Goal: Task Accomplishment & Management: Manage account settings

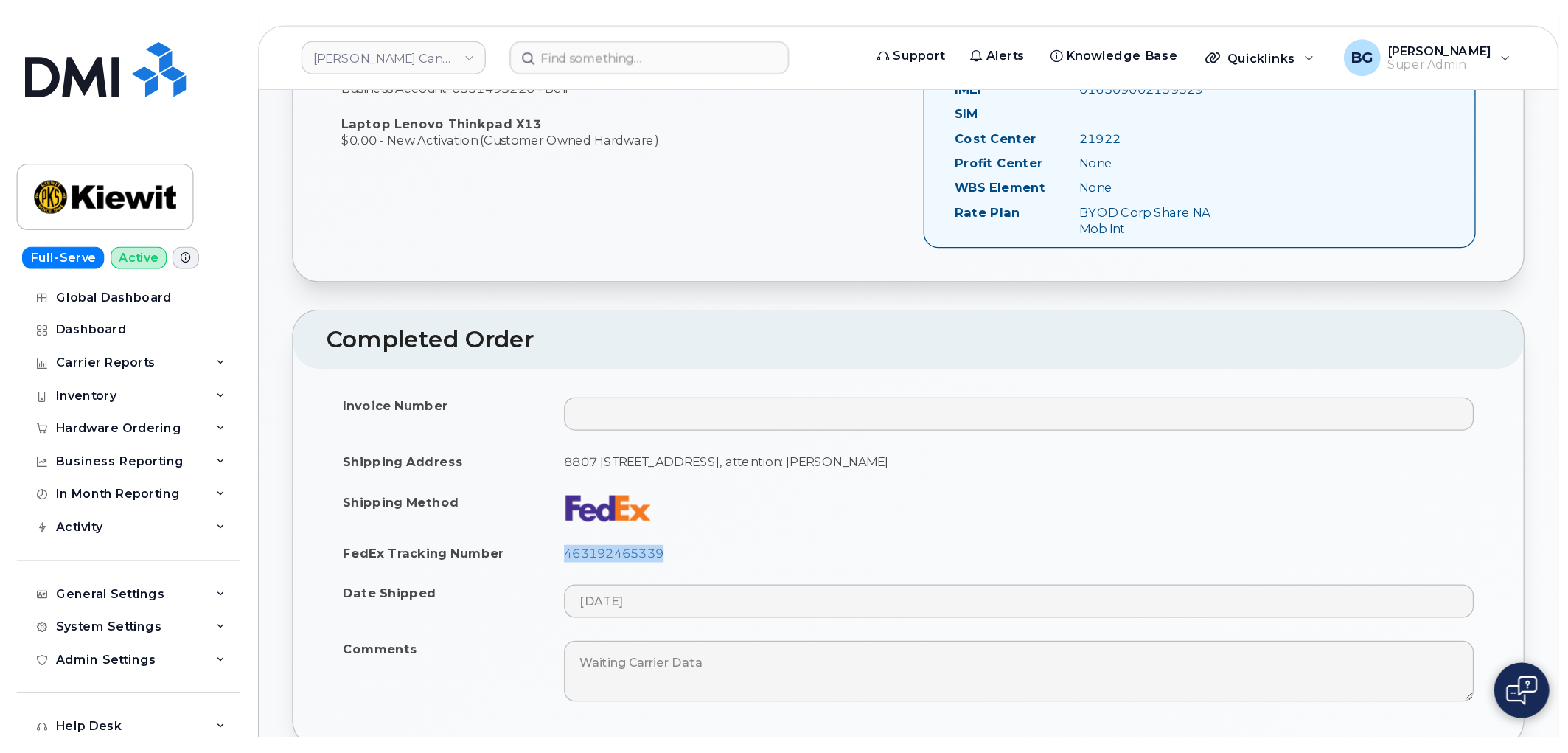
scroll to position [546, 0]
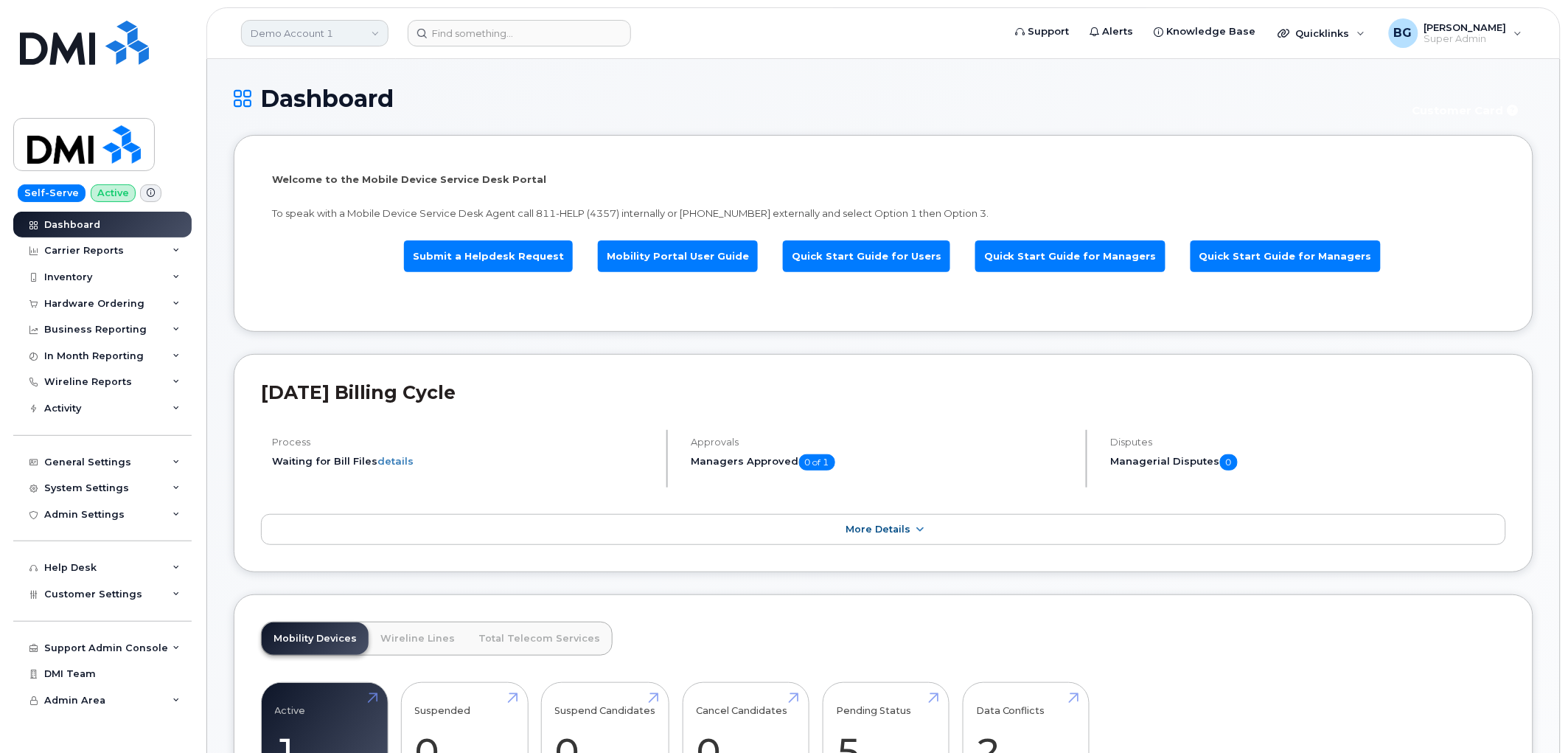
click at [308, 27] on link "Demo Account 1" at bounding box center [315, 33] width 147 height 26
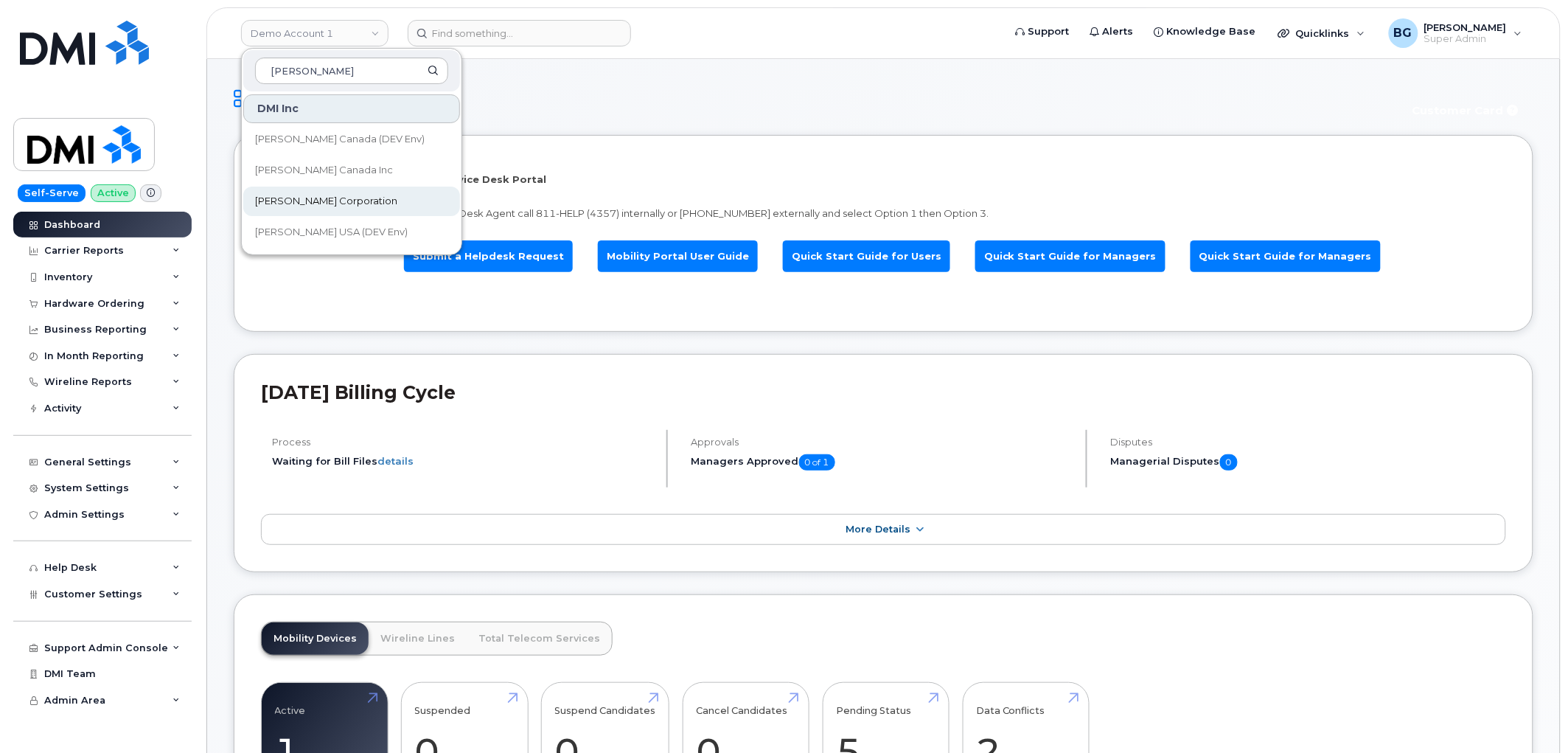
type input "kiewit"
click at [275, 199] on span "[PERSON_NAME] Corporation" at bounding box center [326, 200] width 142 height 15
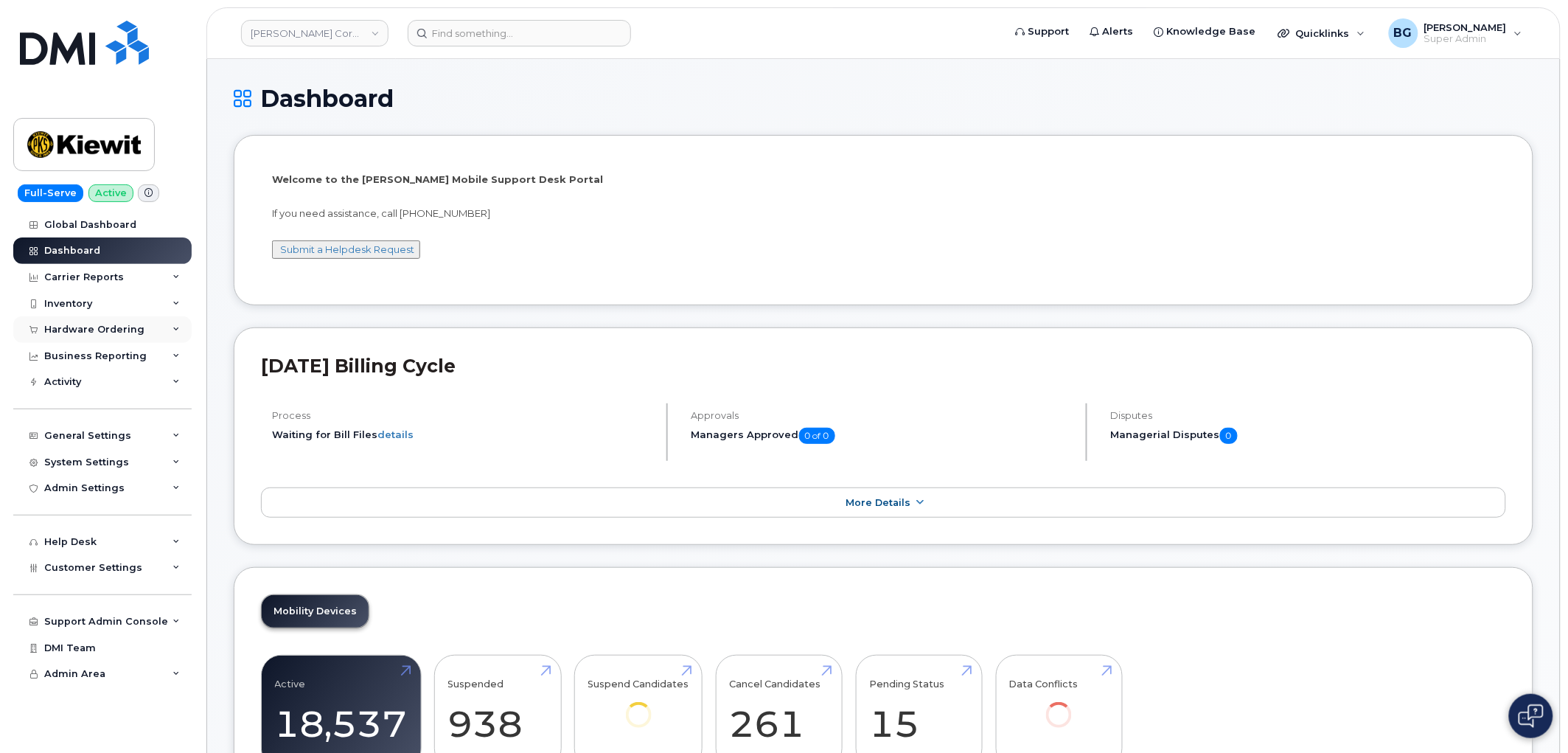
click at [68, 325] on div "Hardware Ordering" at bounding box center [95, 329] width 101 height 12
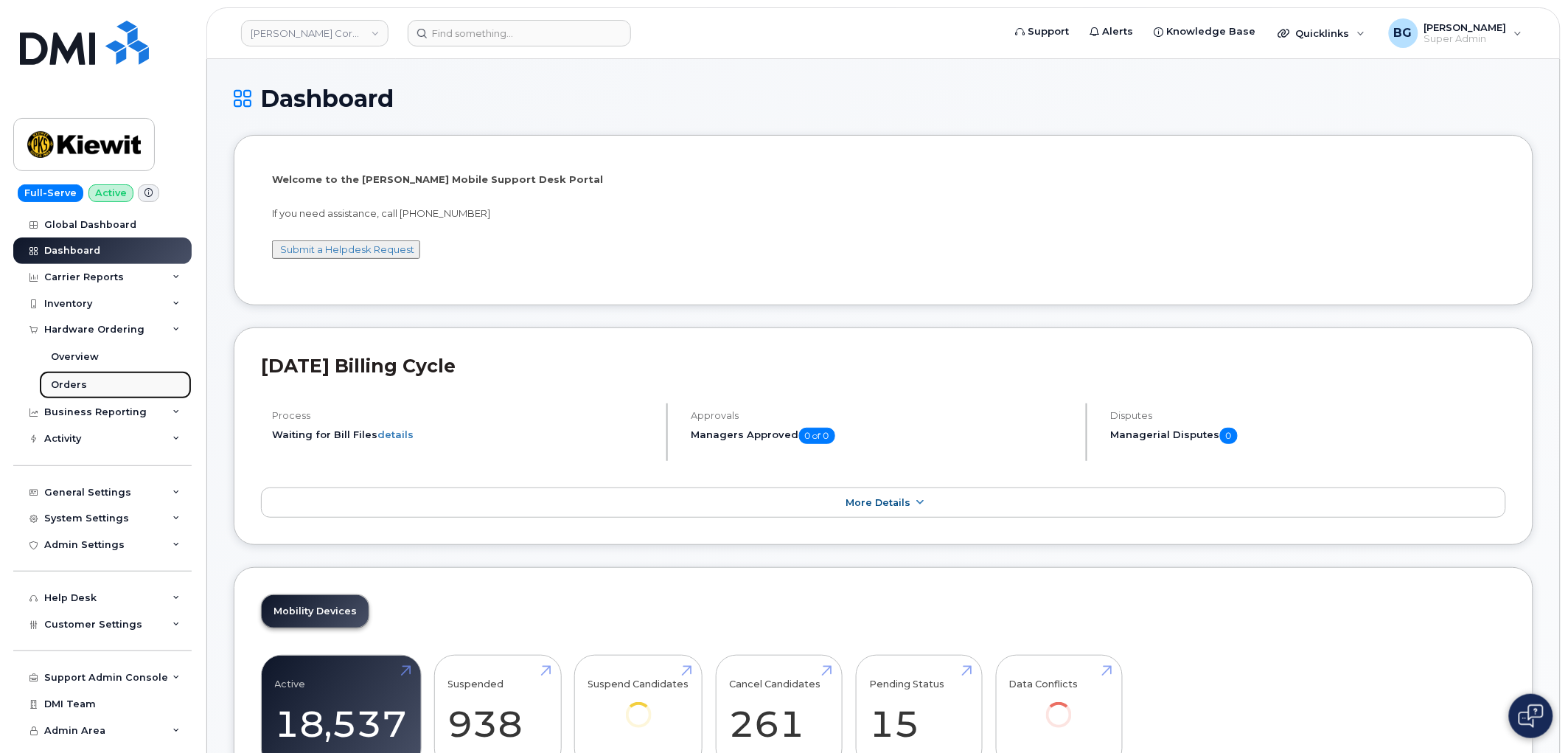
click at [74, 381] on div "Orders" at bounding box center [69, 385] width 36 height 14
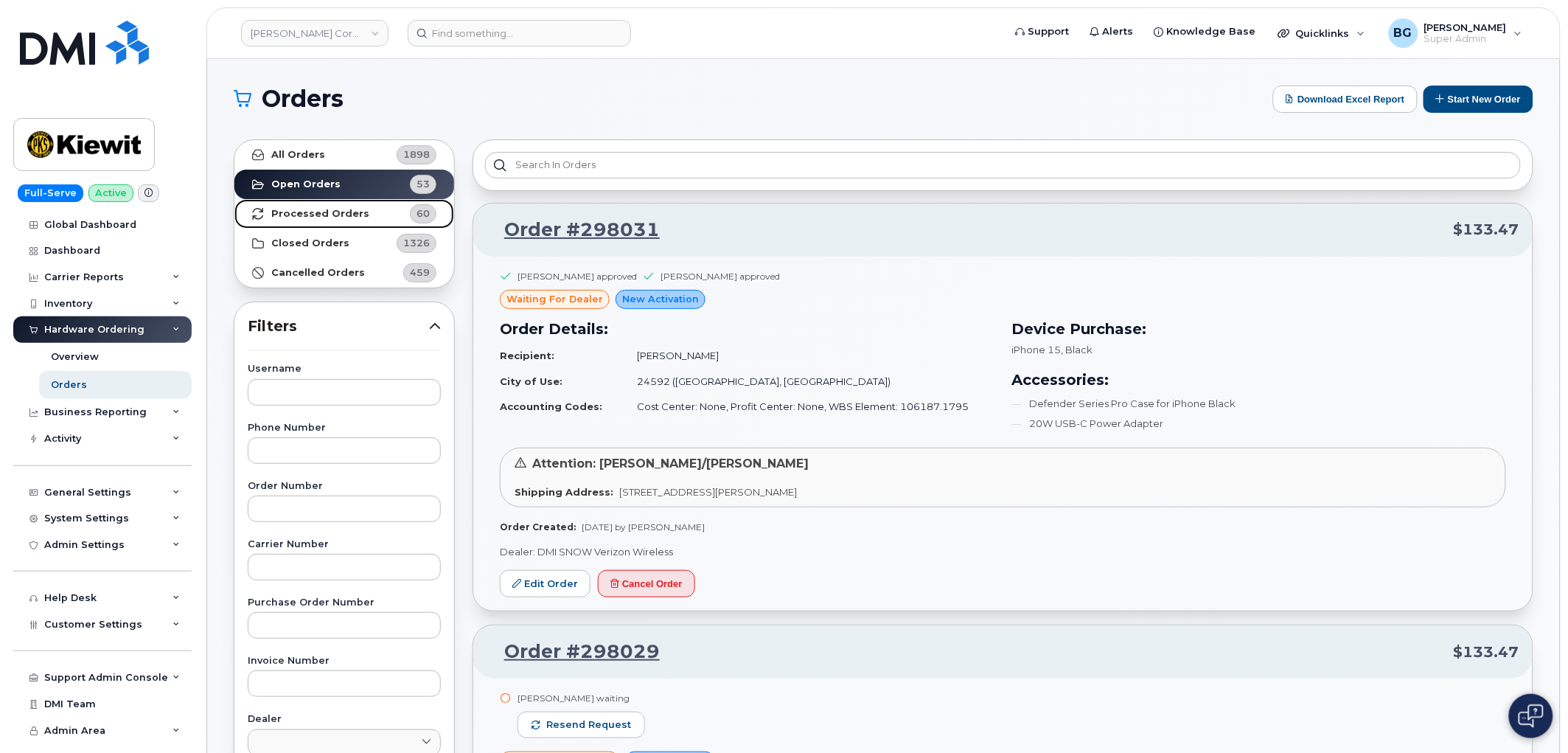
click at [295, 212] on strong "Processed Orders" at bounding box center [319, 214] width 98 height 12
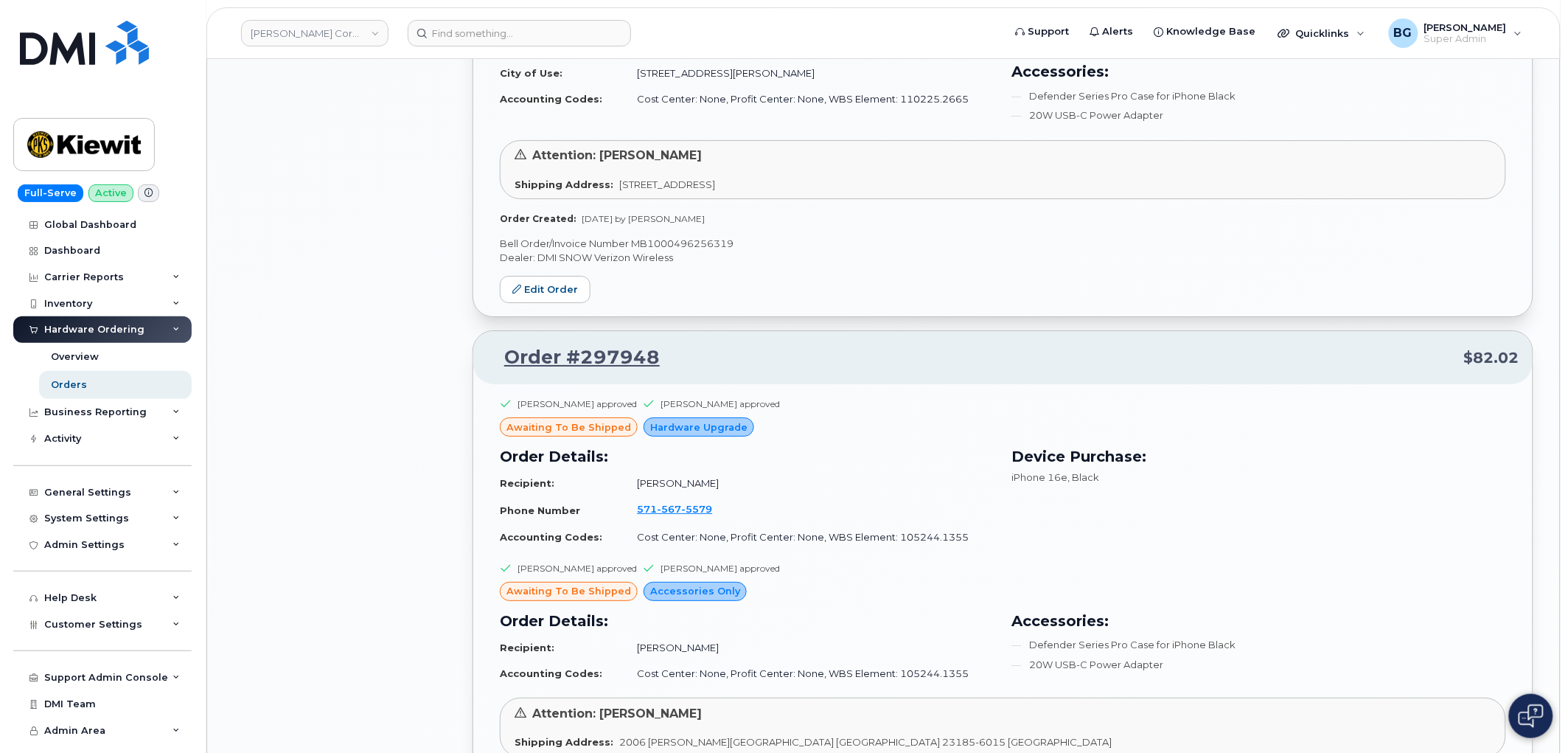
scroll to position [3292, 0]
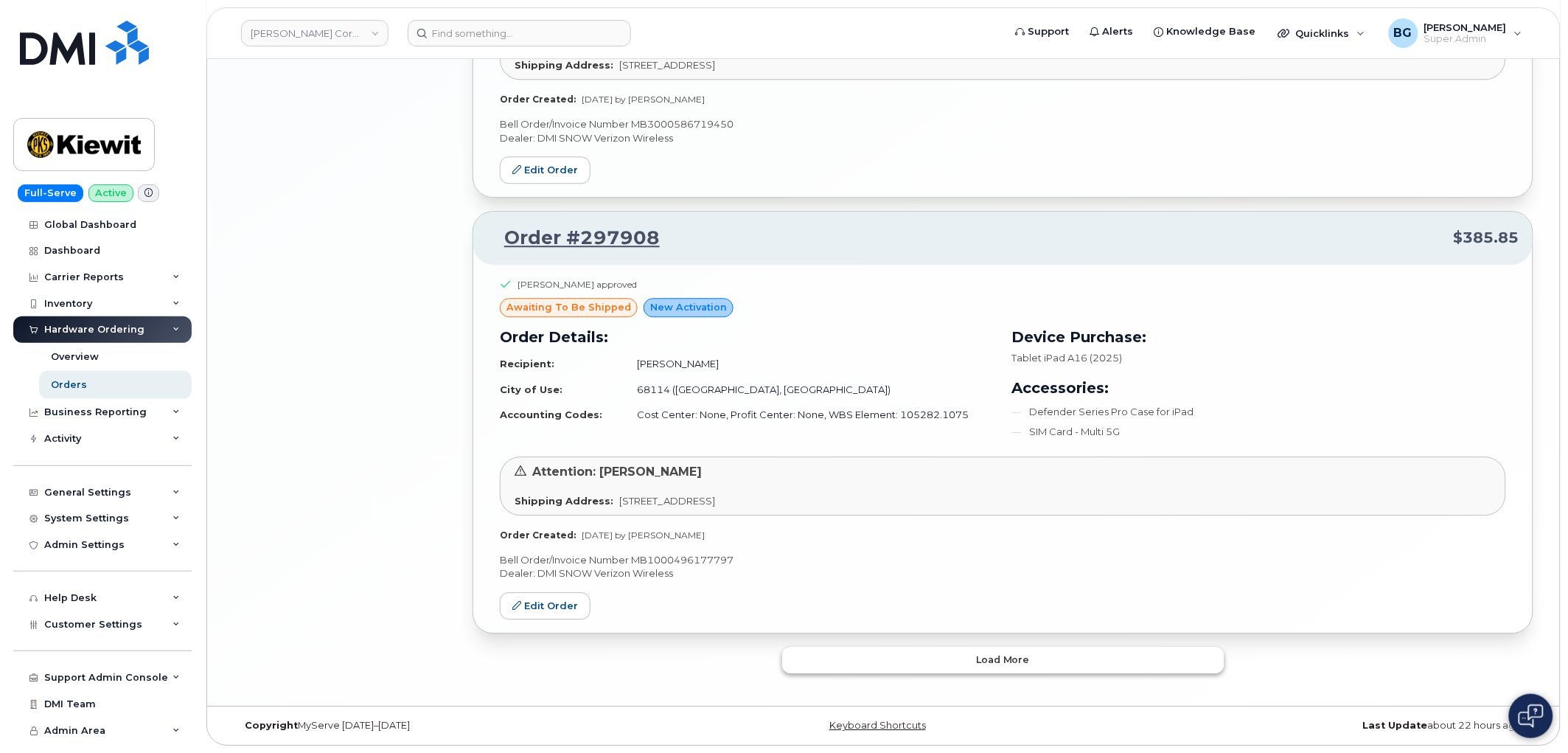
click at [1048, 657] on button "Load more" at bounding box center [1003, 659] width 442 height 26
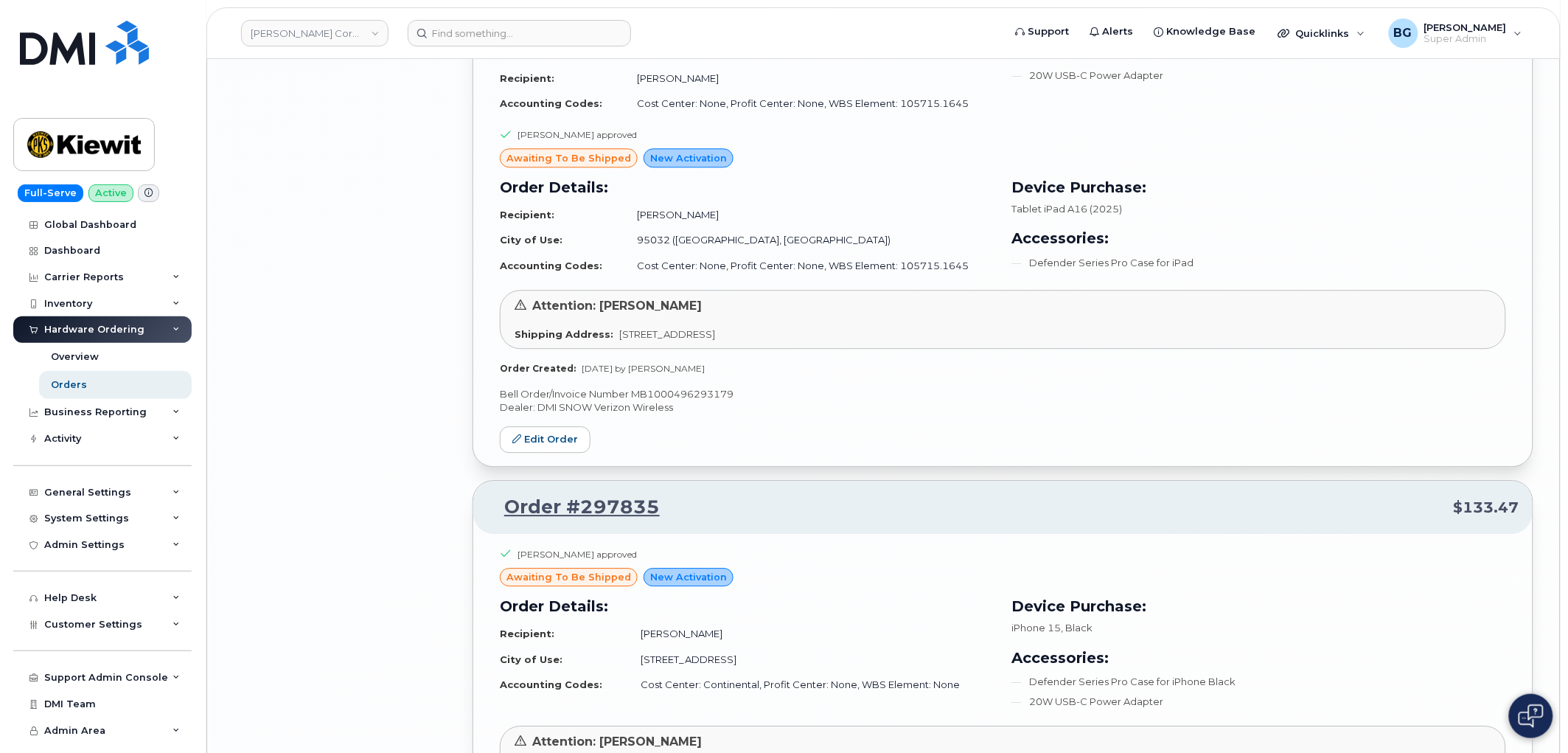
scroll to position [6858, 0]
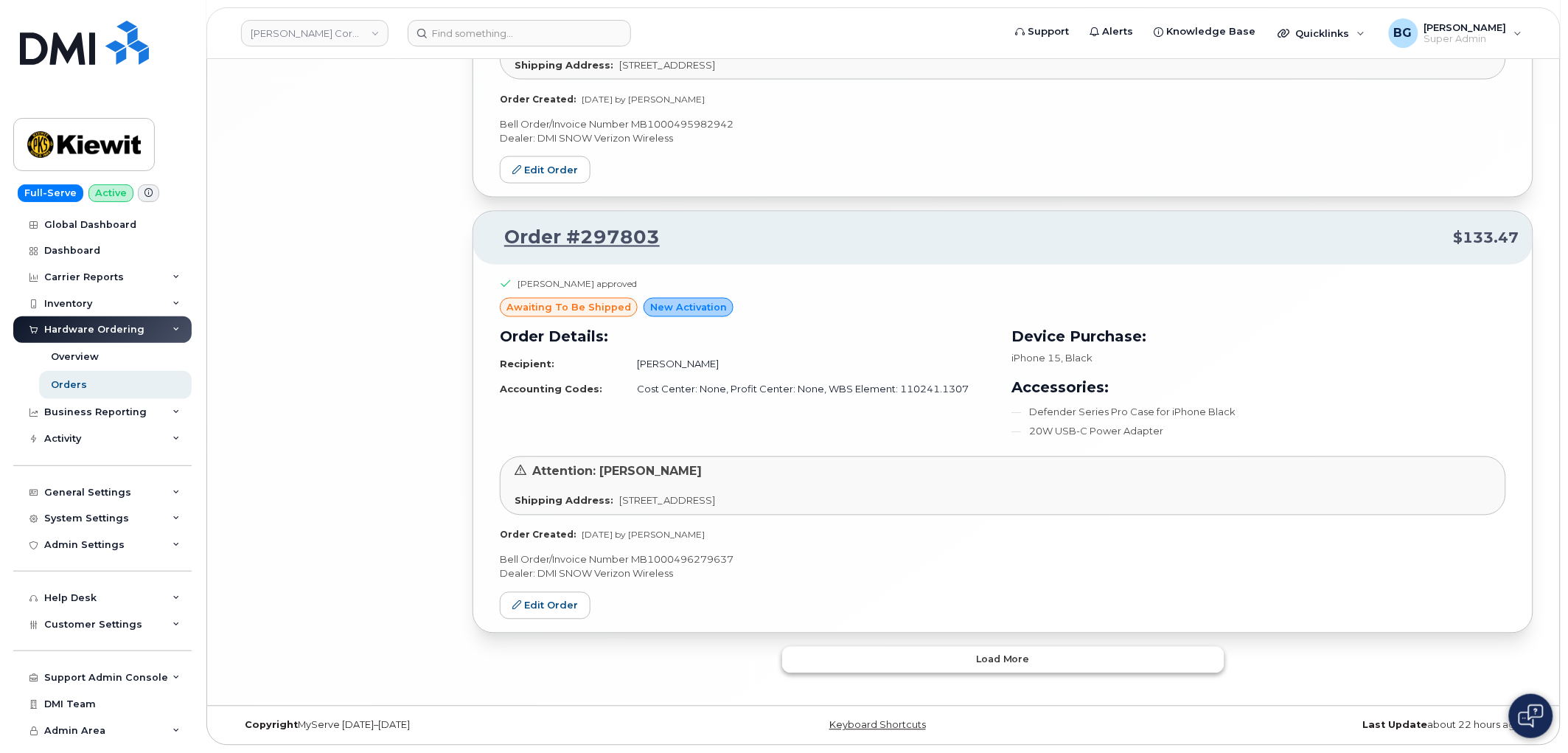
click at [1022, 661] on span "Load more" at bounding box center [1004, 659] width 54 height 14
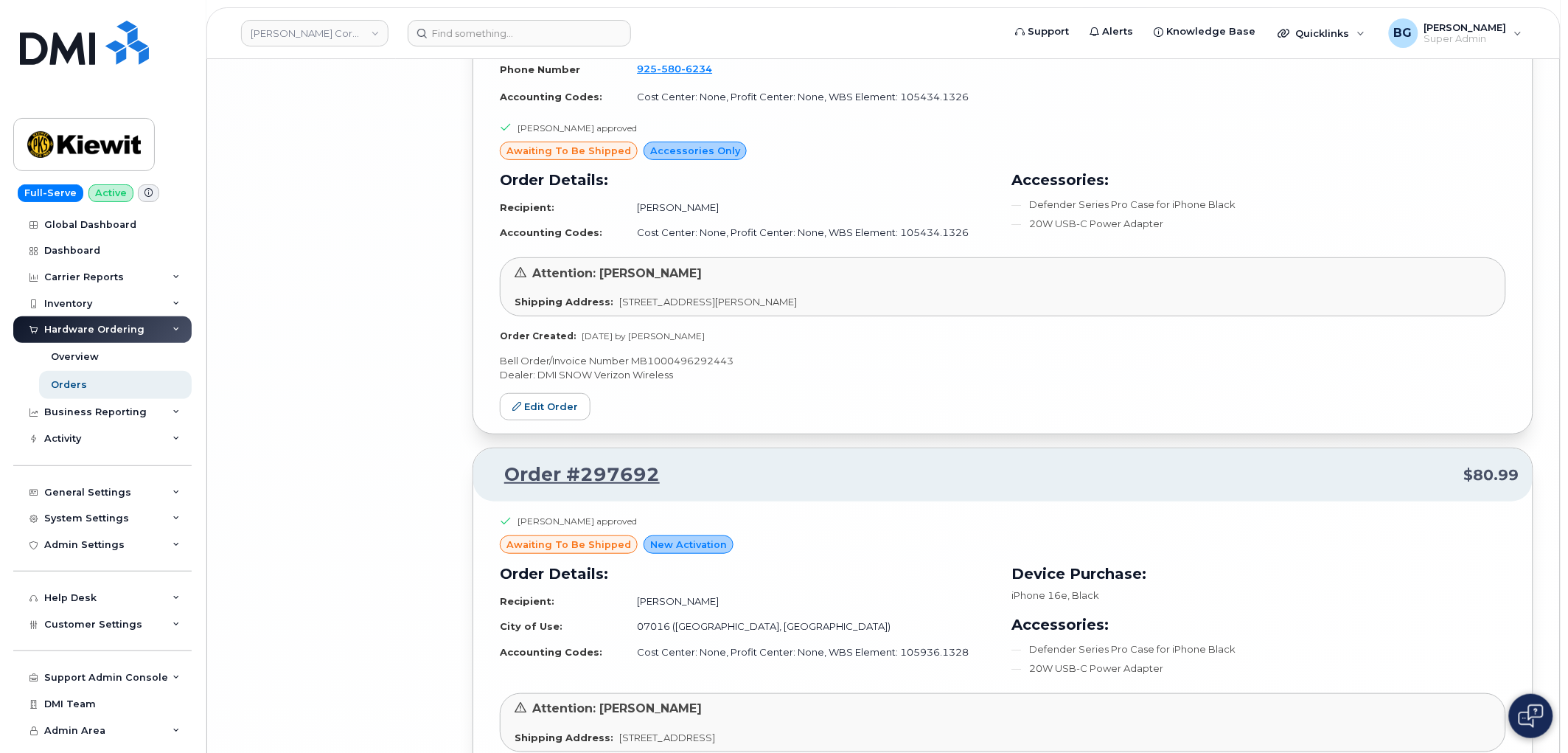
scroll to position [10425, 0]
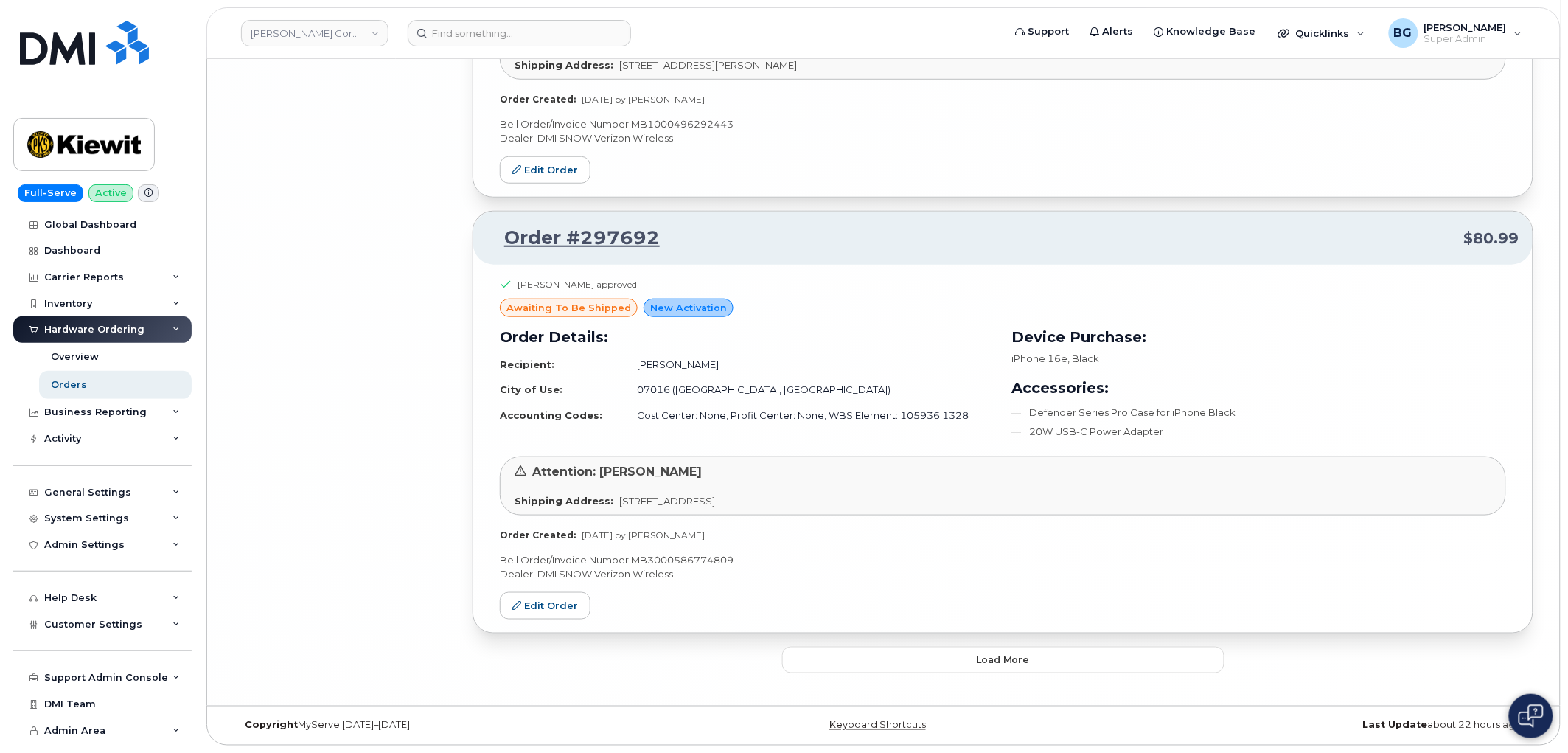
click at [1010, 657] on span "Load more" at bounding box center [1004, 659] width 54 height 14
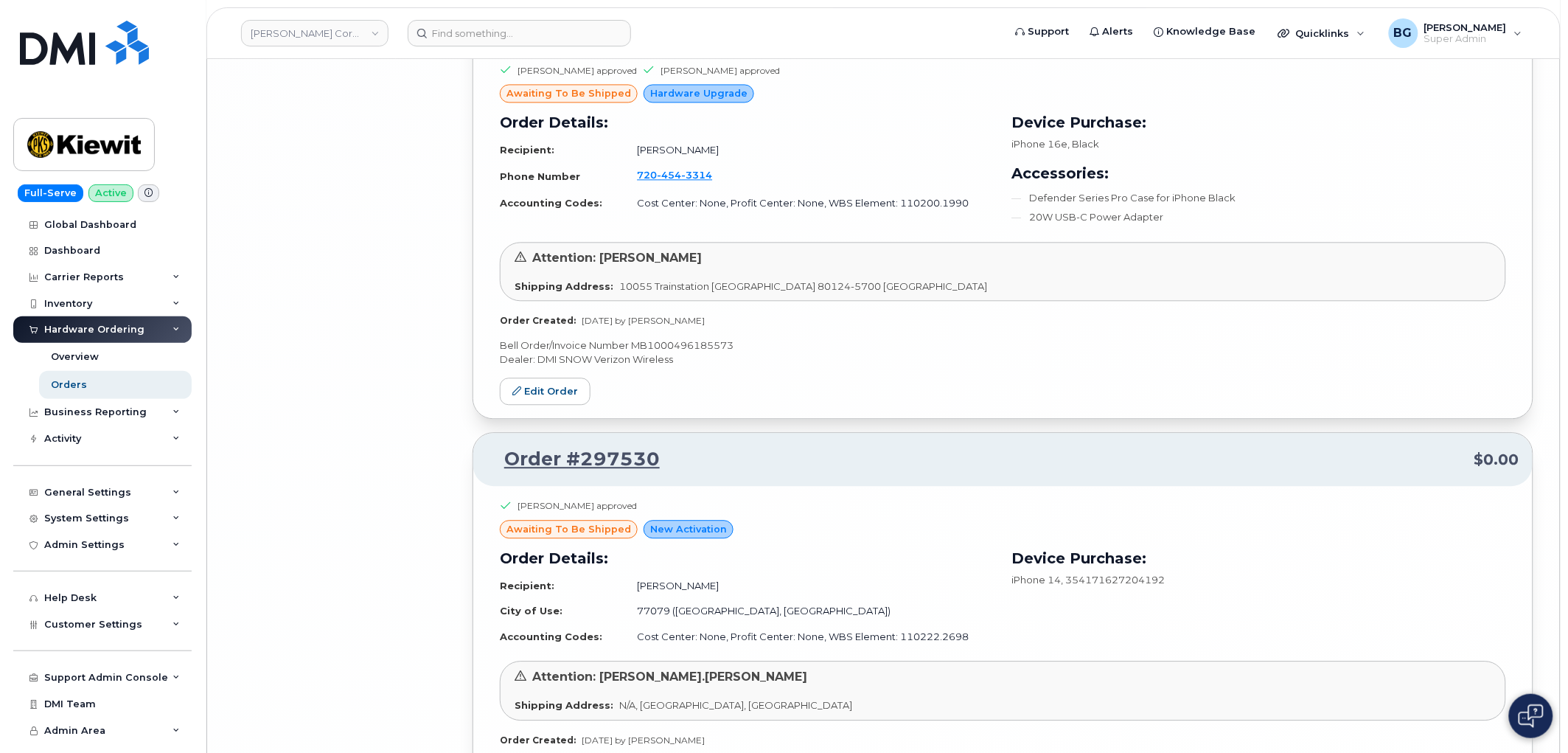
scroll to position [14009, 0]
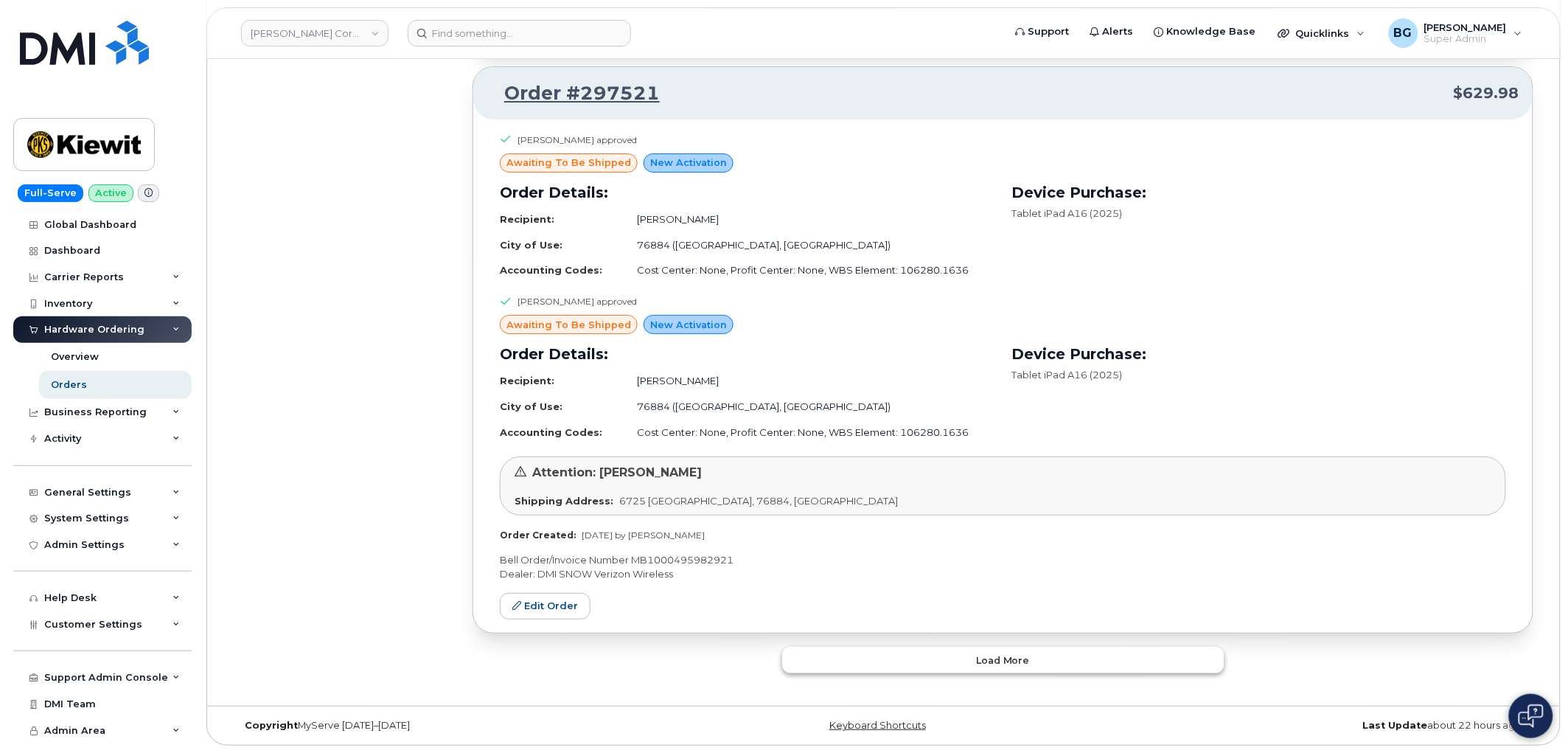
click at [985, 660] on span "Load more" at bounding box center [1004, 660] width 54 height 14
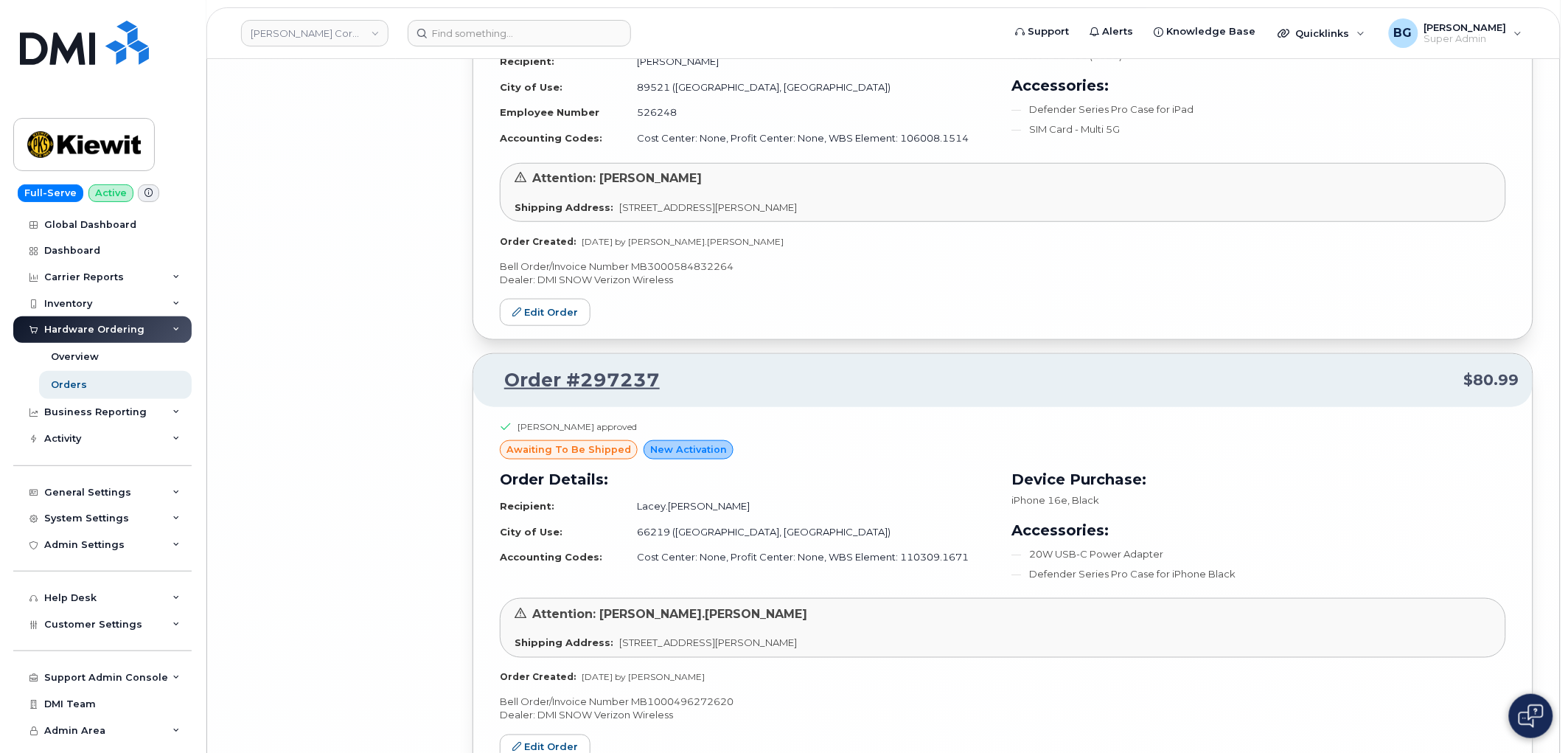
scroll to position [17520, 0]
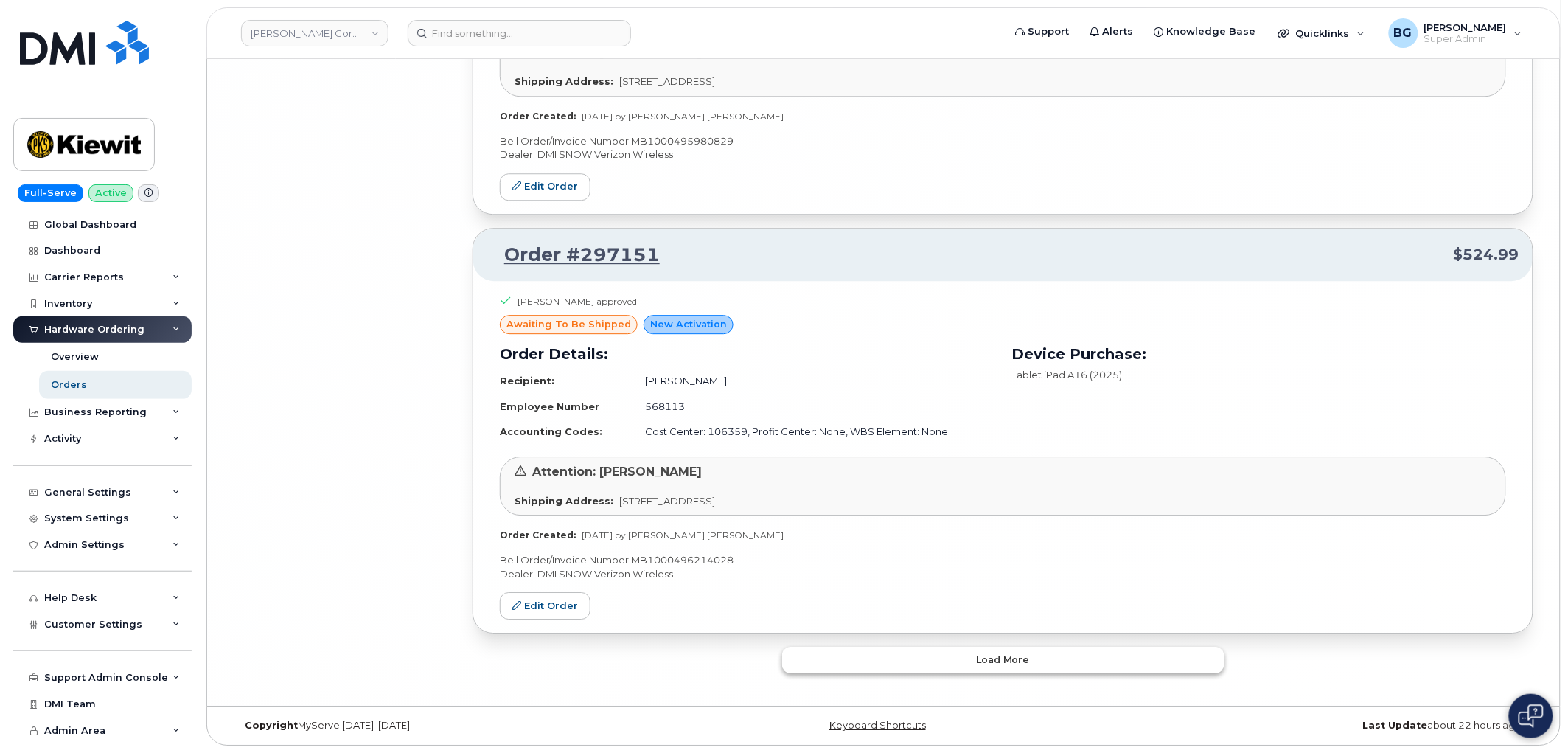
click at [985, 667] on span "Load more" at bounding box center [1004, 659] width 54 height 14
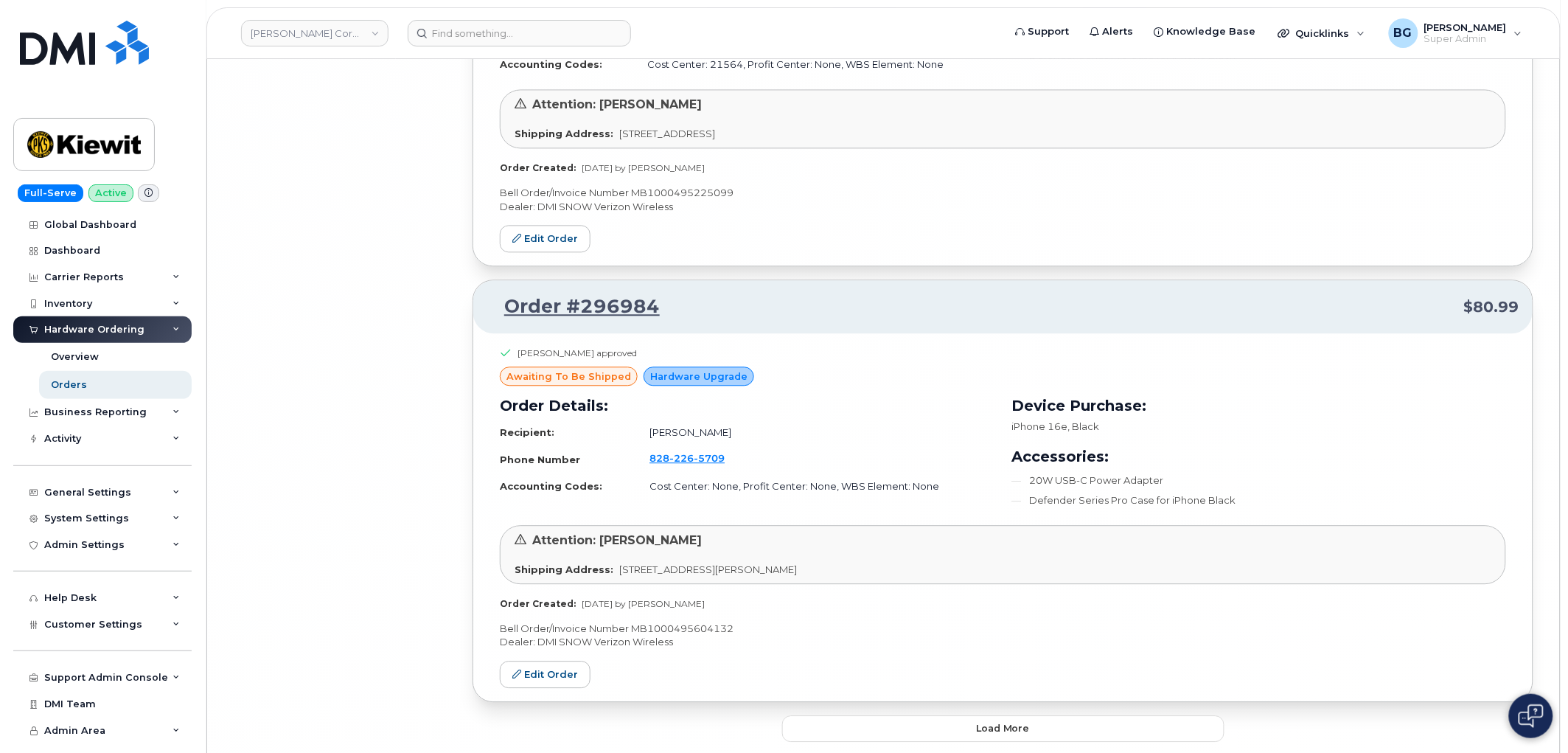
scroll to position [21343, 0]
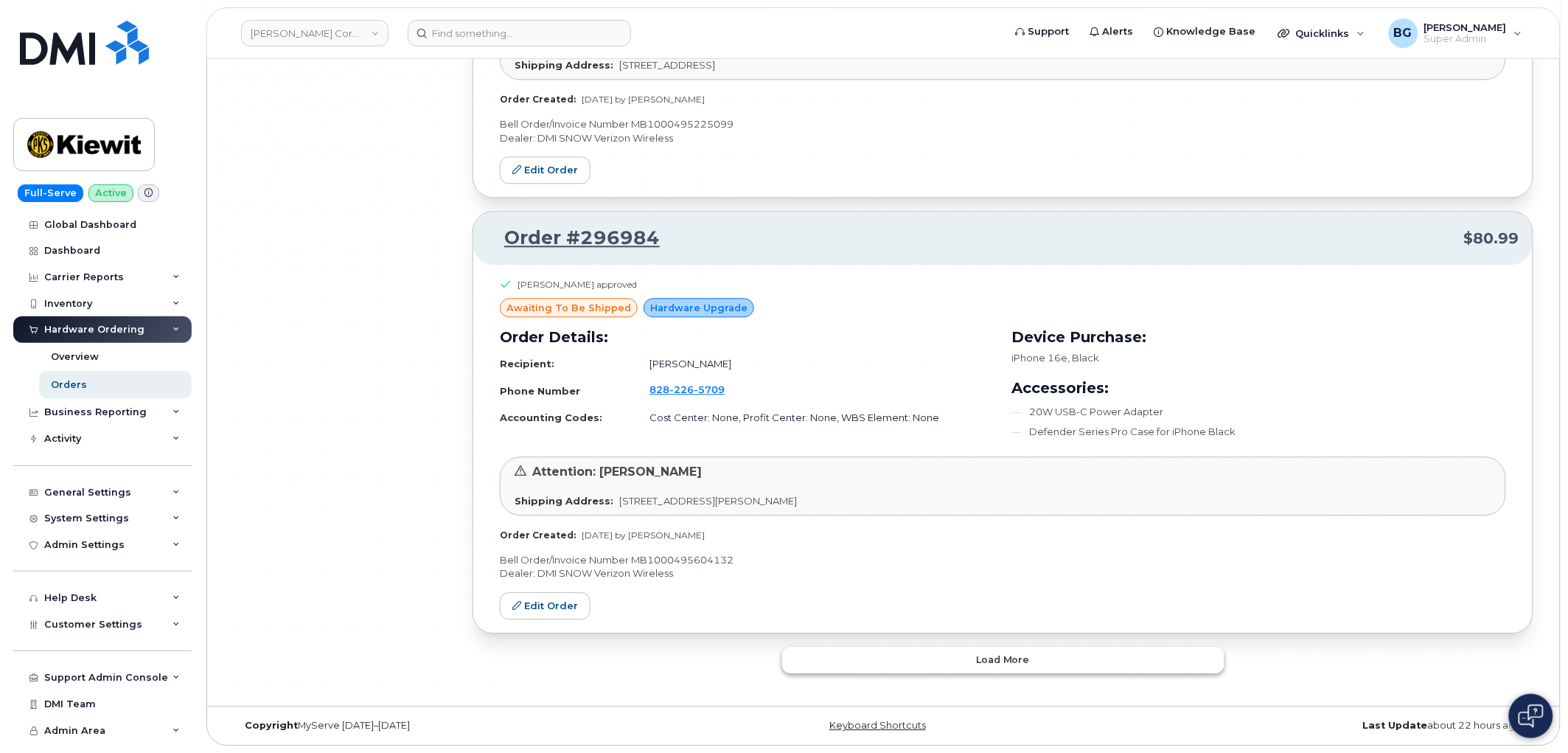
click at [1012, 668] on button "Load more" at bounding box center [1003, 659] width 442 height 26
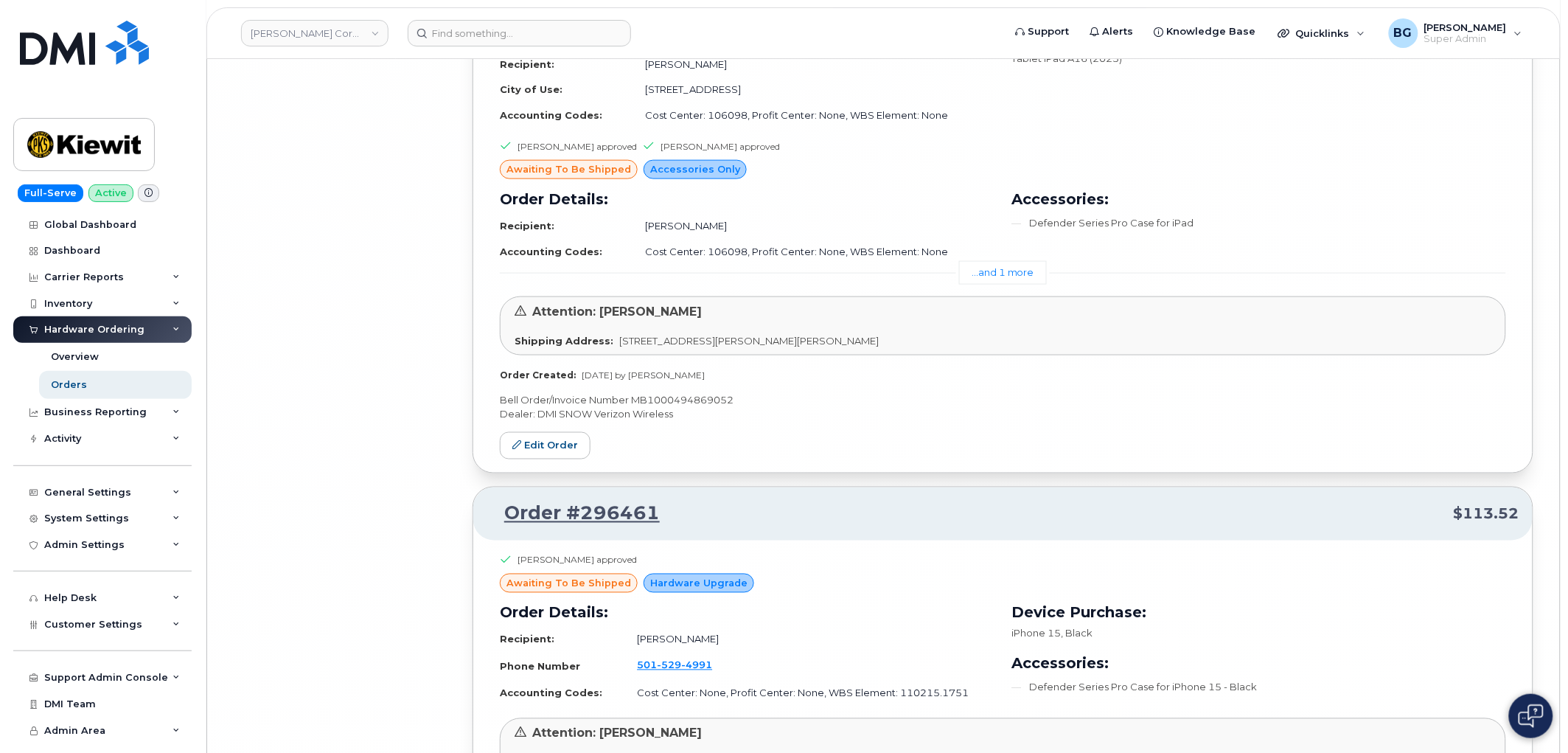
scroll to position [25076, 0]
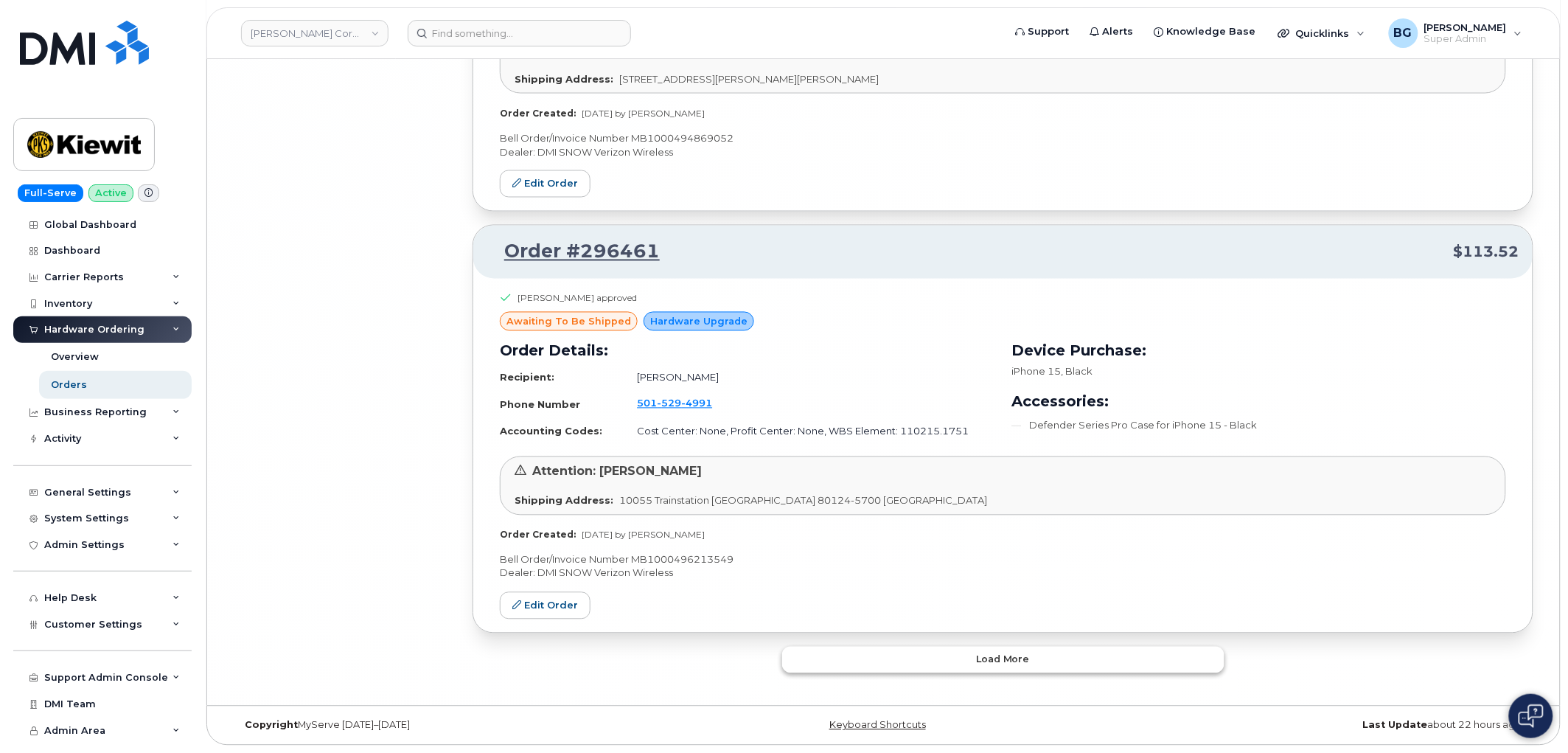
click at [993, 665] on span "Load more" at bounding box center [1004, 659] width 54 height 14
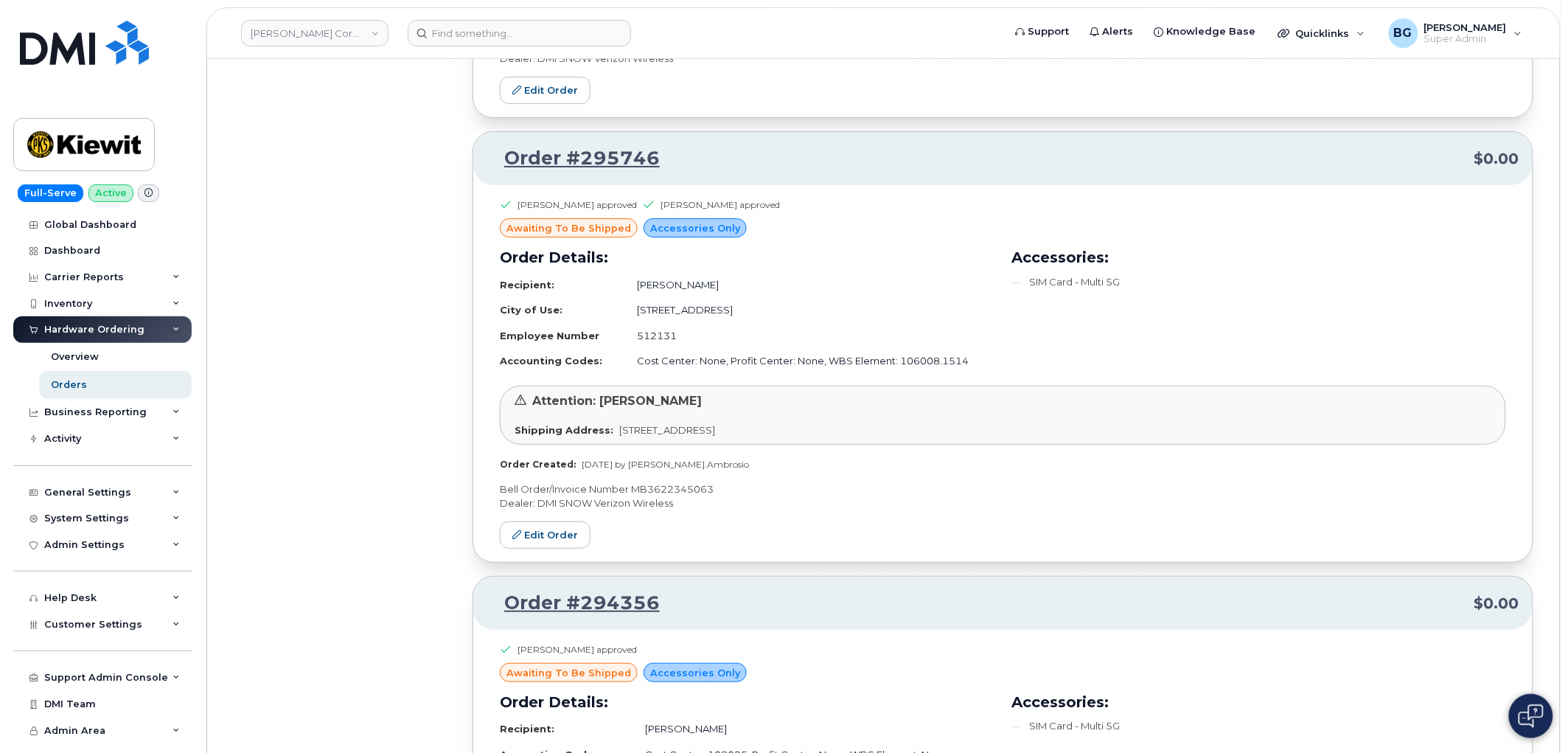
scroll to position [26156, 0]
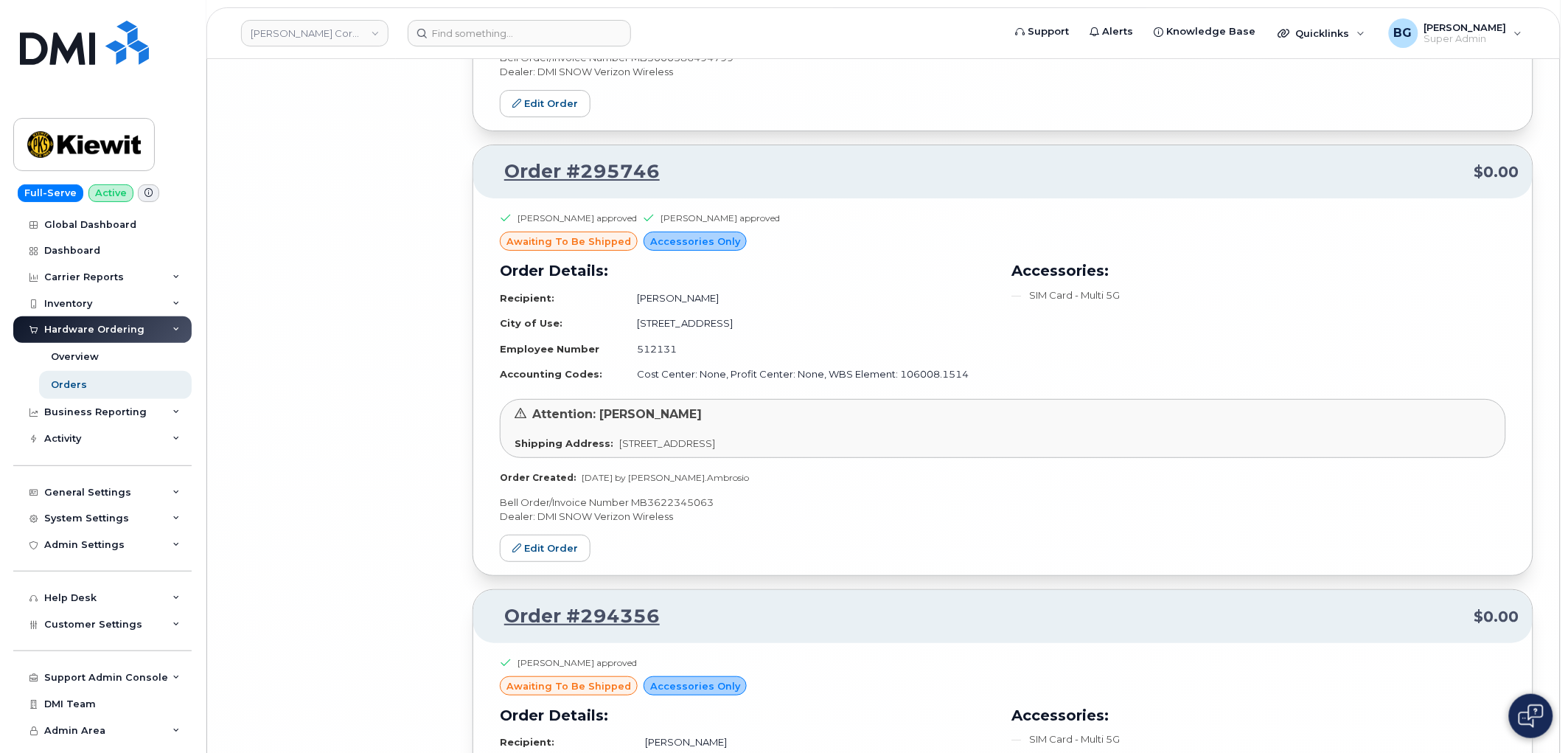
click at [669, 509] on p "Bell Order/Invoice Number MB3622345063" at bounding box center [1003, 502] width 1007 height 14
copy p "MB3622345063"
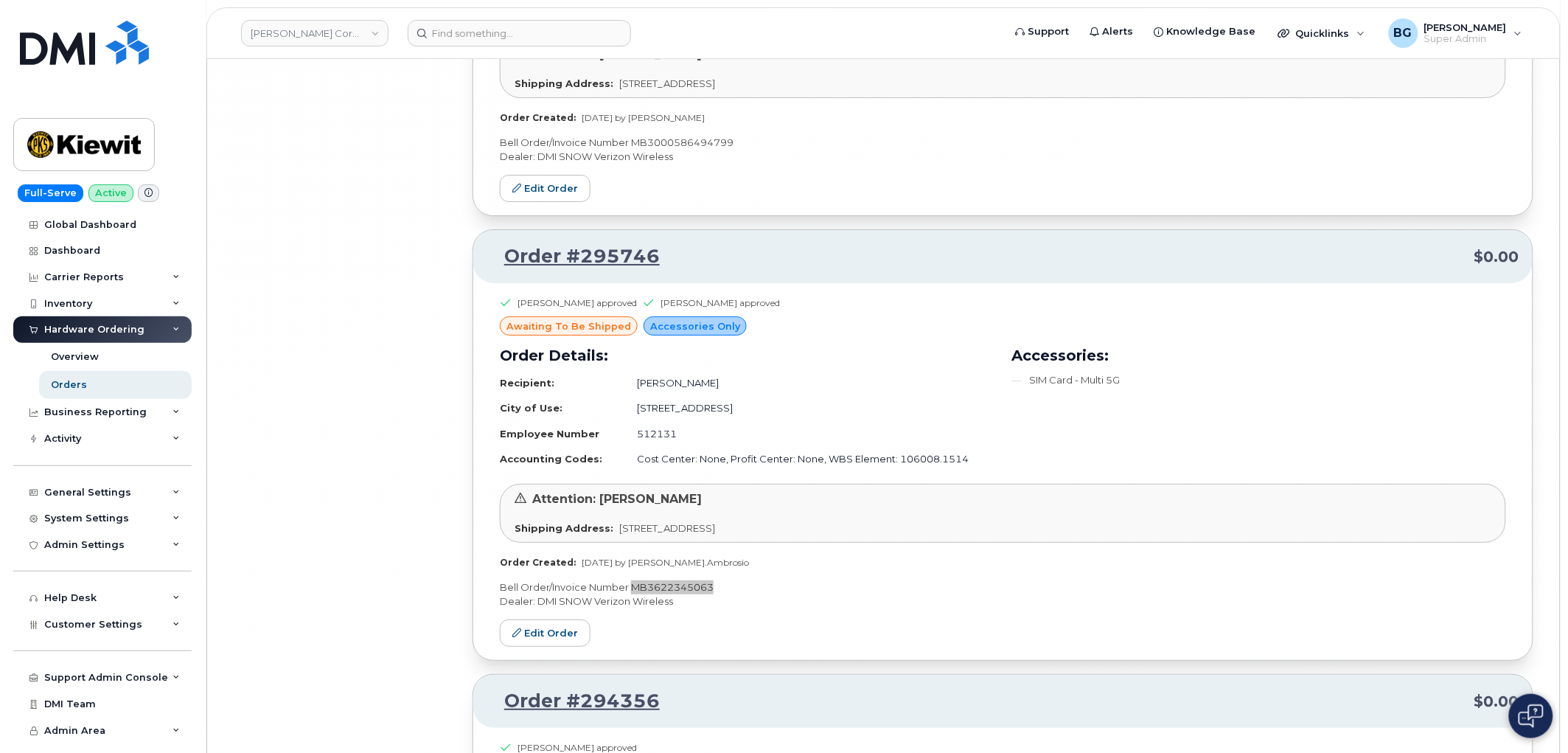
scroll to position [25828, 0]
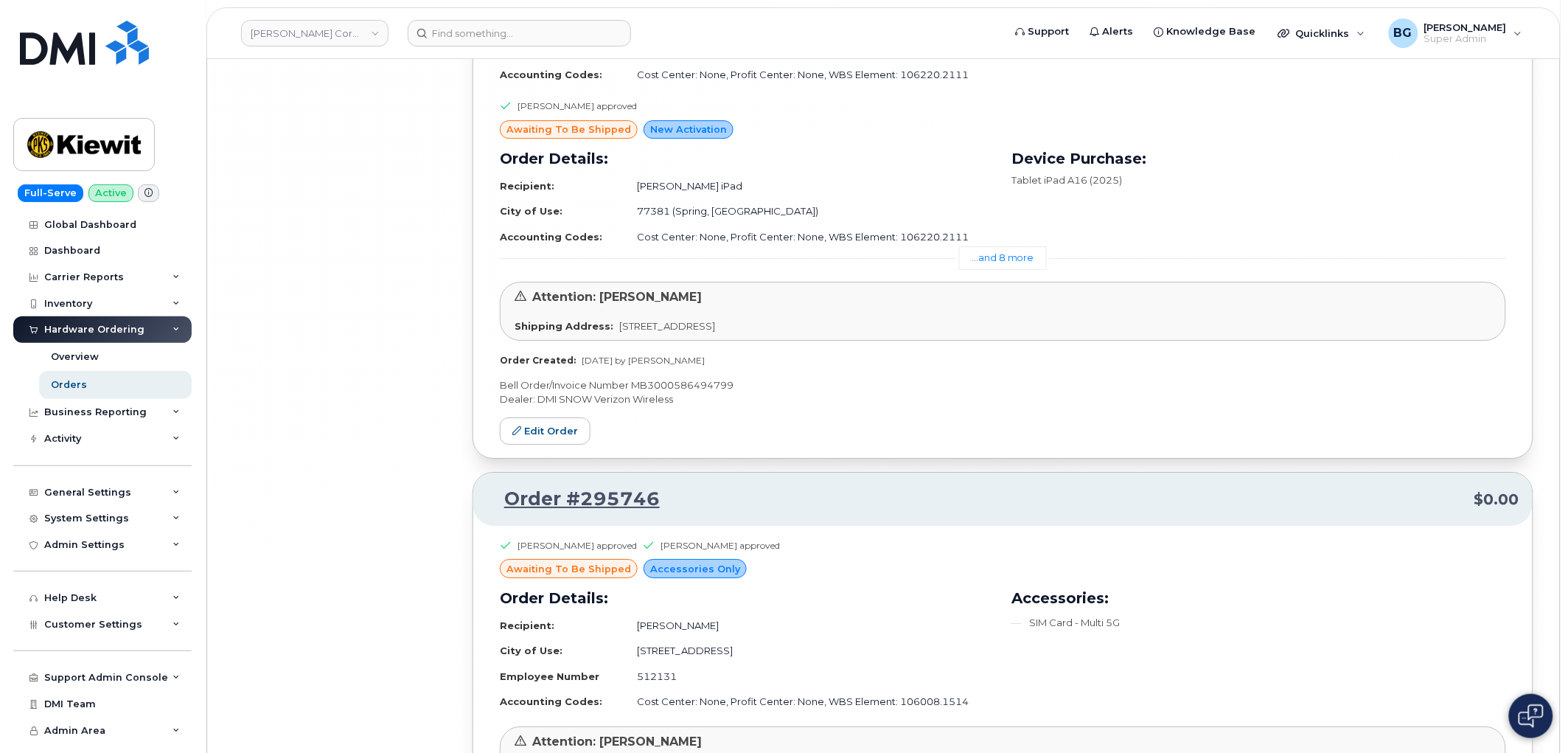
click at [672, 392] on p "Bell Order/Invoice Number MB3000586494799" at bounding box center [1003, 385] width 1007 height 14
copy p "MB3000586494799"
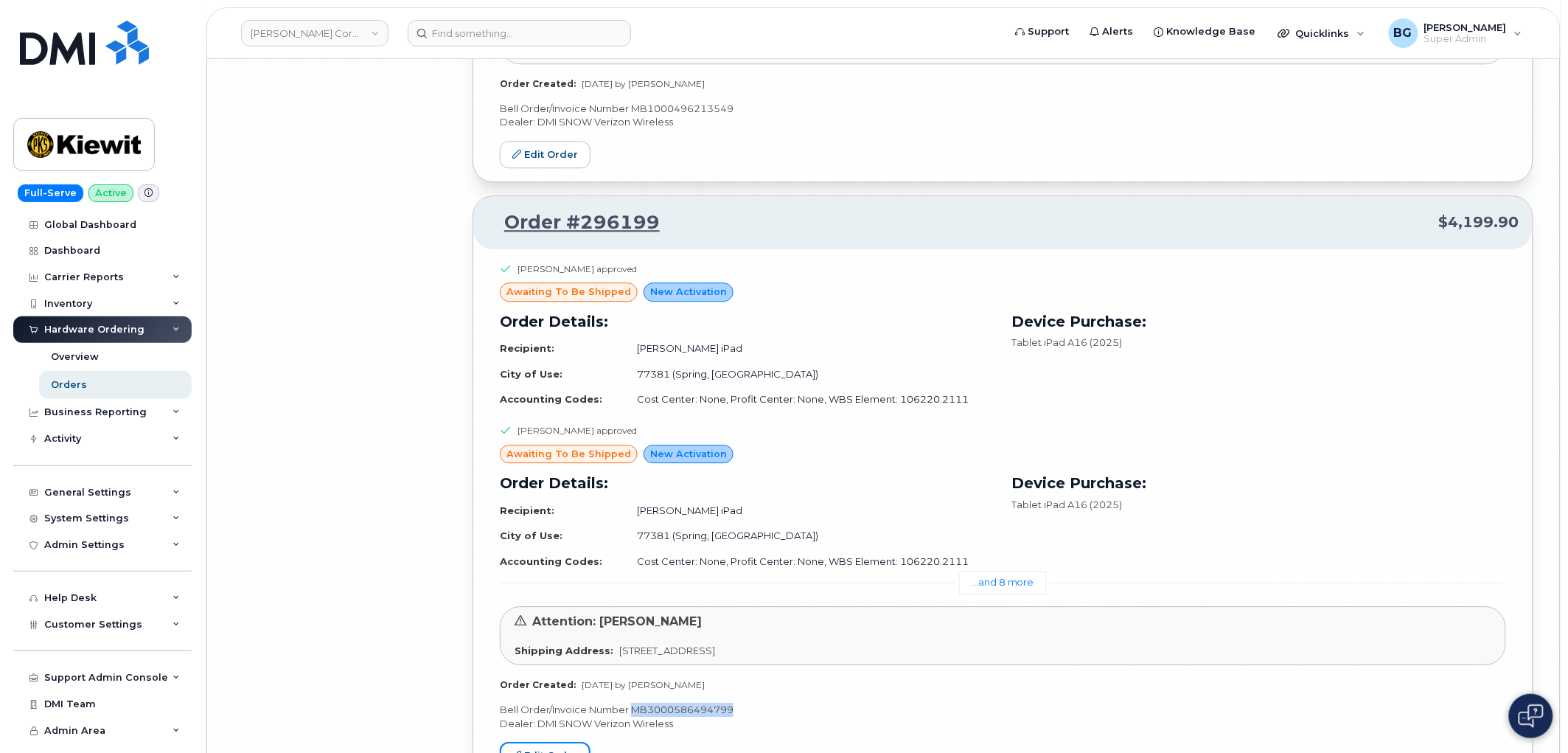
scroll to position [25499, 0]
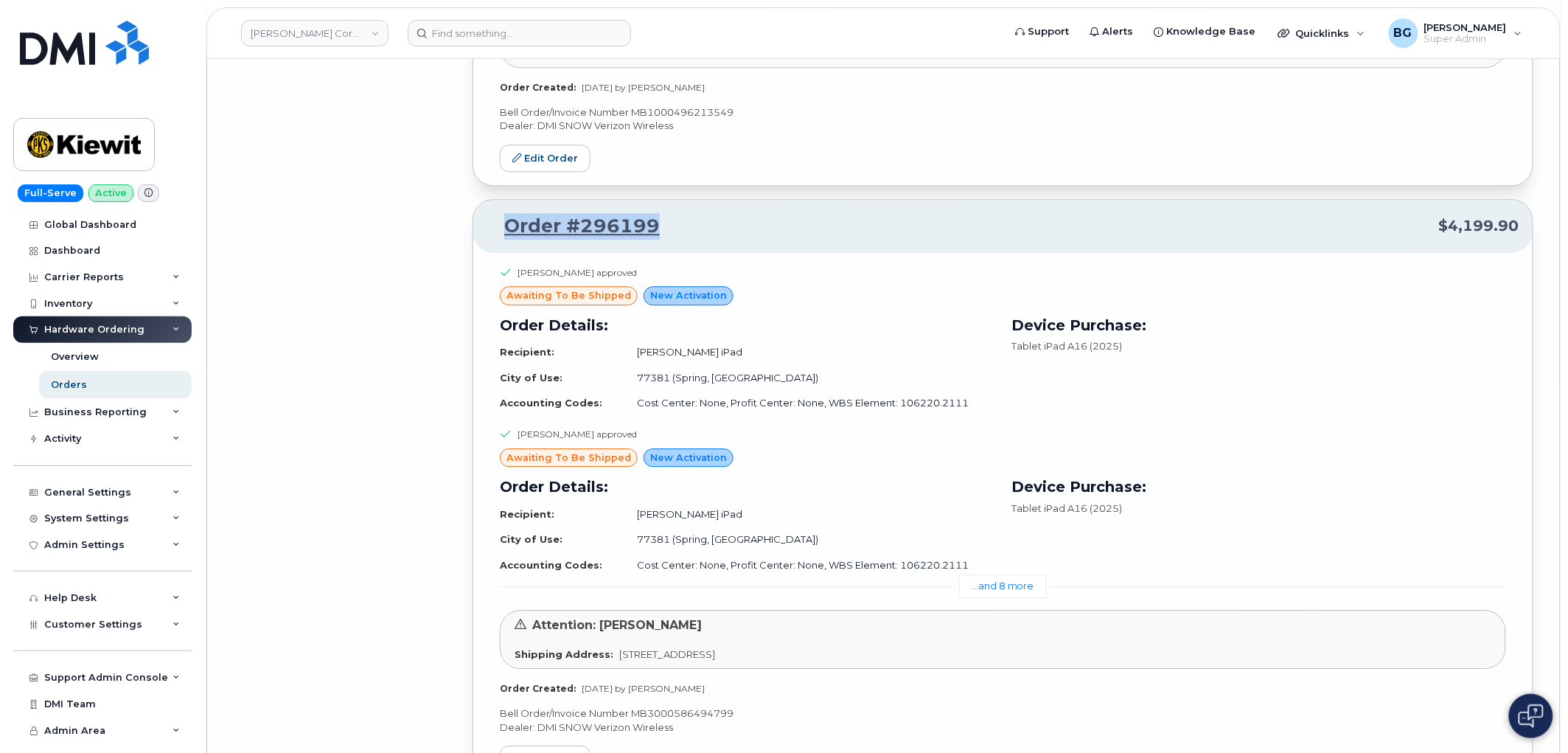
drag, startPoint x: 662, startPoint y: 252, endPoint x: 506, endPoint y: 259, distance: 156.2
click at [506, 240] on p "Order #296199 $4,199.90" at bounding box center [1003, 226] width 1033 height 26
copy link "Order #296199"
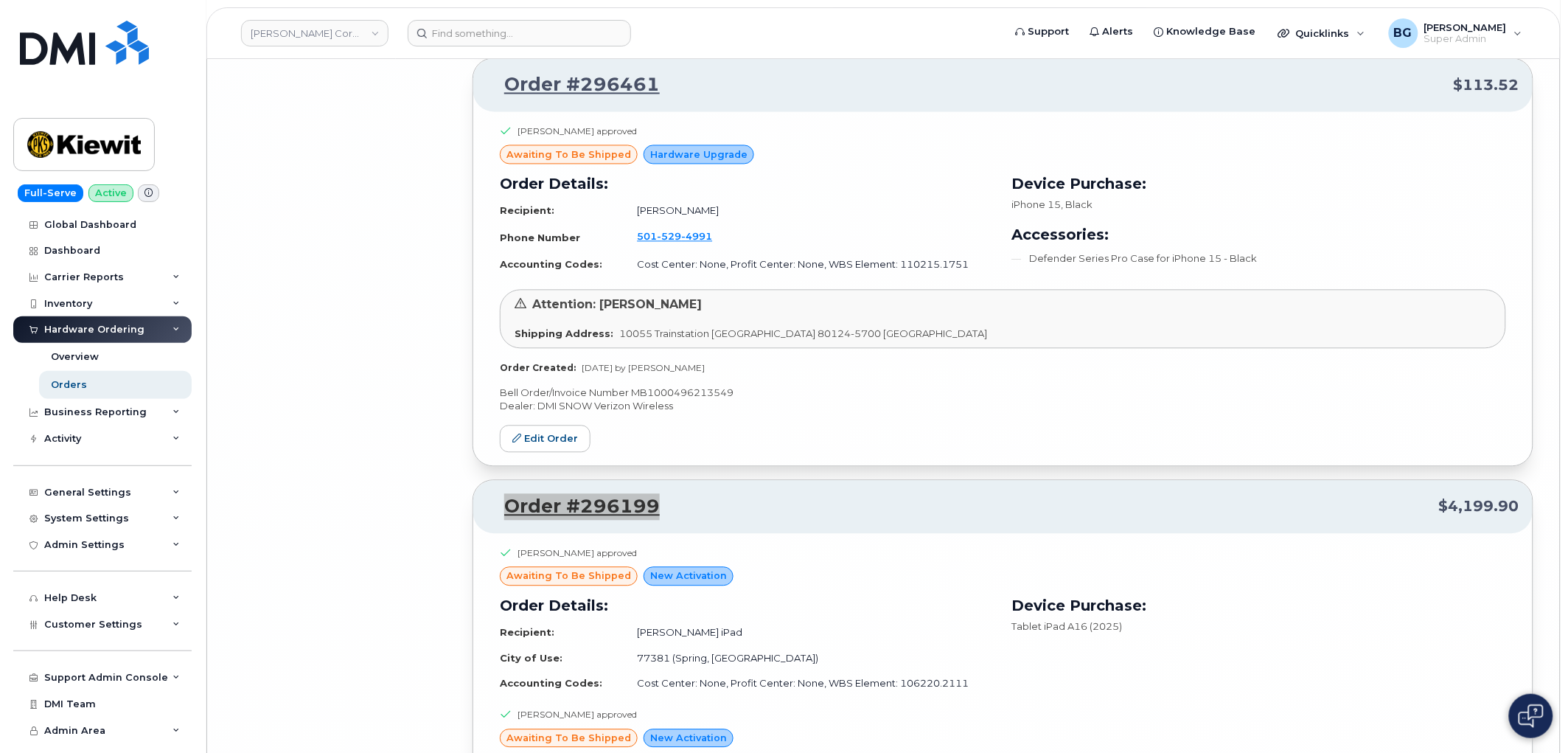
scroll to position [25118, 0]
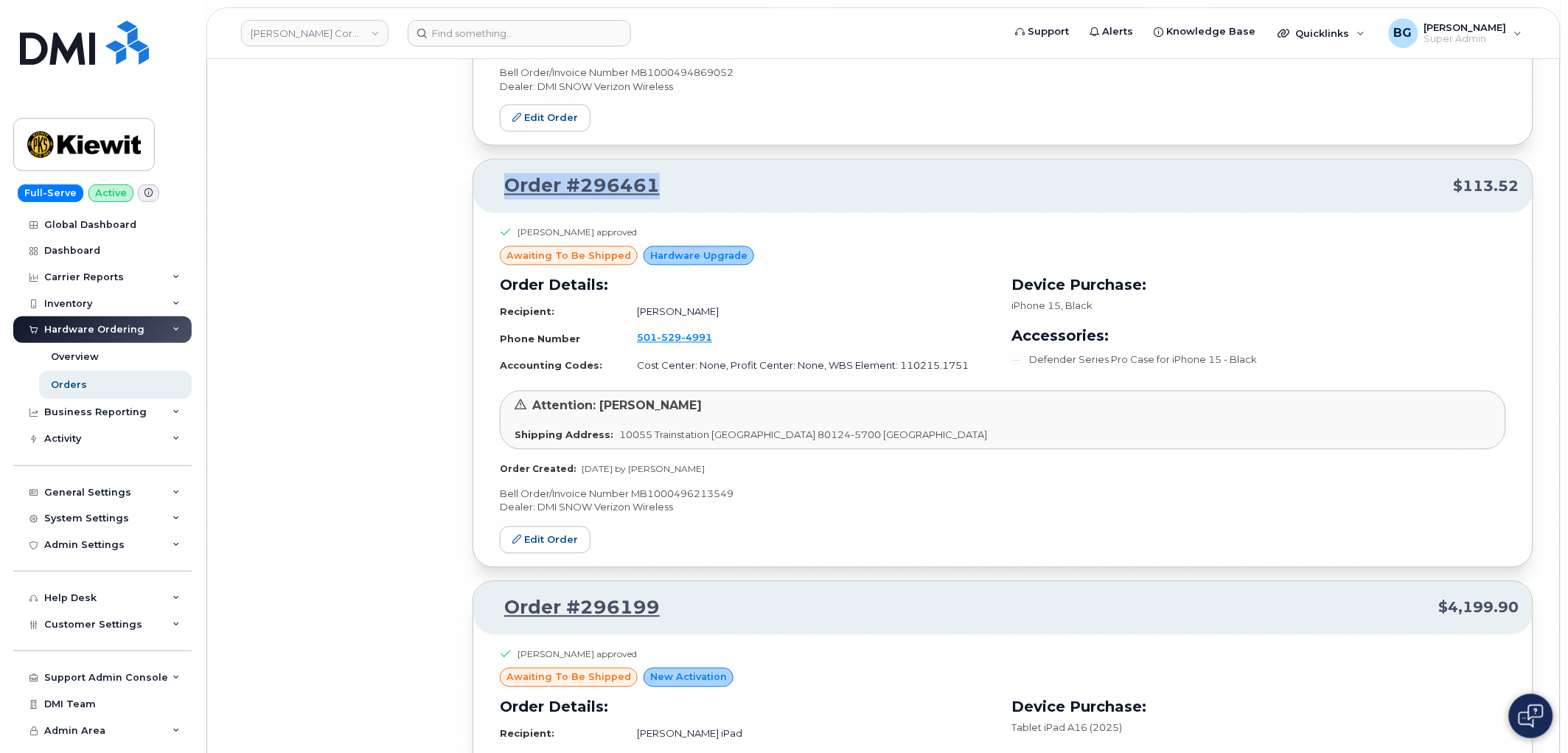
drag, startPoint x: 691, startPoint y: 212, endPoint x: 510, endPoint y: 222, distance: 181.3
click at [510, 199] on p "Order #296461 $113.52" at bounding box center [1003, 186] width 1033 height 26
copy link "Order #296461"
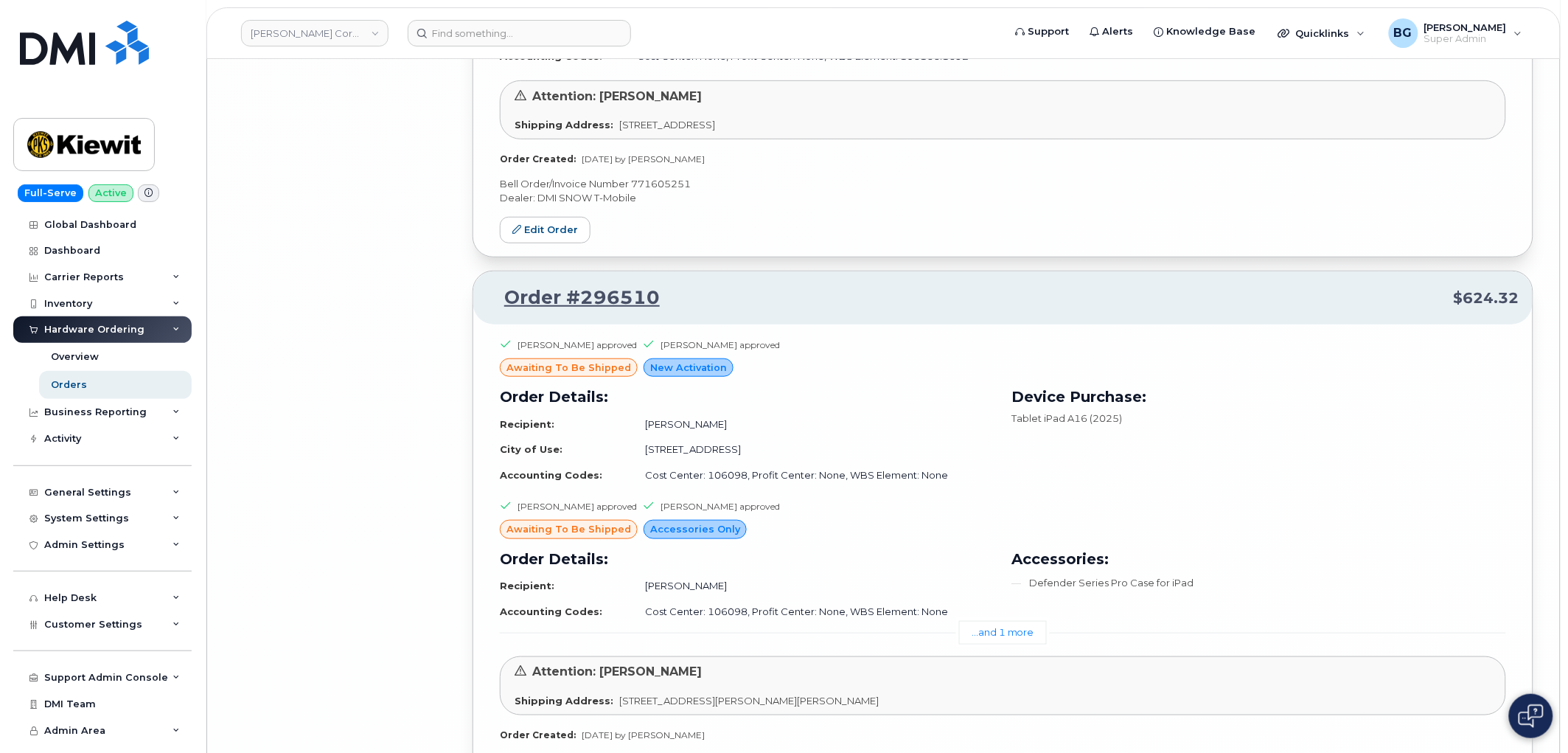
scroll to position [24408, 0]
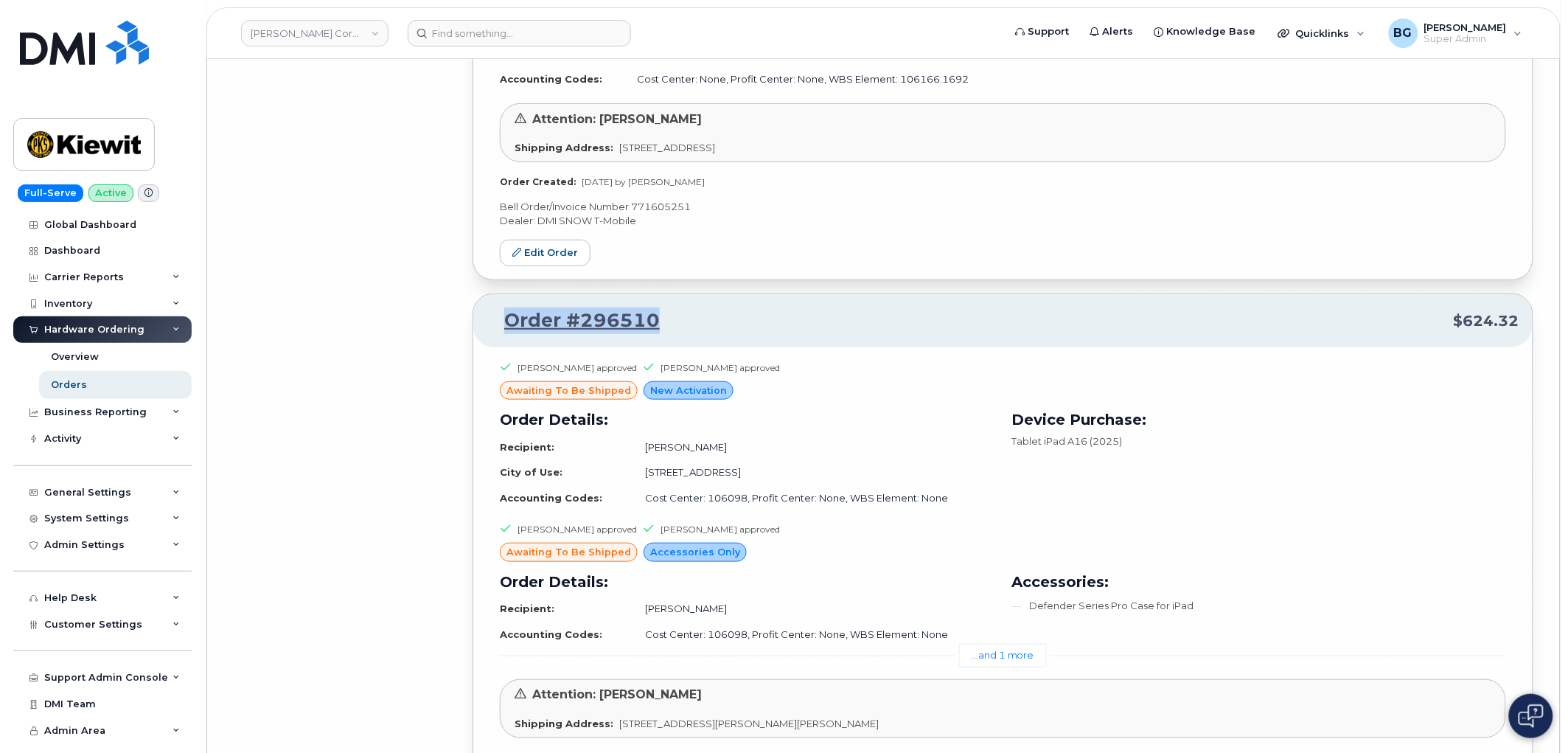
drag, startPoint x: 661, startPoint y: 341, endPoint x: 501, endPoint y: 345, distance: 160.0
click at [501, 334] on p "Order #296510 $624.32" at bounding box center [1003, 320] width 1033 height 26
copy link "Order #296510"
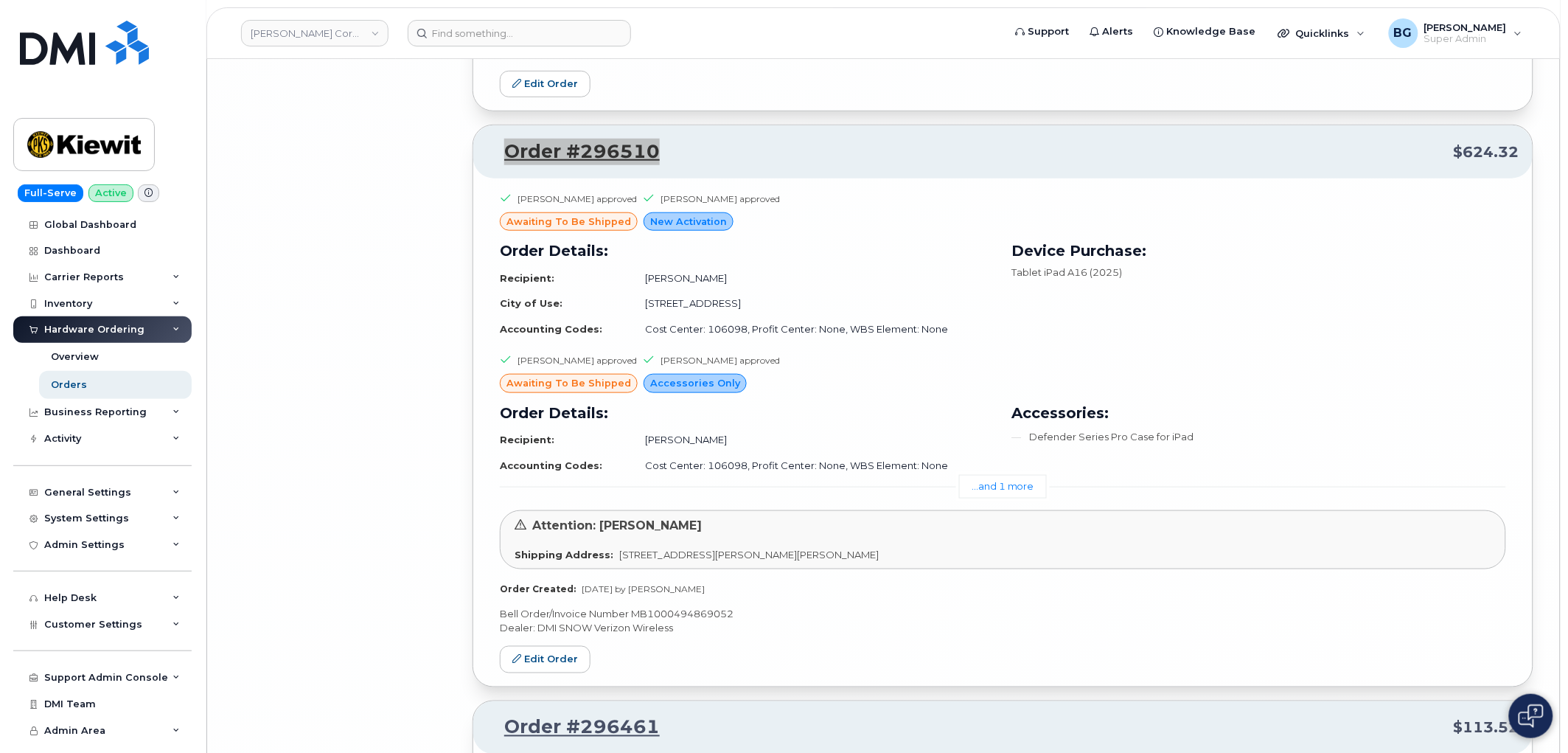
scroll to position [24572, 0]
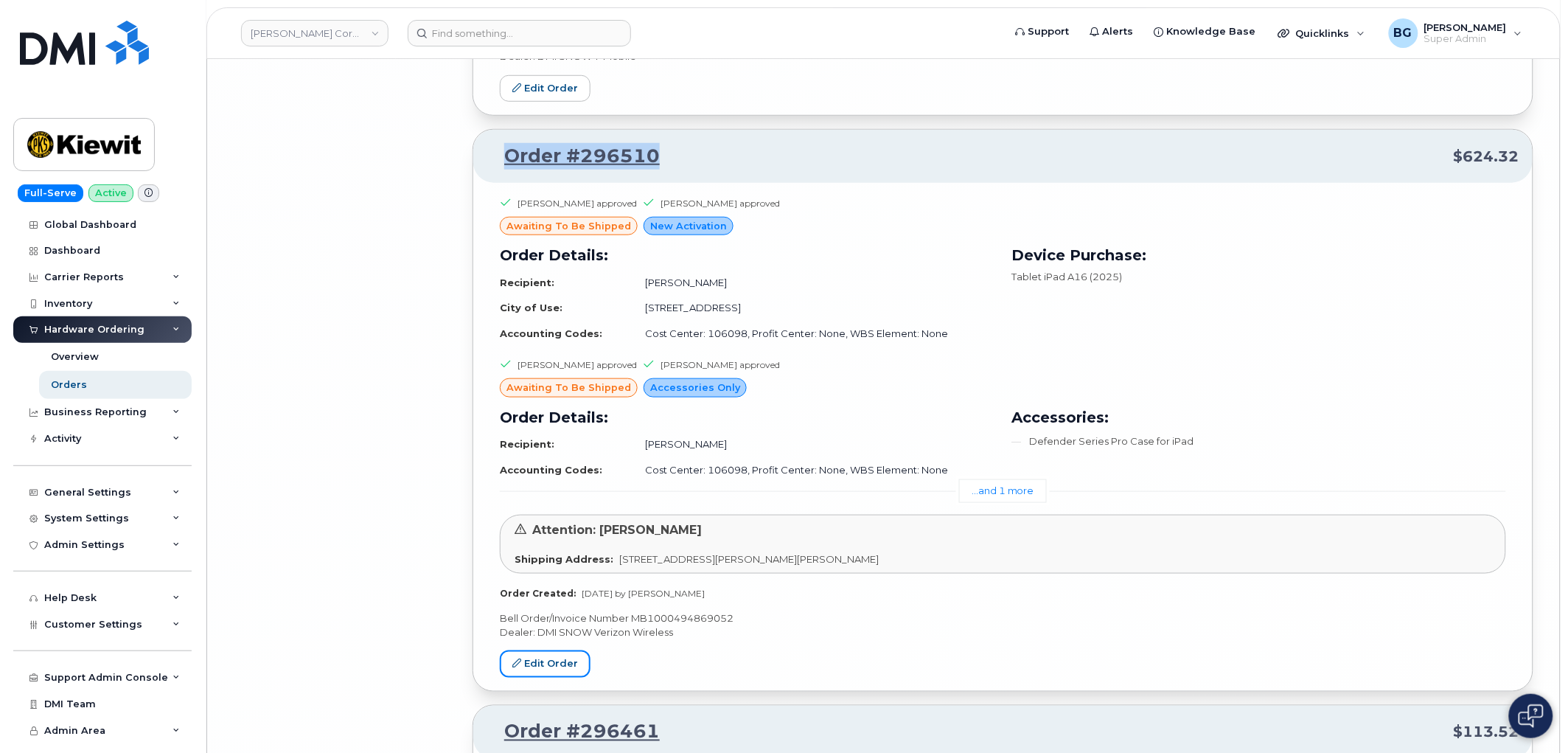
copy link "Order #296510"
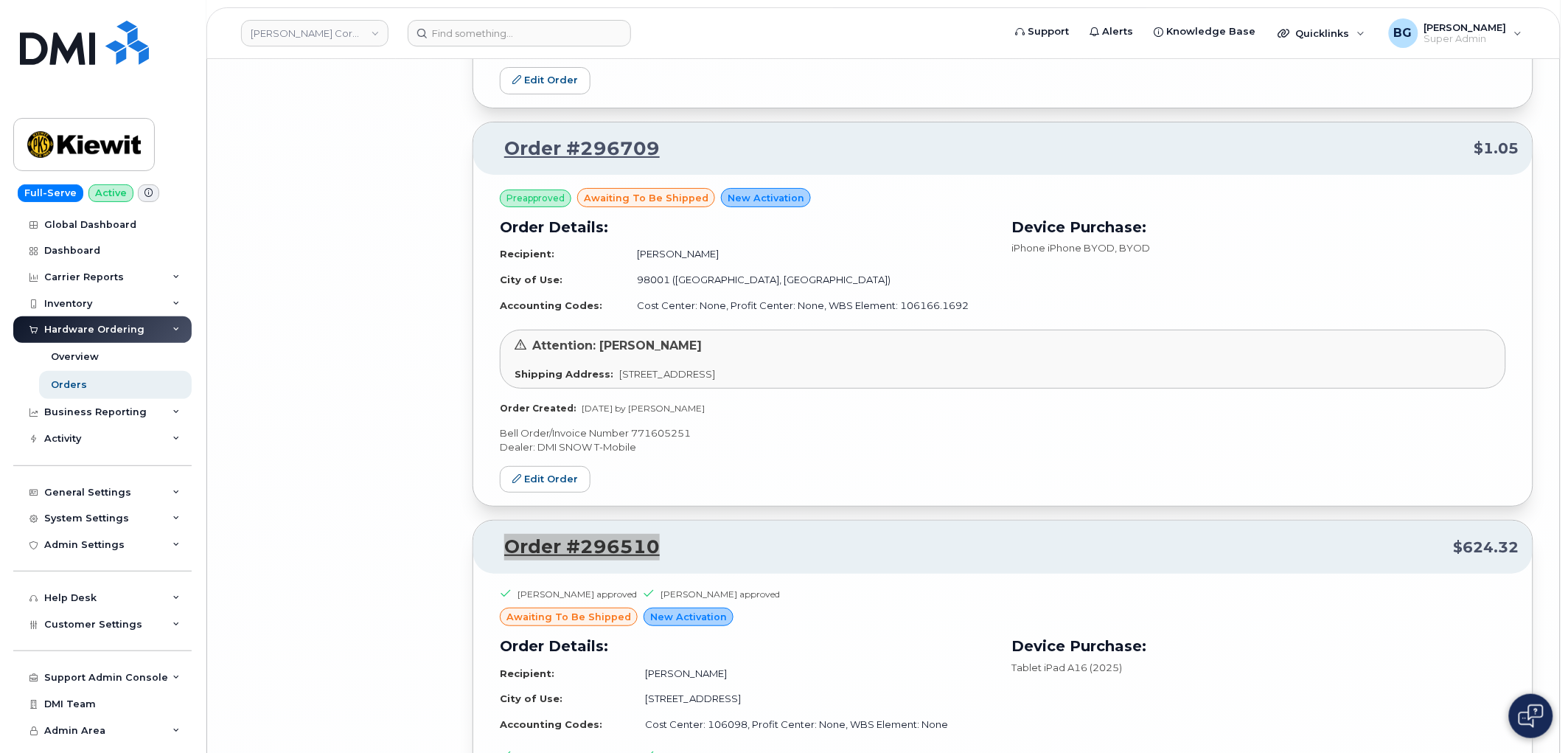
scroll to position [24135, 0]
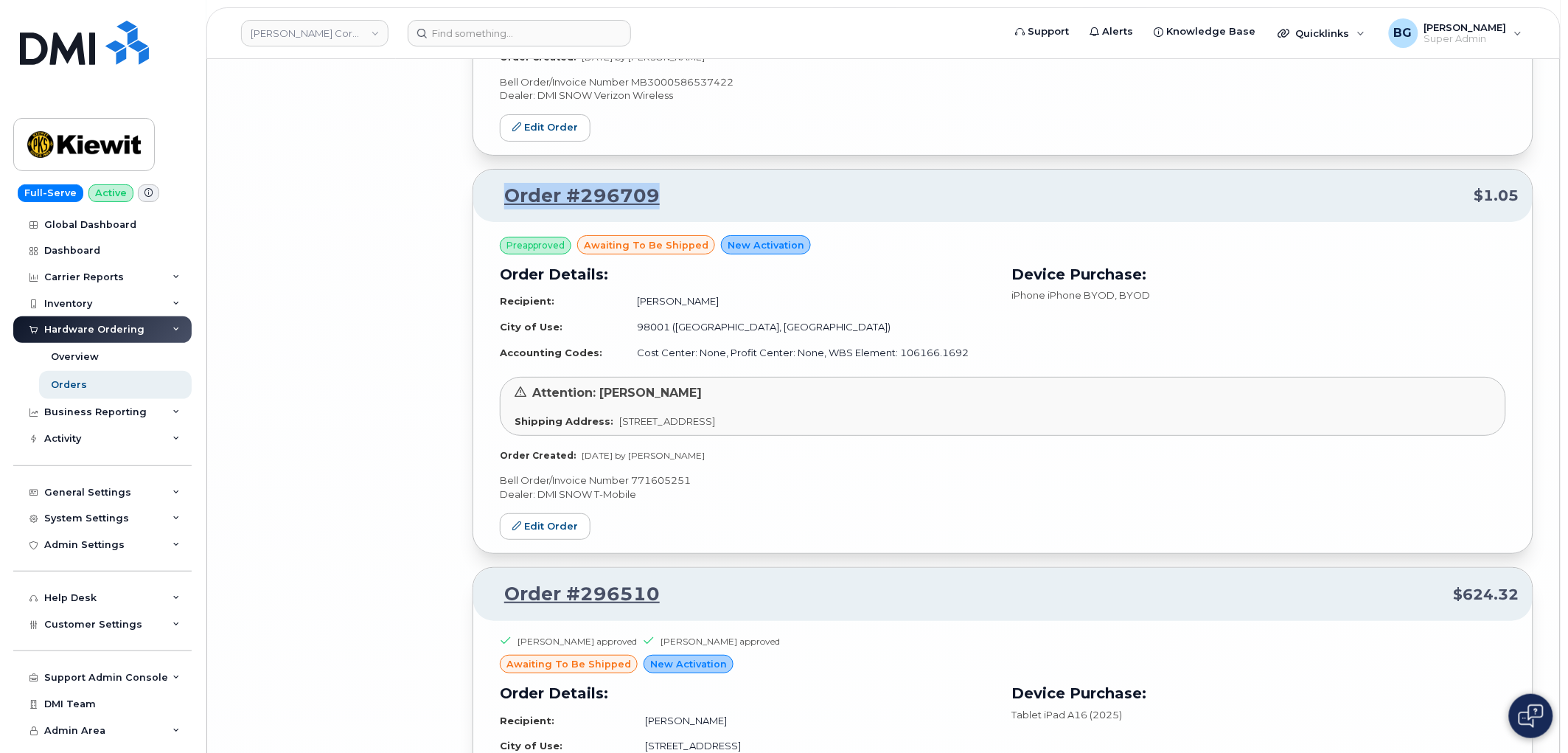
drag, startPoint x: 661, startPoint y: 218, endPoint x: 511, endPoint y: 215, distance: 150.0
click at [511, 209] on p "Order #296709 $1.05" at bounding box center [1003, 196] width 1033 height 26
copy link "Order #296709"
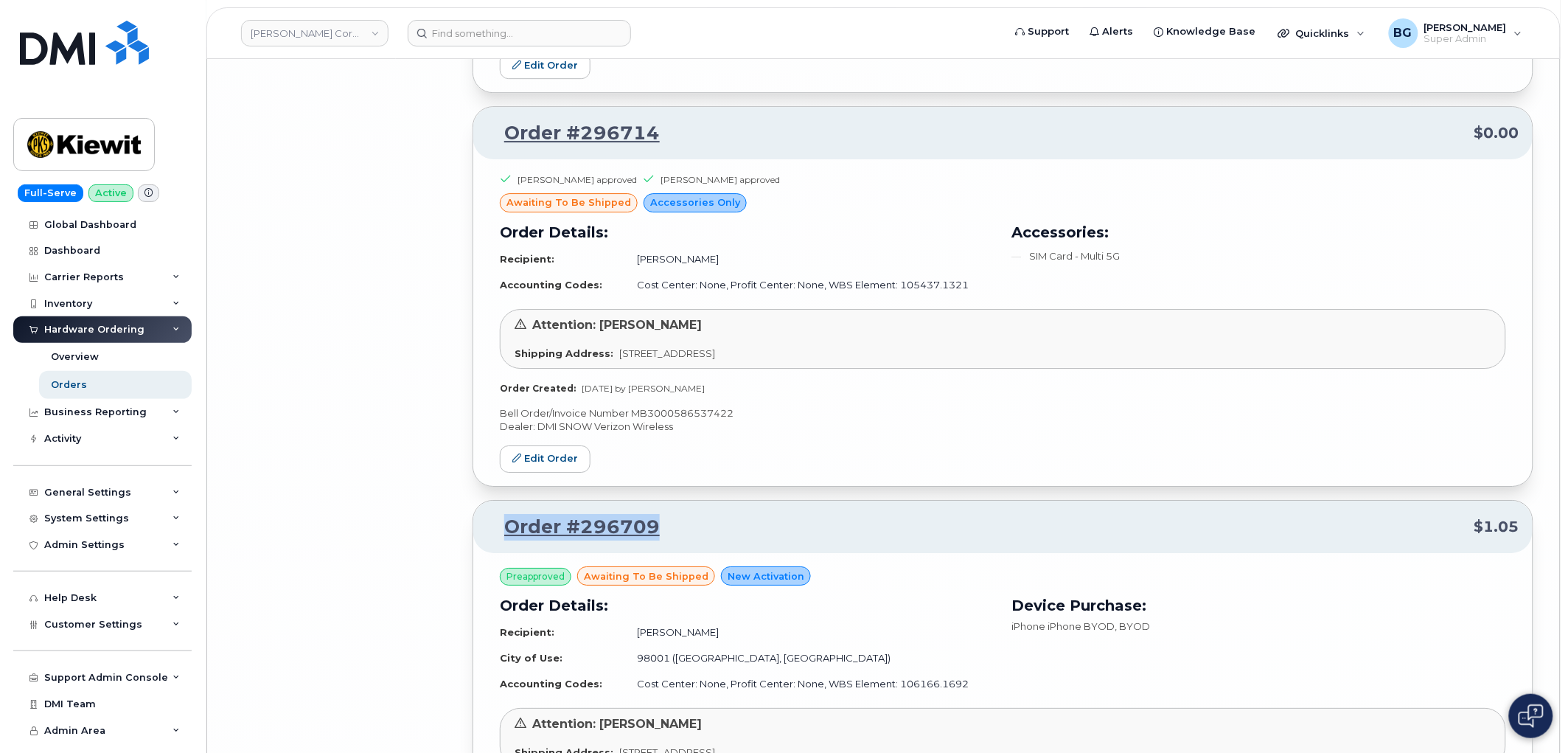
scroll to position [23752, 0]
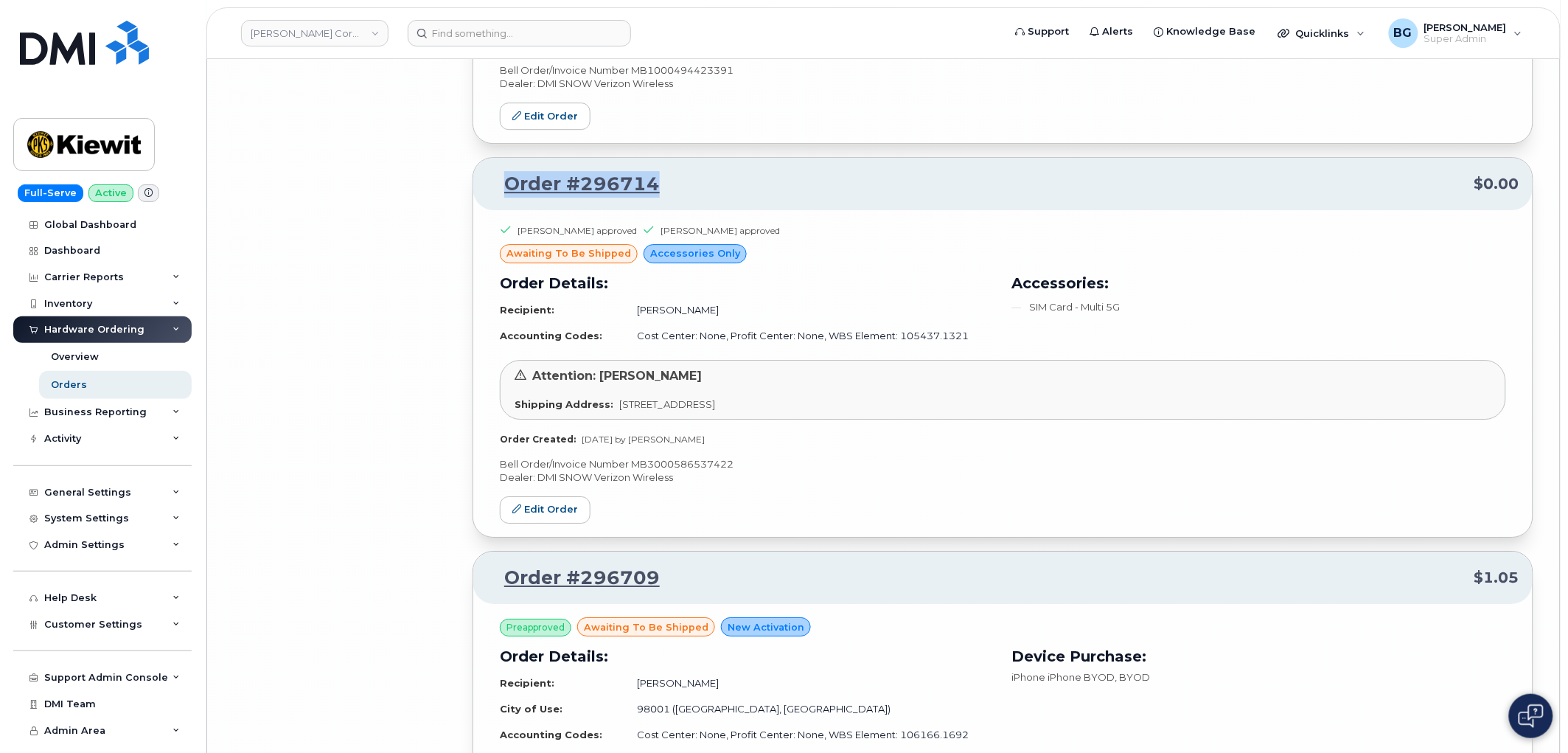
drag, startPoint x: 675, startPoint y: 203, endPoint x: 510, endPoint y: 202, distance: 165.0
click at [510, 197] on p "Order #296714 $0.00" at bounding box center [1003, 184] width 1033 height 26
click at [672, 471] on p "Bell Order/Invoice Number MB3000586537422" at bounding box center [1003, 464] width 1007 height 14
copy p "MB3000586537422"
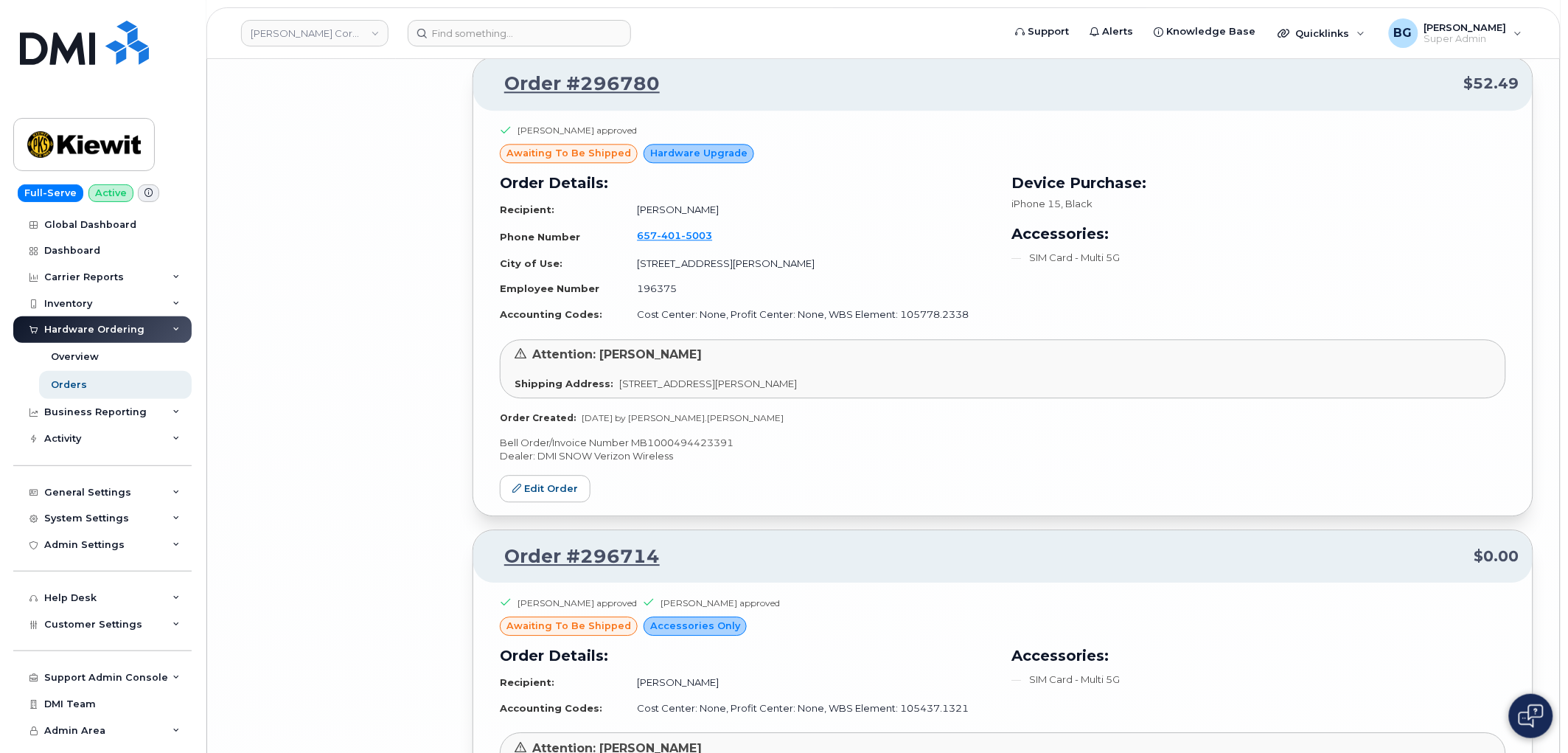
scroll to position [23371, 0]
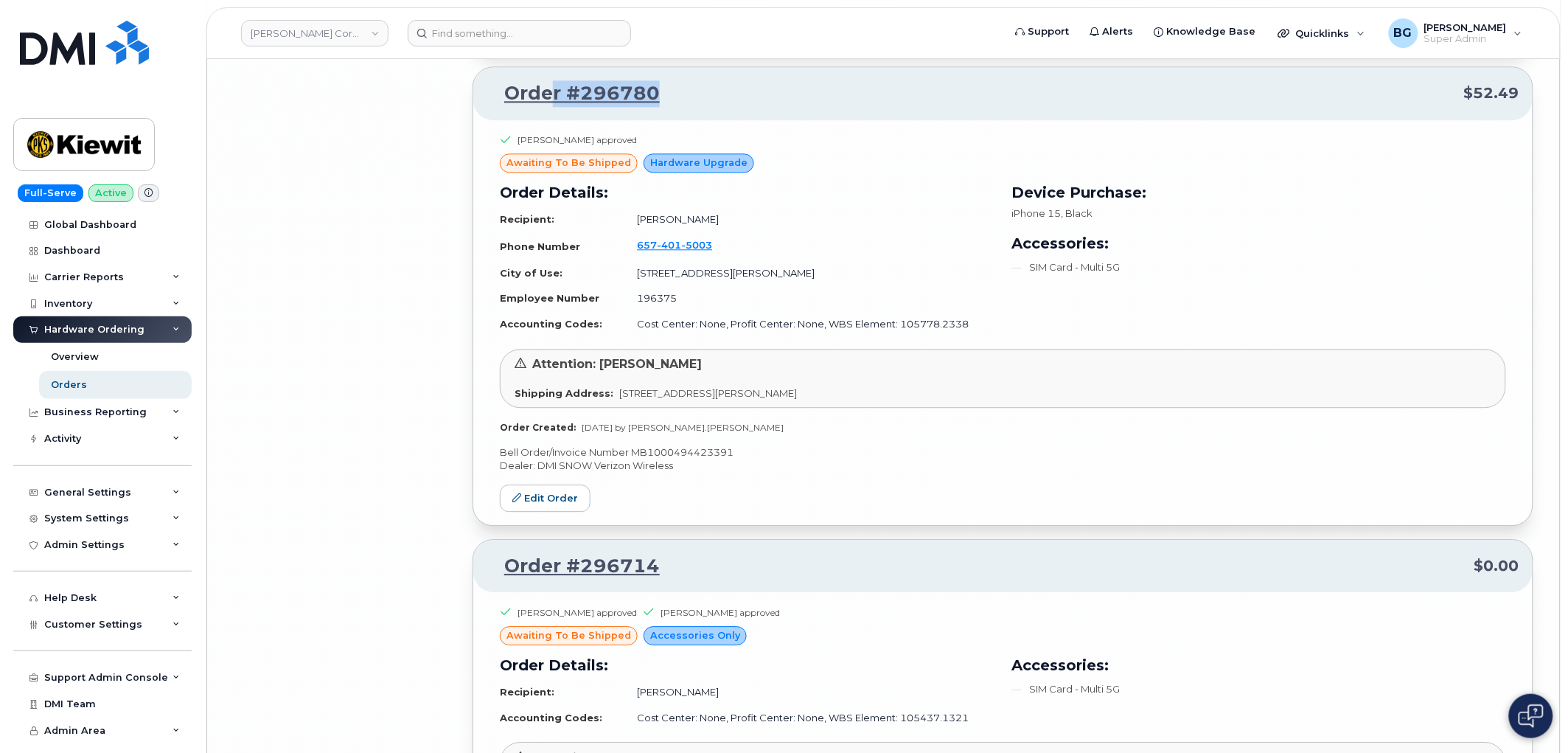
drag, startPoint x: 667, startPoint y: 119, endPoint x: 554, endPoint y: 130, distance: 113.5
click at [554, 120] on div "Order #296780 $52.49" at bounding box center [1003, 93] width 1060 height 53
click at [668, 460] on p "Bell Order/Invoice Number MB1000494423391" at bounding box center [1003, 452] width 1007 height 14
copy p "MB1000494423391"
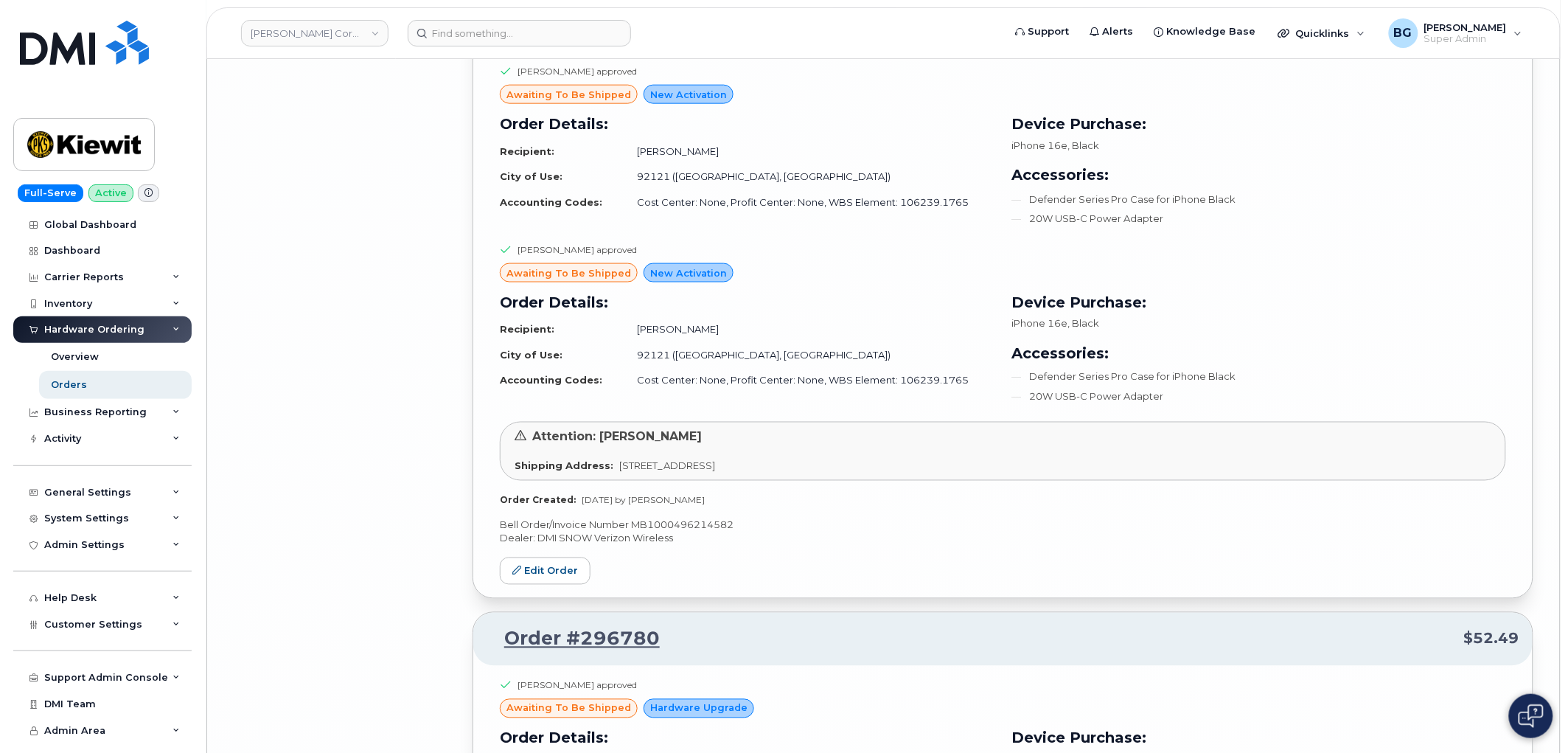
scroll to position [22823, 0]
click at [695, 533] on p "Bell Order/Invoice Number MB1000496214582" at bounding box center [1003, 527] width 1007 height 14
copy p "MB1000496214582"
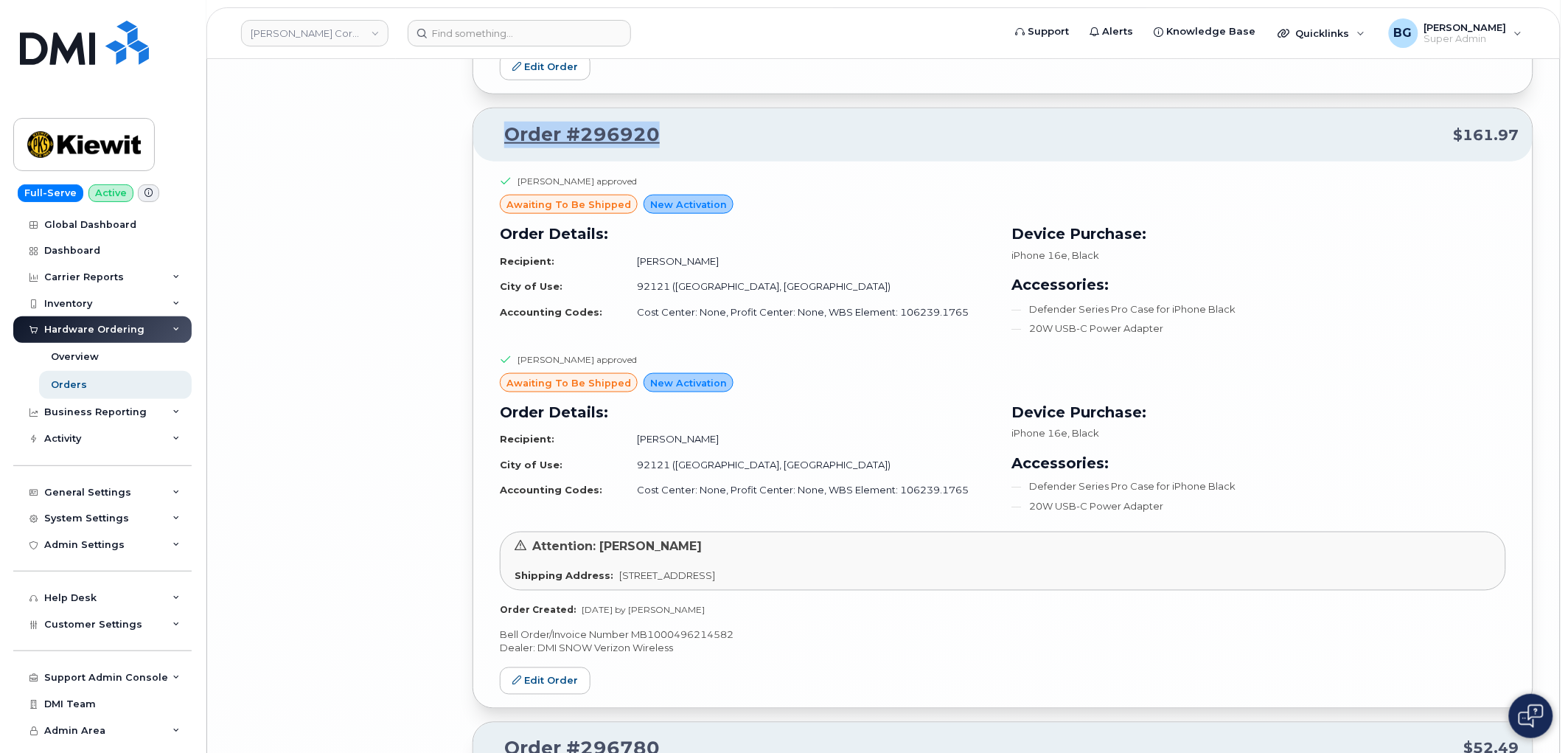
drag, startPoint x: 664, startPoint y: 163, endPoint x: 509, endPoint y: 166, distance: 155.0
click at [509, 148] on p "Order #296920 $161.97" at bounding box center [1003, 135] width 1033 height 26
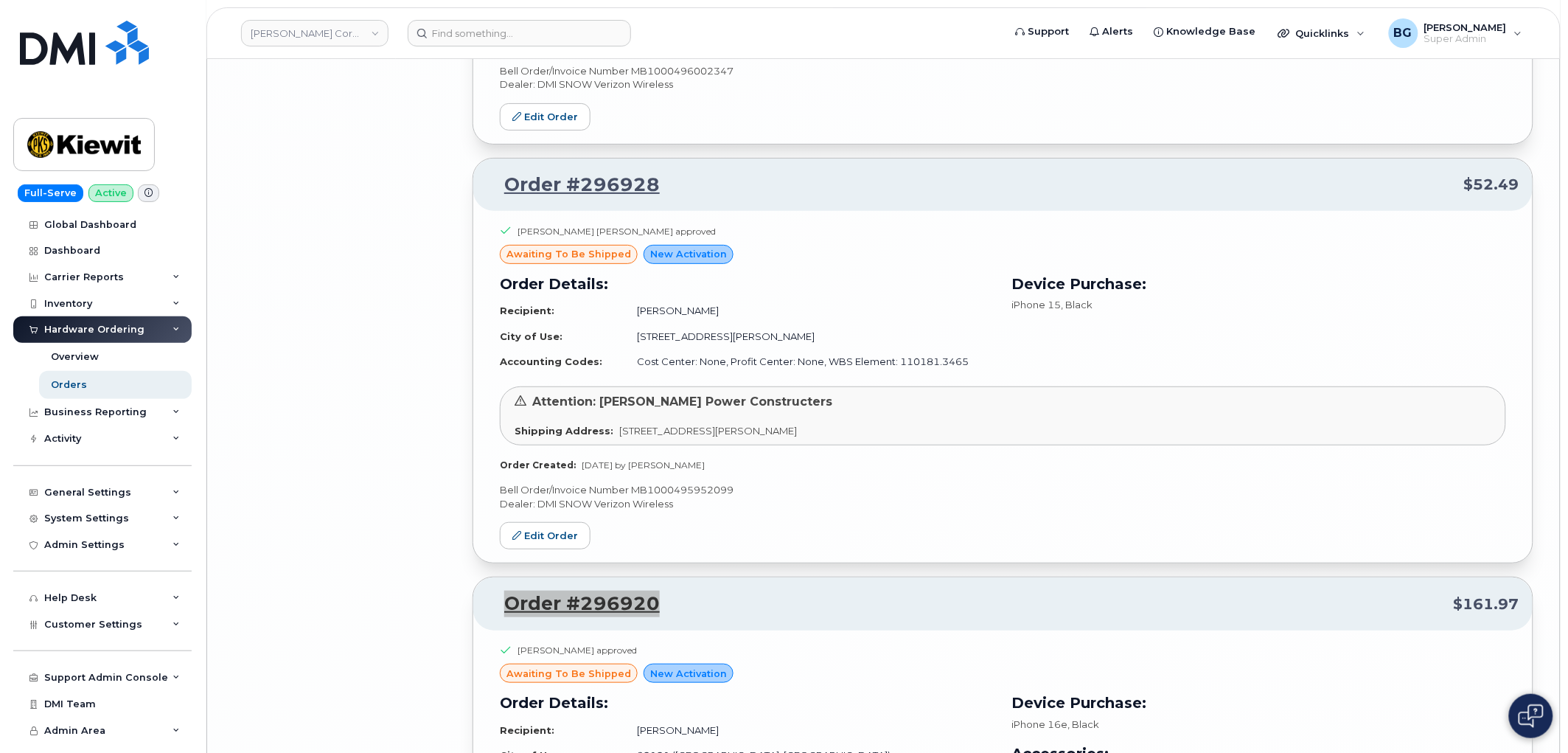
scroll to position [22223, 0]
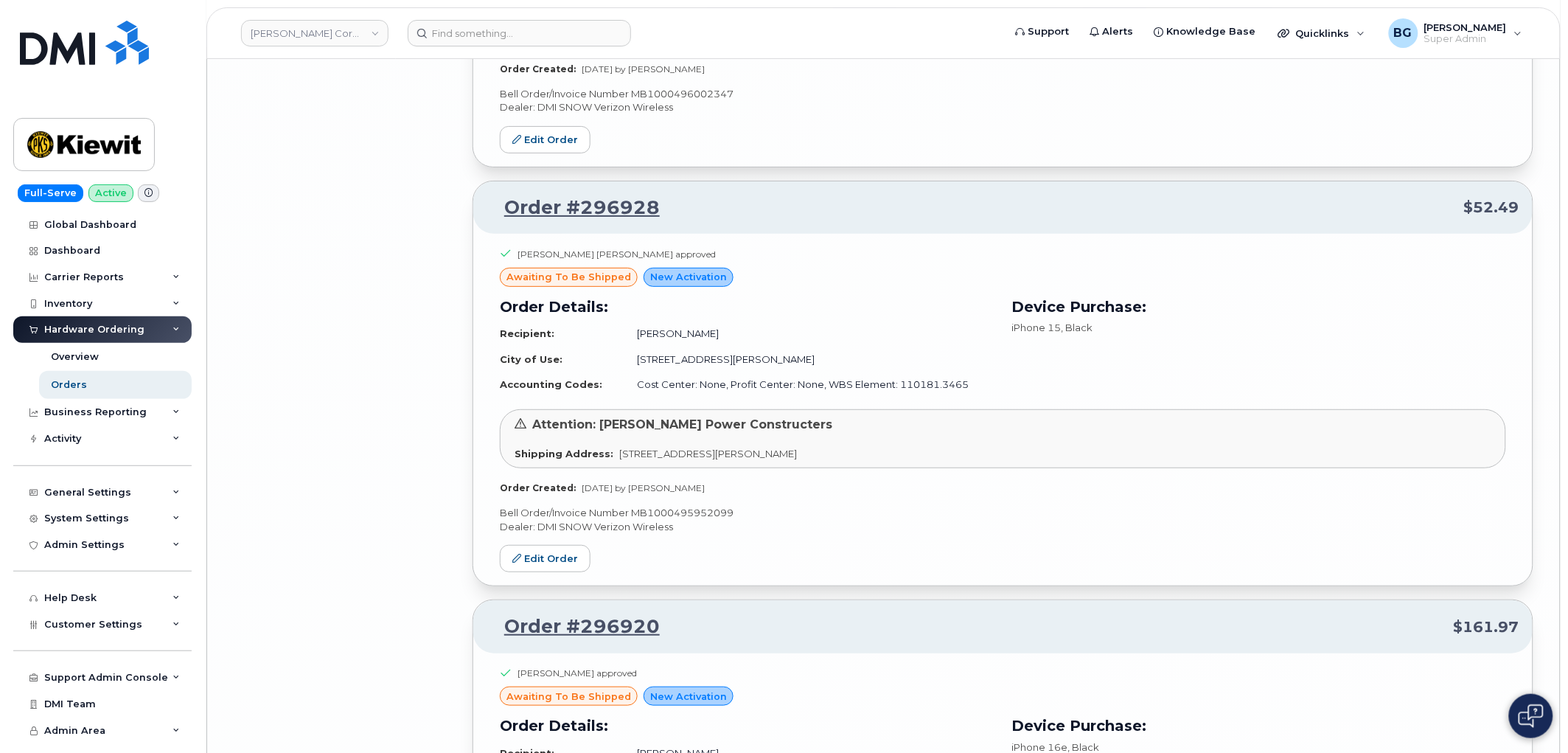
click at [676, 520] on p "Bell Order/Invoice Number MB1000495952099" at bounding box center [1003, 513] width 1007 height 14
drag, startPoint x: 686, startPoint y: 233, endPoint x: 509, endPoint y: 247, distance: 177.6
click at [509, 234] on div "Order #296928 $52.49" at bounding box center [1003, 207] width 1060 height 53
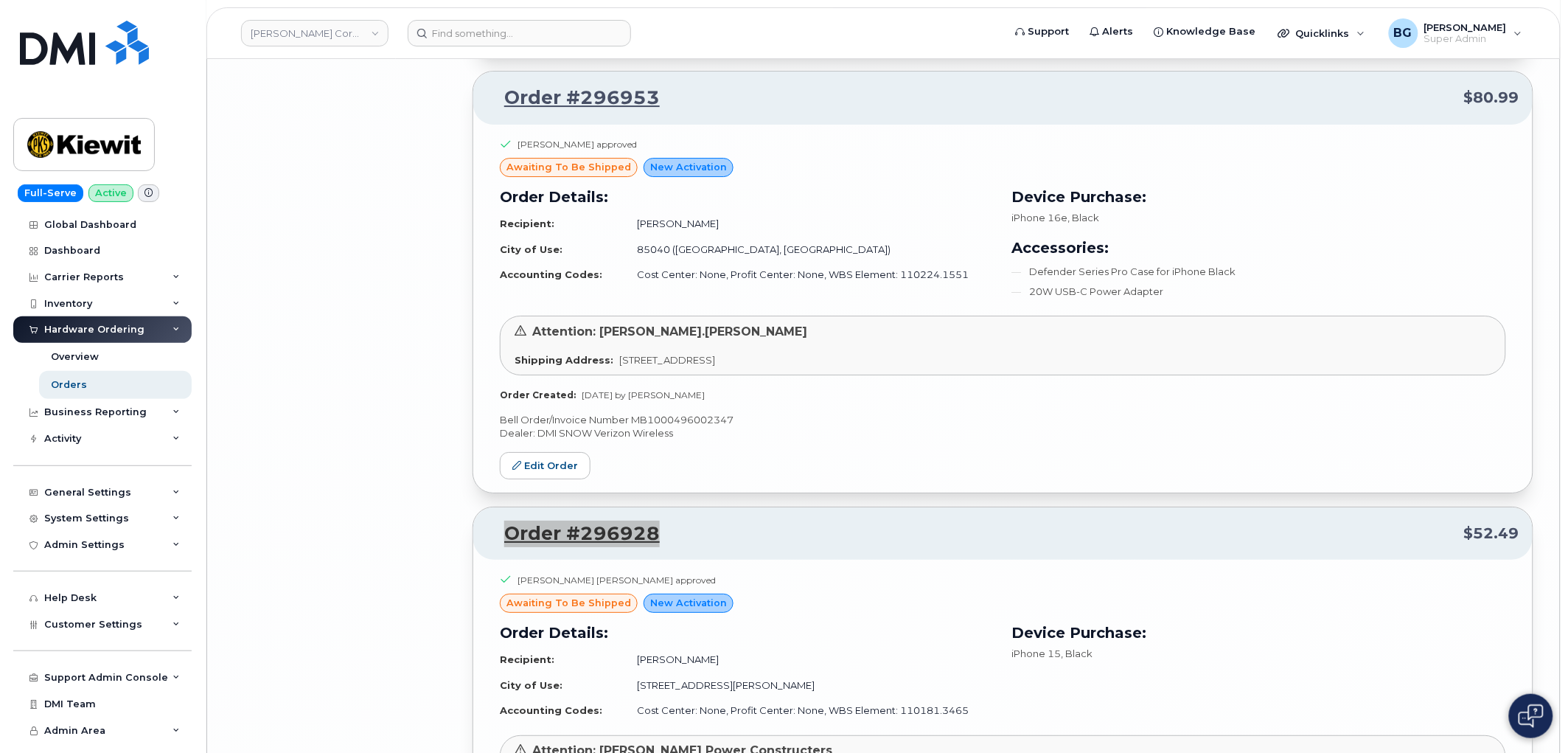
scroll to position [21896, 0]
click at [698, 429] on p "Bell Order/Invoice Number MB1000496002347" at bounding box center [1003, 421] width 1007 height 14
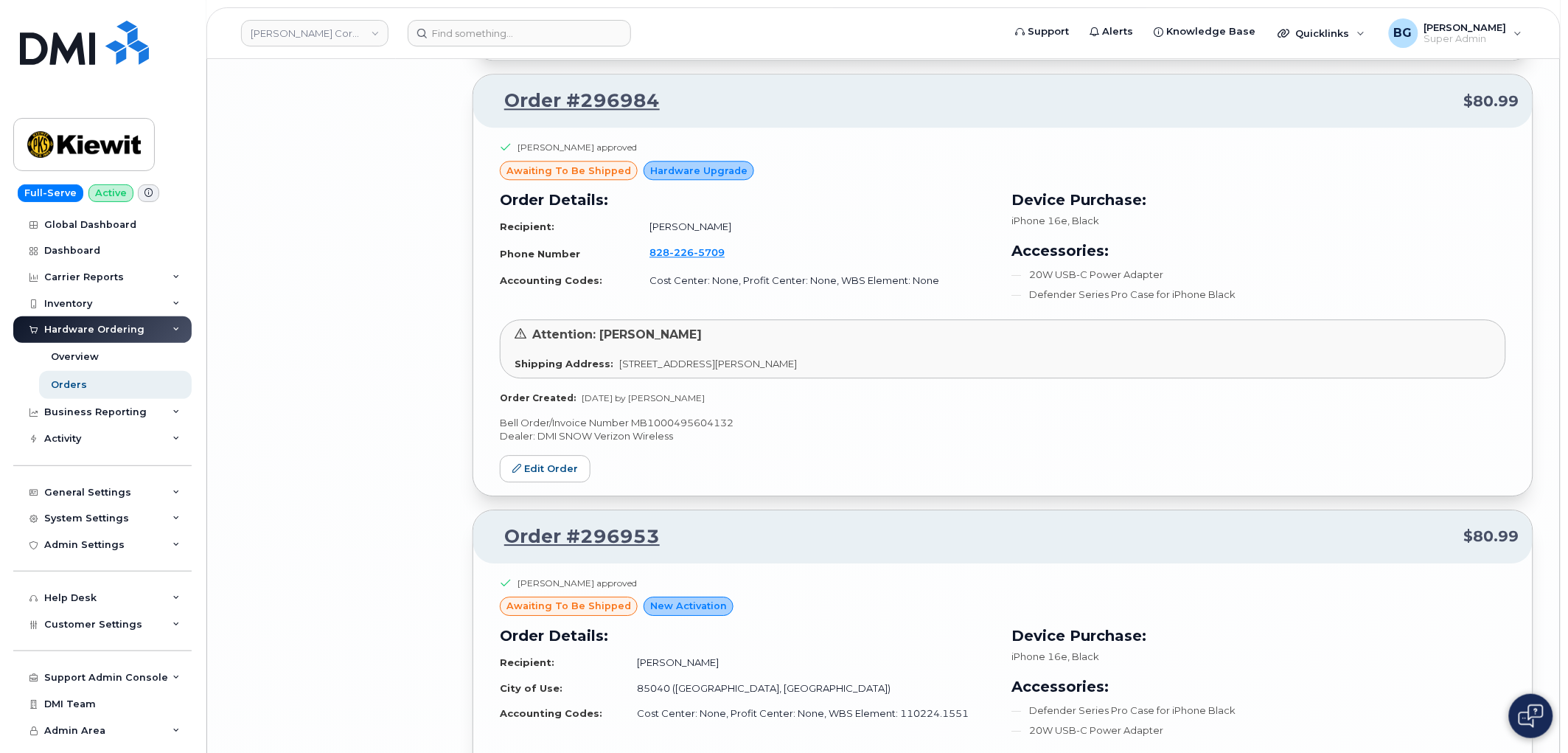
click at [688, 436] on div "Mike Graham approved awaiting to be shipped Hardware Upgrade Order Details: Rec…" at bounding box center [1003, 312] width 1060 height 368
click at [695, 436] on div "Mike Graham approved awaiting to be shipped Hardware Upgrade Order Details: Rec…" at bounding box center [1003, 312] width 1060 height 368
click at [689, 430] on p "Bell Order/Invoice Number MB1000495604132" at bounding box center [1003, 423] width 1007 height 14
drag, startPoint x: 522, startPoint y: 490, endPoint x: 534, endPoint y: 470, distance: 23.3
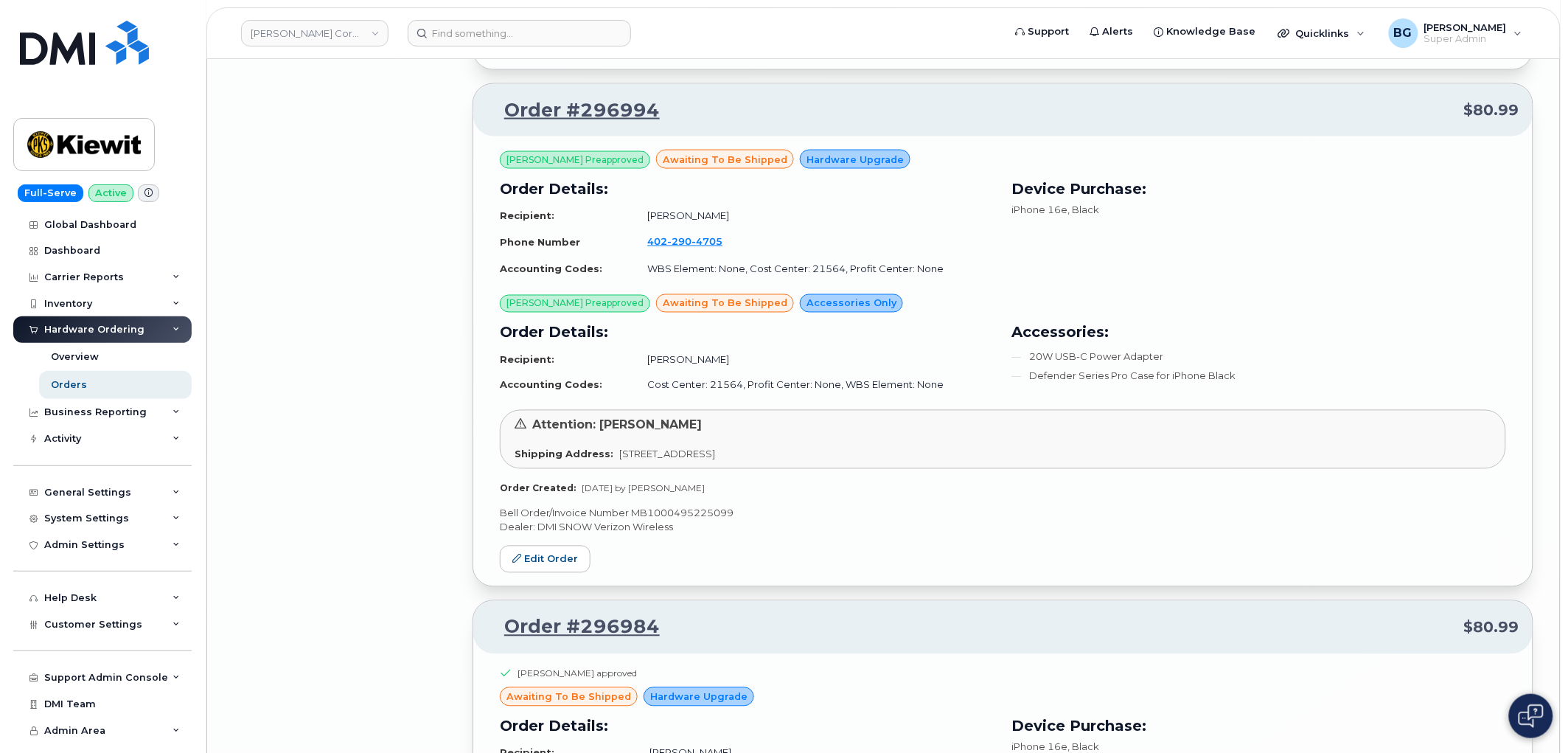
scroll to position [20913, 0]
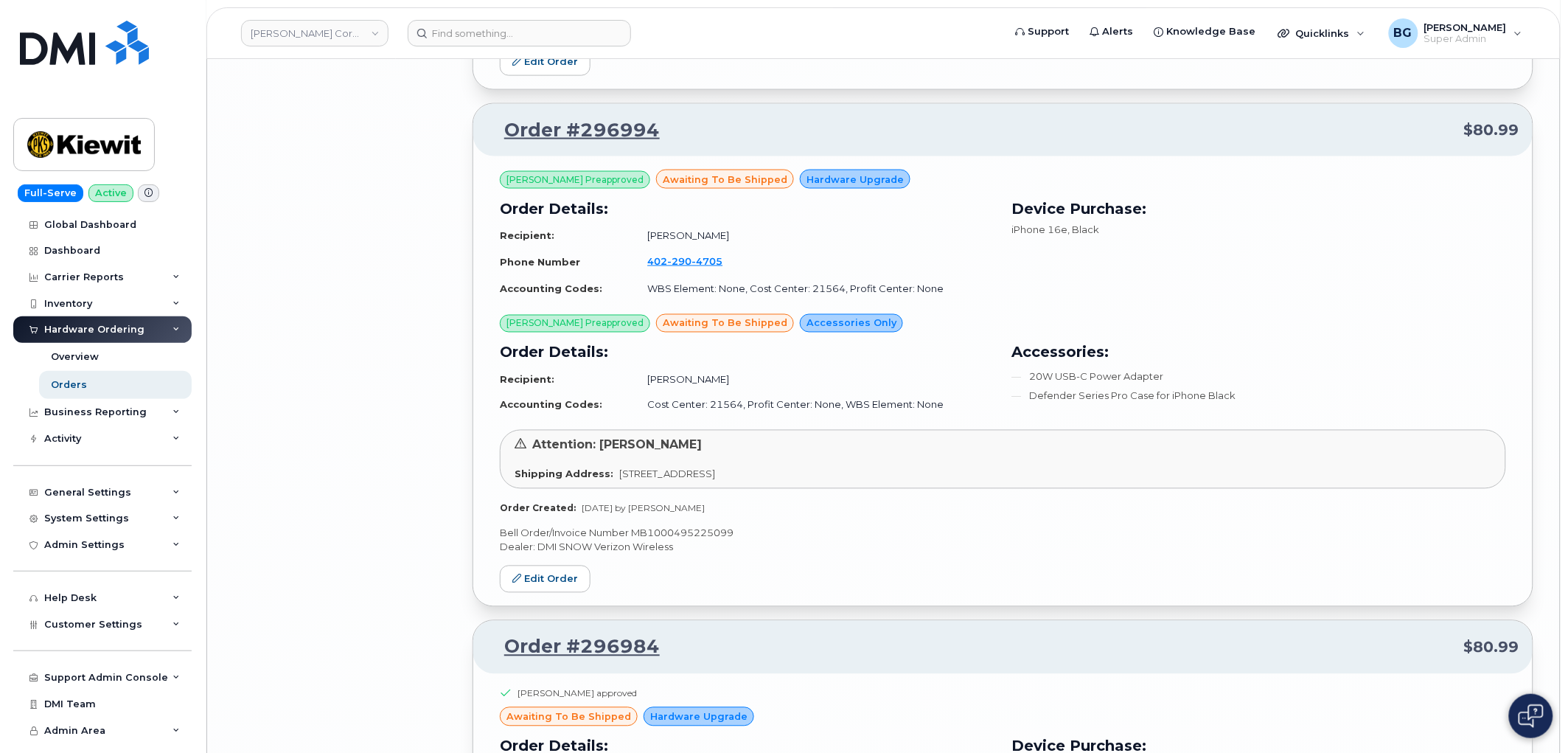
click at [689, 540] on p "Bell Order/Invoice Number MB1000495225099" at bounding box center [1003, 533] width 1007 height 14
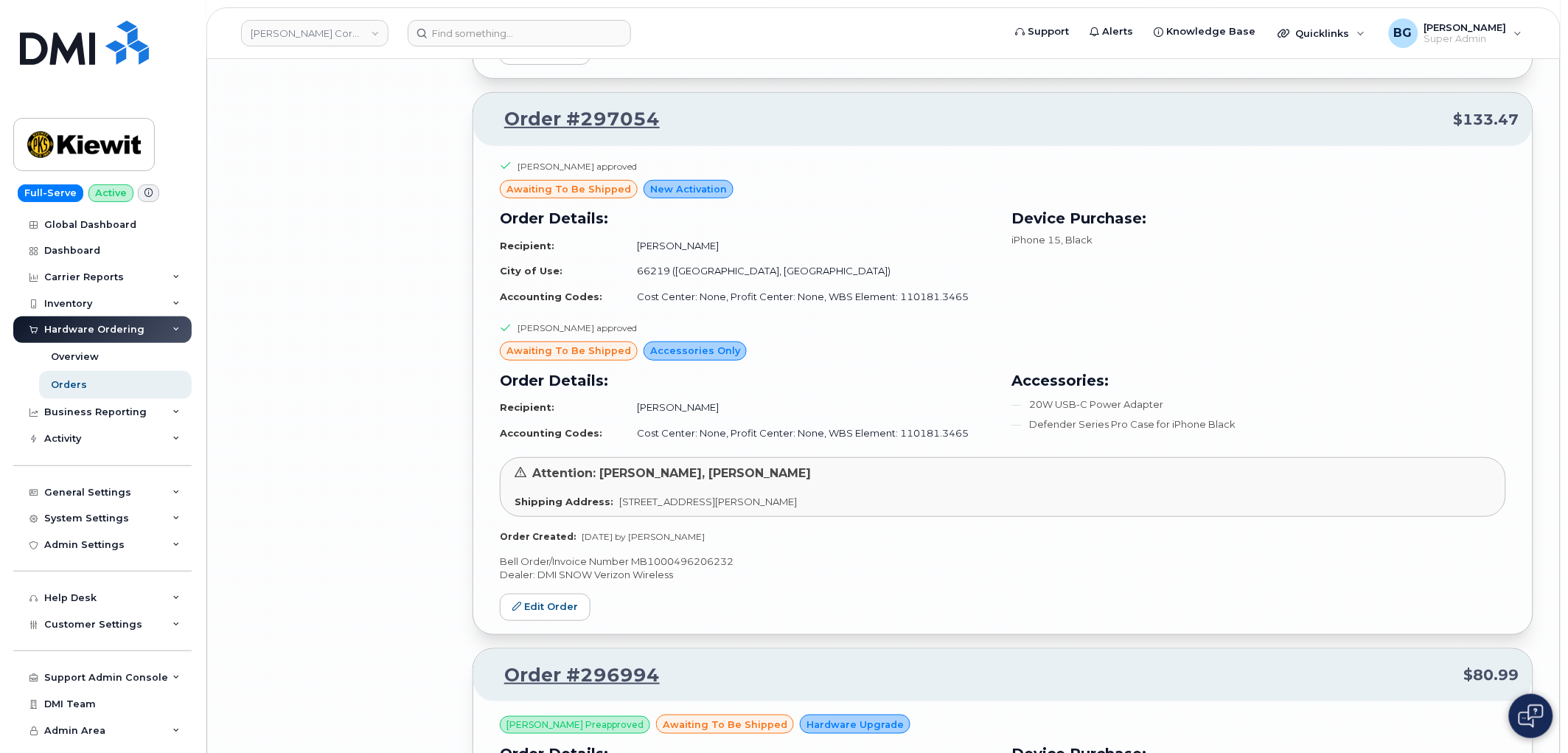
scroll to position [20367, 0]
click at [654, 570] on p "Bell Order/Invoice Number MB1000496206232" at bounding box center [1003, 562] width 1007 height 14
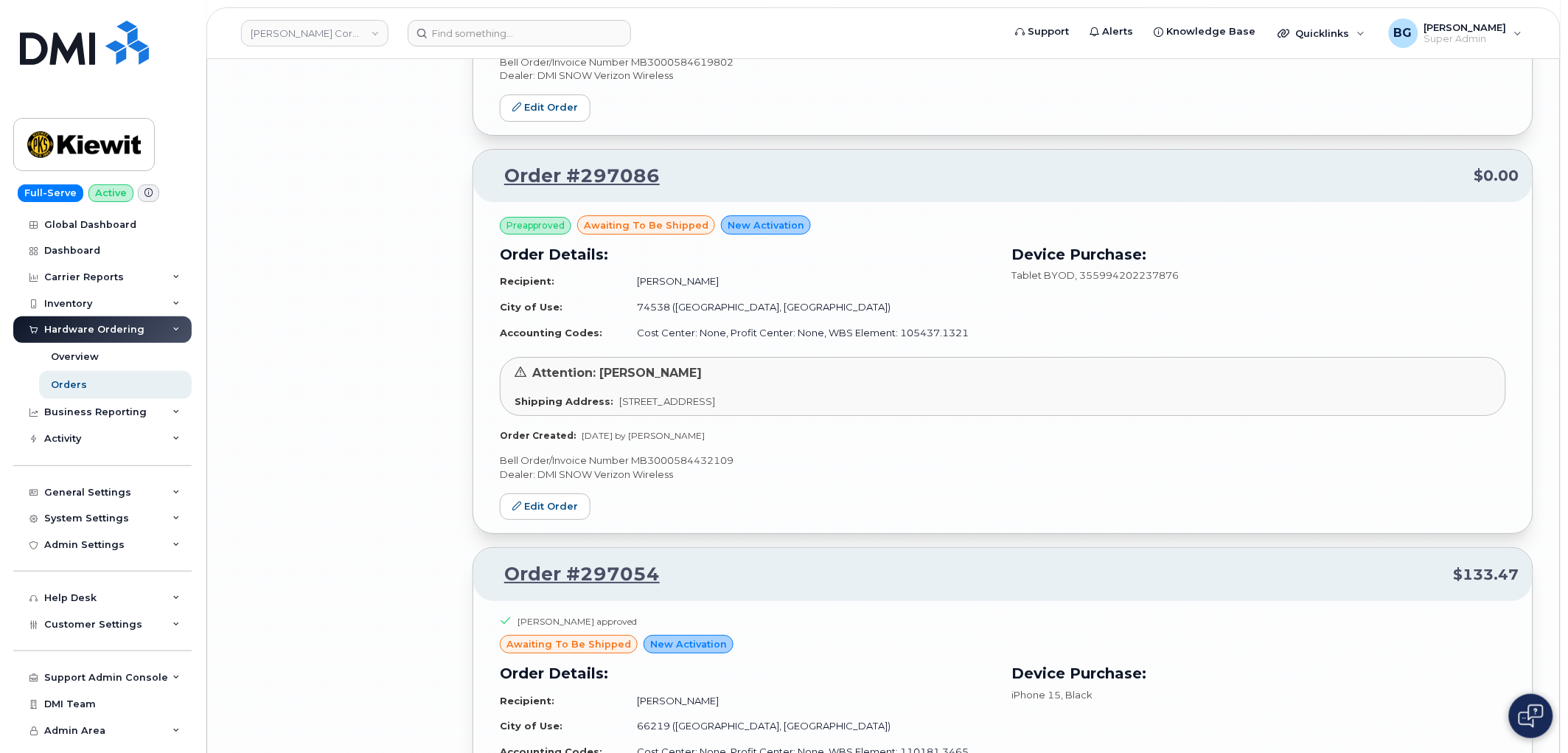
scroll to position [19875, 0]
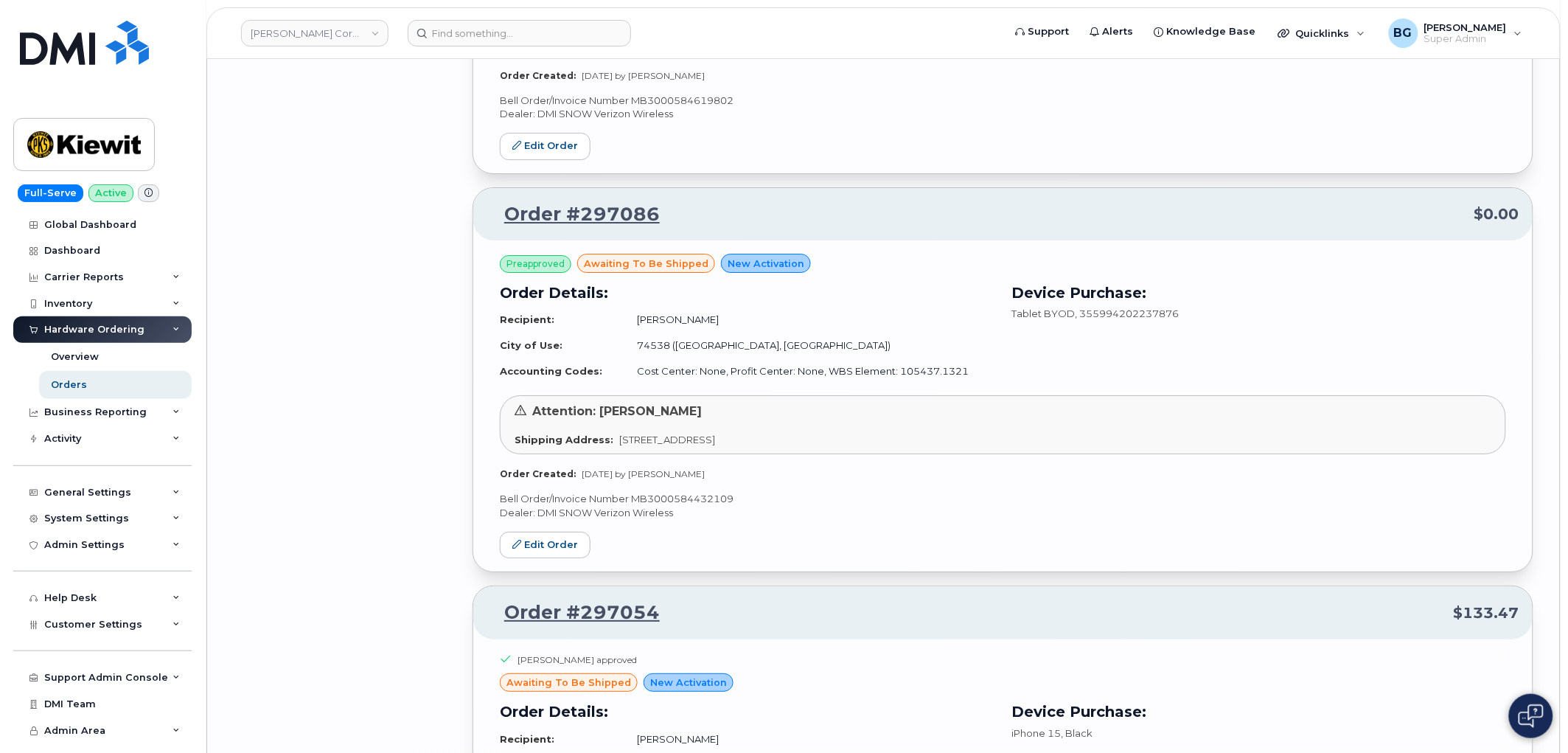
click at [698, 506] on p "Bell Order/Invoice Number MB3000584432109" at bounding box center [1003, 498] width 1007 height 14
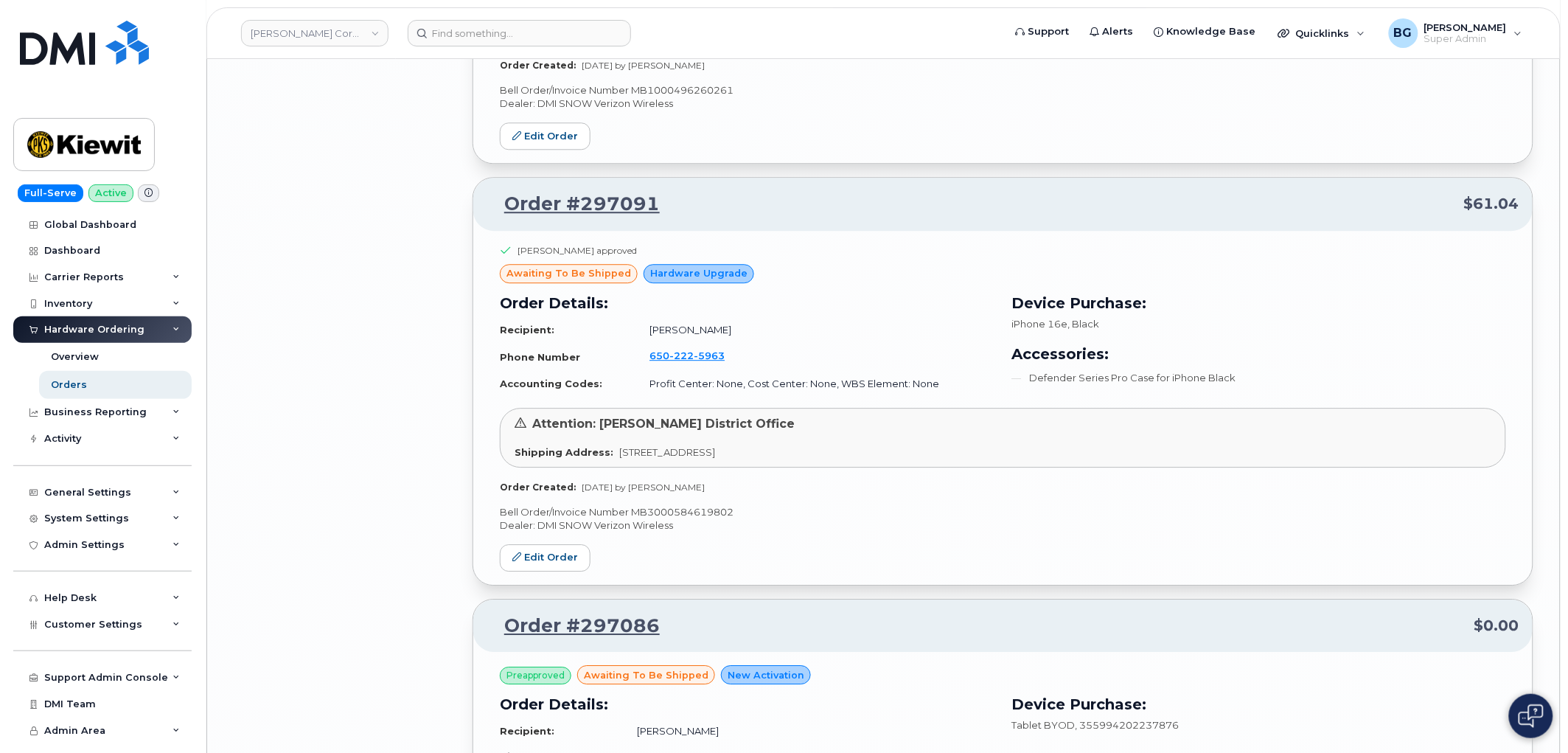
scroll to position [19439, 0]
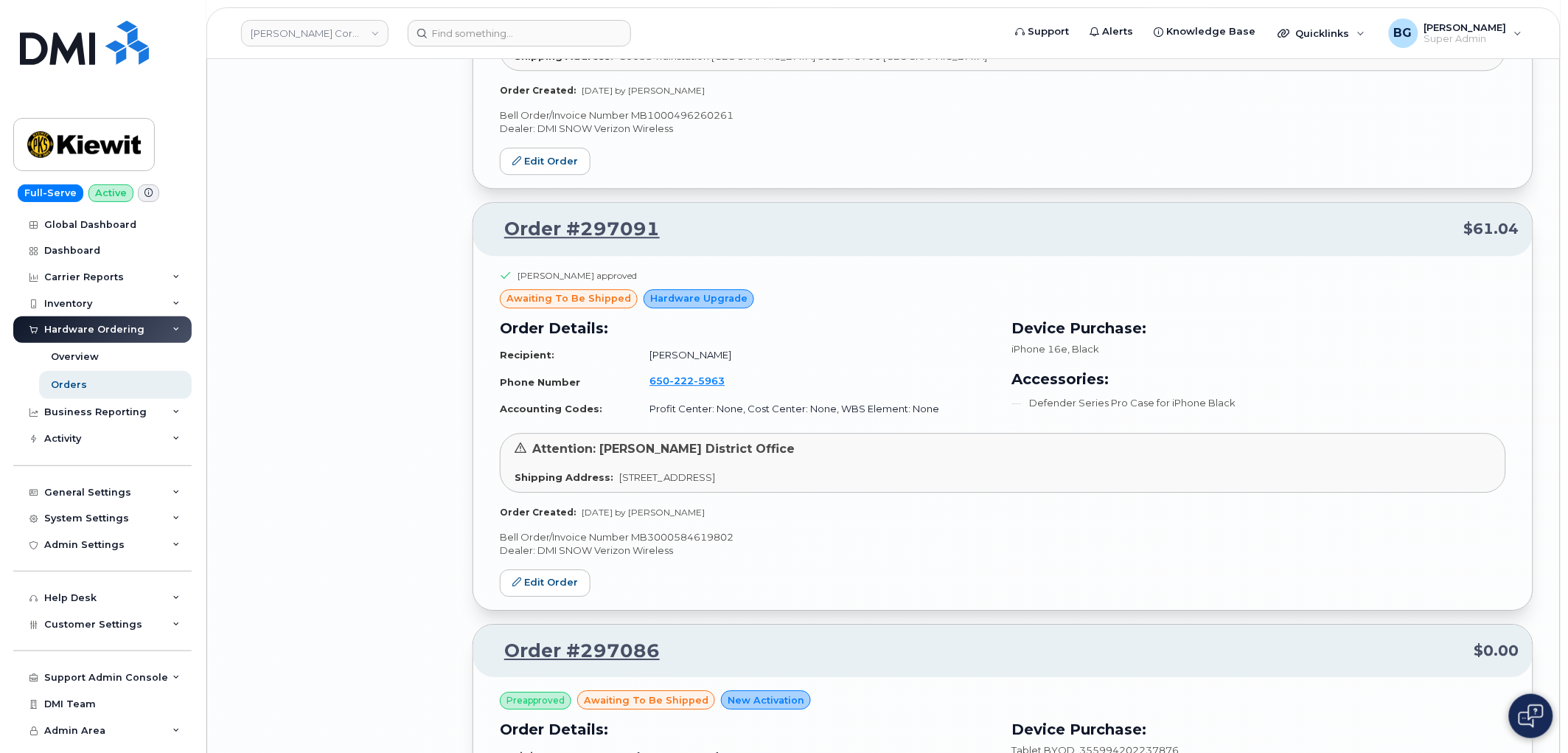
click at [701, 546] on div "Brian Gardner approved awaiting to be shipped Hardware Upgrade Order Details: R…" at bounding box center [1003, 433] width 1060 height 354
click at [698, 544] on p "Bell Order/Invoice Number MB3000584619802" at bounding box center [1003, 537] width 1007 height 14
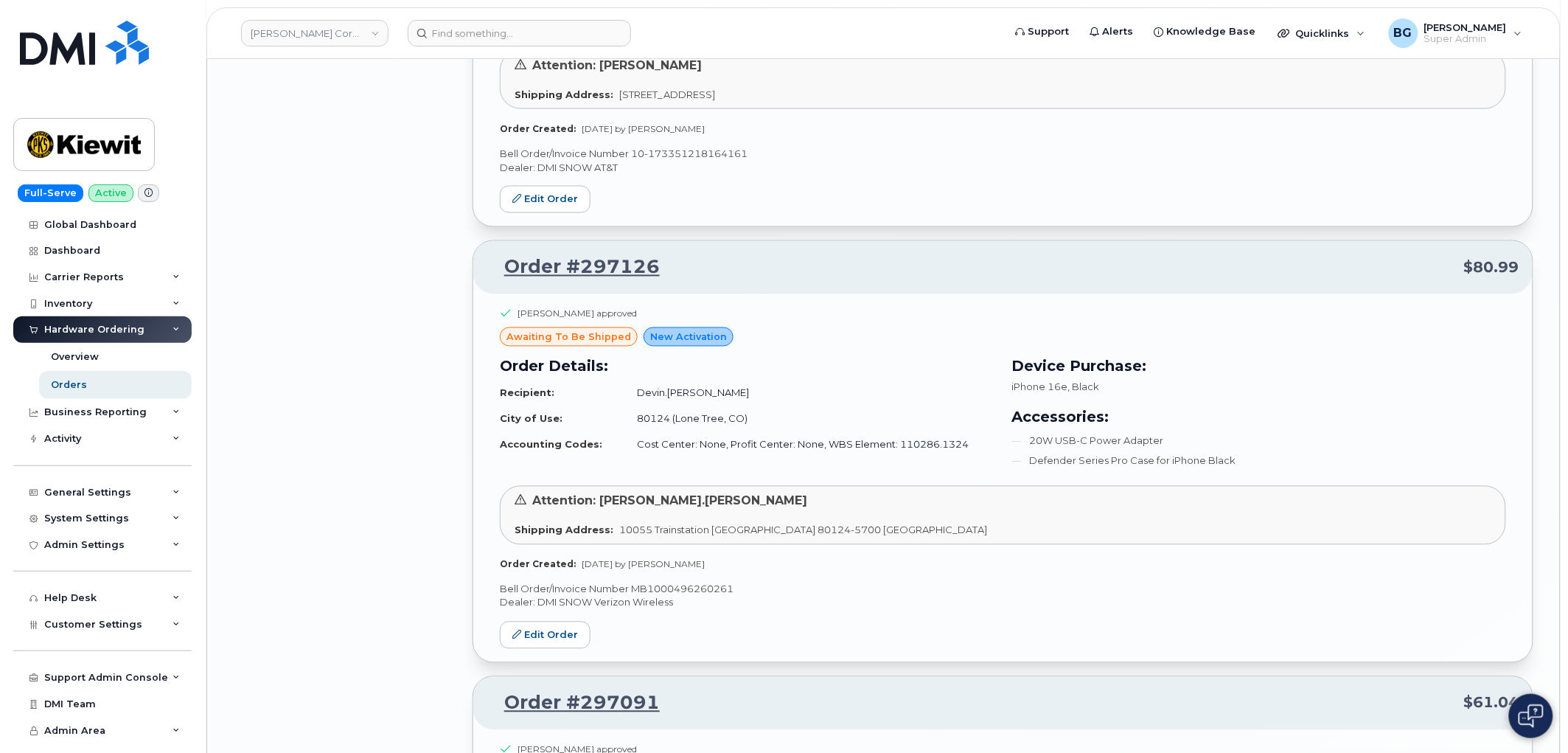
scroll to position [18947, 0]
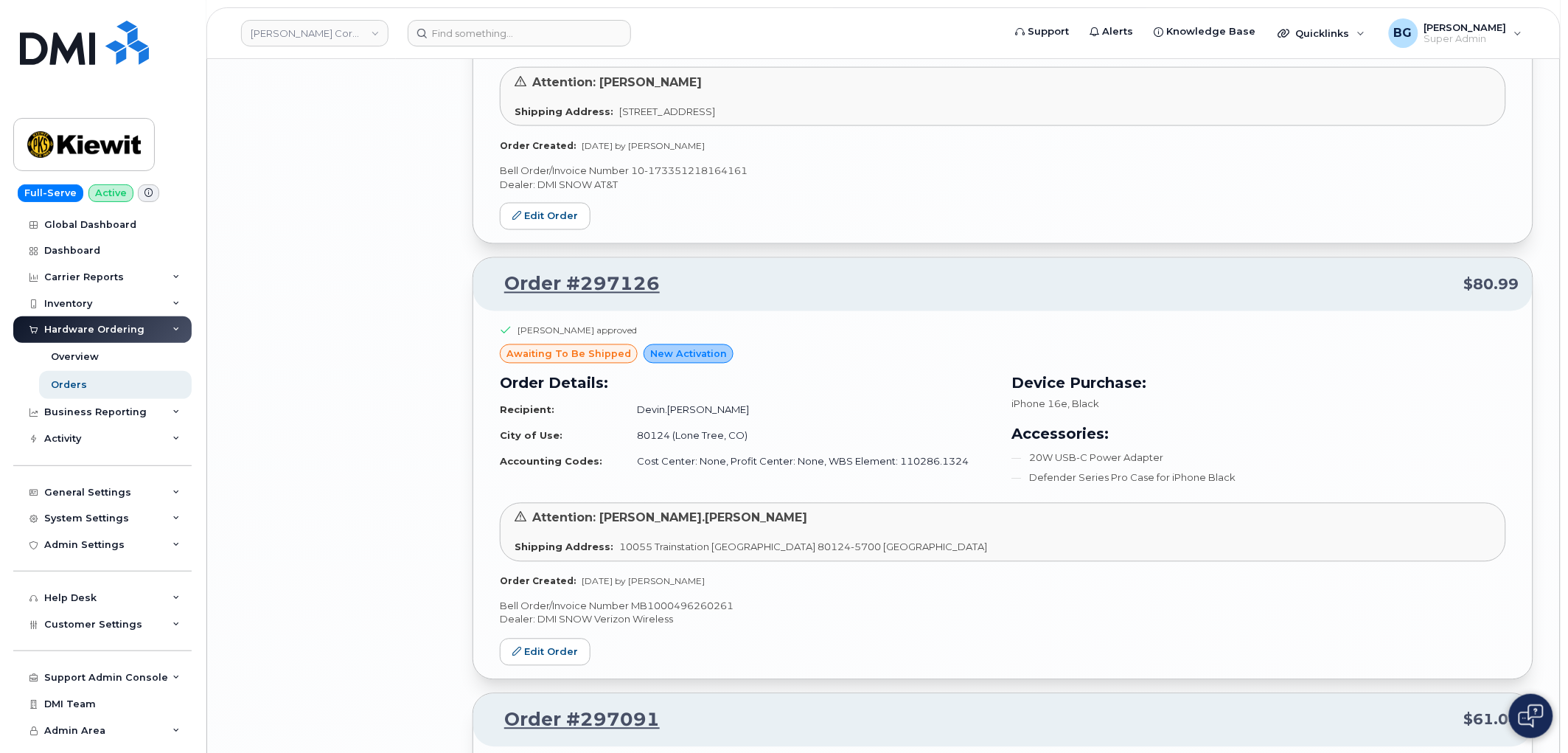
click at [686, 617] on div "Andrea Castrezana approved awaiting to be shipped New Activation Order Details:…" at bounding box center [1003, 495] width 1060 height 368
click at [688, 614] on p "Bell Order/Invoice Number MB1000496260261" at bounding box center [1003, 606] width 1007 height 14
click at [691, 614] on p "Bell Order/Invoice Number MB1000496260261" at bounding box center [1003, 606] width 1007 height 14
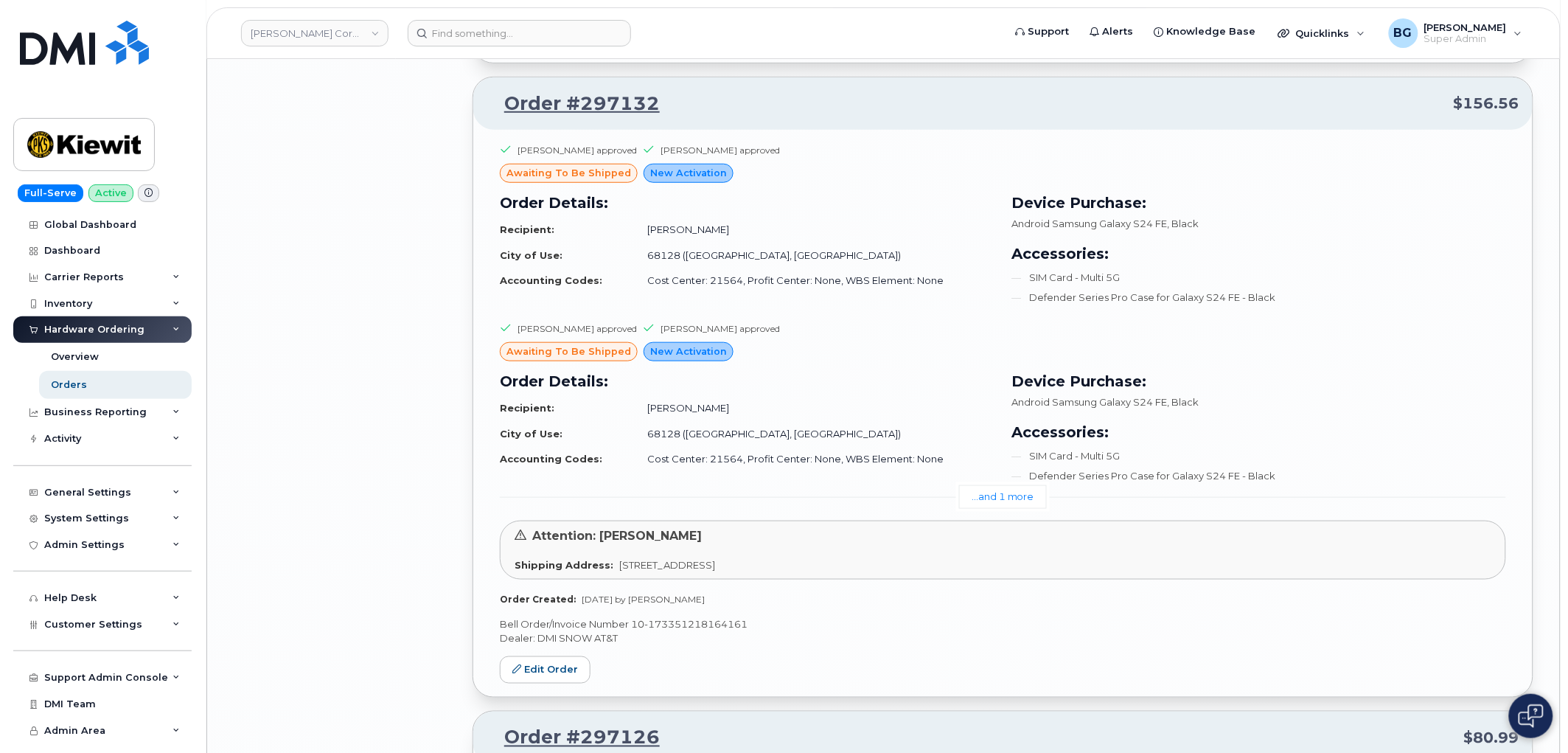
scroll to position [18455, 0]
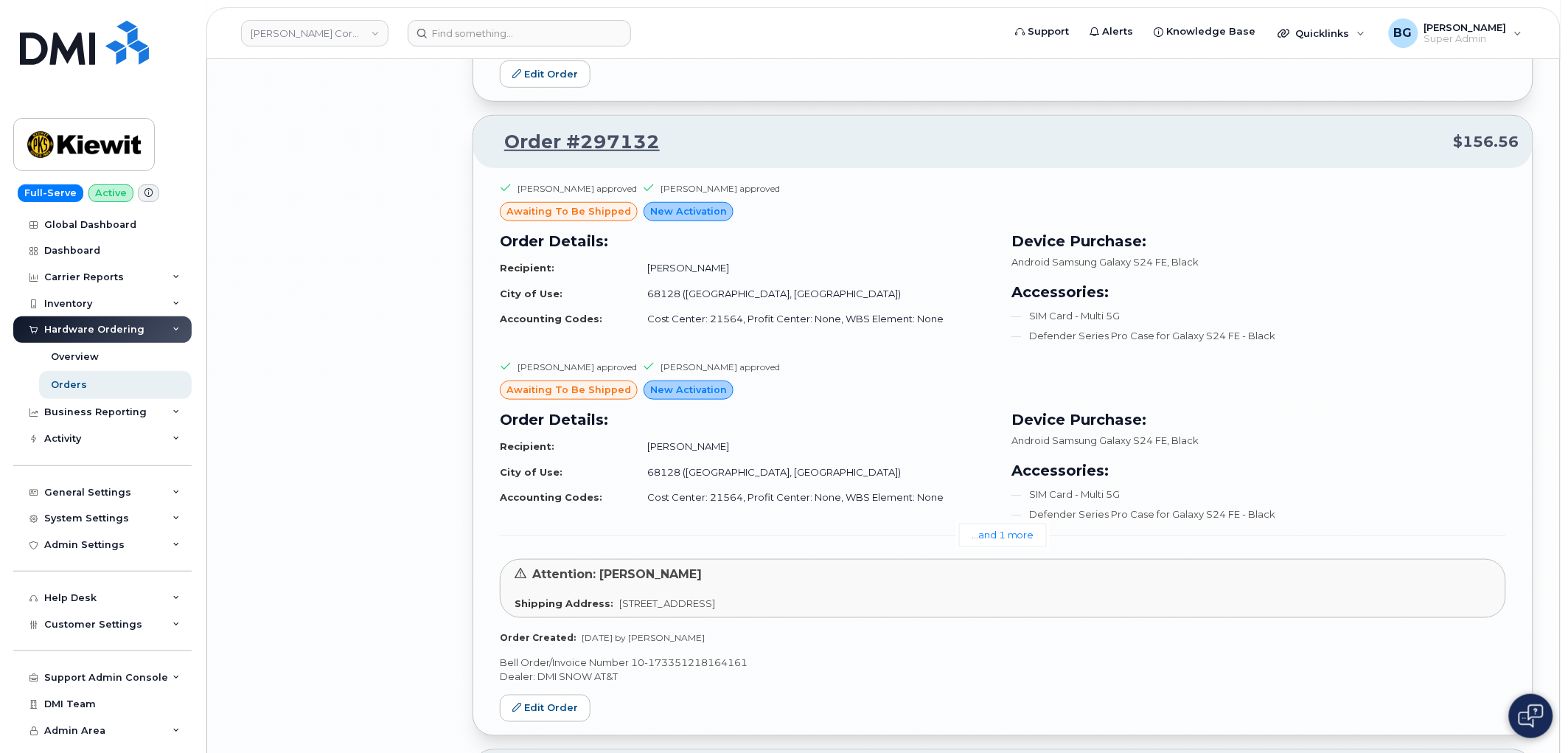
click at [695, 670] on p "Bell Order/Invoice Number 10-173351218164161" at bounding box center [1003, 662] width 1007 height 14
click at [696, 670] on p "Bell Order/Invoice Number 10-173351218164161" at bounding box center [1003, 662] width 1007 height 14
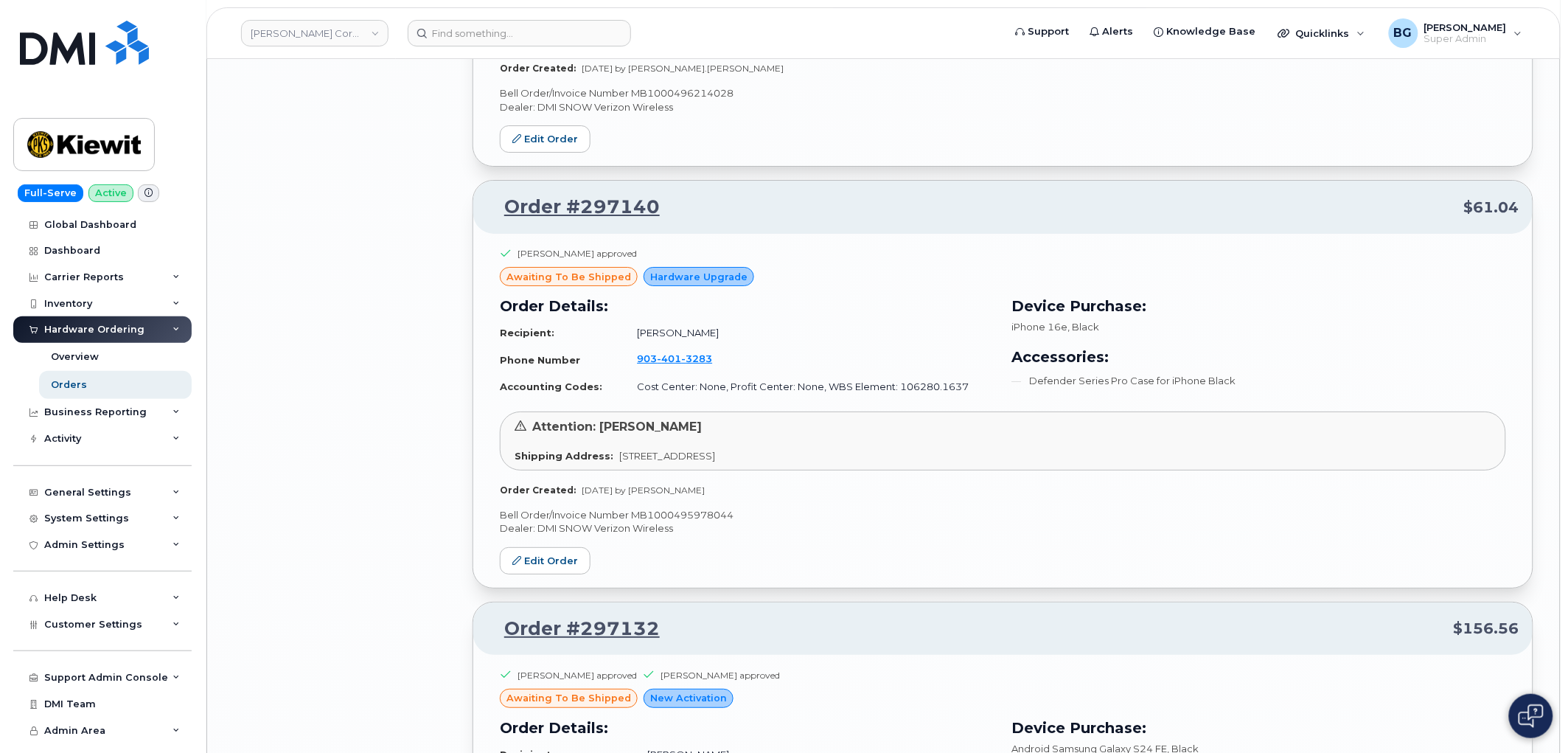
scroll to position [17964, 0]
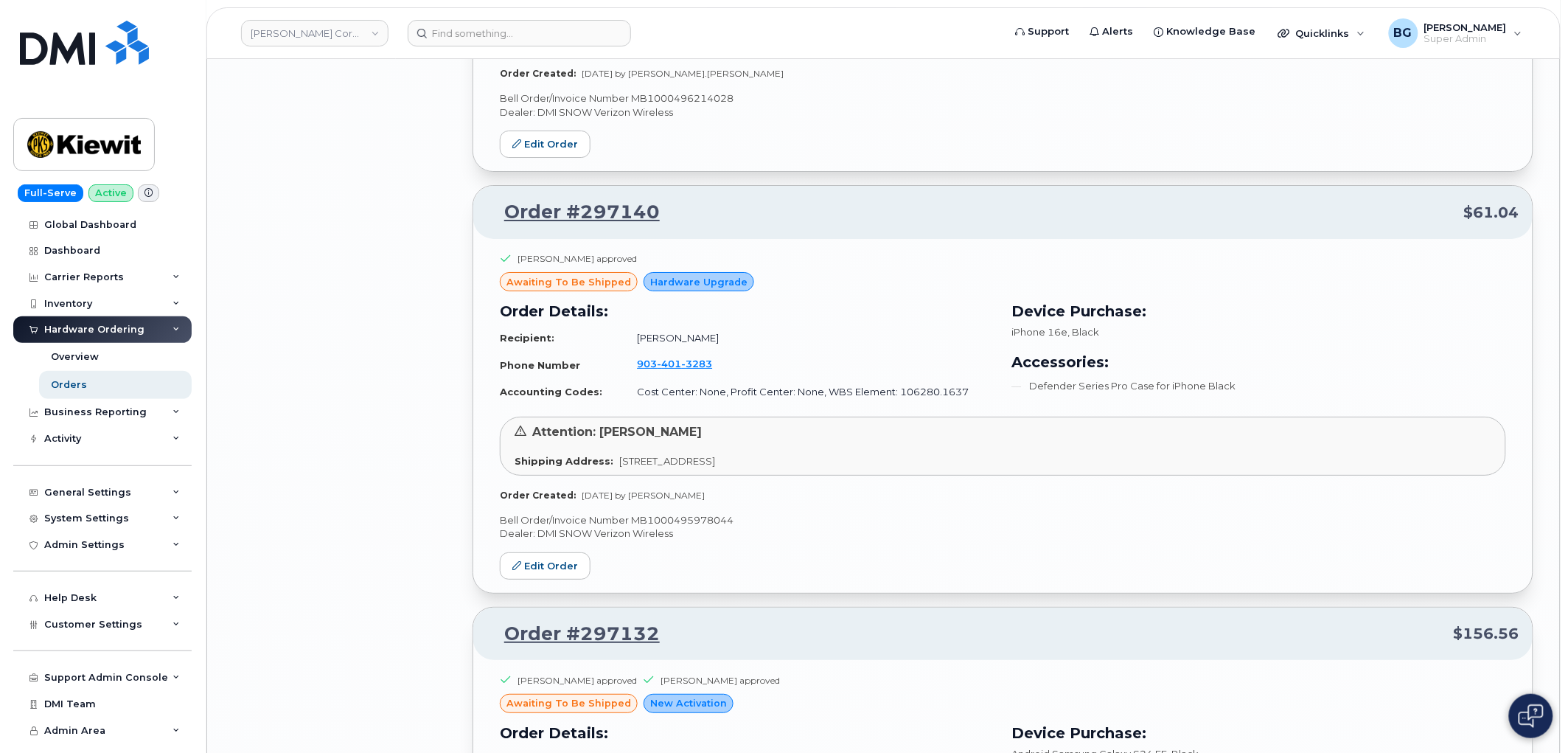
click at [677, 540] on p "Dealer: DMI SNOW Verizon Wireless" at bounding box center [1003, 533] width 1007 height 14
click at [679, 527] on p "Bell Order/Invoice Number MB1000495978044" at bounding box center [1003, 520] width 1007 height 14
drag, startPoint x: 558, startPoint y: 587, endPoint x: 568, endPoint y: 564, distance: 25.1
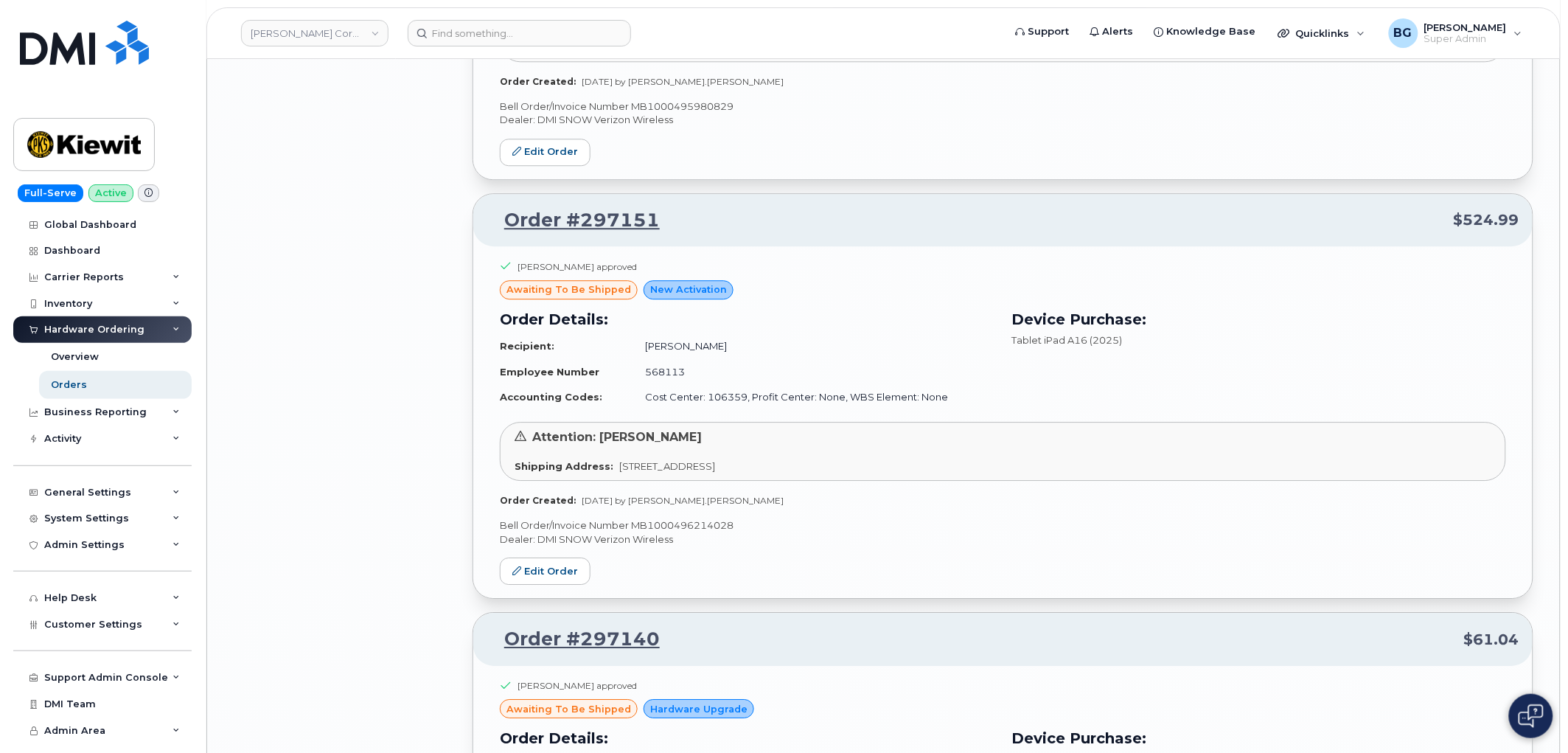
scroll to position [17527, 0]
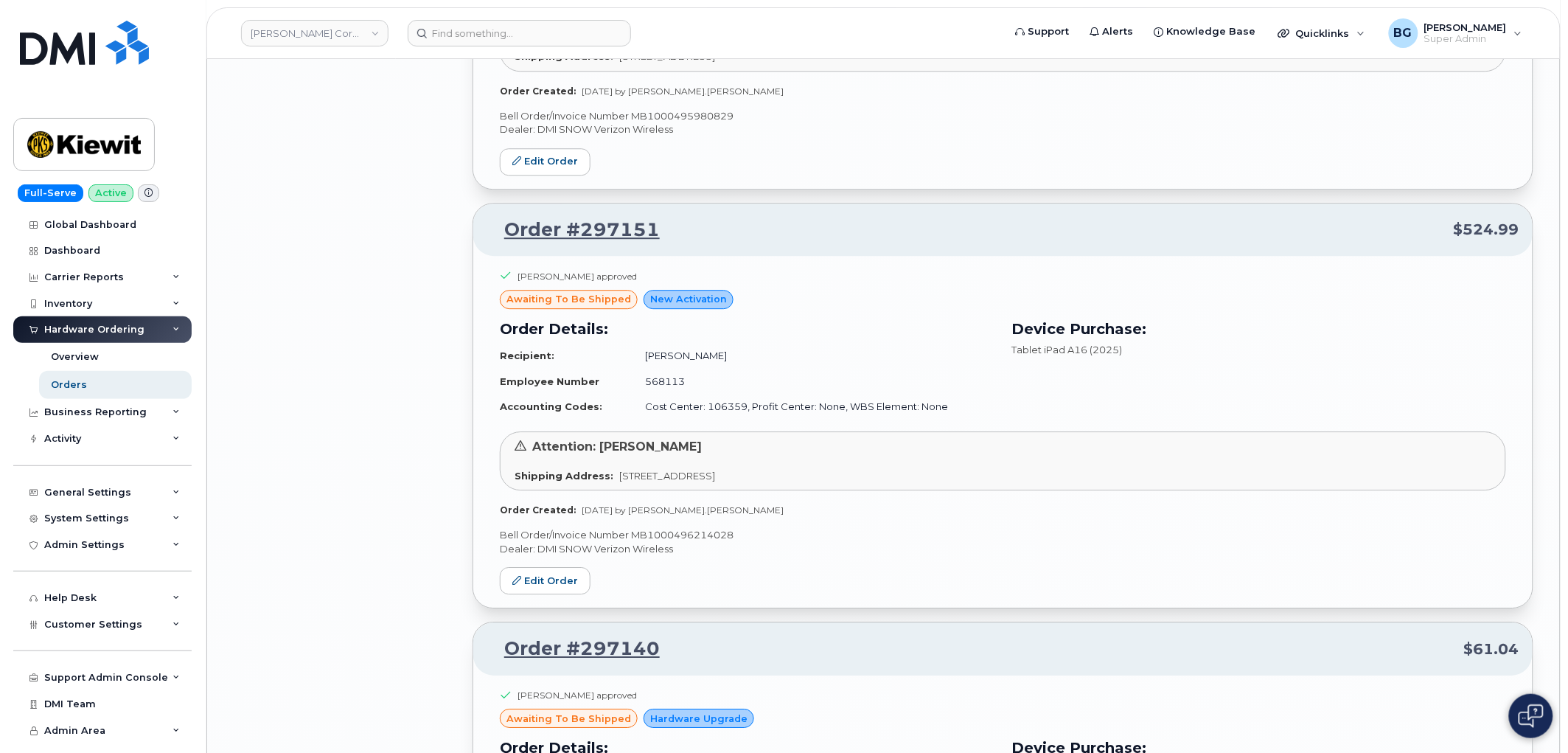
click at [689, 542] on p "Bell Order/Invoice Number MB1000496214028" at bounding box center [1003, 534] width 1007 height 14
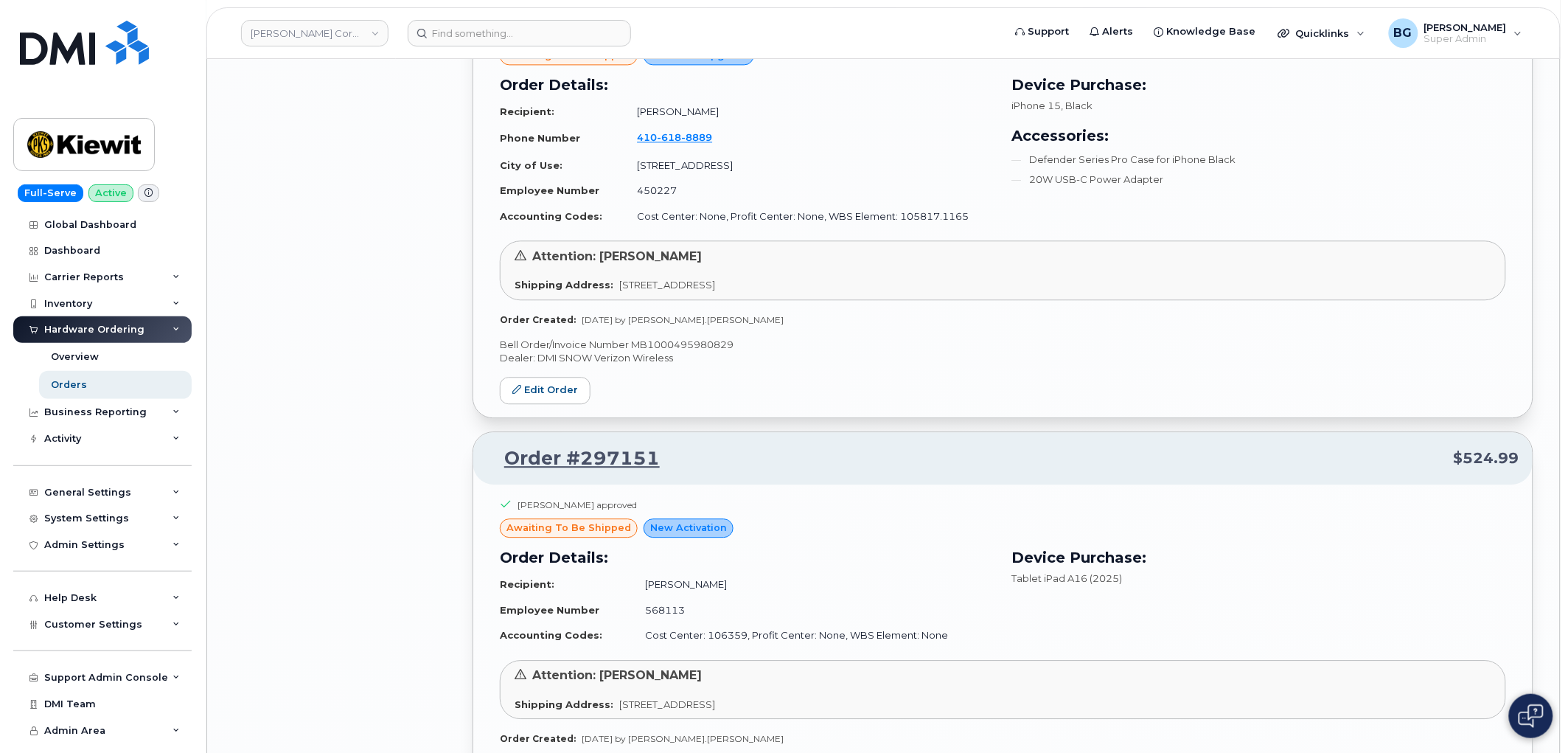
scroll to position [17145, 0]
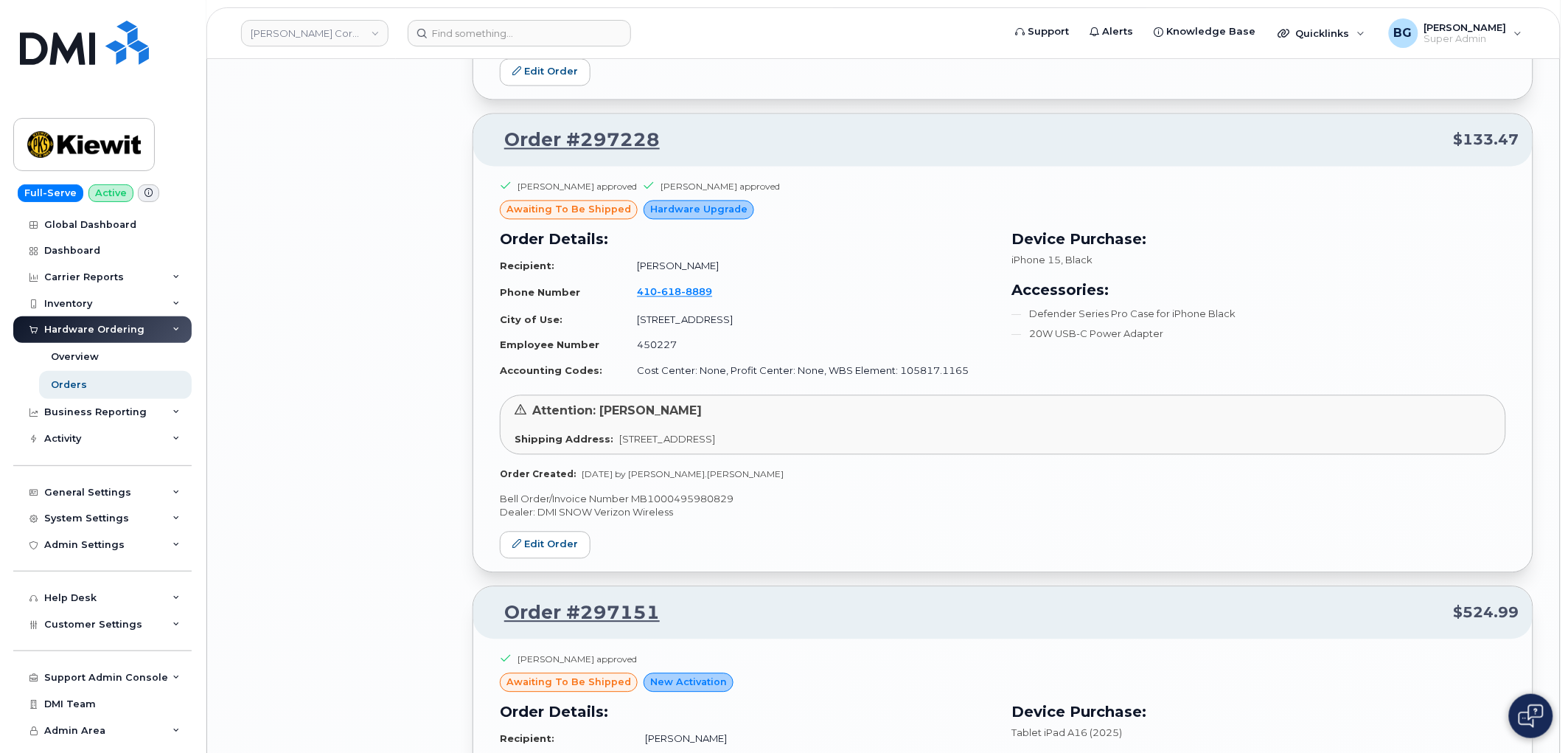
click at [668, 506] on p "Bell Order/Invoice Number MB1000495980829" at bounding box center [1003, 498] width 1007 height 14
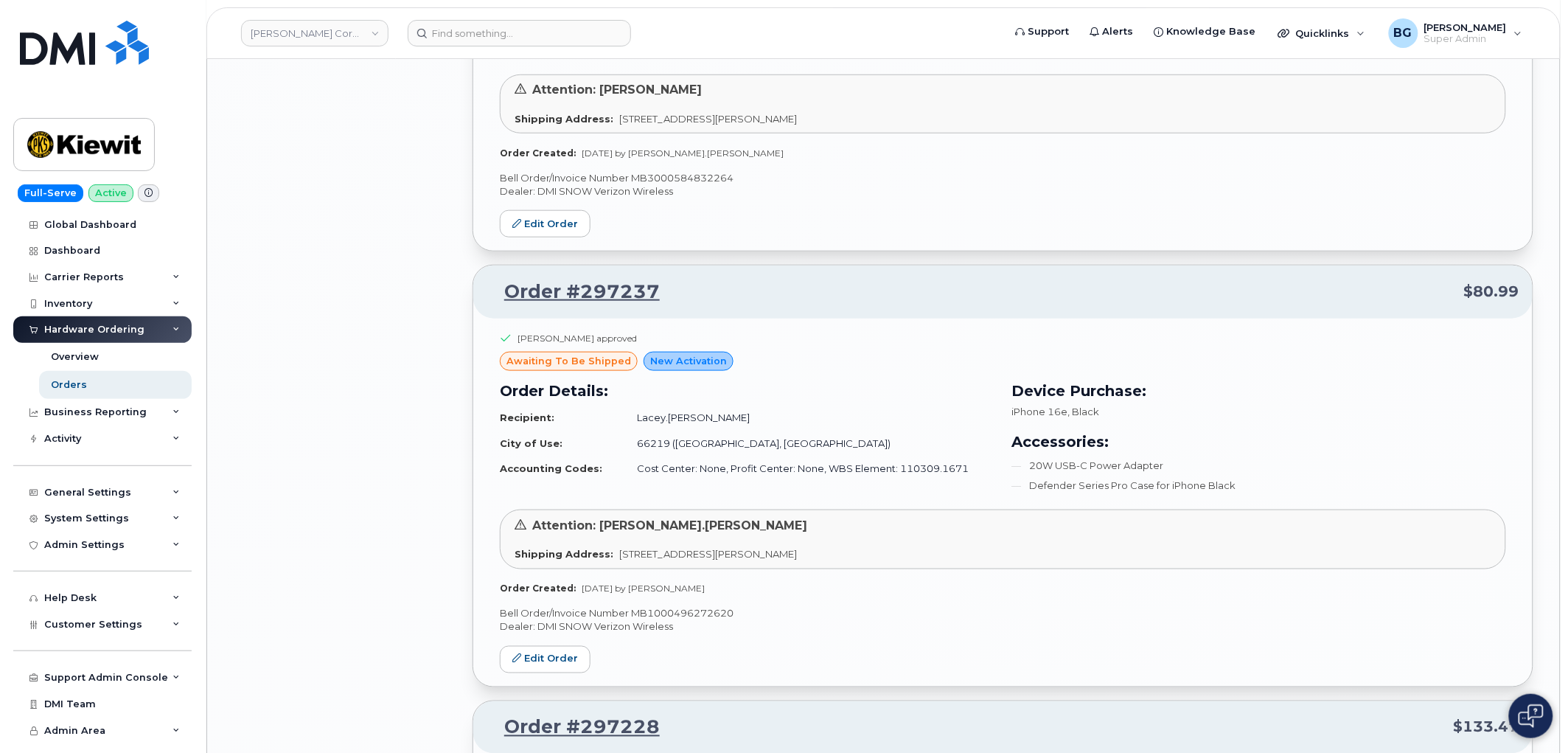
scroll to position [16545, 0]
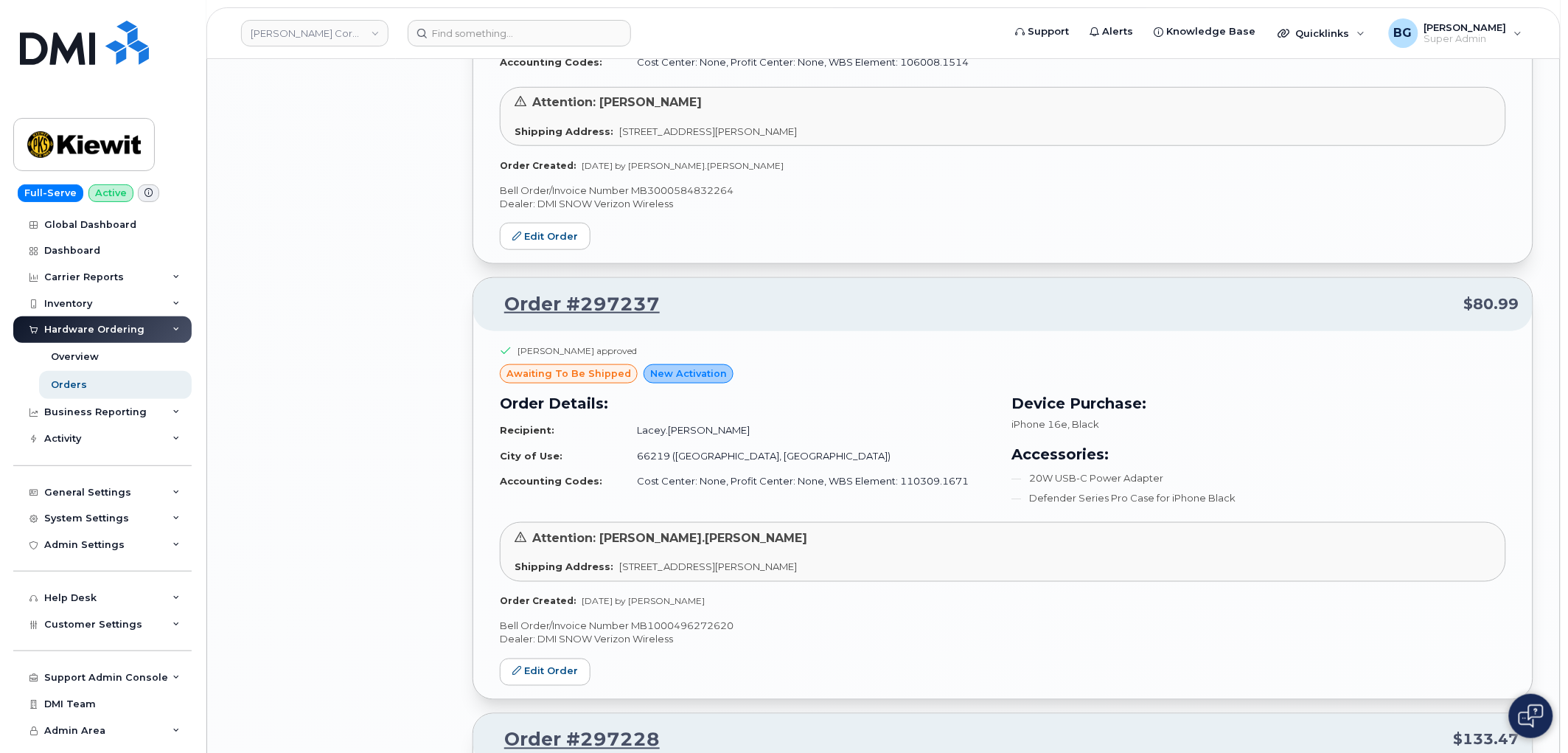
click at [661, 633] on p "Bell Order/Invoice Number MB1000496272620" at bounding box center [1003, 626] width 1007 height 14
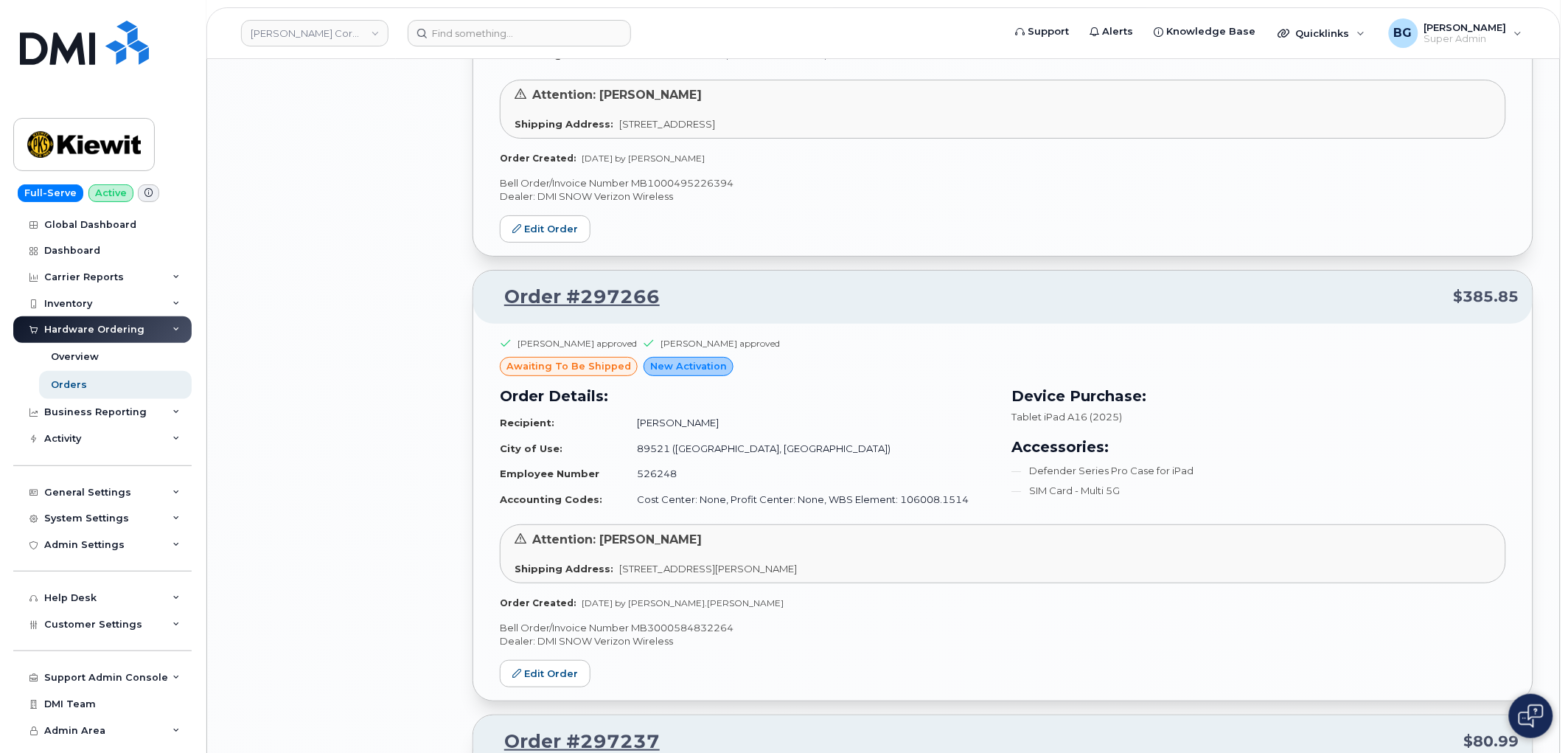
scroll to position [16106, 0]
click at [662, 636] on p "Bell Order/Invoice Number MB3000584832264" at bounding box center [1003, 628] width 1007 height 14
click at [677, 193] on div "Katie Luther approved awaiting to be shipped Hardware Upgrade Order Details: Re…" at bounding box center [1003, 79] width 1060 height 354
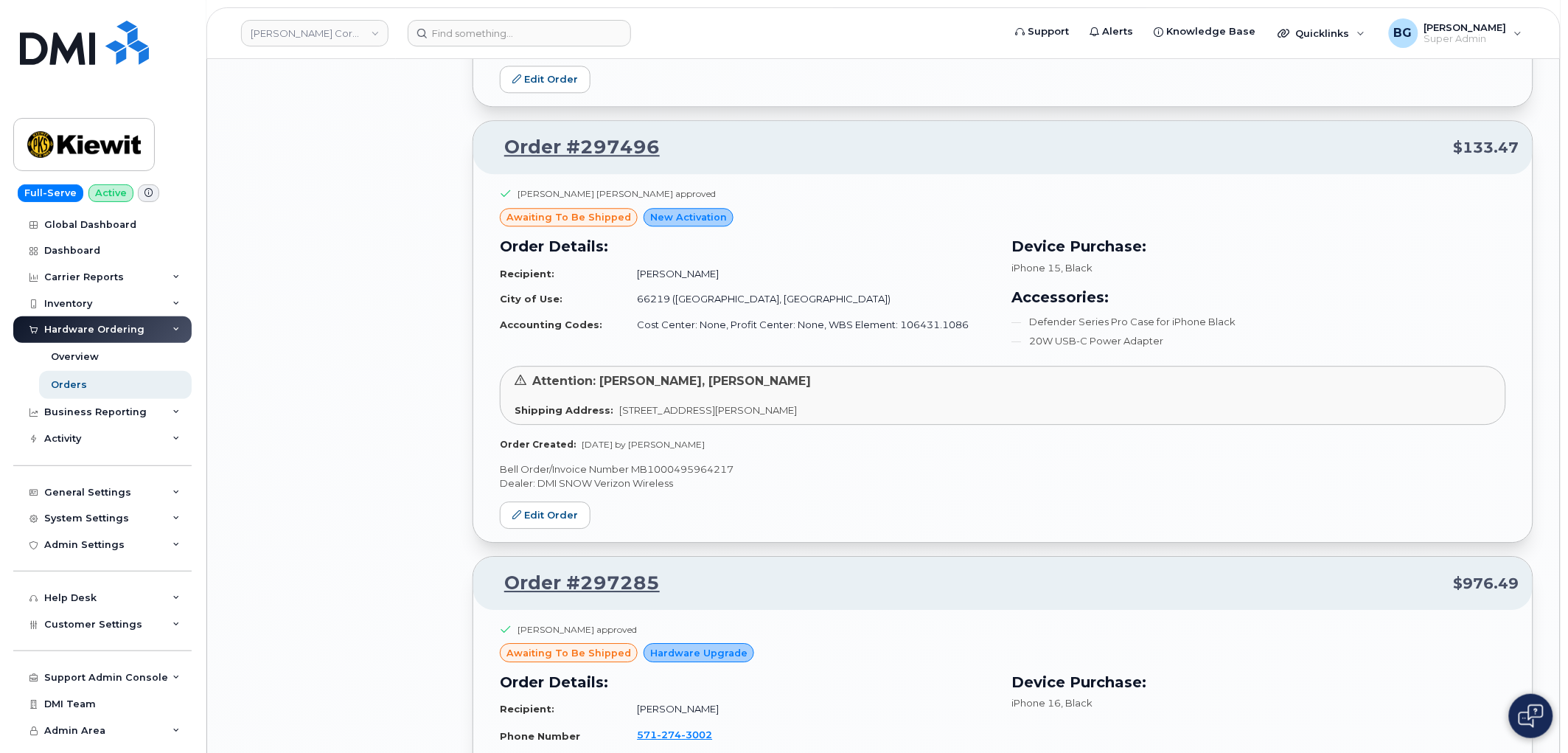
scroll to position [15398, 0]
click at [682, 478] on p "Bell Order/Invoice Number MB1000495964217" at bounding box center [1003, 471] width 1007 height 14
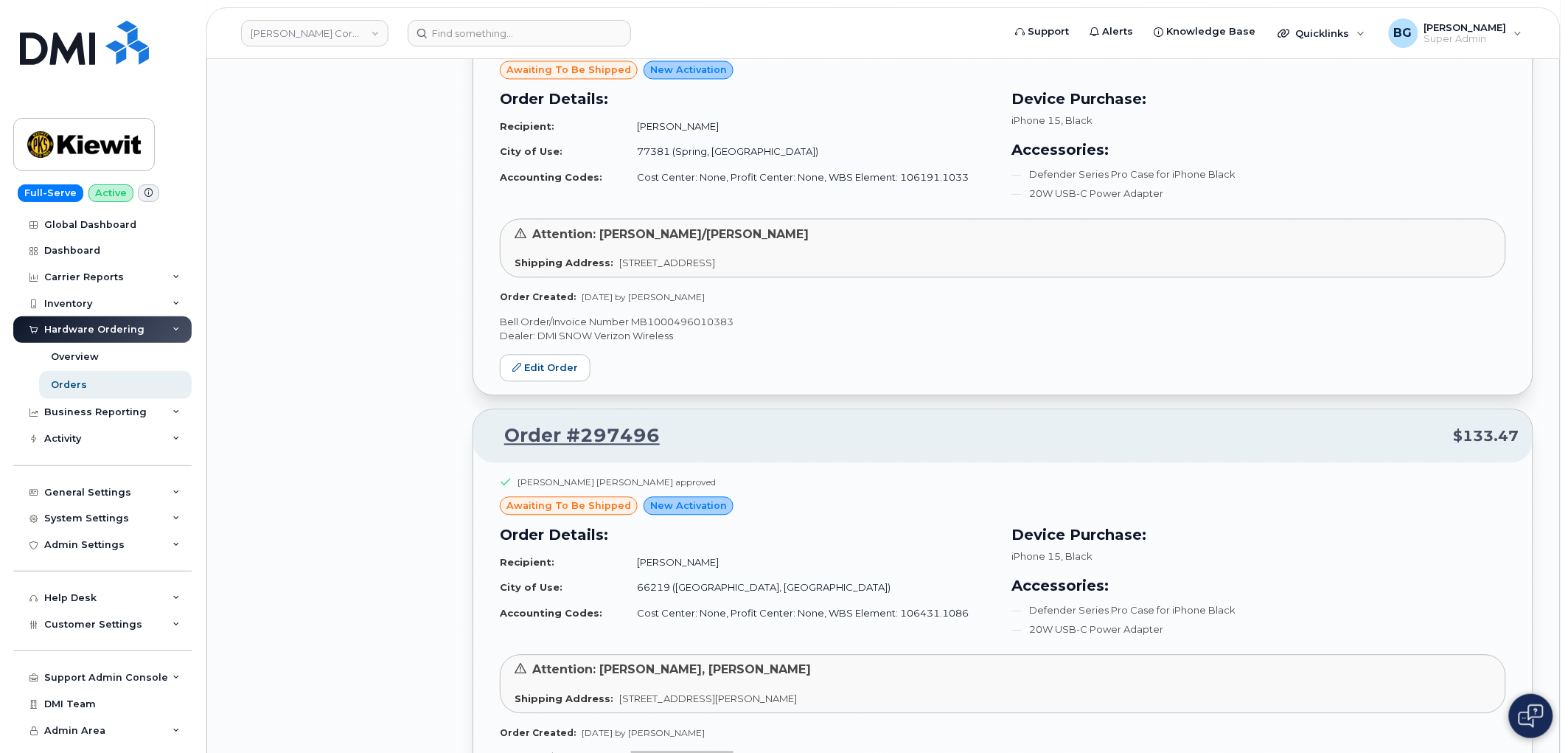
scroll to position [15070, 0]
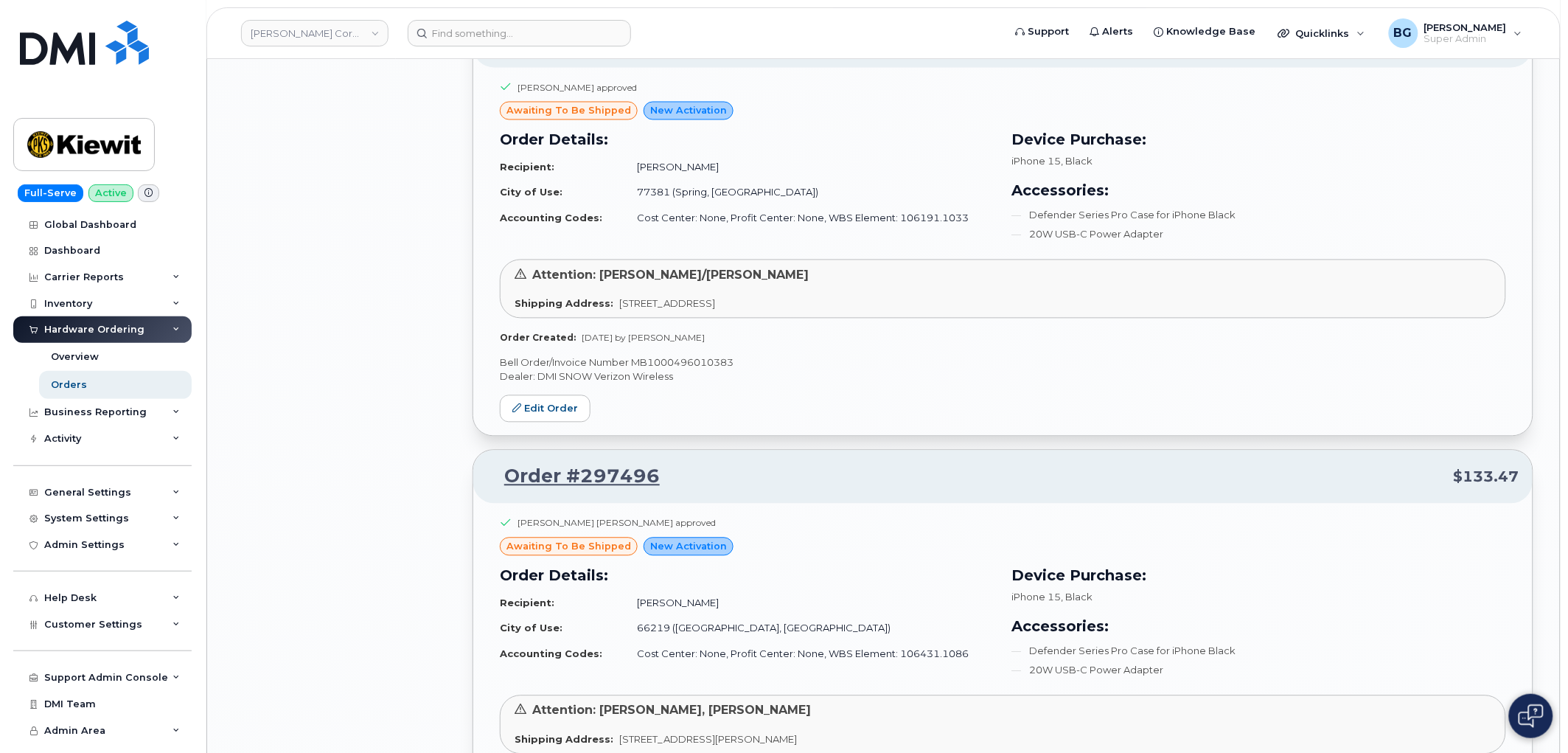
click at [674, 370] on p "Bell Order/Invoice Number MB1000496010383" at bounding box center [1003, 363] width 1007 height 14
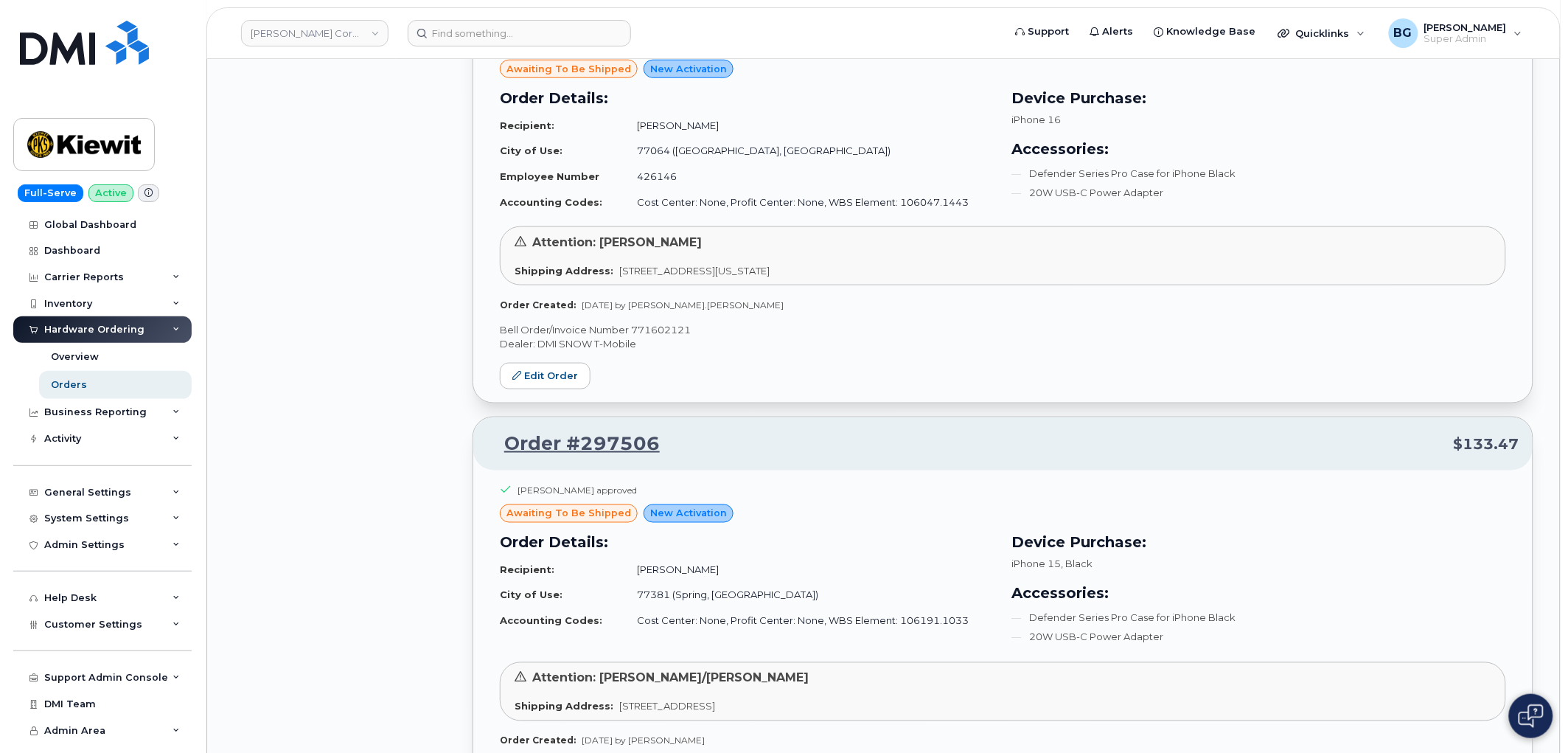
scroll to position [14632, 0]
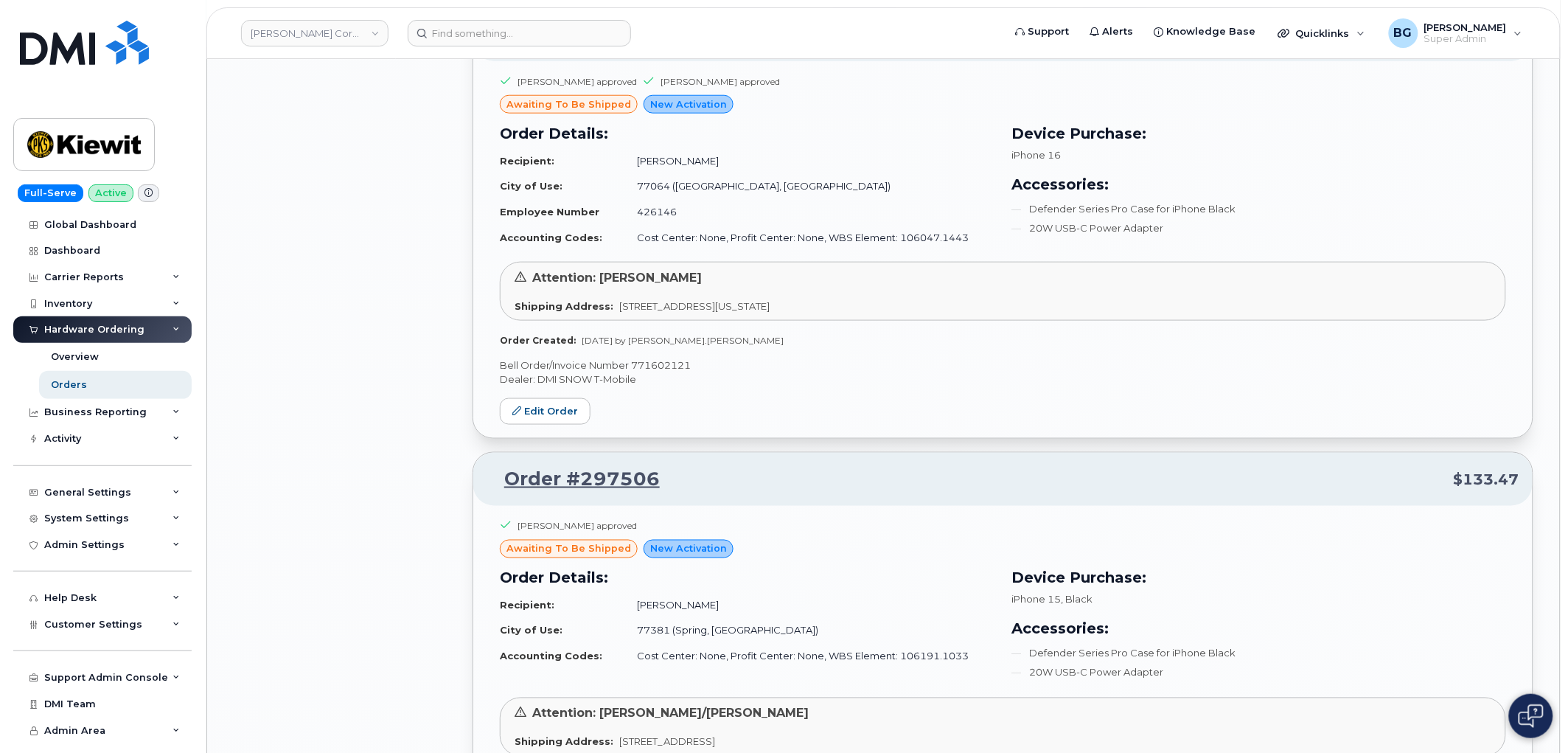
click at [659, 373] on p "Bell Order/Invoice Number 771602121" at bounding box center [1003, 365] width 1007 height 14
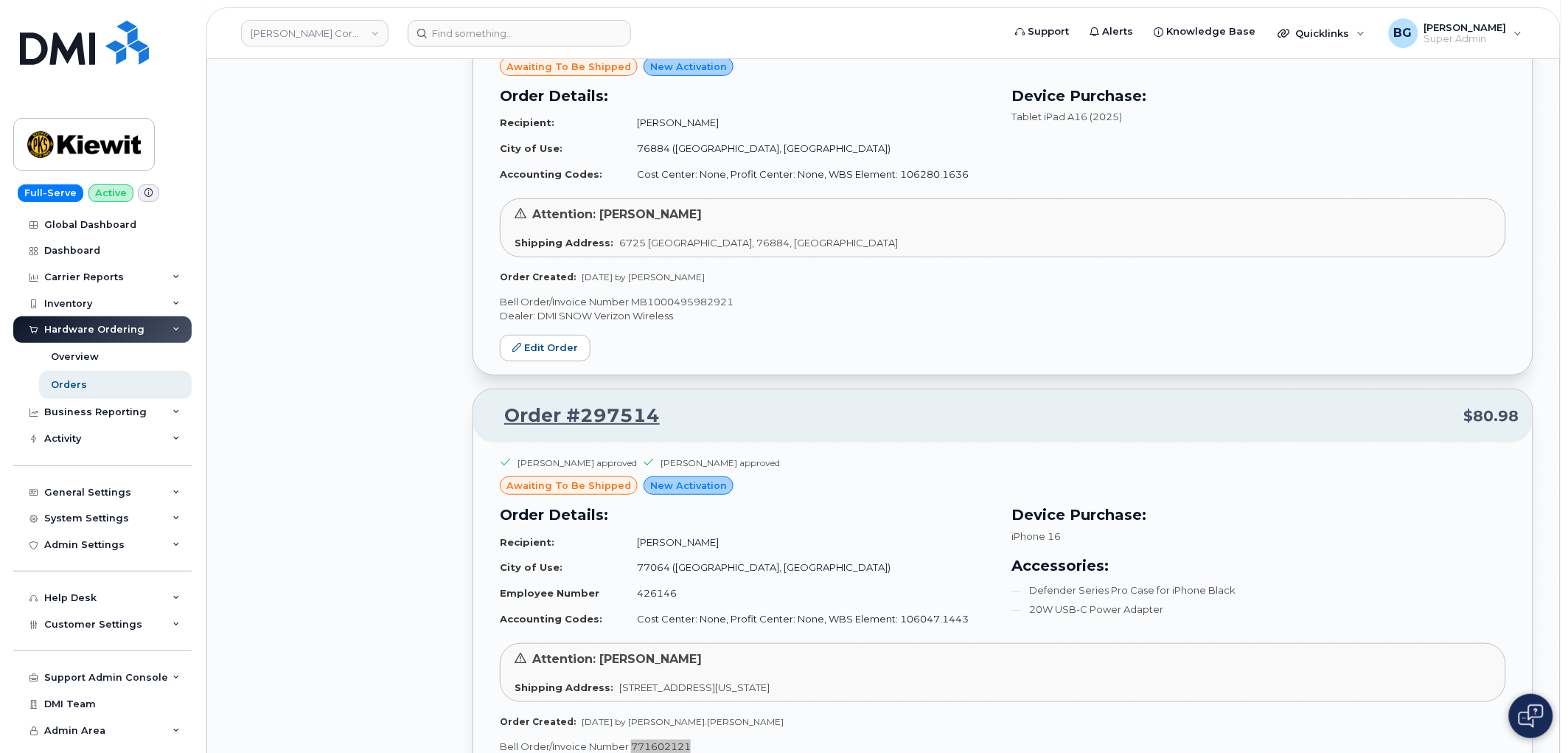
scroll to position [14196, 0]
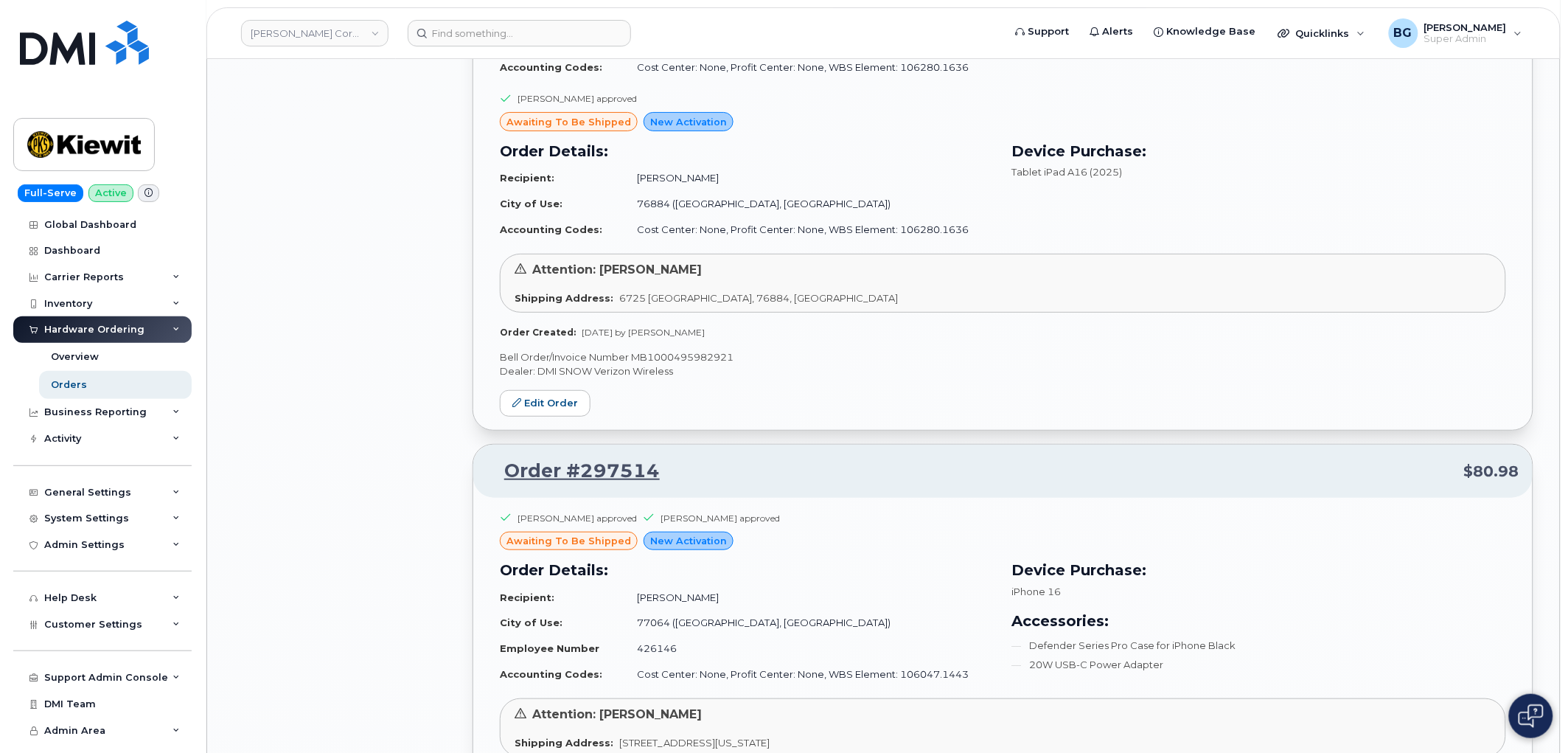
click at [682, 364] on div "Kimberly Deerman approved awaiting to be shipped New Activation Order Details: …" at bounding box center [1003, 173] width 1060 height 513
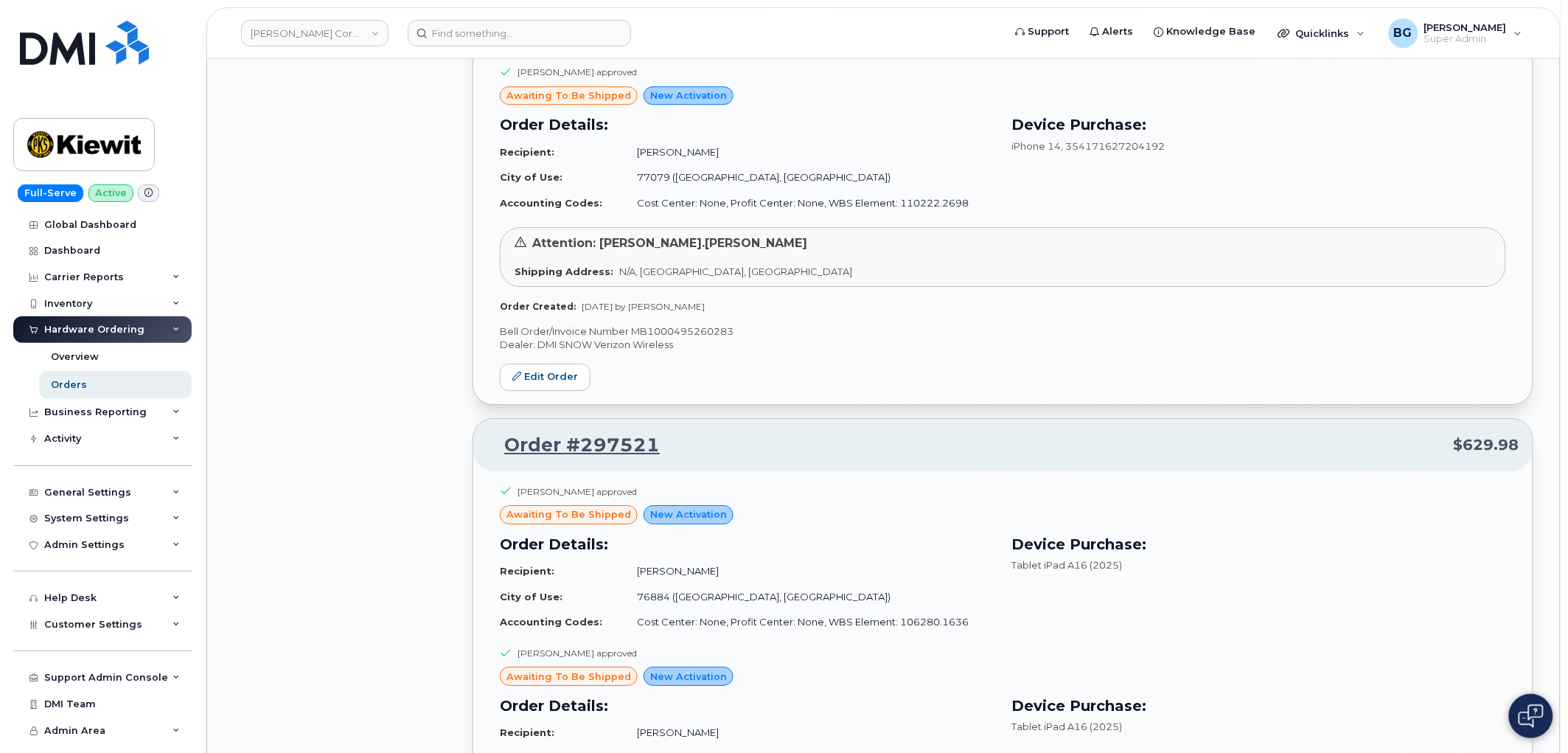
scroll to position [13485, 0]
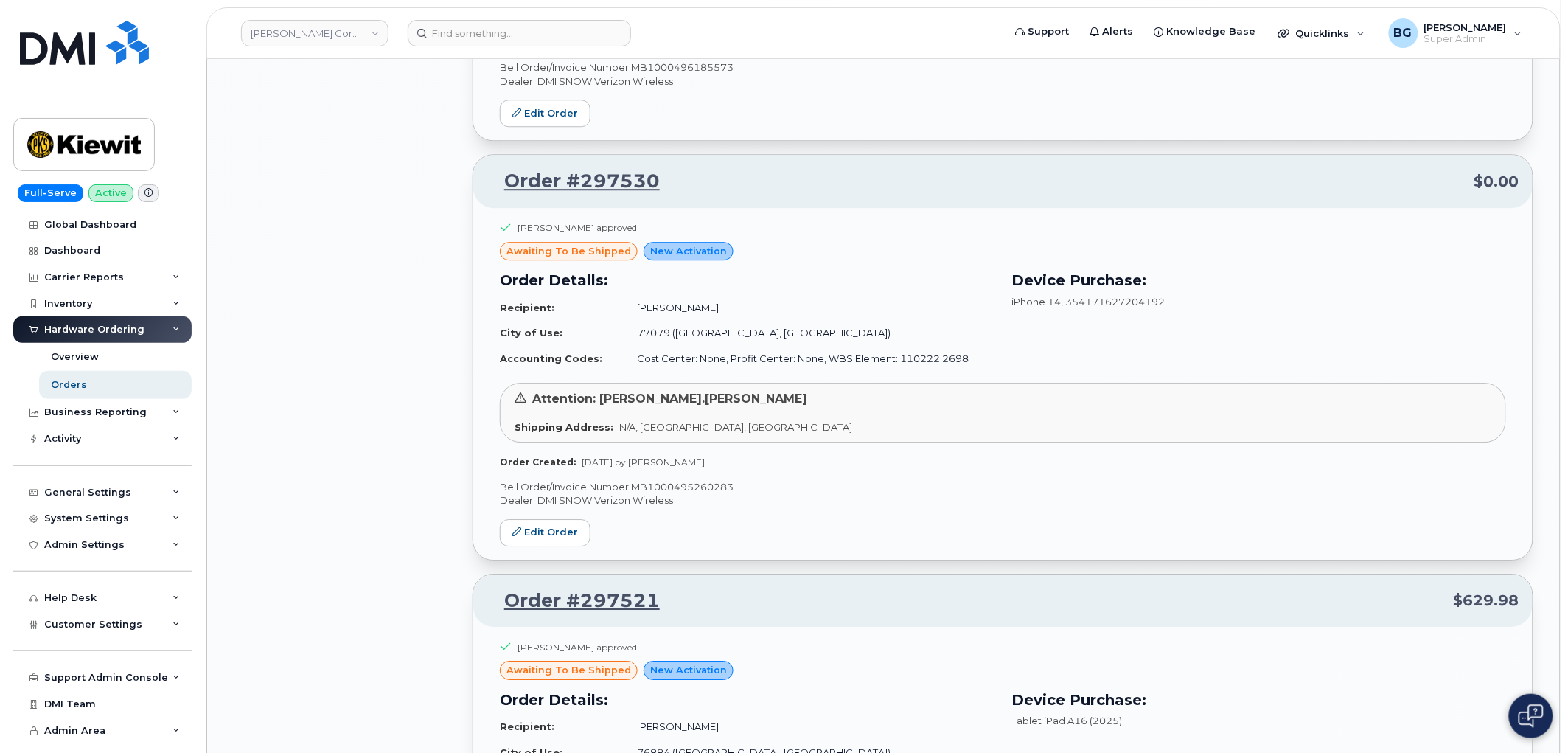
click at [693, 494] on p "Bell Order/Invoice Number MB1000495260283" at bounding box center [1003, 487] width 1007 height 14
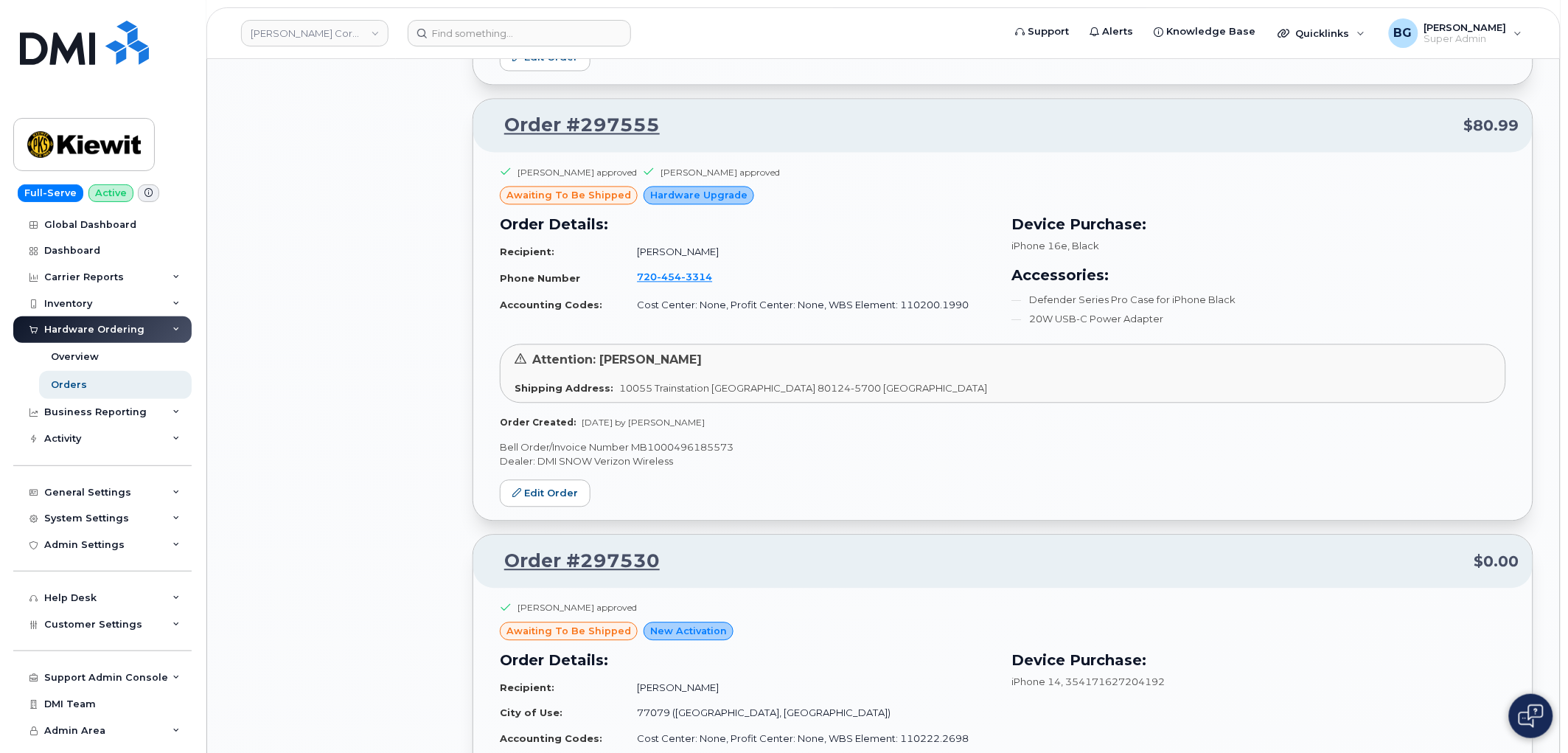
scroll to position [13104, 0]
click at [679, 457] on p "Bell Order/Invoice Number MB1000496185573" at bounding box center [1003, 449] width 1007 height 14
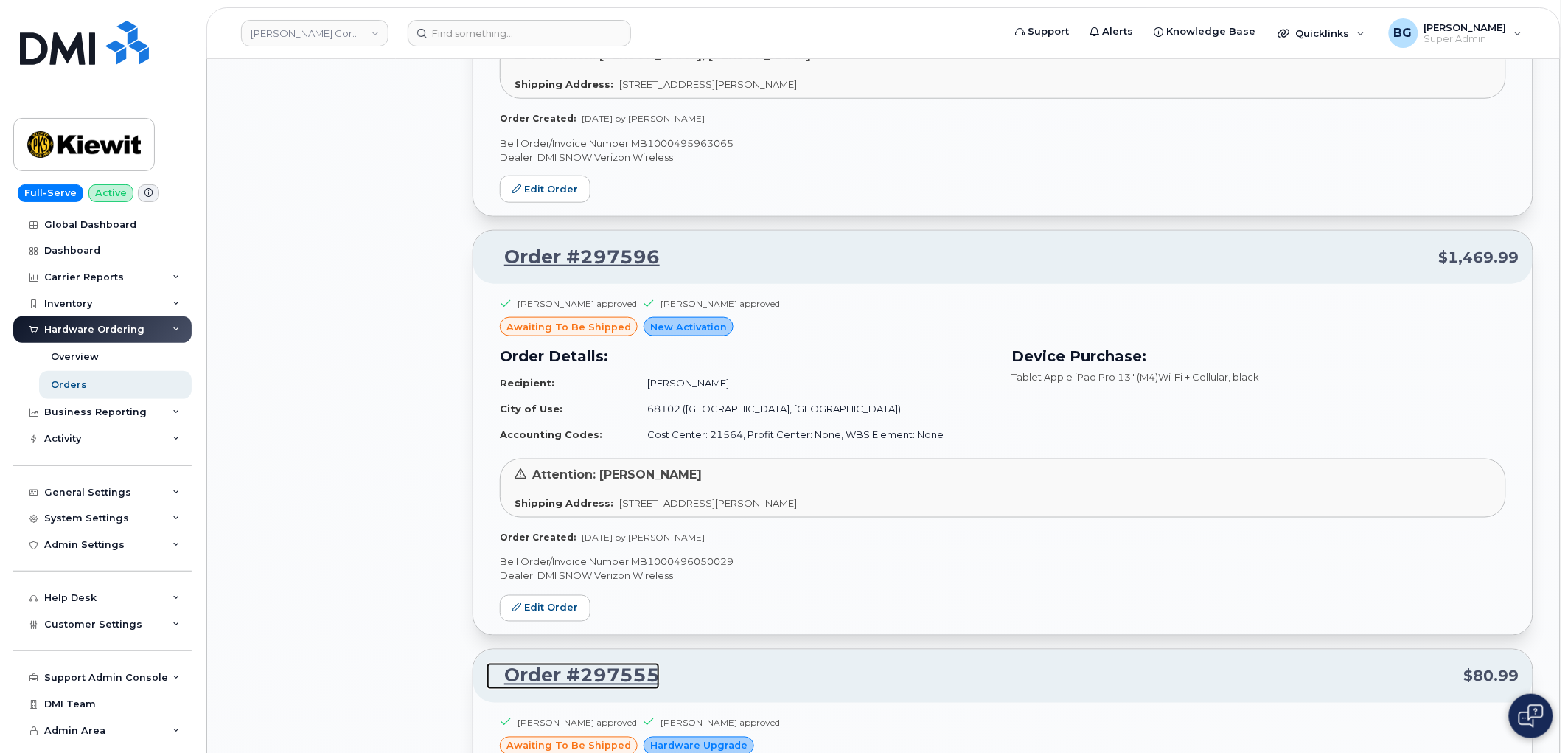
scroll to position [12502, 0]
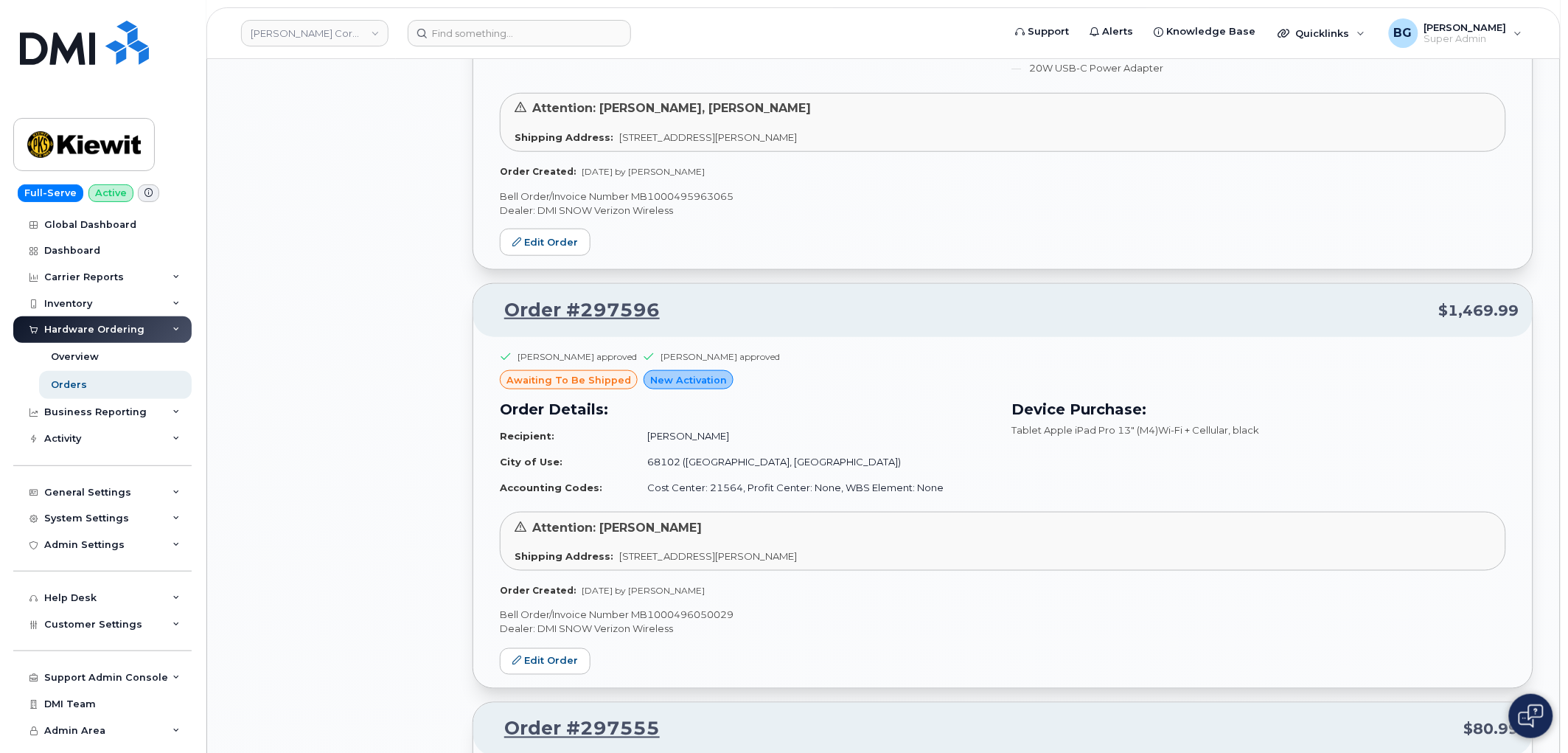
click at [670, 622] on p "Bell Order/Invoice Number MB1000496050029" at bounding box center [1003, 615] width 1007 height 14
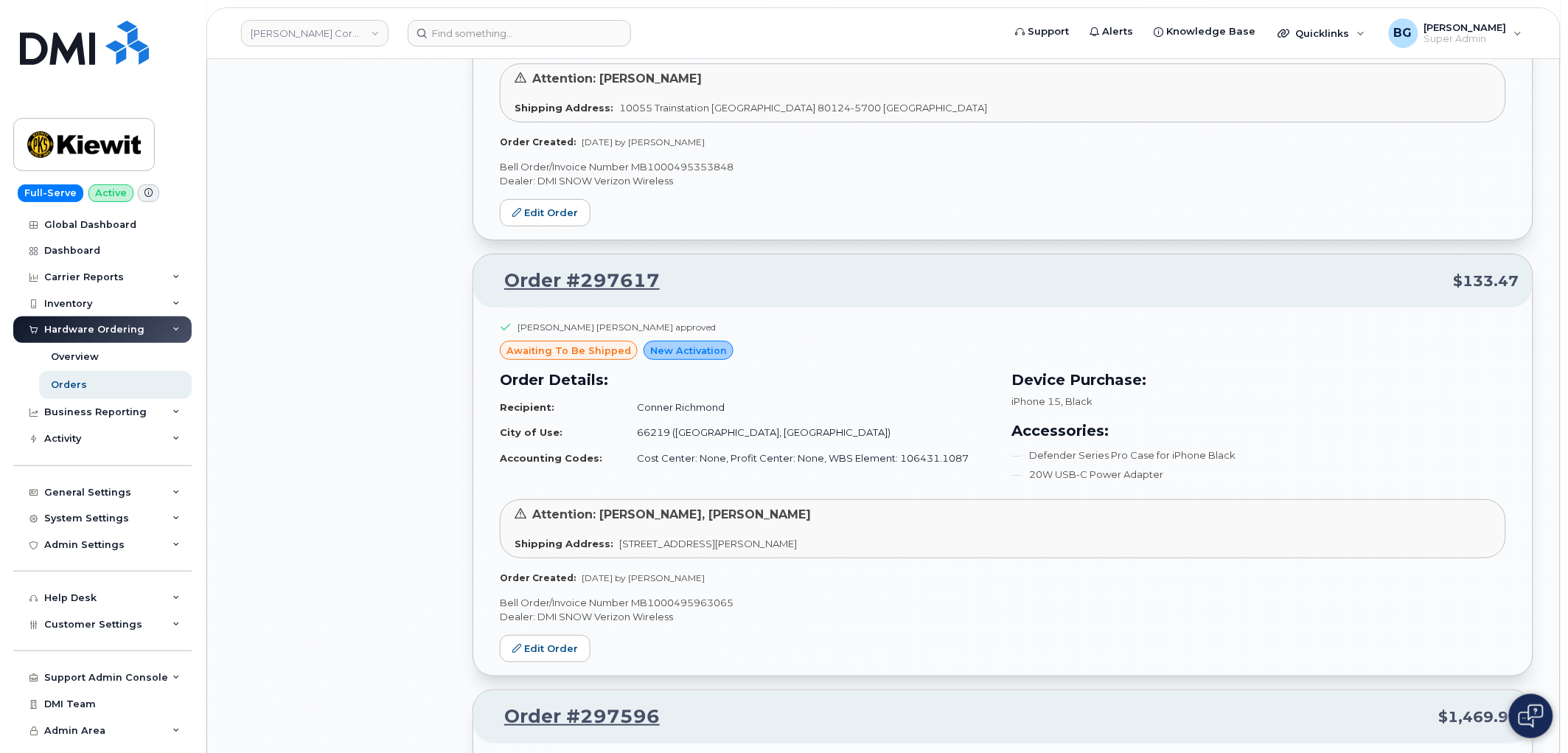
scroll to position [12065, 0]
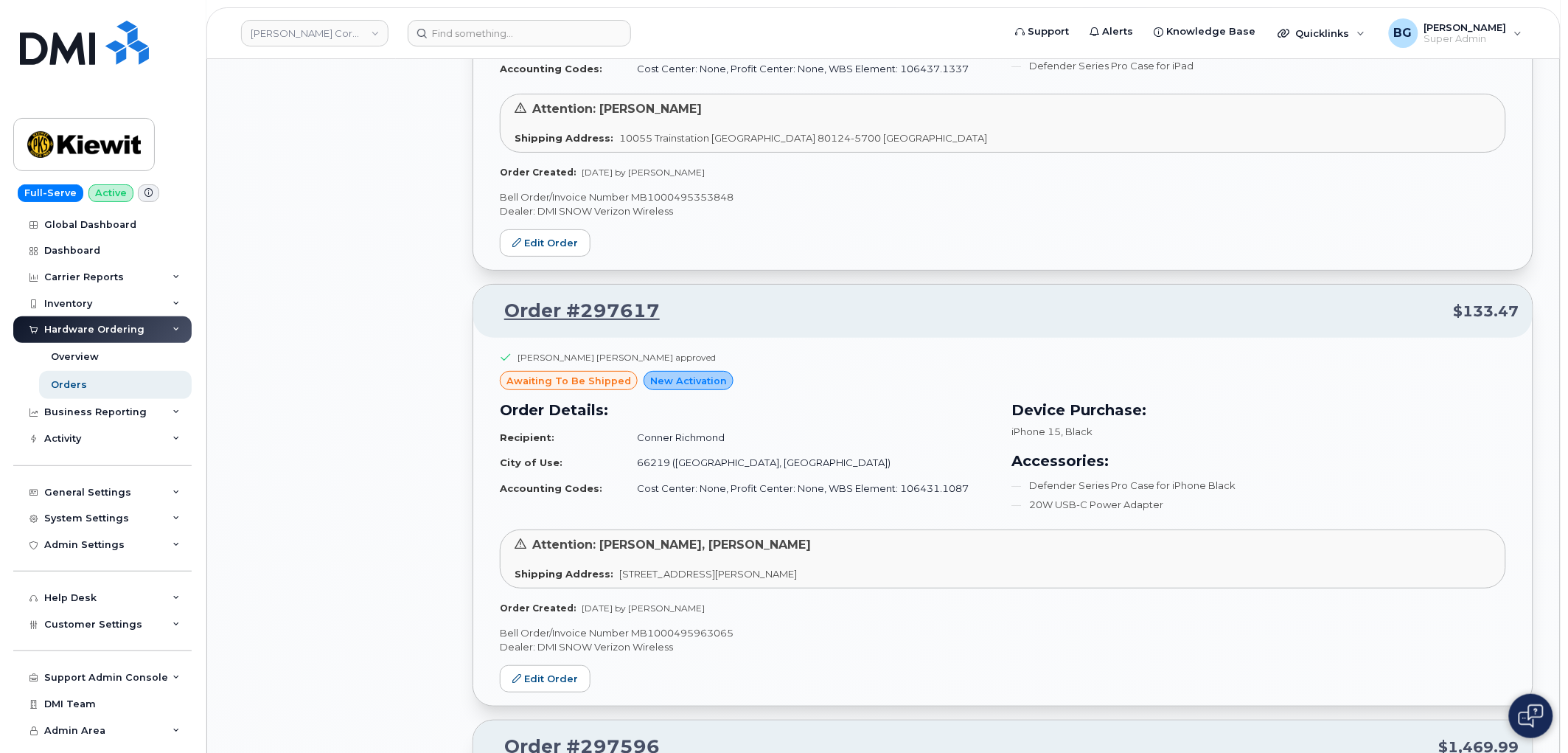
click at [673, 638] on p "Bell Order/Invoice Number MB1000495963065" at bounding box center [1003, 633] width 1007 height 14
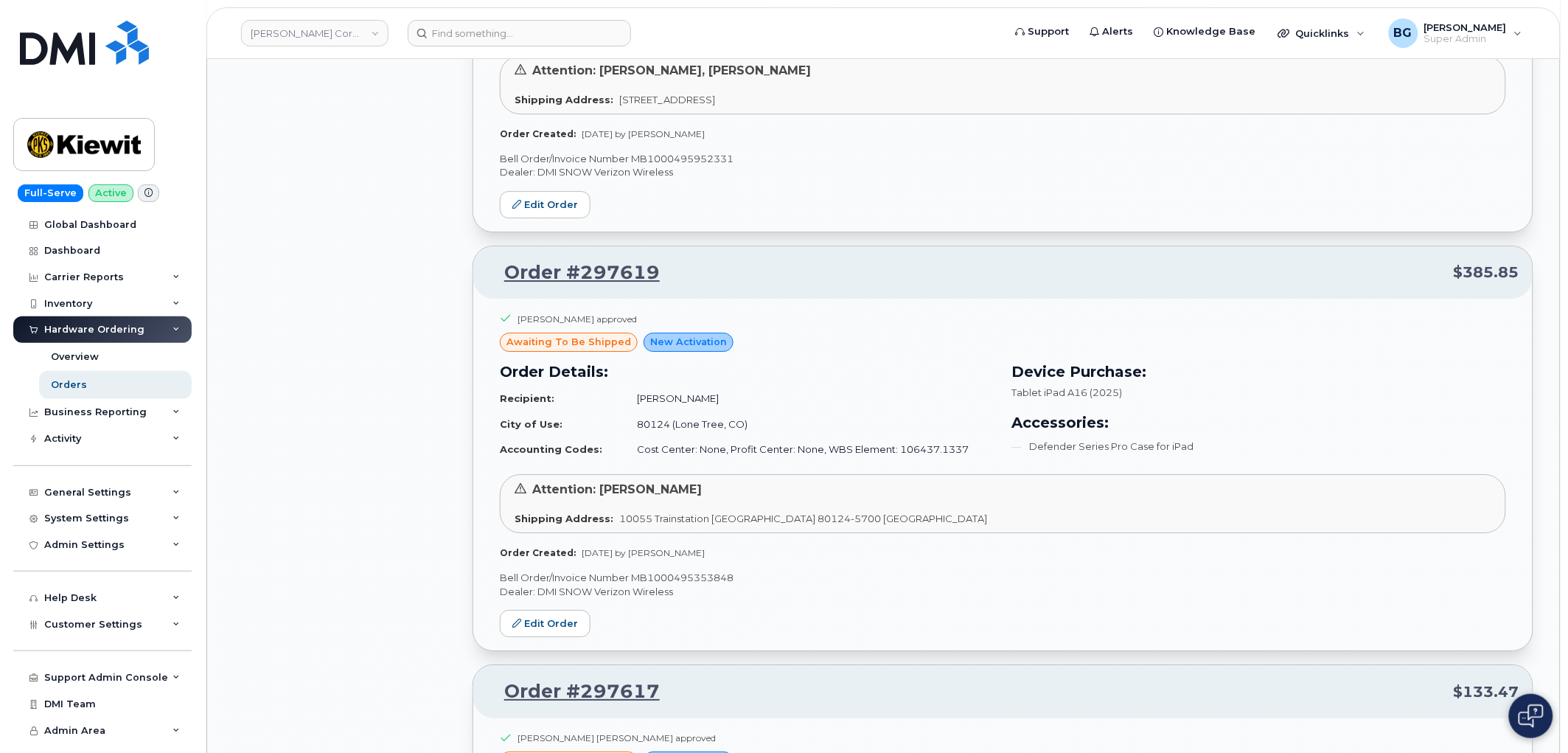
scroll to position [11629, 0]
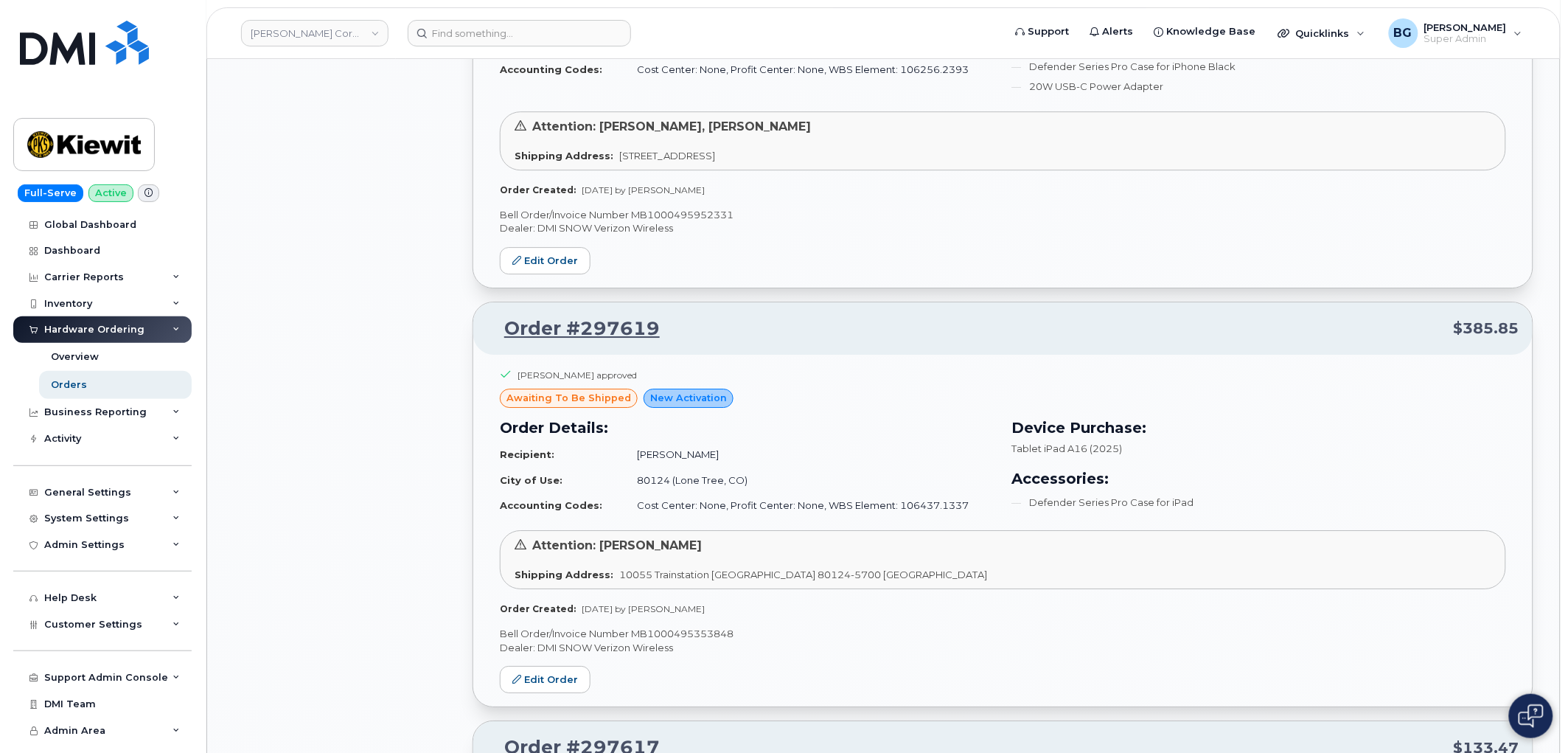
click at [691, 638] on div "Tylor Olson approved awaiting to be shipped New Activation Order Details: Recip…" at bounding box center [1003, 529] width 1060 height 351
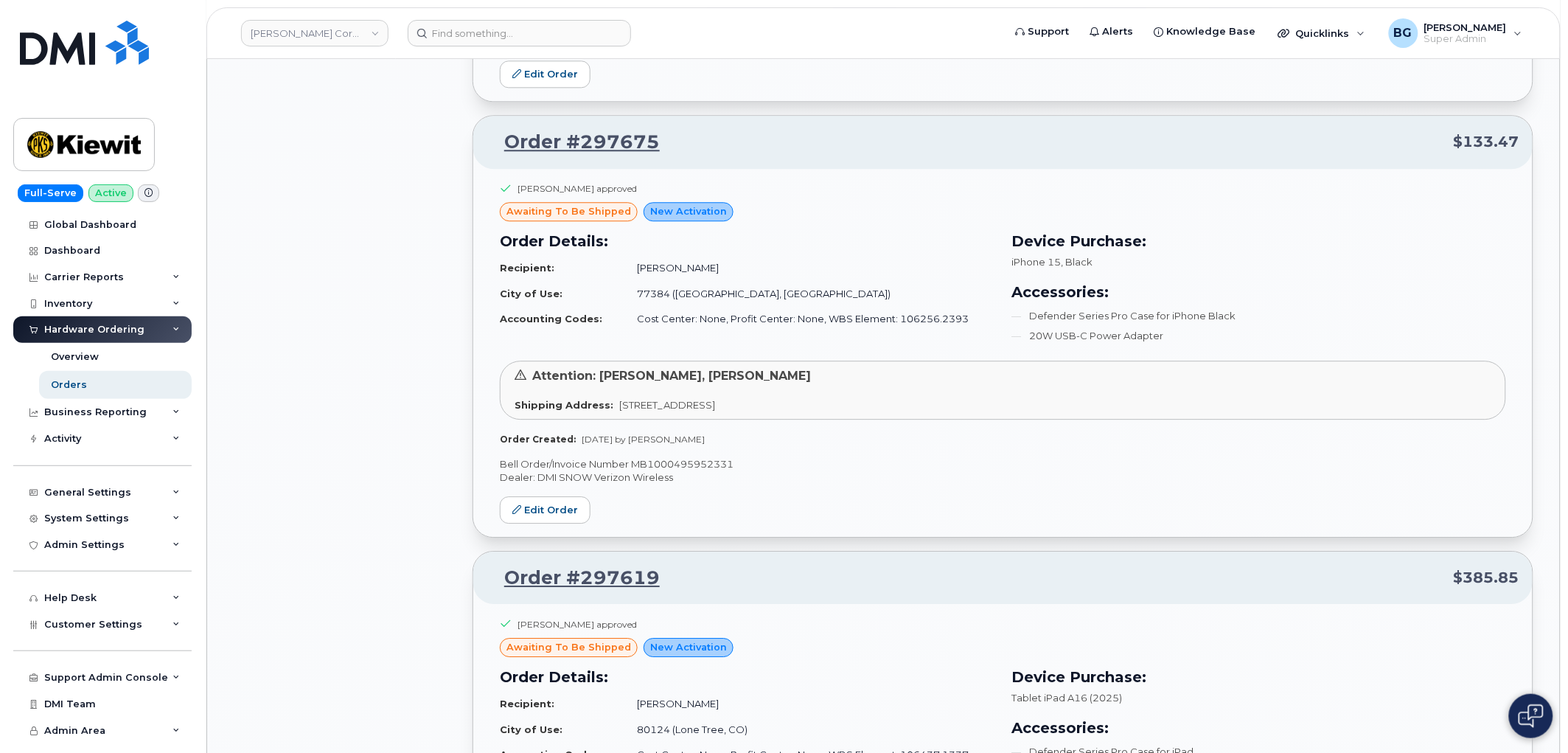
scroll to position [11356, 0]
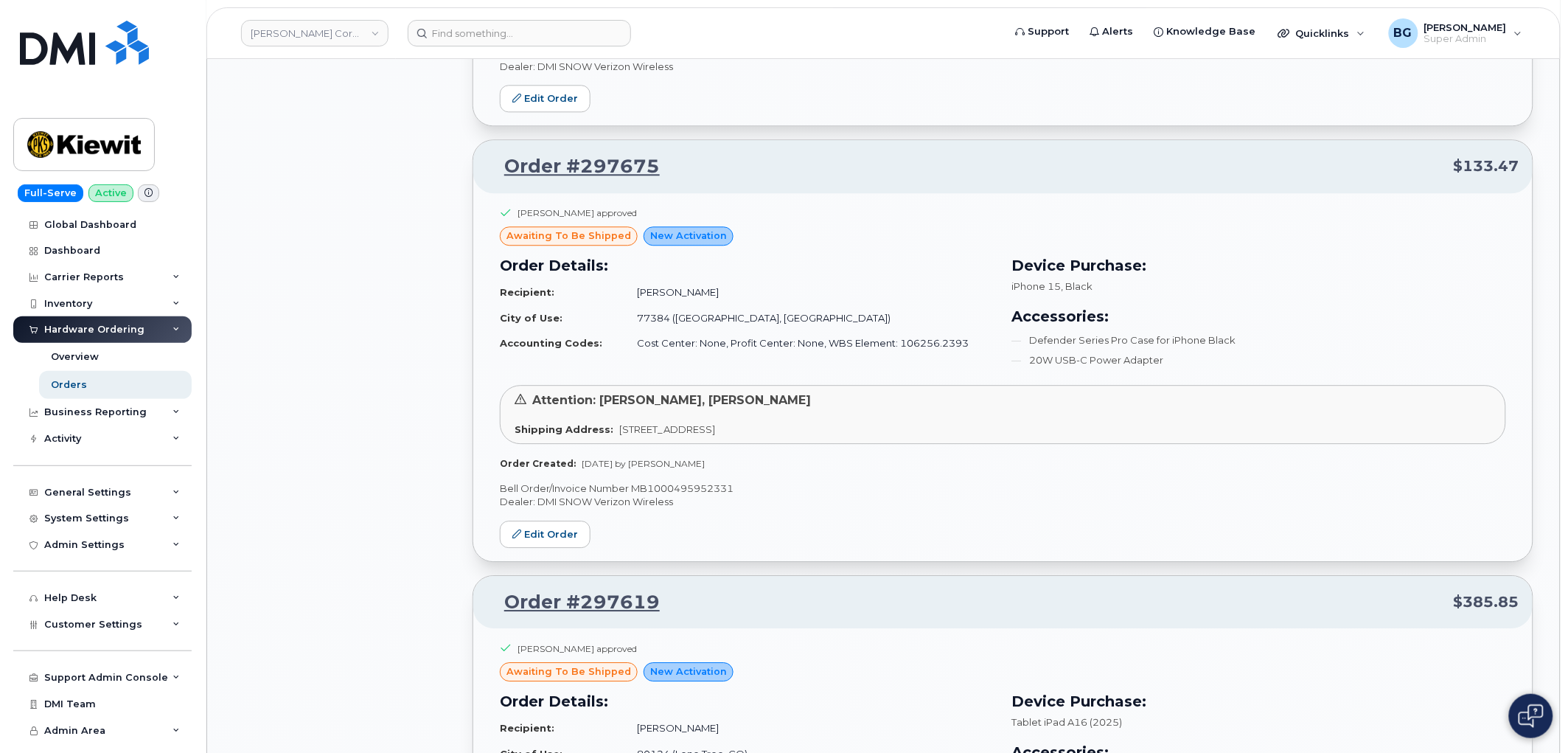
click at [669, 495] on p "Bell Order/Invoice Number MB1000495952331" at bounding box center [1003, 488] width 1007 height 14
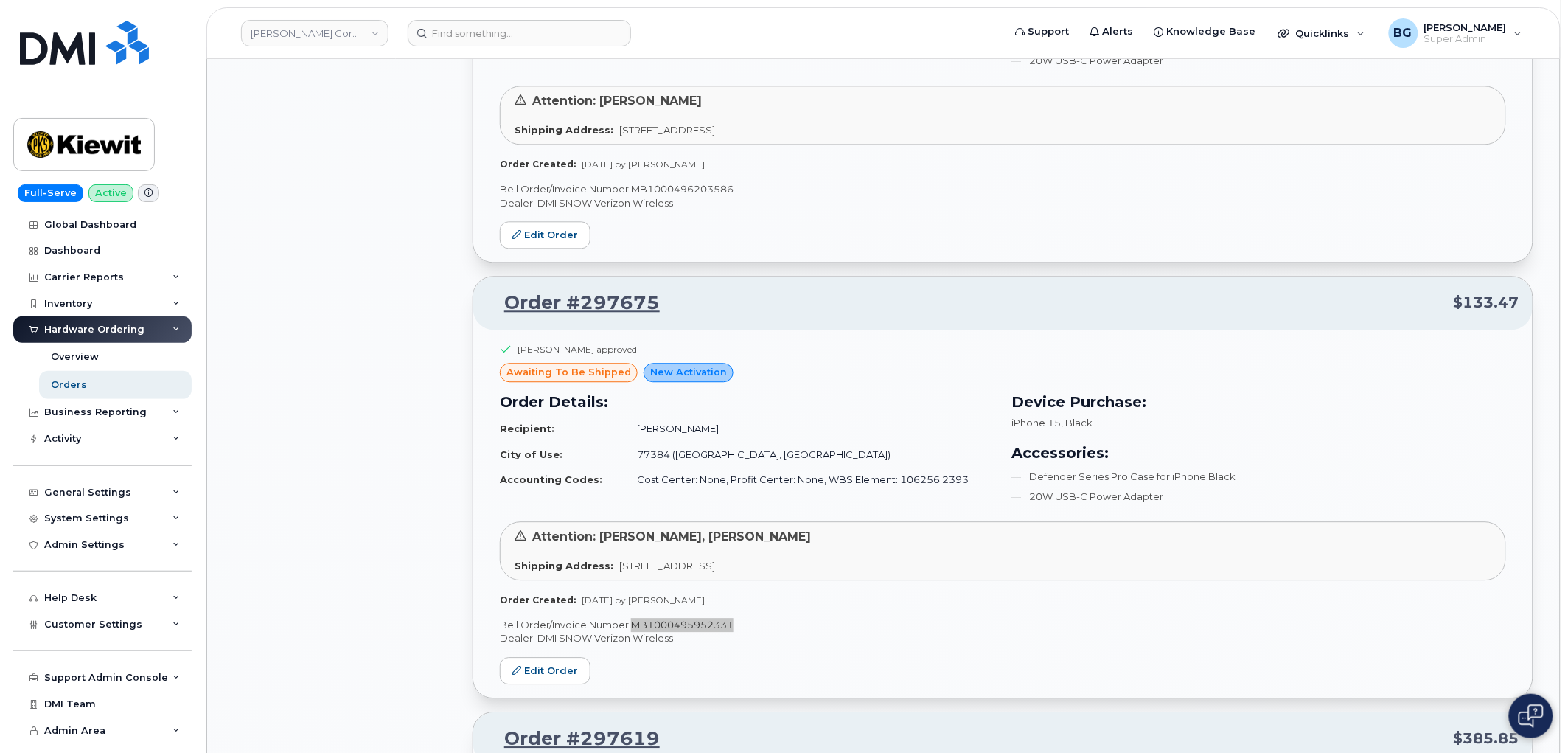
scroll to position [10919, 0]
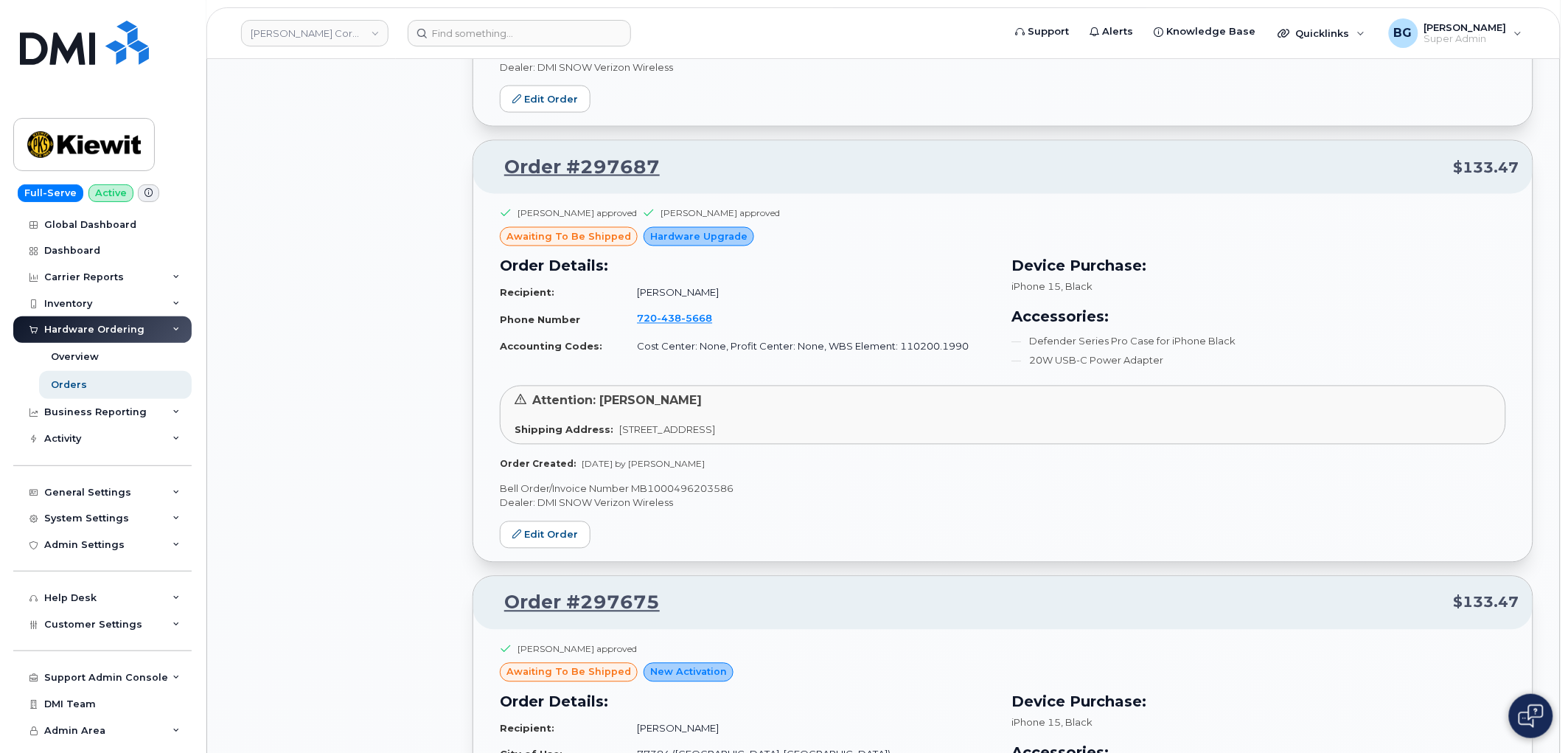
click at [672, 497] on p "Bell Order/Invoice Number MB1000496203586" at bounding box center [1003, 489] width 1007 height 14
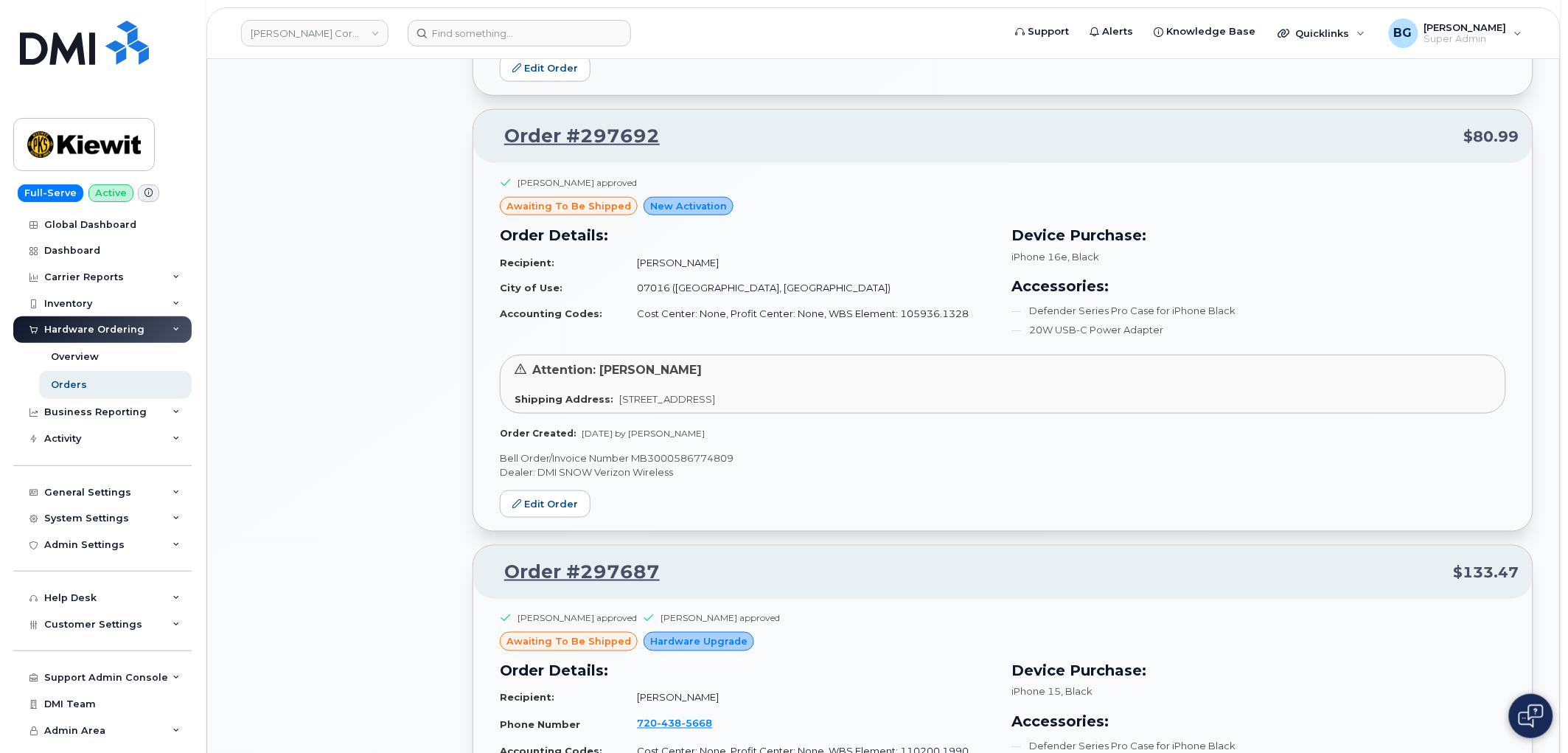
scroll to position [10482, 0]
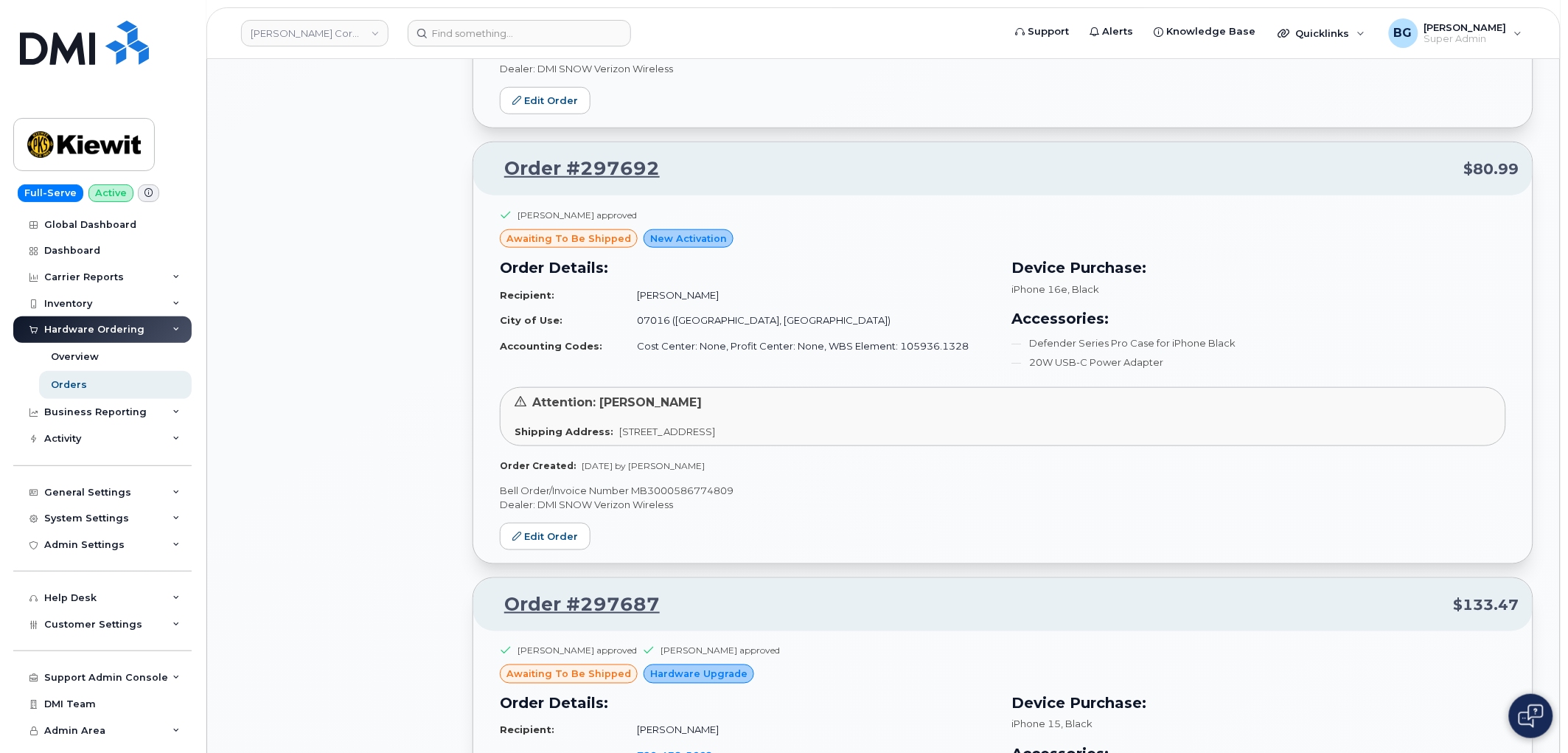
click at [699, 497] on p "Bell Order/Invoice Number MB3000586774809" at bounding box center [1003, 491] width 1007 height 14
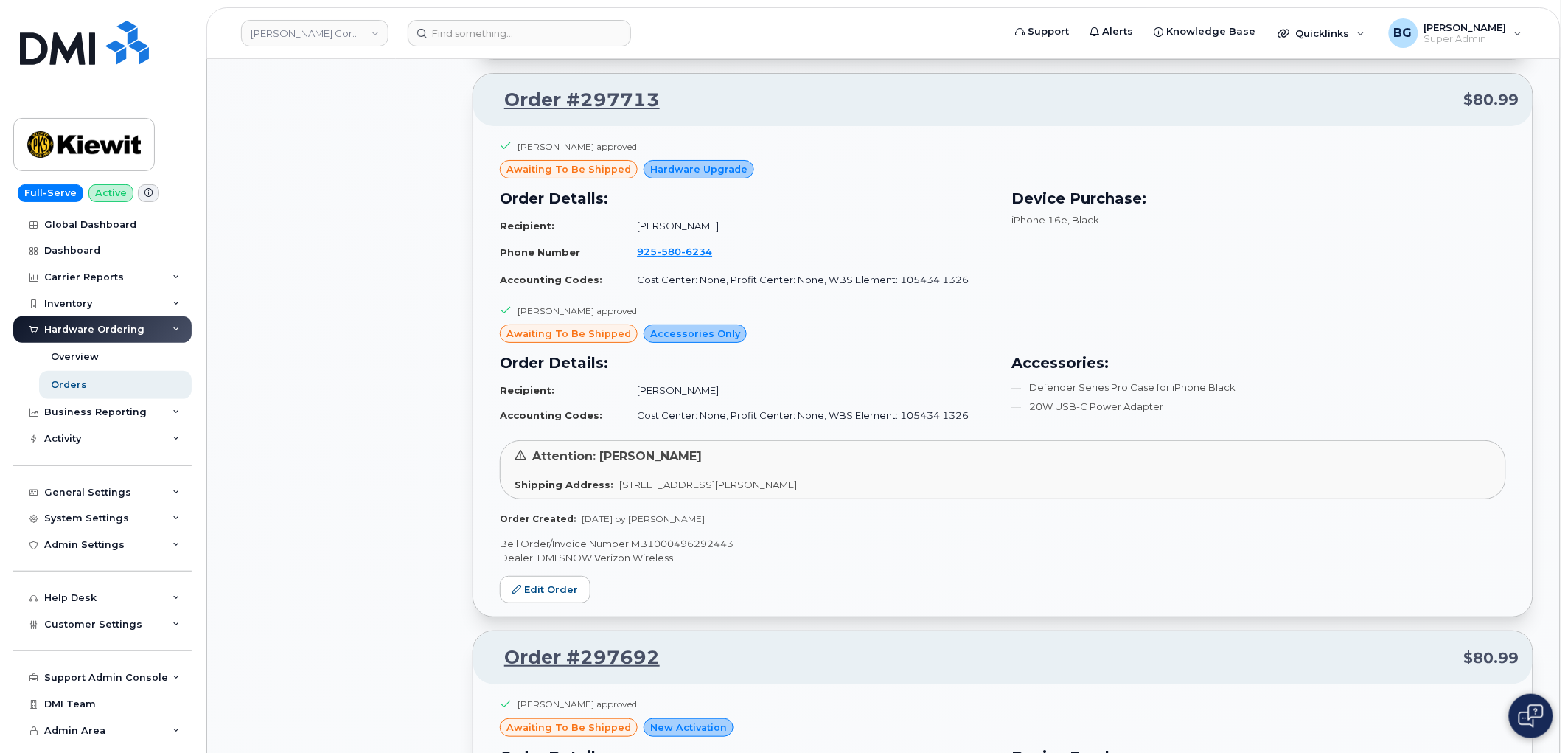
scroll to position [9991, 0]
click at [708, 553] on p "Bell Order/Invoice Number MB1000496292443" at bounding box center [1003, 546] width 1007 height 14
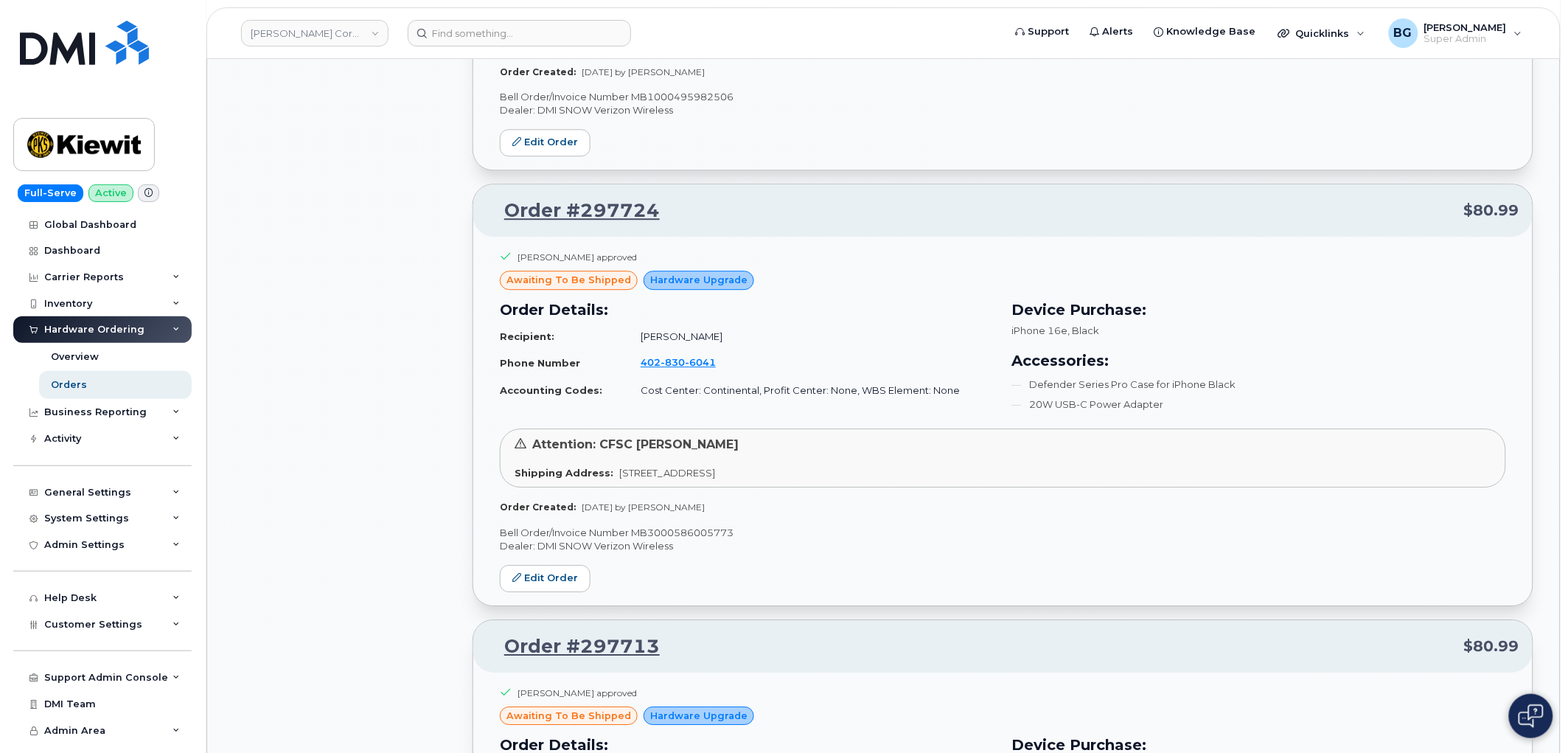
scroll to position [9444, 0]
click at [679, 542] on p "Bell Order/Invoice Number MB3000586005773" at bounding box center [1003, 534] width 1007 height 14
drag, startPoint x: 679, startPoint y: 546, endPoint x: 689, endPoint y: 546, distance: 10.0
click at [680, 542] on p "Bell Order/Invoice Number MB3000586005773" at bounding box center [1003, 534] width 1007 height 14
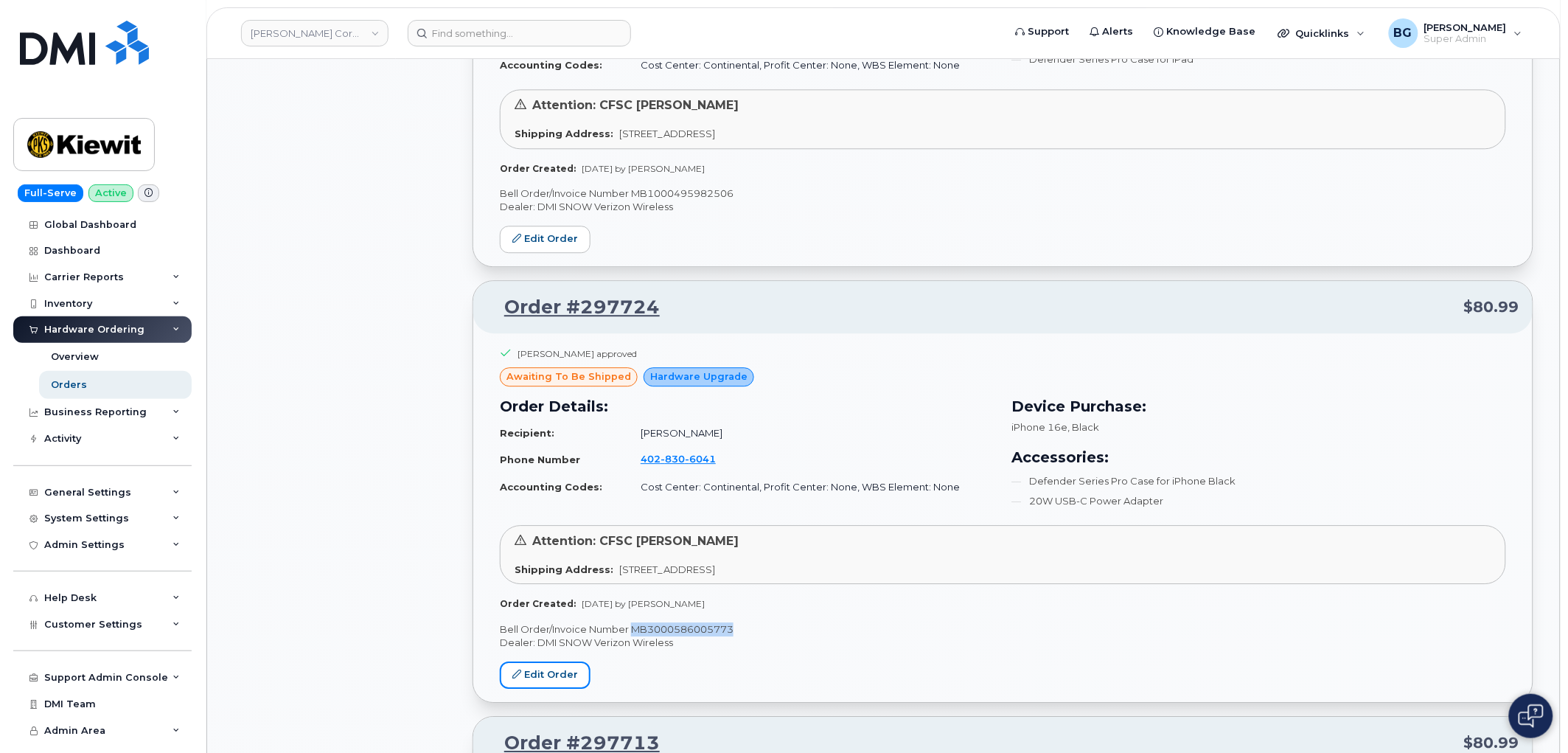
scroll to position [9008, 0]
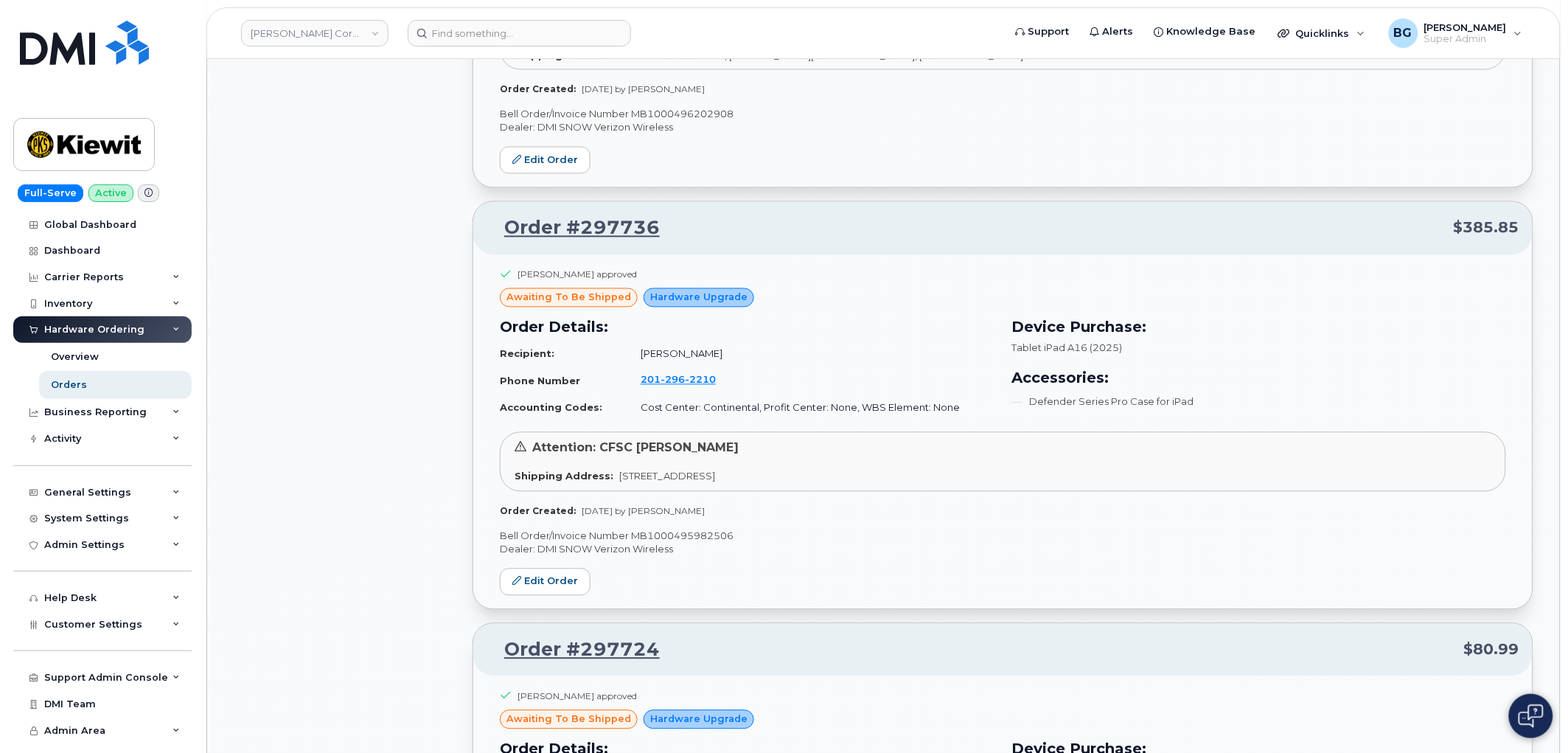
click at [698, 541] on p "Bell Order/Invoice Number MB1000495982506" at bounding box center [1003, 536] width 1007 height 14
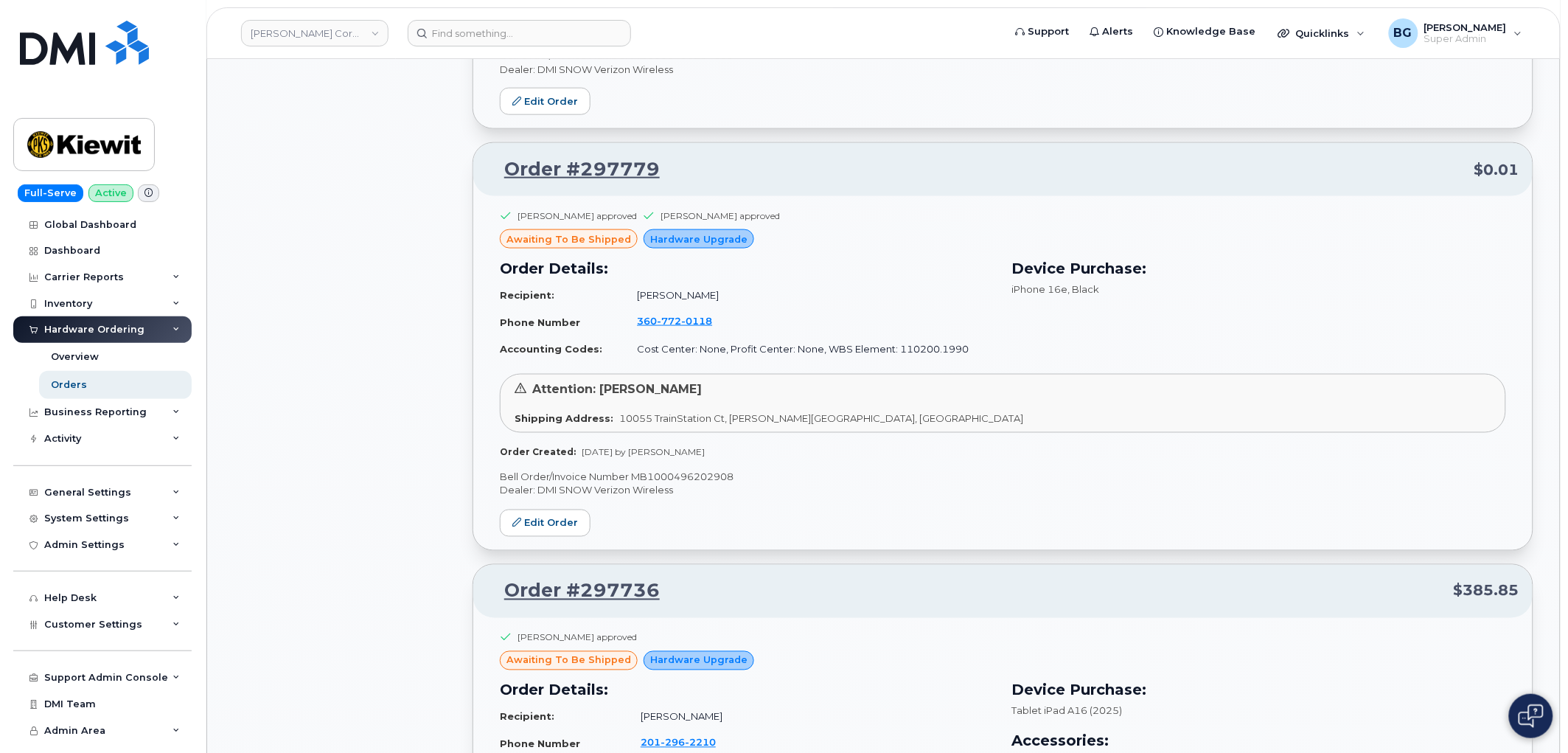
scroll to position [8626, 0]
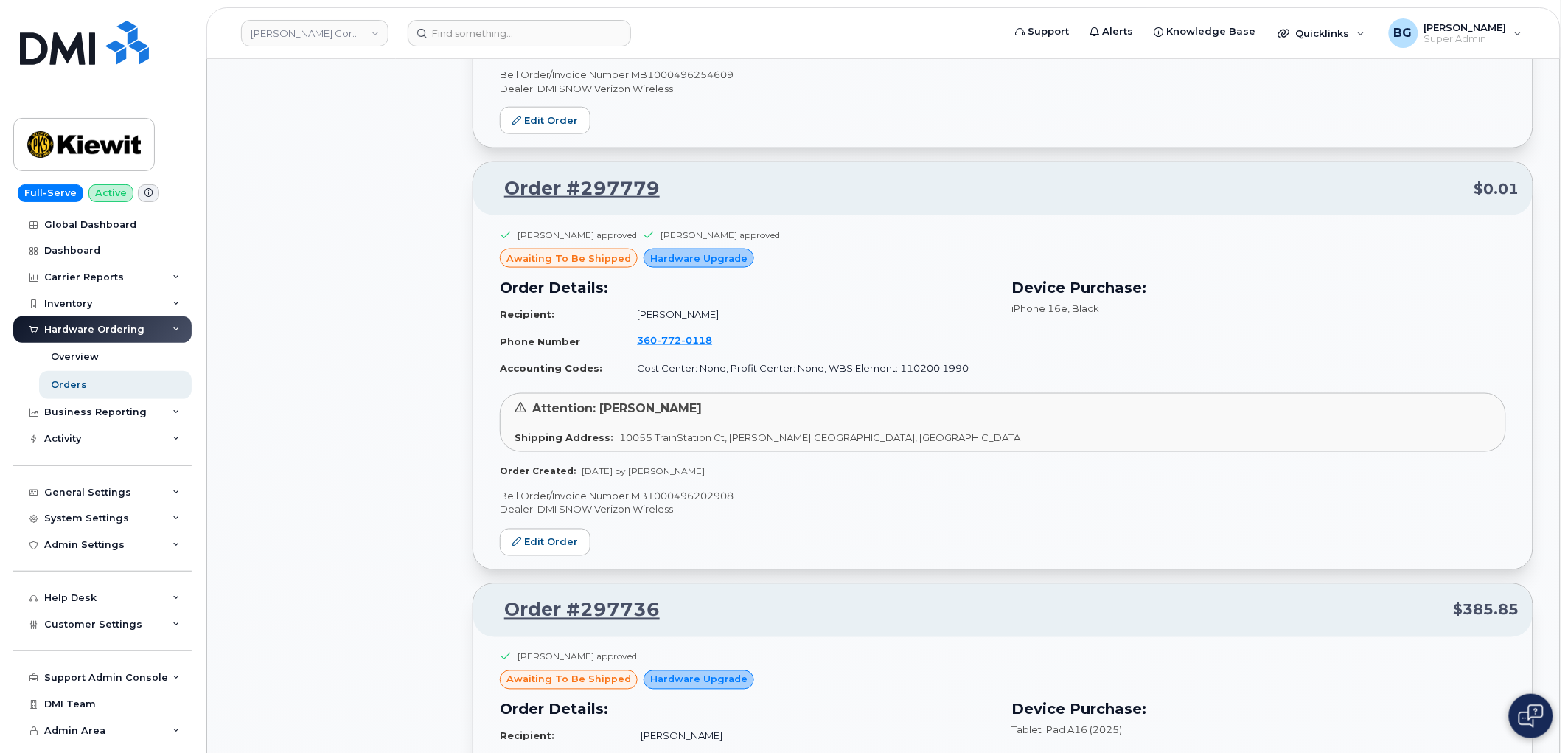
click at [675, 497] on div "Jennifer Krussel approved Sharon Henry approved awaiting to be shipped Hardware…" at bounding box center [1003, 392] width 1060 height 354
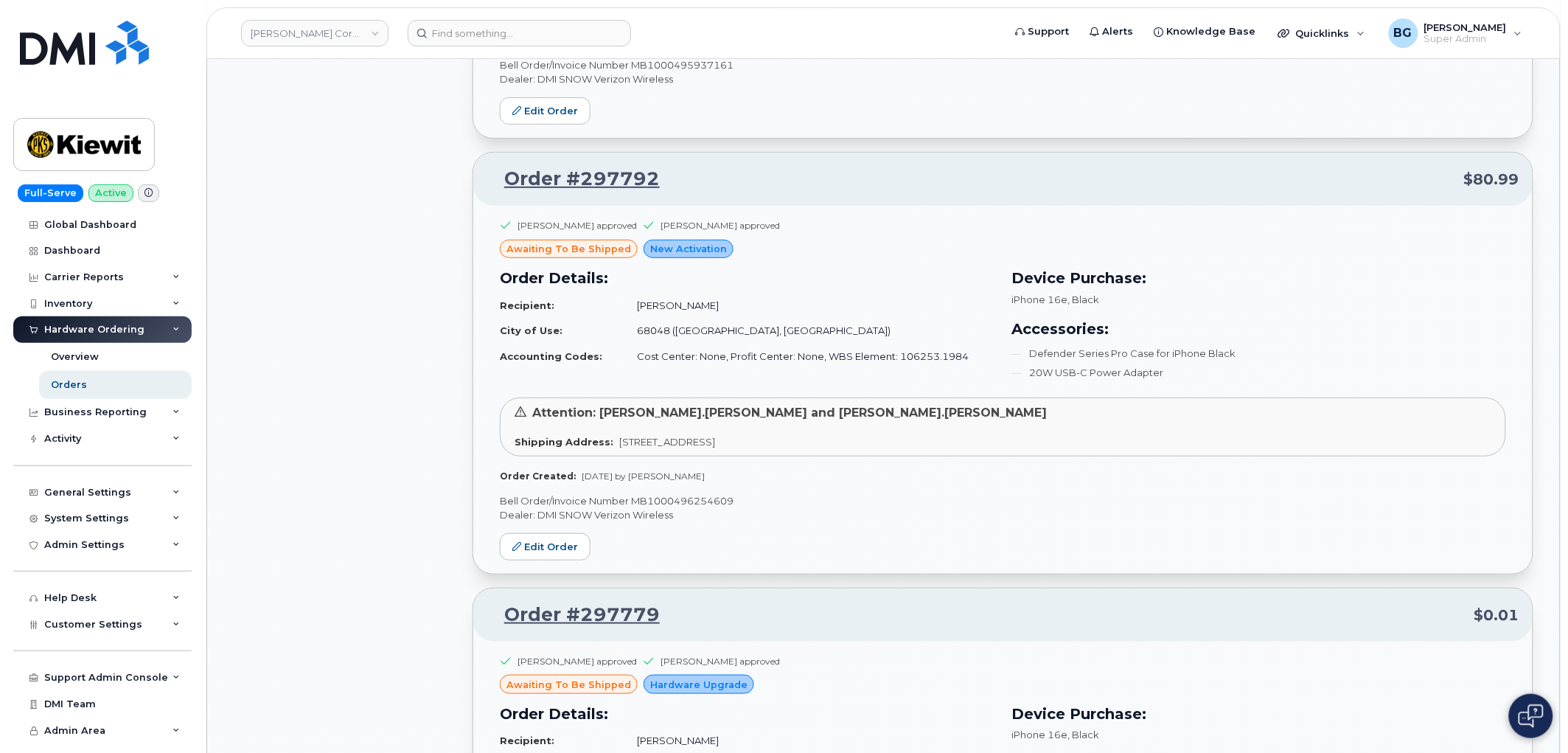
scroll to position [8188, 0]
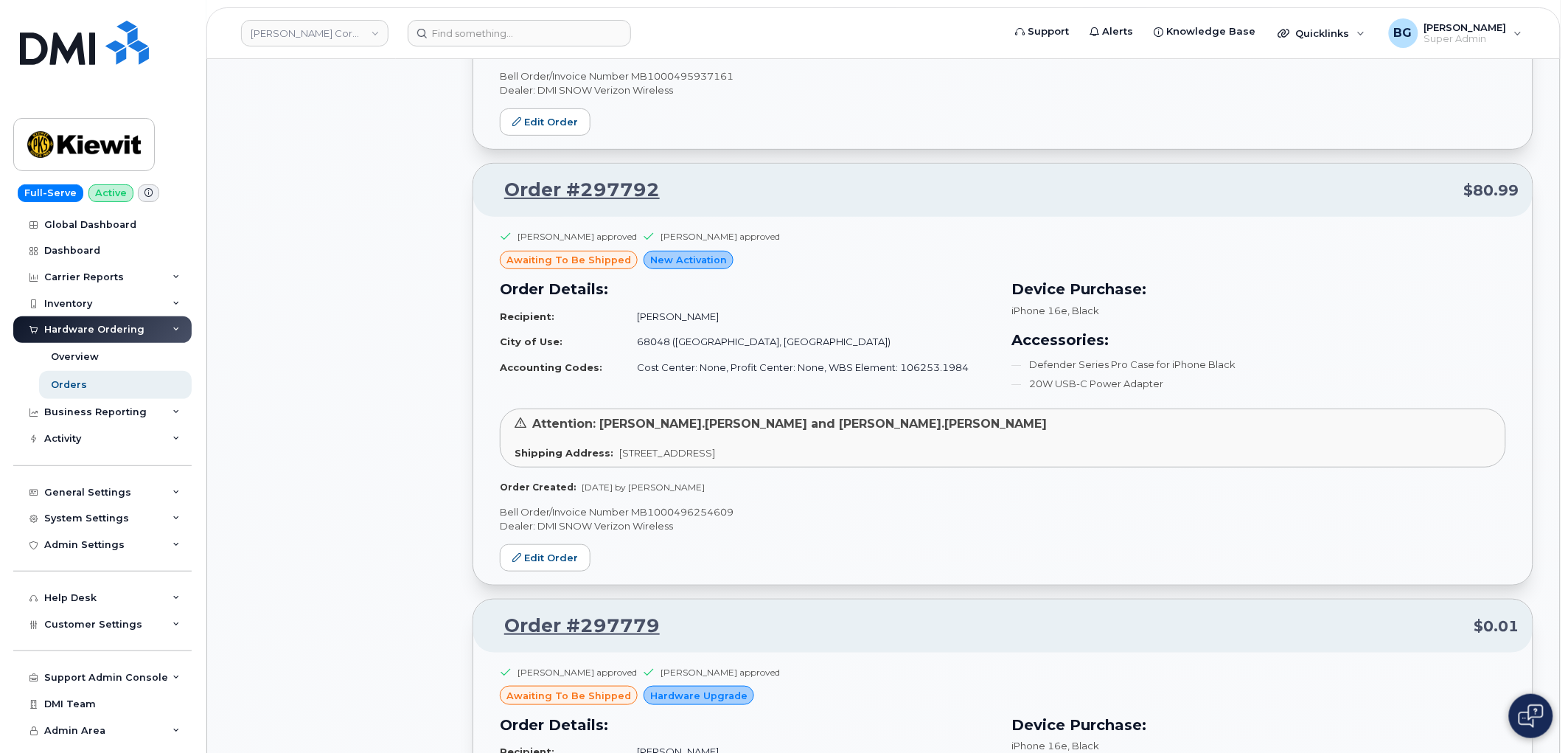
click at [685, 519] on p "Bell Order/Invoice Number MB1000496254609" at bounding box center [1003, 512] width 1007 height 14
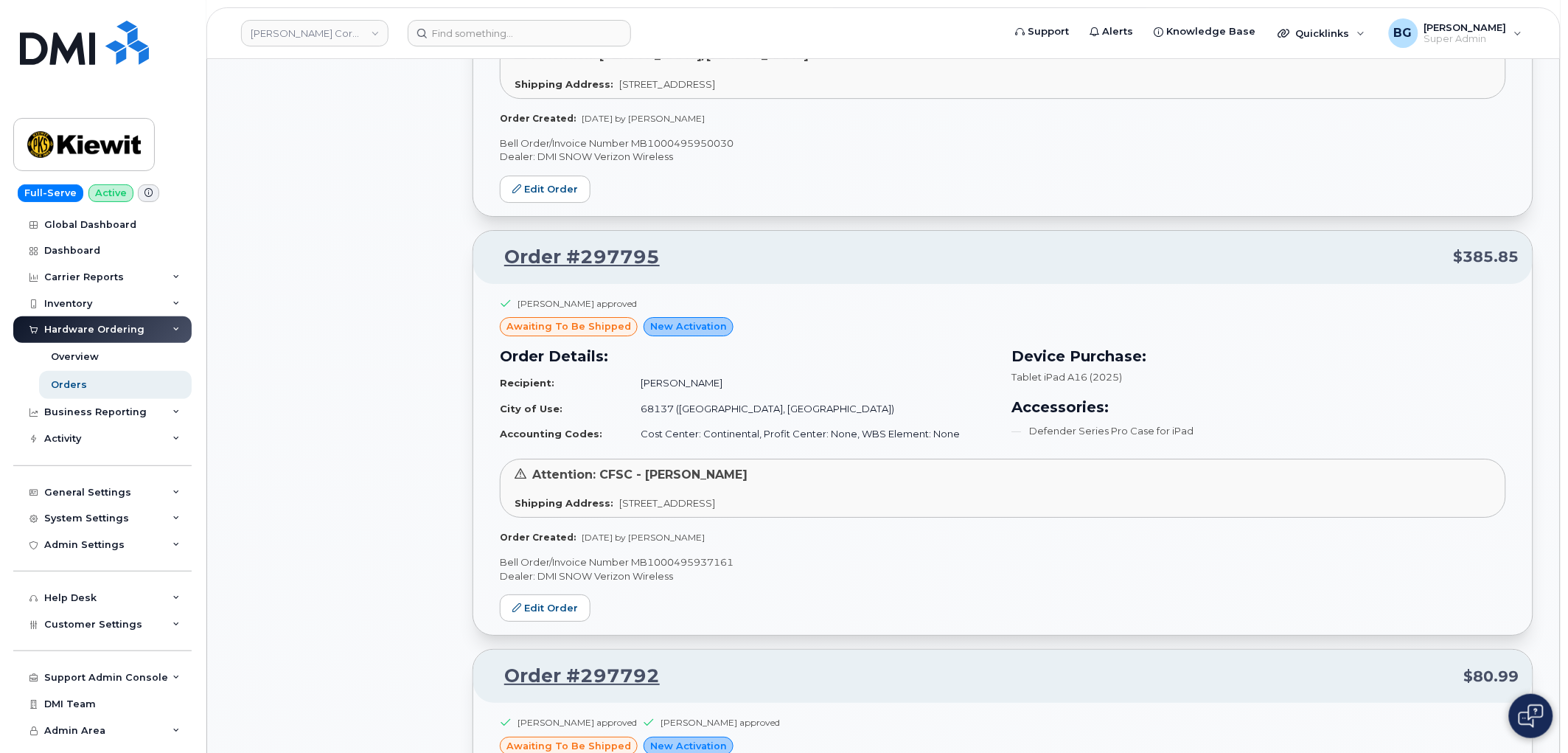
scroll to position [7697, 0]
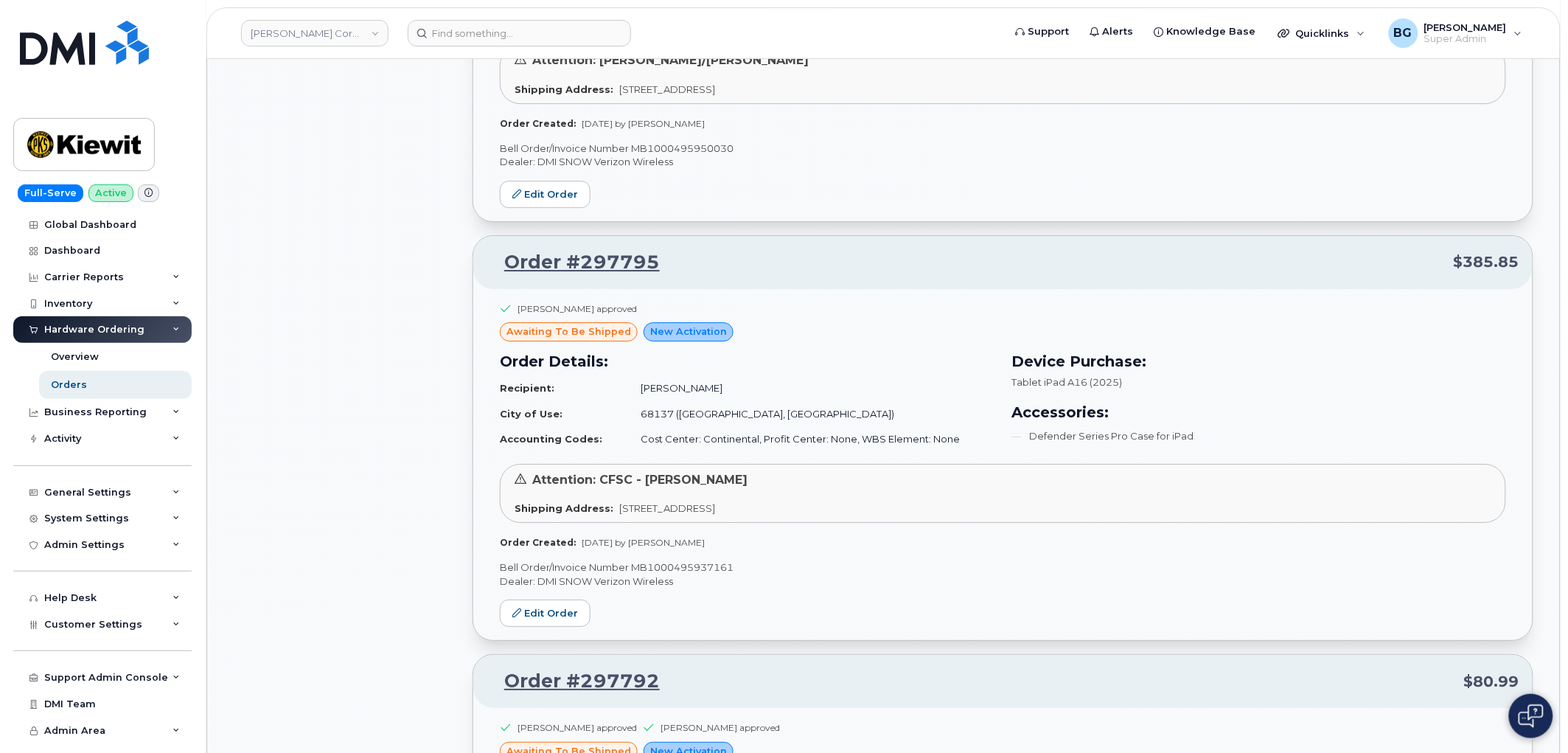
click at [689, 574] on p "Bell Order/Invoice Number MB1000495937161" at bounding box center [1003, 567] width 1007 height 14
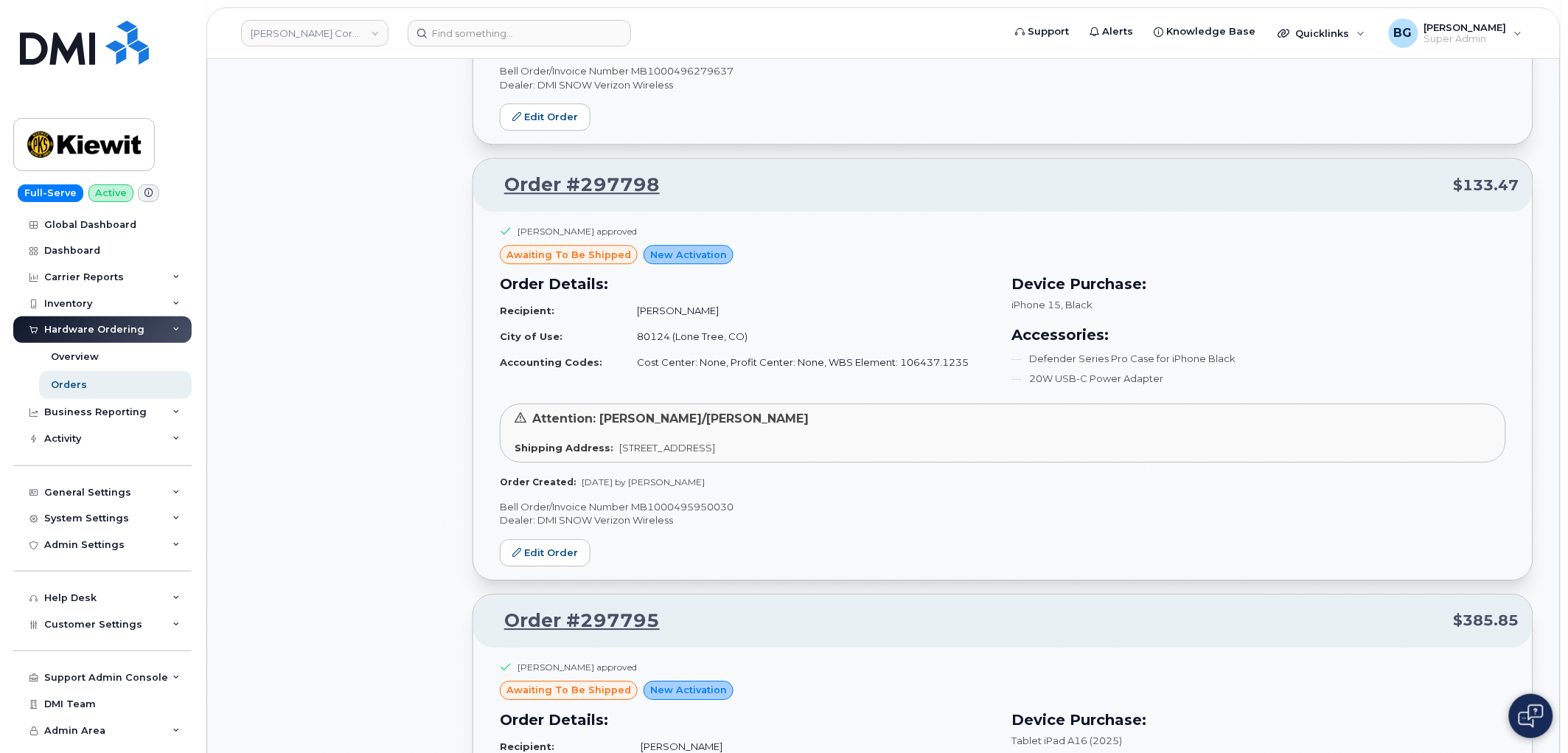
scroll to position [7315, 0]
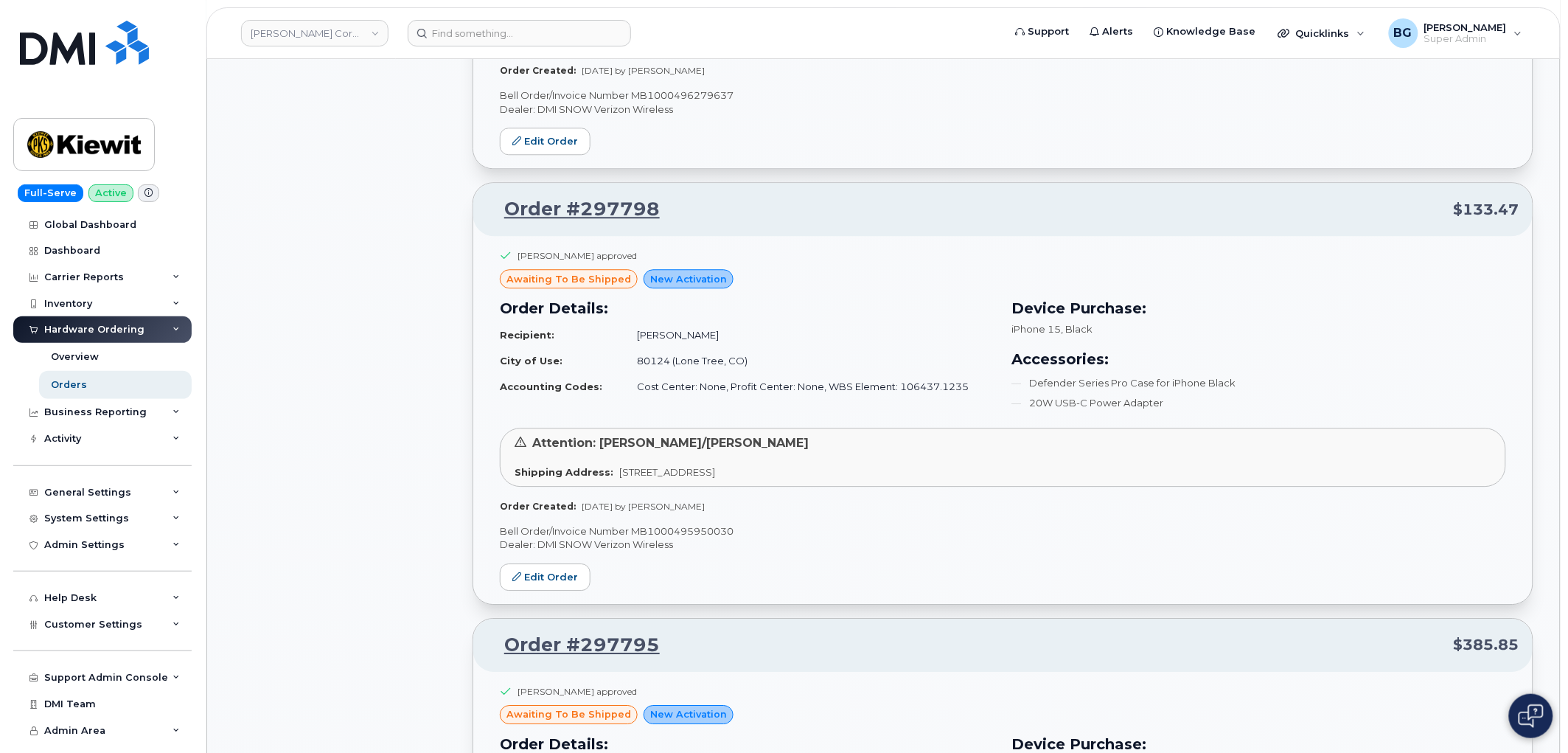
click at [693, 532] on p "Bell Order/Invoice Number MB1000495950030" at bounding box center [1003, 531] width 1007 height 14
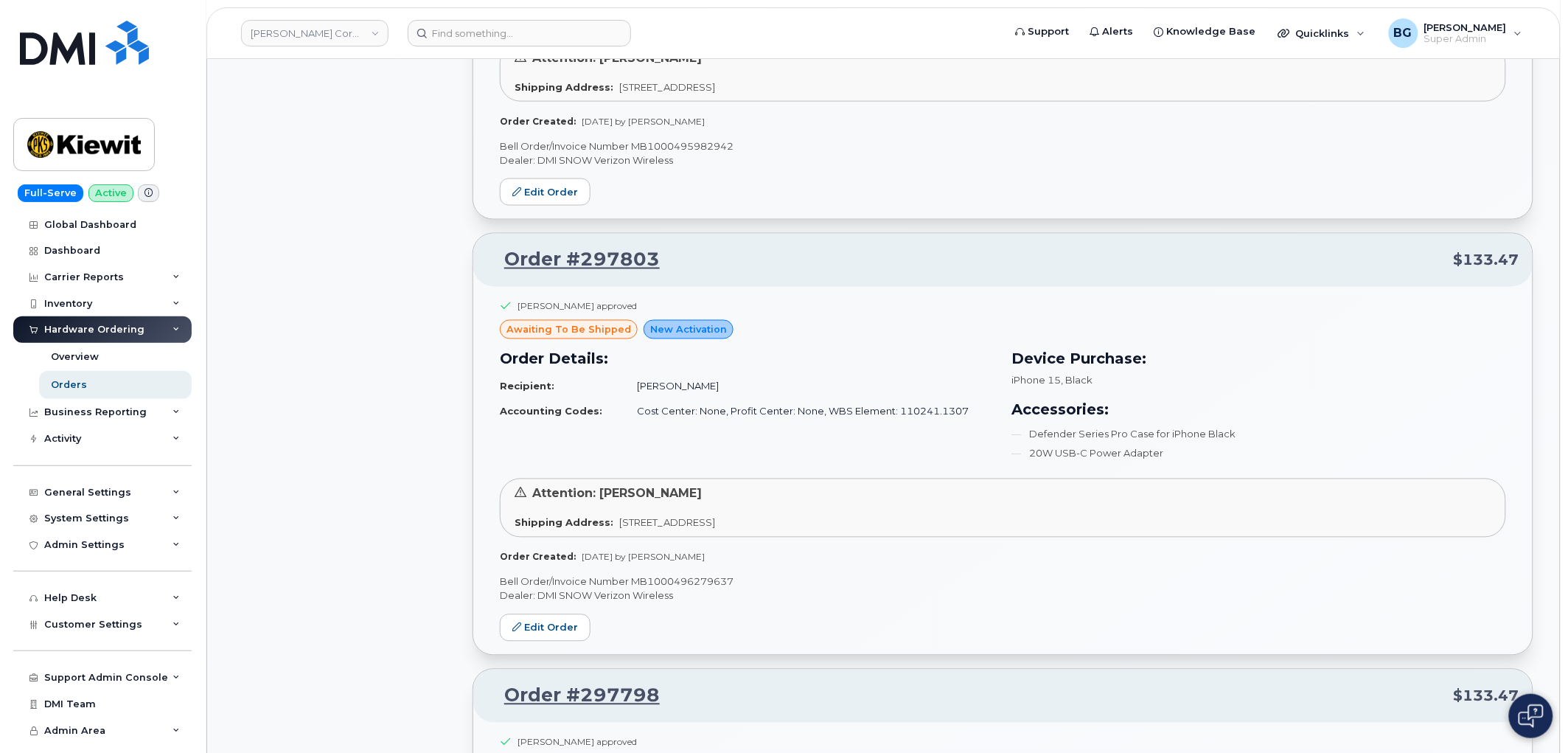
scroll to position [6823, 0]
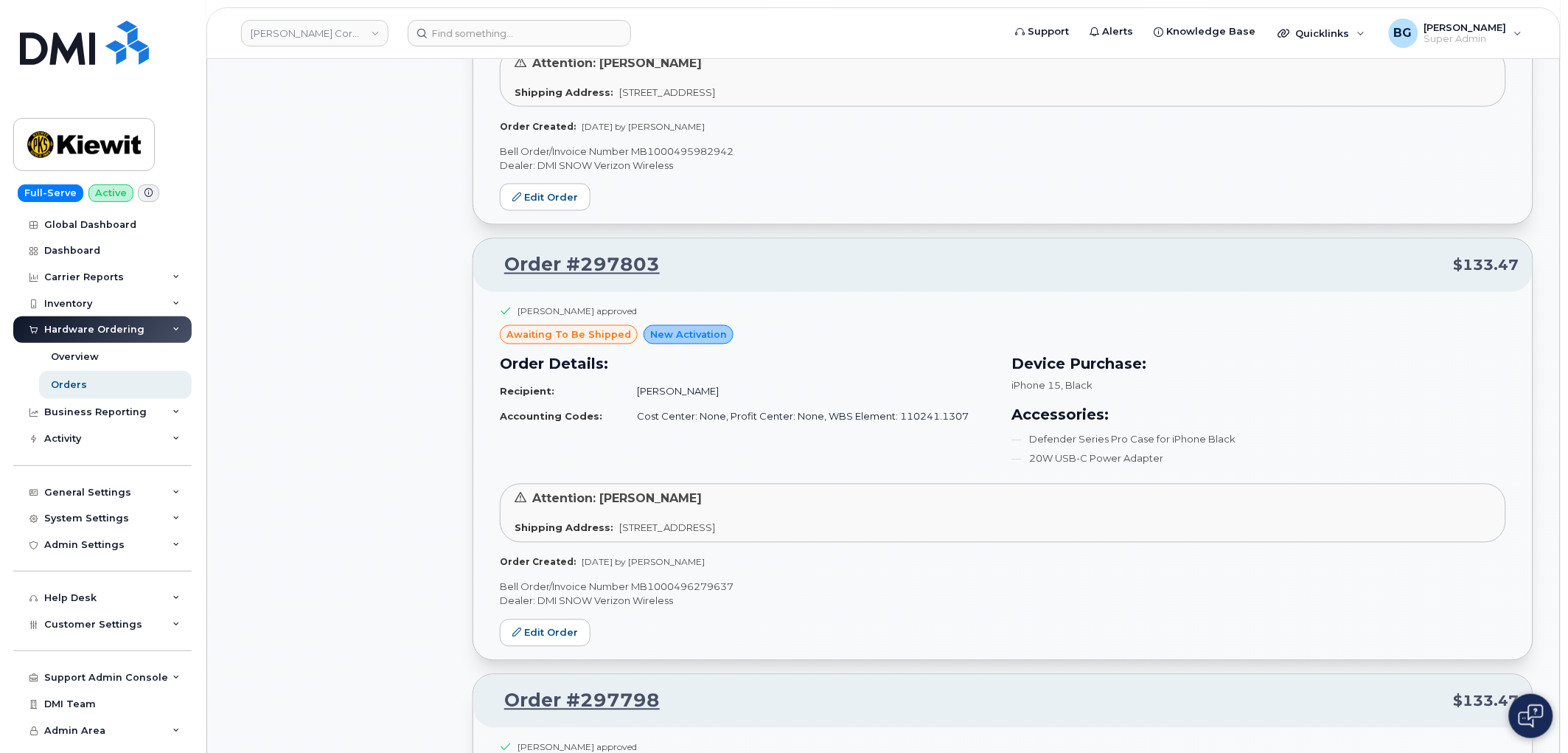
click at [696, 594] on p "Bell Order/Invoice Number MB1000496279637" at bounding box center [1003, 587] width 1007 height 14
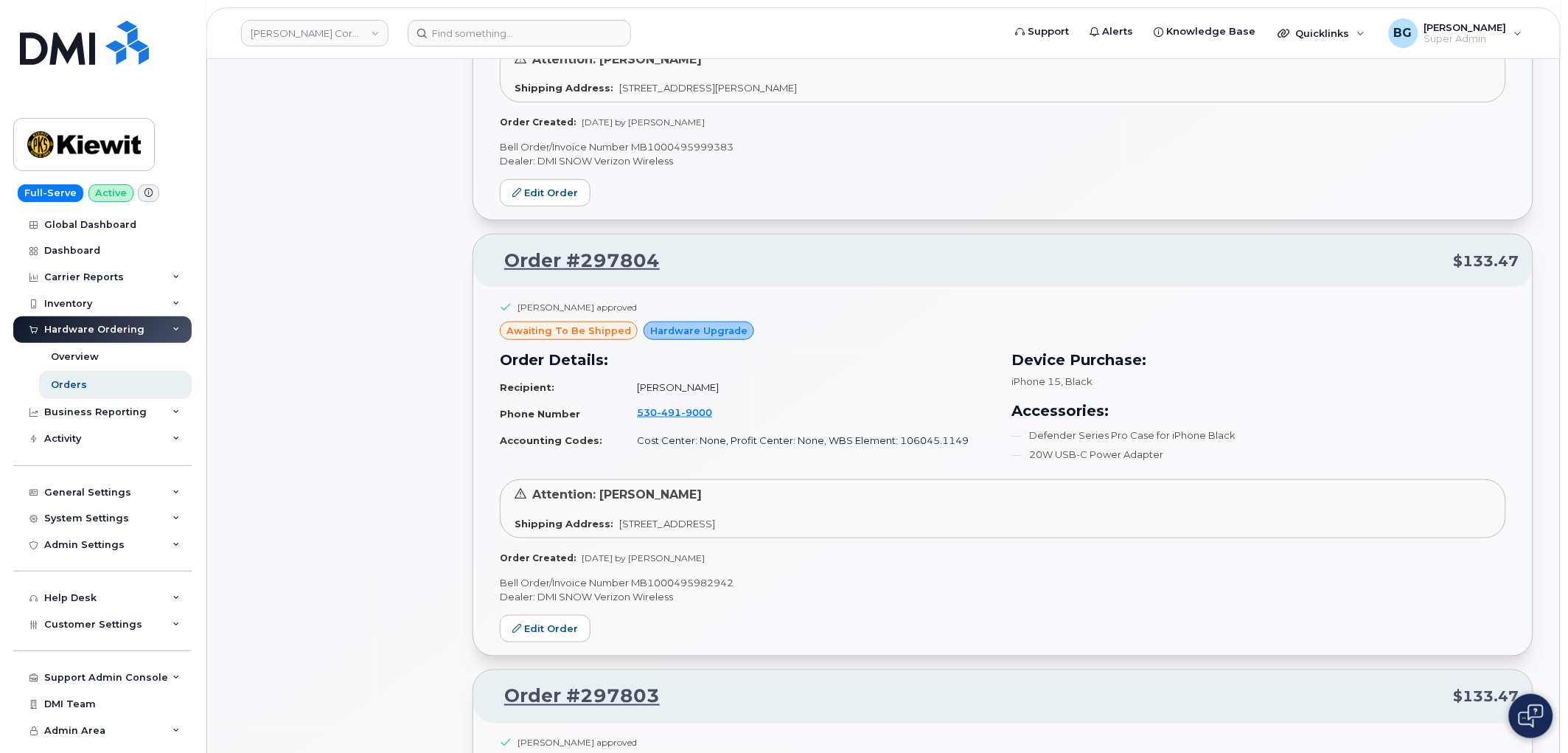
scroll to position [6387, 0]
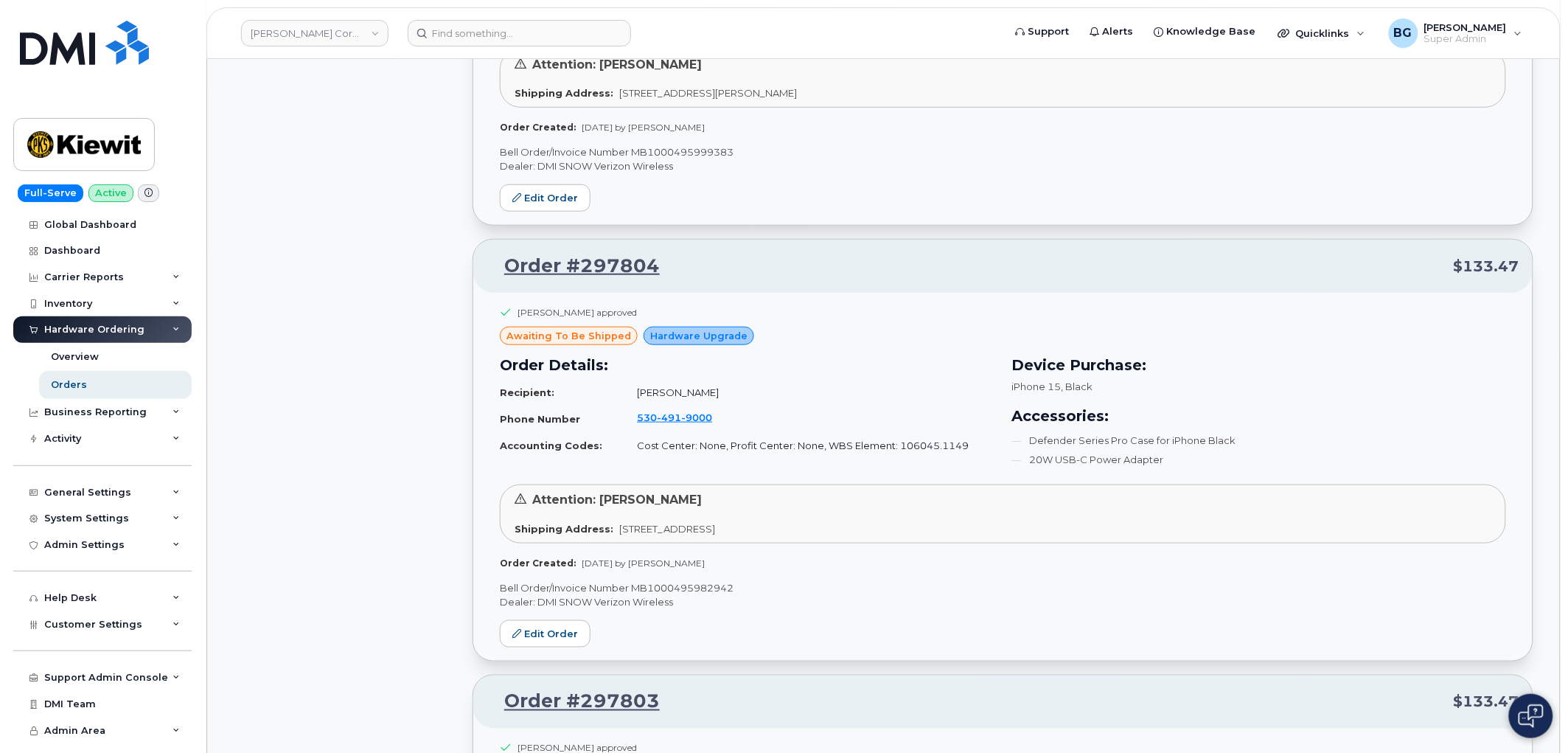
click at [689, 595] on p "Bell Order/Invoice Number MB1000495982942" at bounding box center [1003, 587] width 1007 height 14
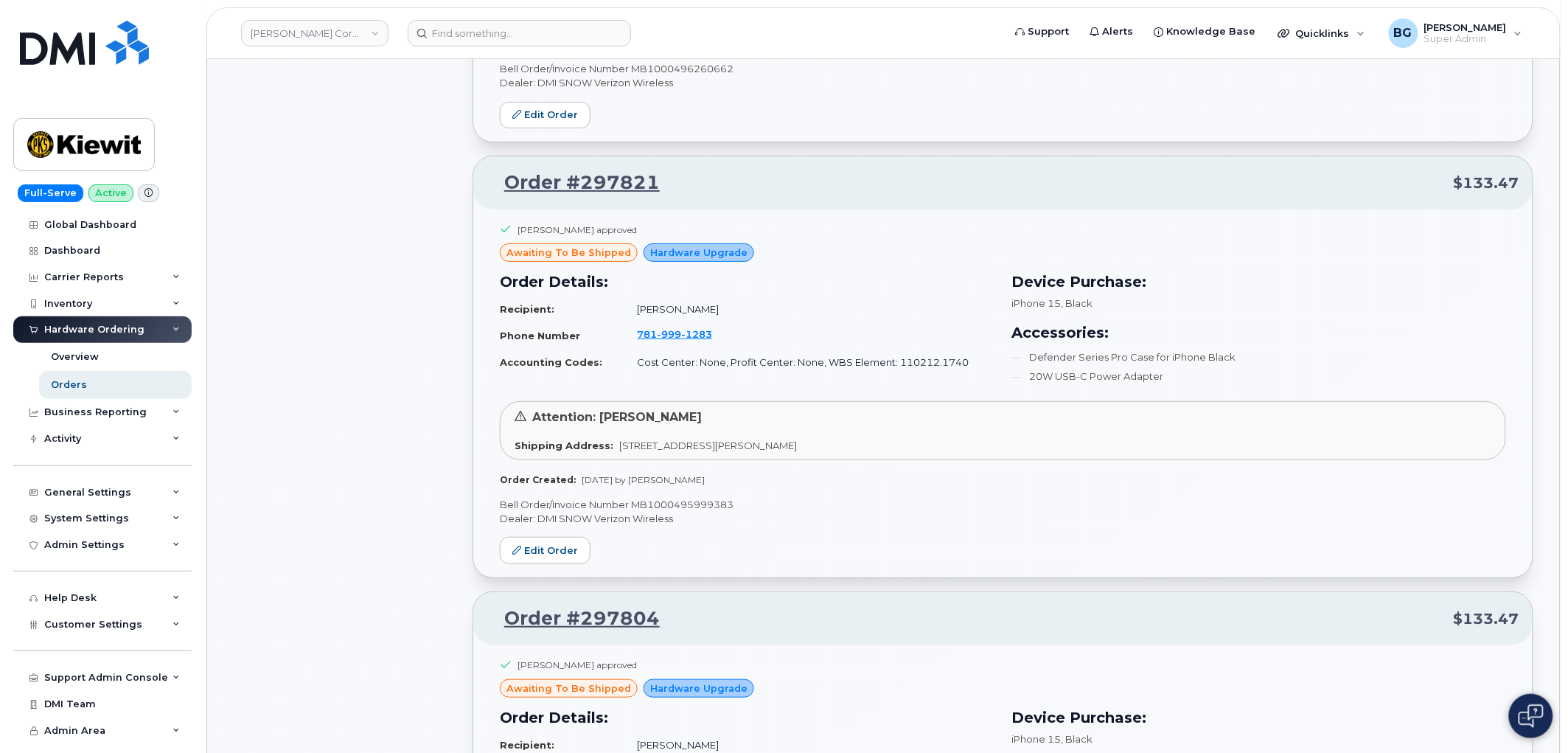
scroll to position [6004, 0]
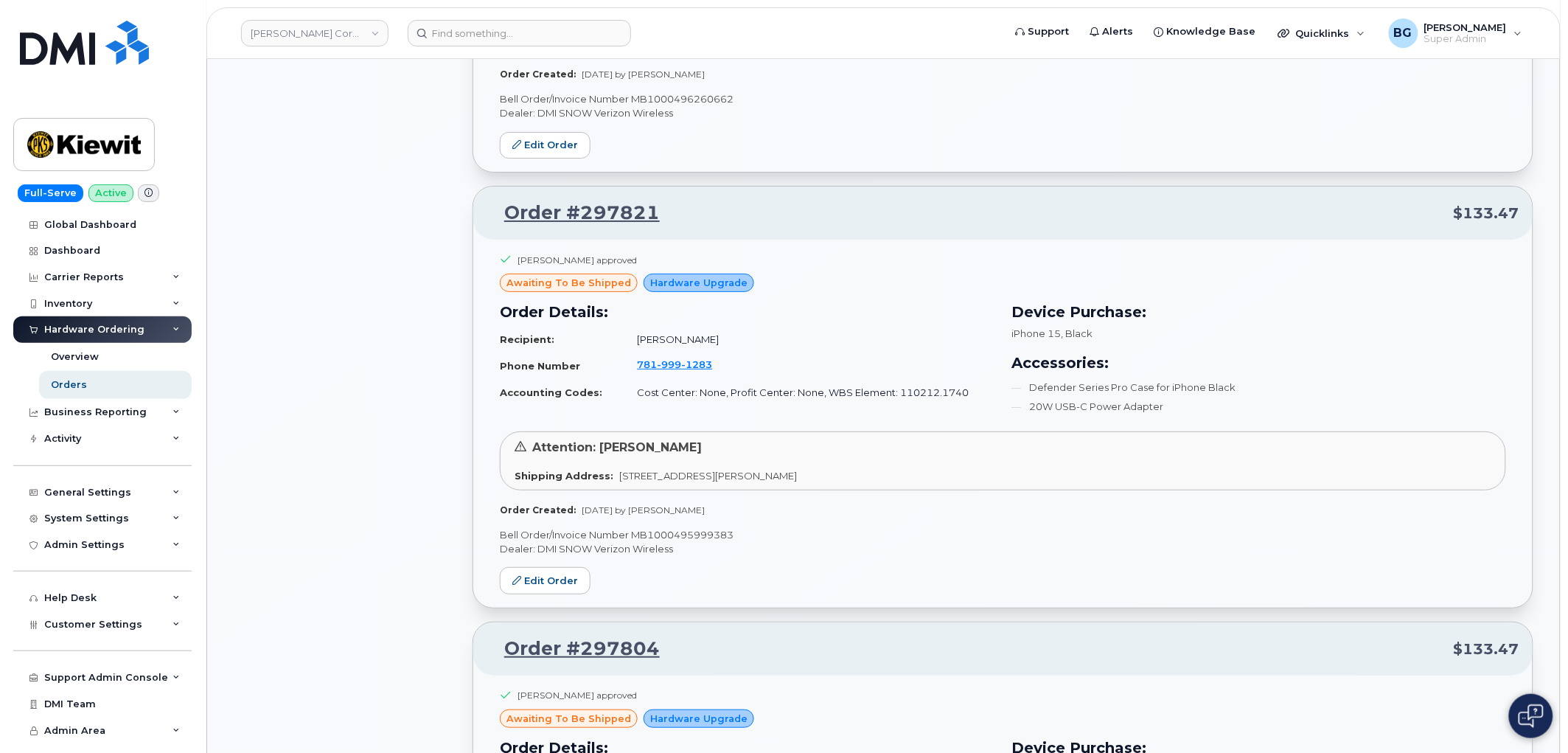
click at [698, 539] on p "Bell Order/Invoice Number MB1000495999383" at bounding box center [1003, 534] width 1007 height 14
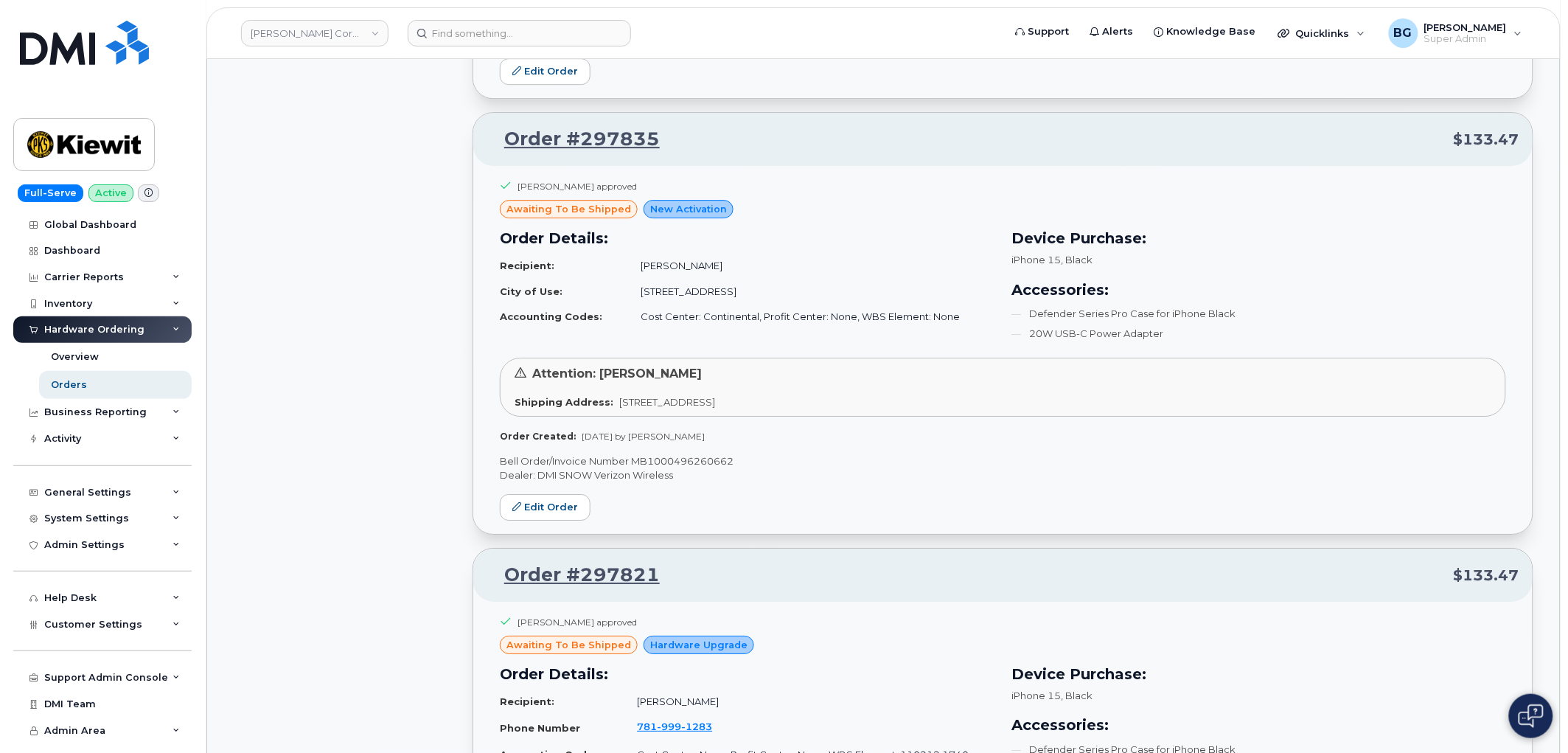
scroll to position [5621, 0]
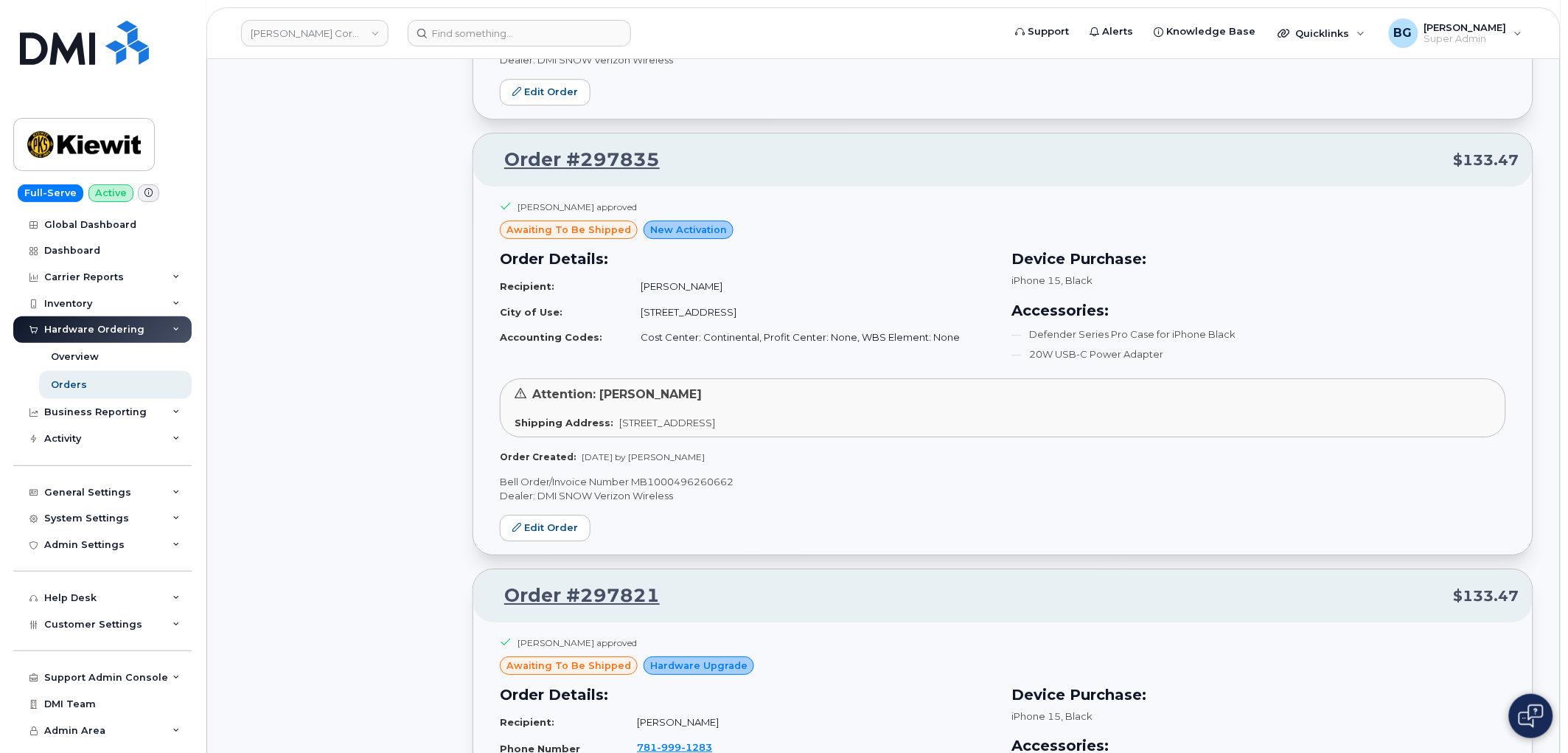
click at [652, 489] on p "Bell Order/Invoice Number MB1000496260662" at bounding box center [1003, 482] width 1007 height 14
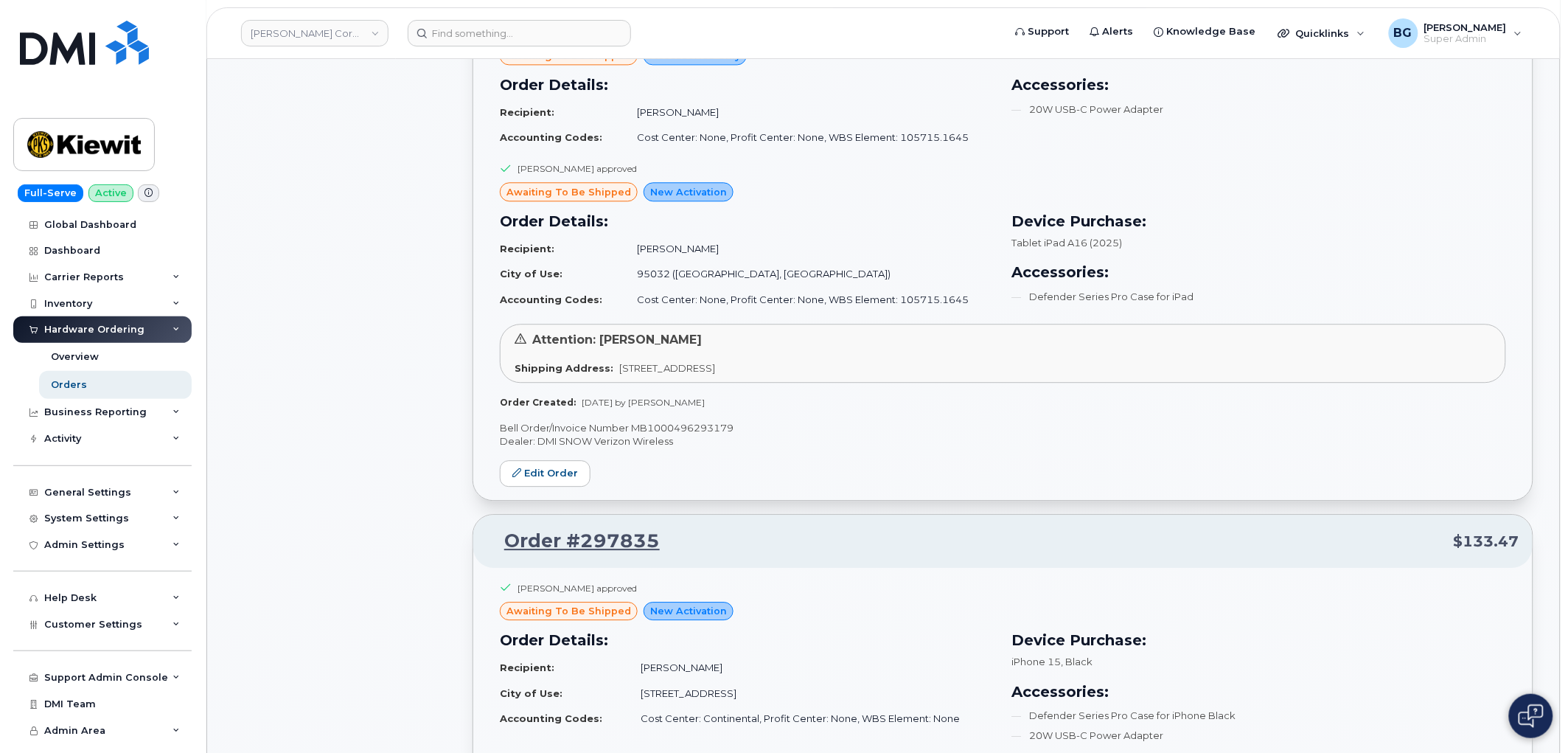
scroll to position [5240, 0]
click at [704, 436] on p "Bell Order/Invoice Number MB1000496293179" at bounding box center [1003, 429] width 1007 height 14
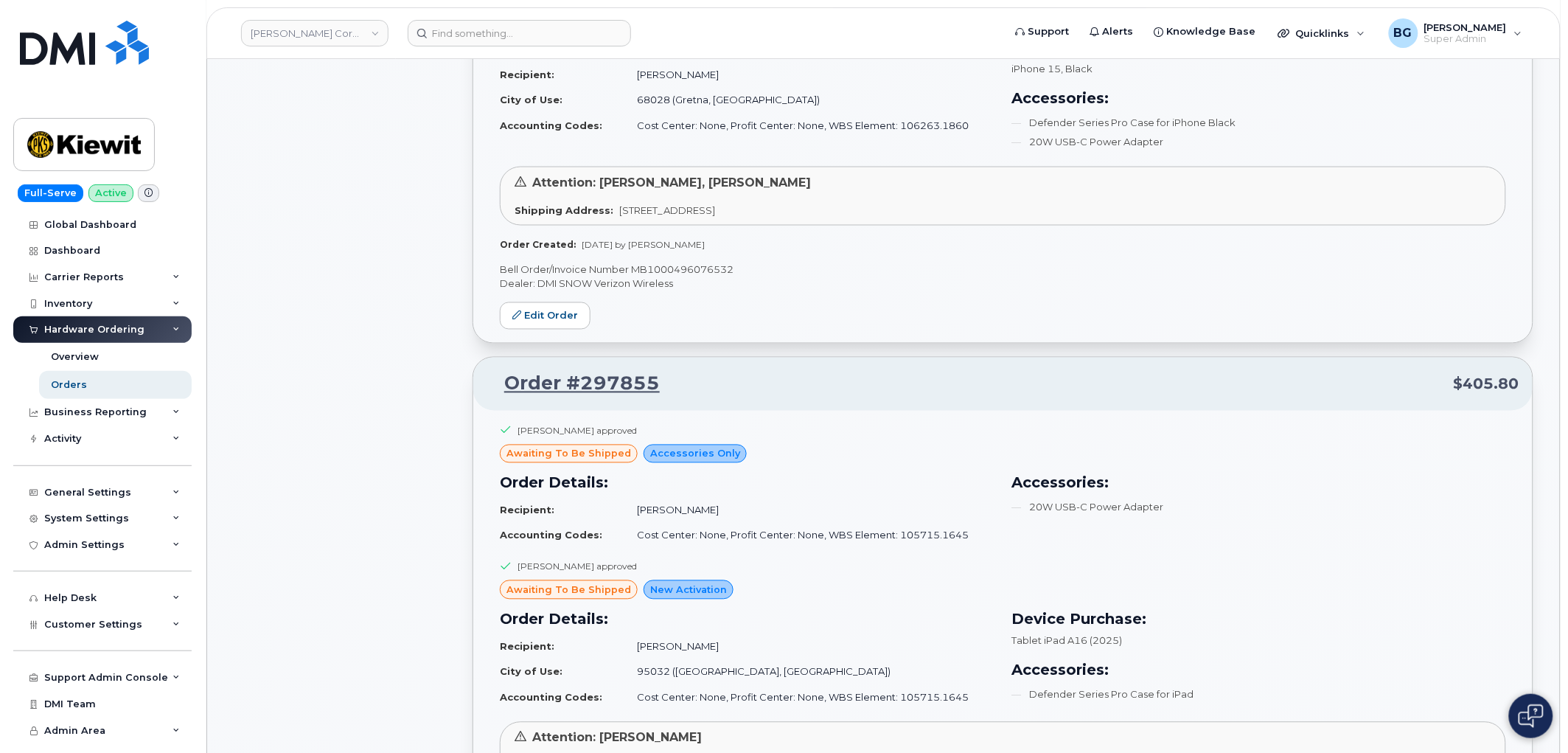
scroll to position [4803, 0]
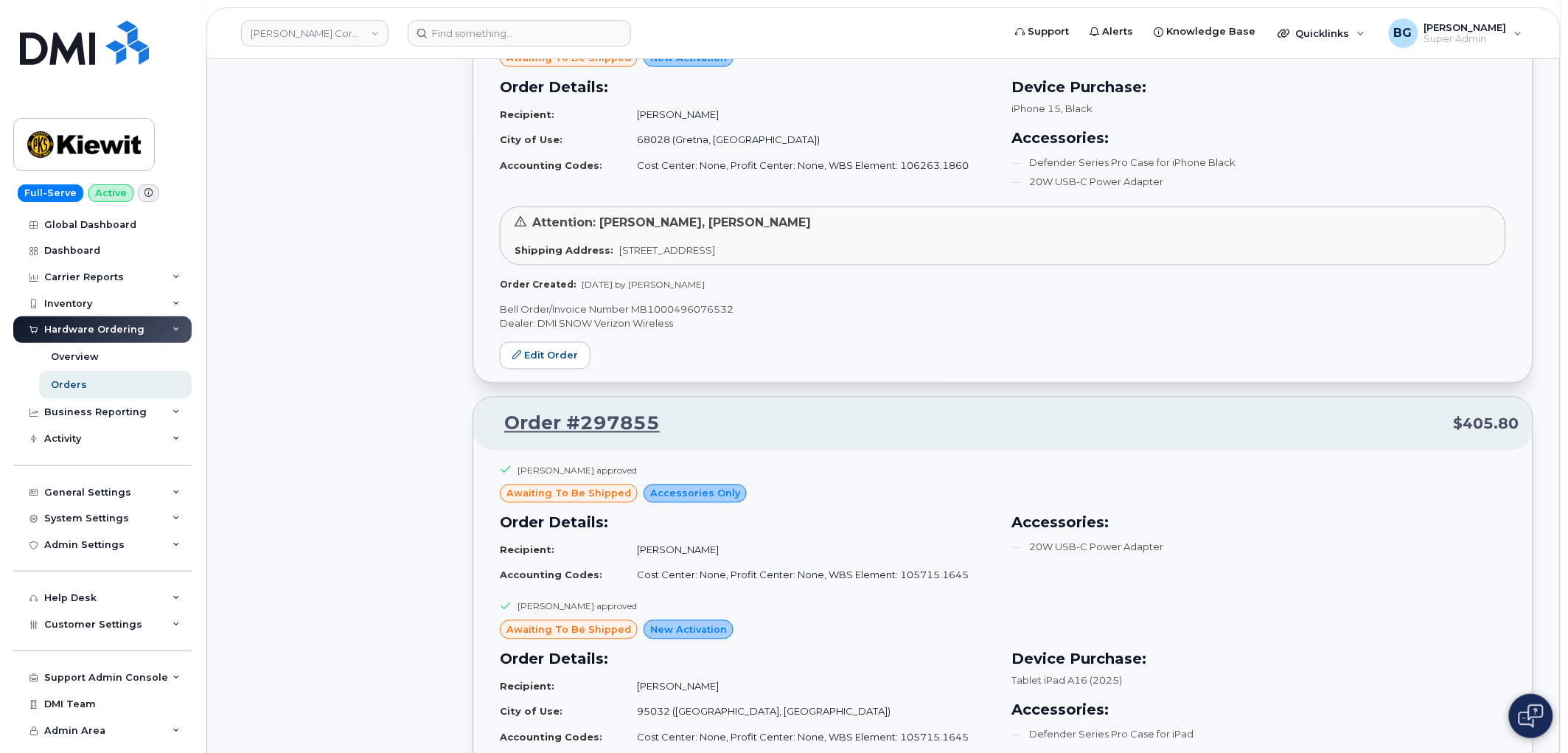
click at [674, 317] on p "Bell Order/Invoice Number MB1000496076532" at bounding box center [1003, 310] width 1007 height 14
drag, startPoint x: 674, startPoint y: 317, endPoint x: 788, endPoint y: 306, distance: 114.5
click at [683, 316] on p "Bell Order/Invoice Number MB1000496076532" at bounding box center [1003, 310] width 1007 height 14
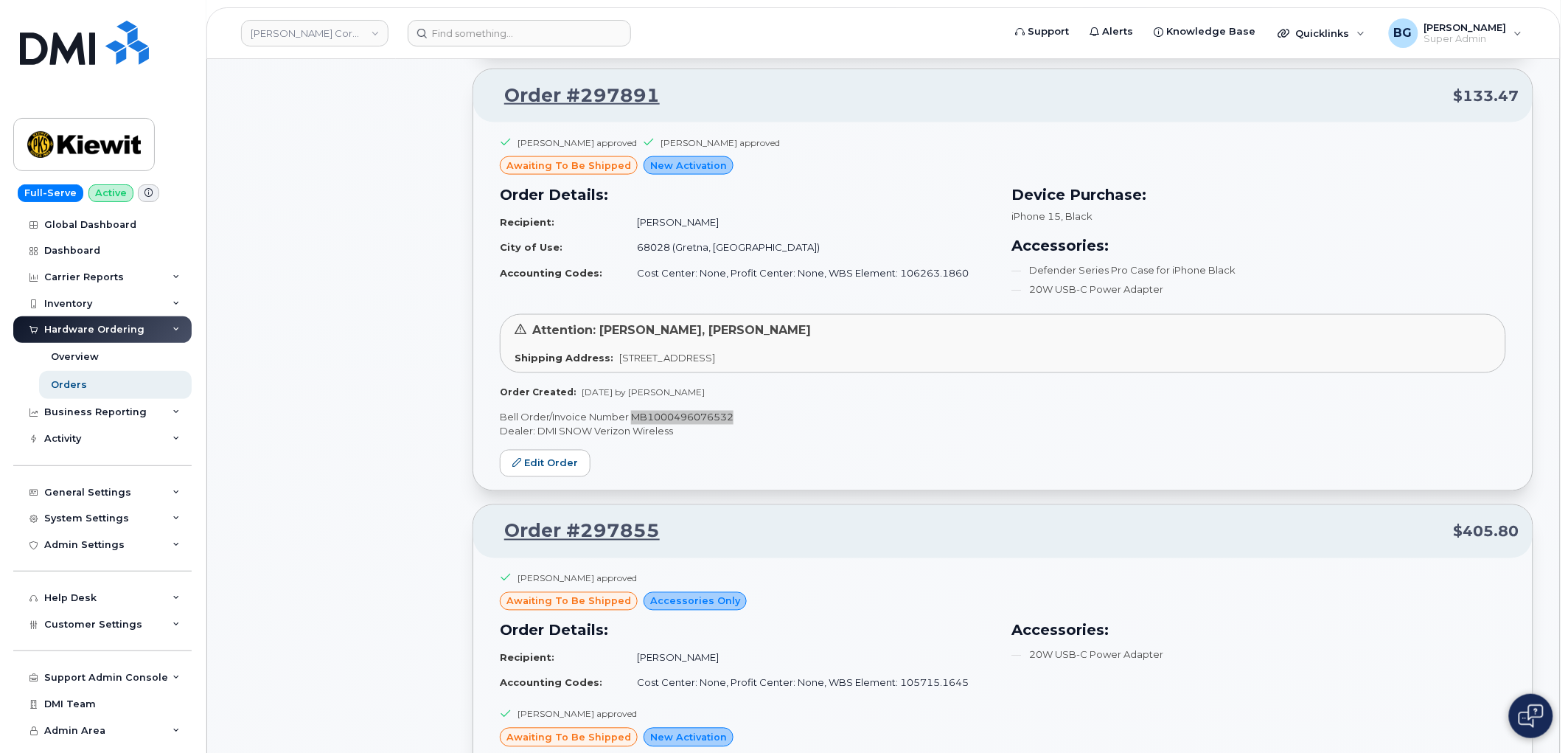
scroll to position [4366, 0]
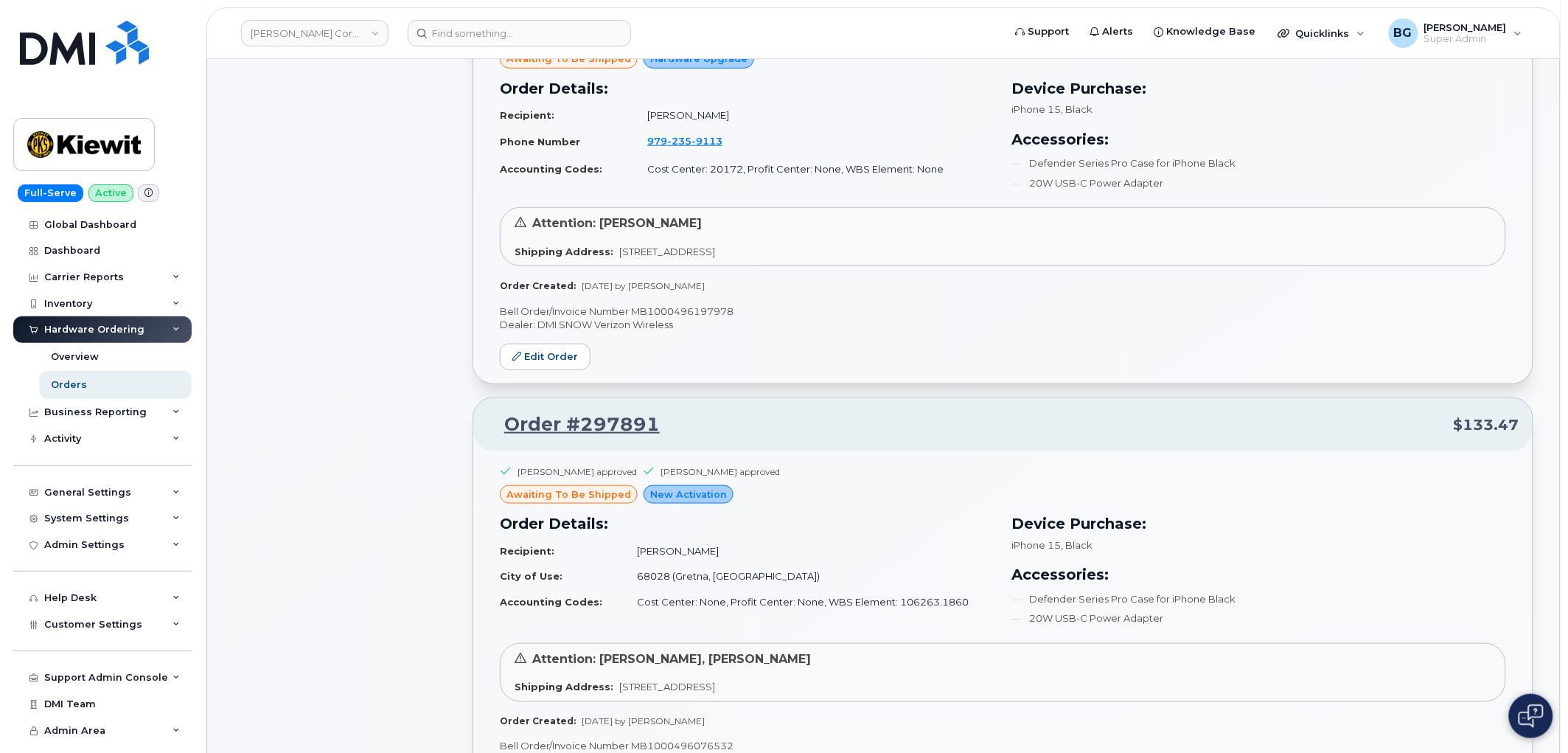
click at [666, 318] on p "Bell Order/Invoice Number MB1000496197978" at bounding box center [1003, 312] width 1007 height 14
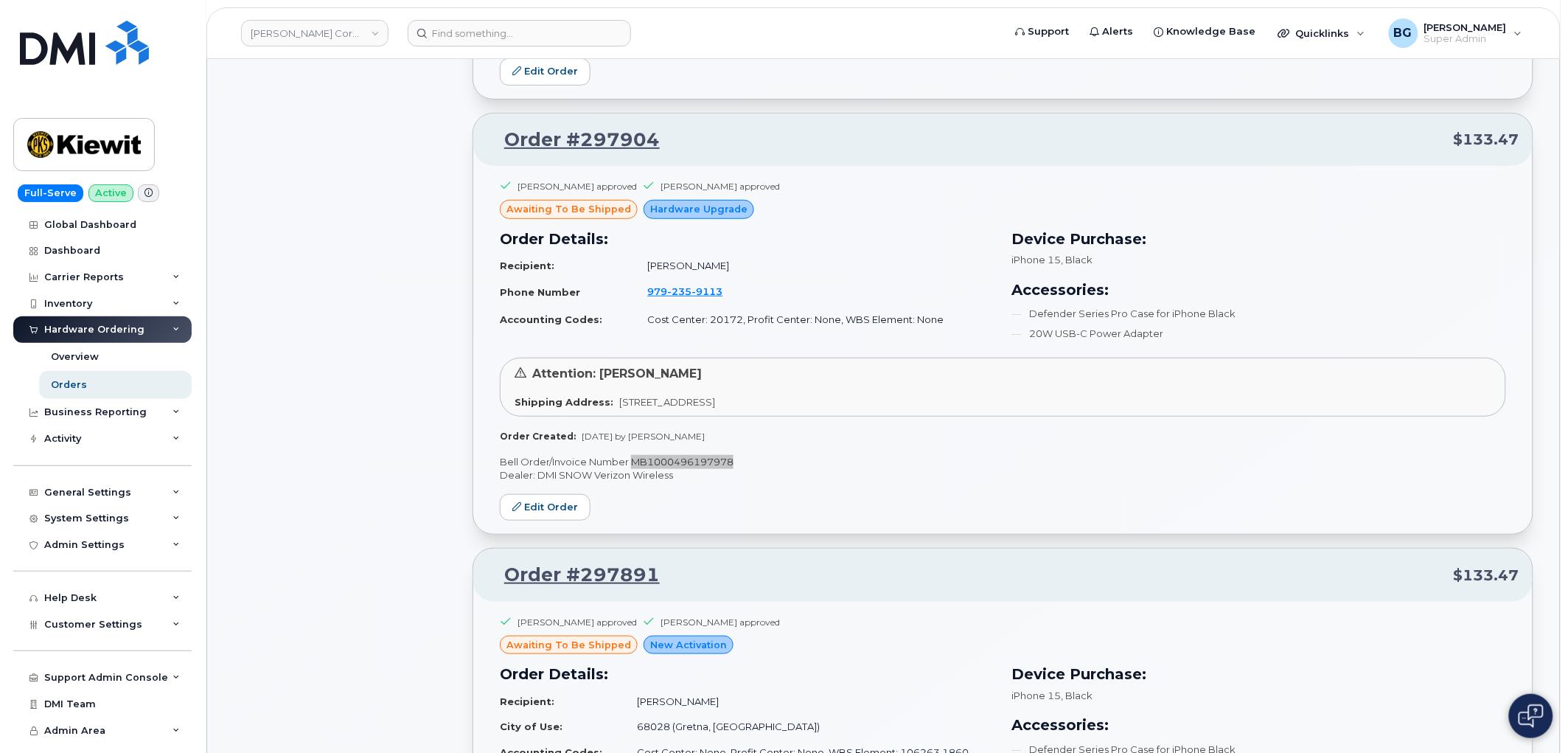
scroll to position [3930, 0]
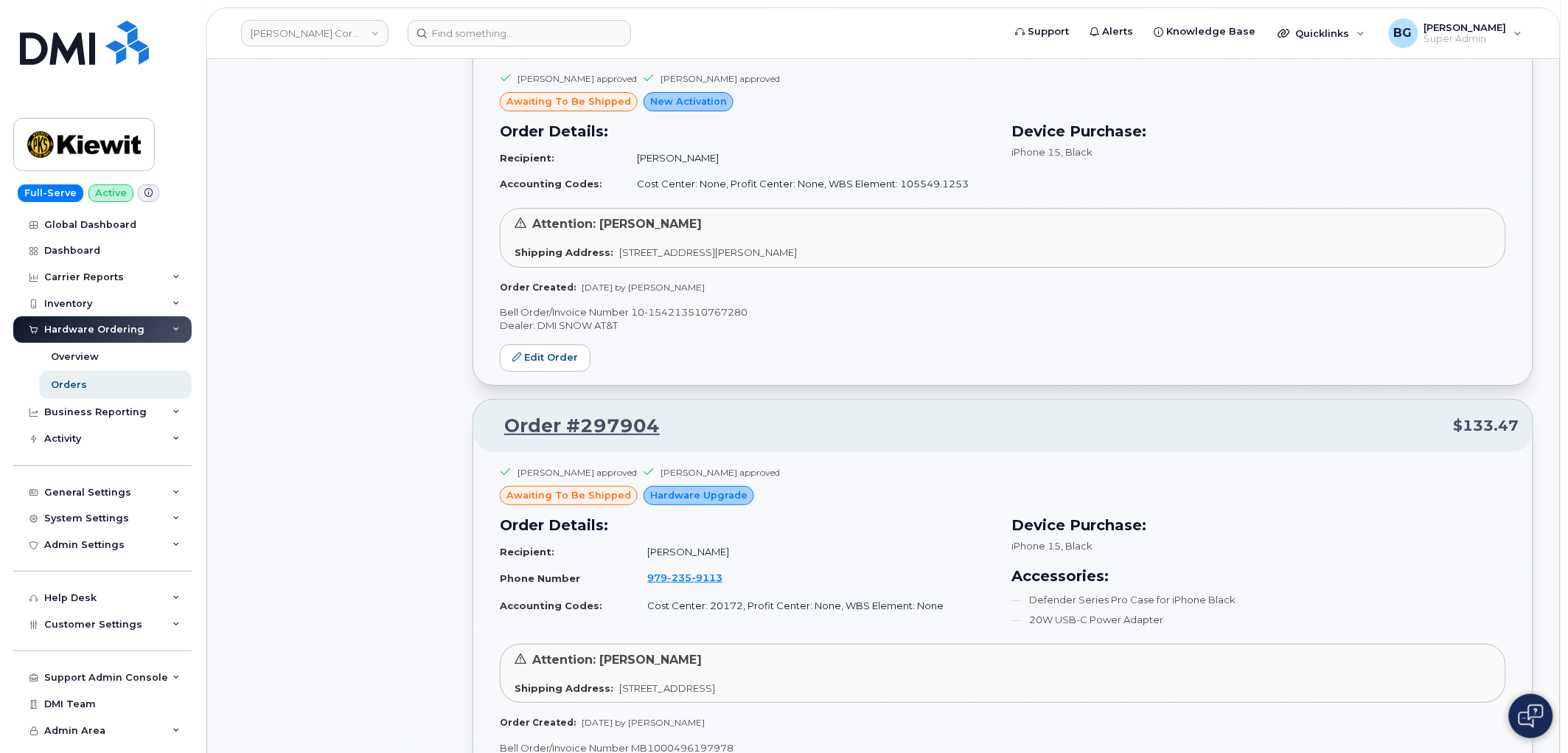
click at [704, 314] on p "Bell Order/Invoice Number 10-154213510767280" at bounding box center [1003, 312] width 1007 height 14
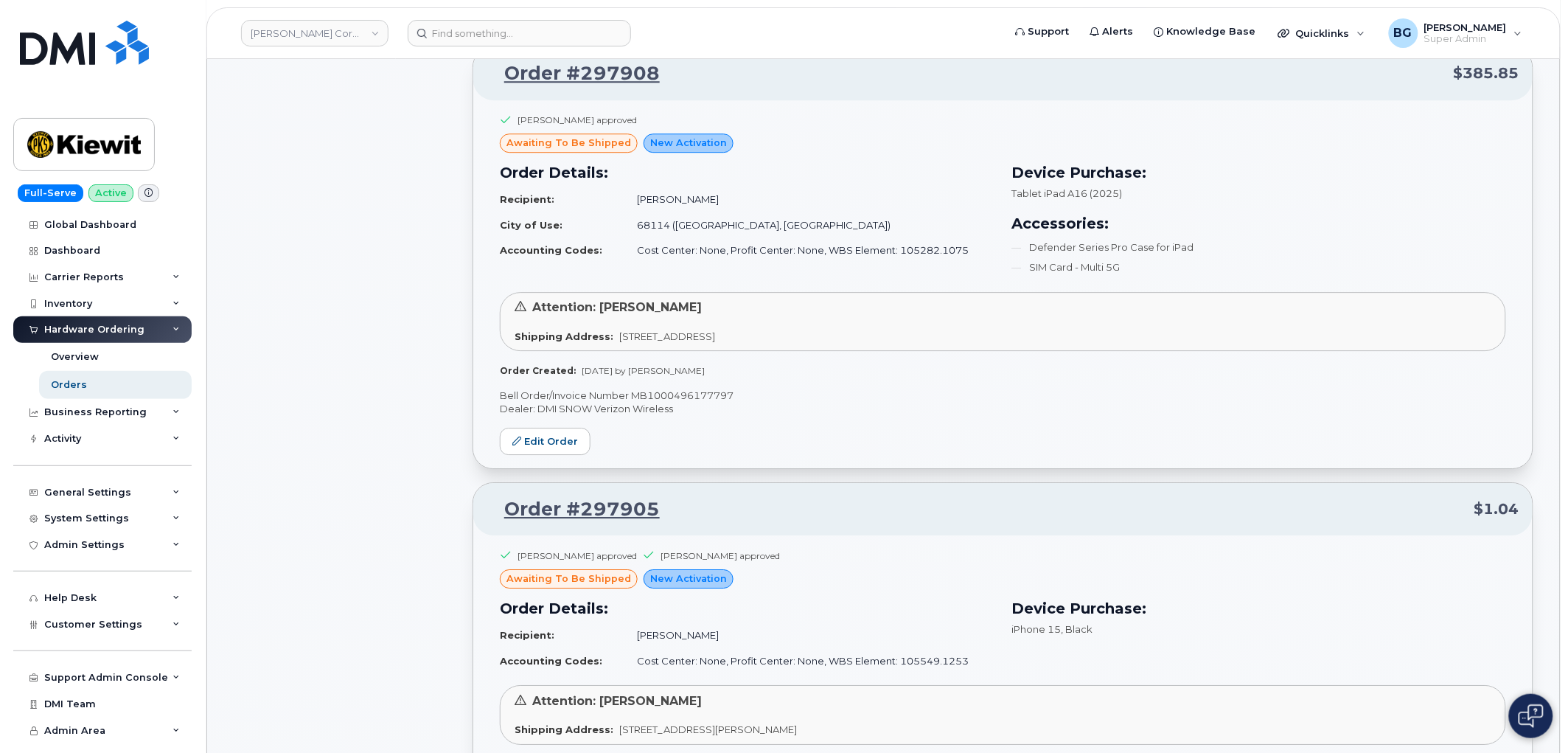
scroll to position [3438, 0]
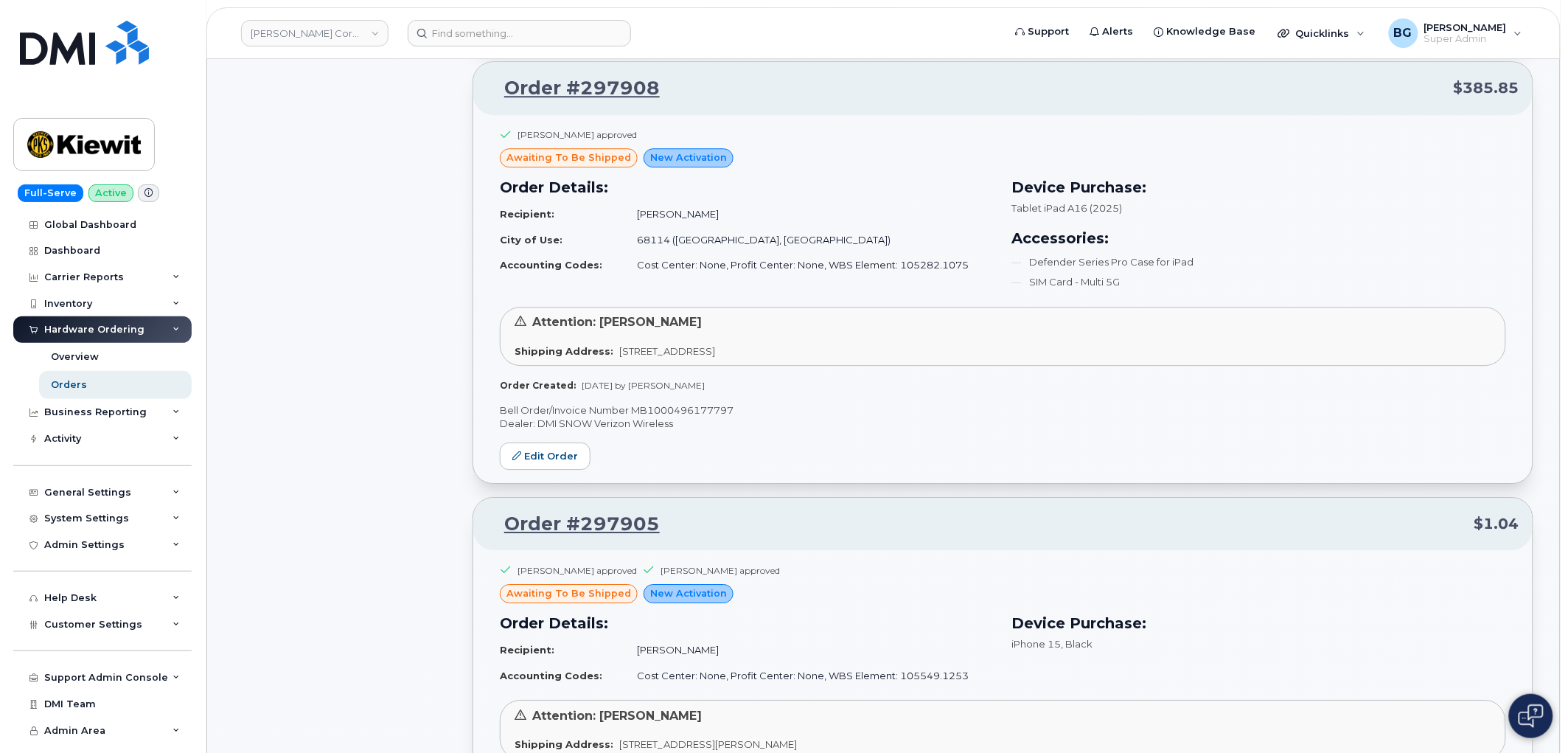
click at [664, 415] on p "Bell Order/Invoice Number MB1000496177797" at bounding box center [1003, 410] width 1007 height 14
click at [666, 414] on p "Bell Order/Invoice Number MB1000496177797" at bounding box center [1003, 410] width 1007 height 14
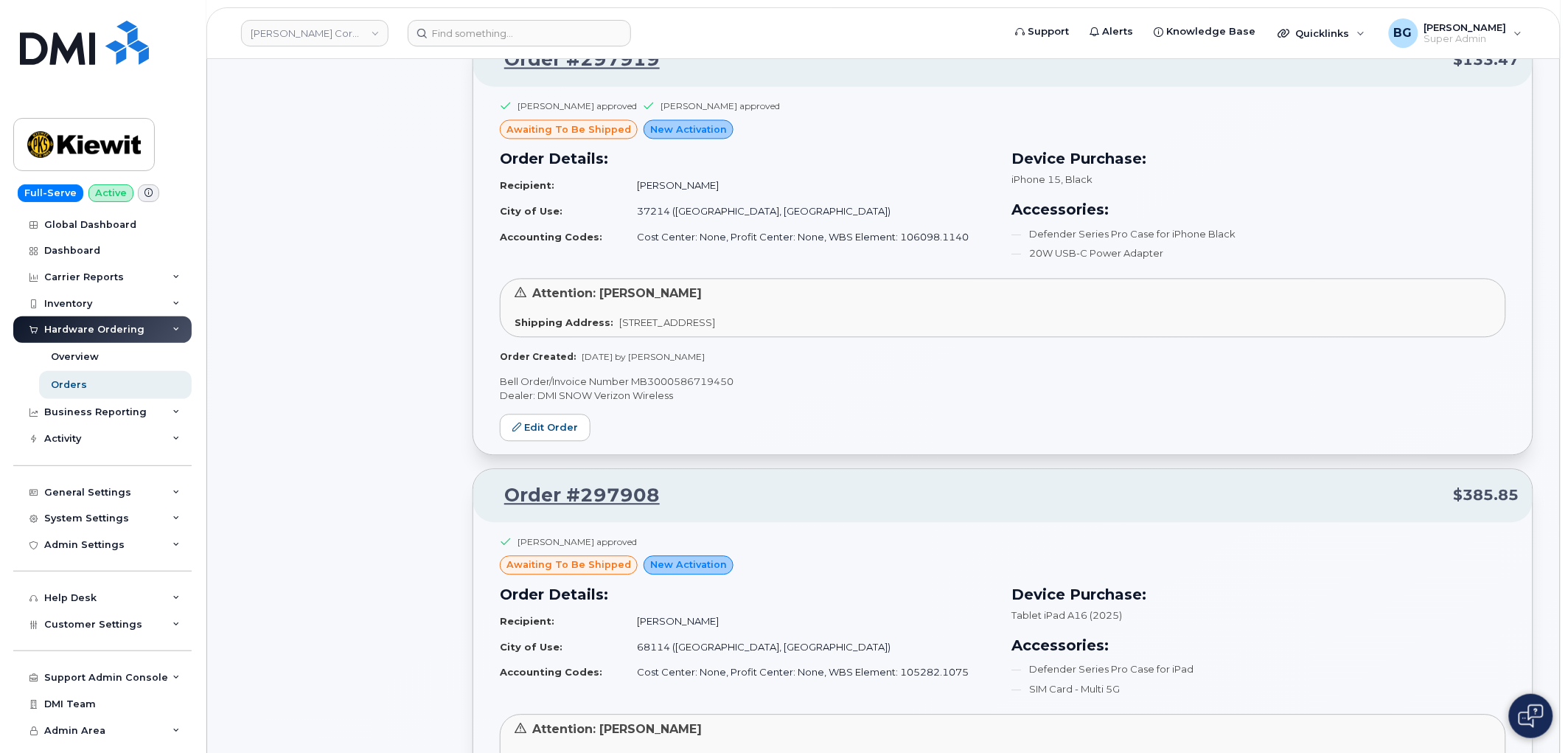
scroll to position [3000, 0]
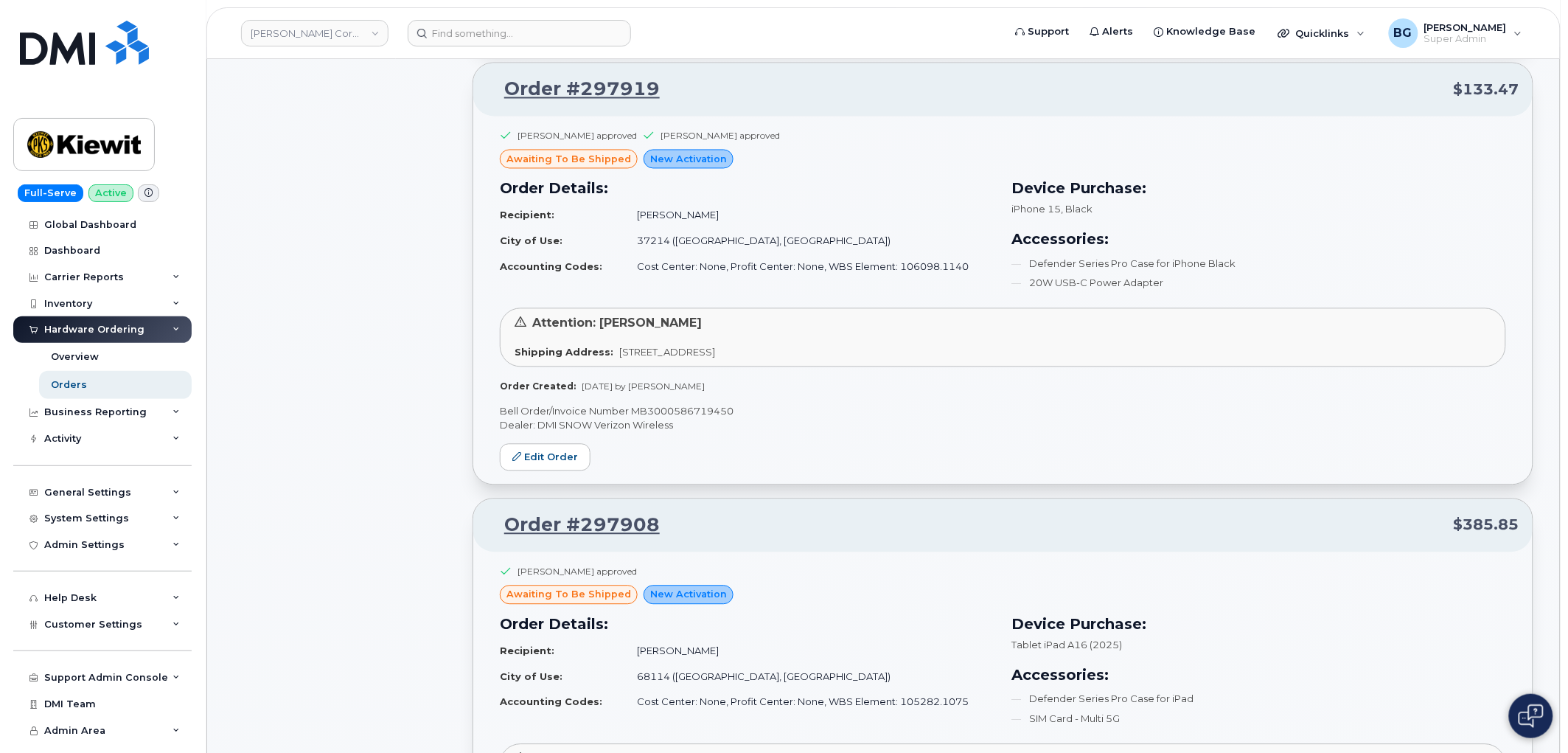
click at [679, 413] on p "Bell Order/Invoice Number MB3000586719450" at bounding box center [1003, 411] width 1007 height 14
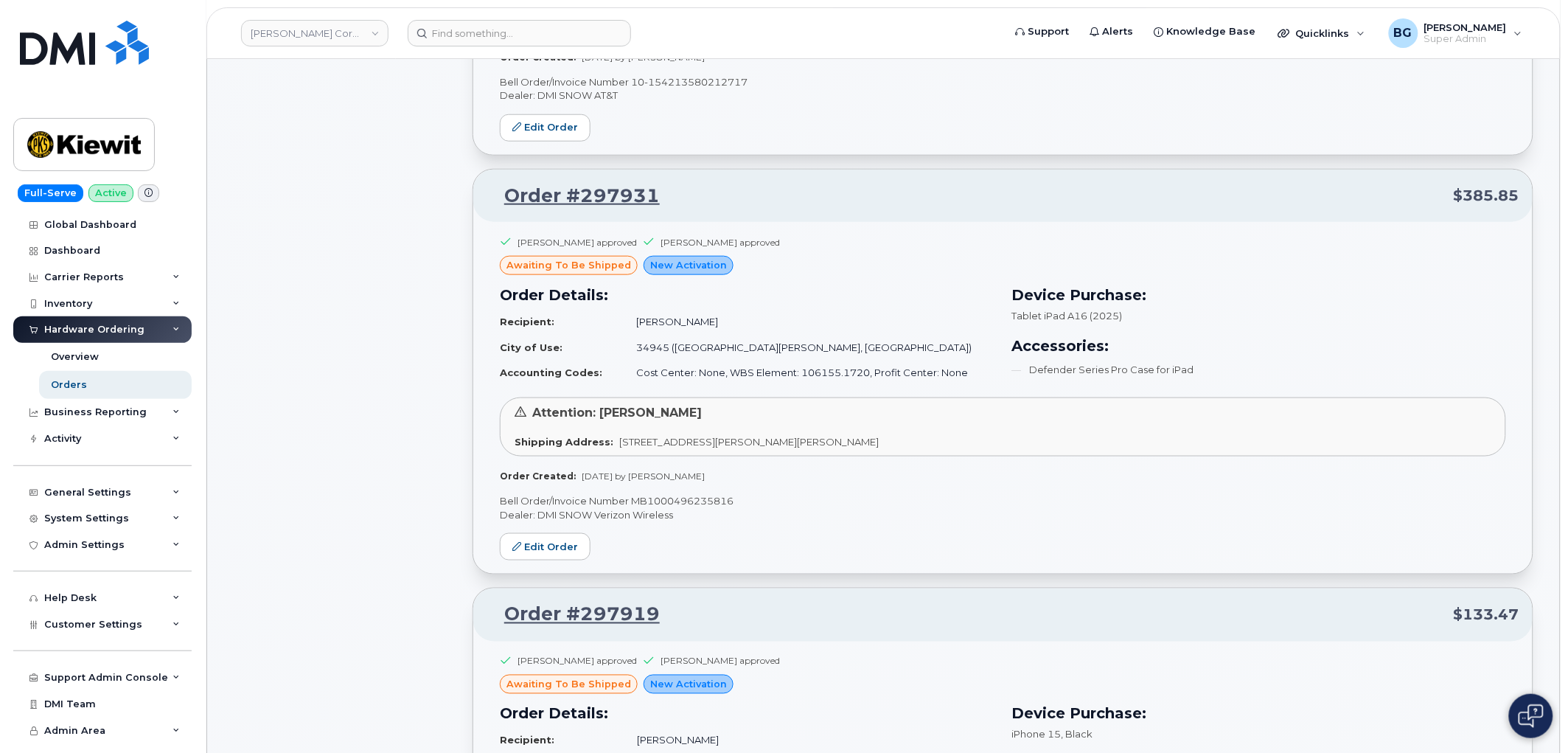
scroll to position [2399, 0]
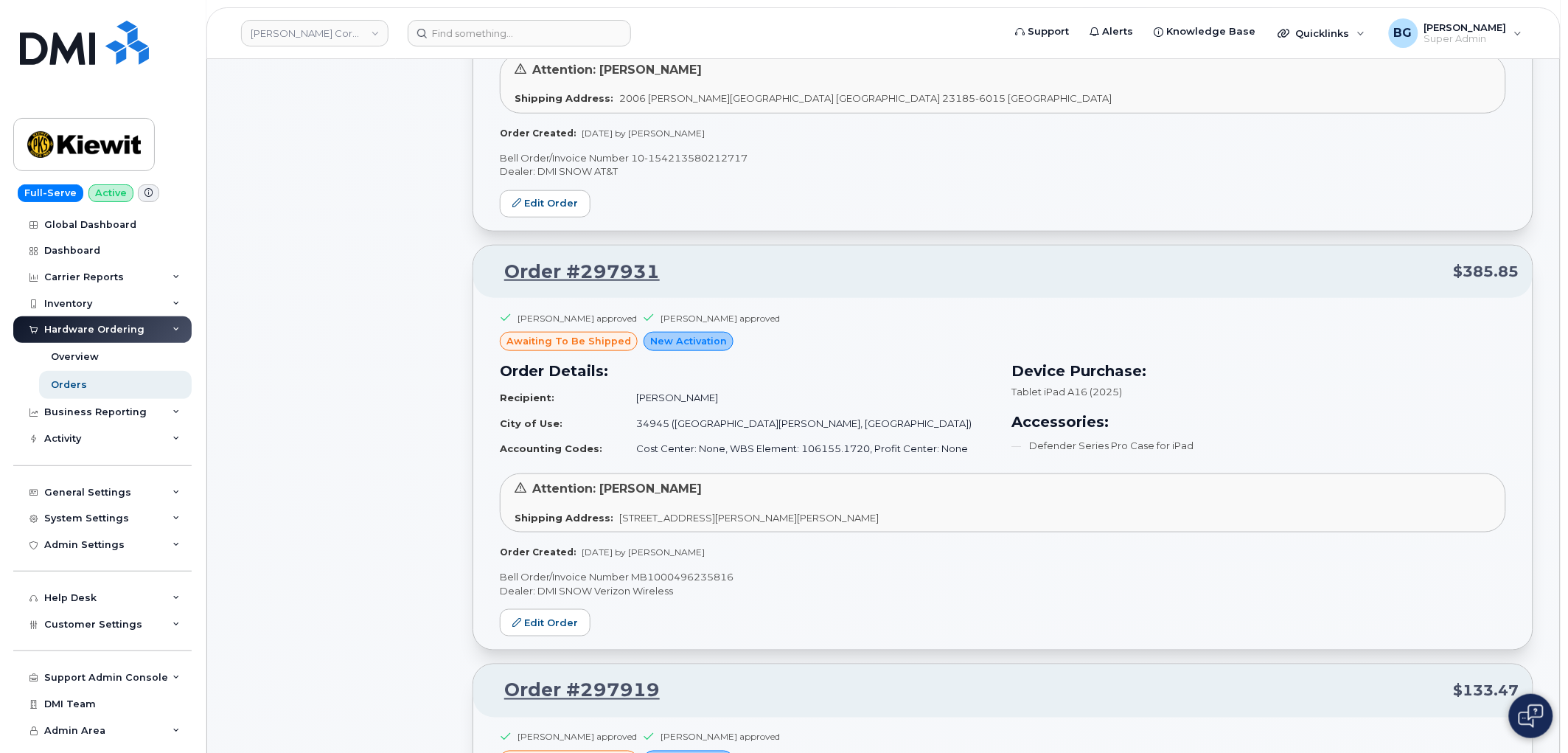
click at [654, 588] on p "Dealer: DMI SNOW Verizon Wireless" at bounding box center [1003, 590] width 1007 height 14
click at [660, 584] on p "Bell Order/Invoice Number MB1000496235816" at bounding box center [1003, 577] width 1007 height 14
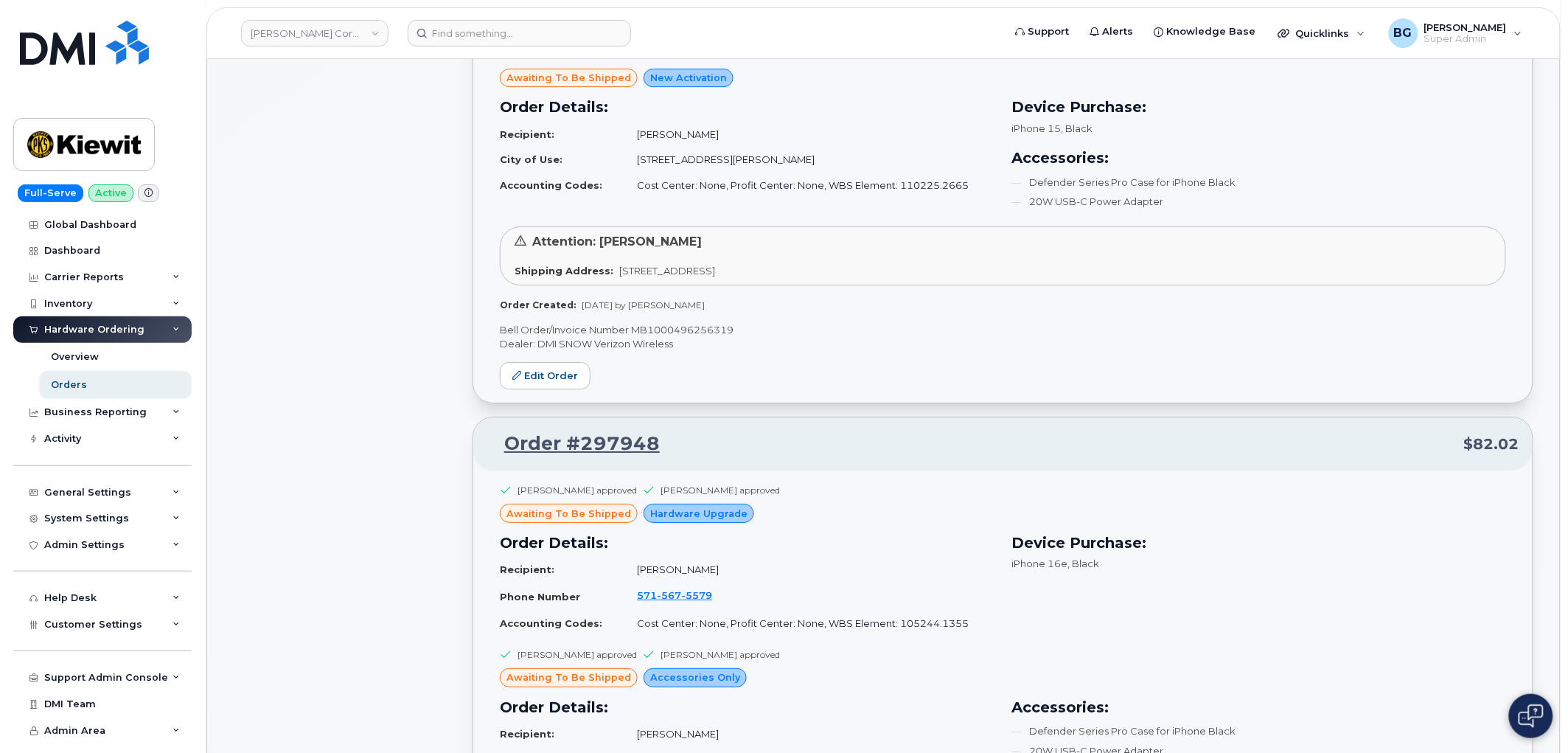
scroll to position [1636, 0]
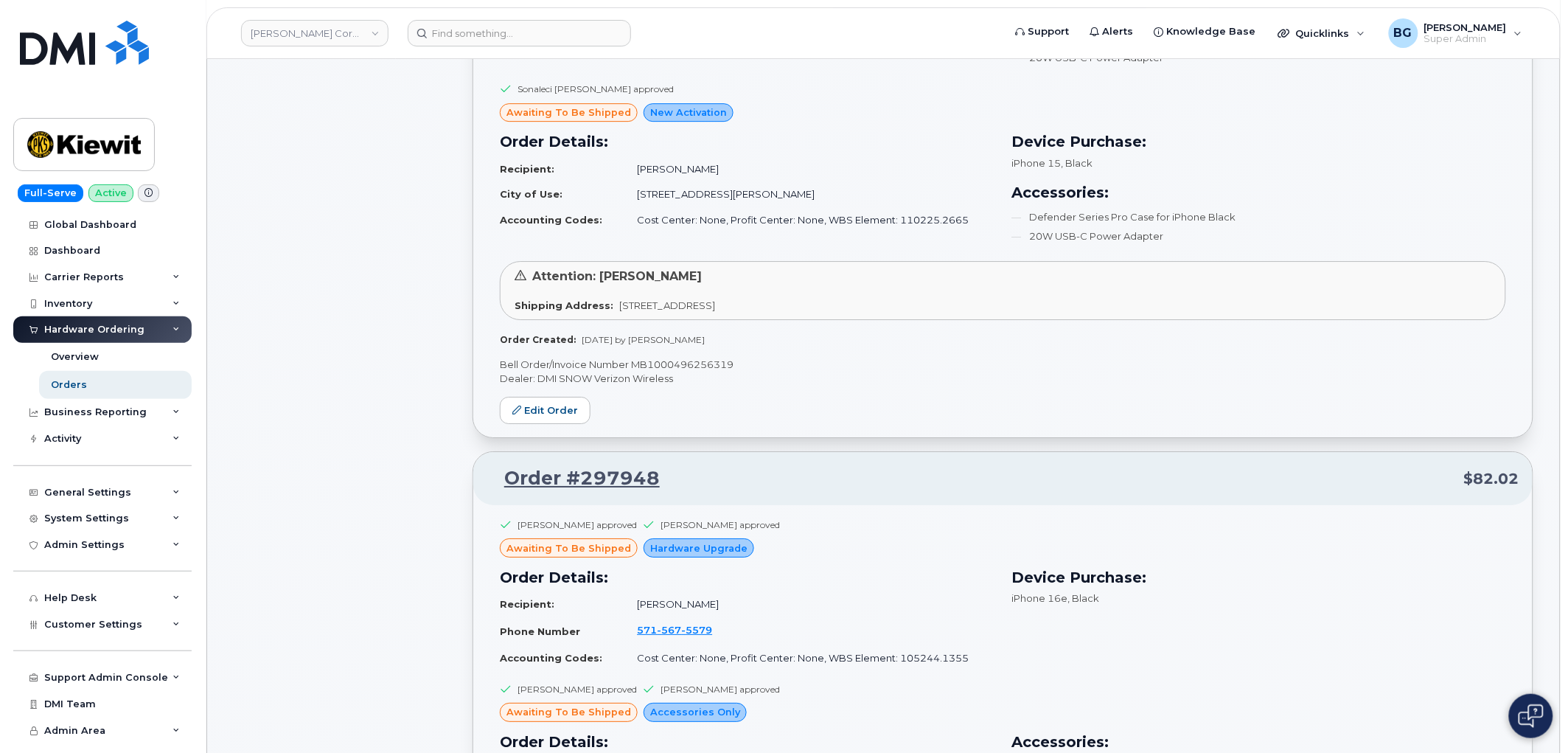
click at [667, 370] on p "Bell Order/Invoice Number MB1000496256319" at bounding box center [1003, 364] width 1007 height 14
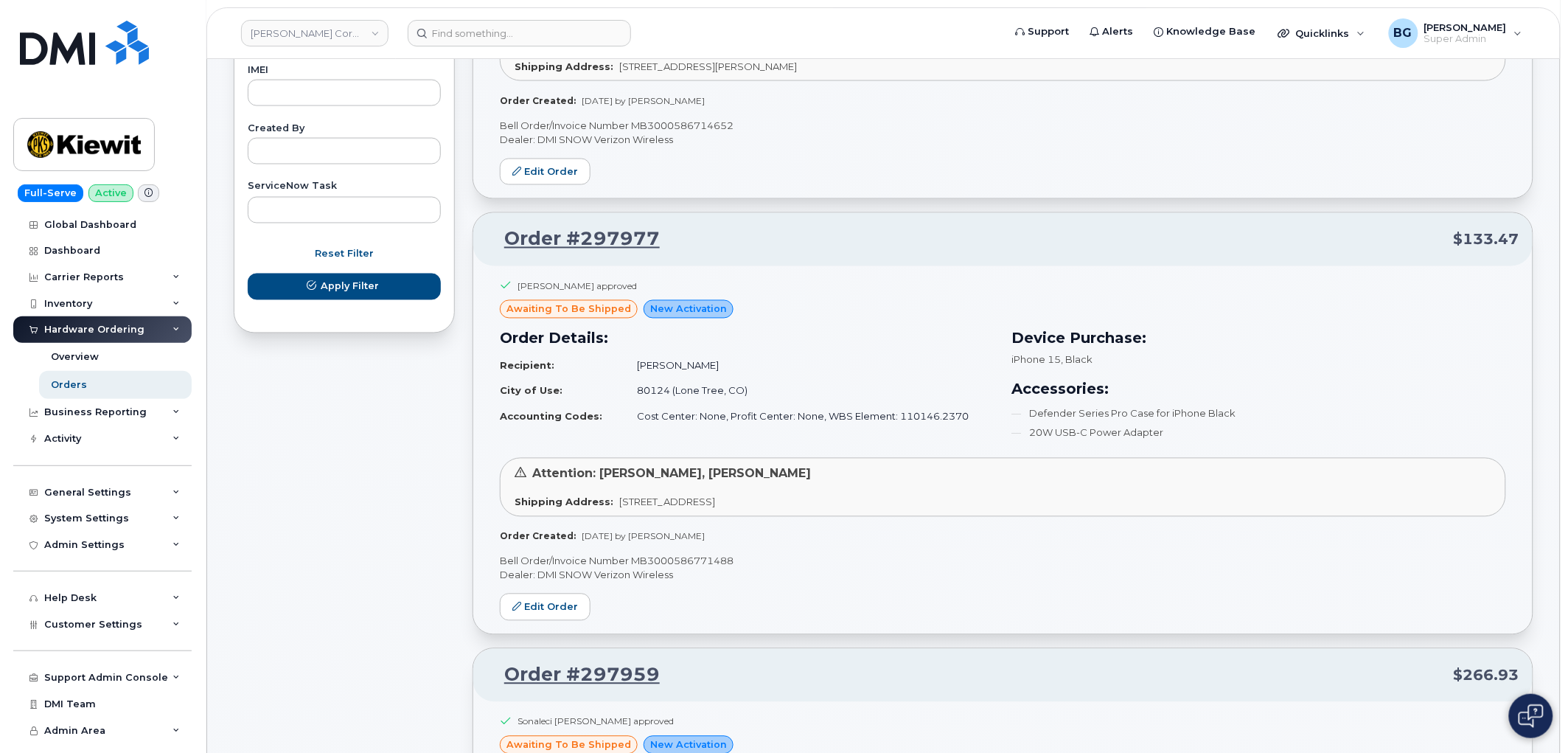
scroll to position [816, 0]
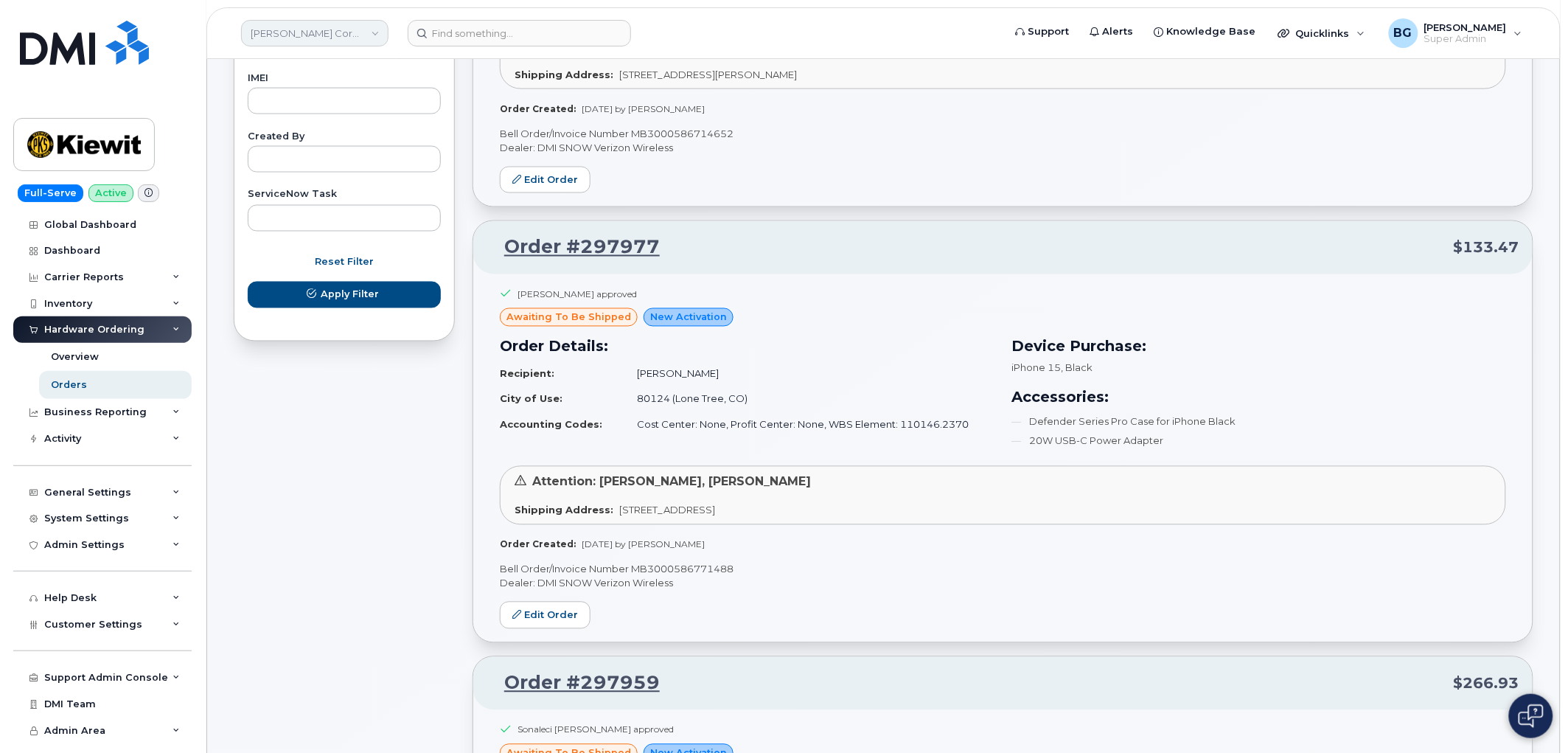
click at [295, 31] on link "Kiewit Corporation" at bounding box center [315, 33] width 147 height 26
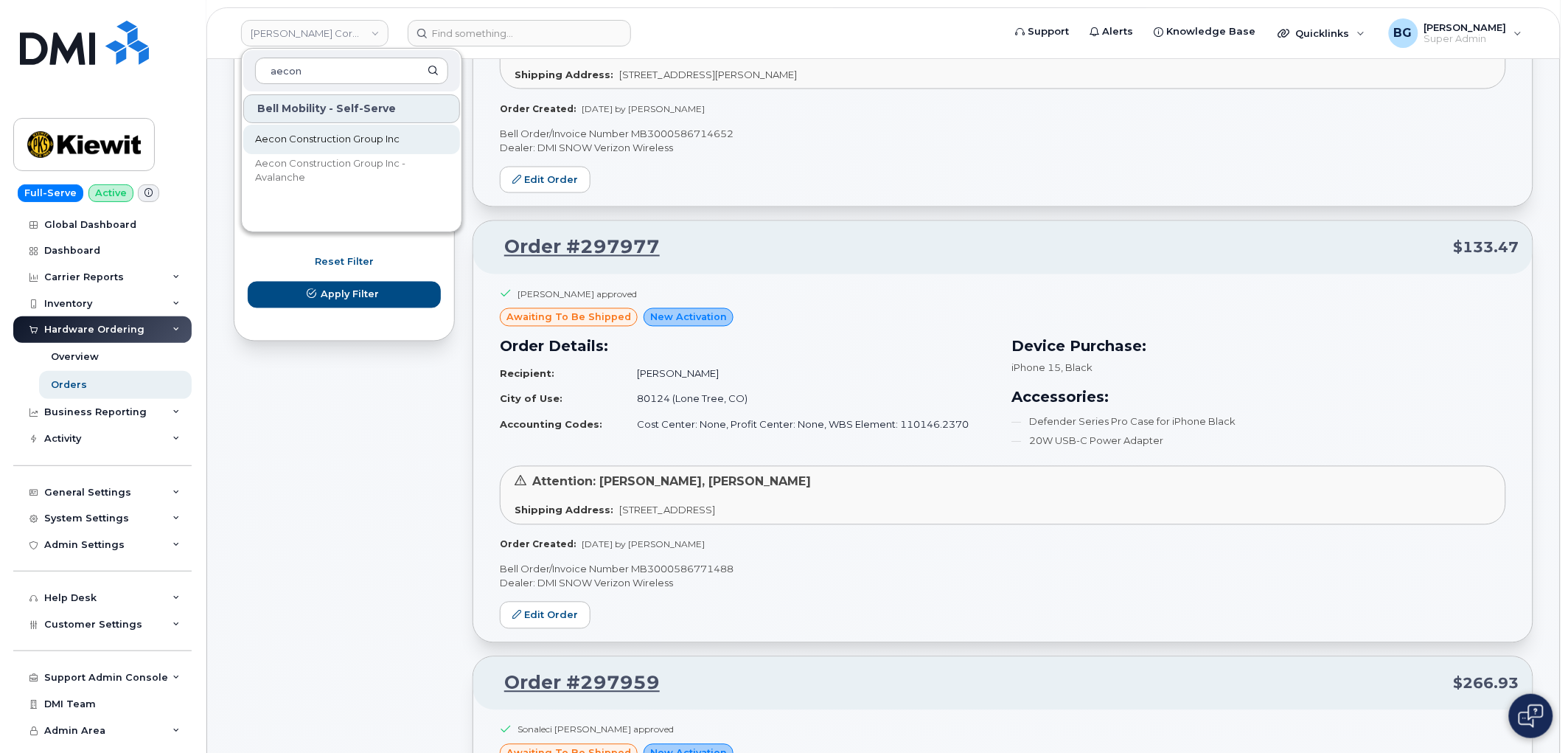
type input "aecon"
click at [339, 134] on span "Aecon Construction Group Inc" at bounding box center [327, 138] width 144 height 15
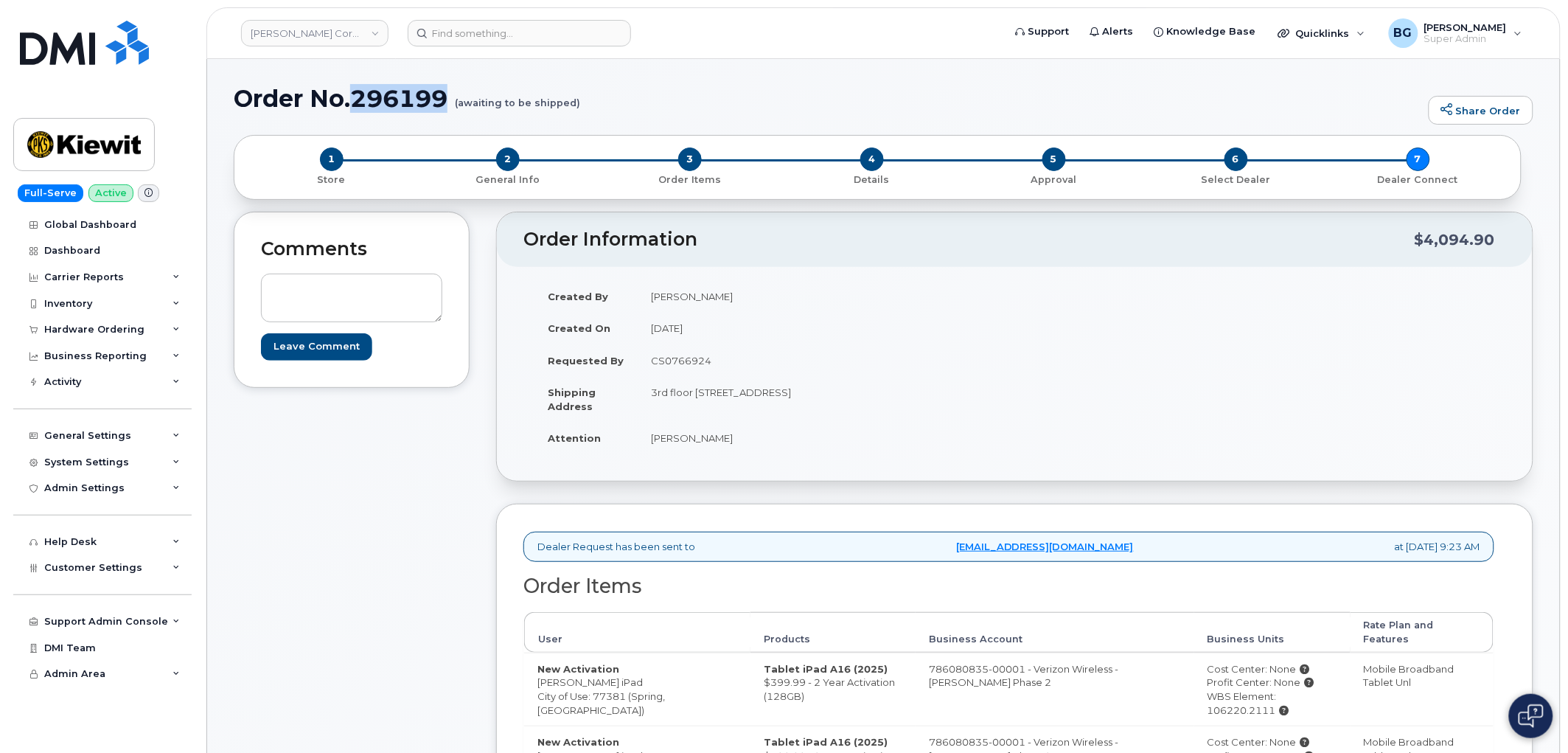
drag, startPoint x: 450, startPoint y: 100, endPoint x: 355, endPoint y: 104, distance: 95.1
click at [355, 104] on h1 "Order No.296199 (awaiting to be shipped)" at bounding box center [827, 98] width 1188 height 26
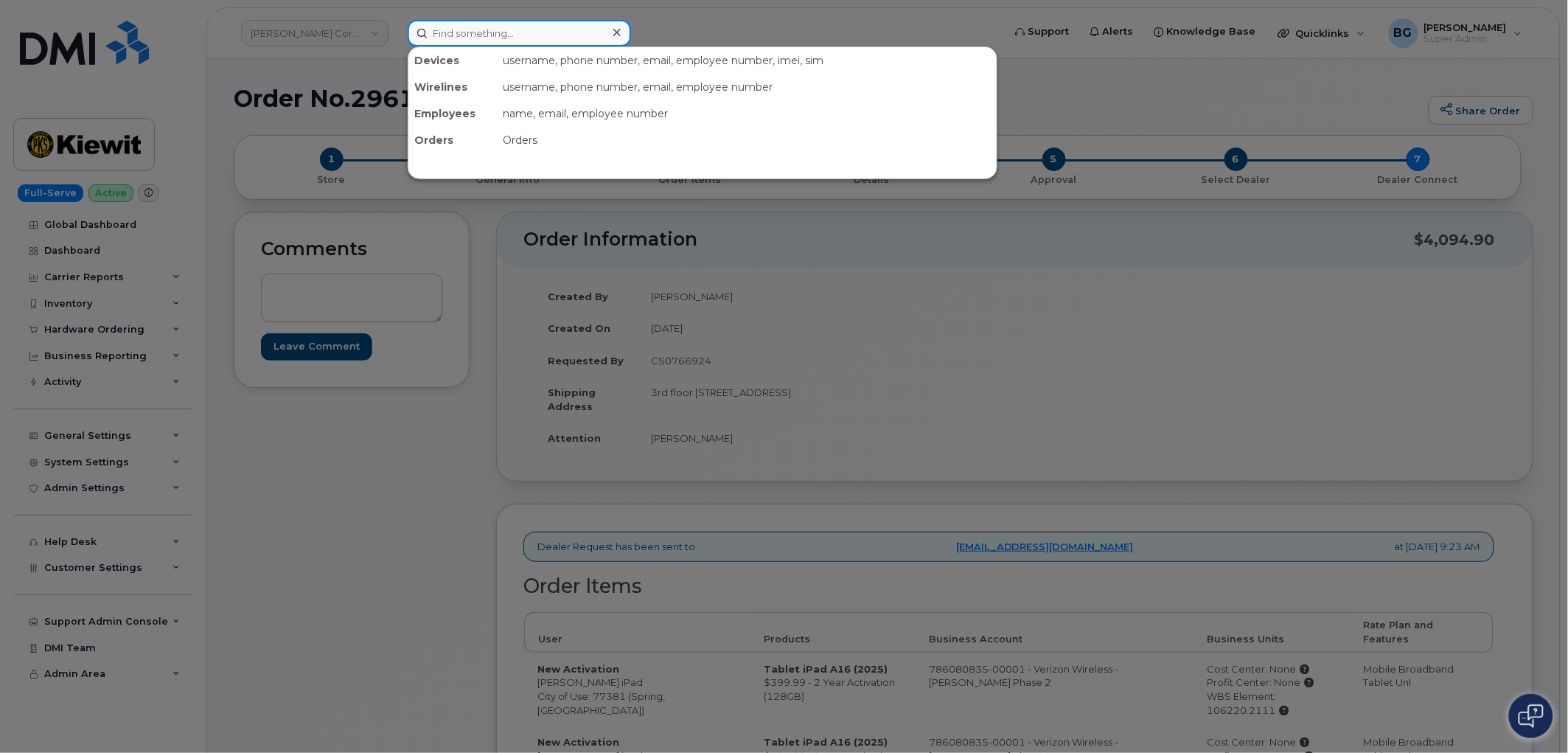
click at [453, 32] on input at bounding box center [519, 33] width 224 height 26
paste input "629-270-7885"
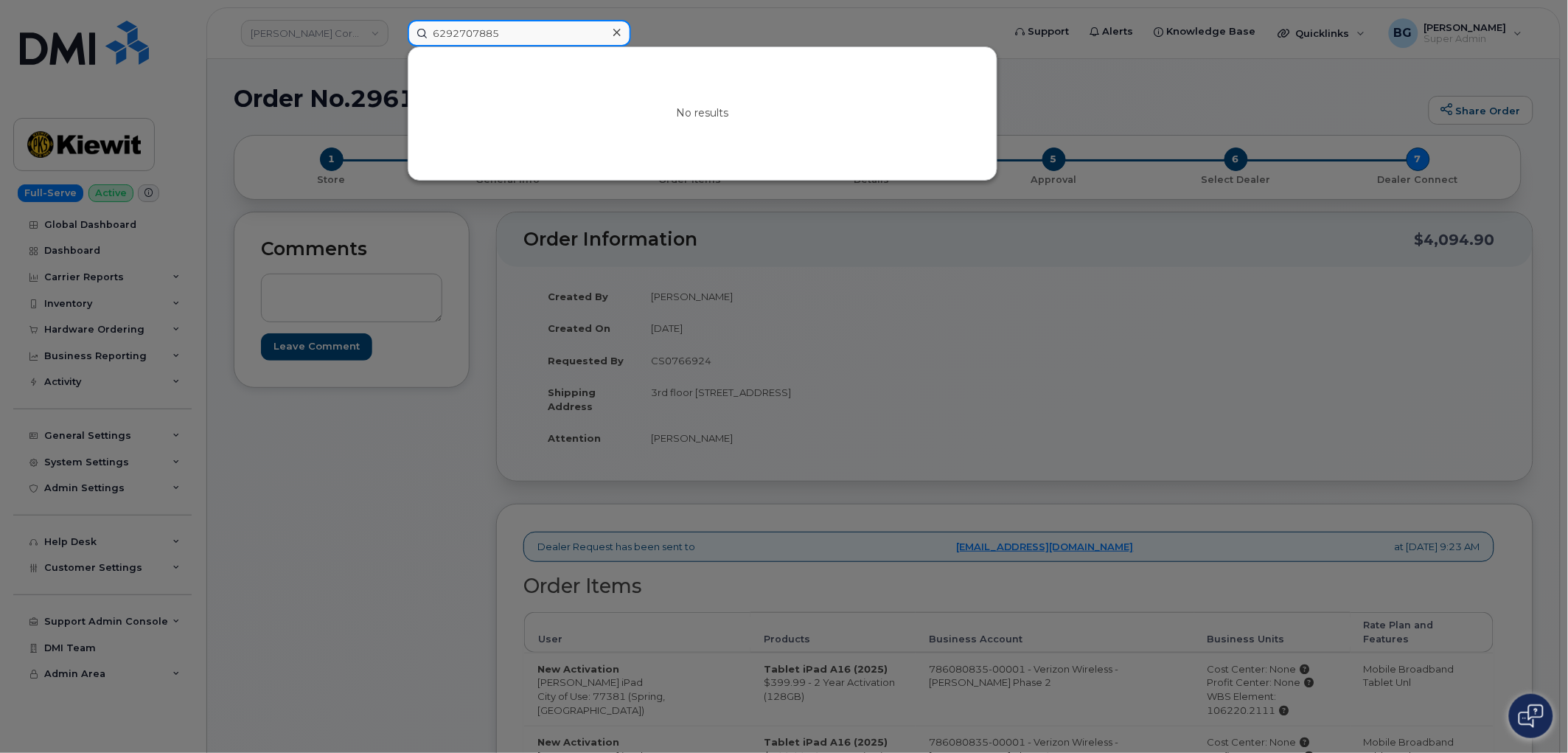
type input "6292707885"
drag, startPoint x: 392, startPoint y: 540, endPoint x: 395, endPoint y: 483, distance: 57.1
click at [391, 531] on div at bounding box center [784, 376] width 1568 height 753
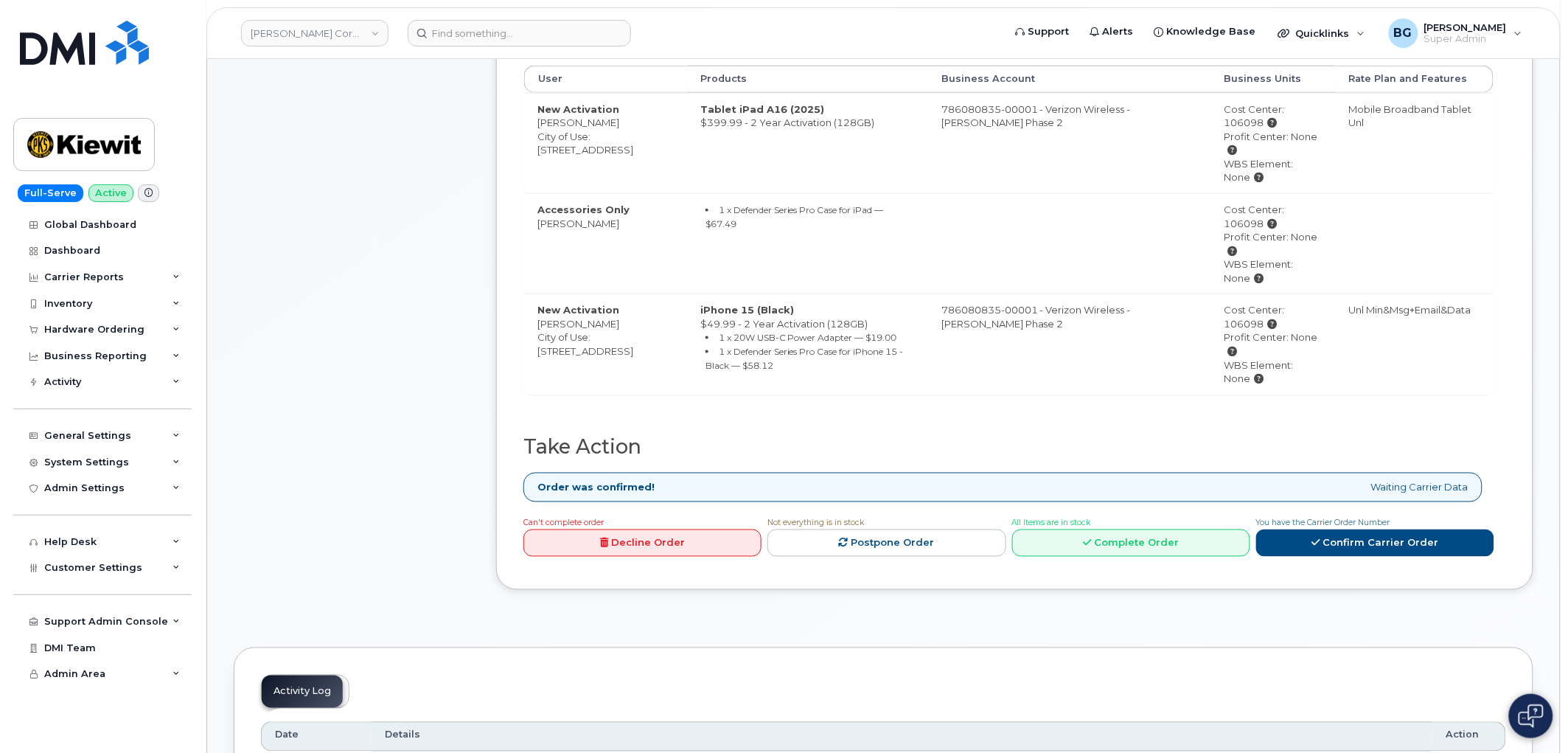
scroll to position [600, 0]
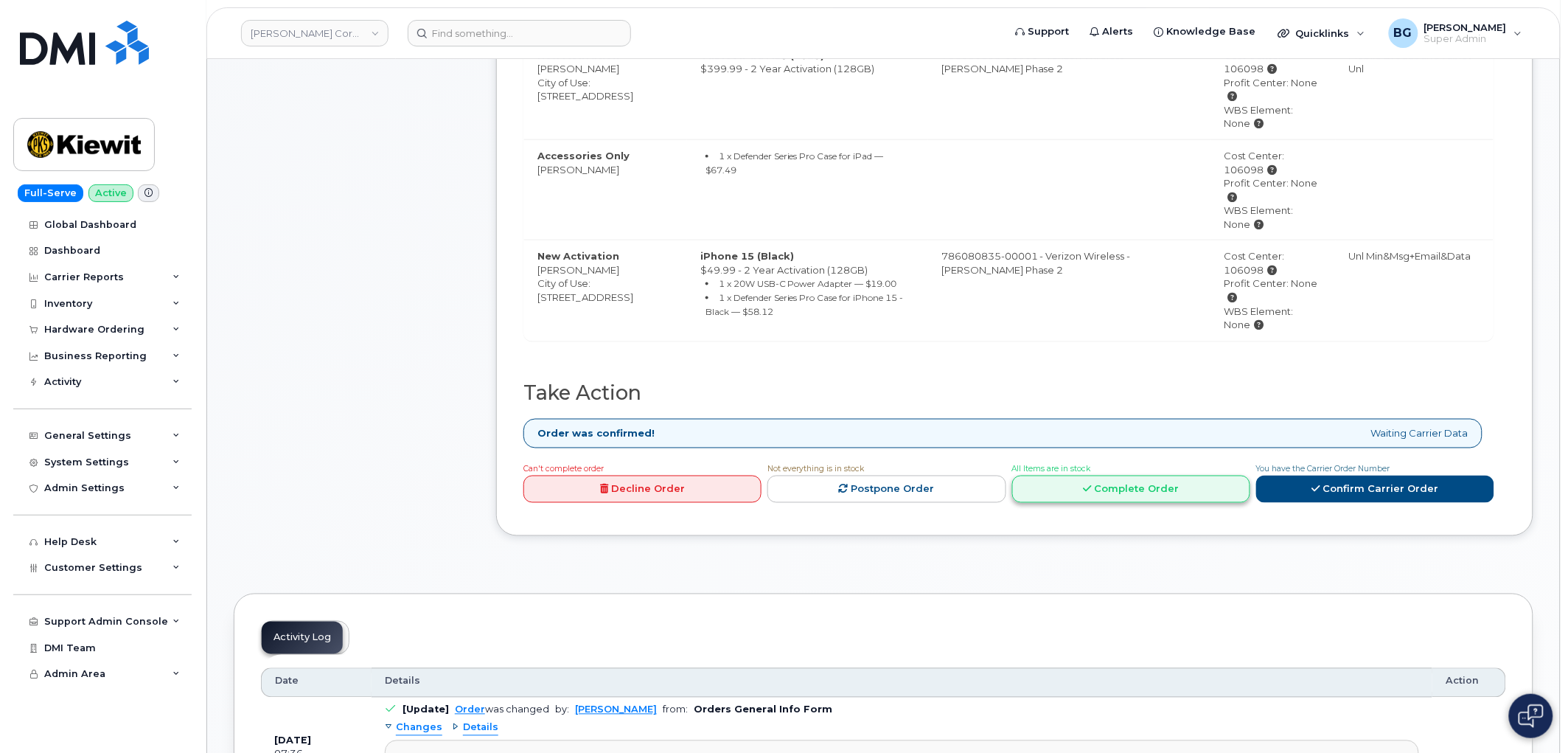
click at [1114, 488] on link "Complete Order" at bounding box center [1131, 489] width 238 height 27
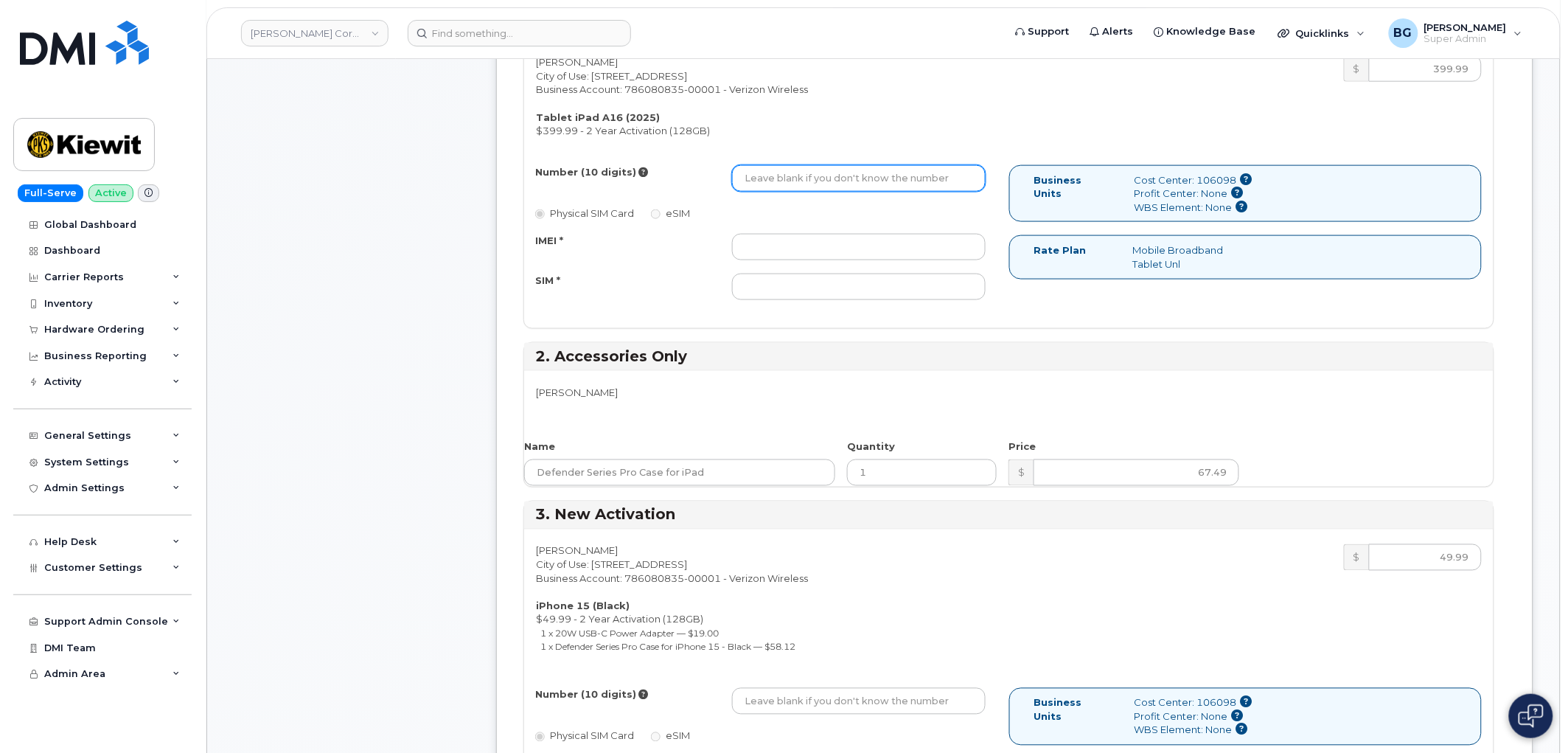
paste input "[PHONE_NUMBER]"
click at [859, 182] on input "629-270-7885" at bounding box center [859, 178] width 254 height 26
type input "6292707885"
click at [877, 247] on input "IMEI *" at bounding box center [859, 246] width 254 height 26
paste input "356196182954905"
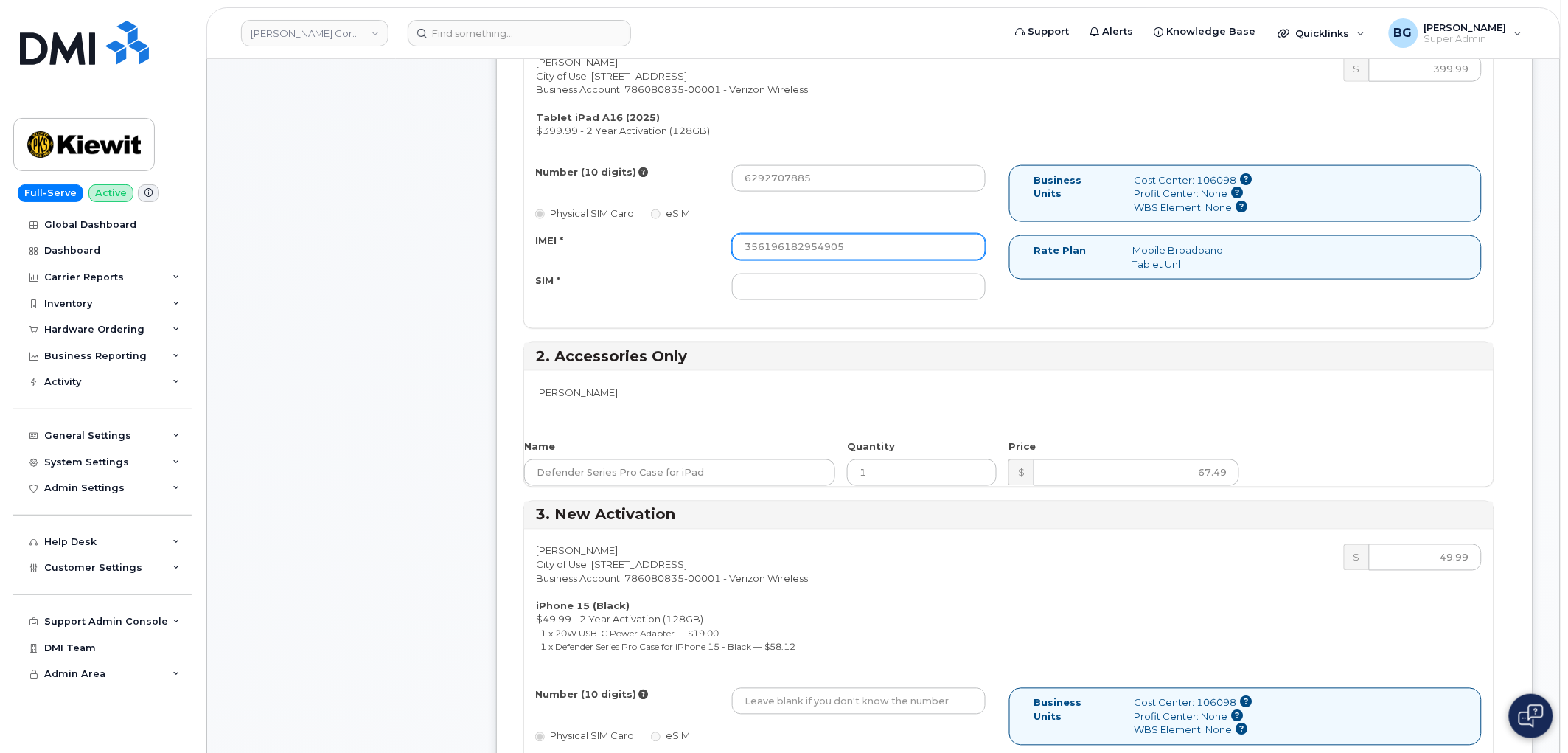
type input "356196182954905"
click at [890, 286] on input "SIM *" at bounding box center [859, 286] width 254 height 26
paste input "89049032007408888700218726682431"
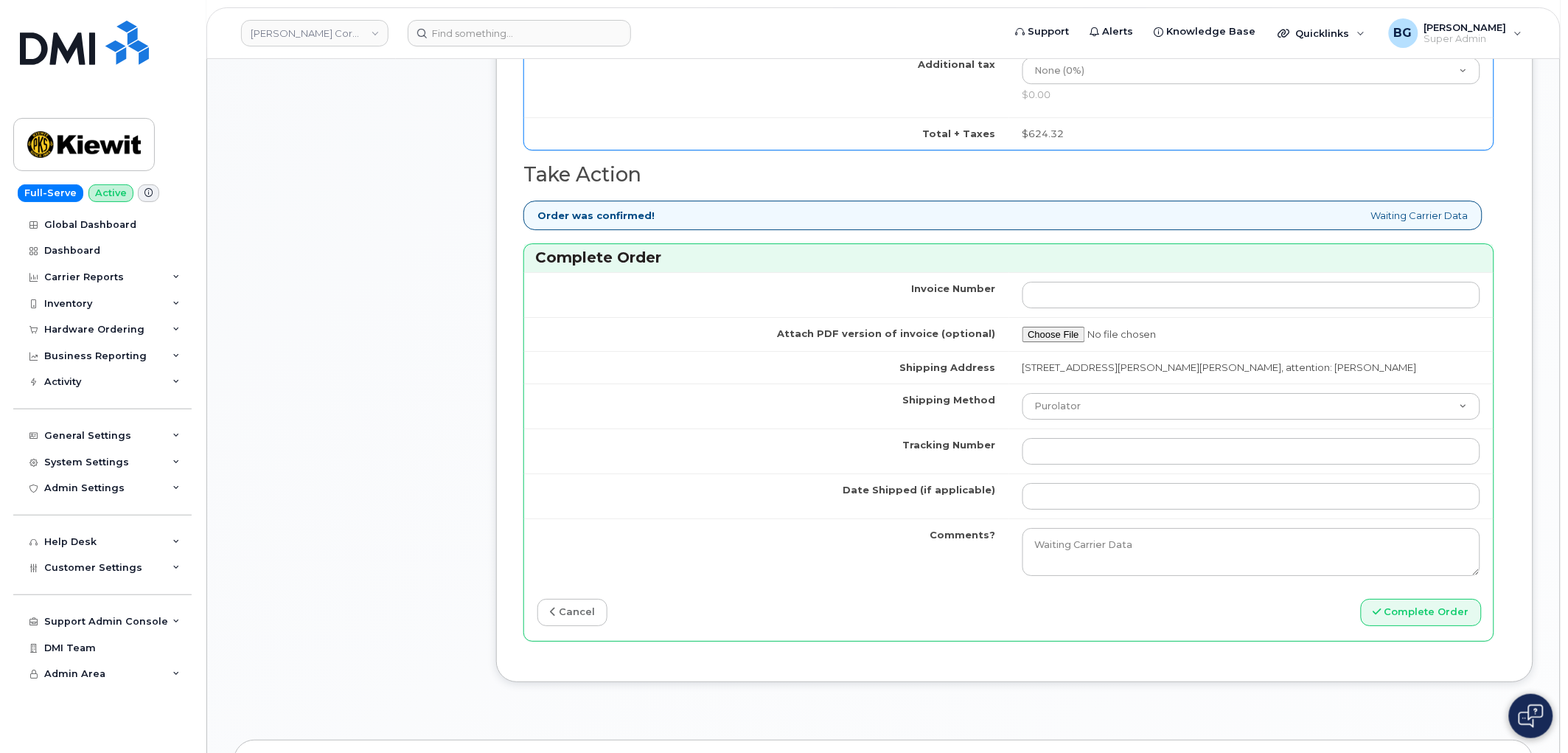
scroll to position [1693, 0]
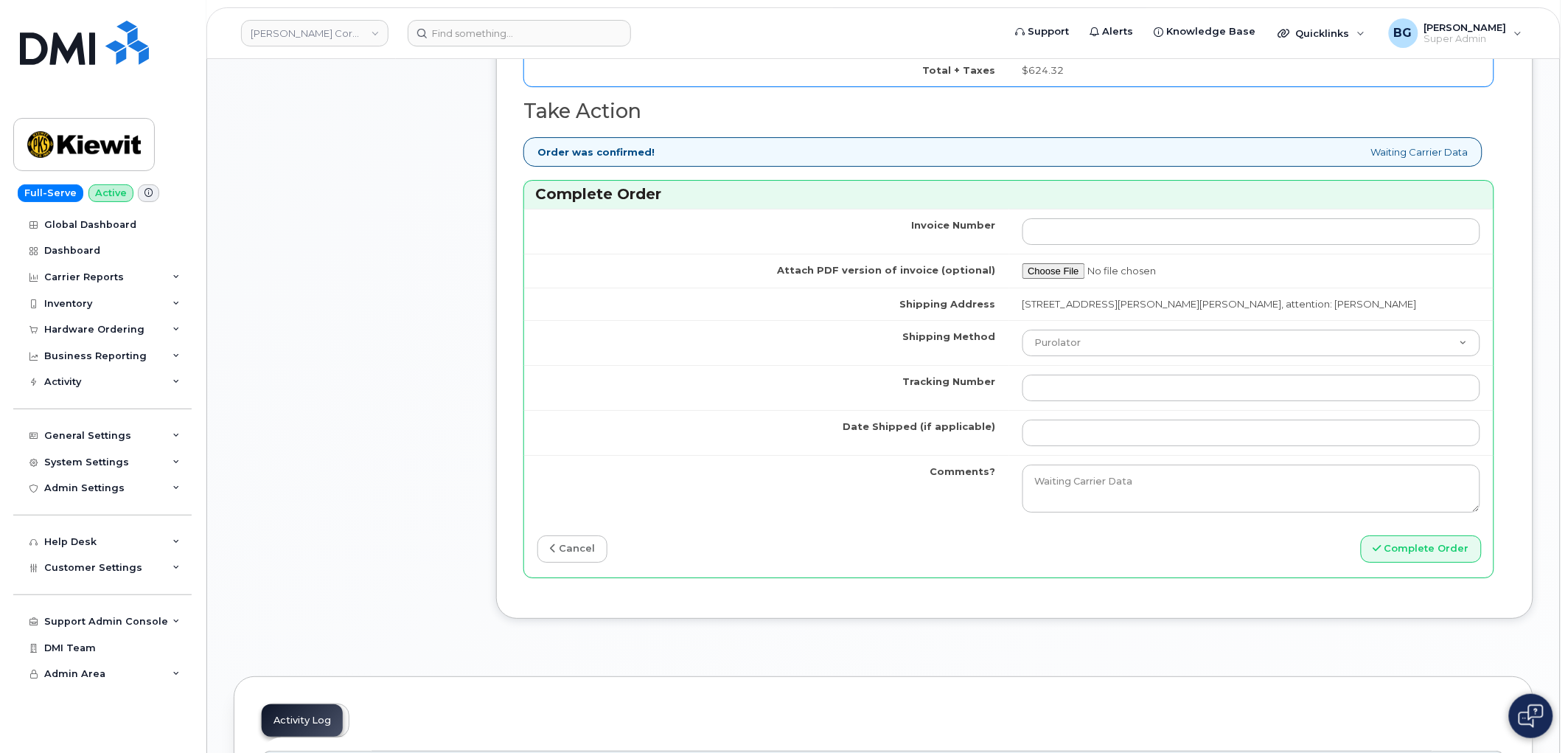
type input "89049032007408888700218726682431"
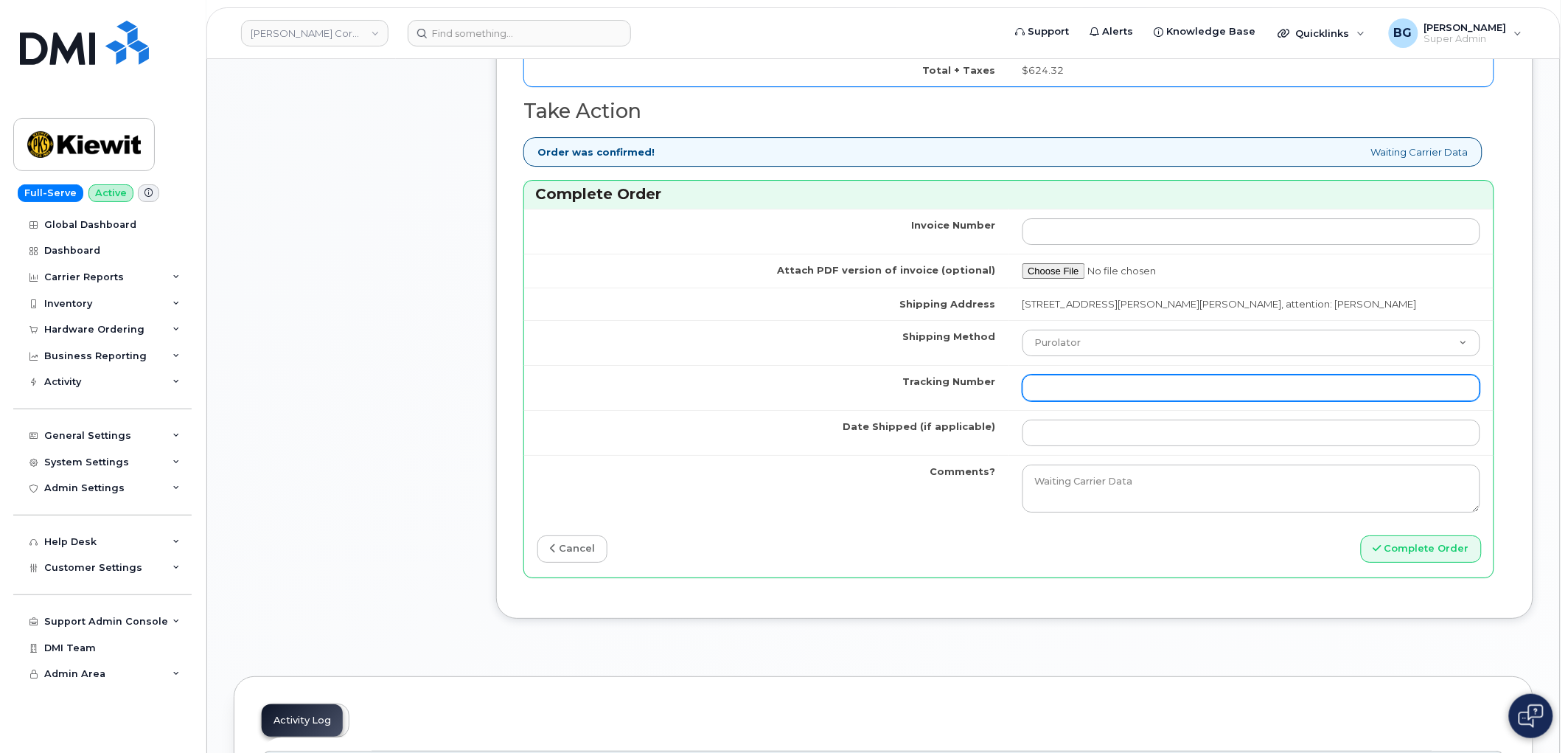
click at [1134, 382] on input "Tracking Number" at bounding box center [1252, 387] width 459 height 26
paste input "446891515223"
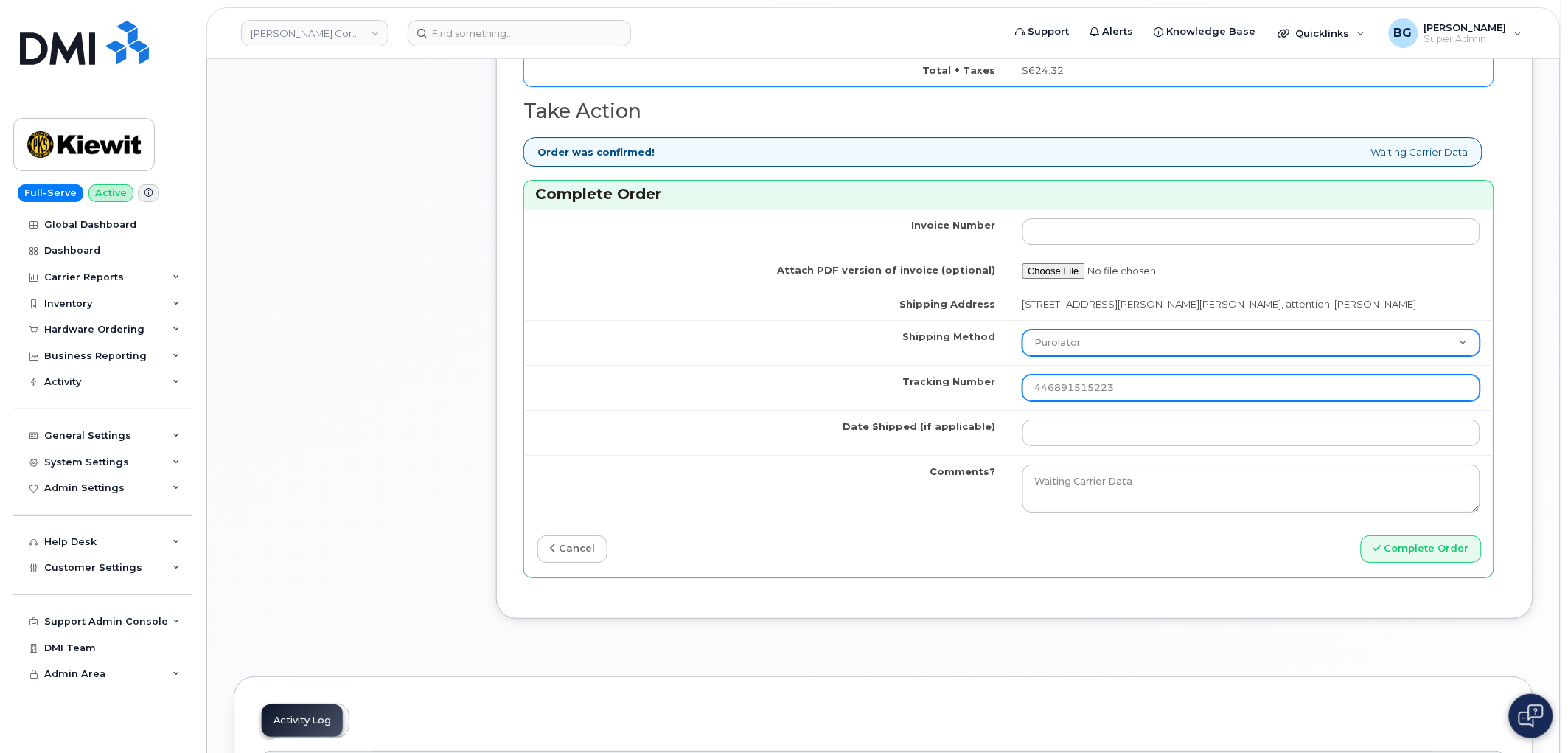
type input "446891515223"
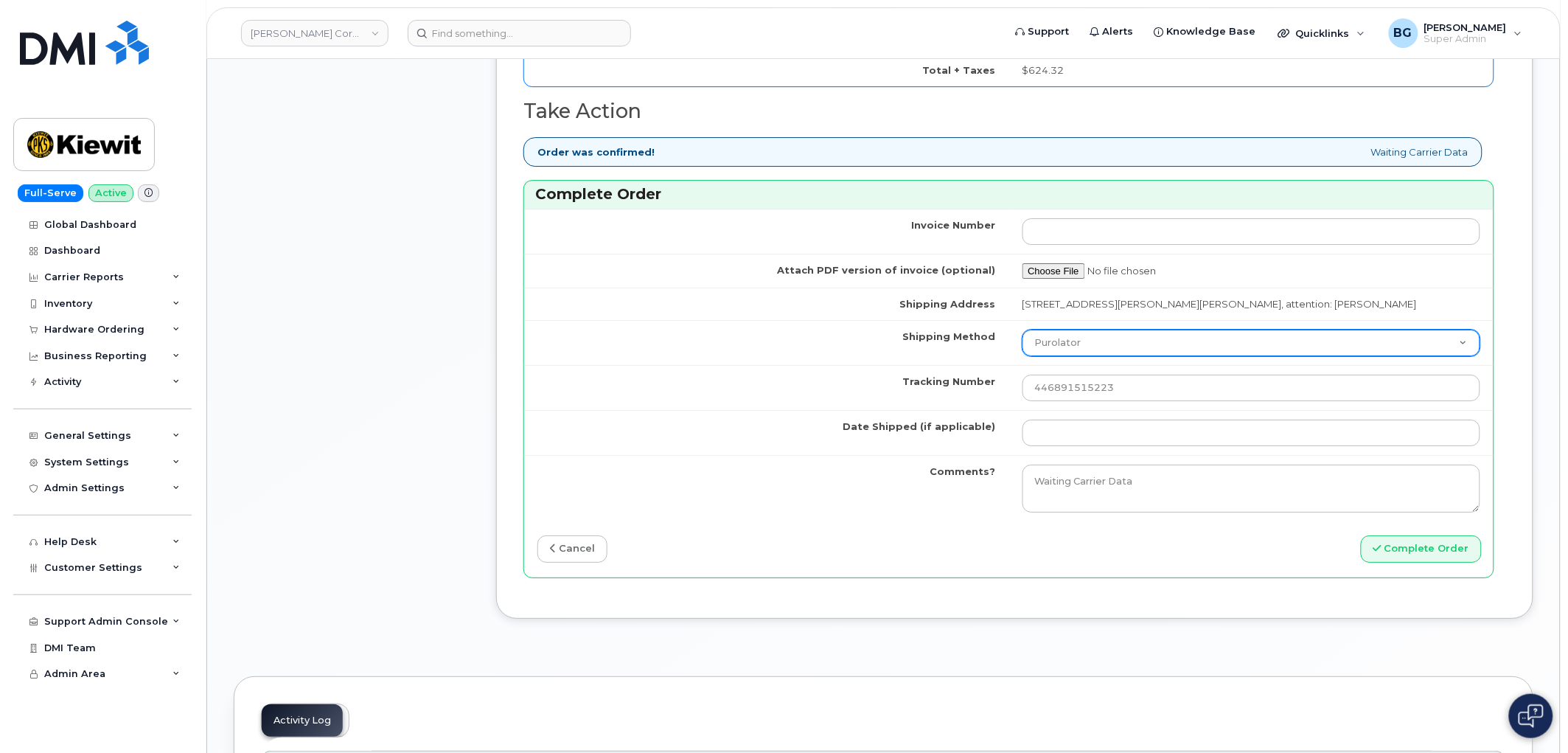
click at [1110, 341] on select "Purolator UPS FedEx Canada Post Courier Other Drop Off Pick Up" at bounding box center [1252, 342] width 459 height 26
select select "FedEx"
click at [1023, 329] on select "Purolator UPS FedEx Canada Post Courier Other Drop Off Pick Up" at bounding box center [1252, 342] width 459 height 26
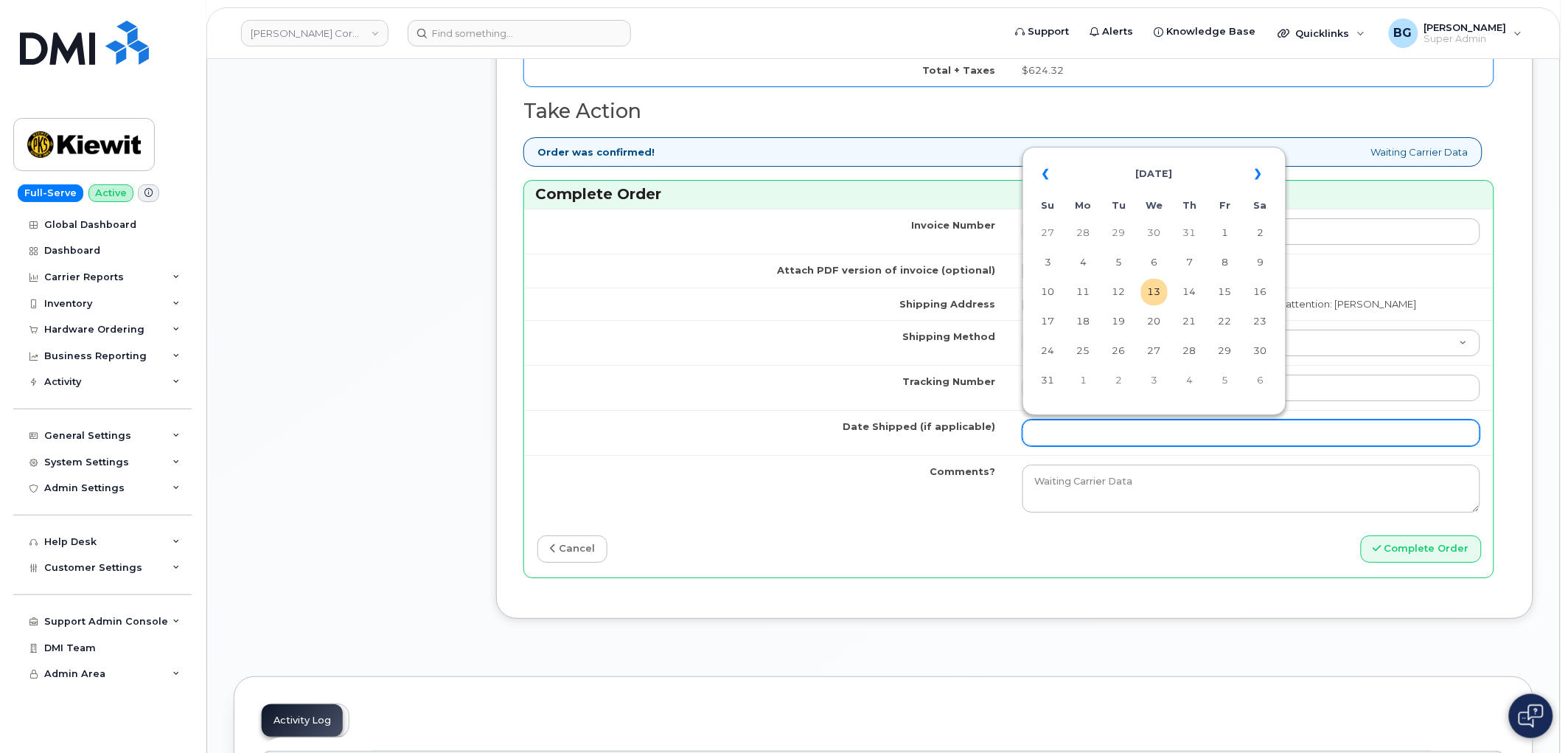
click at [1118, 436] on input "Date Shipped (if applicable)" at bounding box center [1252, 432] width 459 height 26
click at [1155, 270] on td "6" at bounding box center [1154, 261] width 26 height 26
type input "2025-08-06"
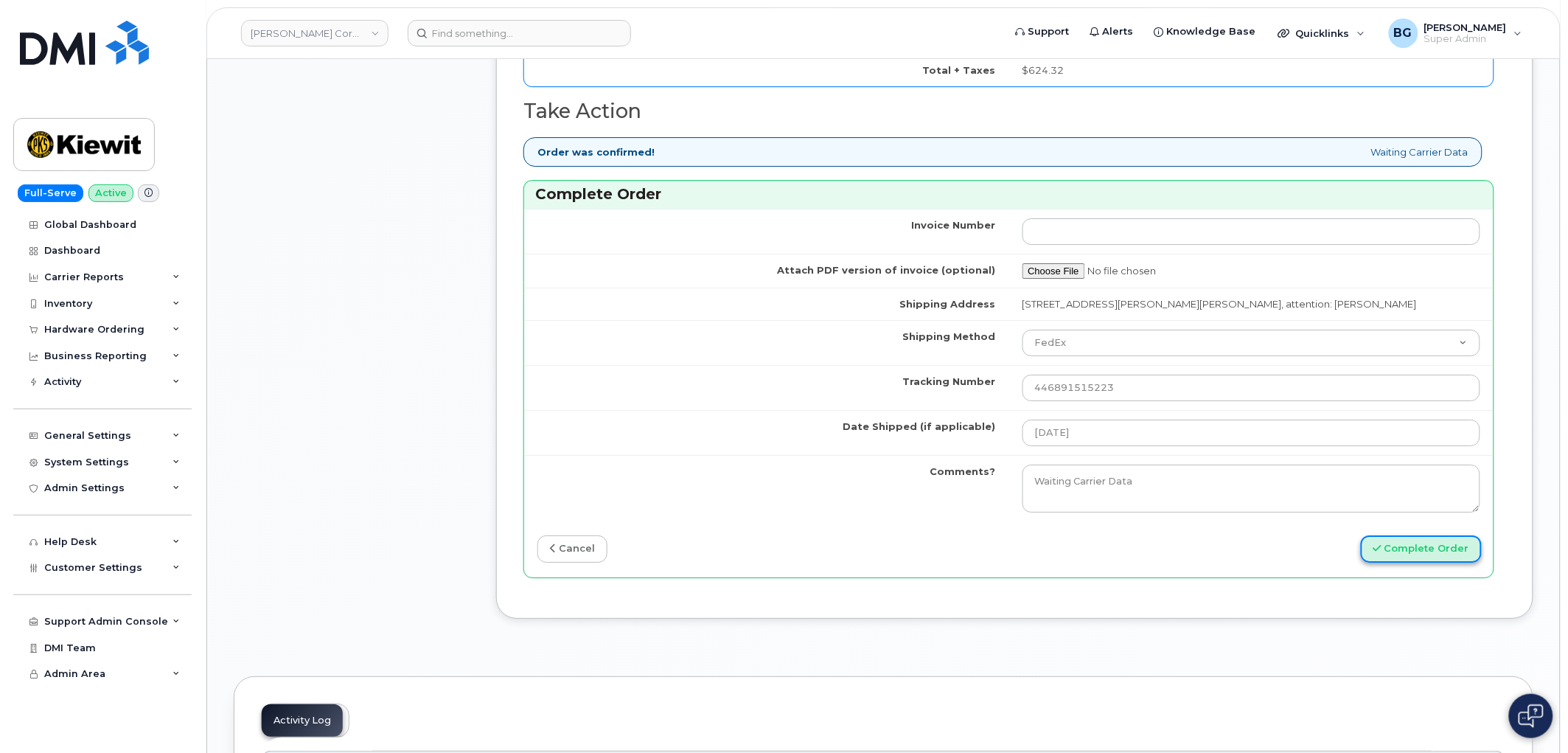
click at [1409, 549] on button "Complete Order" at bounding box center [1421, 549] width 121 height 27
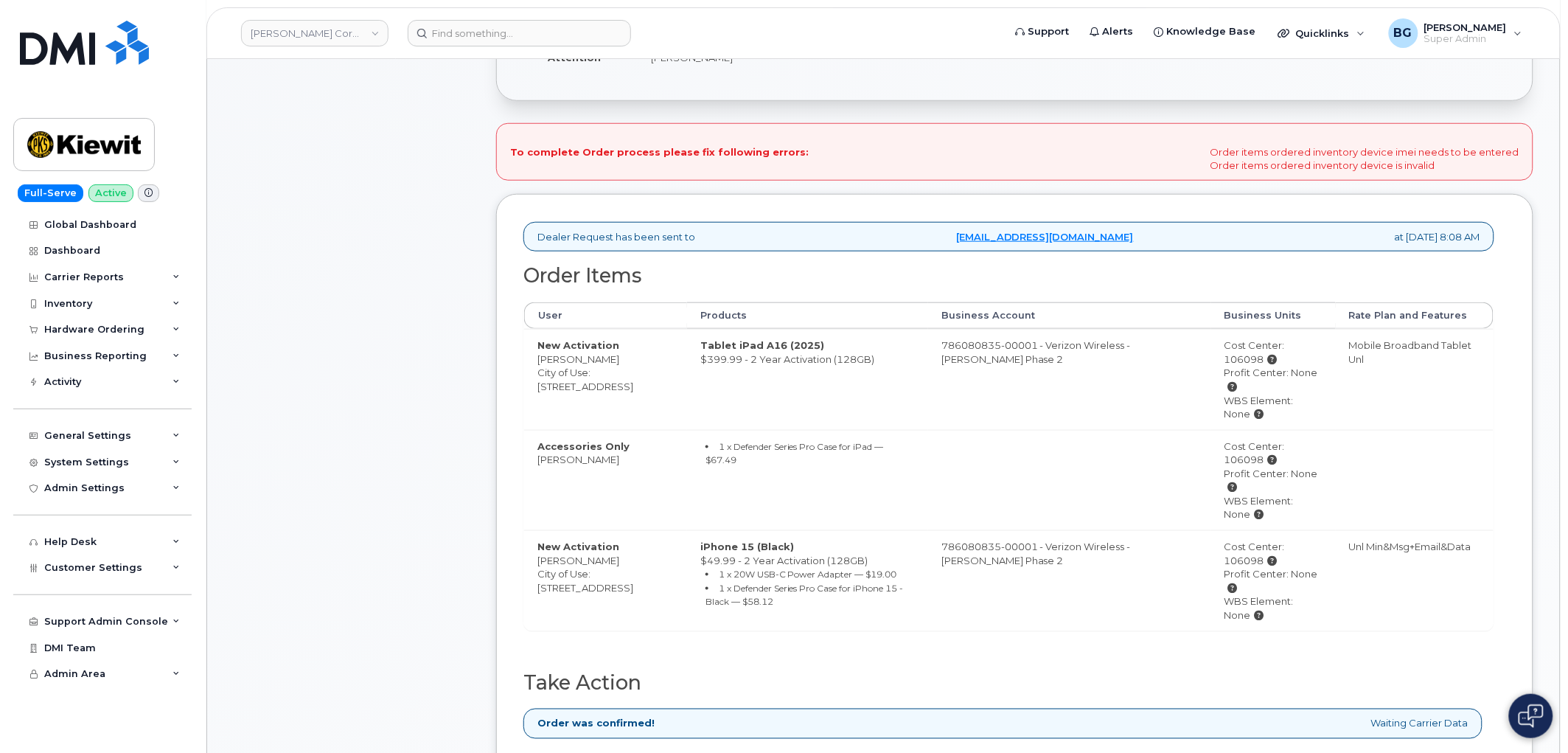
scroll to position [437, 0]
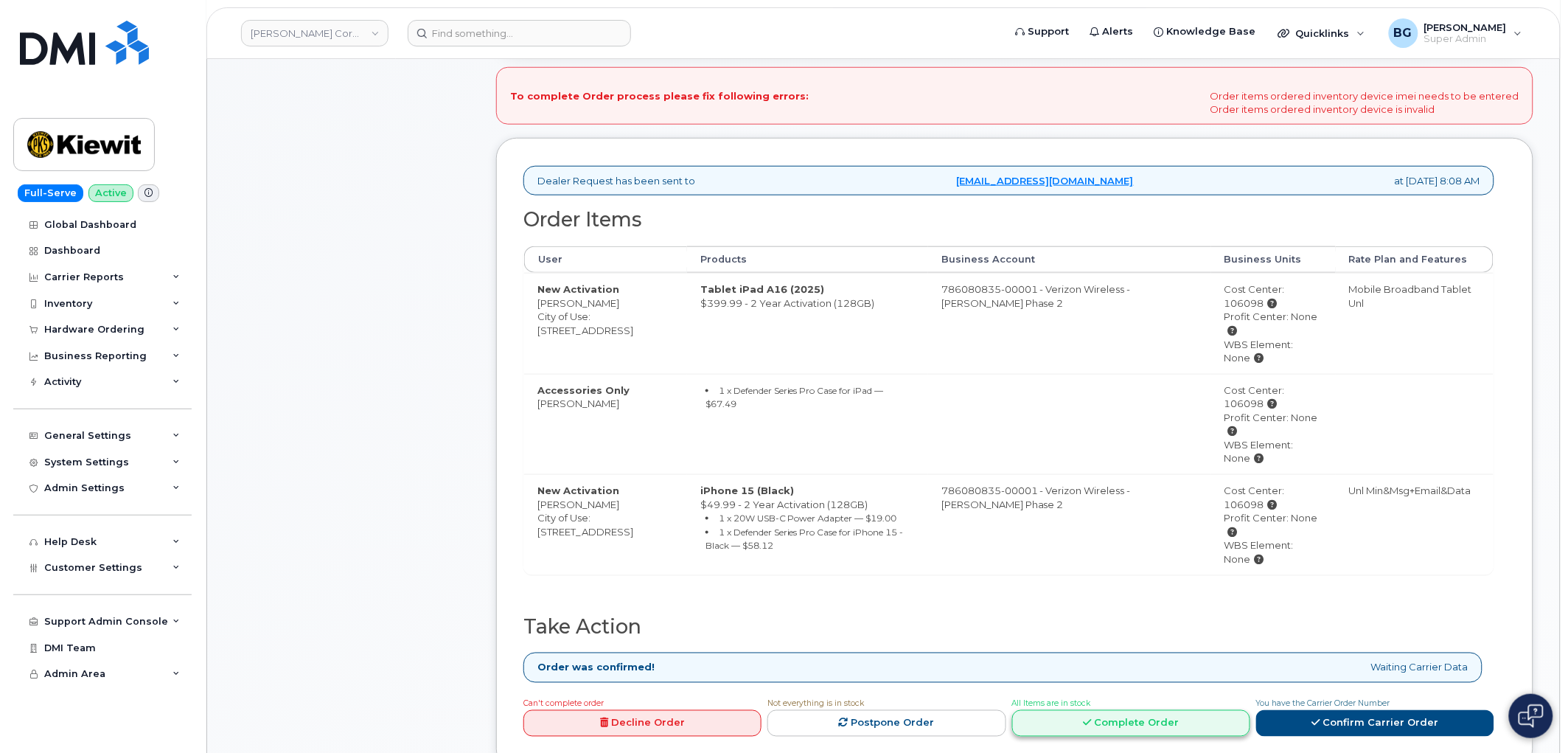
click at [1111, 723] on link "Complete Order" at bounding box center [1131, 724] width 238 height 27
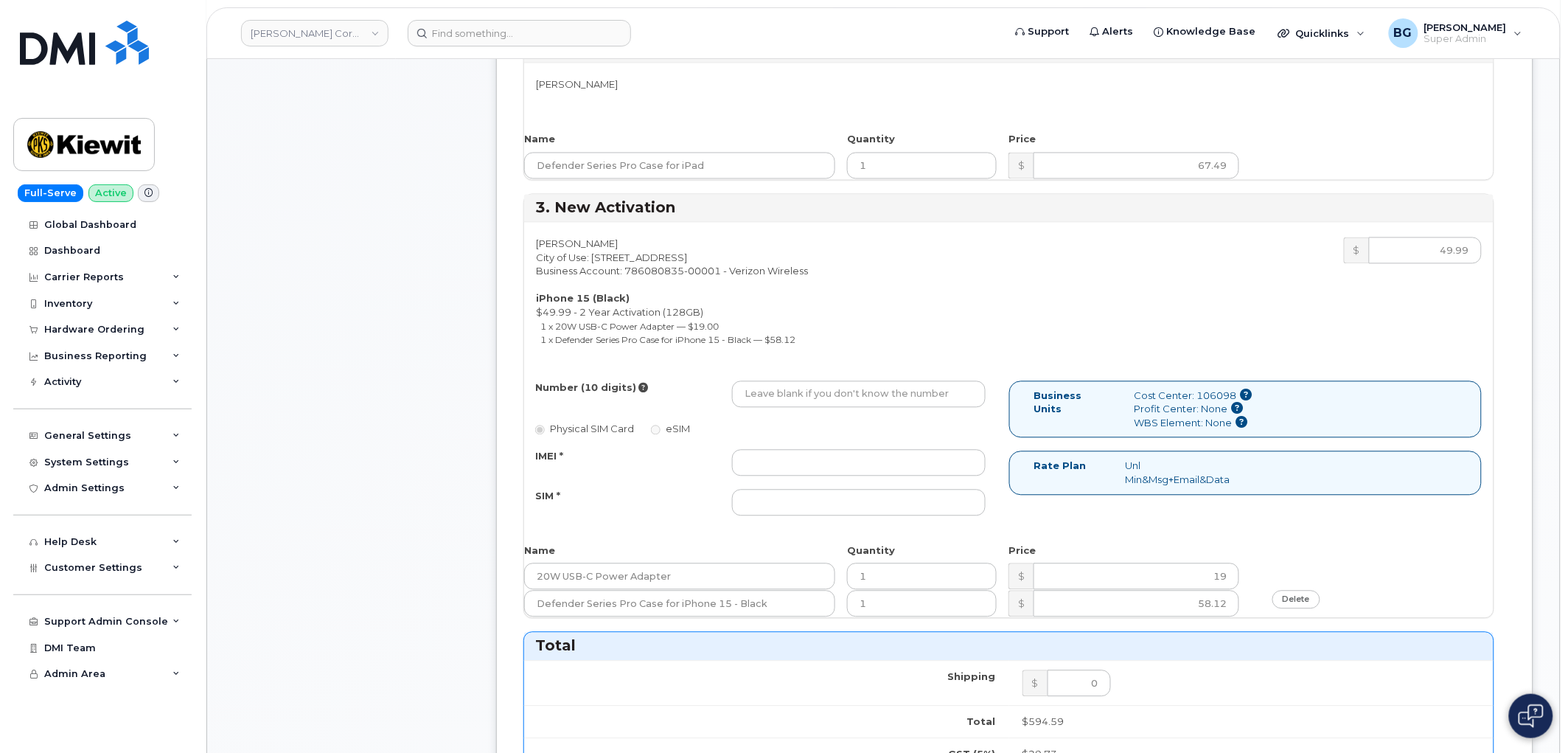
scroll to position [982, 0]
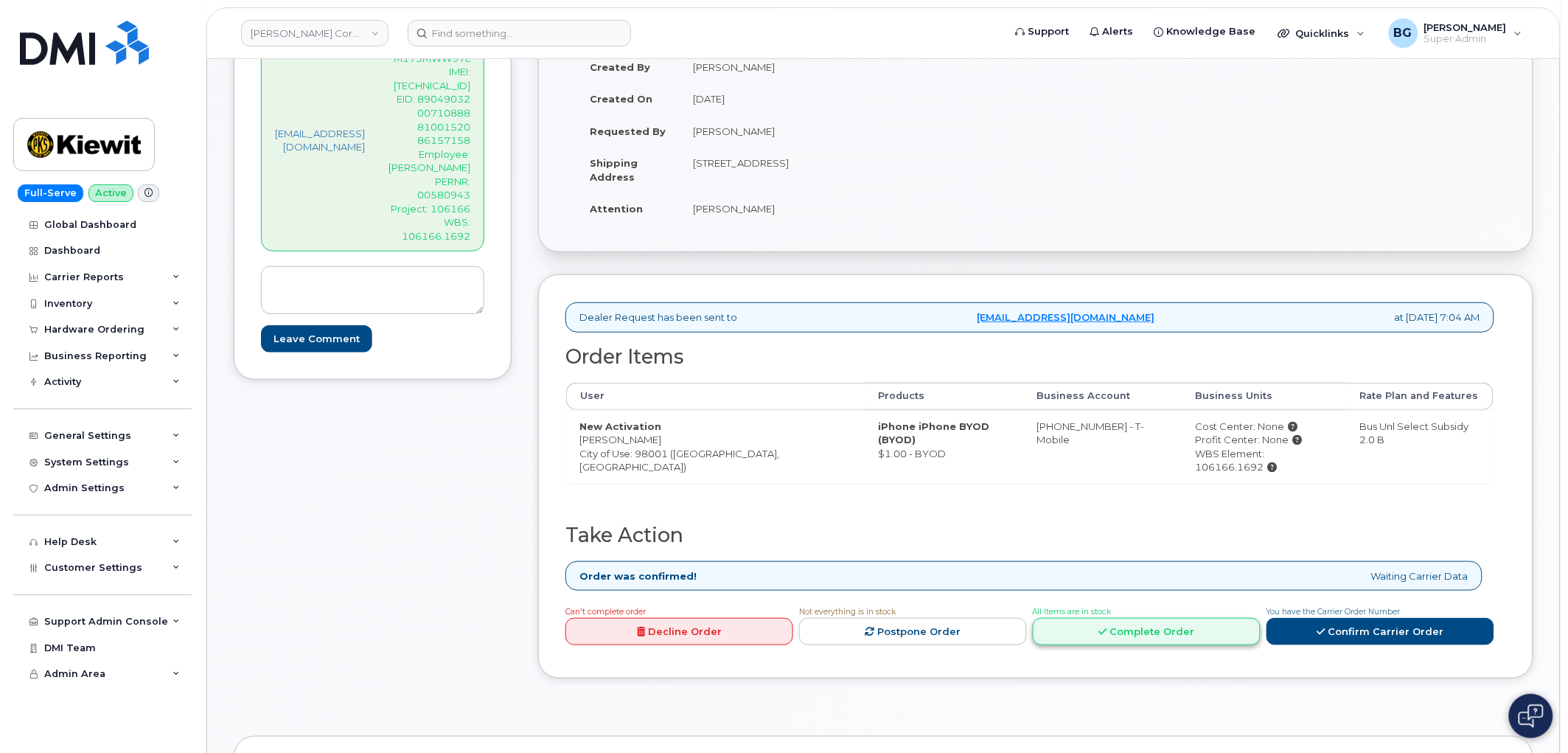
scroll to position [327, 0]
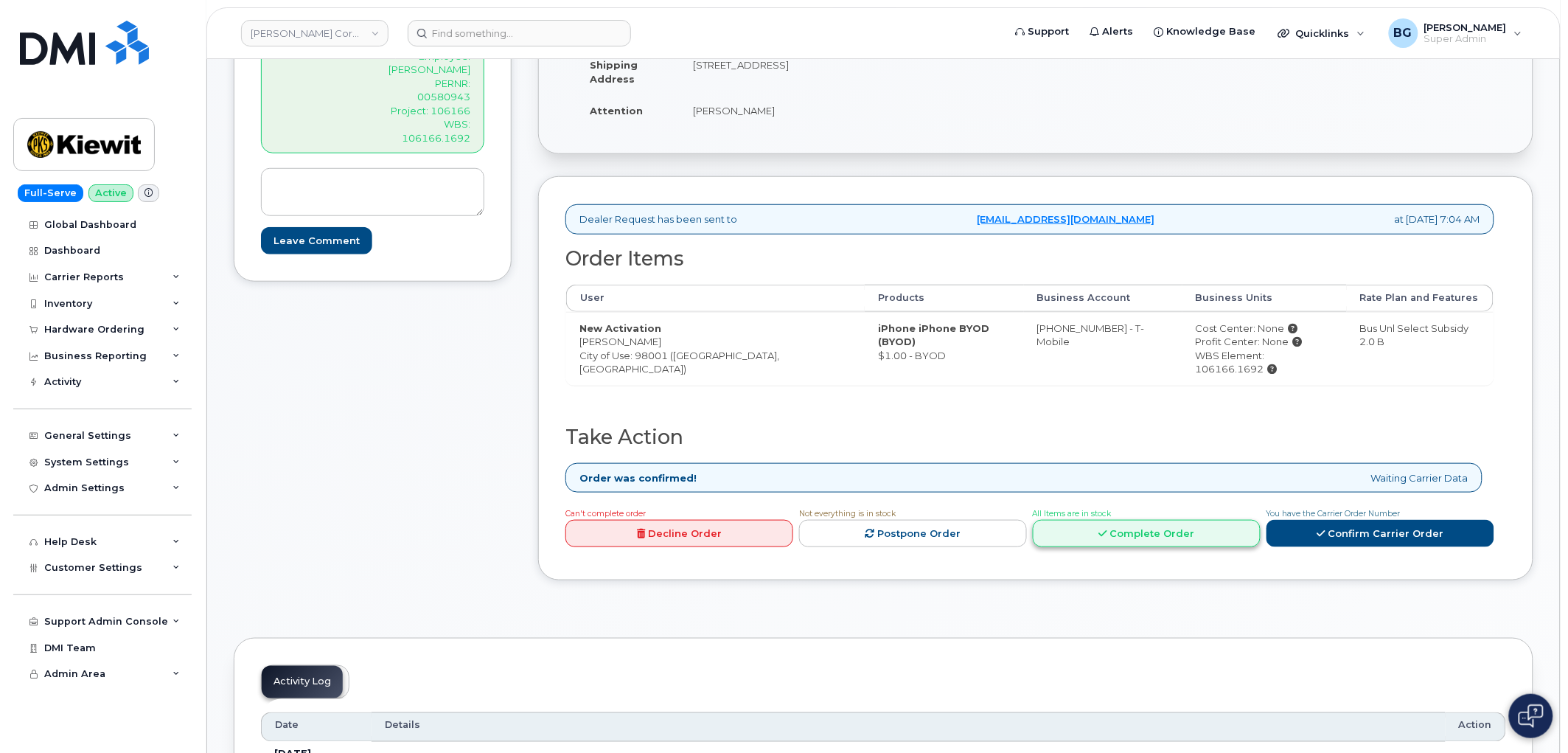
click at [1131, 533] on link "Complete Order" at bounding box center [1146, 533] width 227 height 27
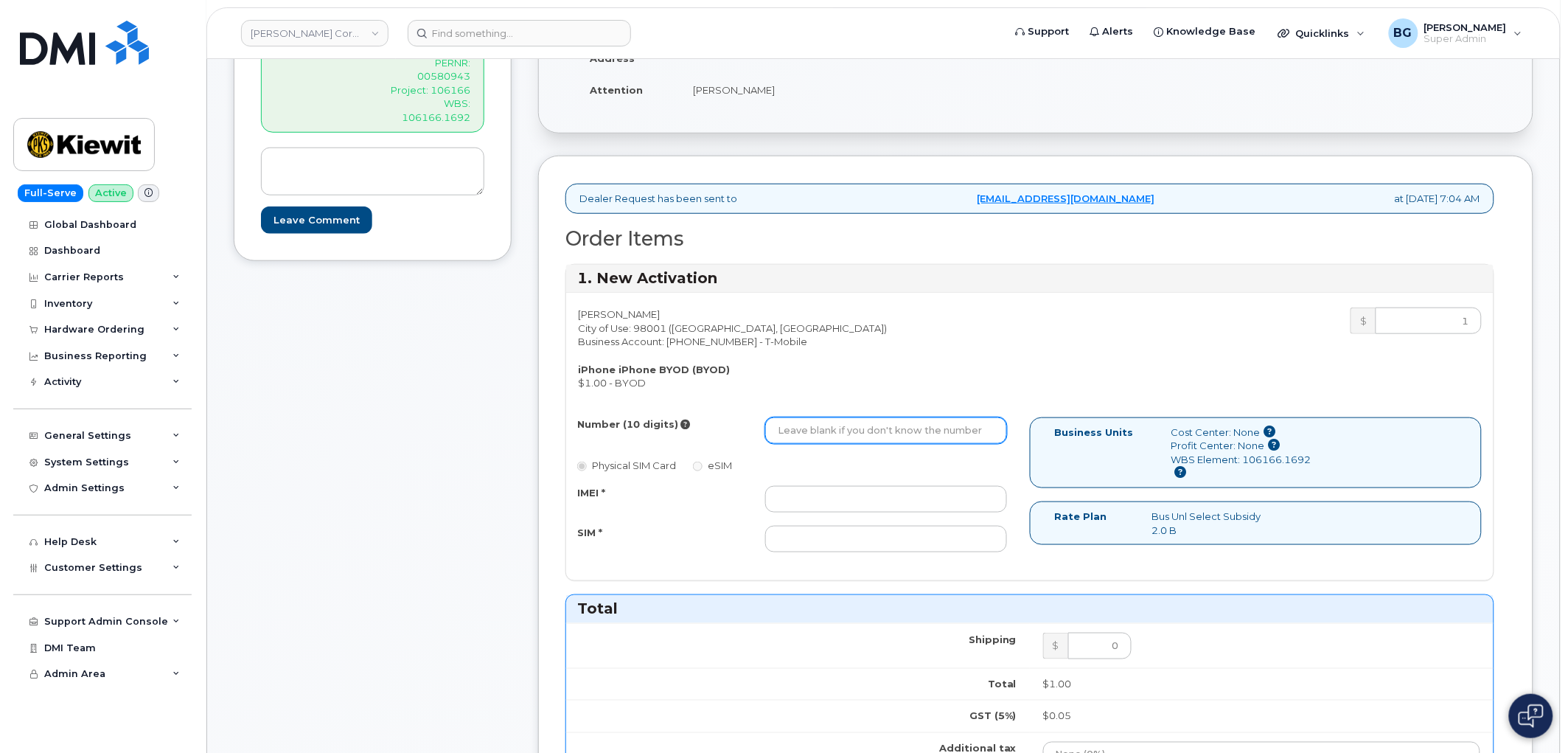
scroll to position [437, 0]
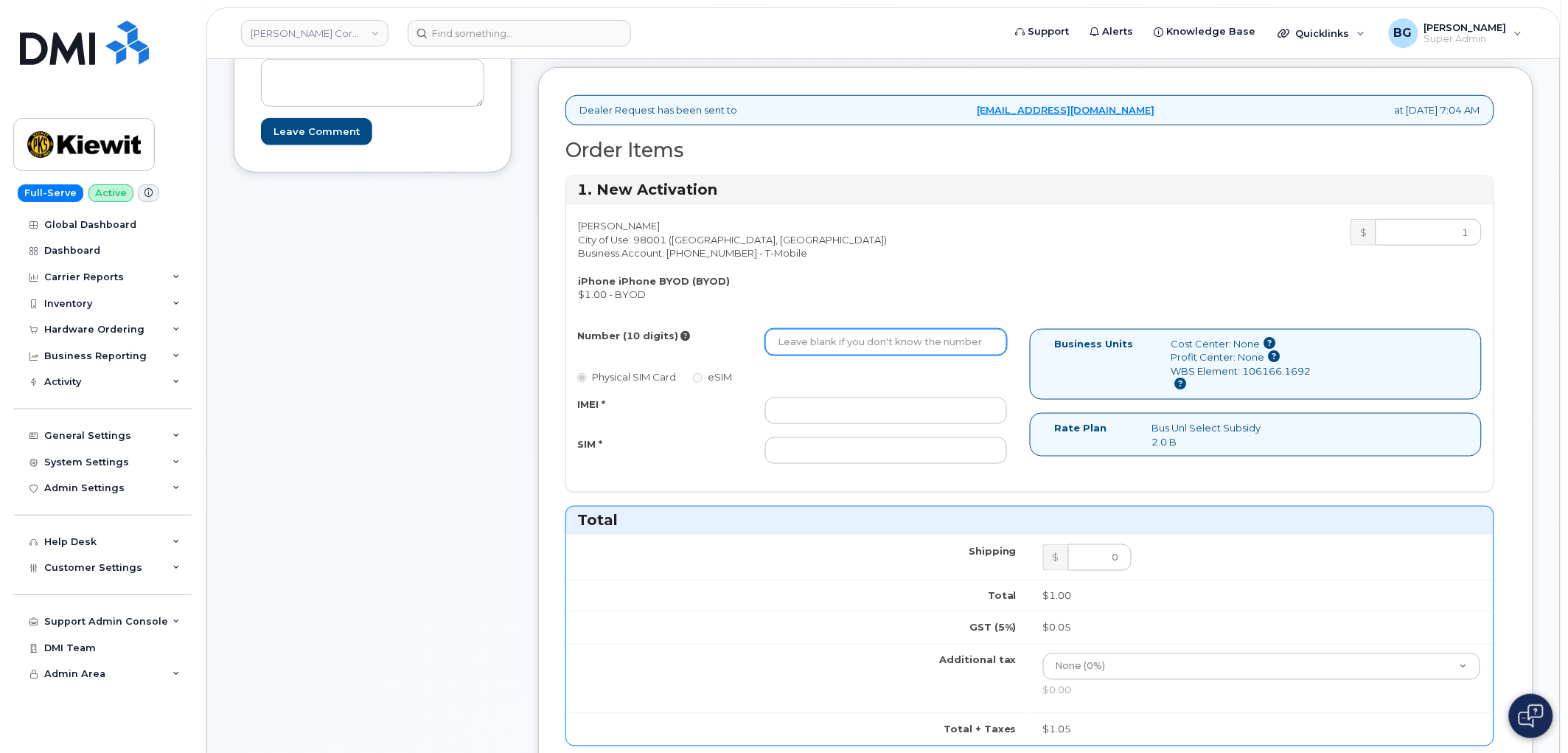
click at [865, 329] on input "Number (10 digits)" at bounding box center [887, 342] width 242 height 26
paste input "402) 210-4631"
type input "4022104631"
drag, startPoint x: 903, startPoint y: 395, endPoint x: 915, endPoint y: 394, distance: 12.0
click at [903, 395] on div "Number (10 digits) 4022104631 Physical SIM Card eSIM IMEI * SIM *" at bounding box center [798, 404] width 464 height 149
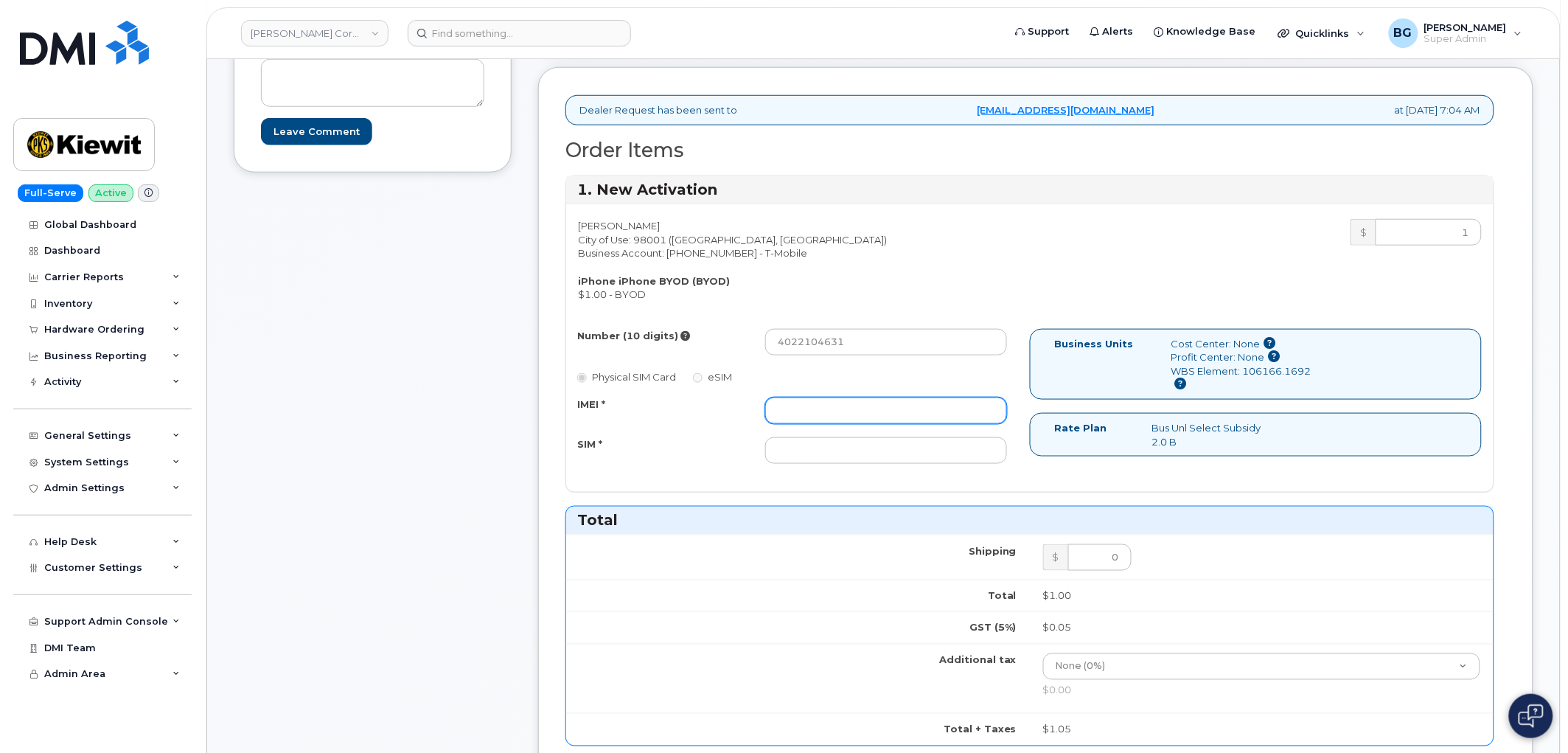
click at [922, 410] on input "IMEI *" at bounding box center [887, 410] width 242 height 26
paste input "354934748066067"
type input "354934748066067"
click at [833, 448] on input "SIM *" at bounding box center [887, 450] width 242 height 26
paste input "89049032007108888100152086157158"
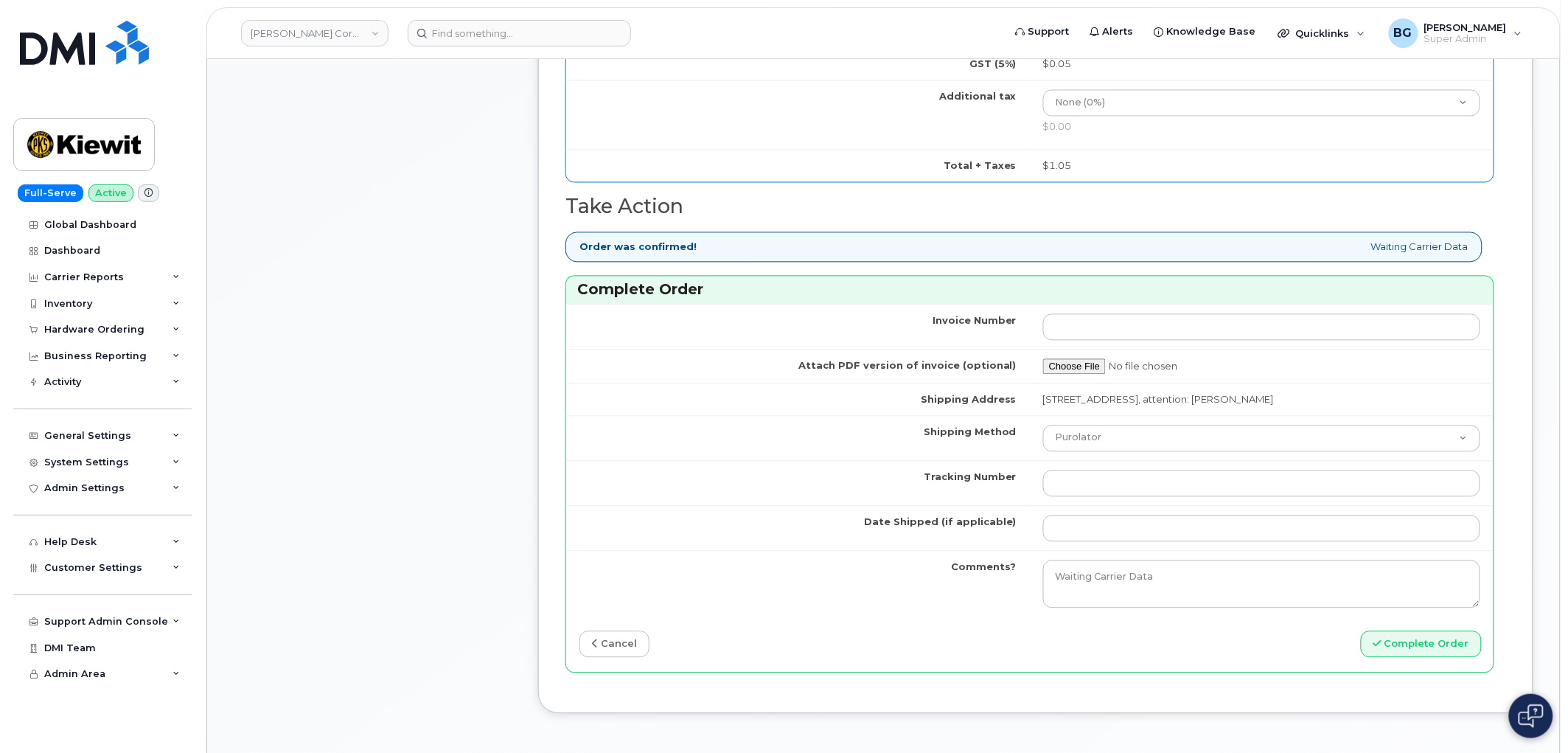
scroll to position [1038, 0]
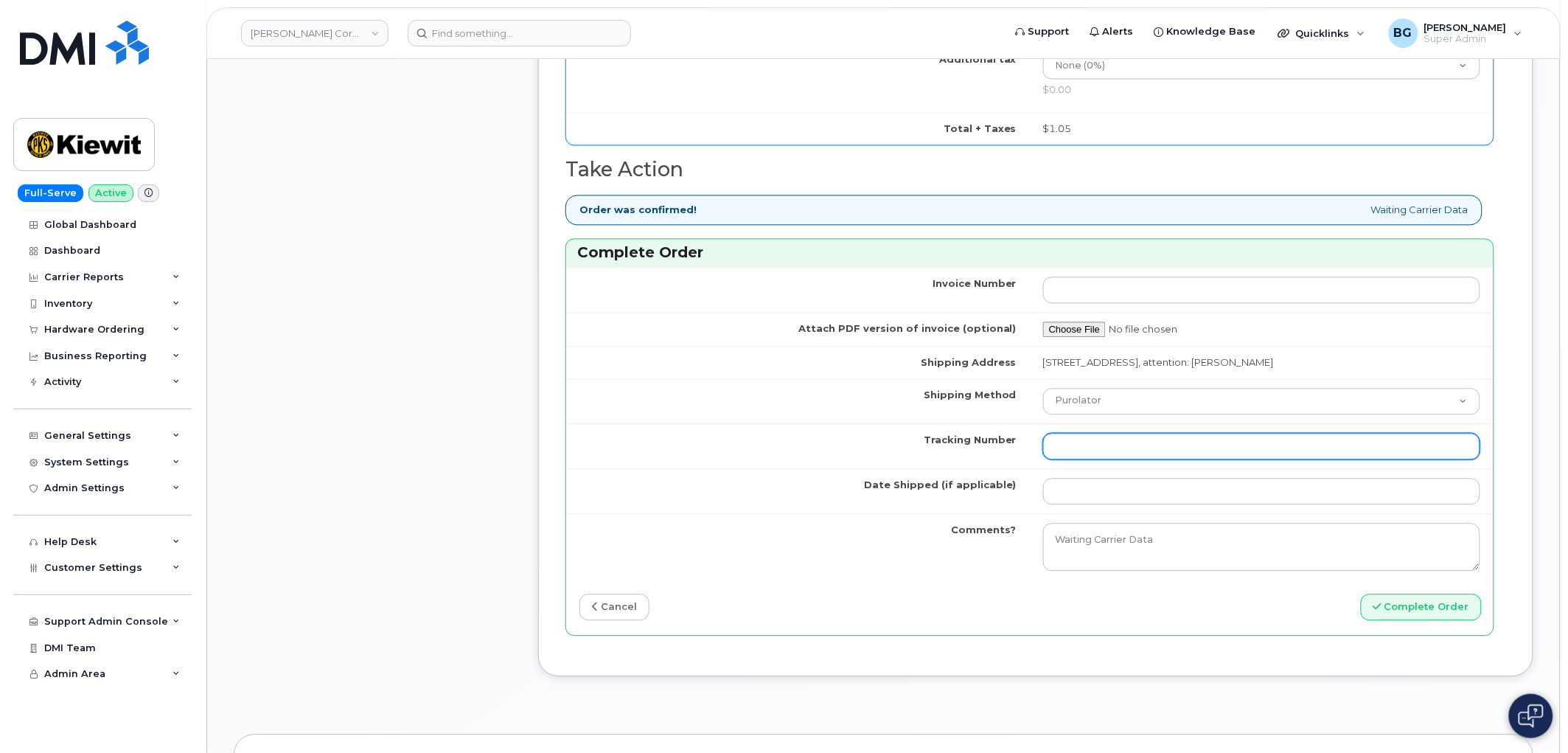
type input "89049032007108888100152086157158"
click at [1115, 442] on input "Tracking Number" at bounding box center [1262, 445] width 437 height 26
type input "n/a"
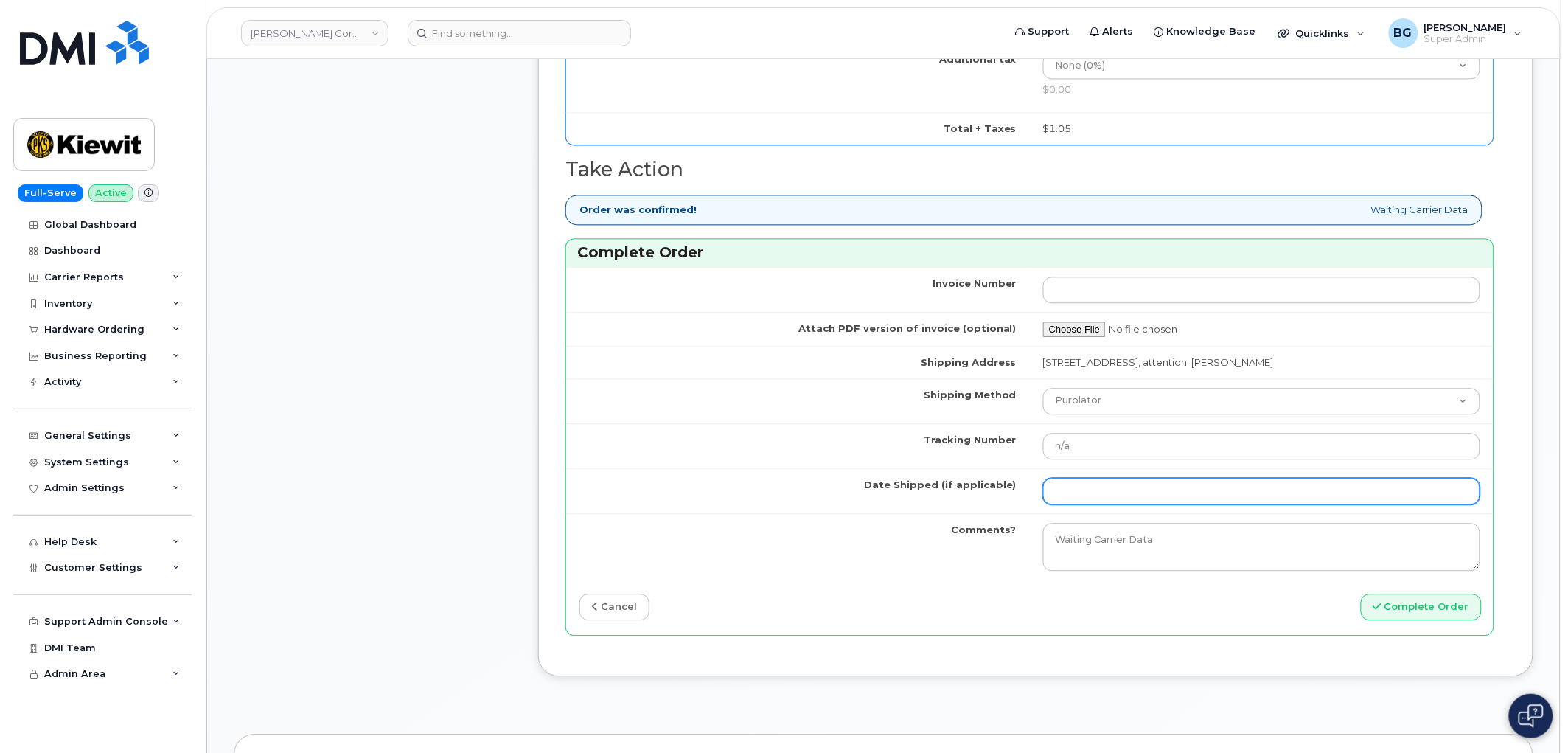
click at [1088, 498] on input "Date Shipped (if applicable)" at bounding box center [1262, 491] width 437 height 26
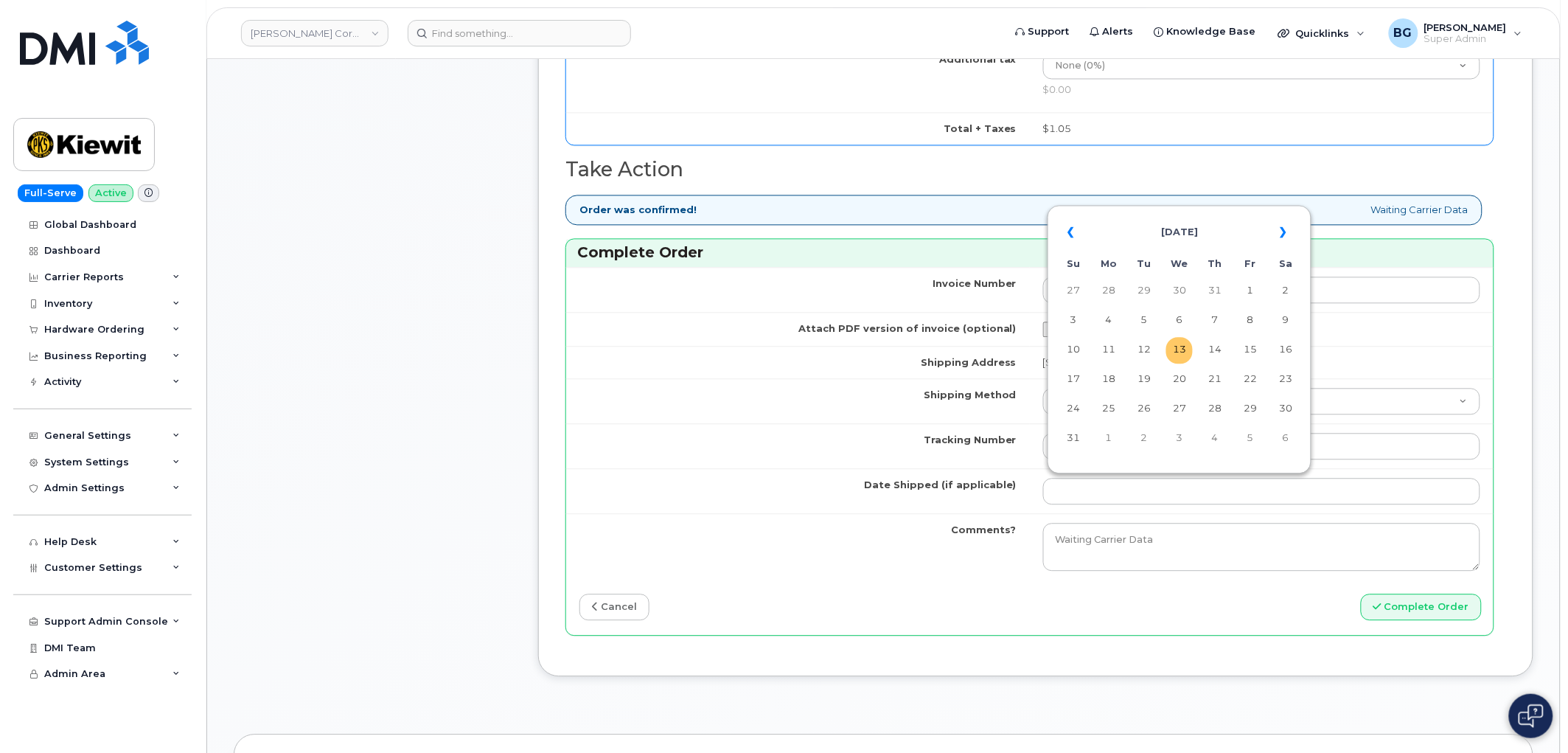
click at [1184, 350] on td "13" at bounding box center [1179, 349] width 26 height 26
type input "[DATE]"
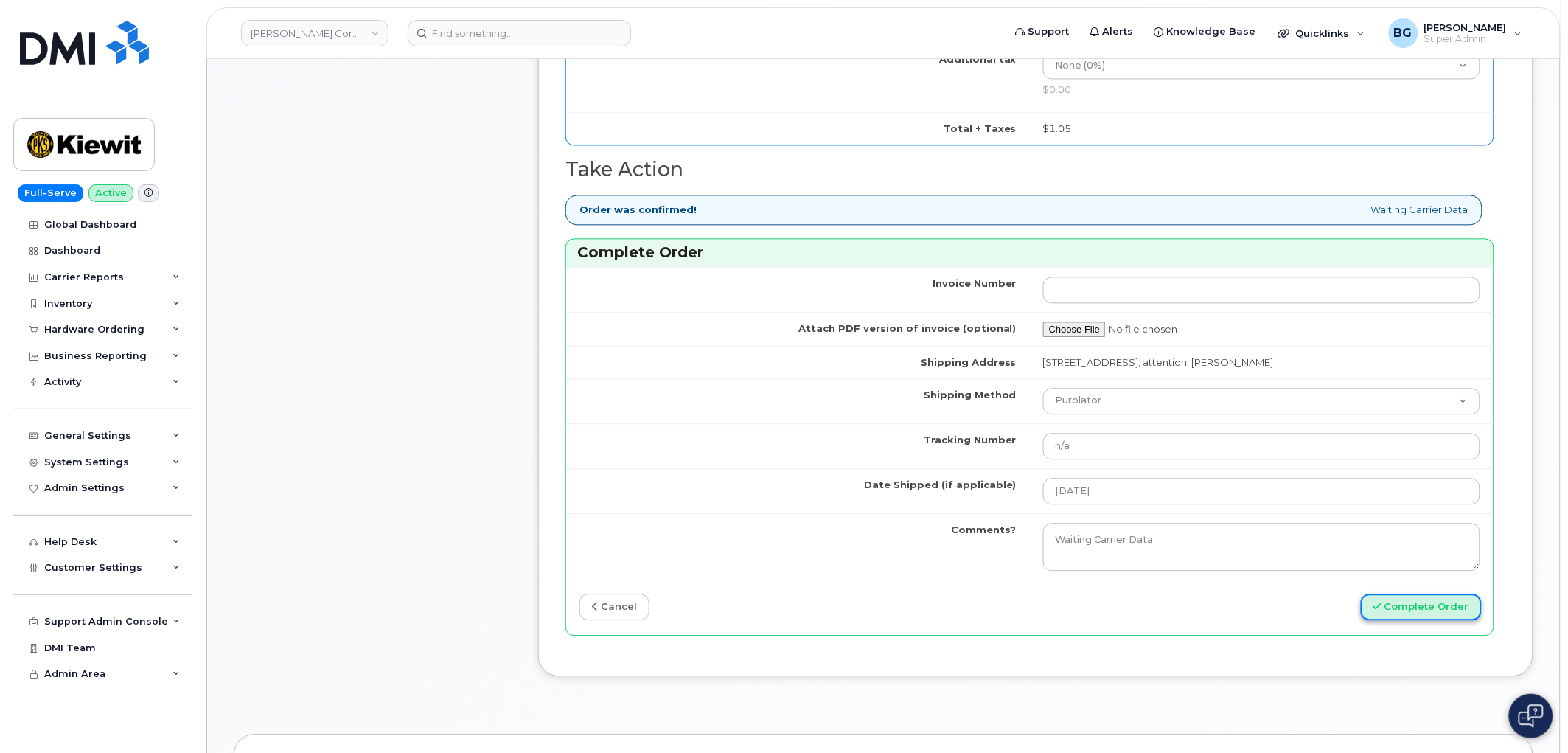
click at [1426, 614] on button "Complete Order" at bounding box center [1421, 607] width 121 height 27
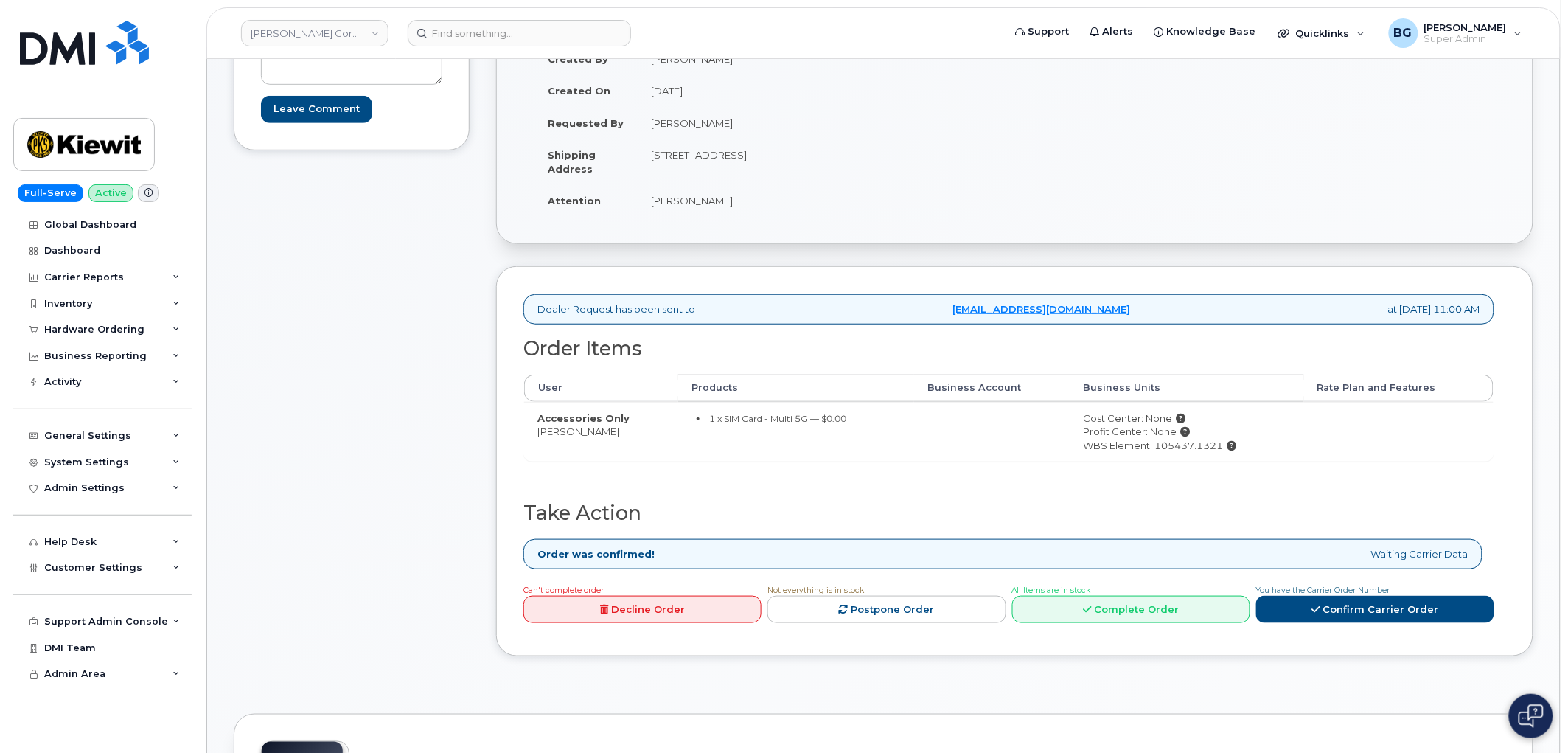
scroll to position [273, 0]
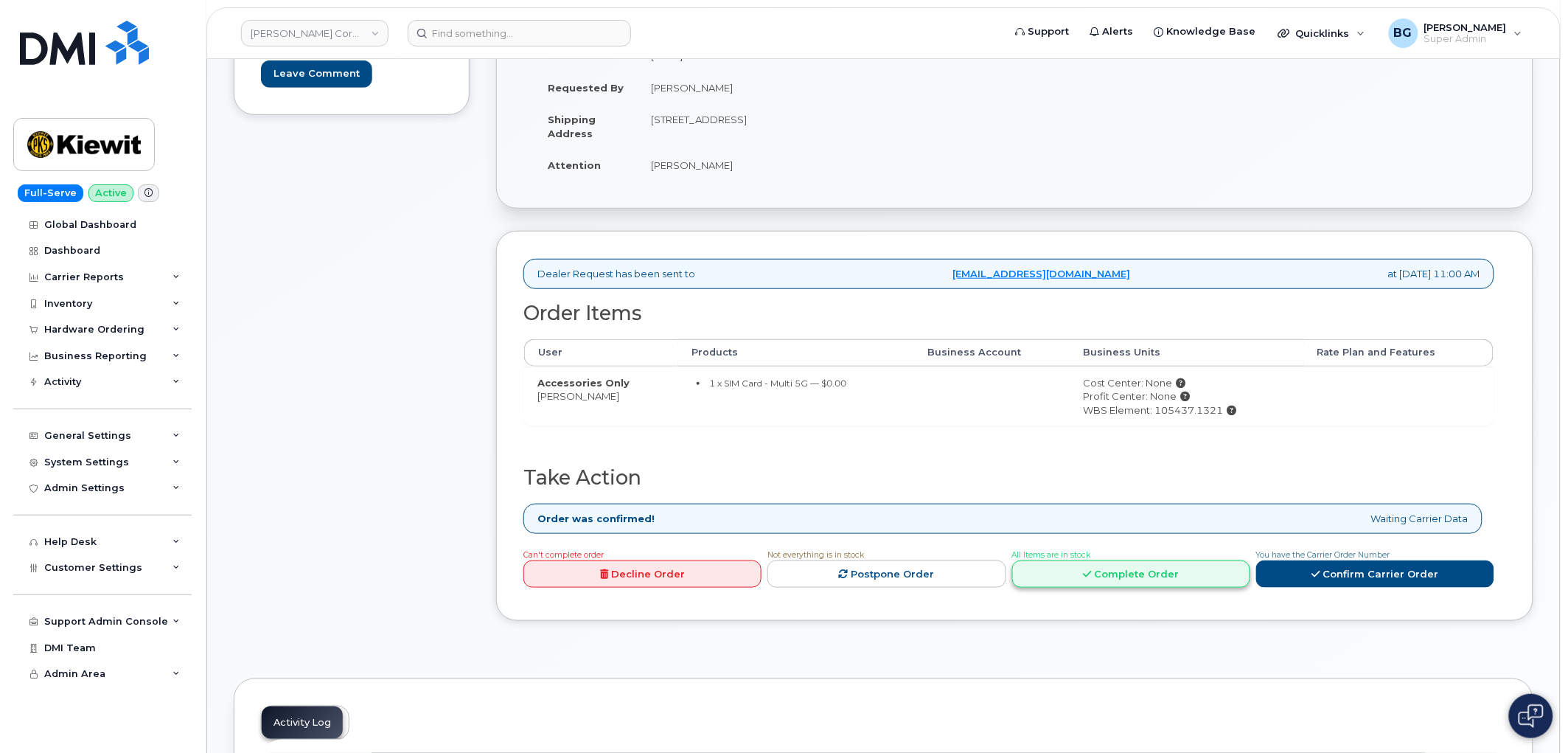
click at [1113, 568] on link "Complete Order" at bounding box center [1131, 574] width 238 height 27
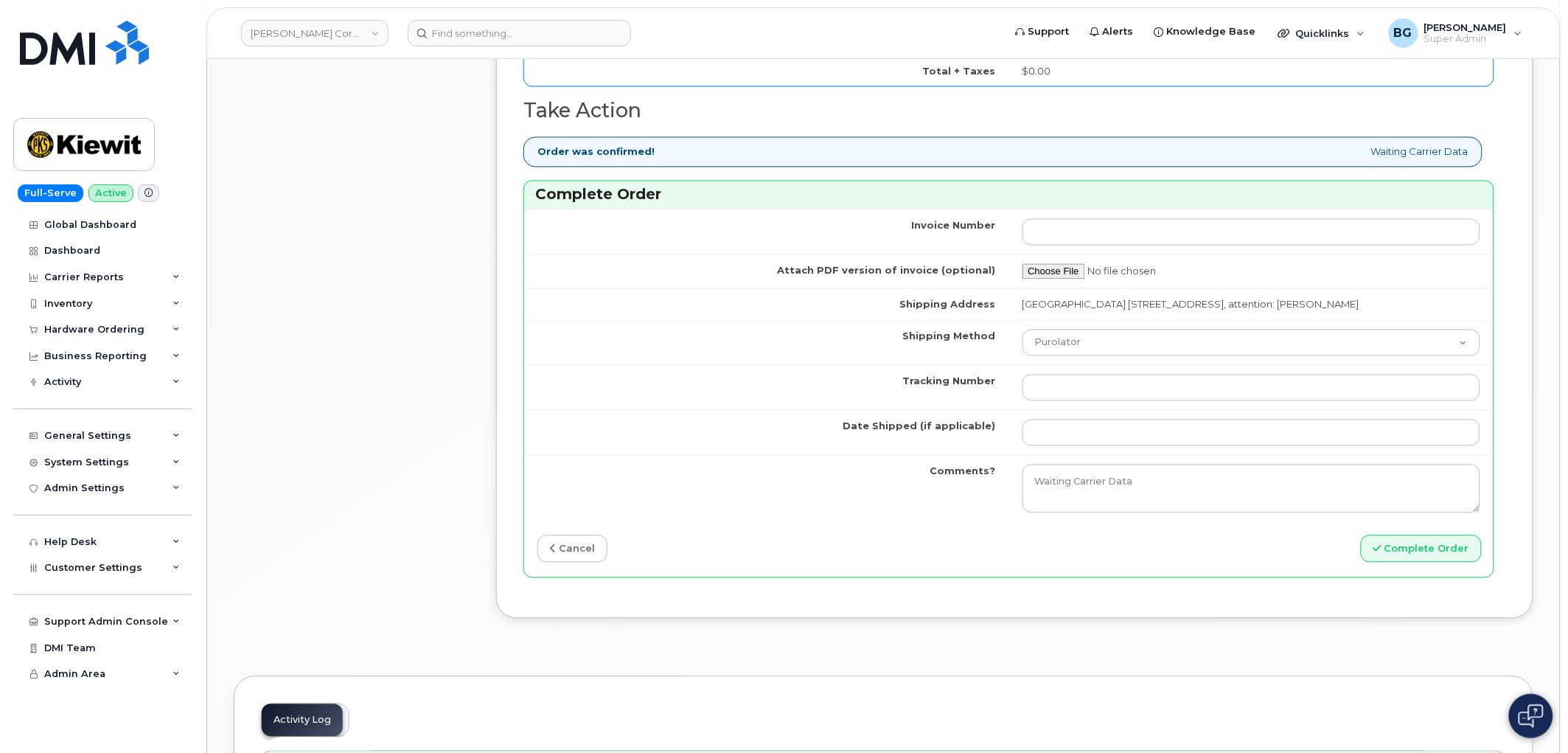
scroll to position [927, 0]
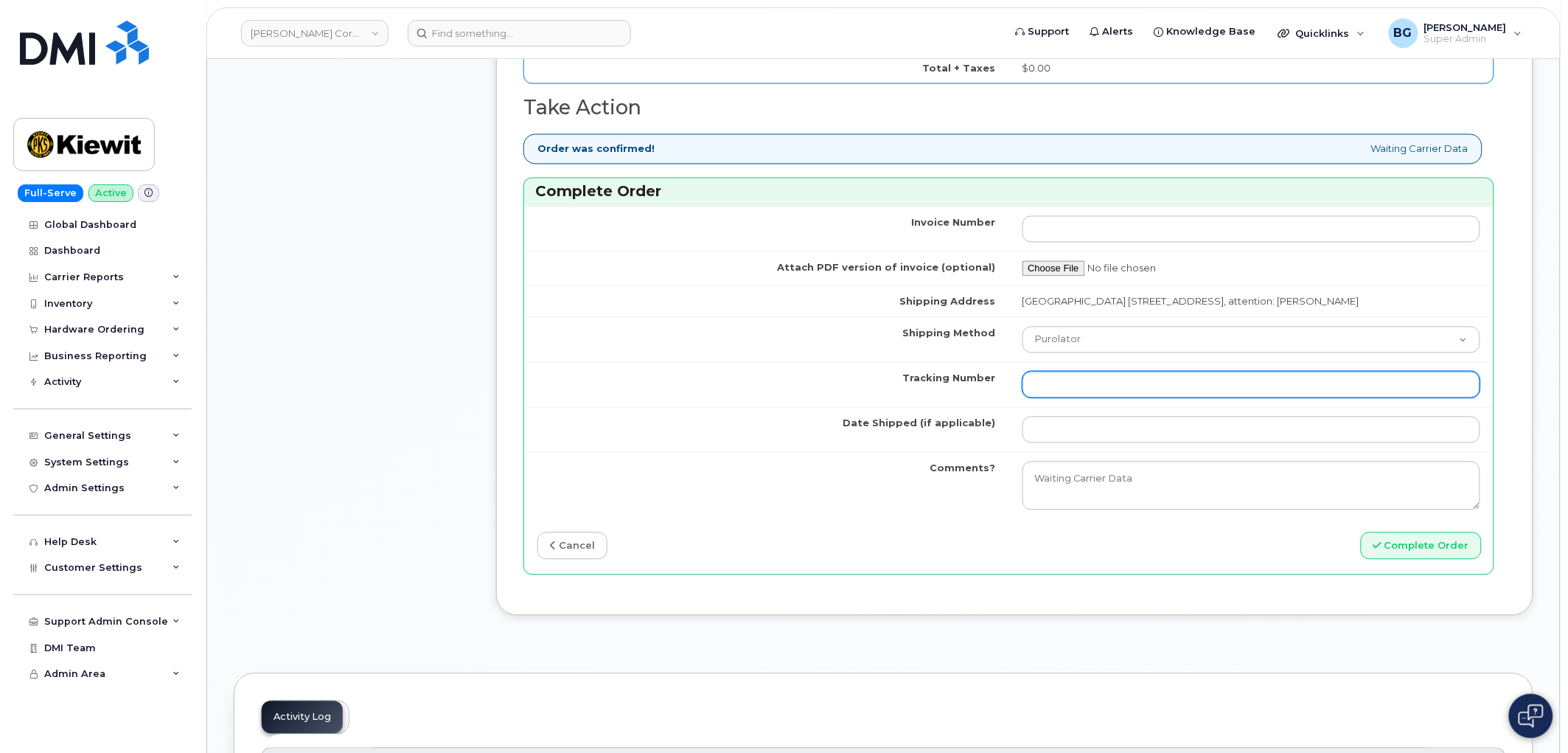
click at [1072, 398] on input "Tracking Number" at bounding box center [1252, 384] width 459 height 26
type input "n/a"
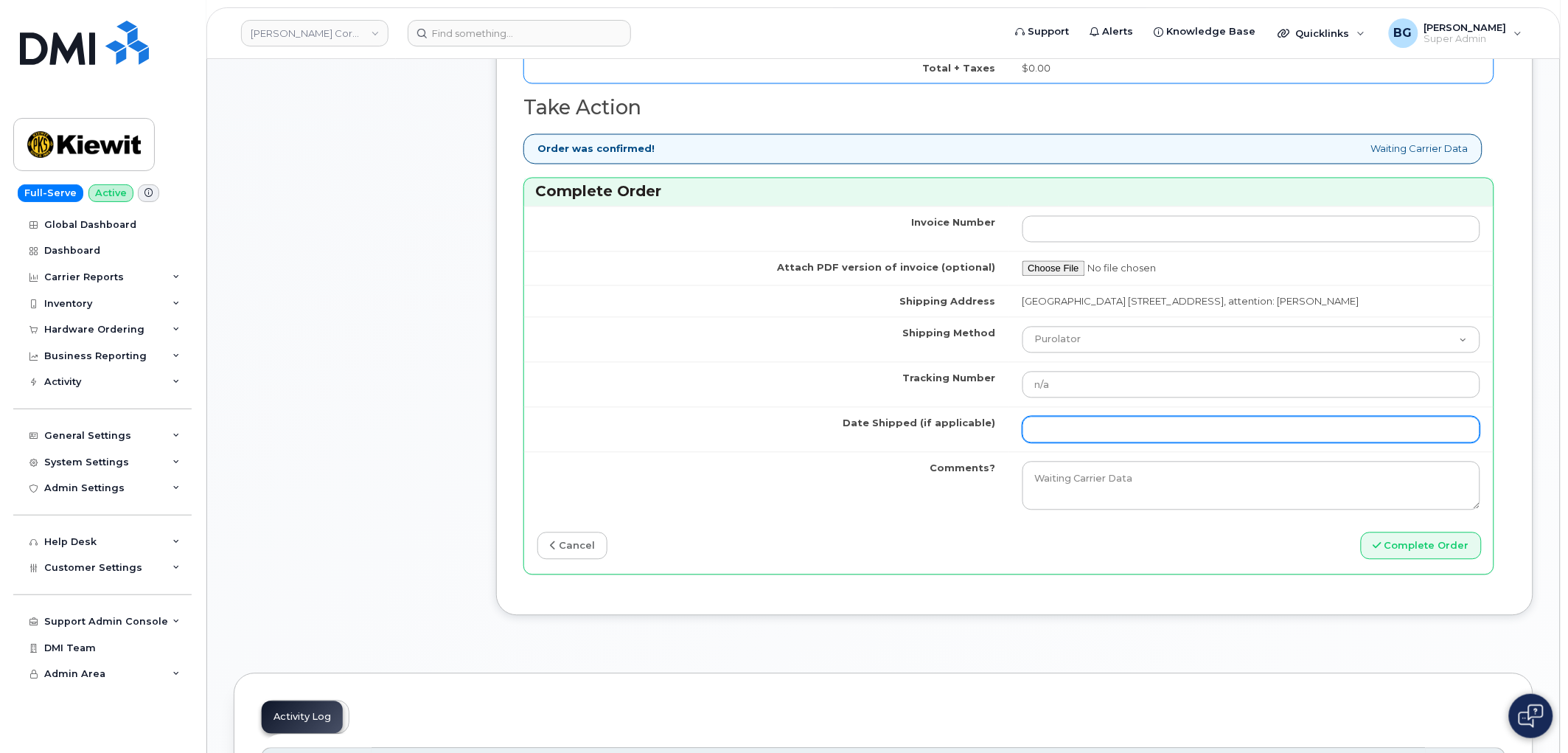
click at [1093, 432] on input "Date Shipped (if applicable)" at bounding box center [1252, 429] width 459 height 26
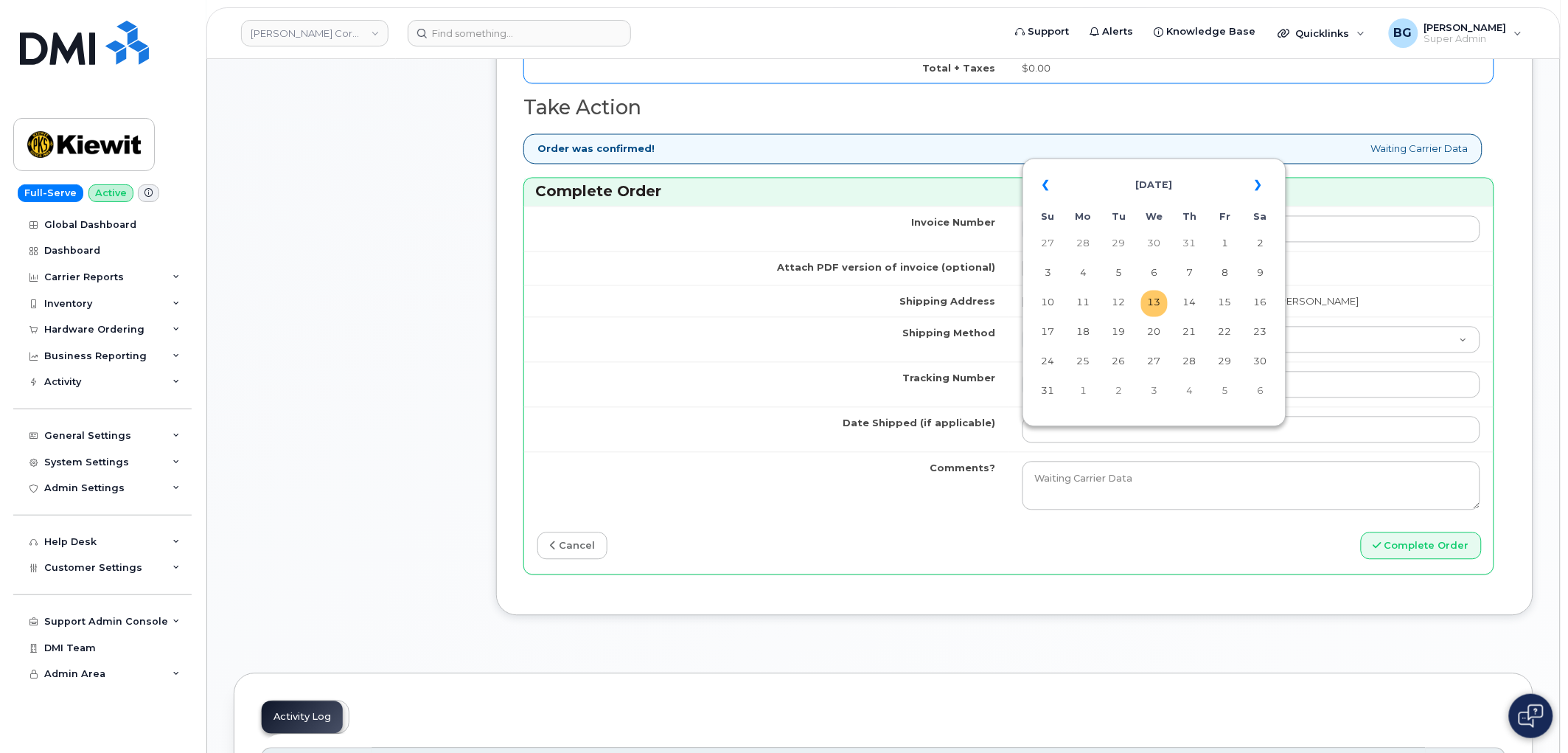
click at [1149, 301] on td "13" at bounding box center [1154, 303] width 26 height 26
type input "[DATE]"
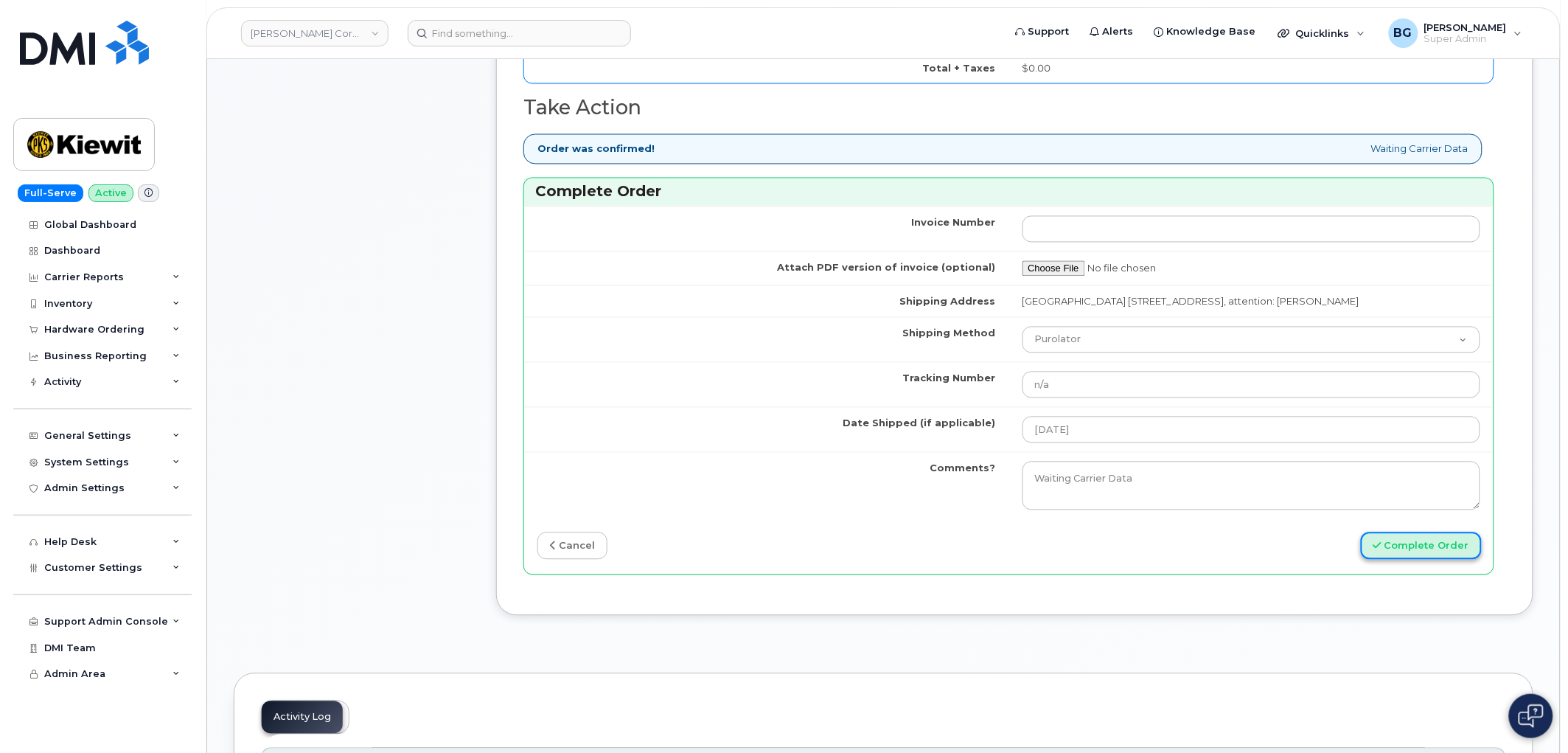
click at [1398, 556] on button "Complete Order" at bounding box center [1421, 546] width 121 height 27
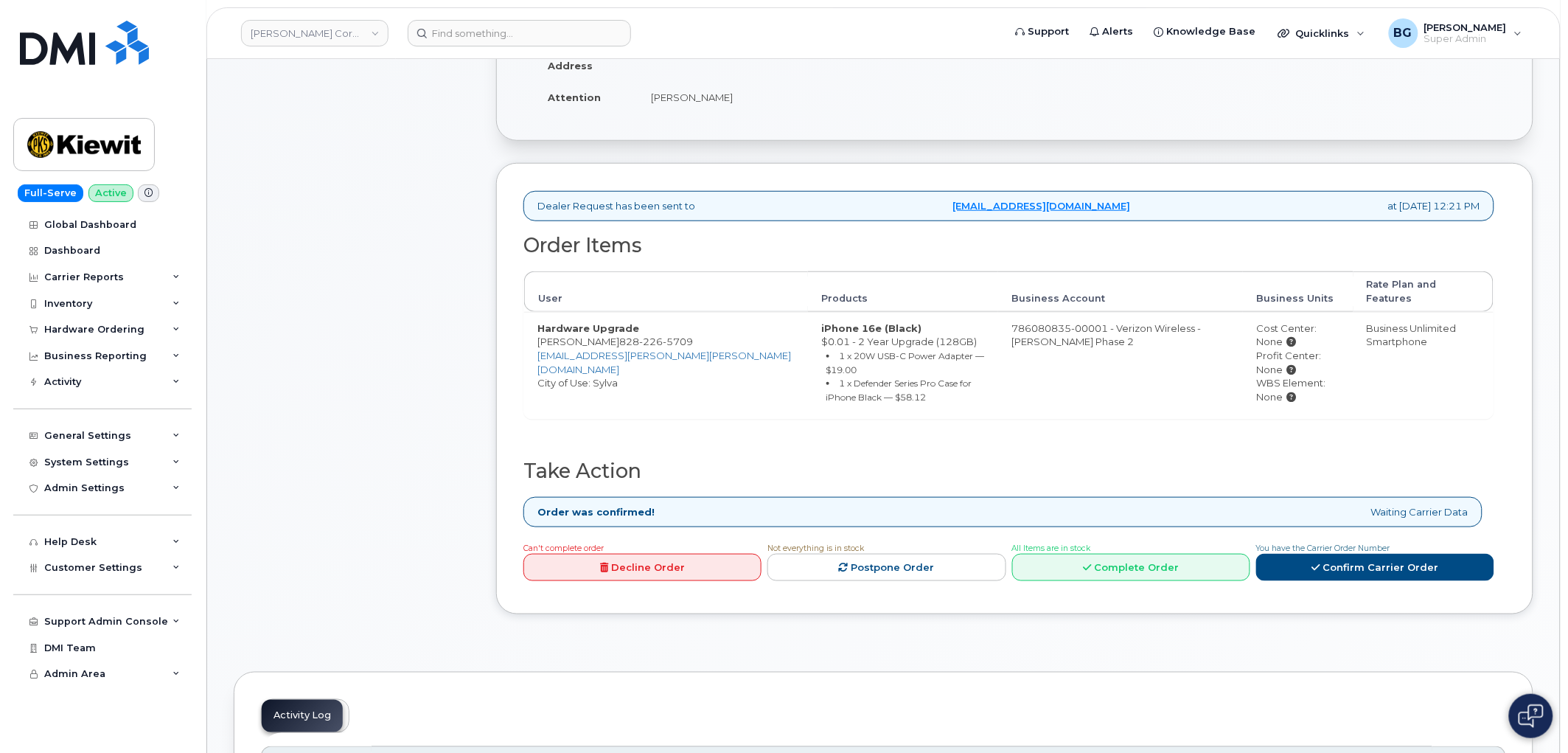
scroll to position [382, 0]
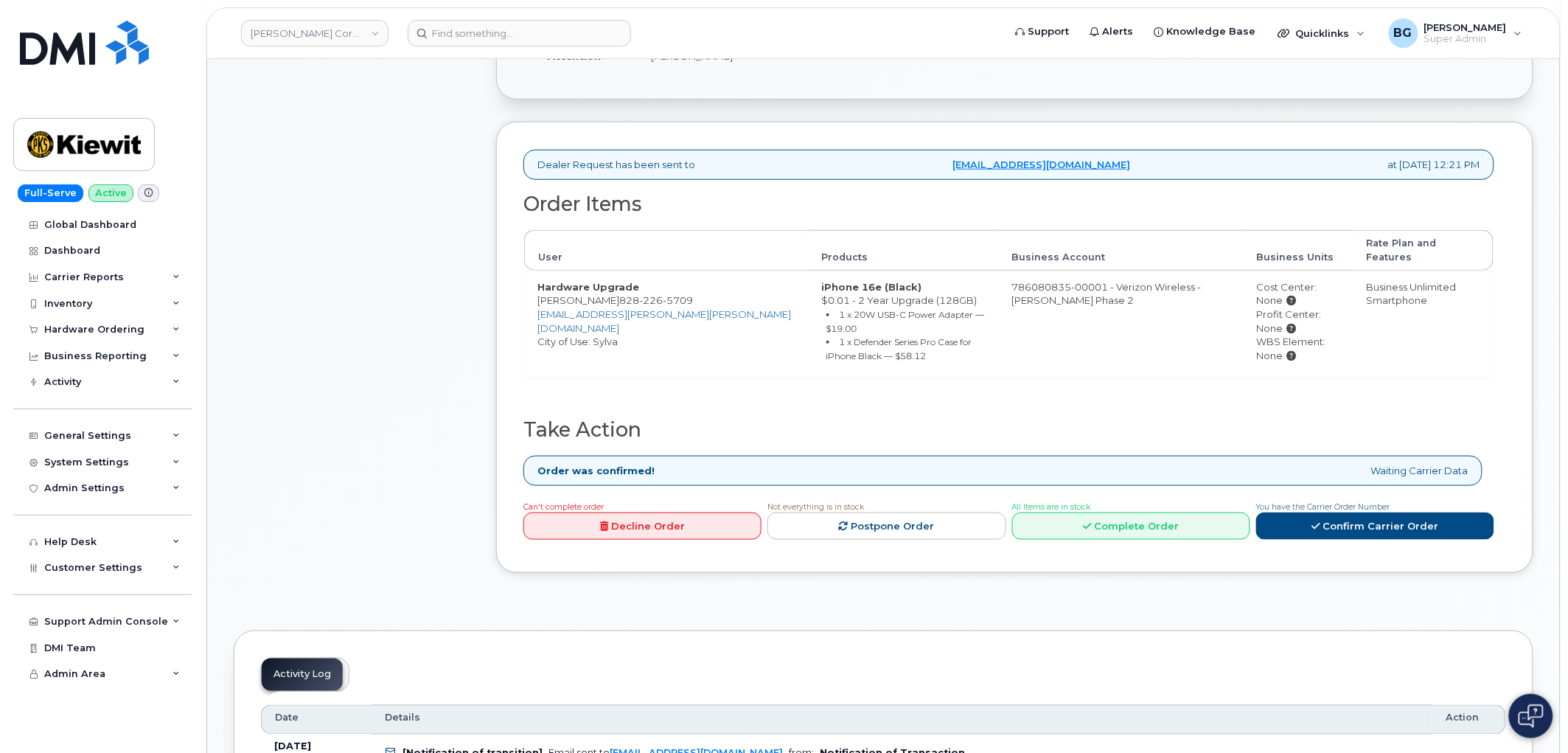
click at [1122, 499] on div "All Items are in stock Complete Order" at bounding box center [1131, 520] width 238 height 42
click at [1125, 512] on link "Complete Order" at bounding box center [1131, 526] width 238 height 27
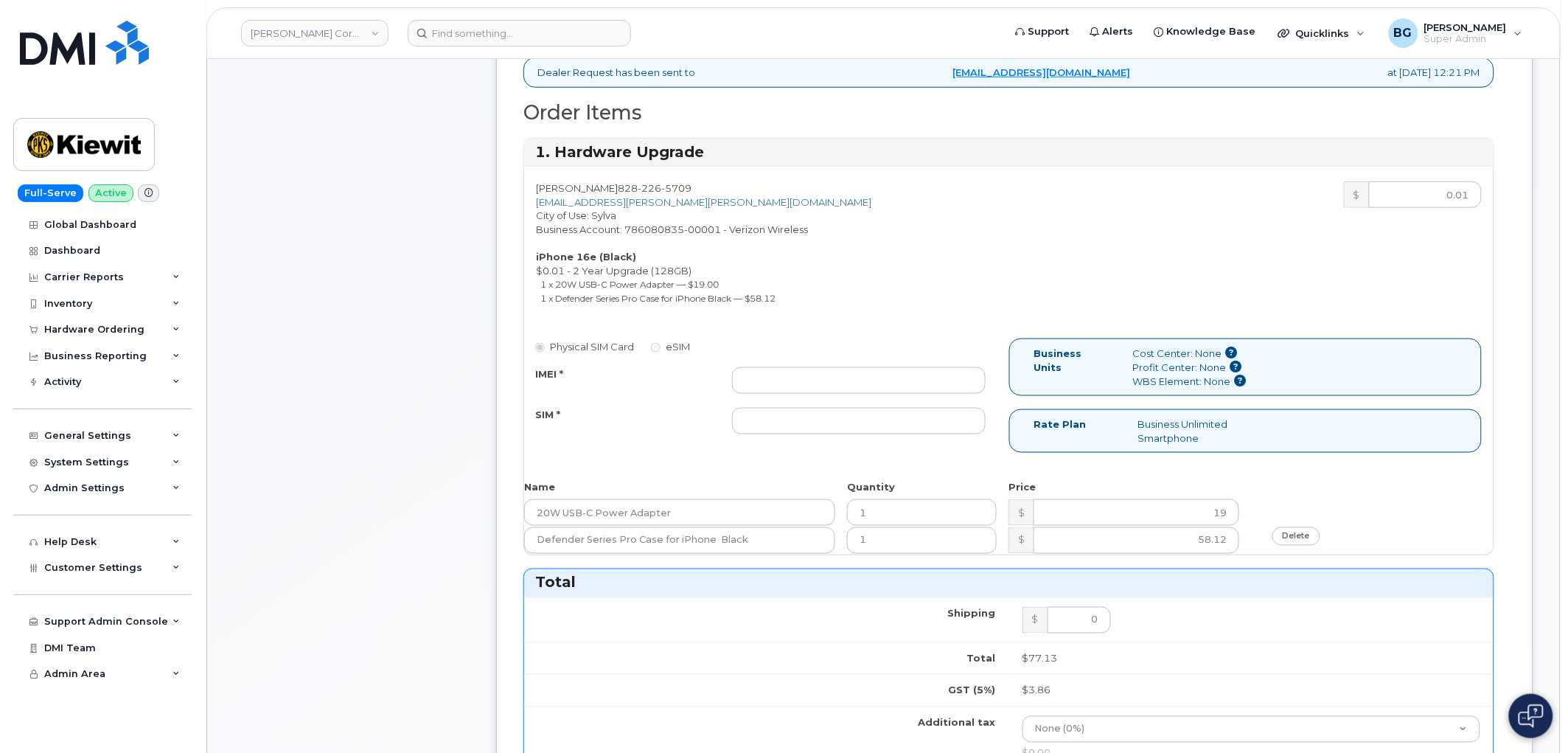
scroll to position [491, 0]
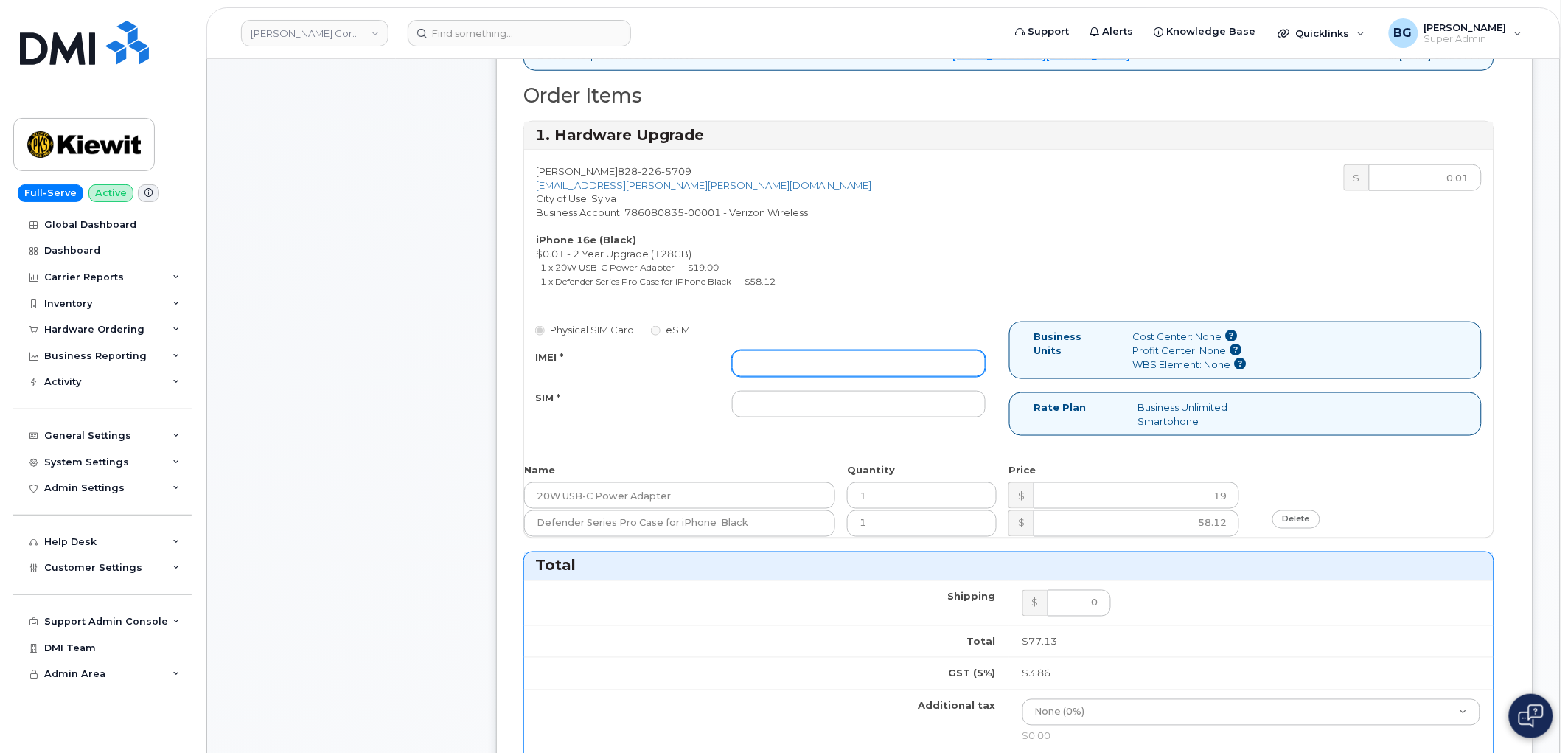
click at [873, 350] on input "IMEI *" at bounding box center [859, 363] width 254 height 26
paste input "356312639720274"
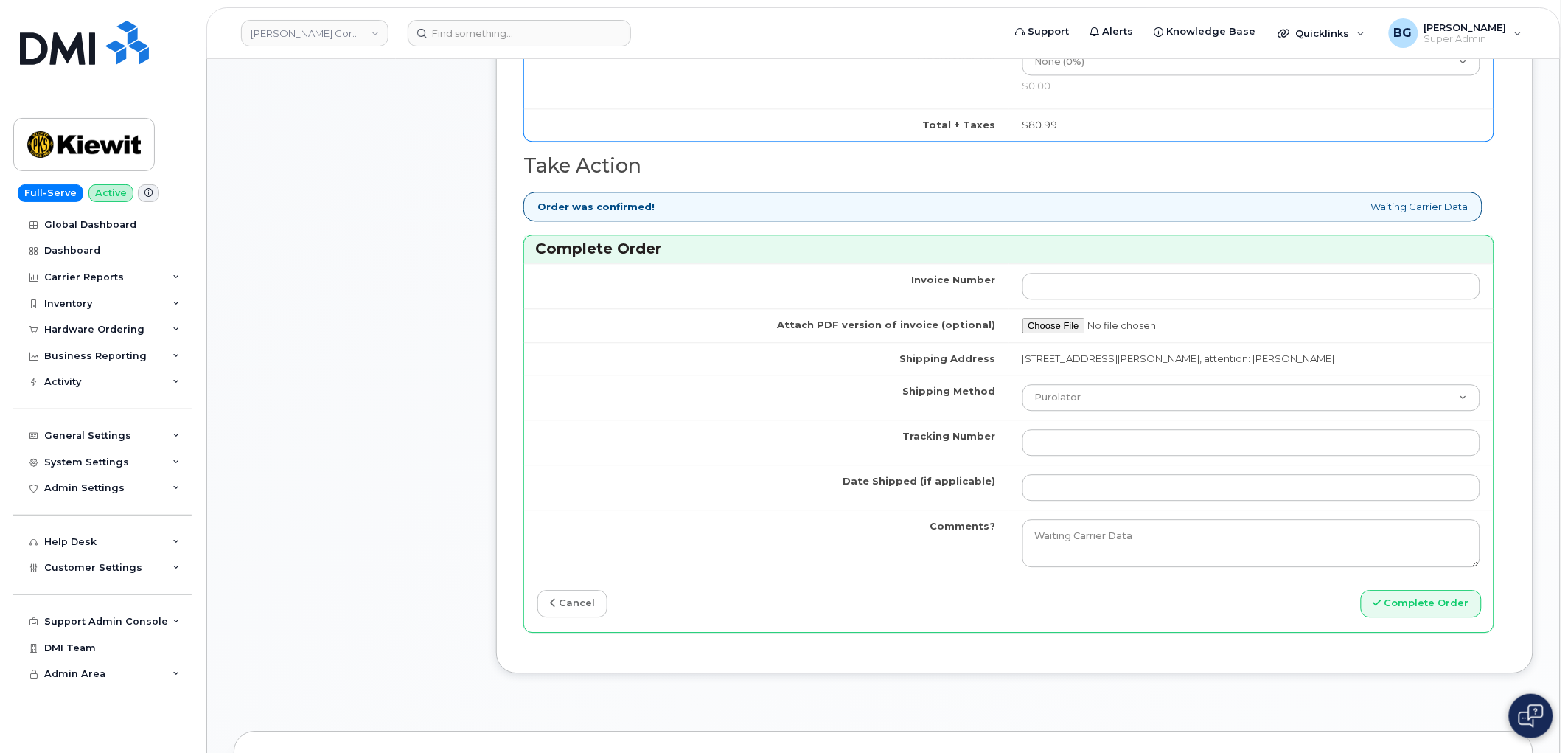
scroll to position [1146, 0]
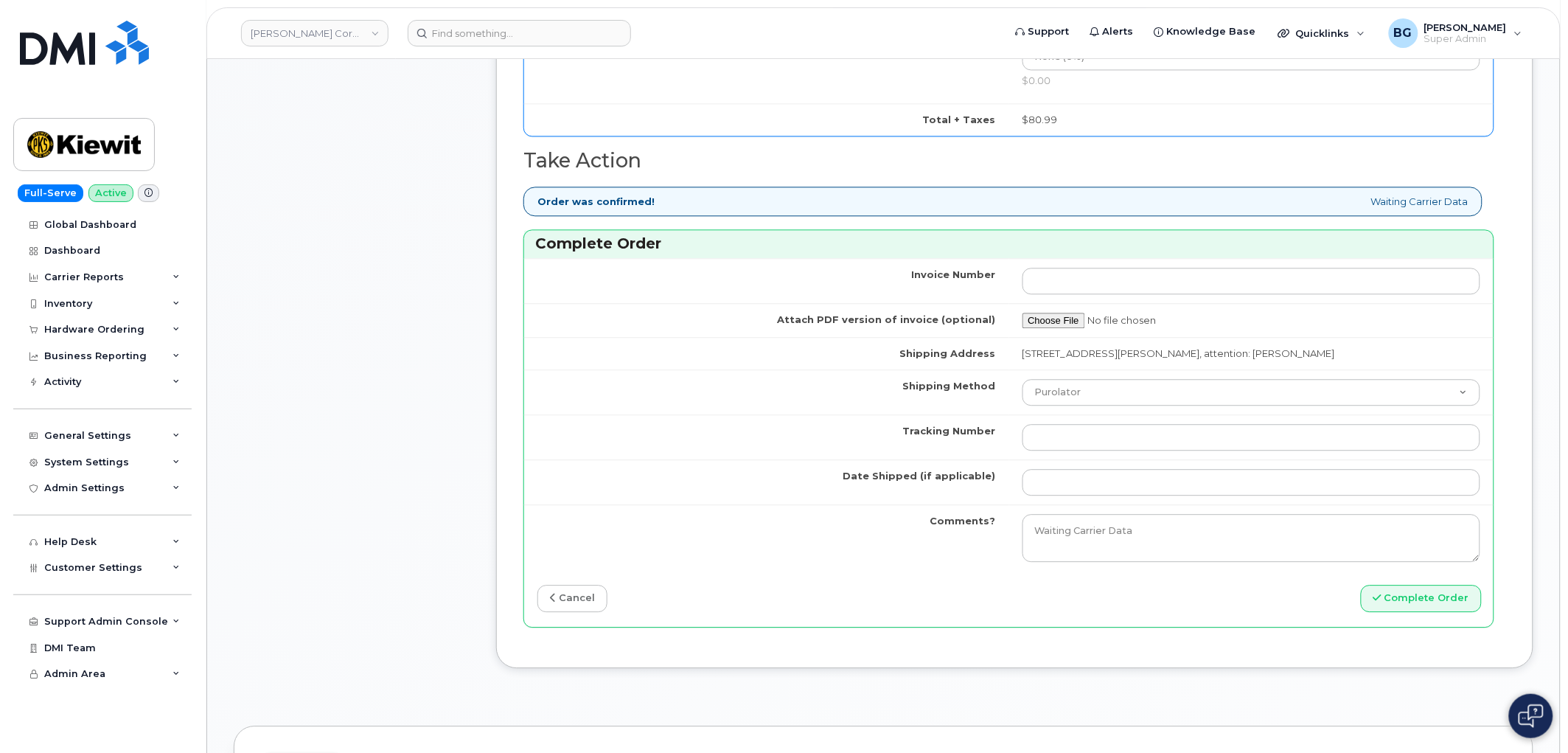
type input "356312639720274"
click at [1088, 439] on input "Tracking Number" at bounding box center [1252, 437] width 459 height 26
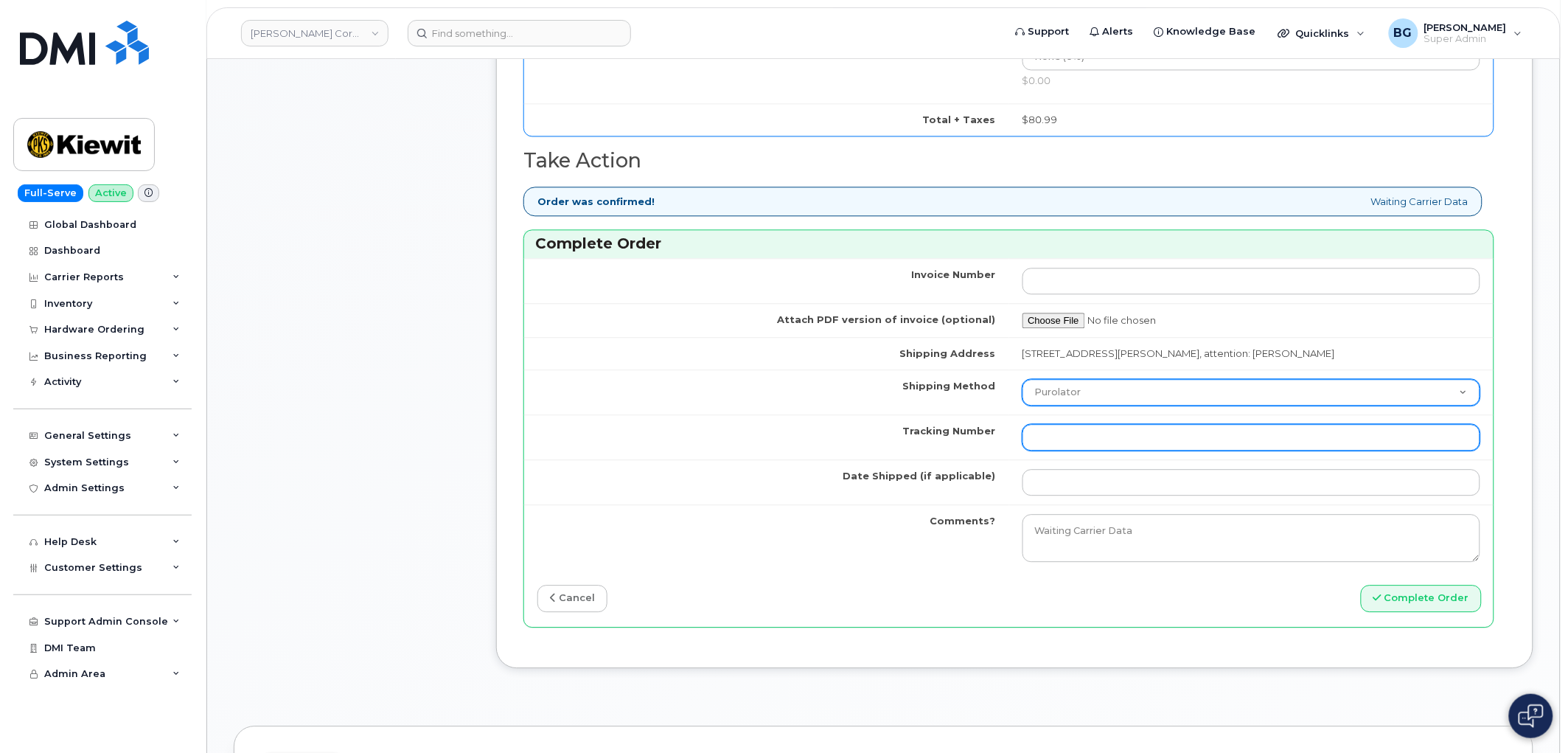
paste input "1Z4367572432486973"
type input "1Z4367572432486973"
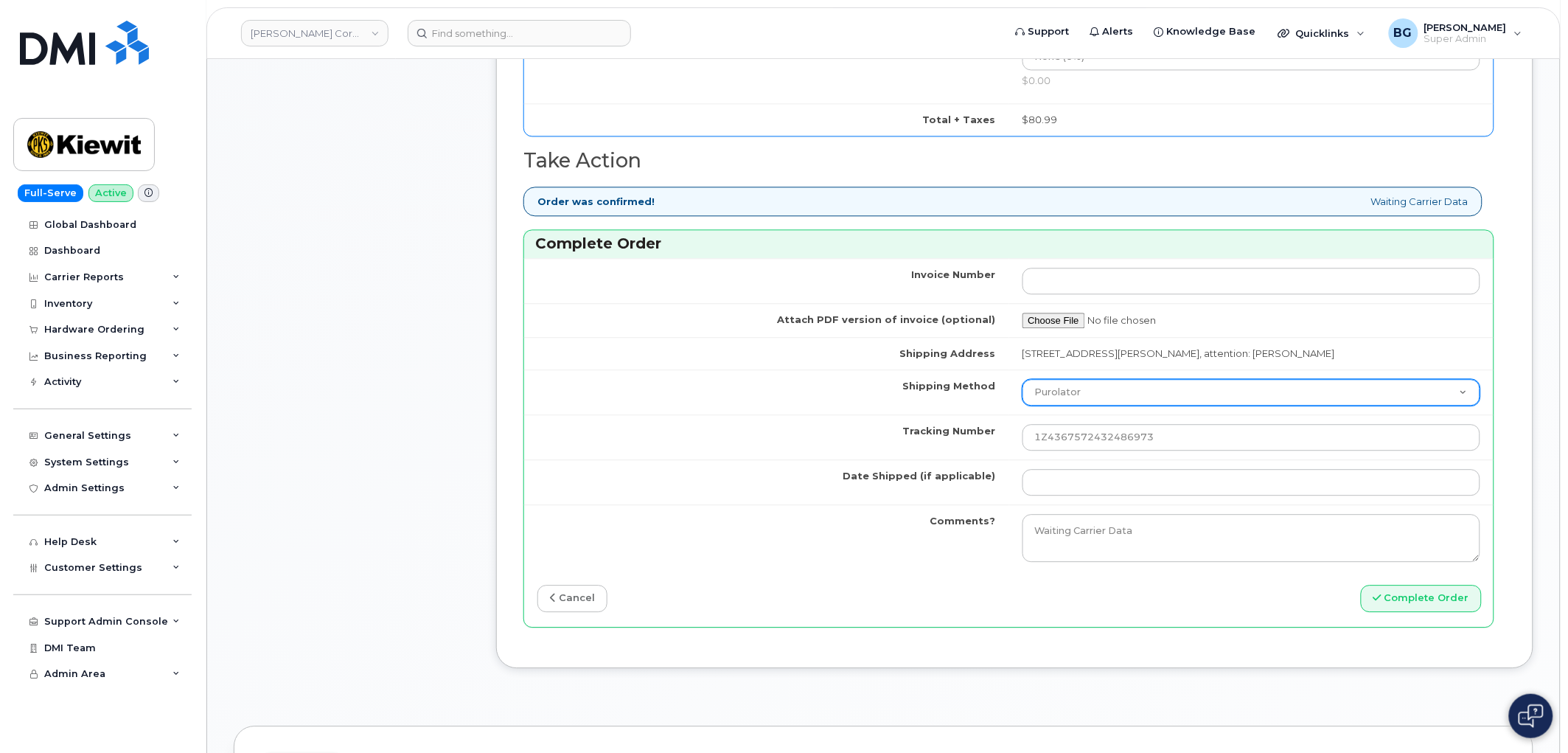
click at [1103, 406] on select "Purolator UPS FedEx Canada Post Courier Other Drop Off Pick Up" at bounding box center [1252, 392] width 459 height 26
select select "UPS"
click at [1023, 394] on select "Purolator UPS FedEx Canada Post Courier Other Drop Off Pick Up" at bounding box center [1252, 392] width 459 height 26
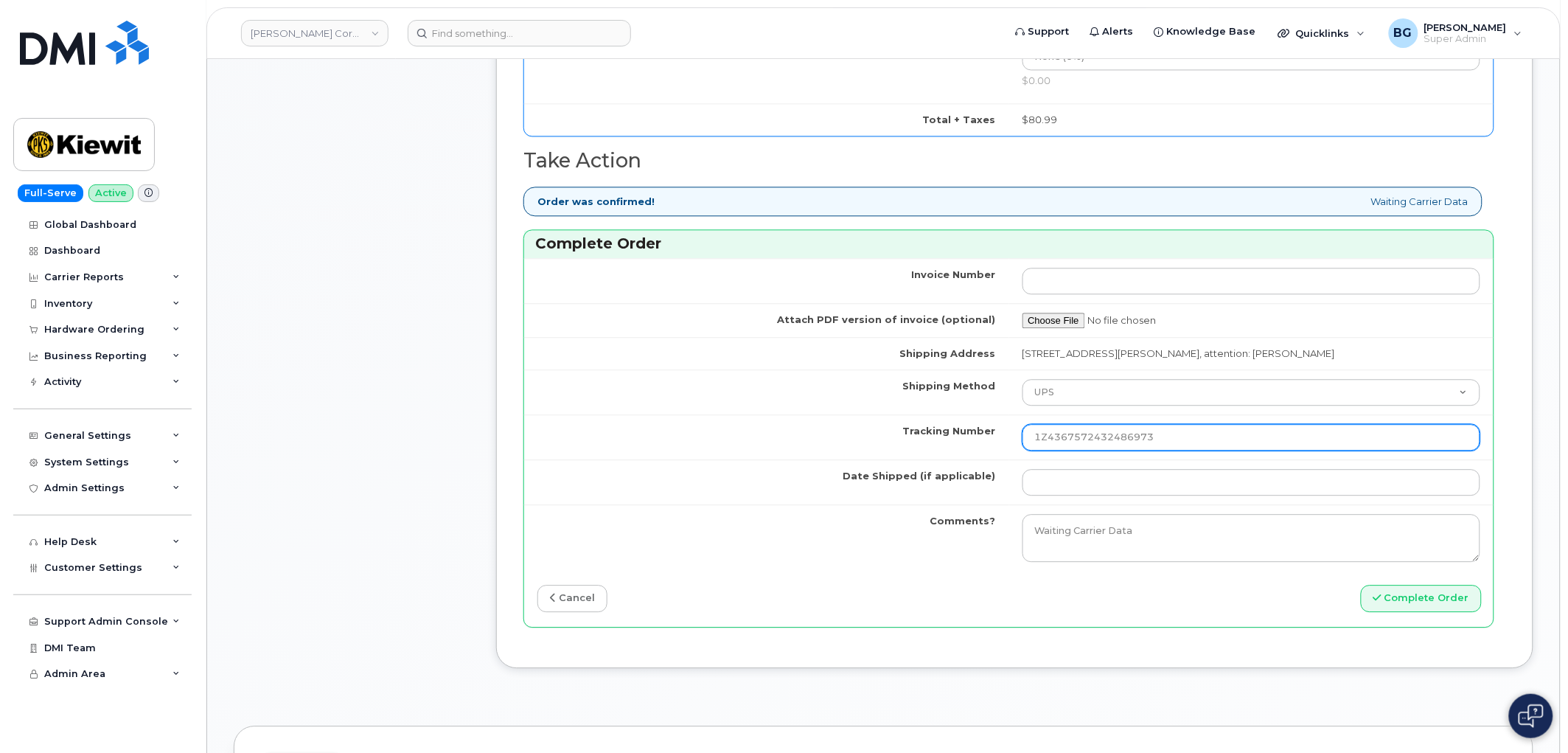
click at [1058, 450] on input "1Z4367572432486973" at bounding box center [1252, 437] width 459 height 26
type input "1Z4367572432486973"
click at [1101, 482] on td at bounding box center [1251, 482] width 485 height 45
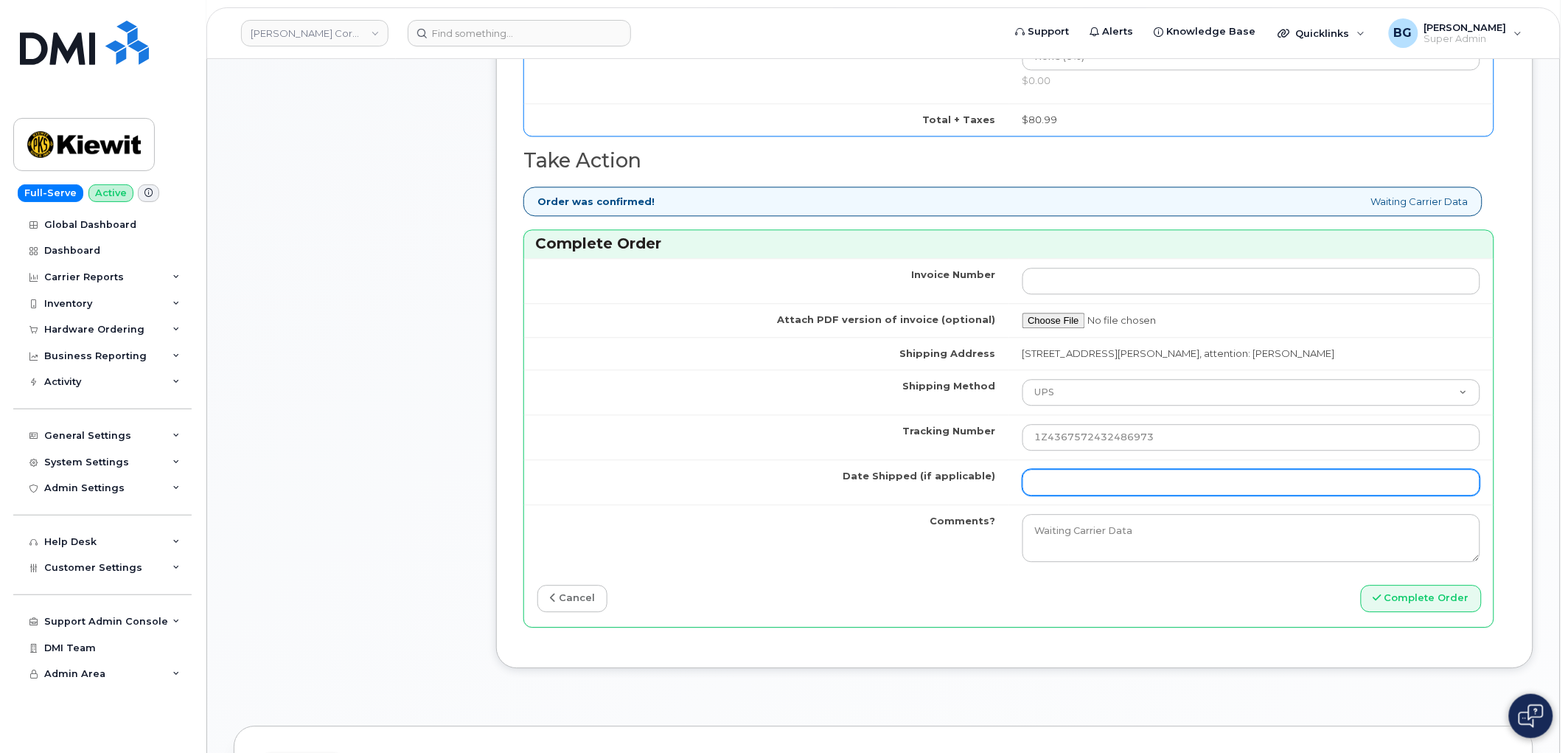
click at [1101, 494] on input "Date Shipped (if applicable)" at bounding box center [1252, 481] width 459 height 26
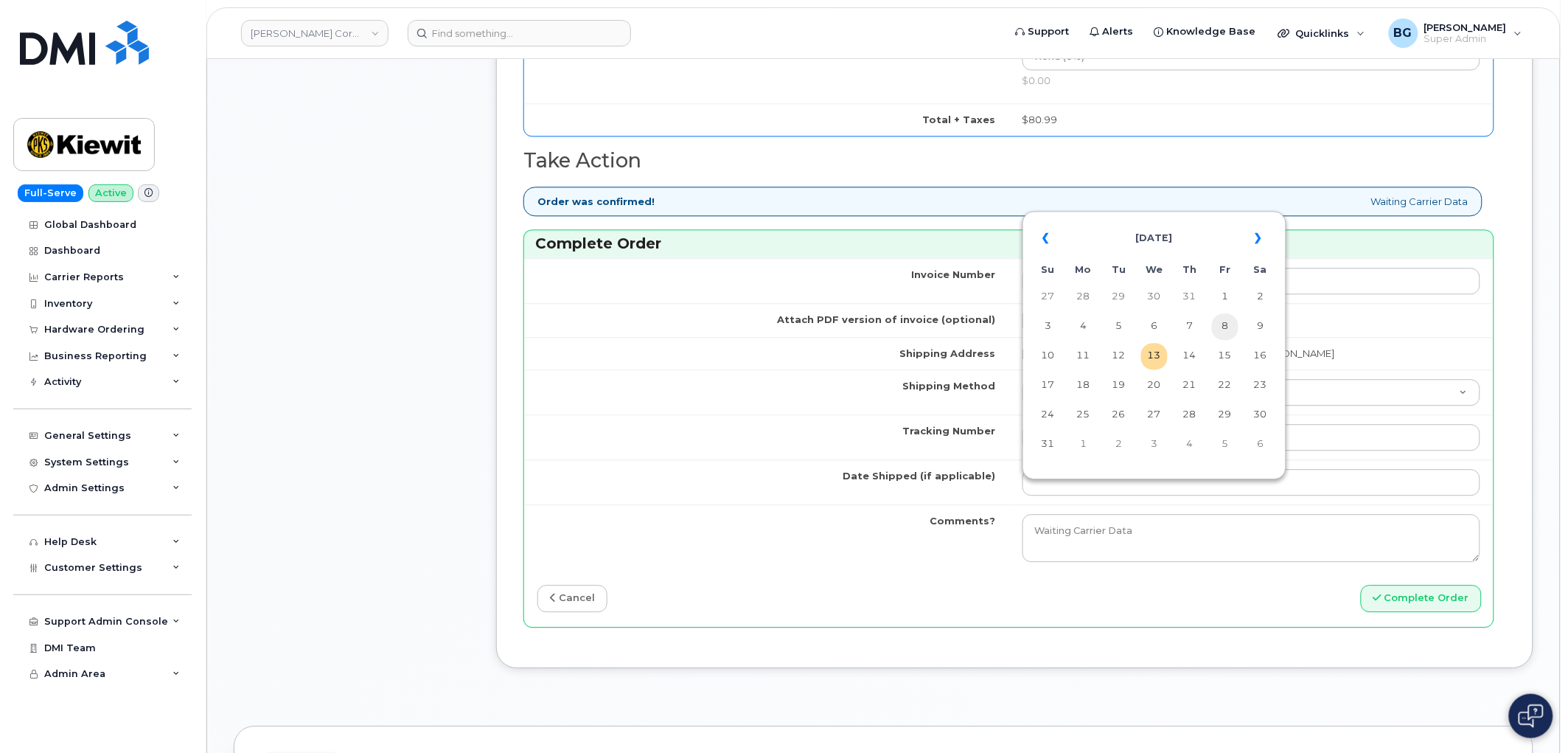
click at [1227, 329] on td "8" at bounding box center [1224, 326] width 26 height 26
type input "2025-08-08"
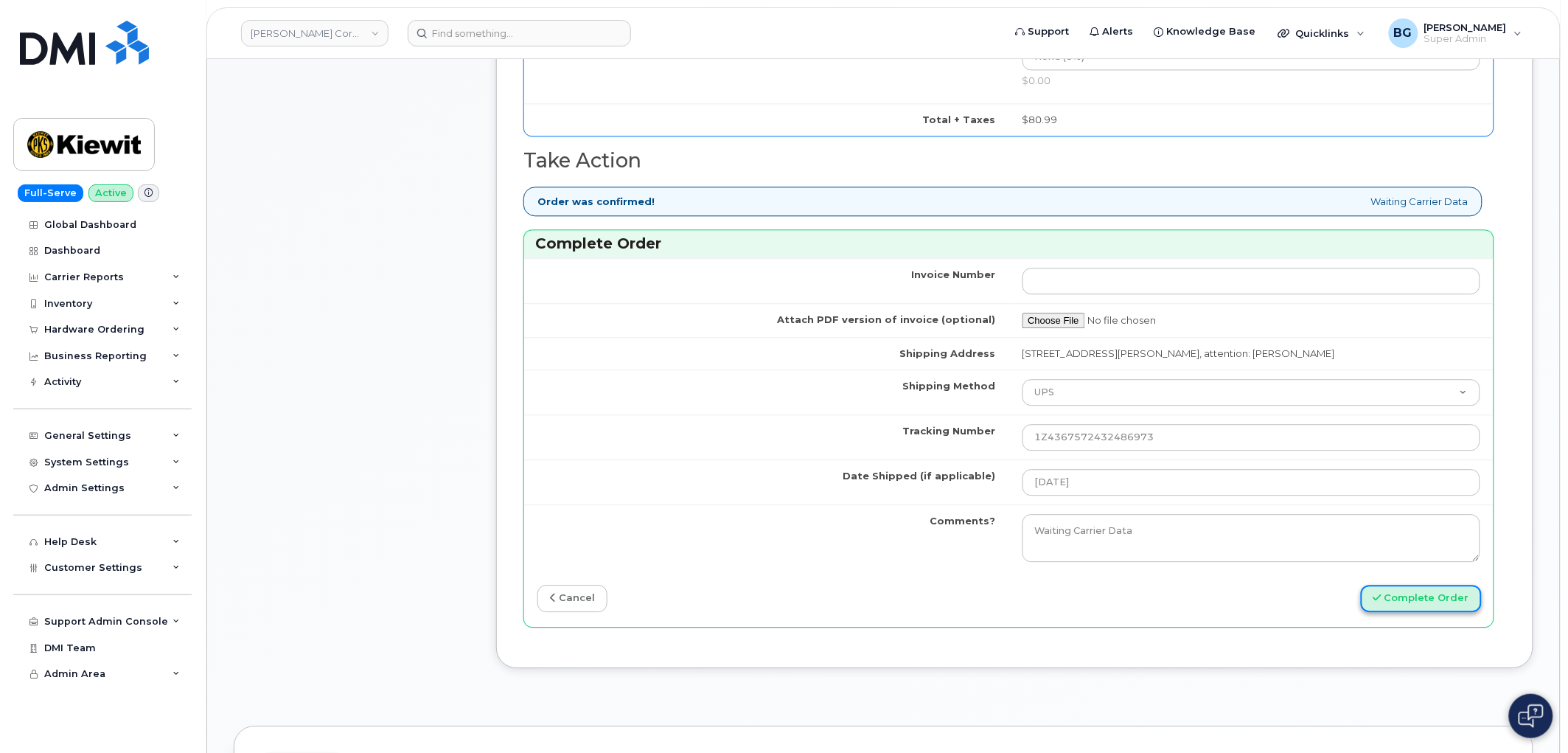
click at [1412, 612] on button "Complete Order" at bounding box center [1421, 598] width 121 height 27
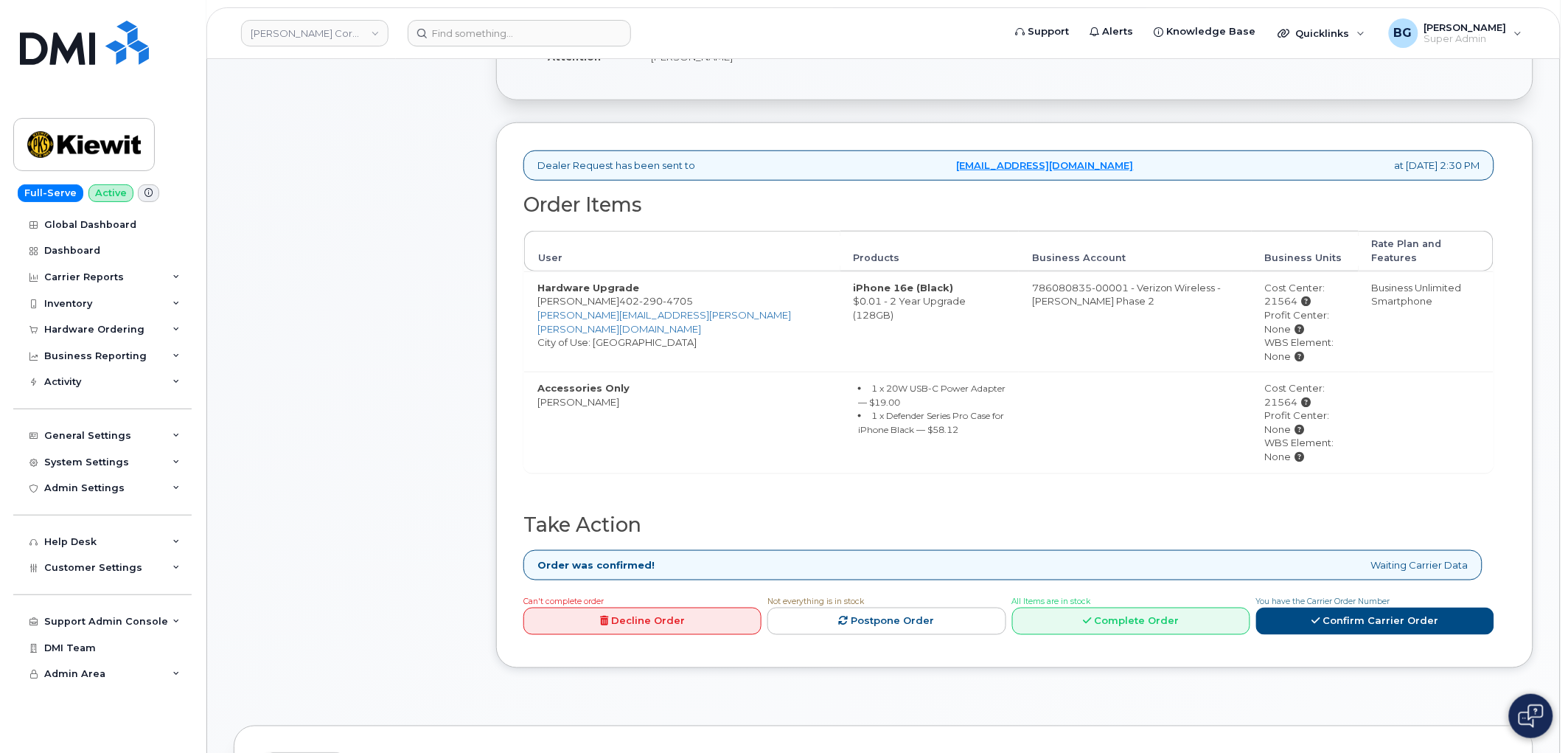
scroll to position [382, 0]
click at [1148, 607] on link "Complete Order" at bounding box center [1131, 620] width 238 height 27
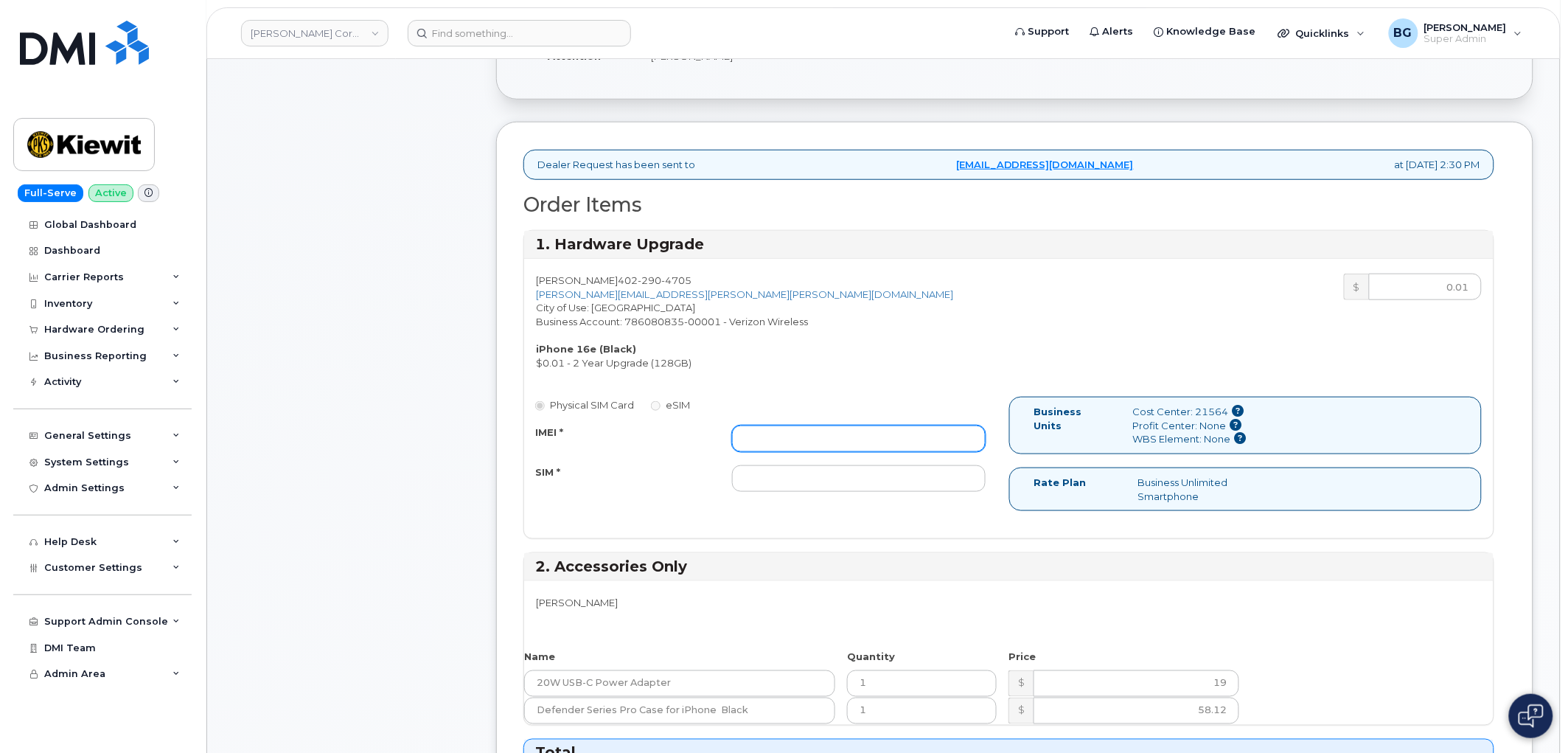
click at [826, 444] on input "IMEI *" at bounding box center [859, 438] width 254 height 26
paste input "351811696684484"
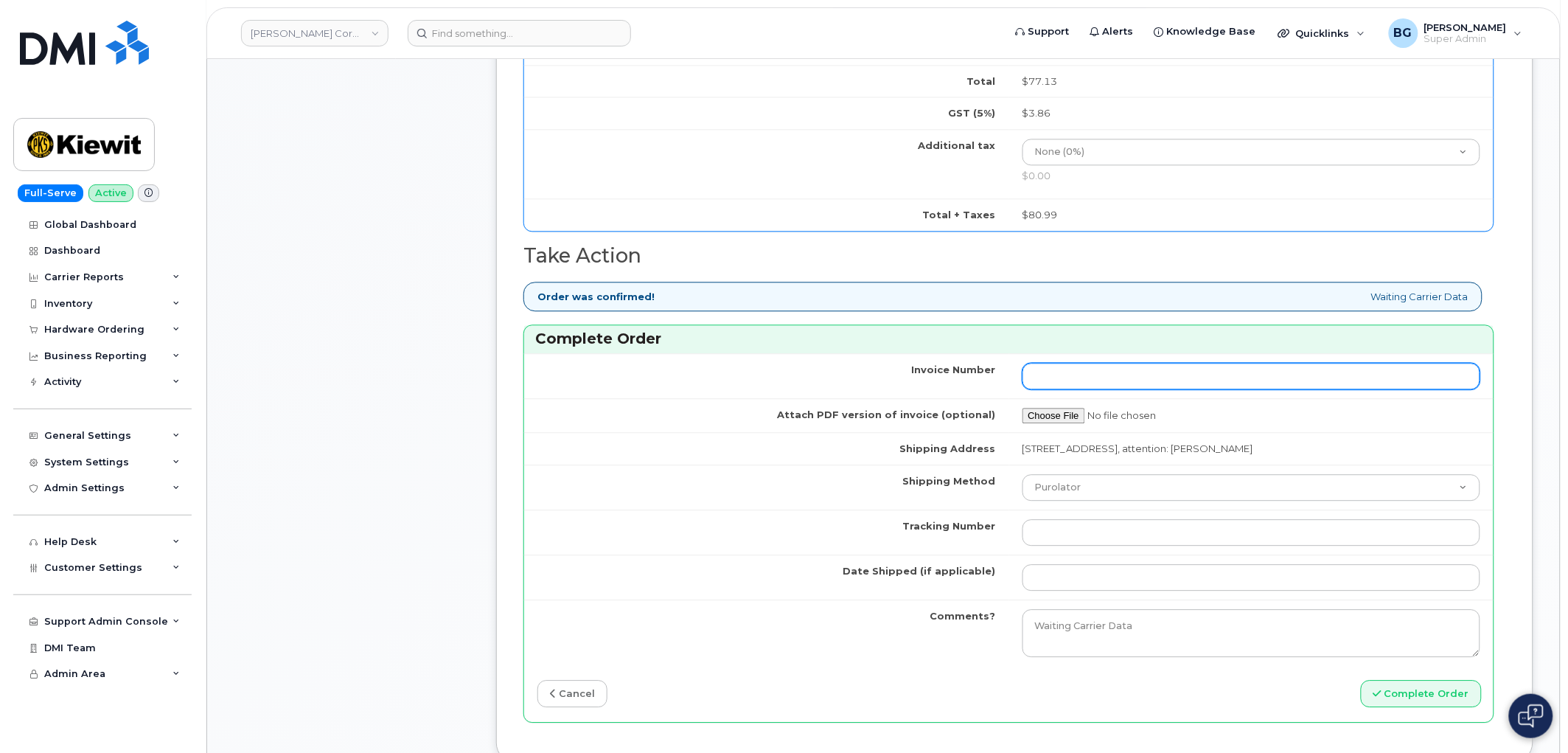
scroll to position [1202, 0]
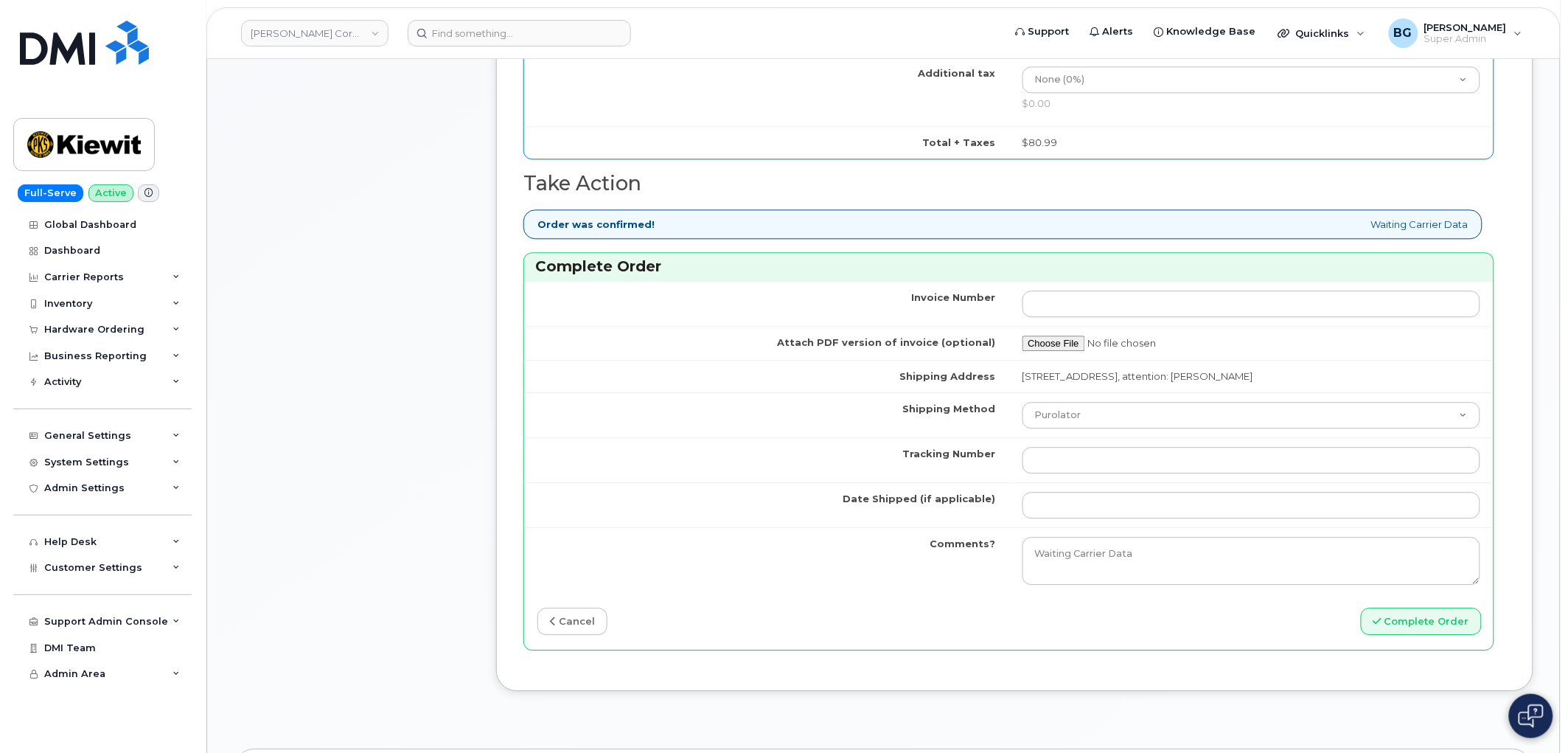
type input "351811696684484"
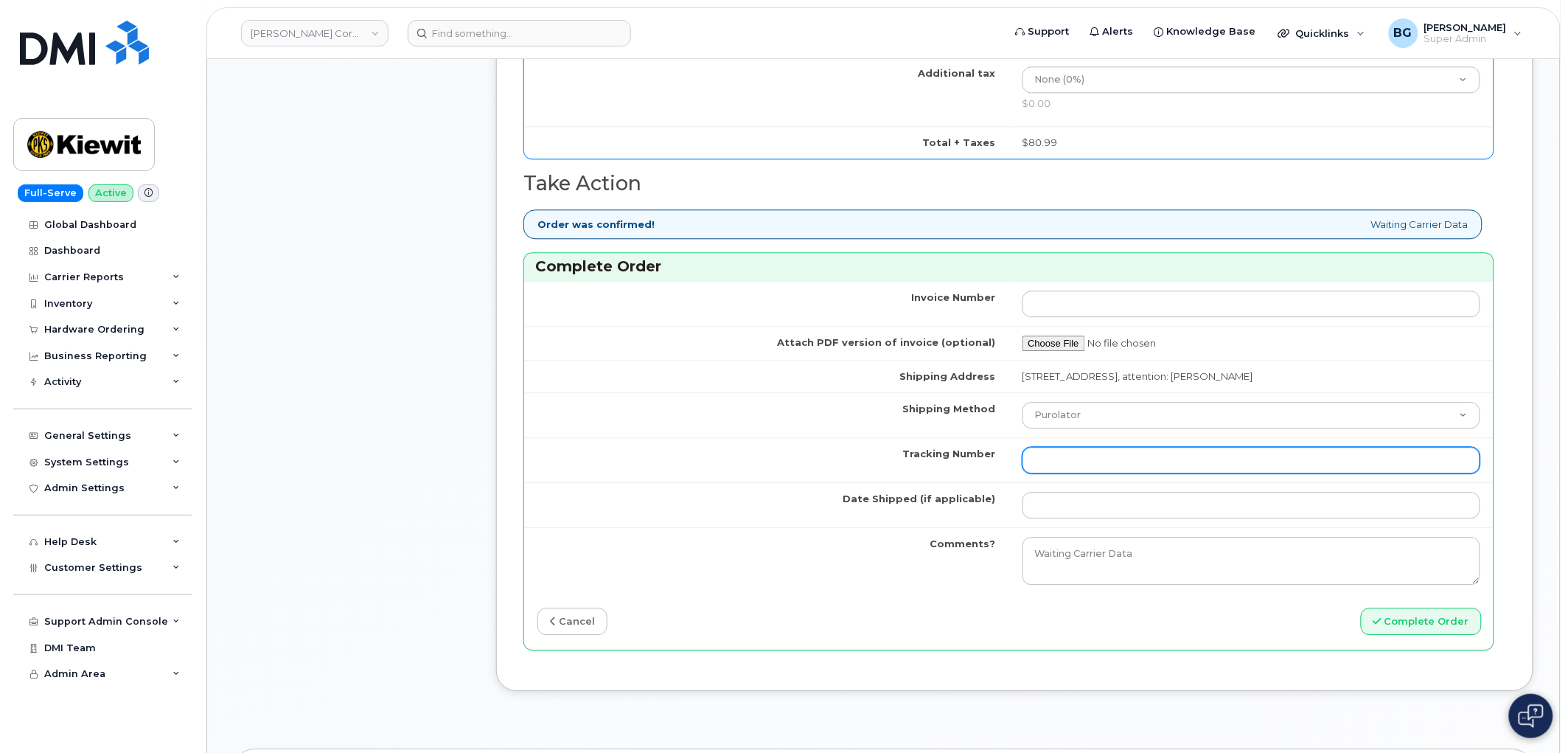
click at [1106, 473] on input "Tracking Number" at bounding box center [1252, 460] width 459 height 26
paste input "1Z4367572432392109"
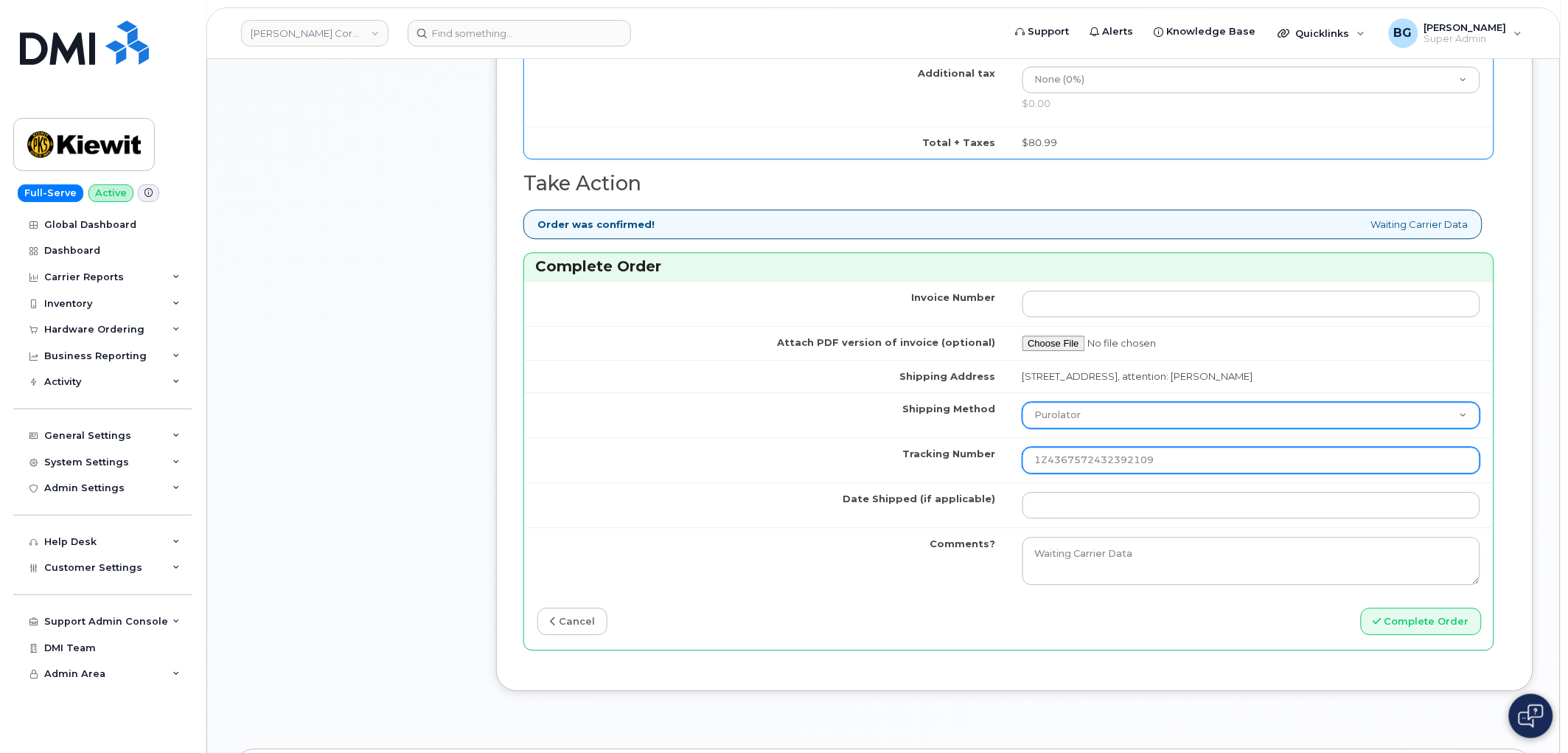
type input "1Z4367572432392109"
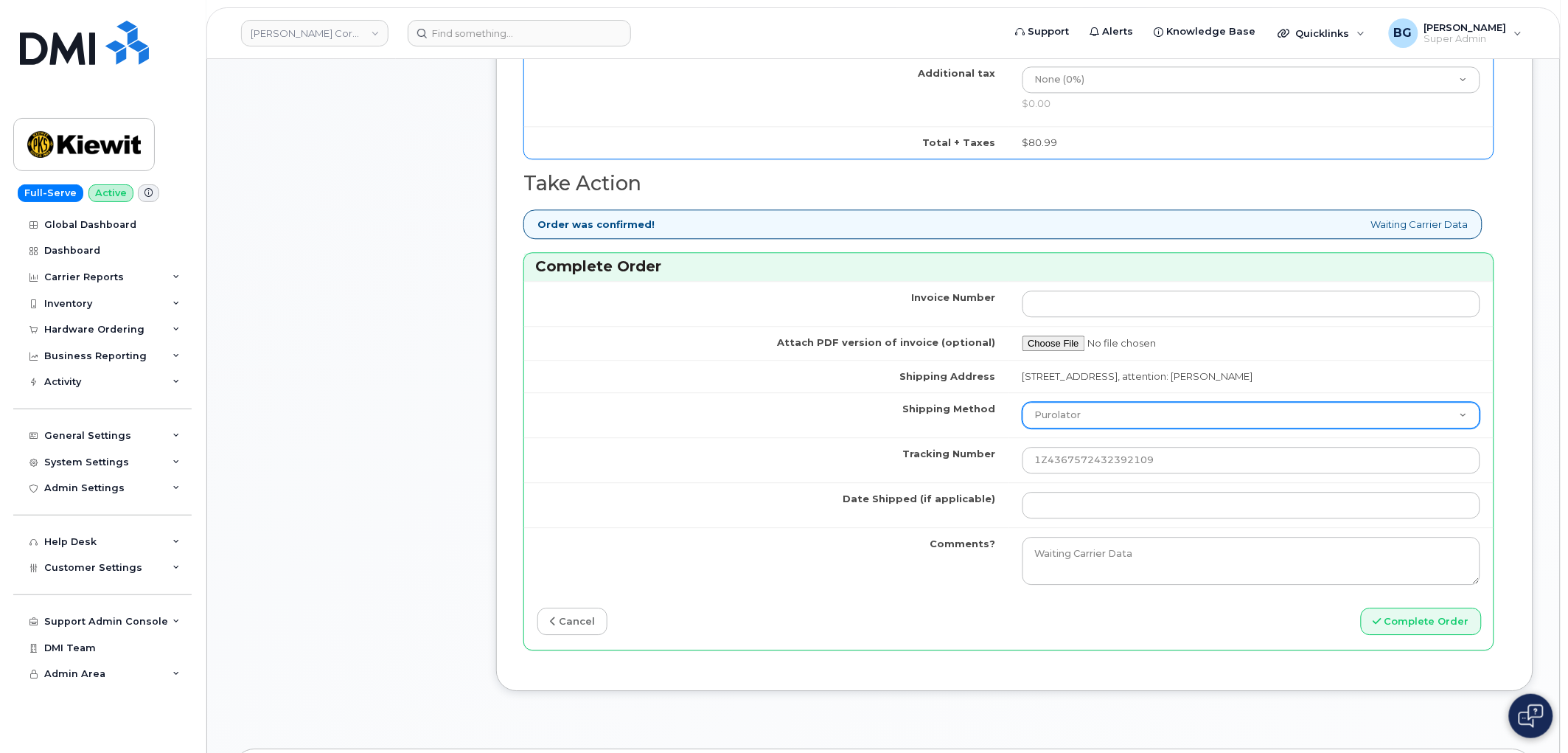
click at [1103, 429] on select "Purolator UPS FedEx Canada Post Courier Other Drop Off Pick Up" at bounding box center [1252, 414] width 459 height 26
select select "UPS"
click at [1023, 417] on select "Purolator UPS FedEx Canada Post Courier Other Drop Off Pick Up" at bounding box center [1252, 414] width 459 height 26
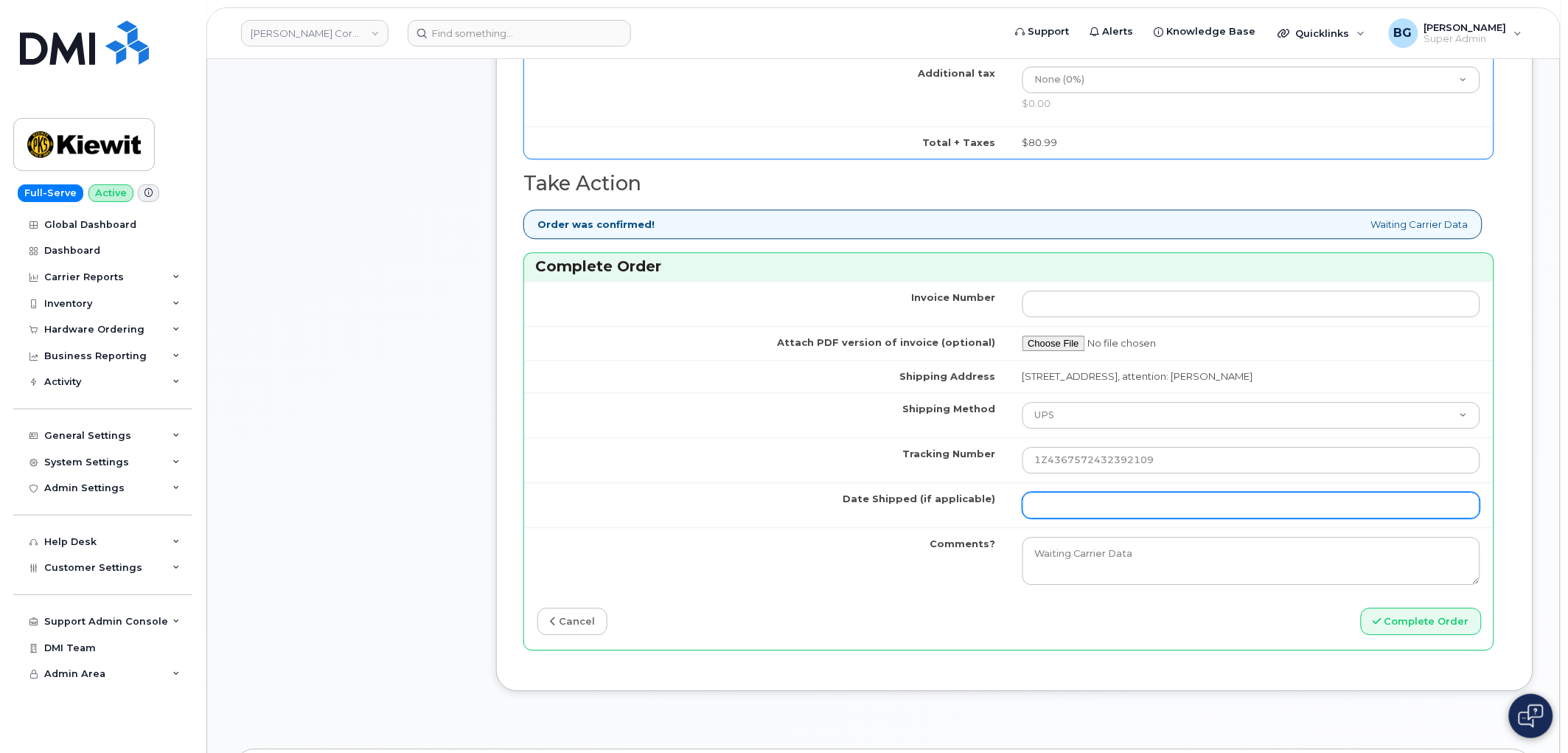
click at [1057, 518] on input "Date Shipped (if applicable)" at bounding box center [1252, 504] width 459 height 26
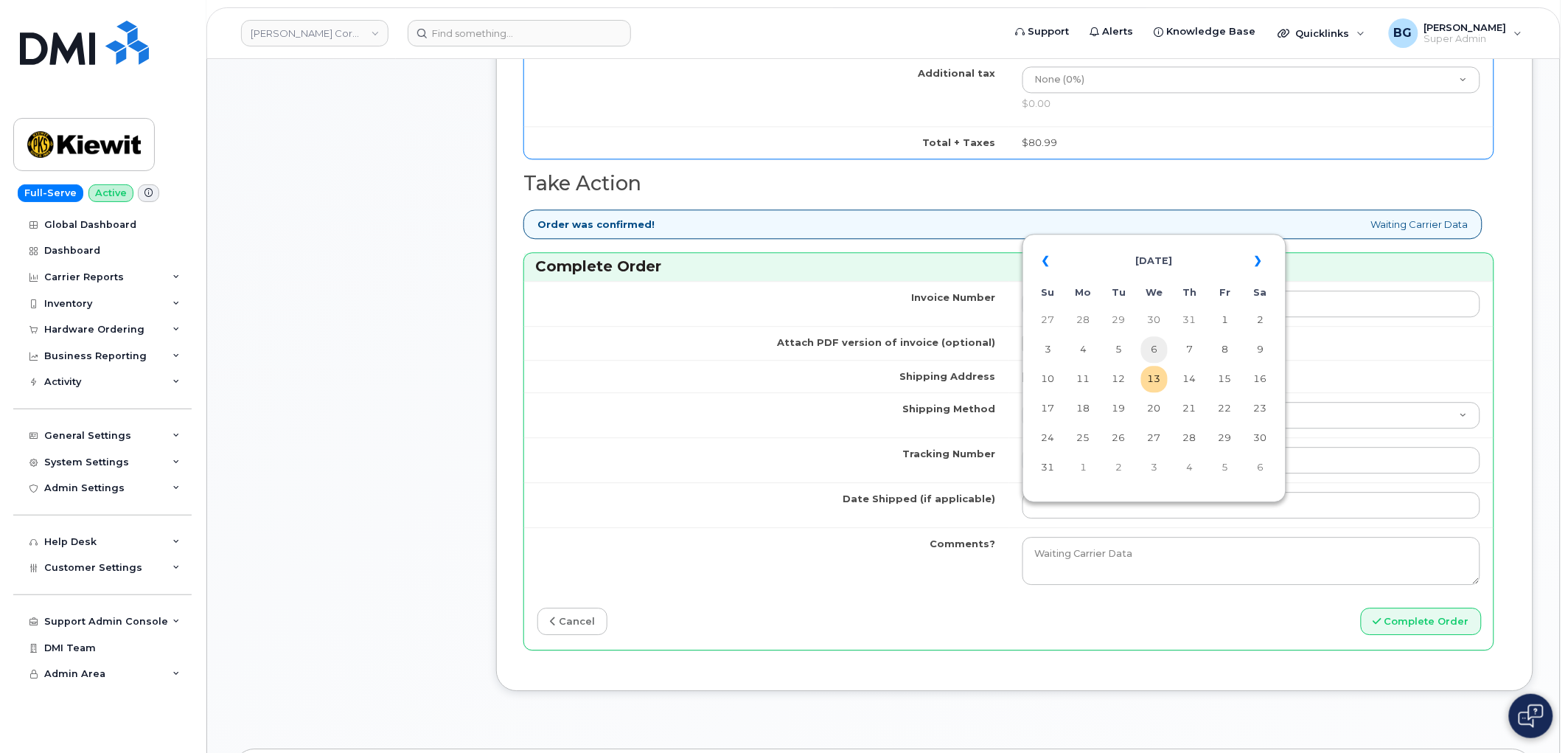
click at [1159, 345] on td "6" at bounding box center [1154, 348] width 26 height 26
type input "2025-08-06"
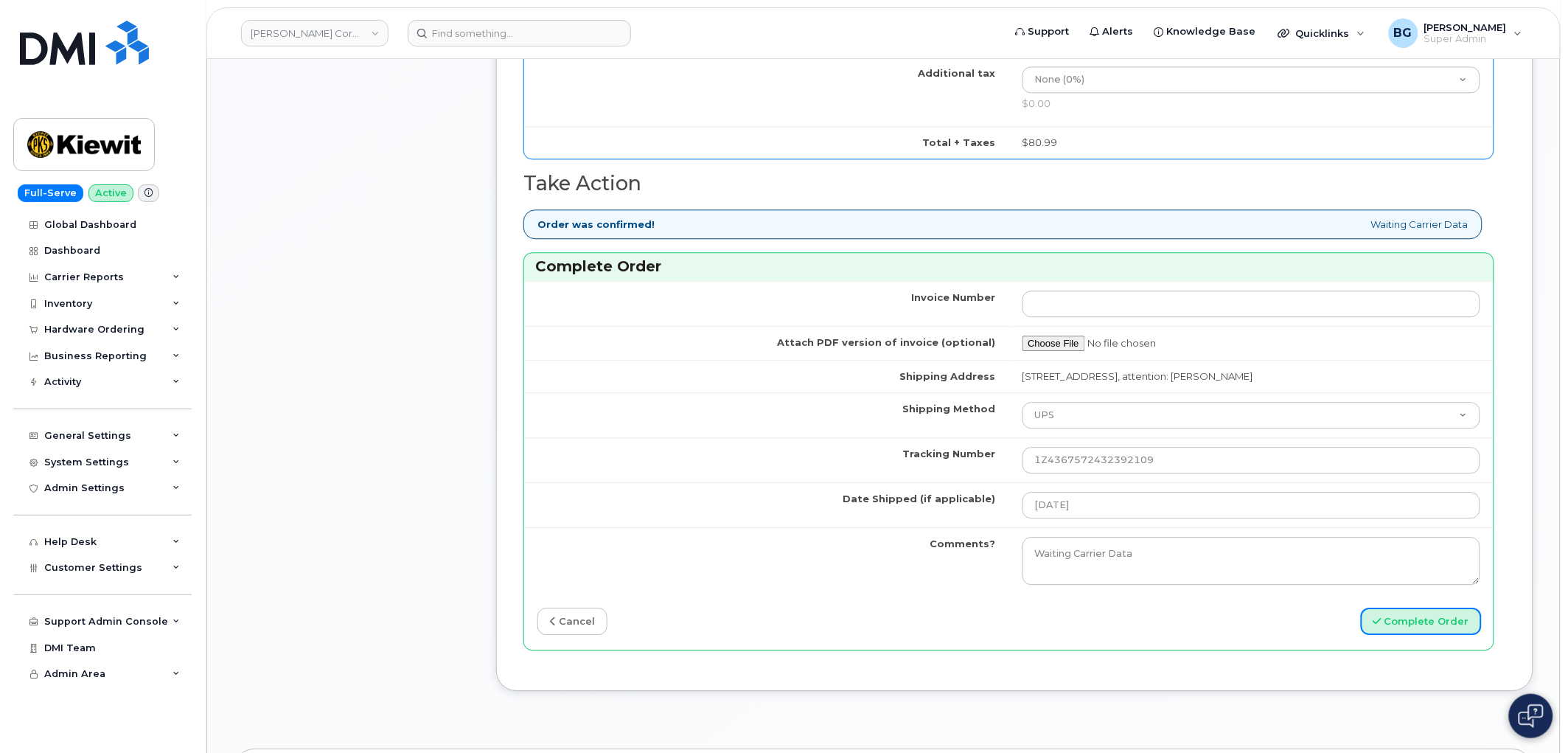
click at [1437, 635] on button "Complete Order" at bounding box center [1421, 621] width 121 height 27
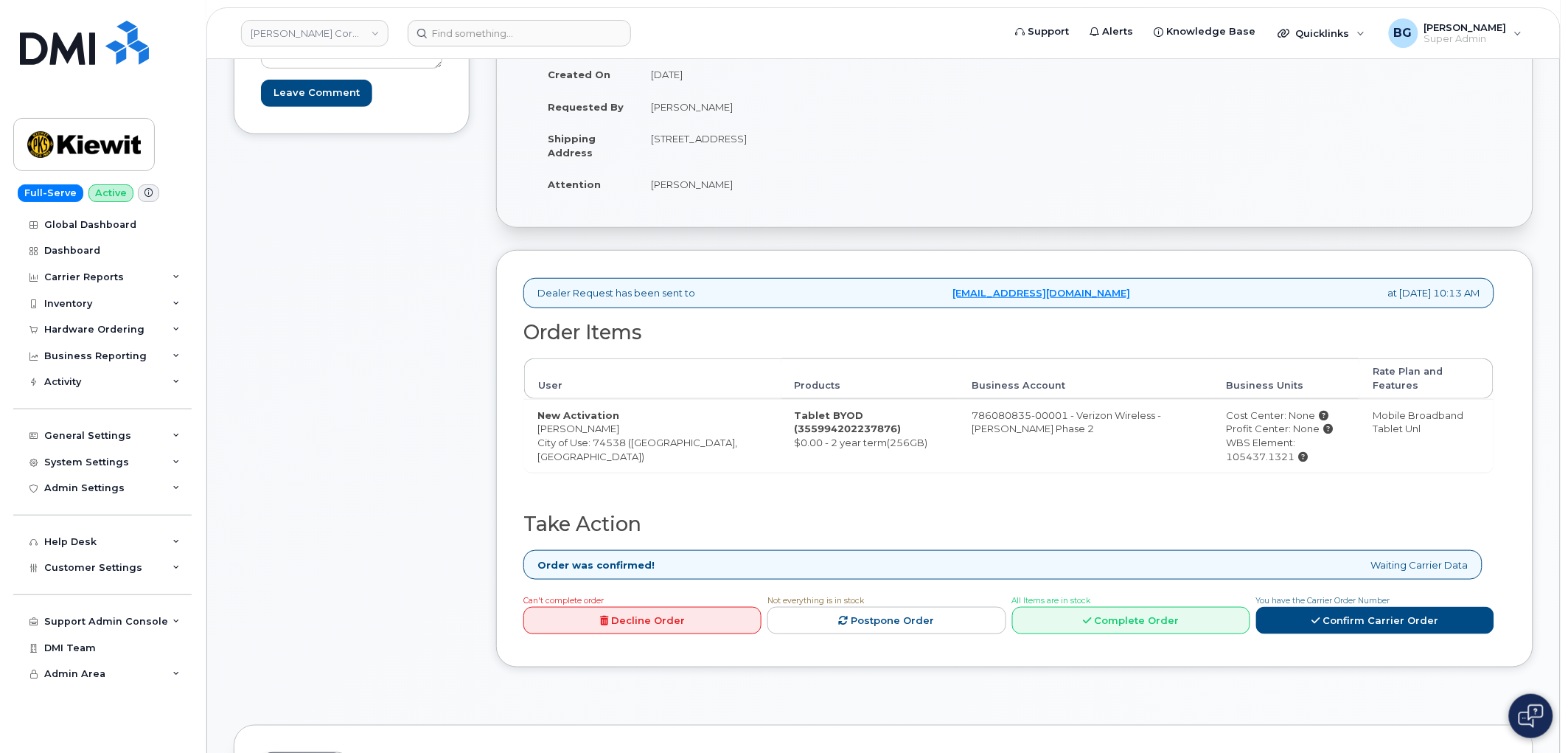
scroll to position [273, 0]
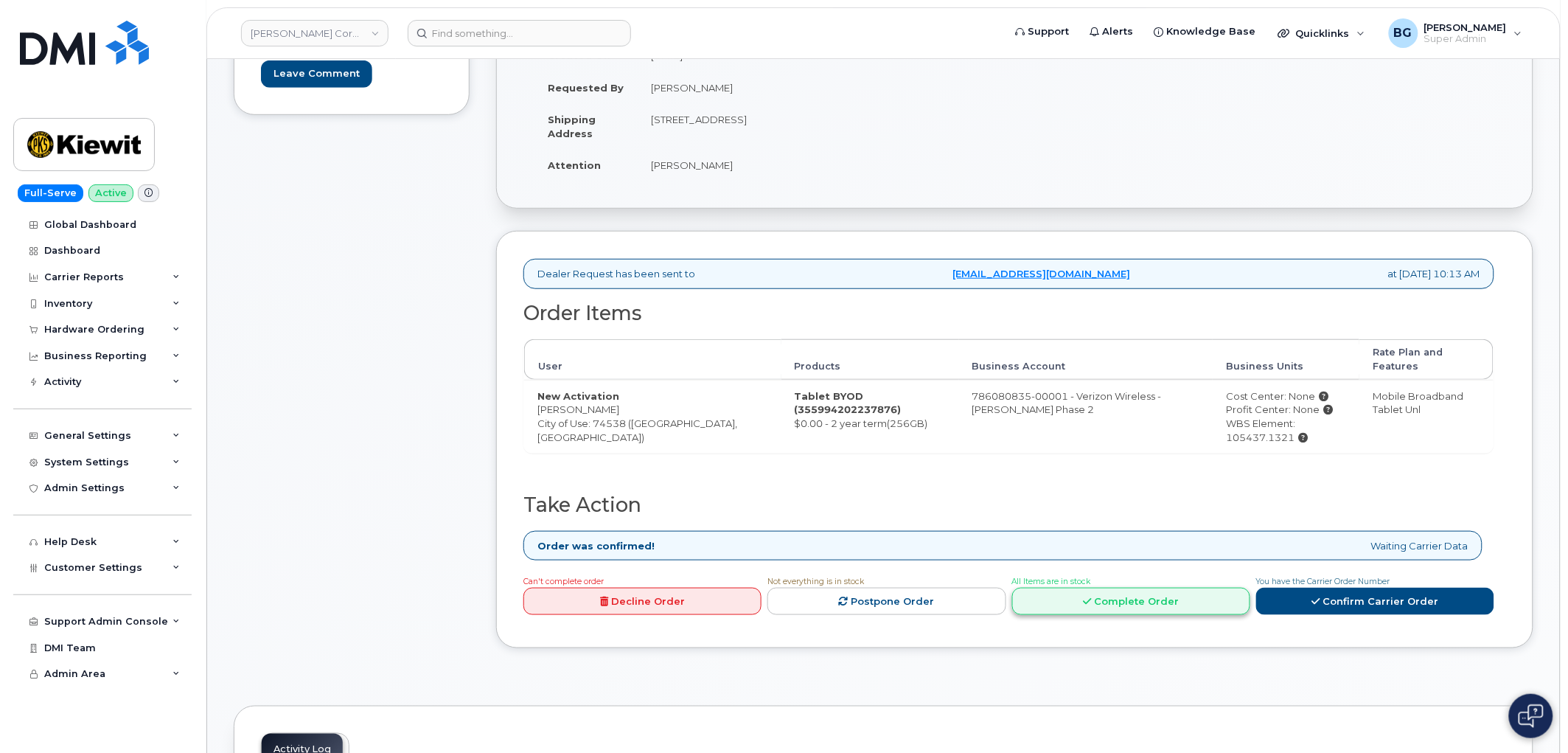
click at [1144, 594] on link "Complete Order" at bounding box center [1131, 601] width 238 height 27
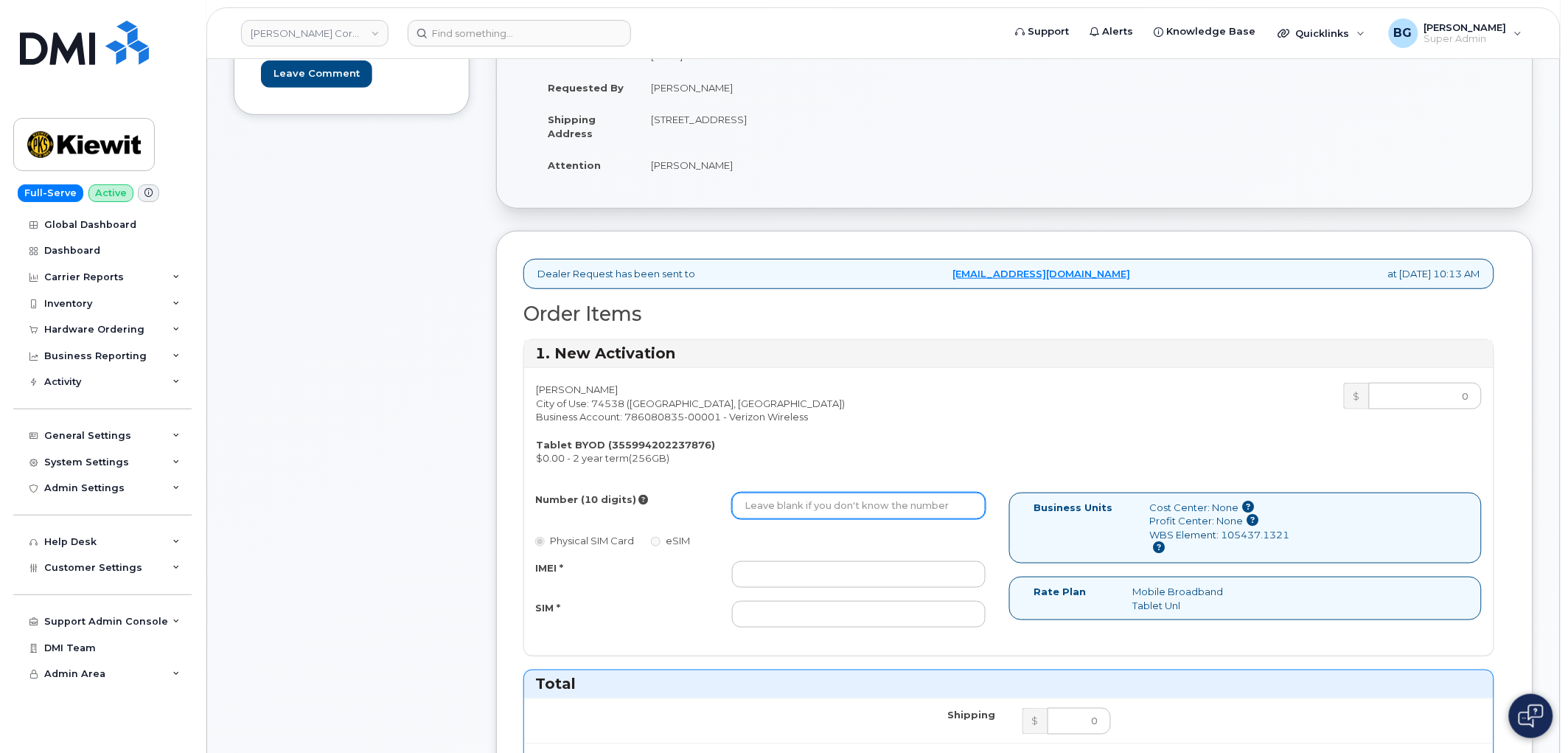
click at [804, 505] on input "Number (10 digits)" at bounding box center [859, 505] width 254 height 26
paste input "7084214891"
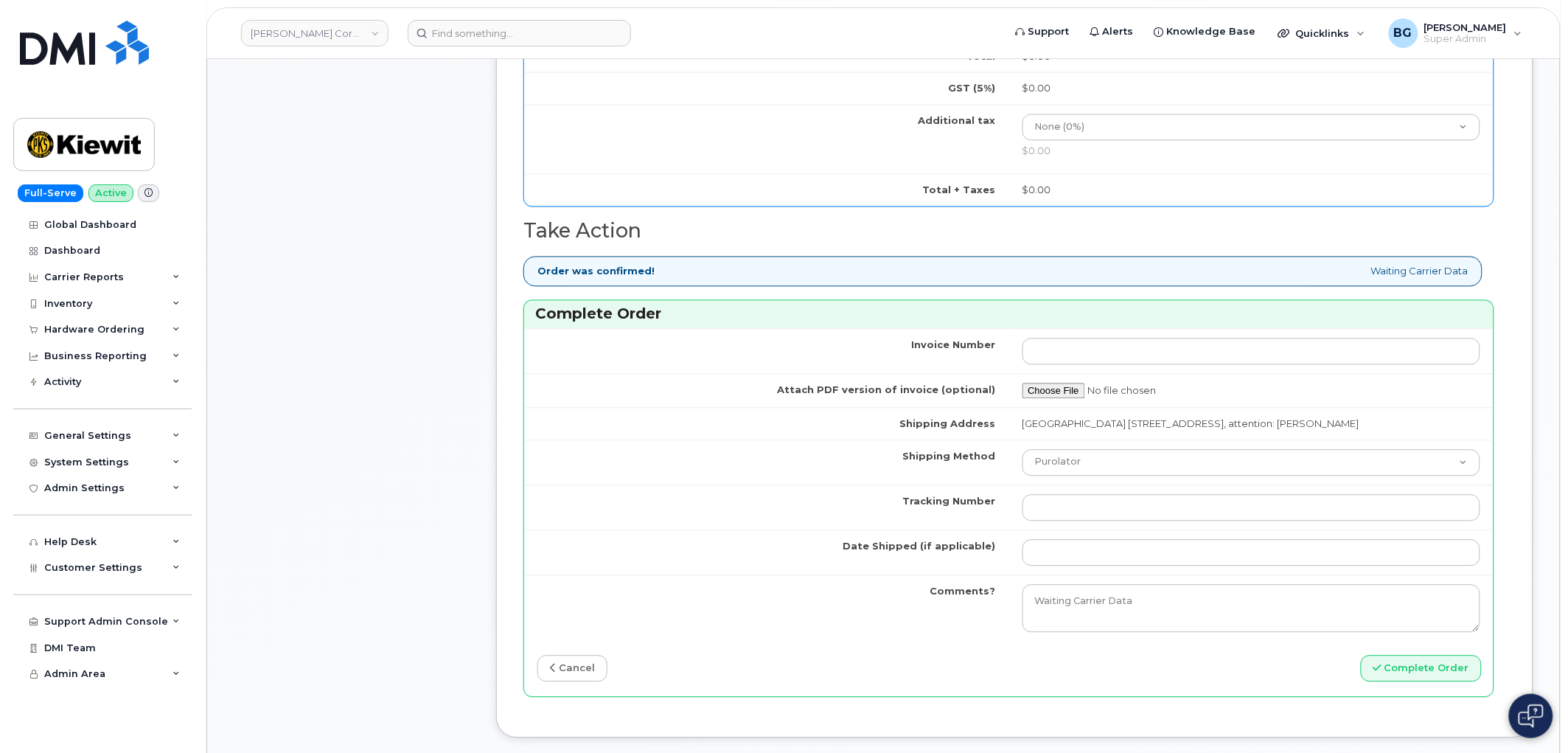
scroll to position [982, 0]
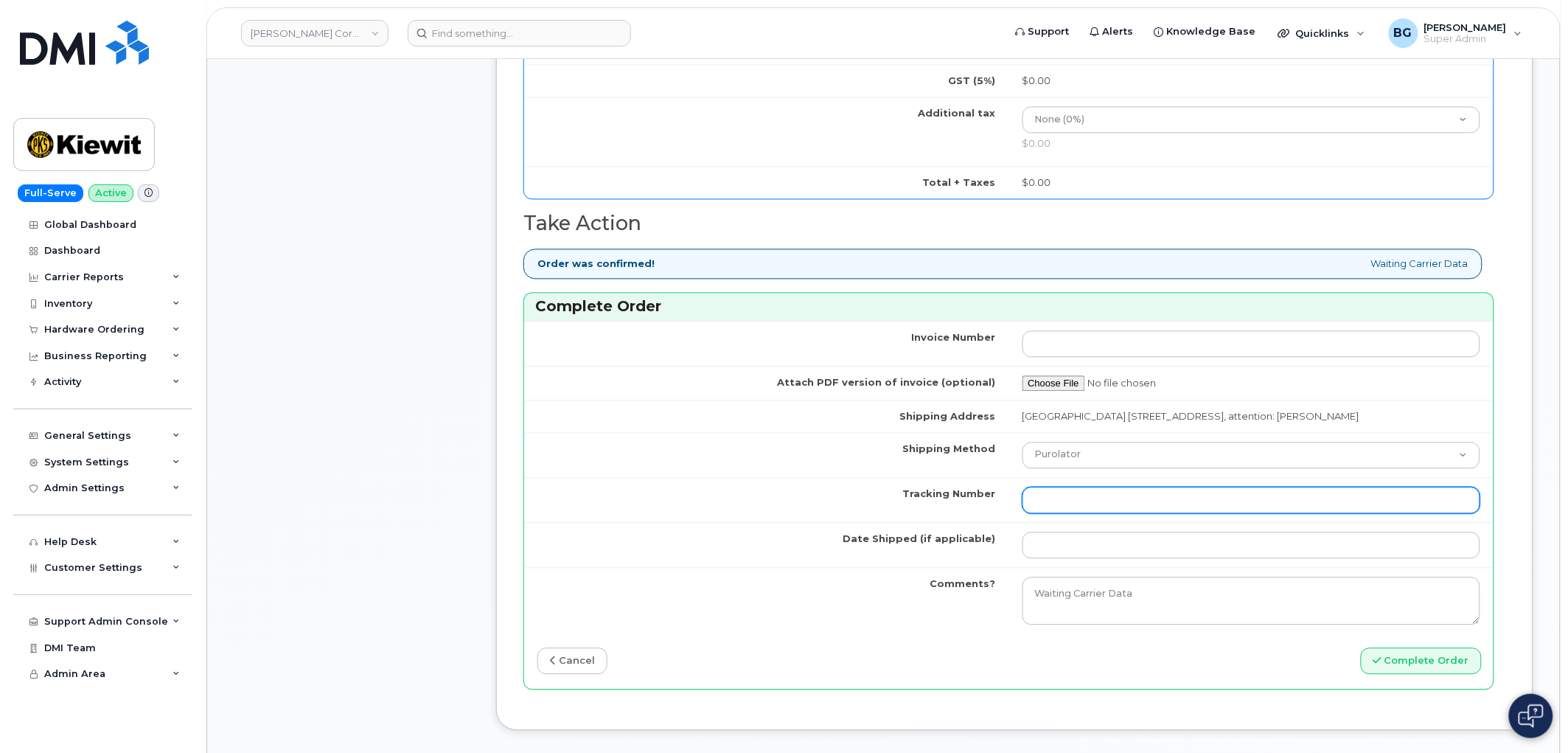
type input "7084214891"
click at [1129, 505] on input "Tracking Number" at bounding box center [1252, 499] width 459 height 26
type input "n/a"
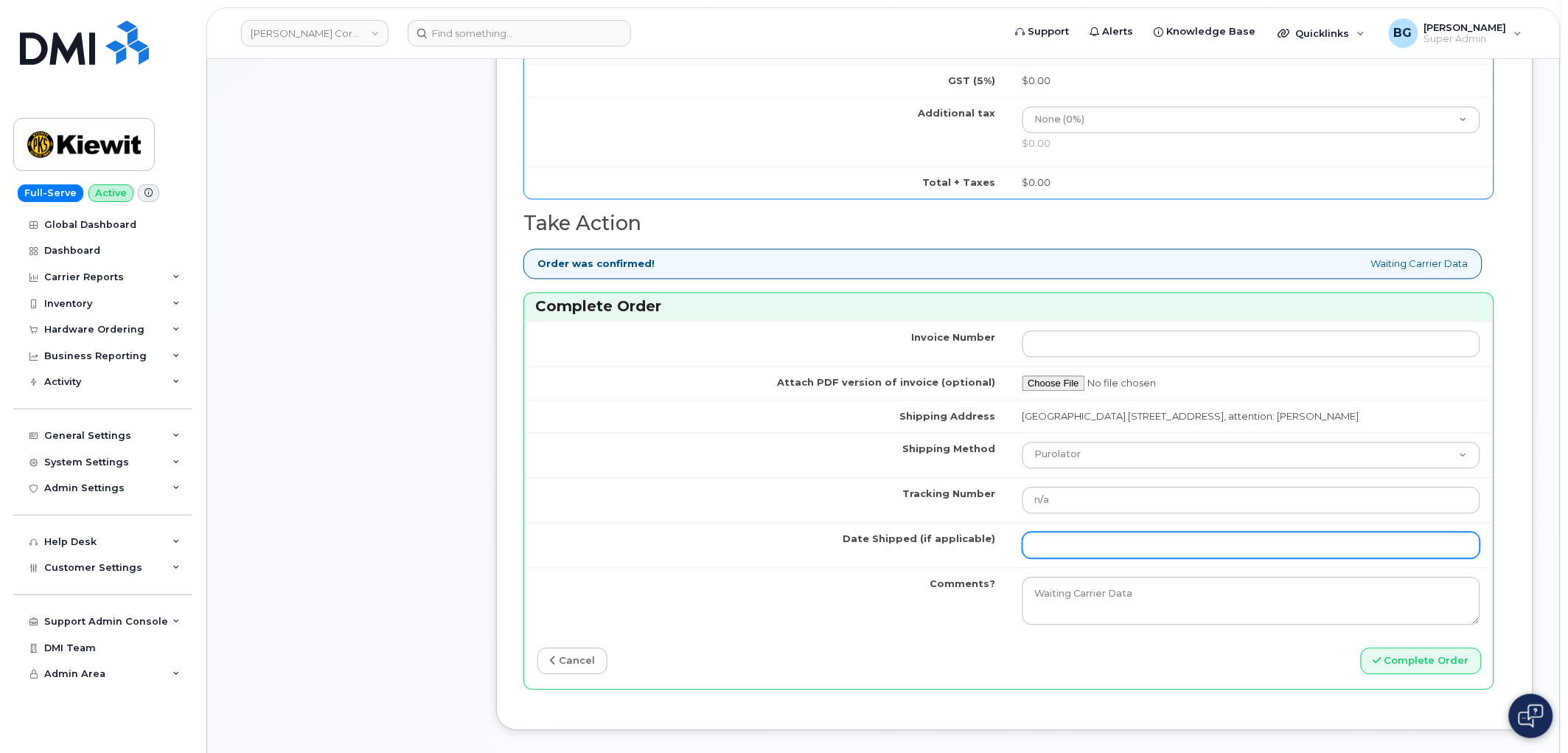
click at [1108, 558] on input "Date Shipped (if applicable)" at bounding box center [1252, 545] width 459 height 26
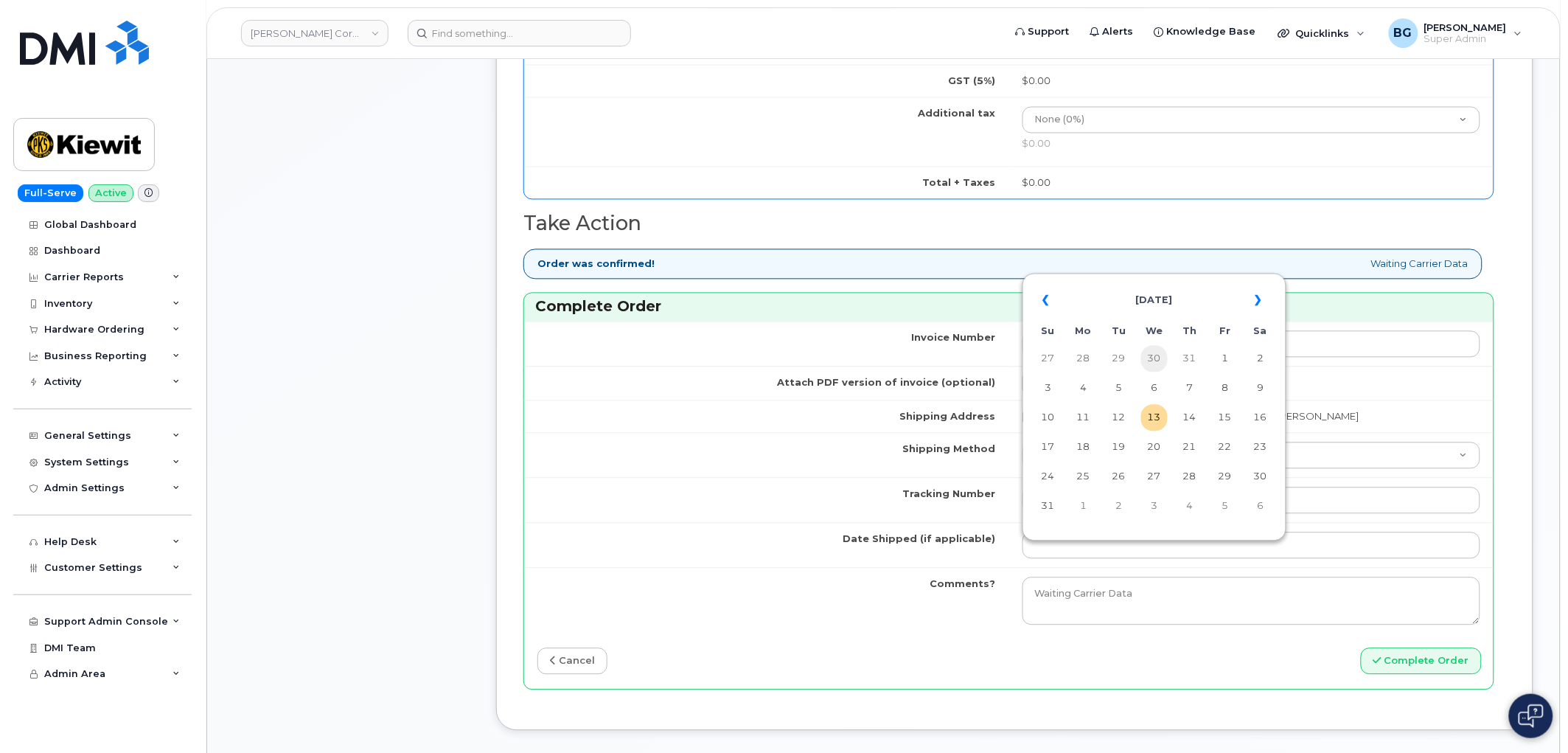
click at [1159, 357] on td "30" at bounding box center [1154, 358] width 26 height 26
type input "[DATE]"
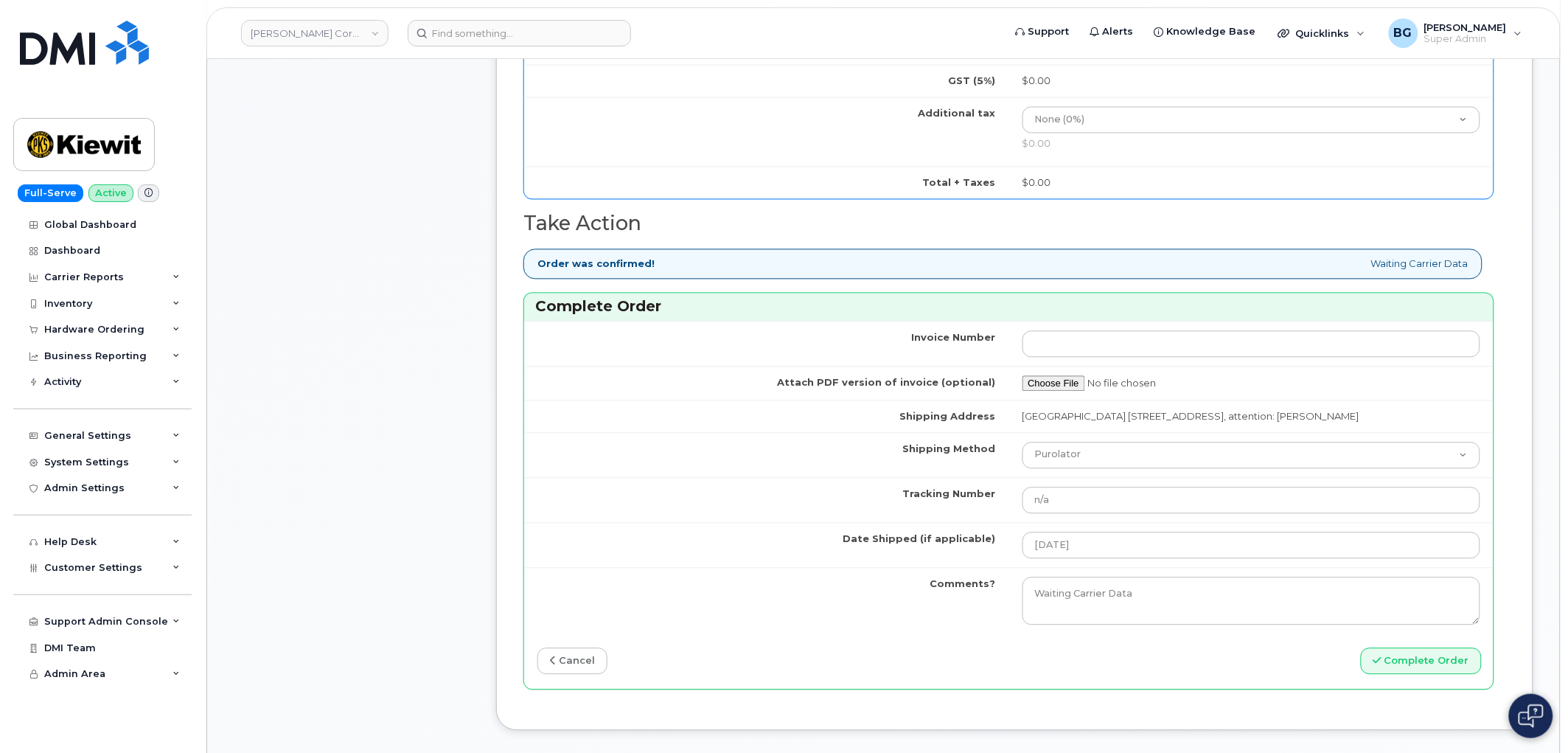
click at [1422, 659] on div "Invoice Number Attach PDF version of invoice (optional) Shipping Address [STREE…" at bounding box center [1010, 505] width 970 height 368
click at [1422, 672] on button "Complete Order" at bounding box center [1421, 662] width 121 height 27
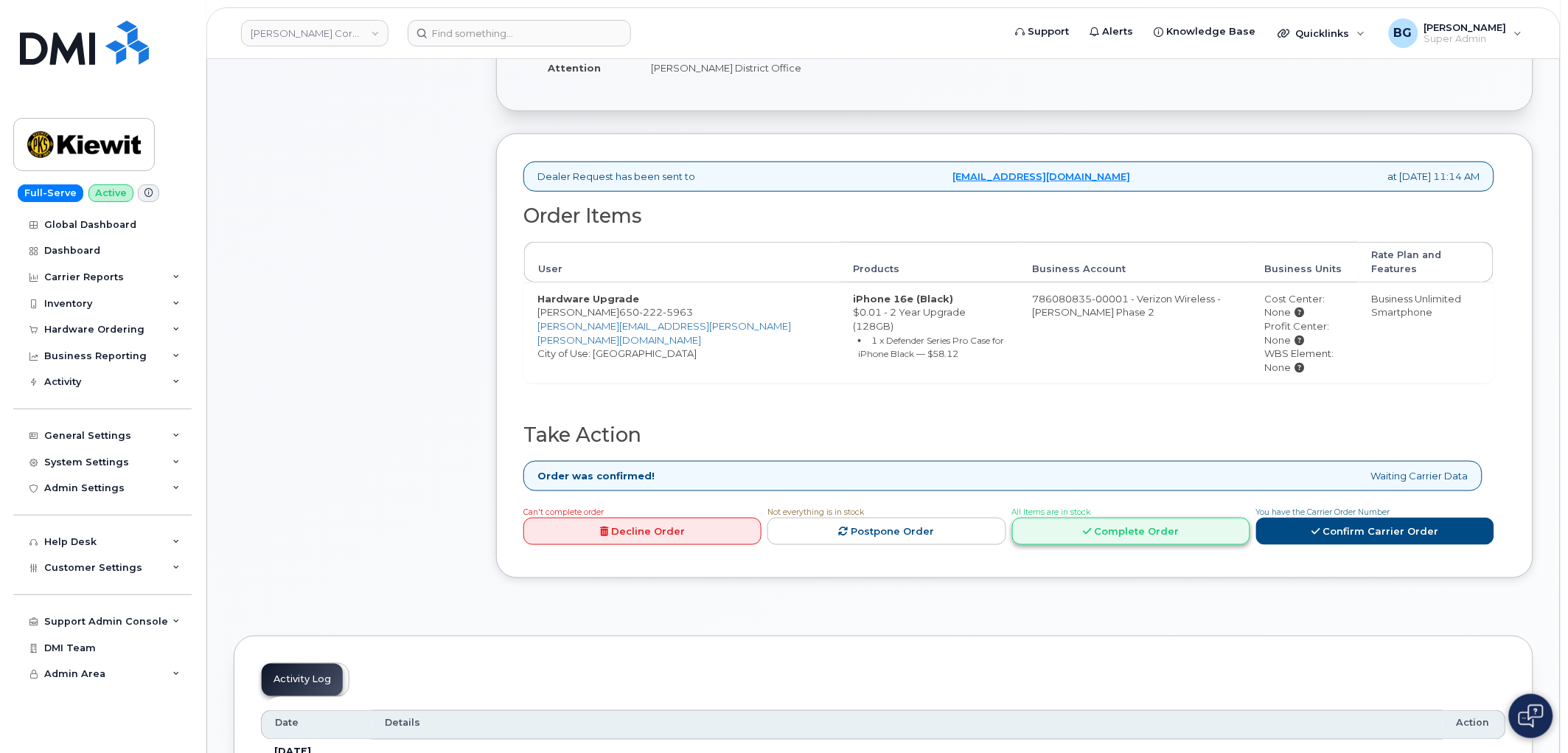
scroll to position [491, 0]
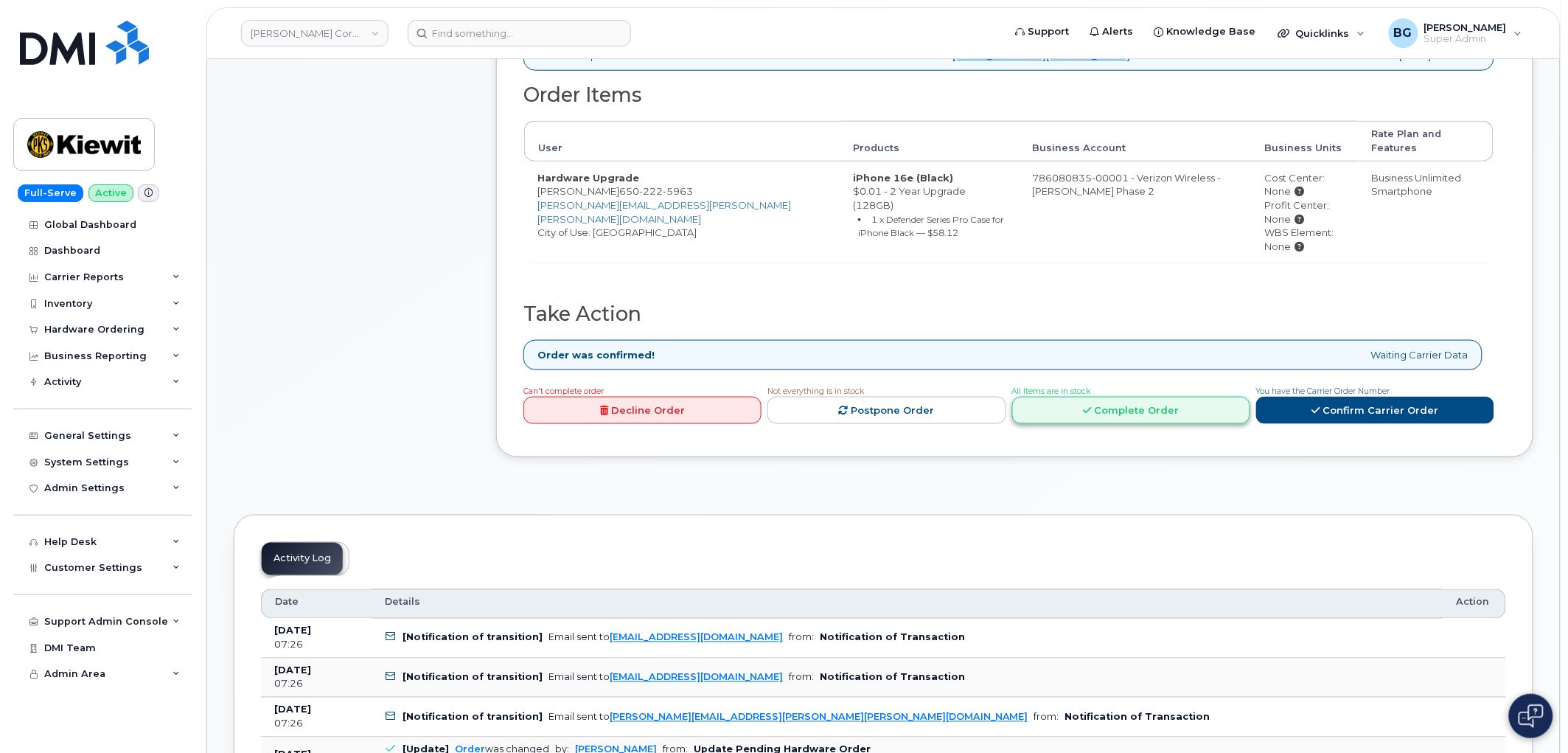
click at [1161, 397] on link "Complete Order" at bounding box center [1131, 410] width 238 height 27
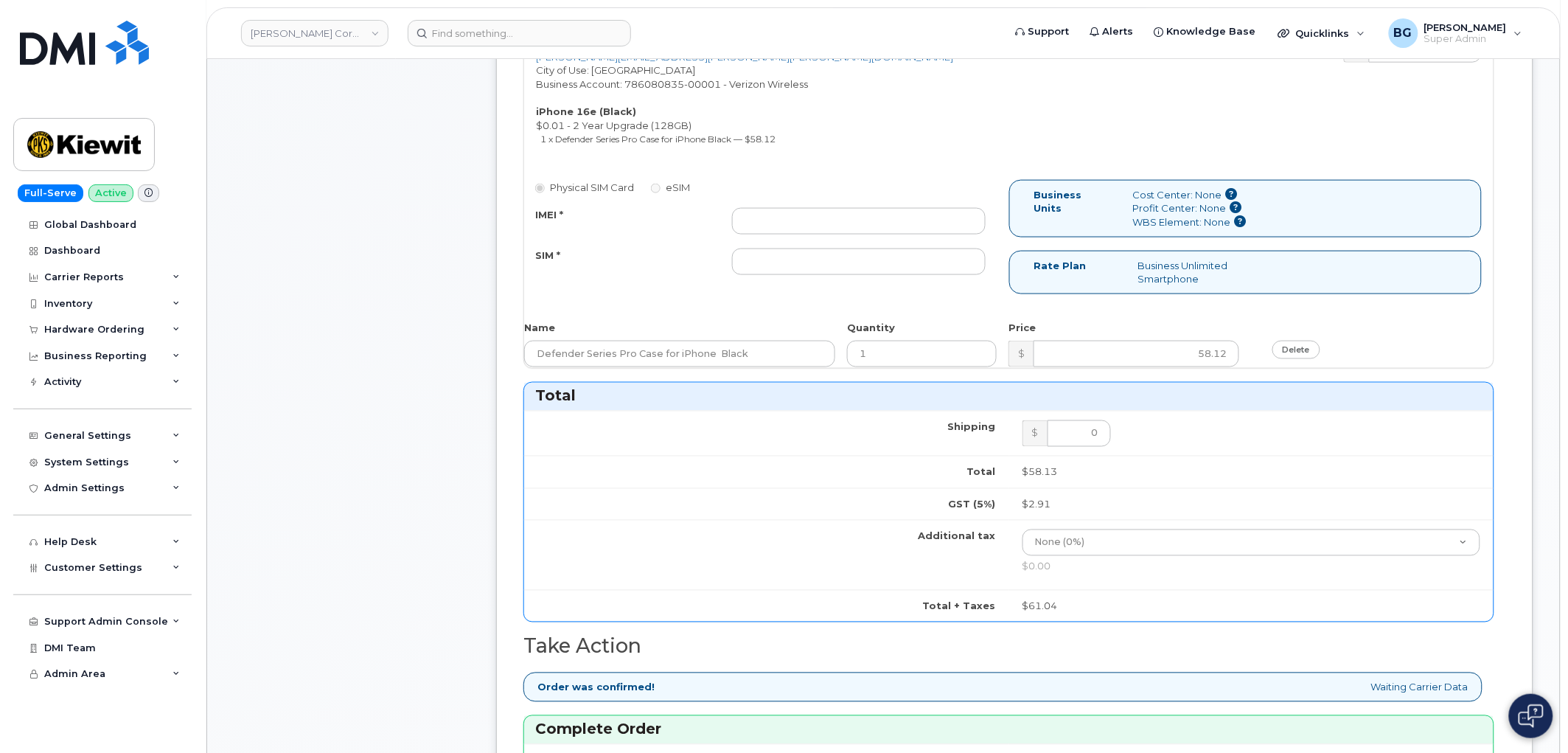
scroll to position [654, 0]
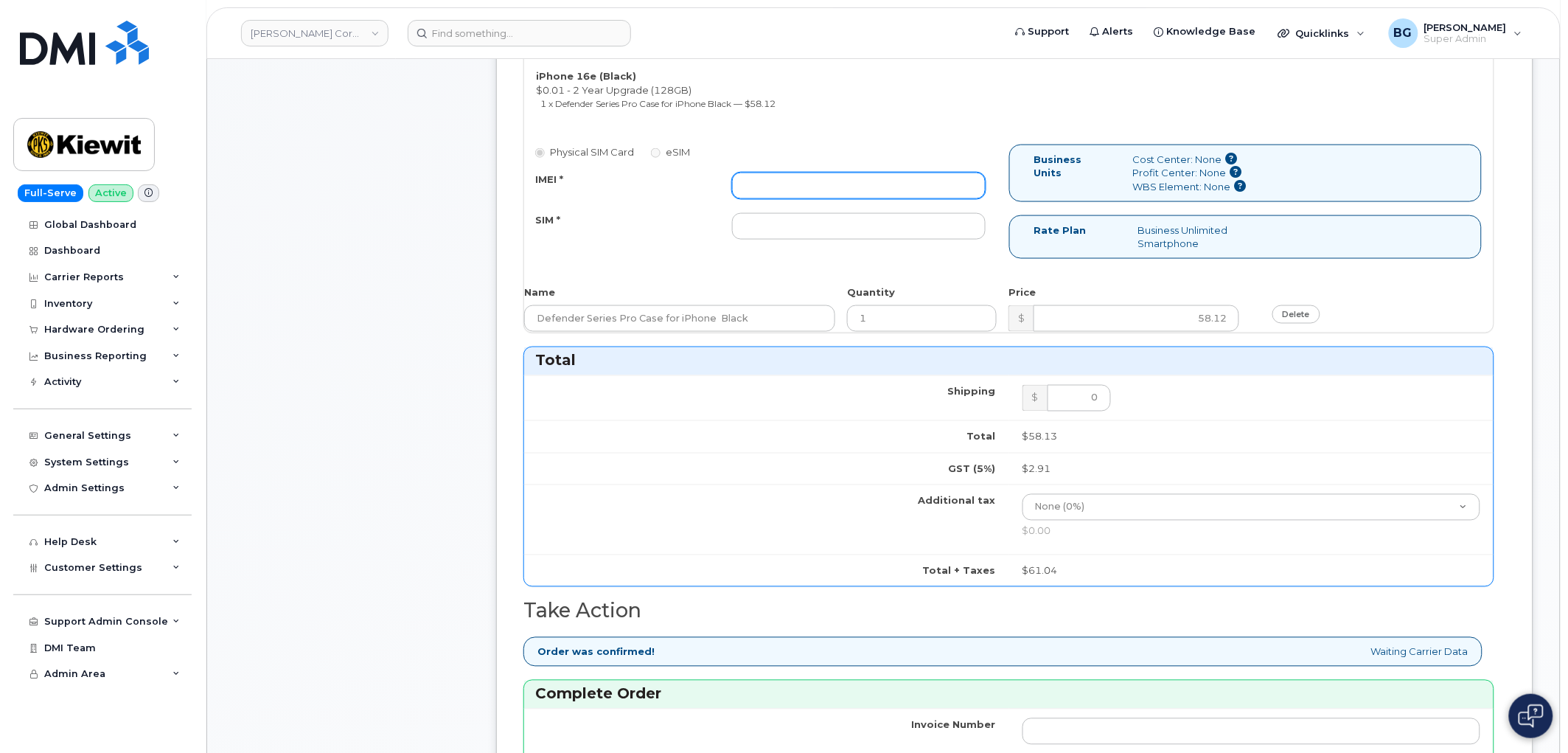
click at [799, 175] on input "IMEI *" at bounding box center [859, 185] width 254 height 26
paste input "354741557147189"
type input "354741557147189"
click at [844, 217] on input "SIM *" at bounding box center [859, 226] width 254 height 26
paste input "89043052010008889725001510543719"
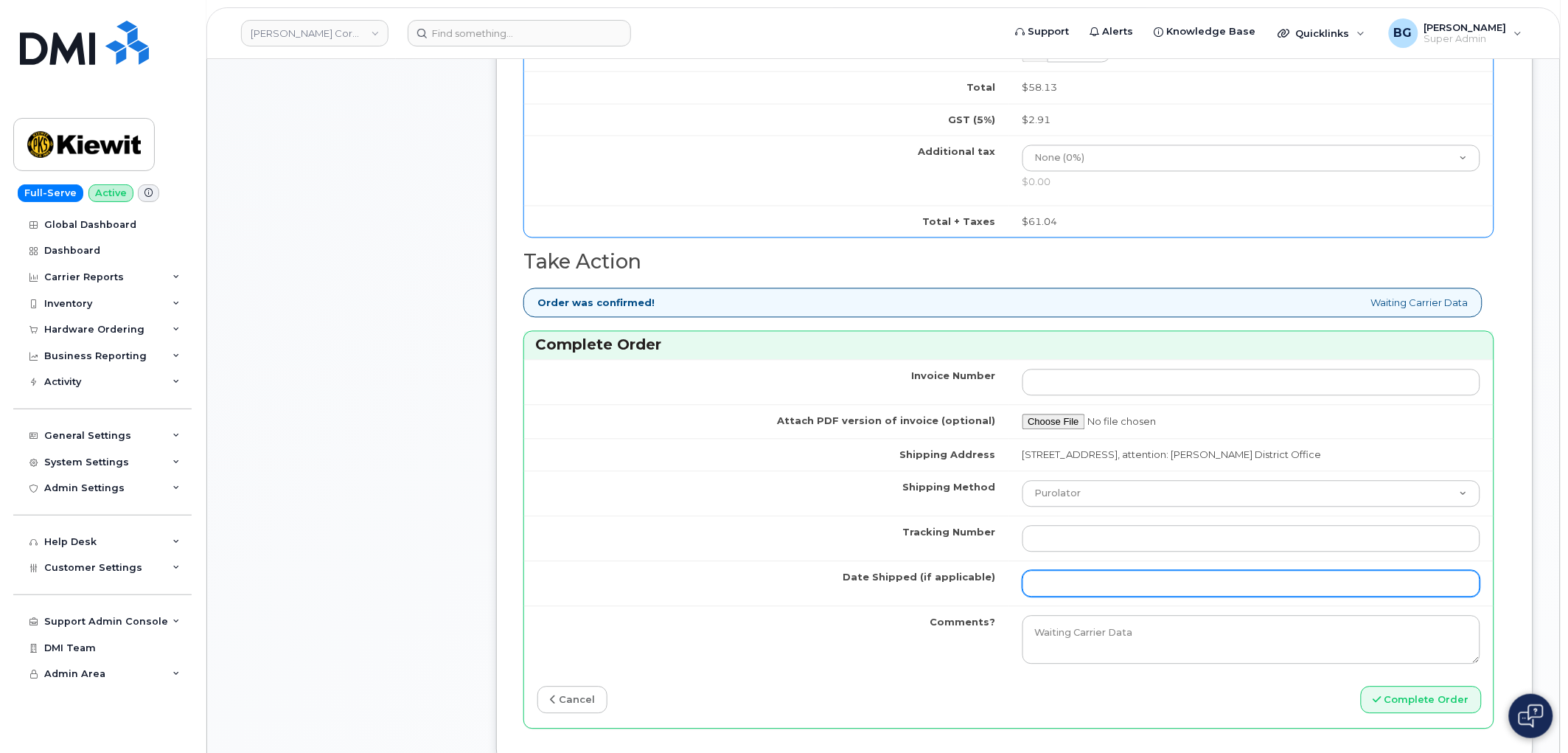
scroll to position [1092, 0]
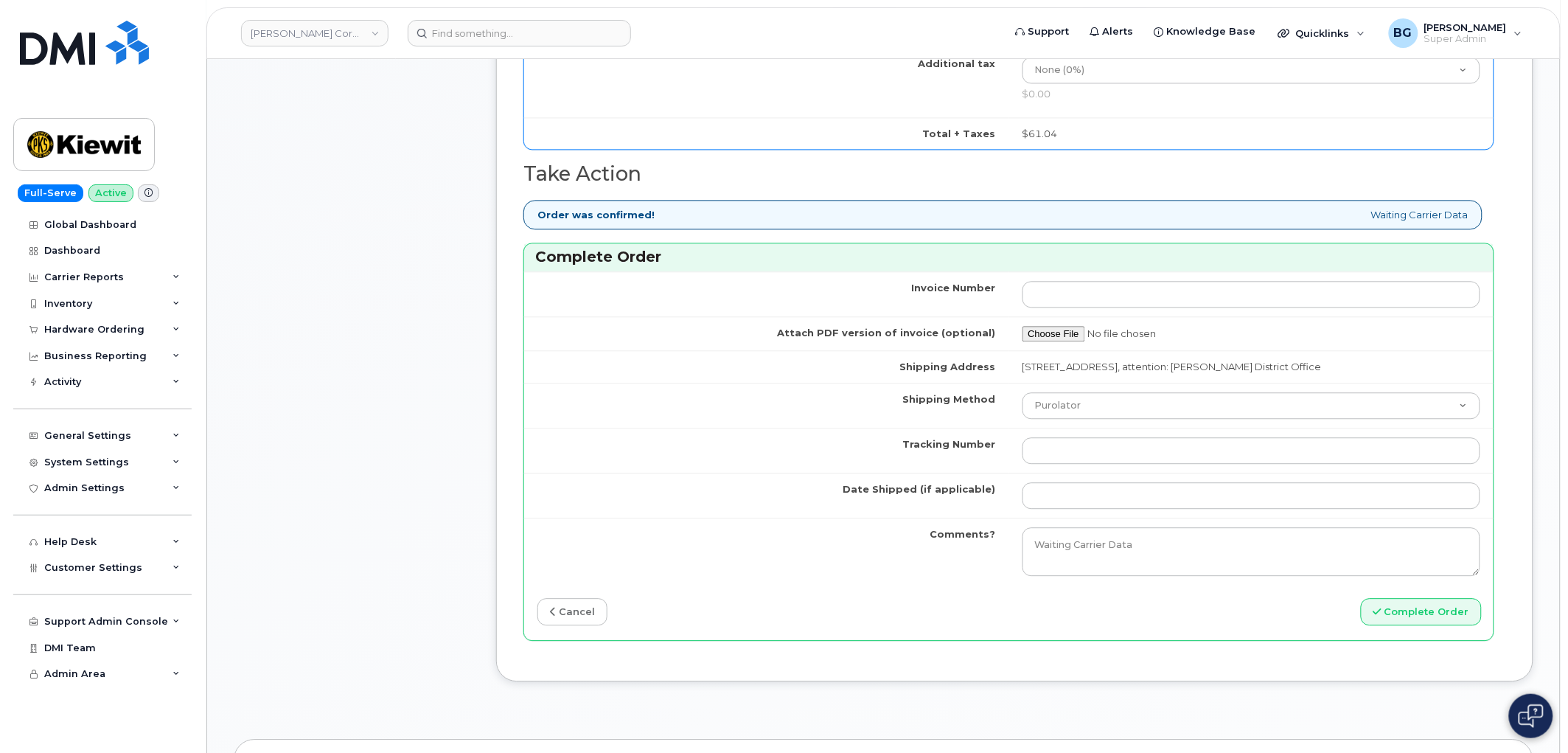
type input "89043052010008889725001510543719"
click at [1119, 464] on input "Tracking Number" at bounding box center [1252, 450] width 459 height 26
paste input "446891514640"
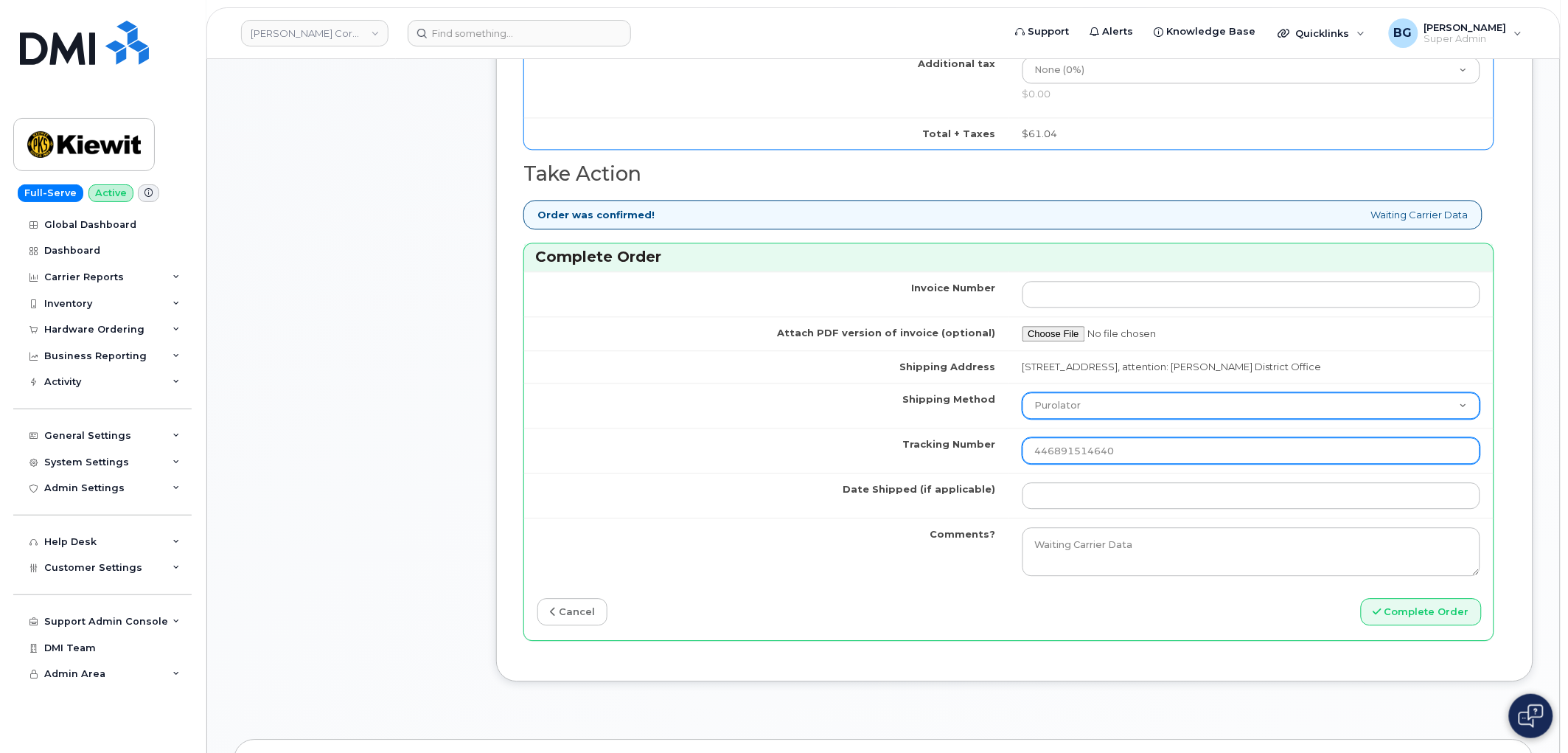
type input "446891514640"
drag, startPoint x: 1078, startPoint y: 436, endPoint x: 1069, endPoint y: 435, distance: 9.1
click at [1078, 419] on select "Purolator UPS FedEx Canada Post Courier Other Drop Off Pick Up" at bounding box center [1252, 405] width 459 height 26
select select "FedEx"
click at [1023, 419] on select "Purolator UPS FedEx Canada Post Courier Other Drop Off Pick Up" at bounding box center [1252, 405] width 459 height 26
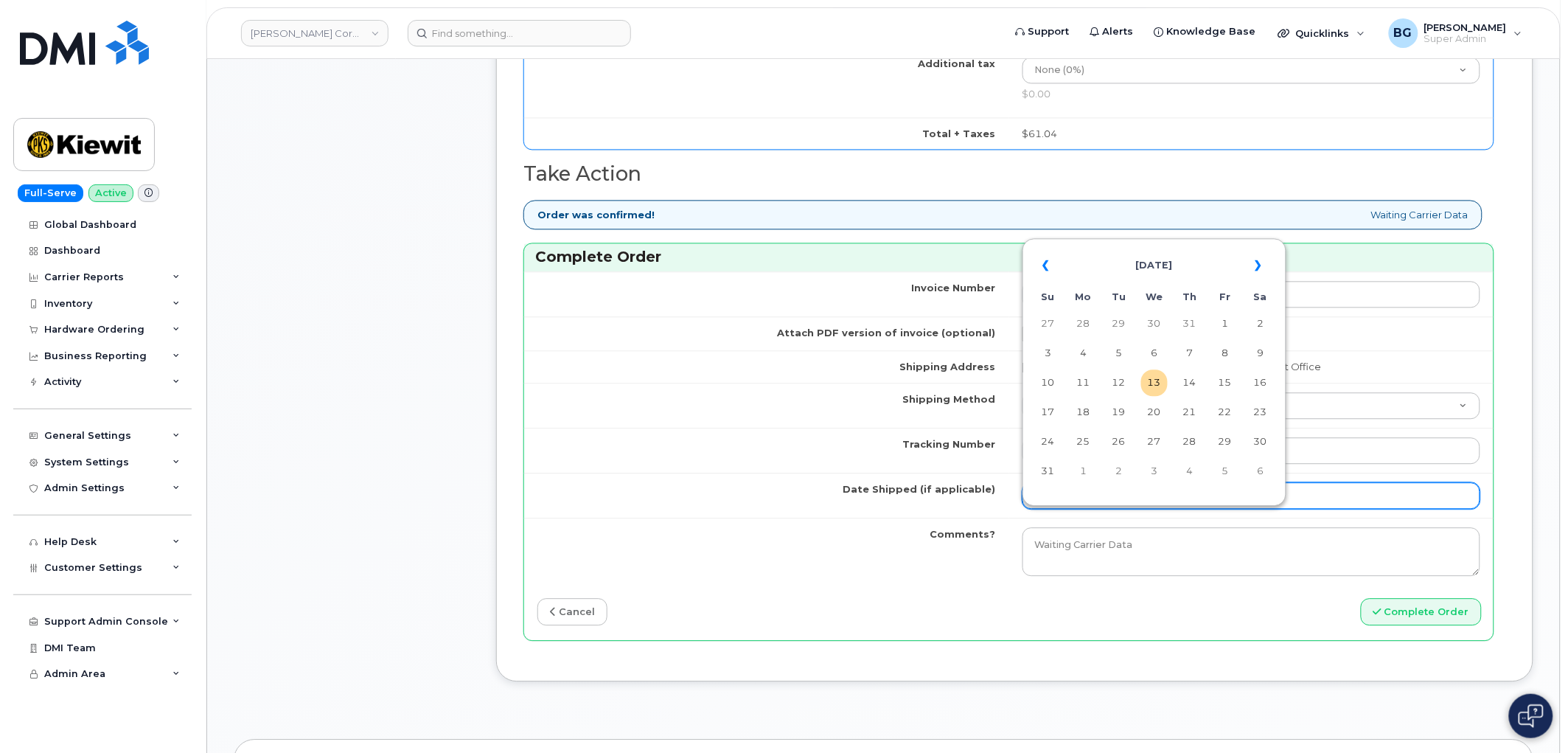
click at [1106, 509] on input "Date Shipped (if applicable)" at bounding box center [1252, 495] width 459 height 26
click at [1084, 351] on td "4" at bounding box center [1083, 352] width 26 height 26
type input "[DATE]"
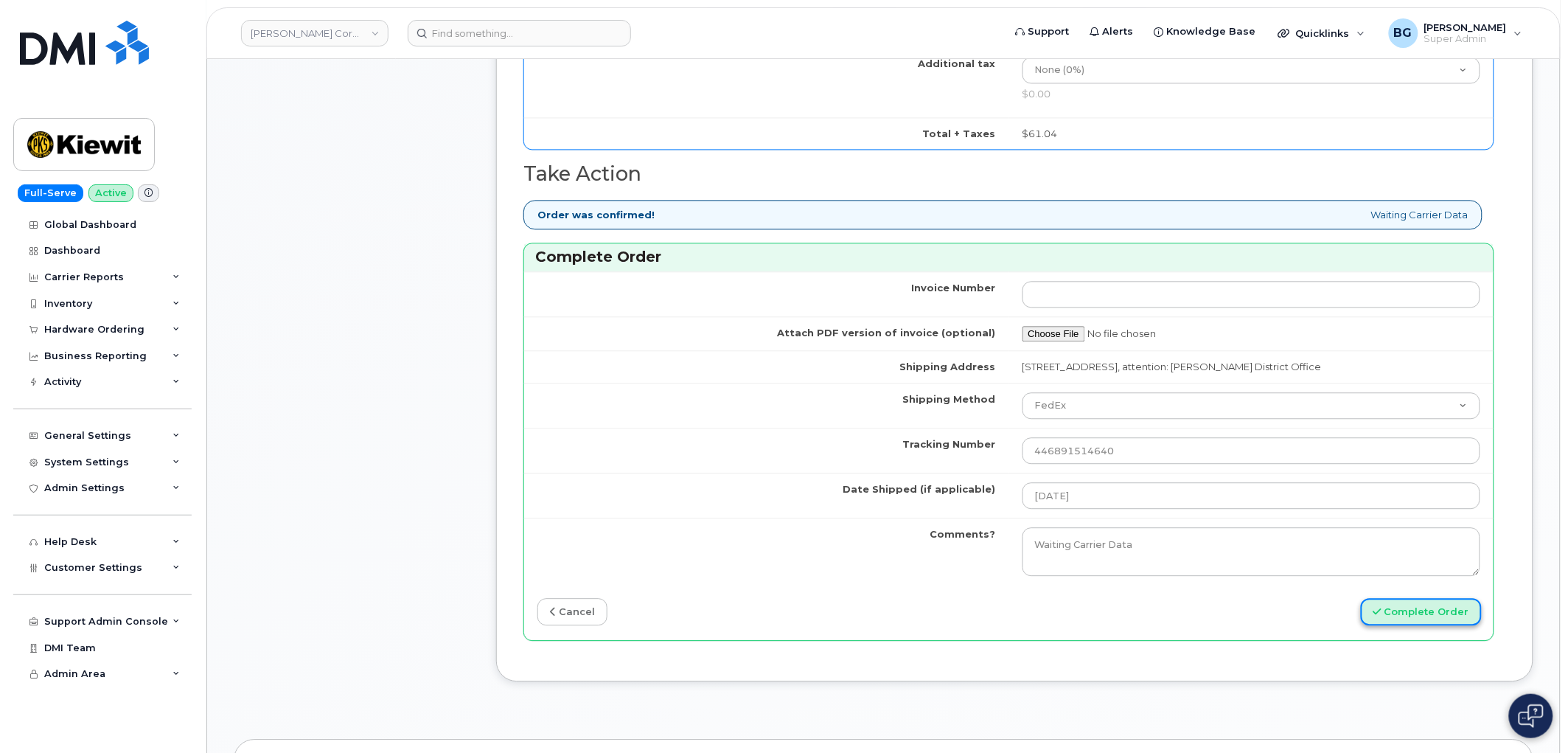
click at [1411, 625] on button "Complete Order" at bounding box center [1421, 612] width 121 height 27
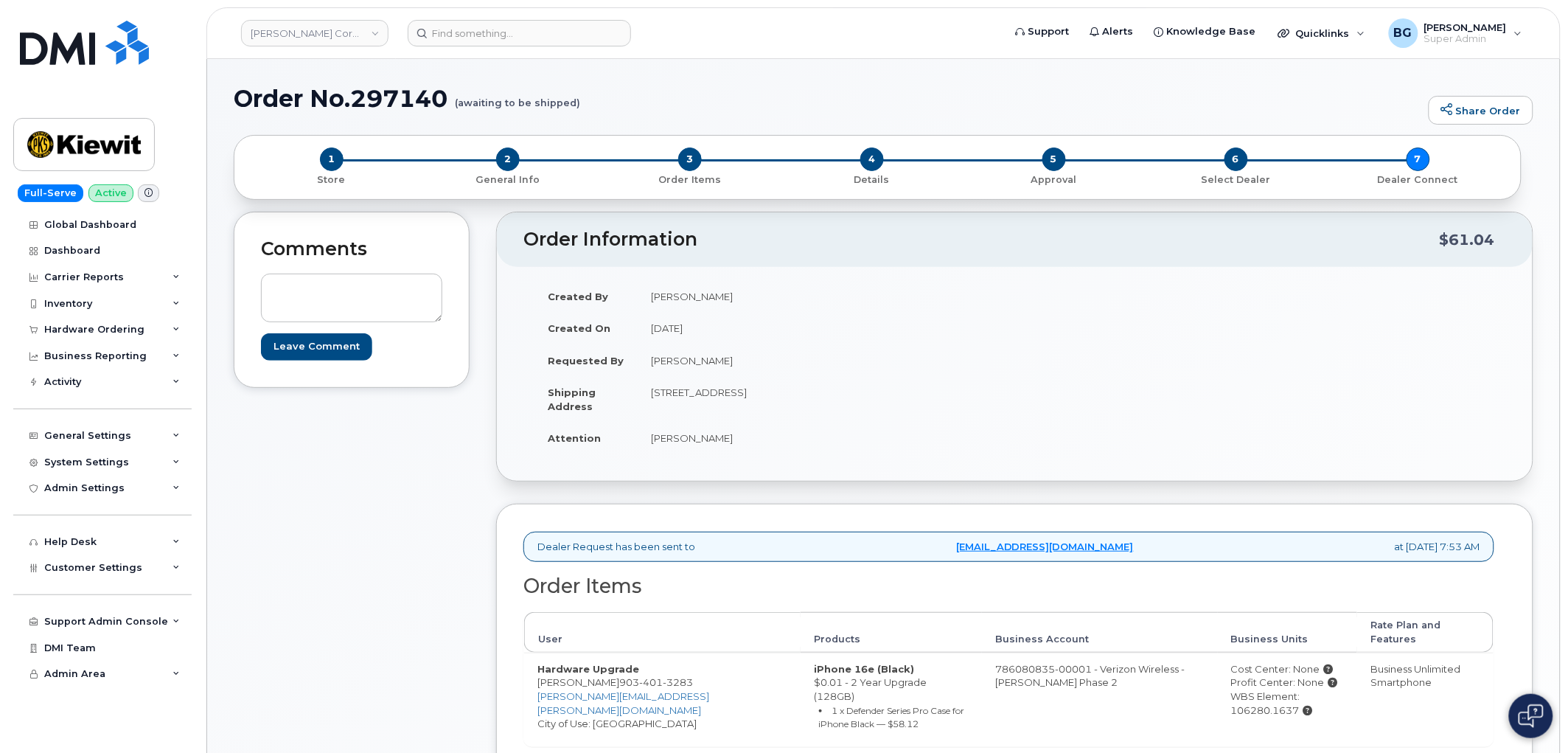
scroll to position [327, 0]
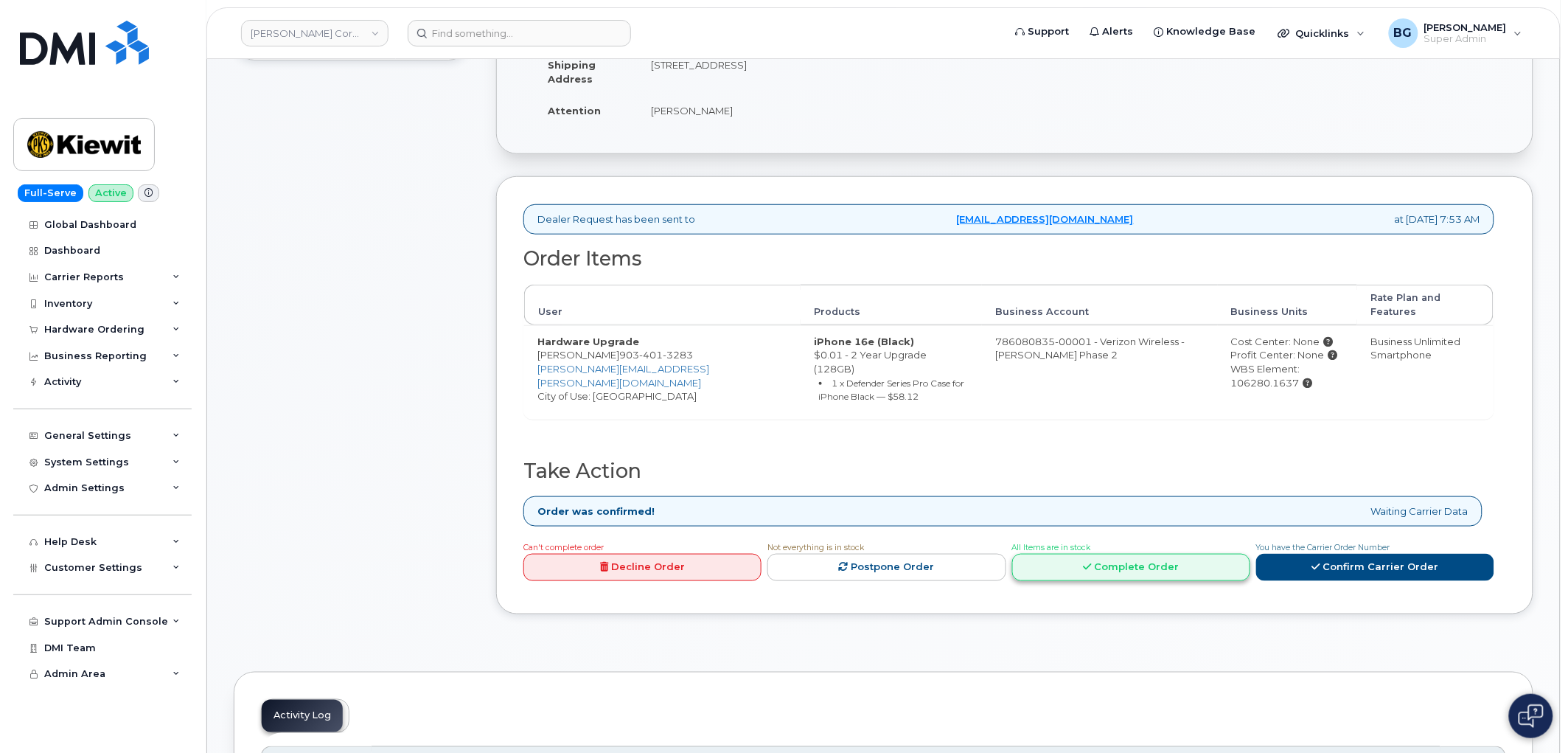
click at [1181, 554] on link "Complete Order" at bounding box center [1131, 567] width 238 height 27
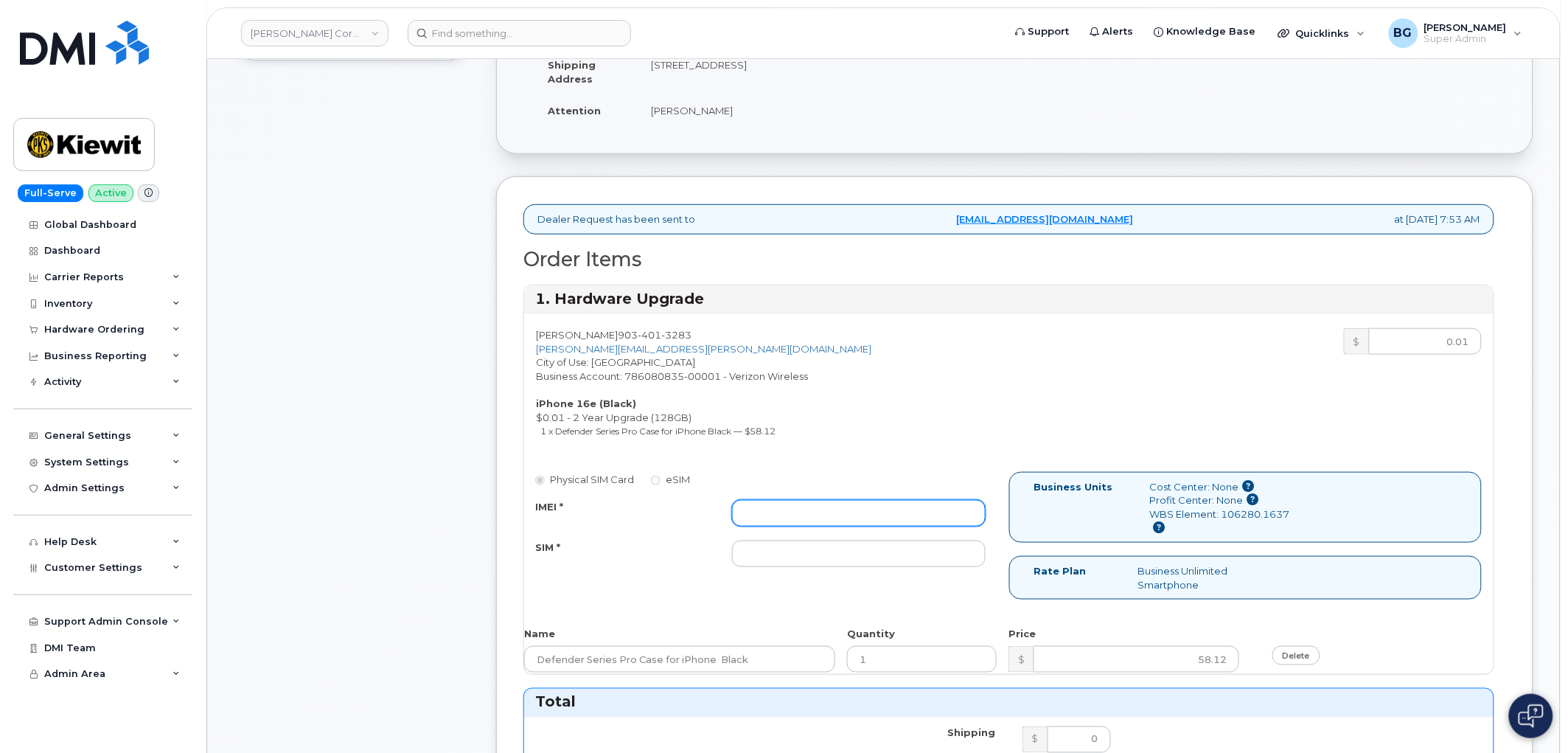
click at [784, 517] on input "IMEI *" at bounding box center [859, 512] width 254 height 26
paste input "351418493485519"
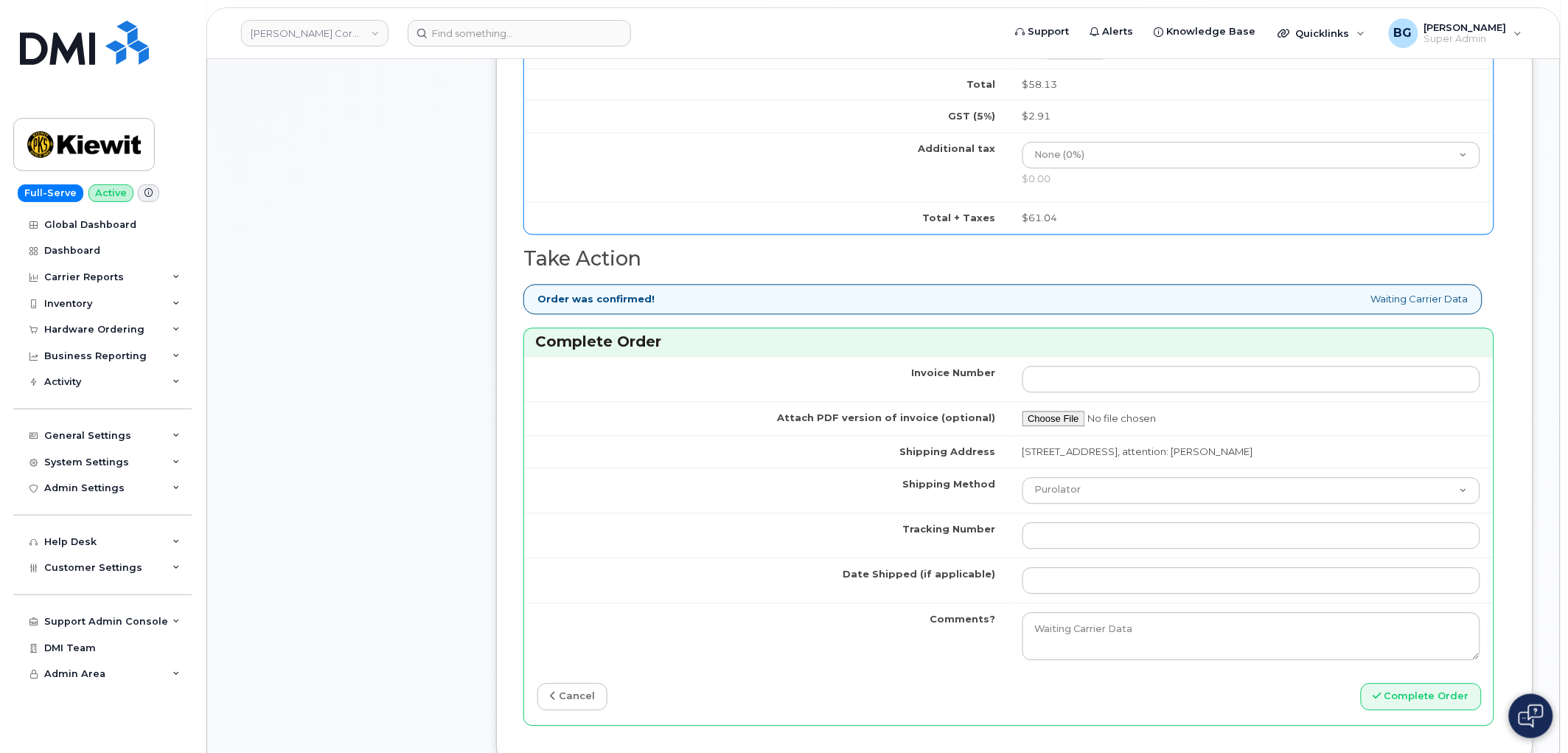
scroll to position [1092, 0]
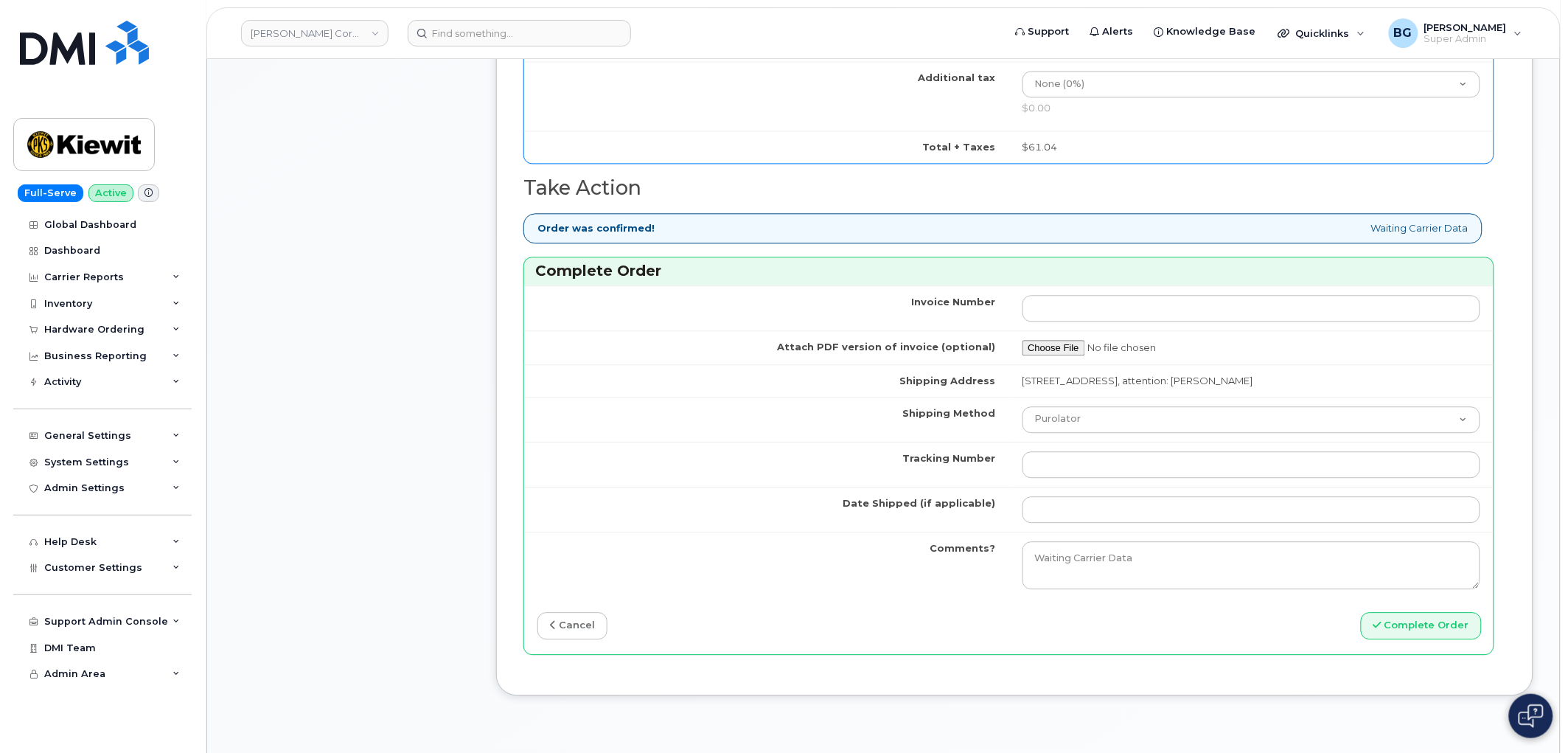
type input "351418493485519"
click at [1094, 472] on input "Tracking Number" at bounding box center [1252, 464] width 459 height 26
paste input "473739461660"
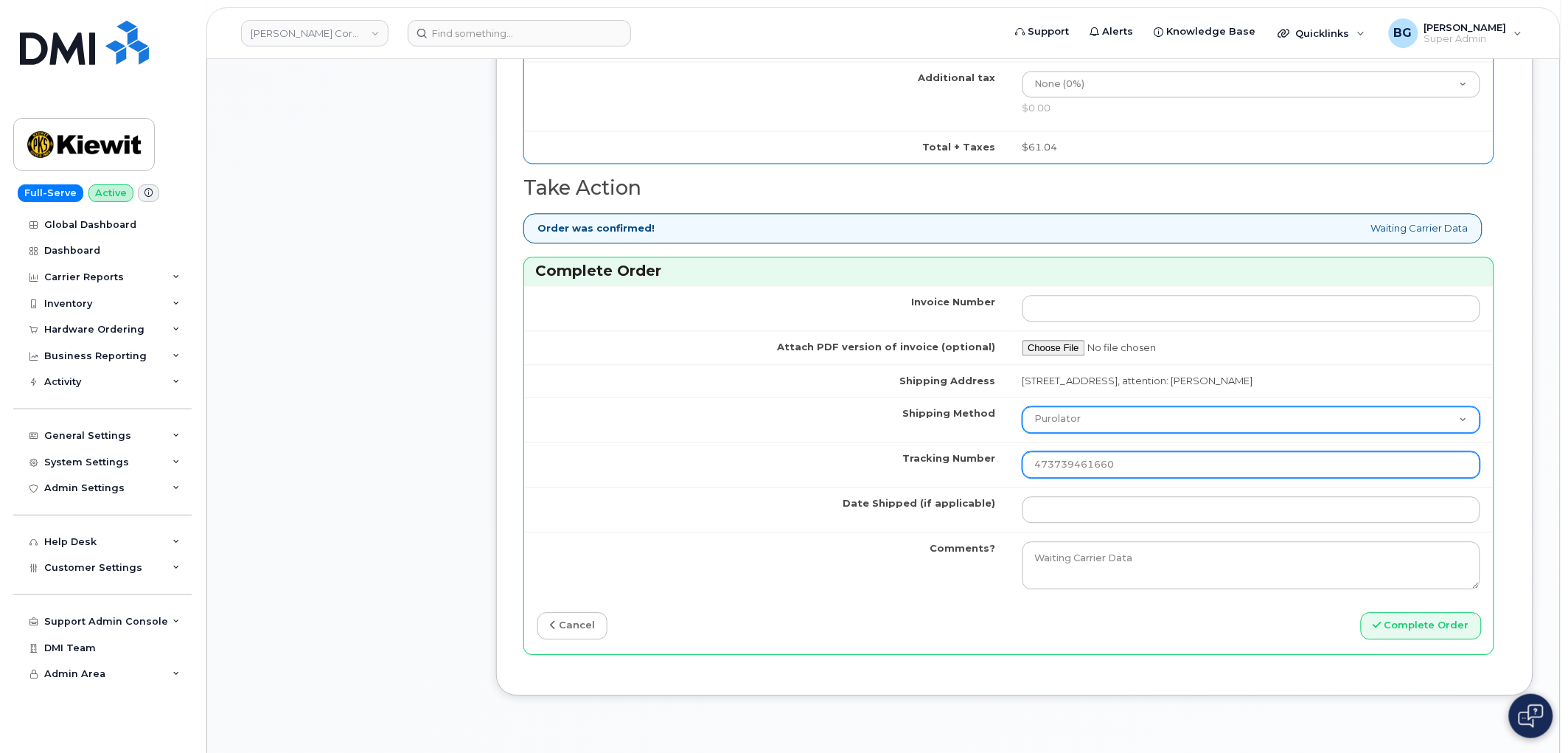
type input "473739461660"
click at [1076, 426] on select "Purolator UPS FedEx Canada Post Courier Other Drop Off Pick Up" at bounding box center [1252, 419] width 459 height 26
select select "FedEx"
click at [1023, 407] on select "Purolator UPS FedEx Canada Post Courier Other Drop Off Pick Up" at bounding box center [1252, 419] width 459 height 26
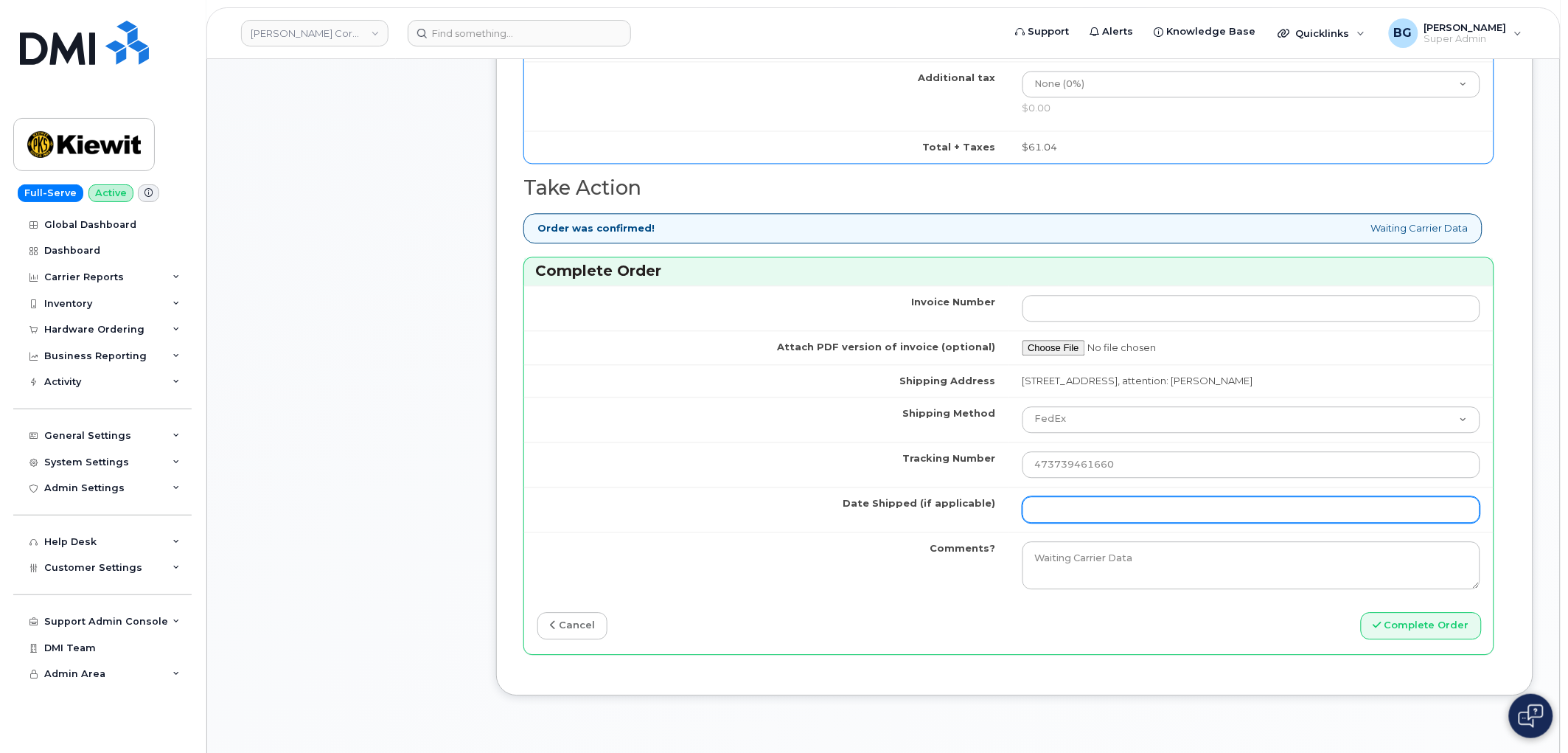
click at [1060, 498] on input "Date Shipped (if applicable)" at bounding box center [1252, 509] width 459 height 26
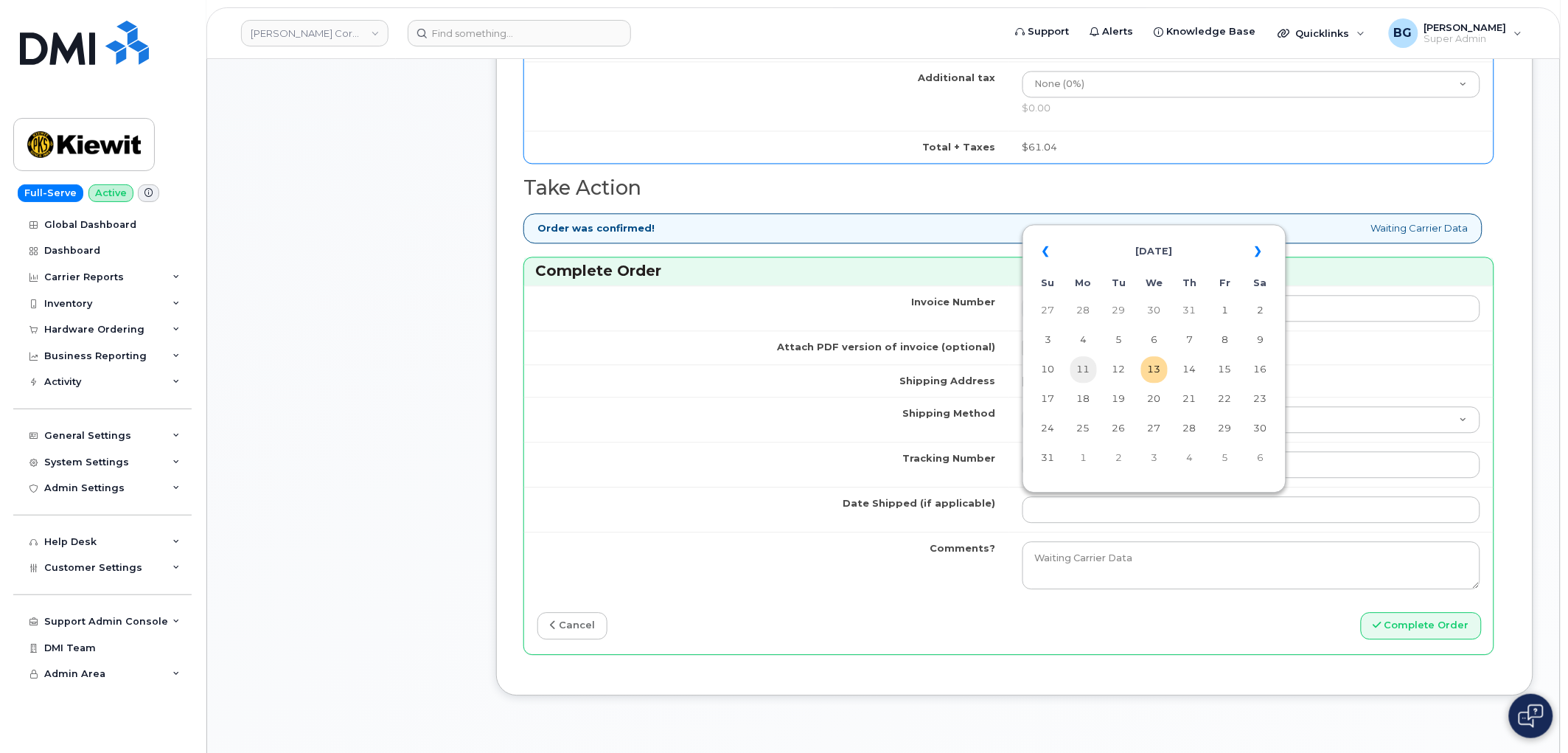
click at [1078, 371] on td "11" at bounding box center [1083, 369] width 26 height 26
type input "[DATE]"
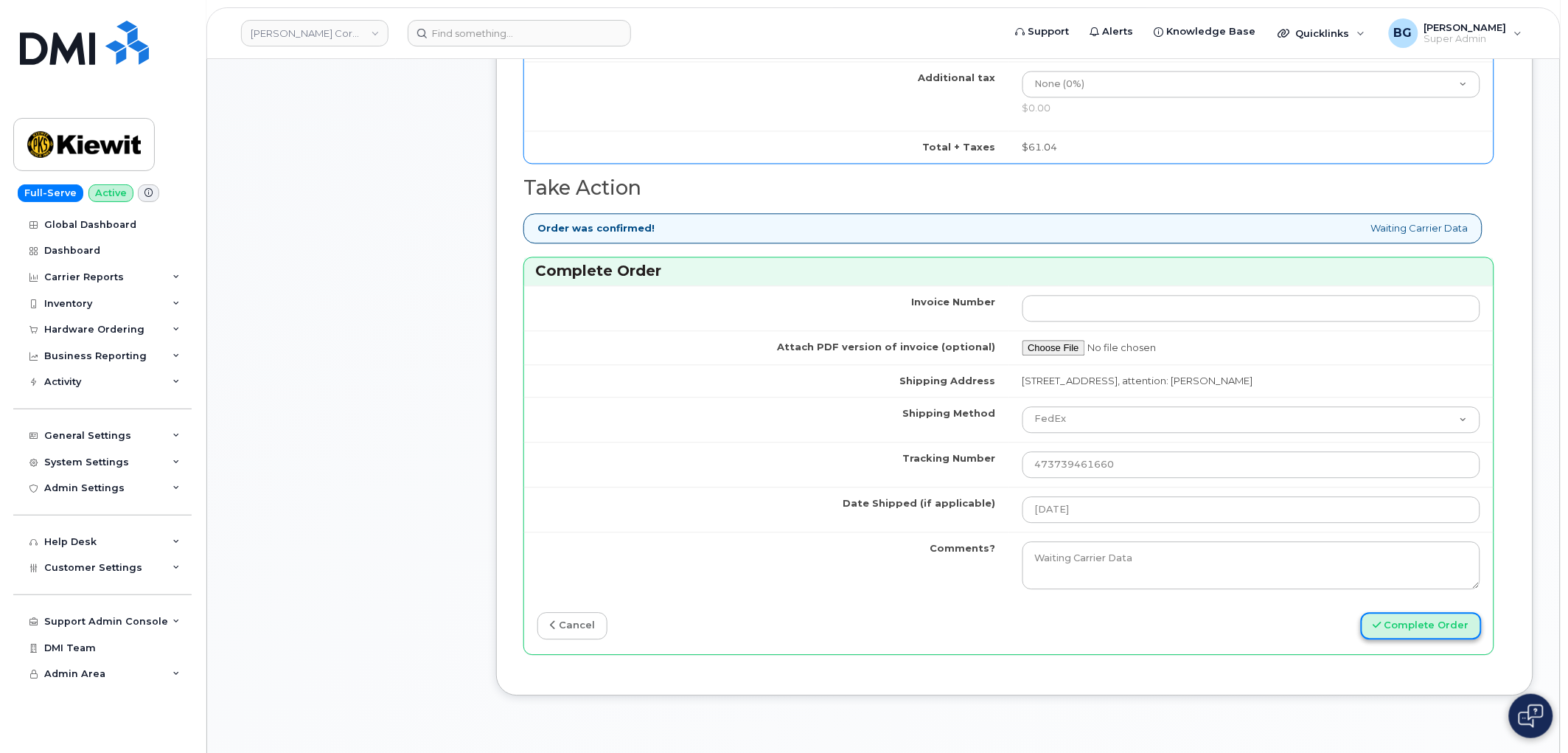
click at [1428, 634] on button "Complete Order" at bounding box center [1421, 625] width 121 height 27
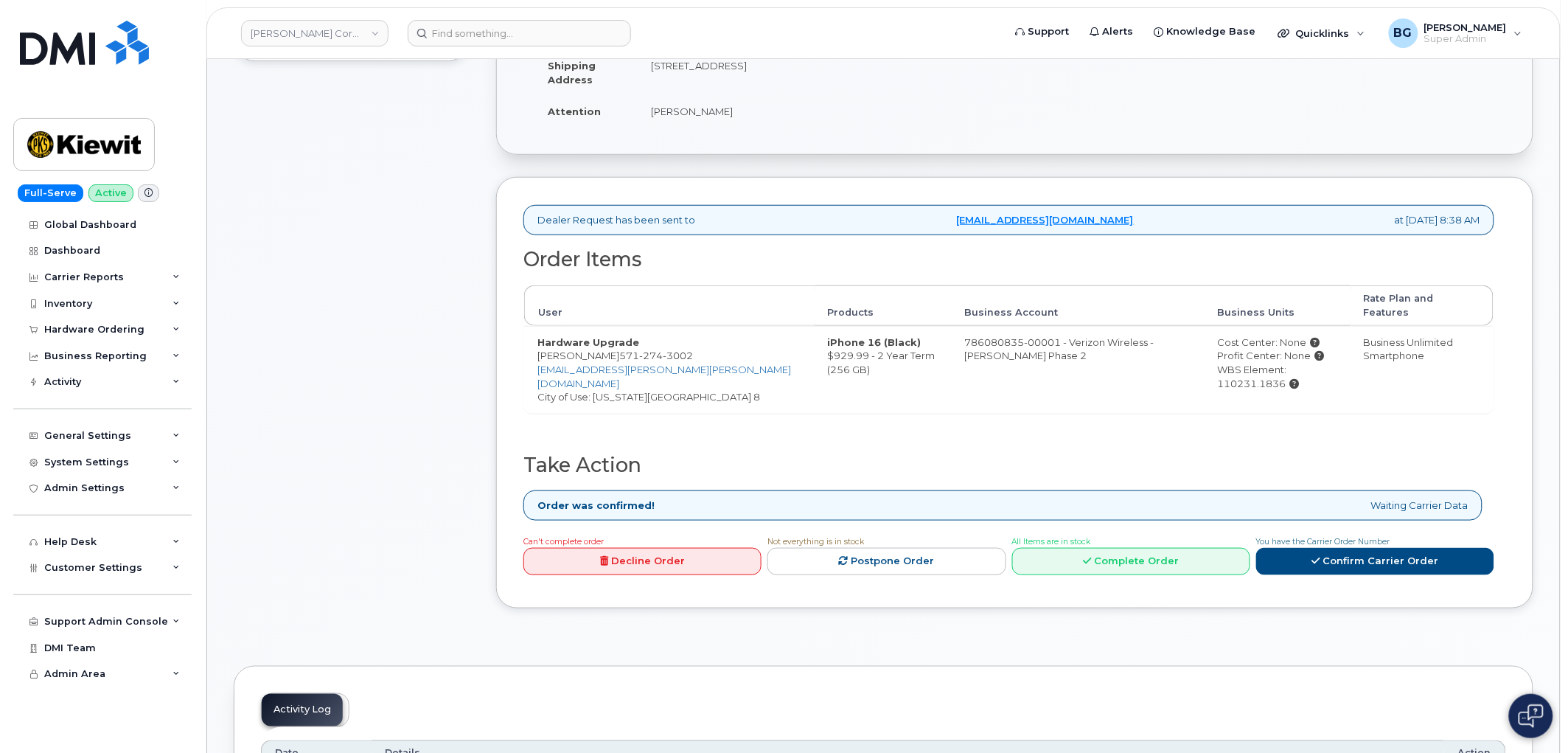
scroll to position [382, 0]
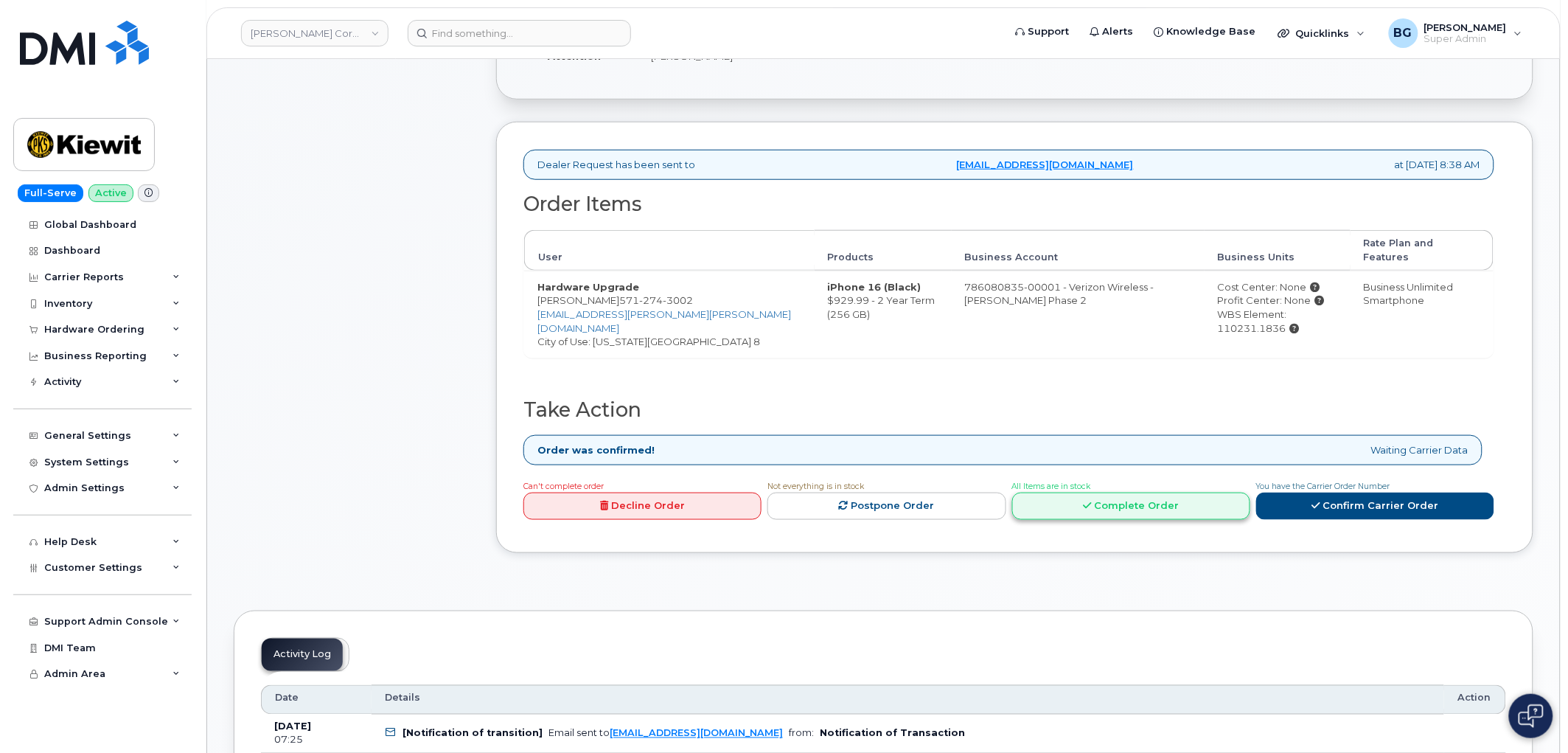
click at [1115, 506] on link "Complete Order" at bounding box center [1131, 506] width 238 height 27
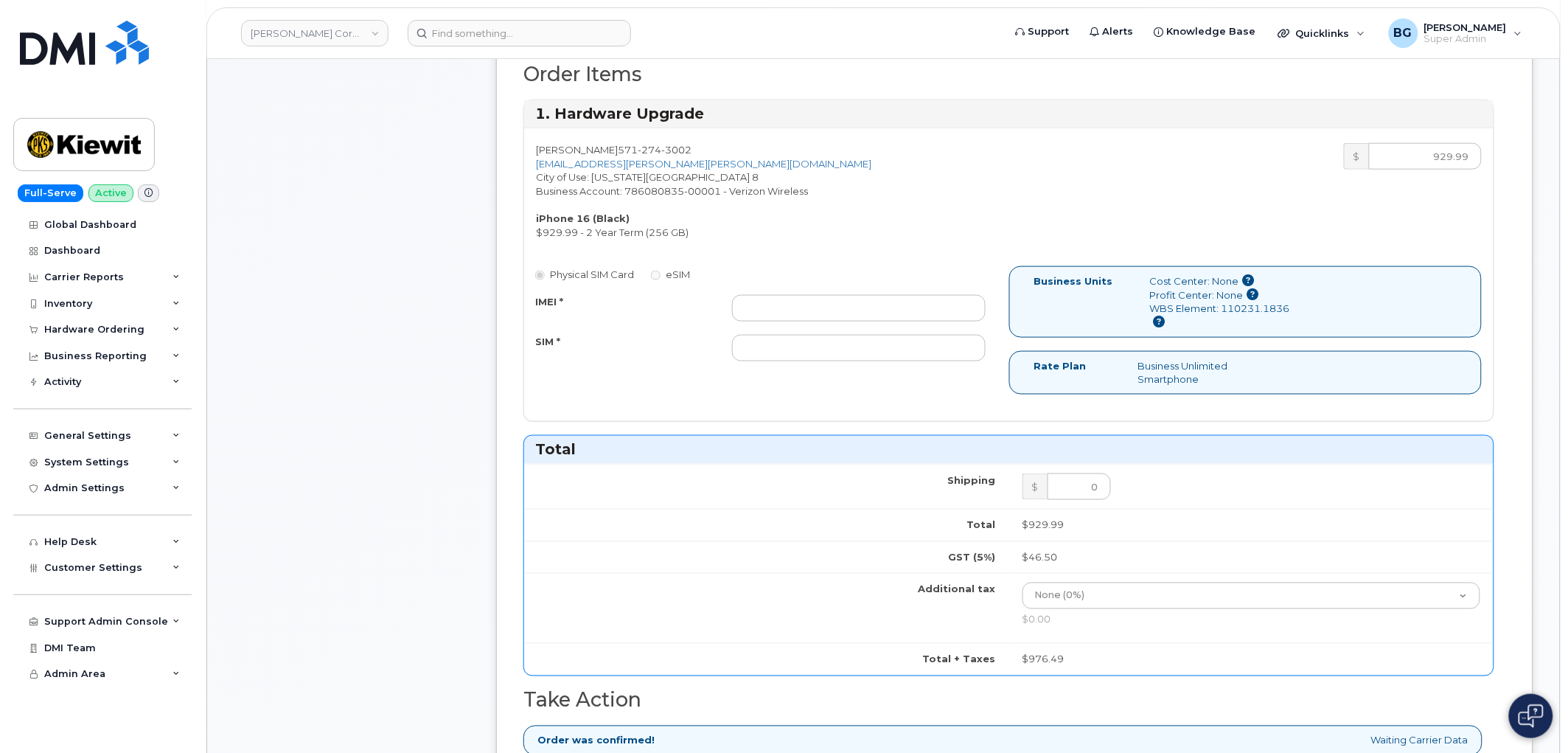
scroll to position [546, 0]
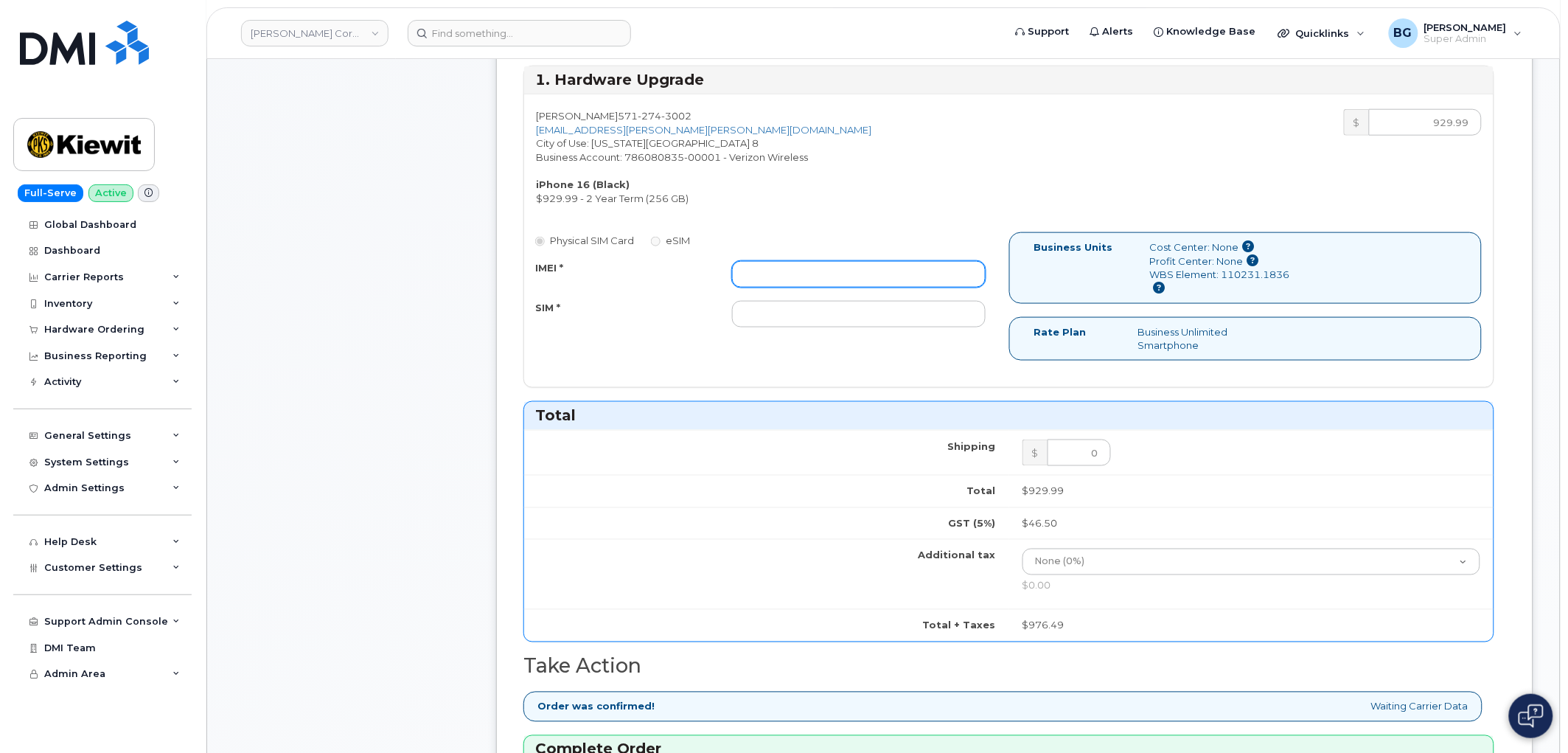
click at [764, 276] on input "IMEI *" at bounding box center [859, 274] width 254 height 26
paste input "353575220930055"
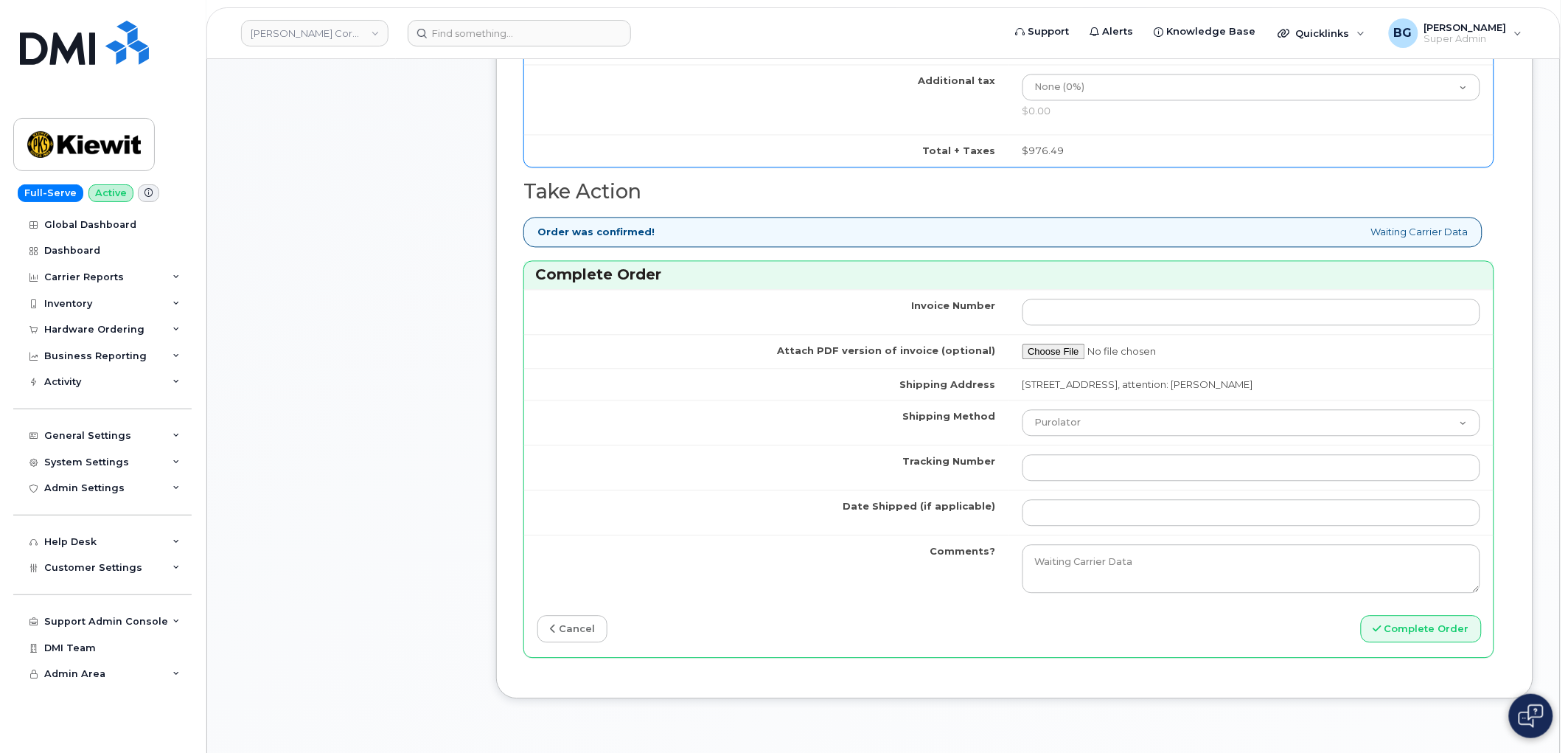
scroll to position [1038, 0]
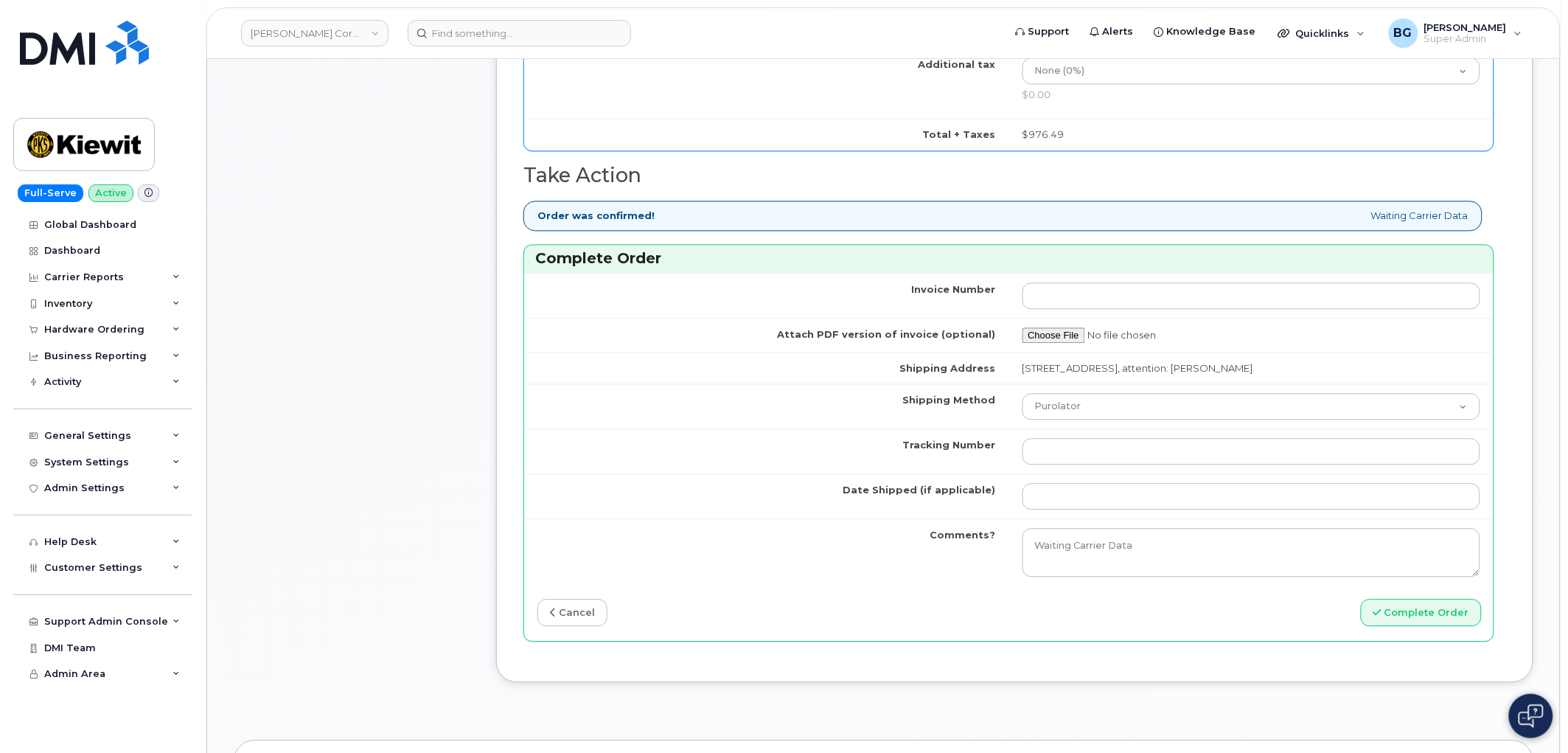
type input "353575220930055"
click at [1063, 458] on input "Tracking Number" at bounding box center [1252, 450] width 459 height 26
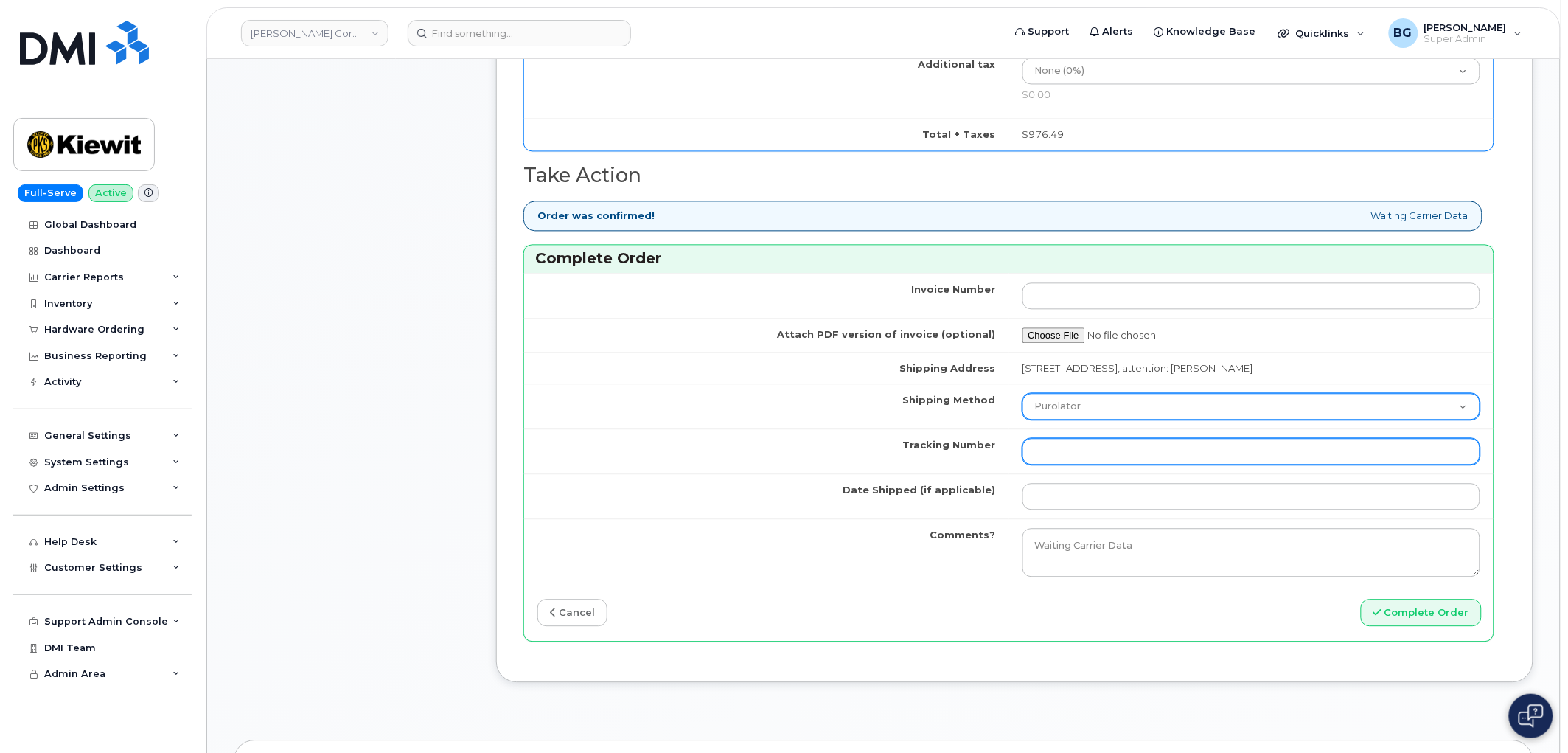
paste input "1Z4367572432392832"
type input "1Z4367572432392832"
click at [1066, 404] on select "Purolator UPS FedEx Canada Post Courier Other Drop Off Pick Up" at bounding box center [1252, 406] width 459 height 26
select select "UPS"
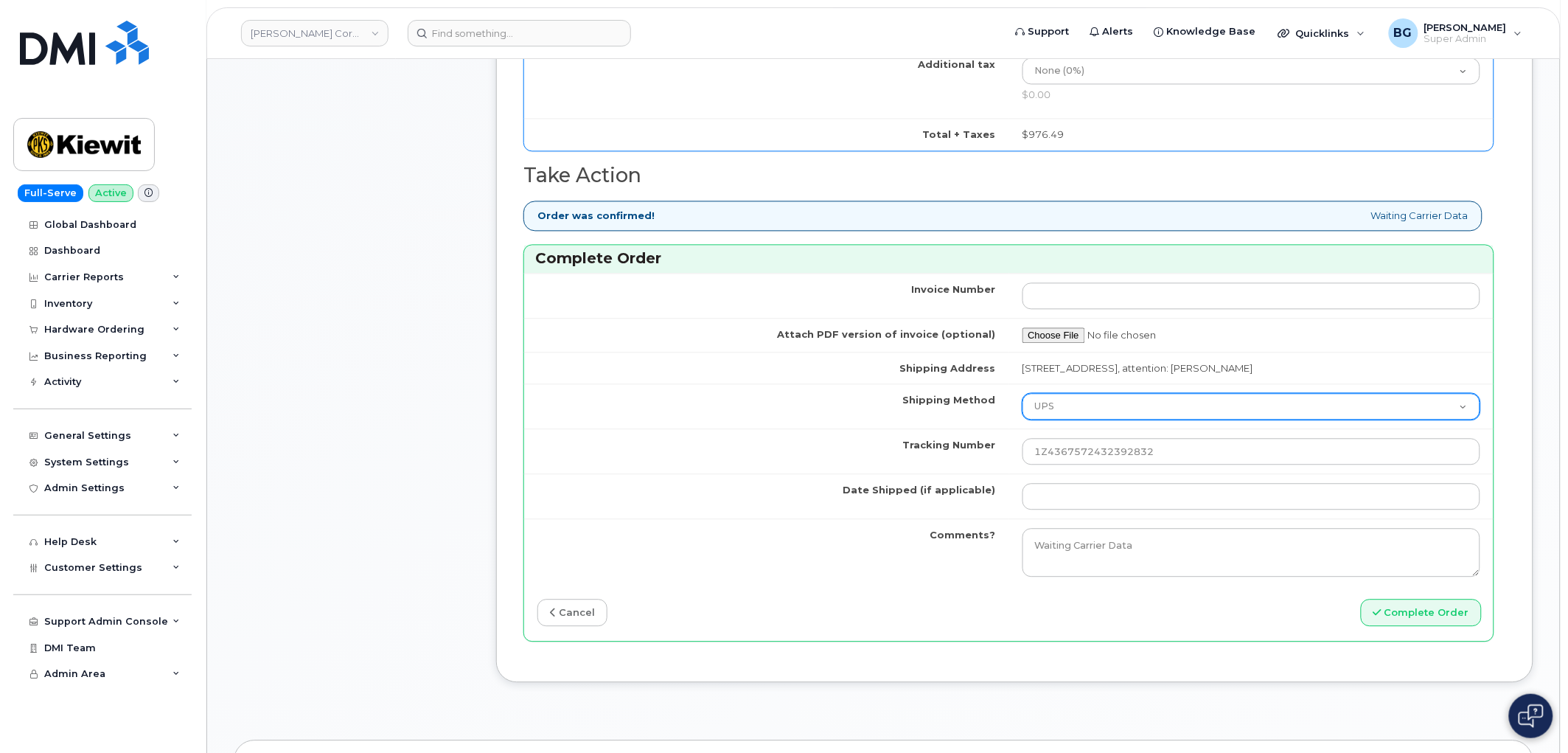
click at [1023, 395] on select "Purolator UPS FedEx Canada Post Courier Other Drop Off Pick Up" at bounding box center [1252, 406] width 459 height 26
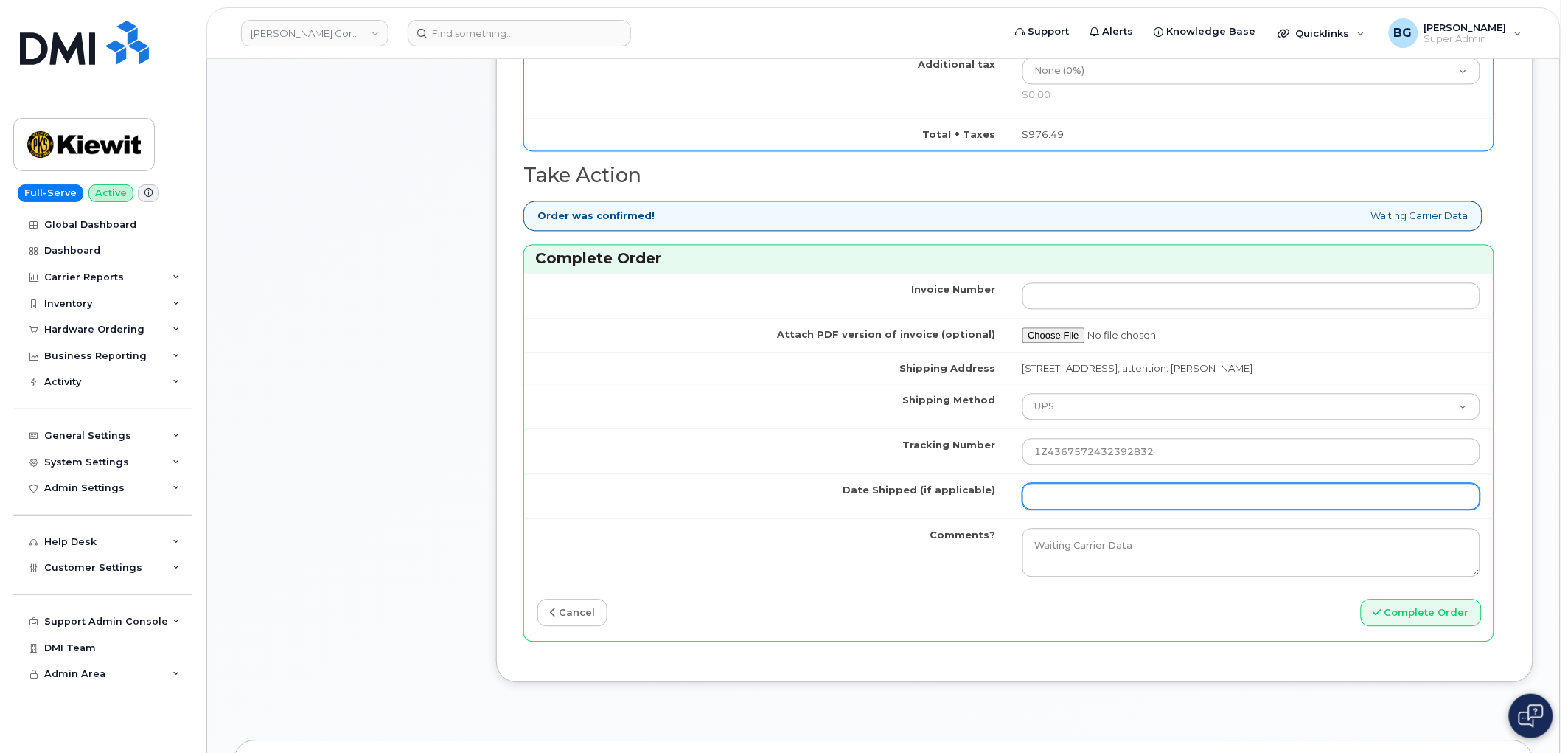
click at [1063, 502] on input "Date Shipped (if applicable)" at bounding box center [1252, 496] width 459 height 26
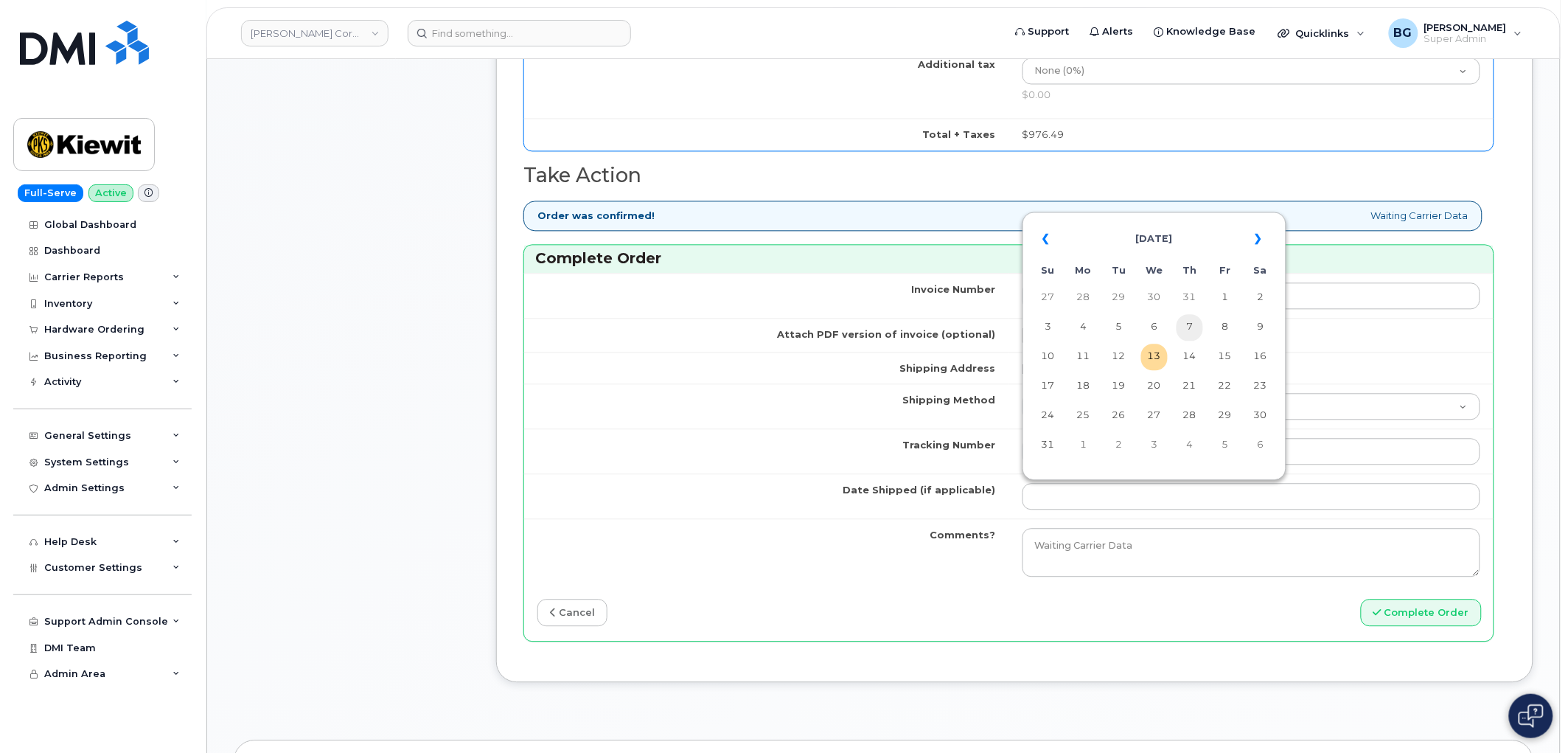
click at [1184, 333] on td "7" at bounding box center [1190, 326] width 26 height 26
type input "2025-08-07"
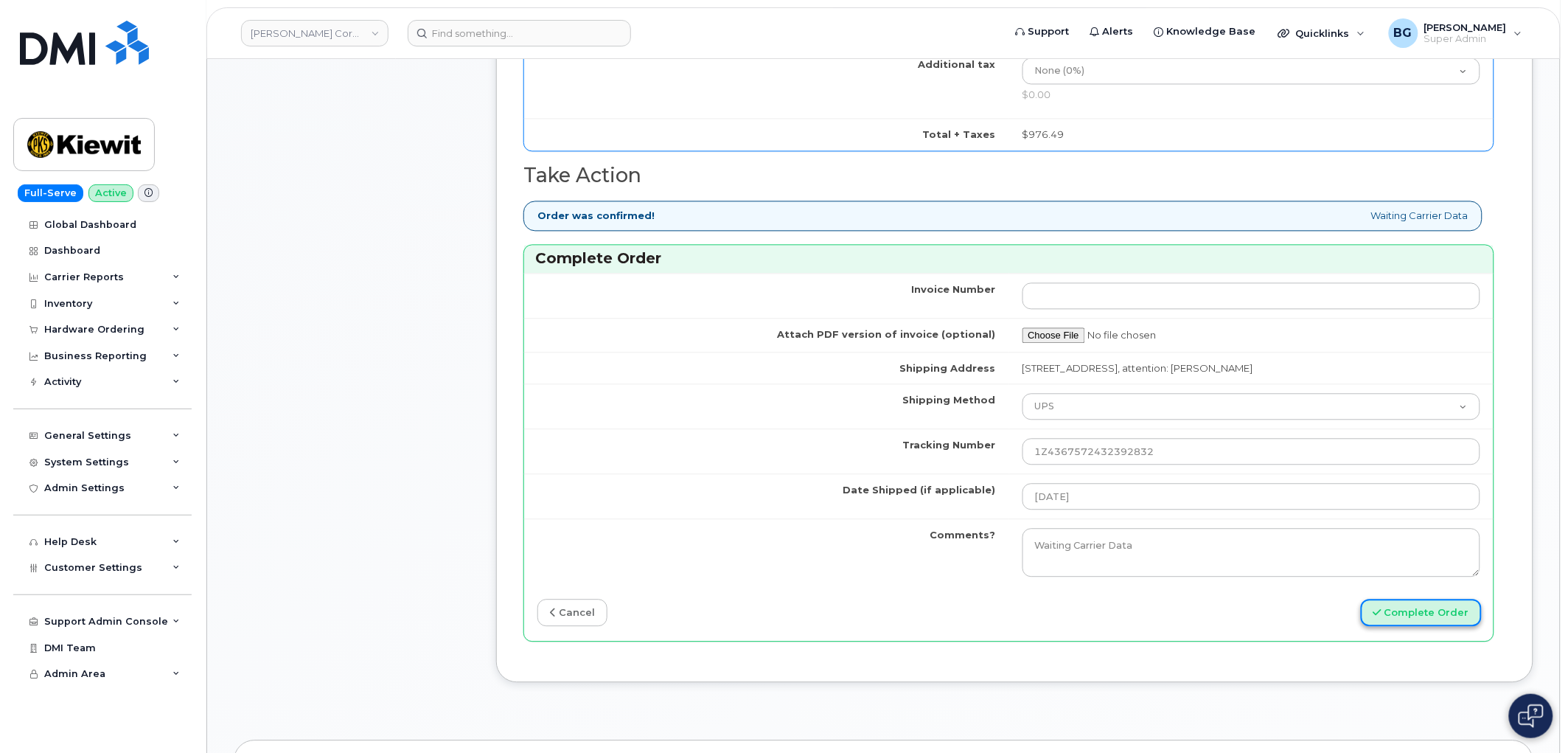
click at [1406, 610] on button "Complete Order" at bounding box center [1421, 613] width 121 height 27
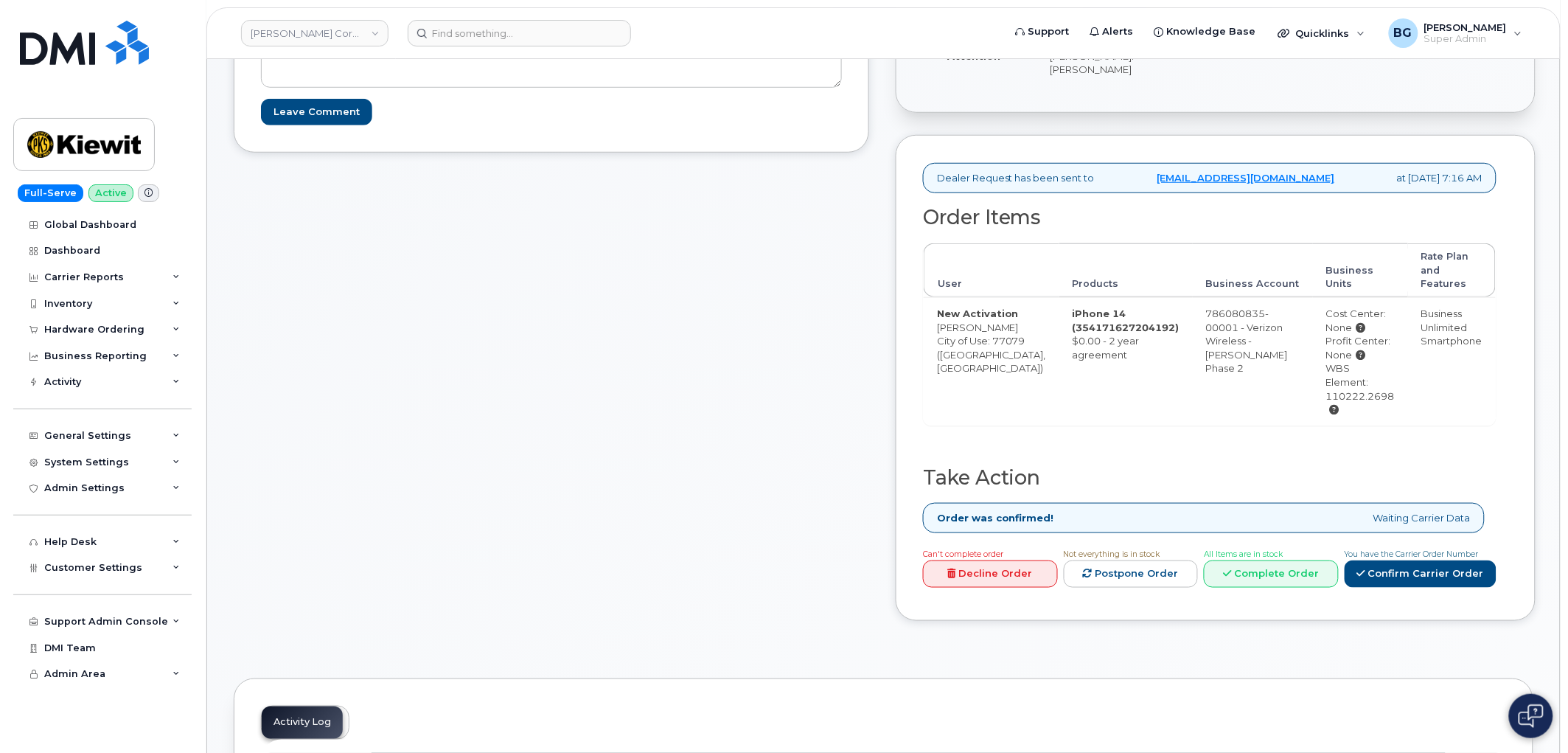
scroll to position [382, 0]
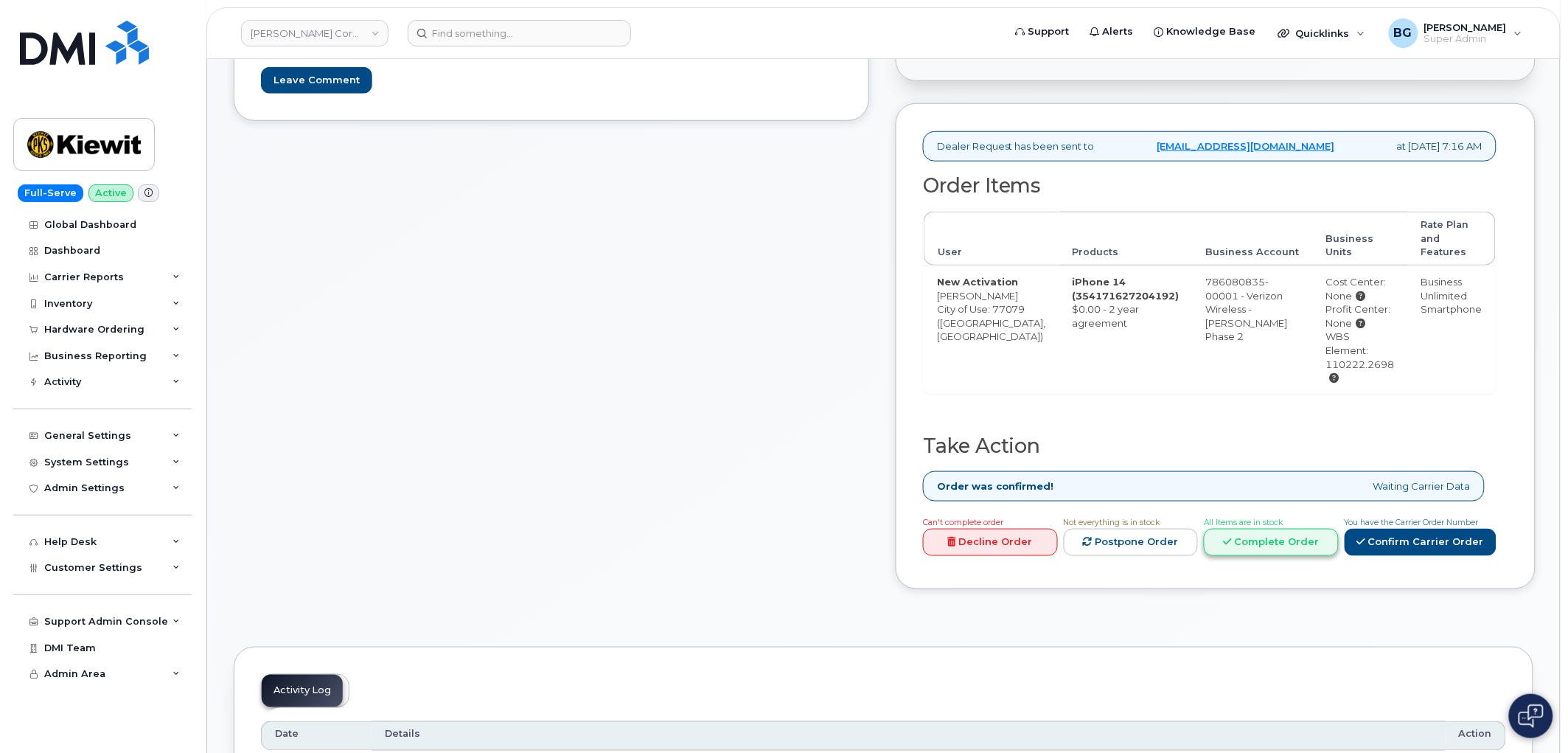
click at [1309, 539] on link "Complete Order" at bounding box center [1271, 542] width 135 height 27
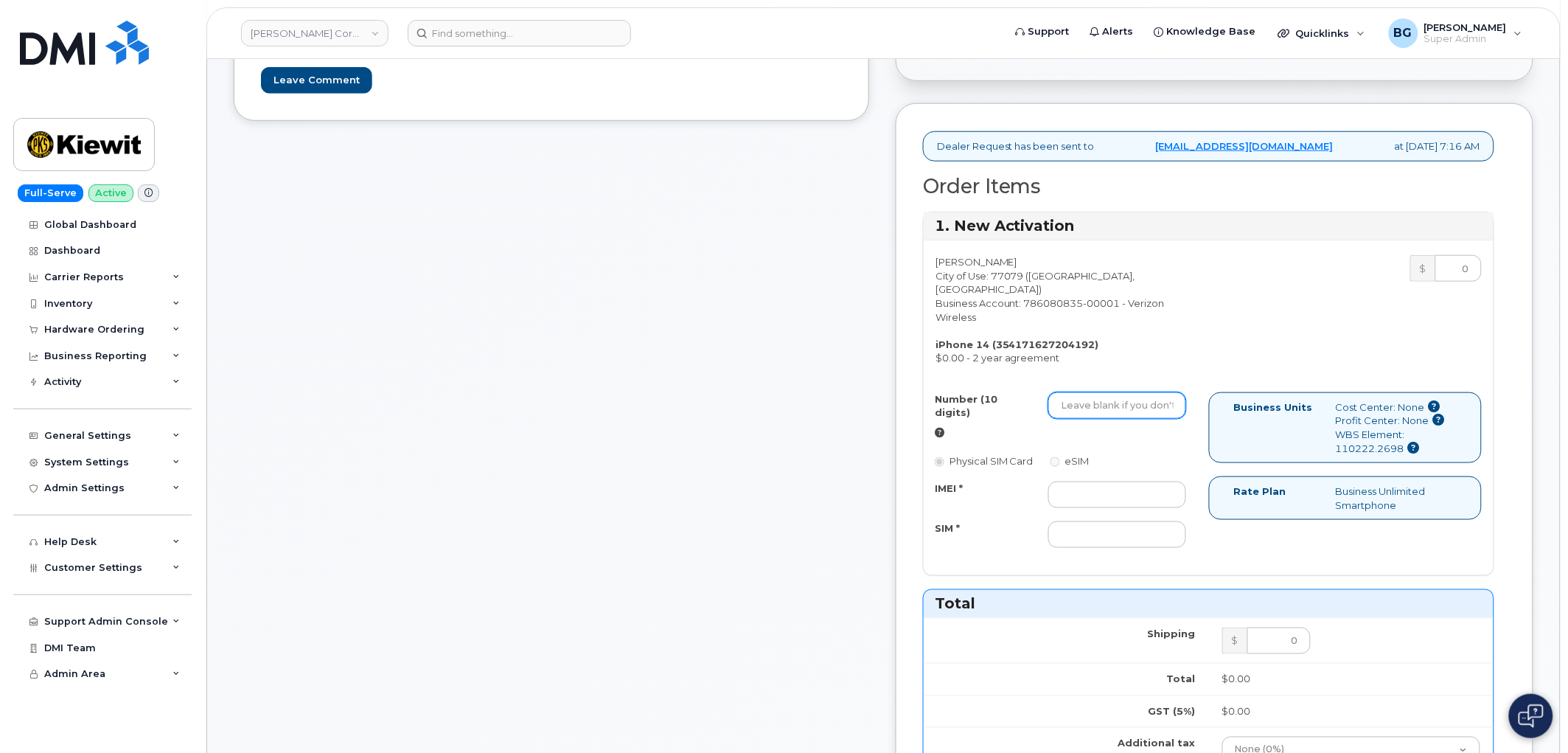
click at [1129, 392] on input "Number (10 digits)" at bounding box center [1117, 405] width 137 height 26
paste input "3468069942"
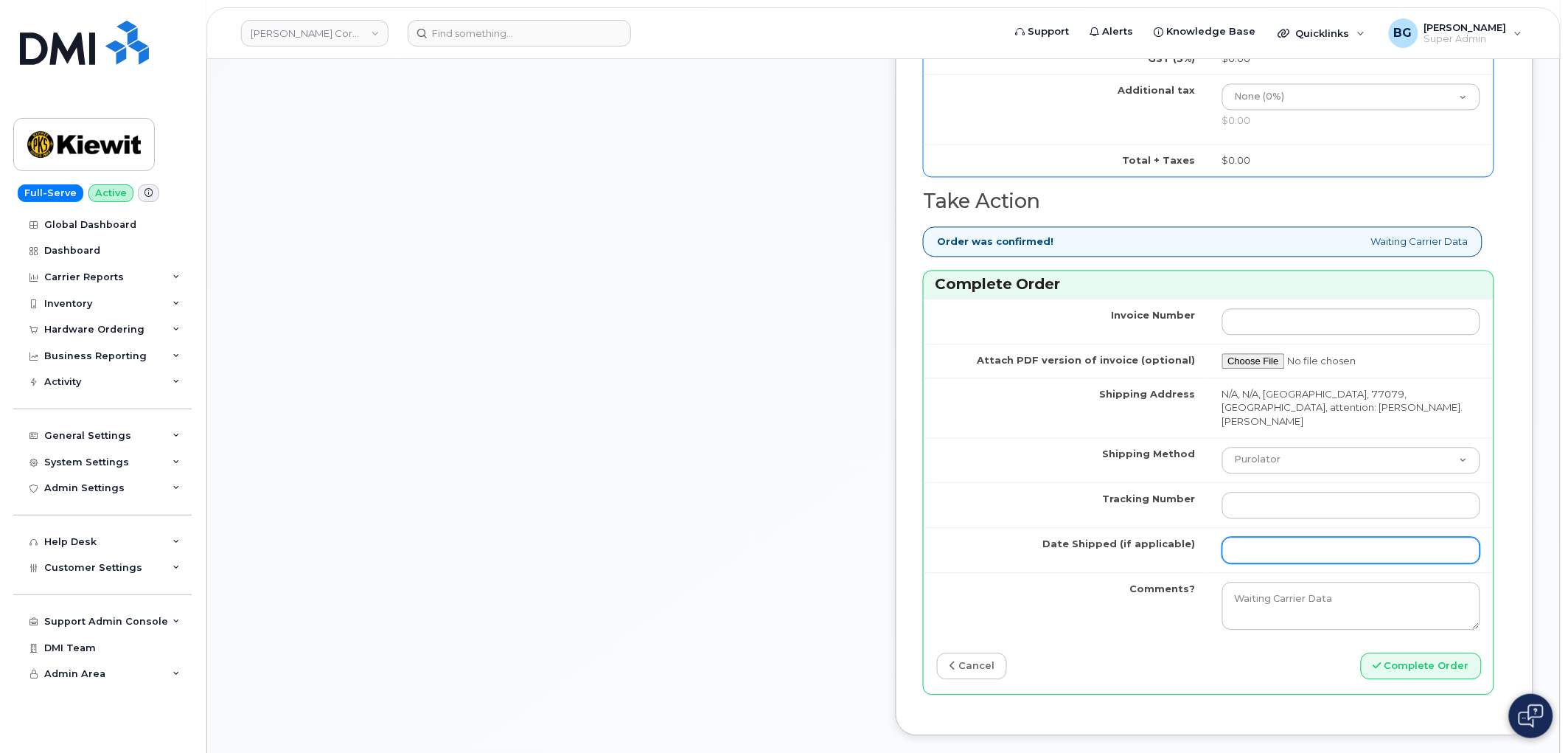
scroll to position [1038, 0]
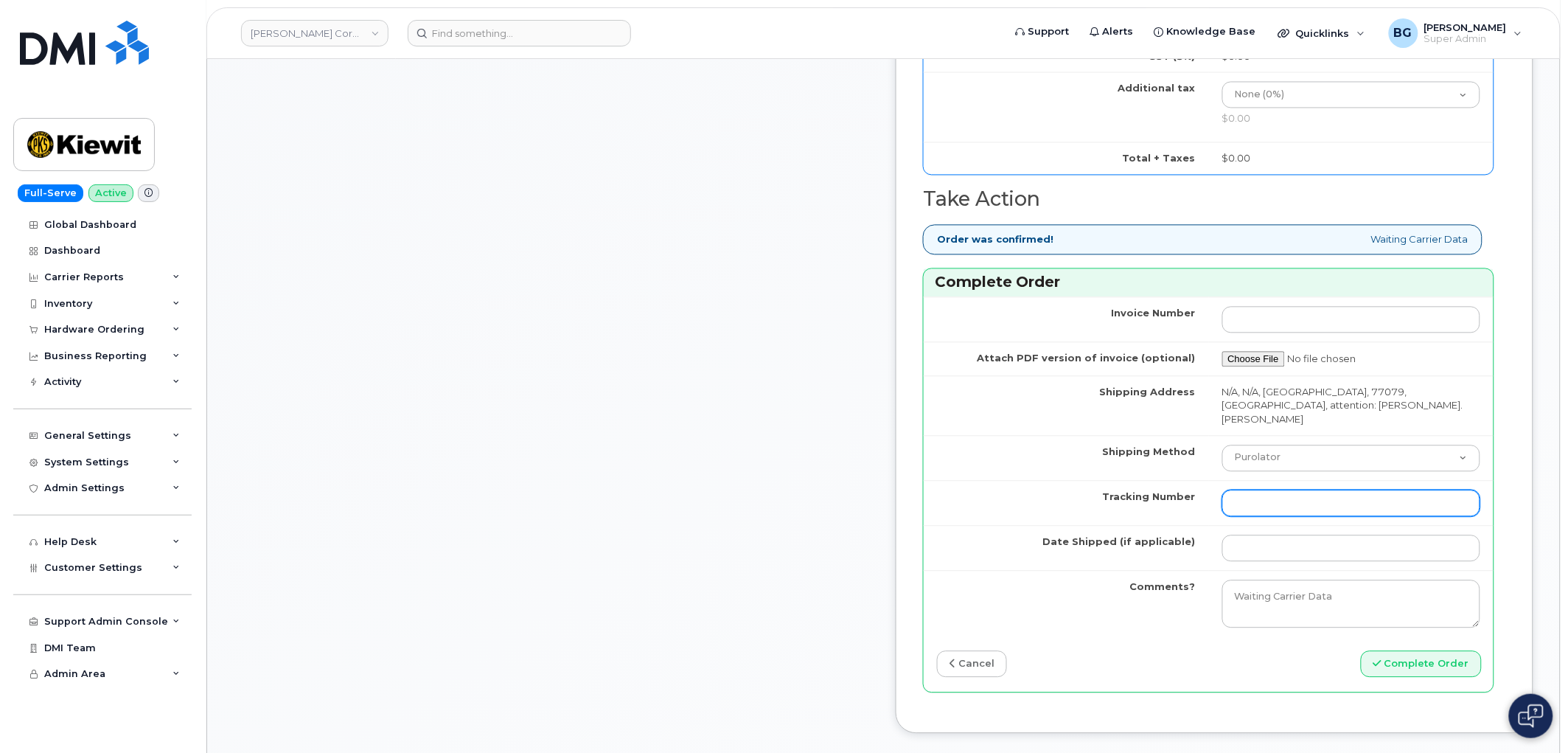
type input "3468069942"
click at [1298, 490] on input "Tracking Number" at bounding box center [1351, 502] width 258 height 26
type input "n/a"
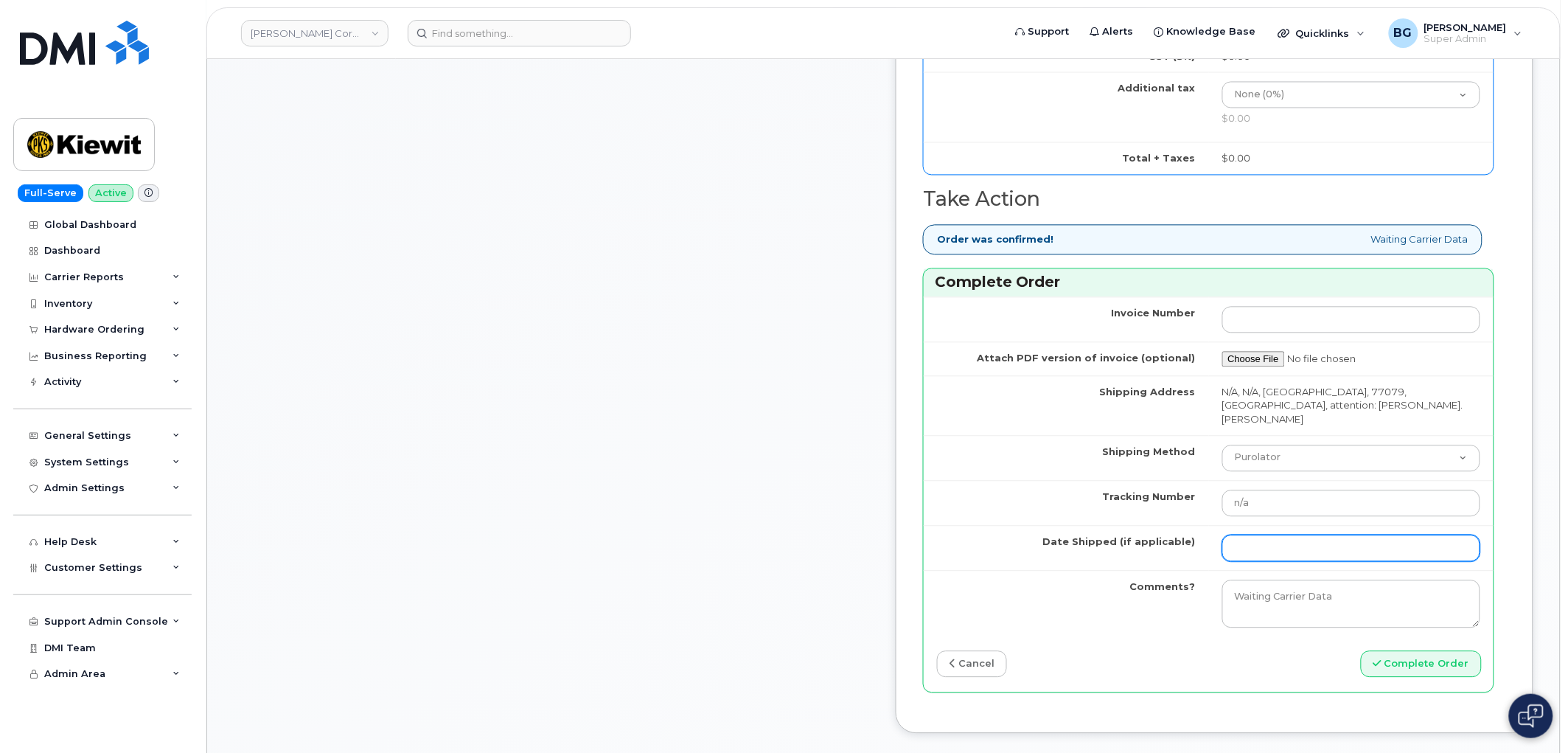
click at [1314, 534] on input "Date Shipped (if applicable)" at bounding box center [1351, 547] width 258 height 26
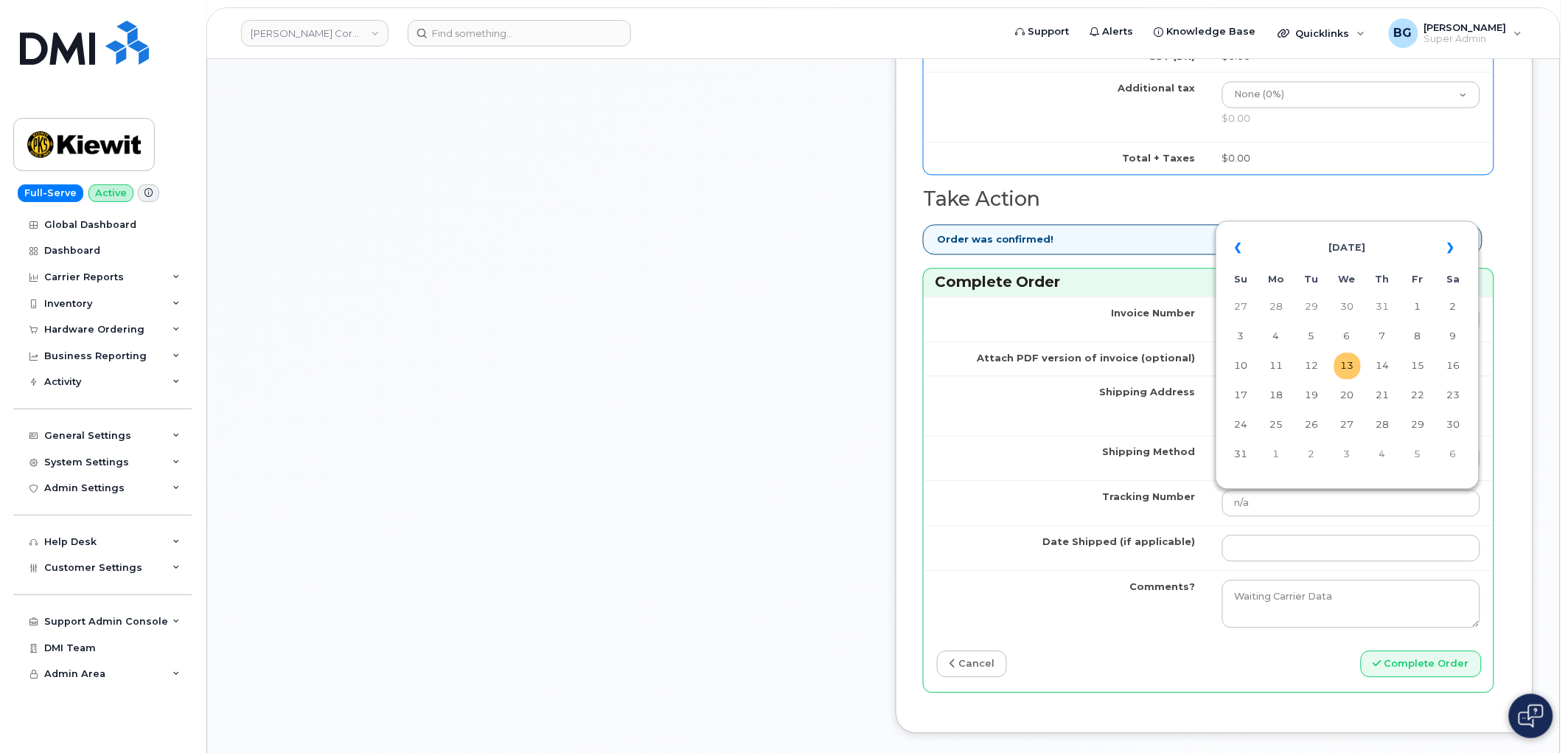
click at [1351, 367] on td "13" at bounding box center [1347, 365] width 26 height 26
type input "[DATE]"
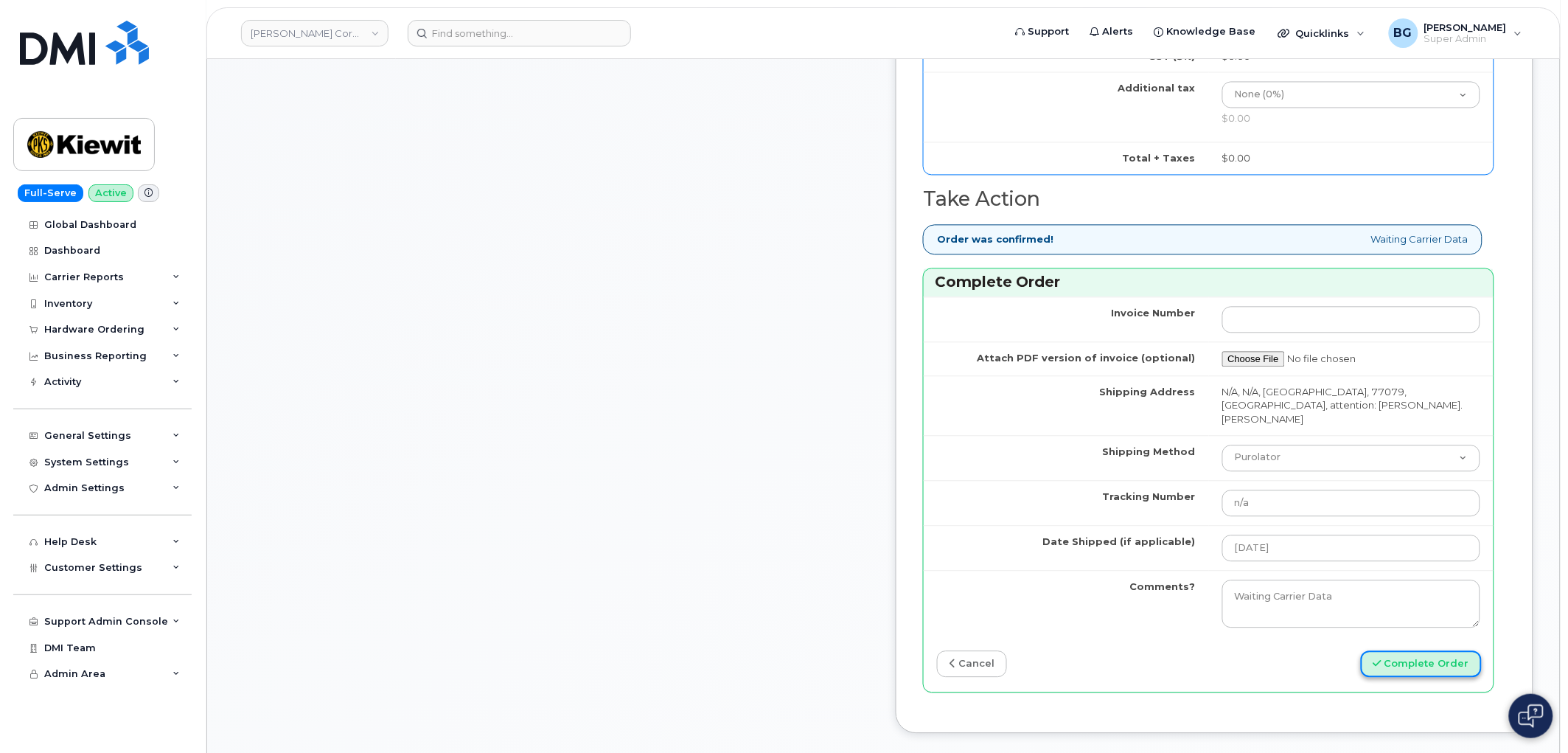
click at [1448, 650] on button "Complete Order" at bounding box center [1421, 664] width 121 height 27
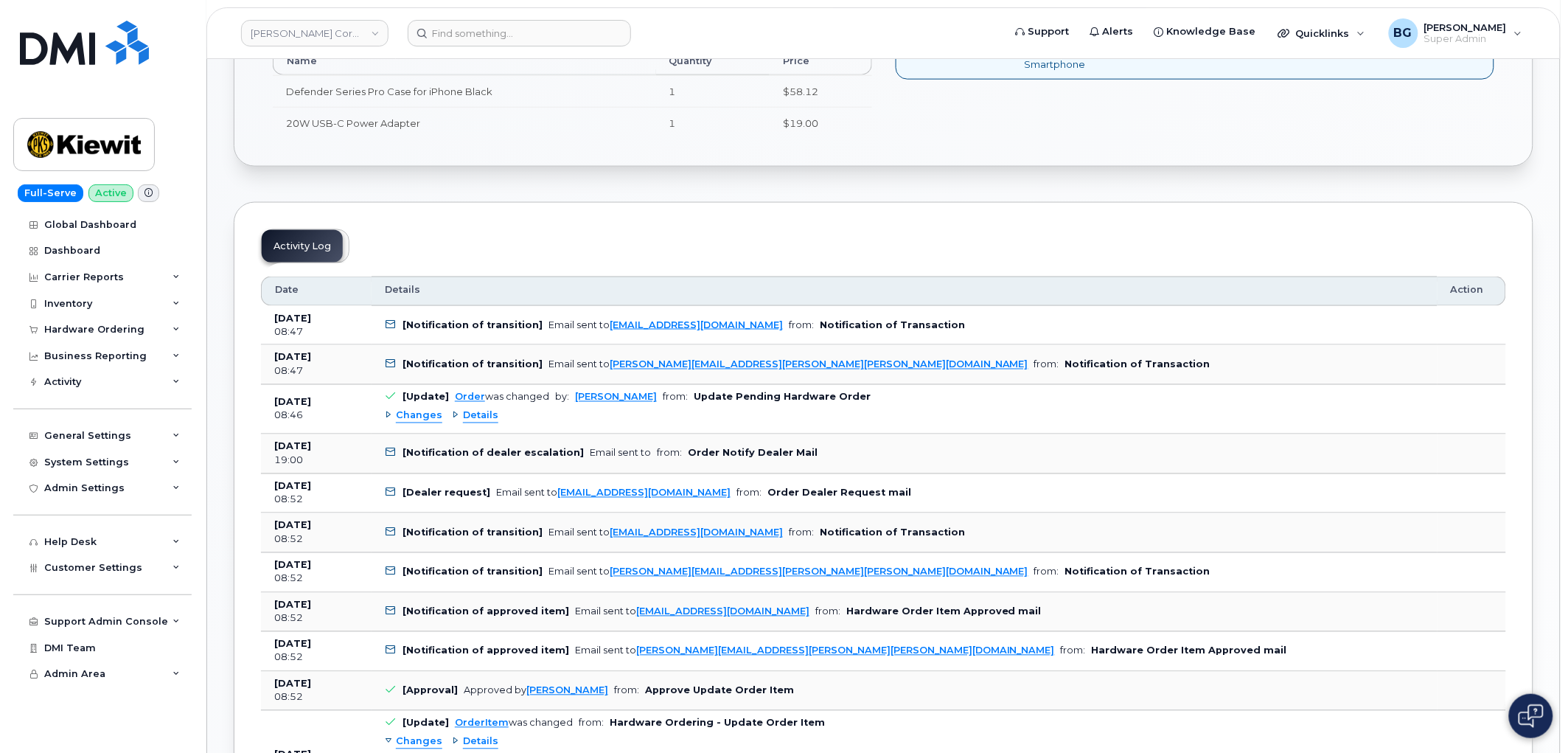
scroll to position [668, 0]
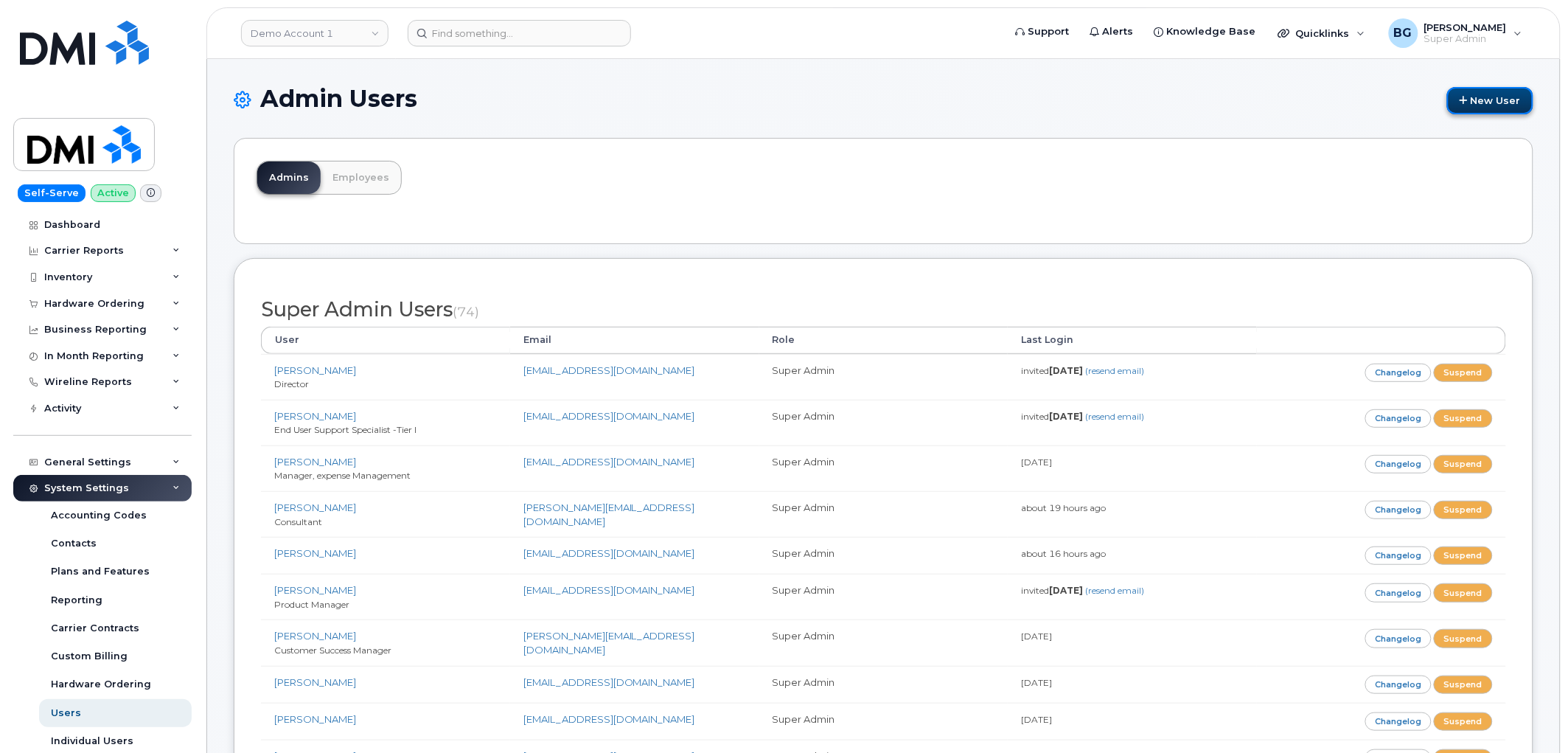
click at [1484, 89] on link "New User" at bounding box center [1490, 101] width 86 height 27
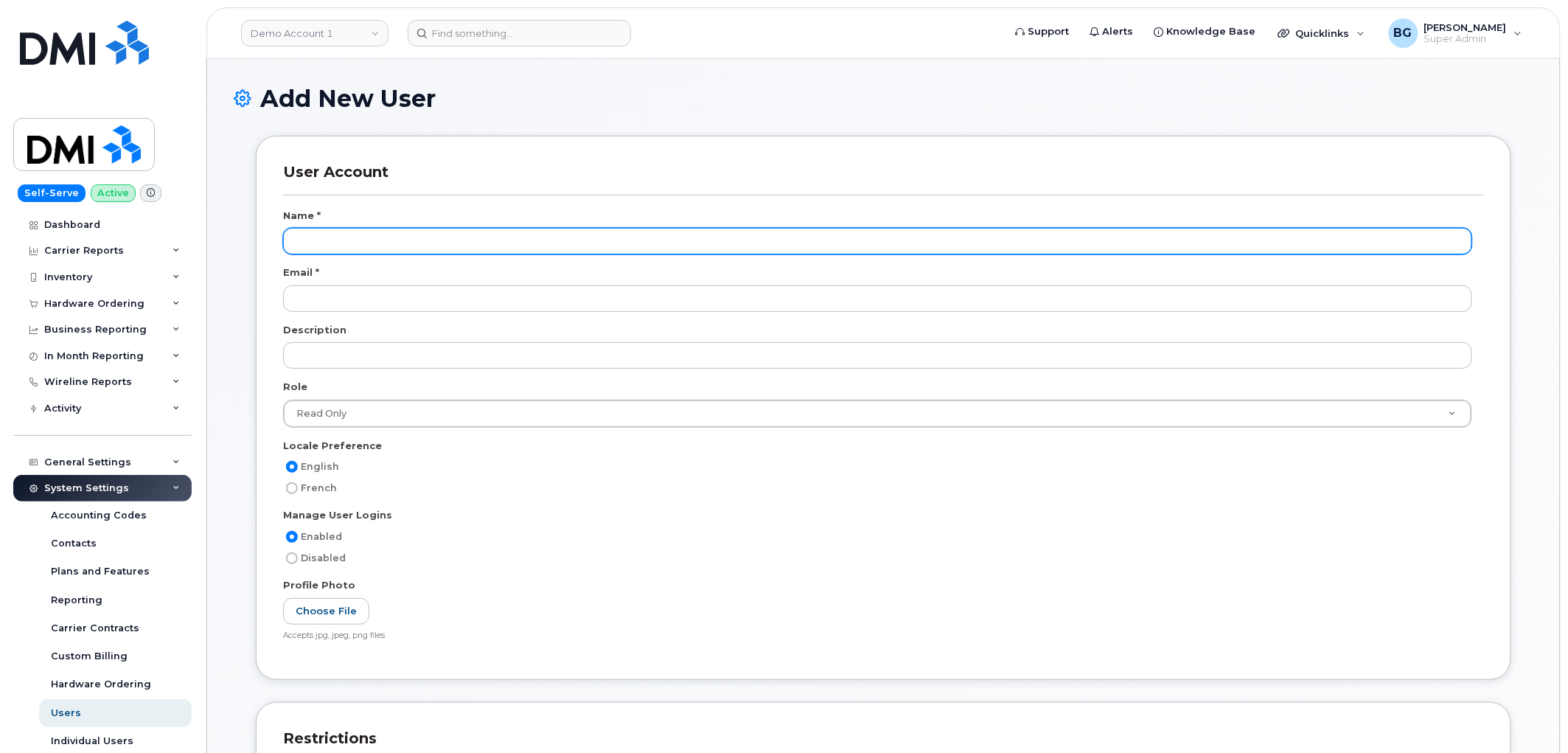
scroll to position [2363, 0]
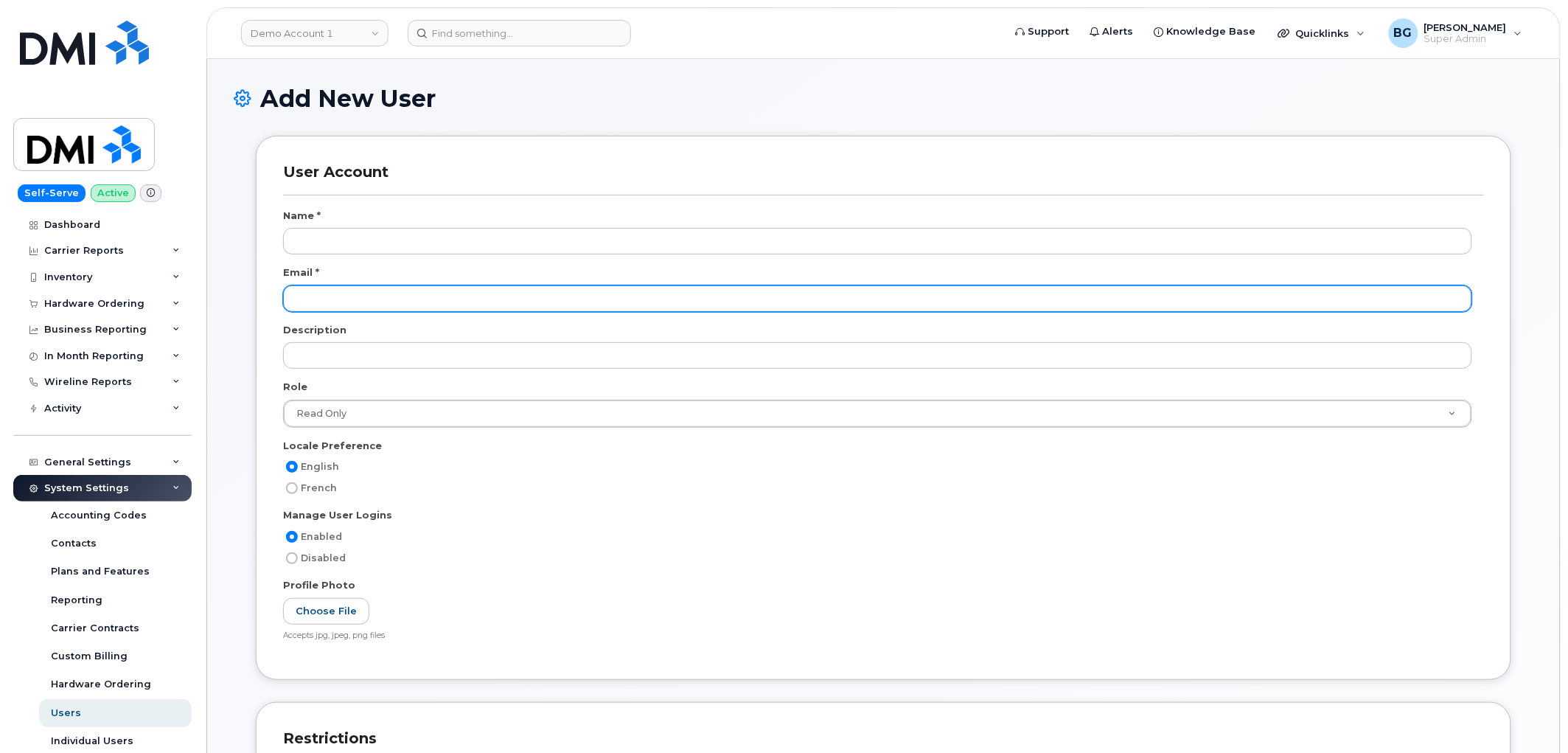
click at [322, 306] on input "email" at bounding box center [878, 298] width 1190 height 26
paste input "[EMAIL_ADDRESS][DOMAIN_NAME]"
type input "[EMAIL_ADDRESS][DOMAIN_NAME]"
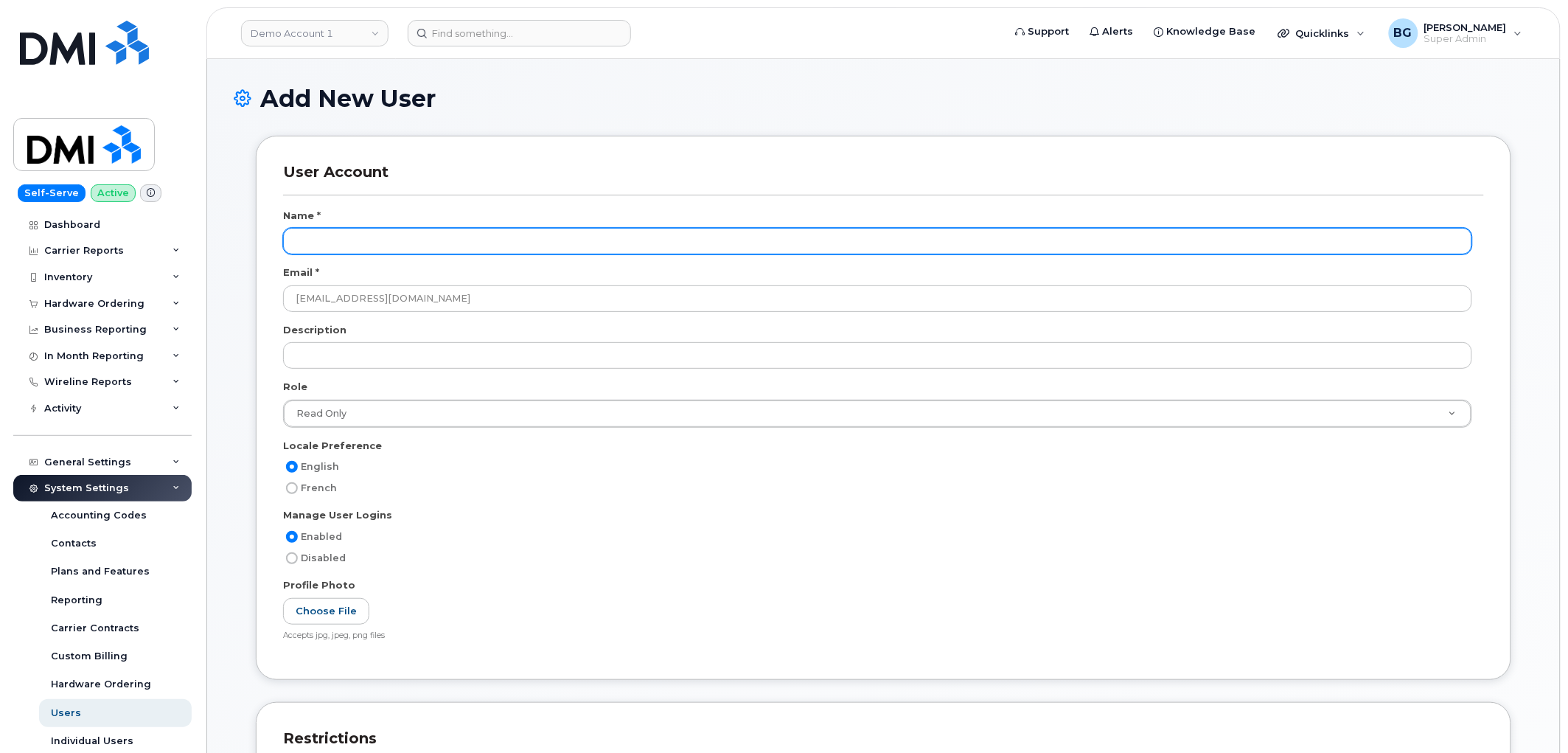
click at [404, 231] on input "text" at bounding box center [878, 240] width 1190 height 26
paste input "Ben Baskerville Jr"
type input "Ben Baskerville Jr"
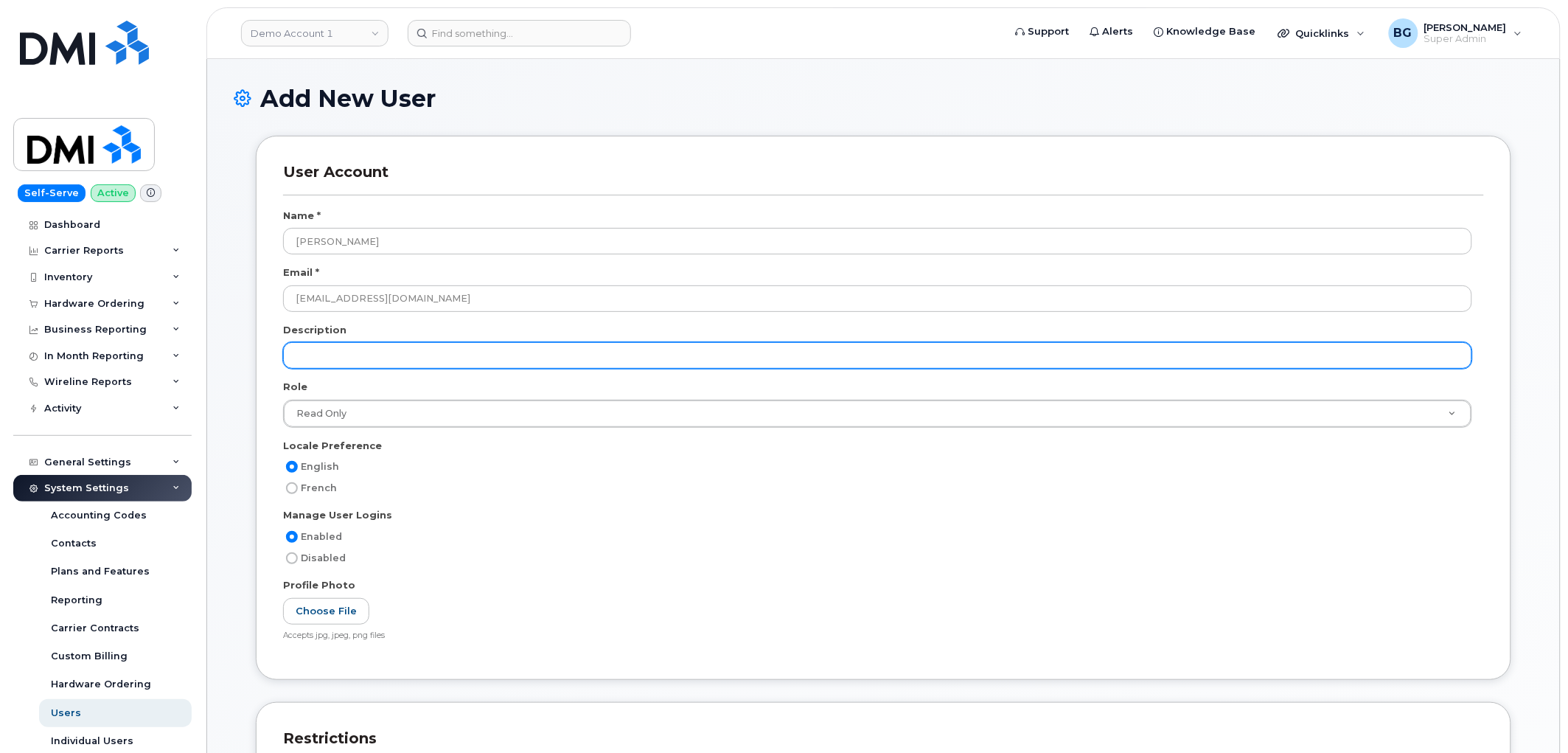
click at [356, 344] on input "text" at bounding box center [878, 354] width 1190 height 26
paste input "Manager • Managed Services-MS-Comm"
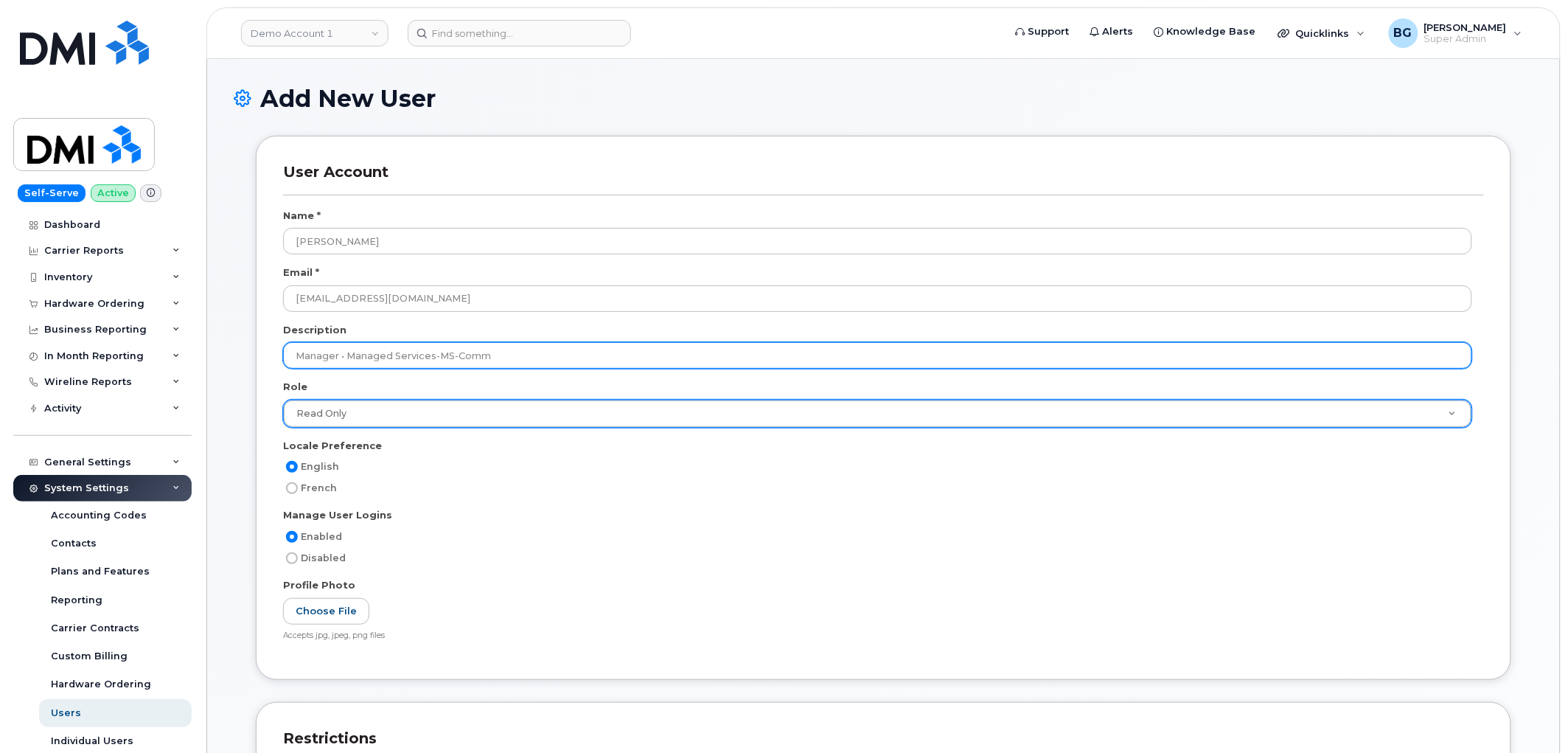
type input "Manager • Managed Services-MS-Comm"
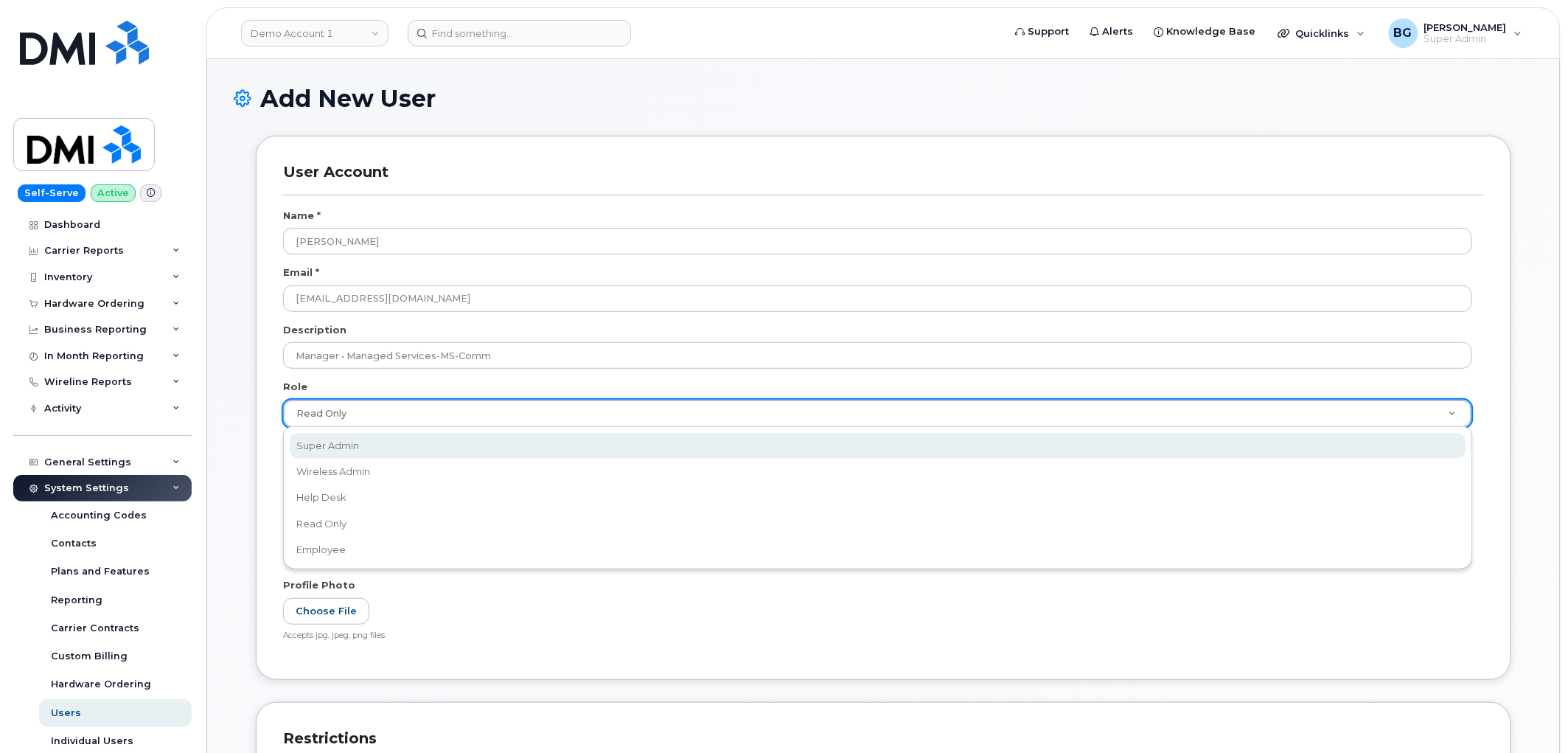
select select "super_admin"
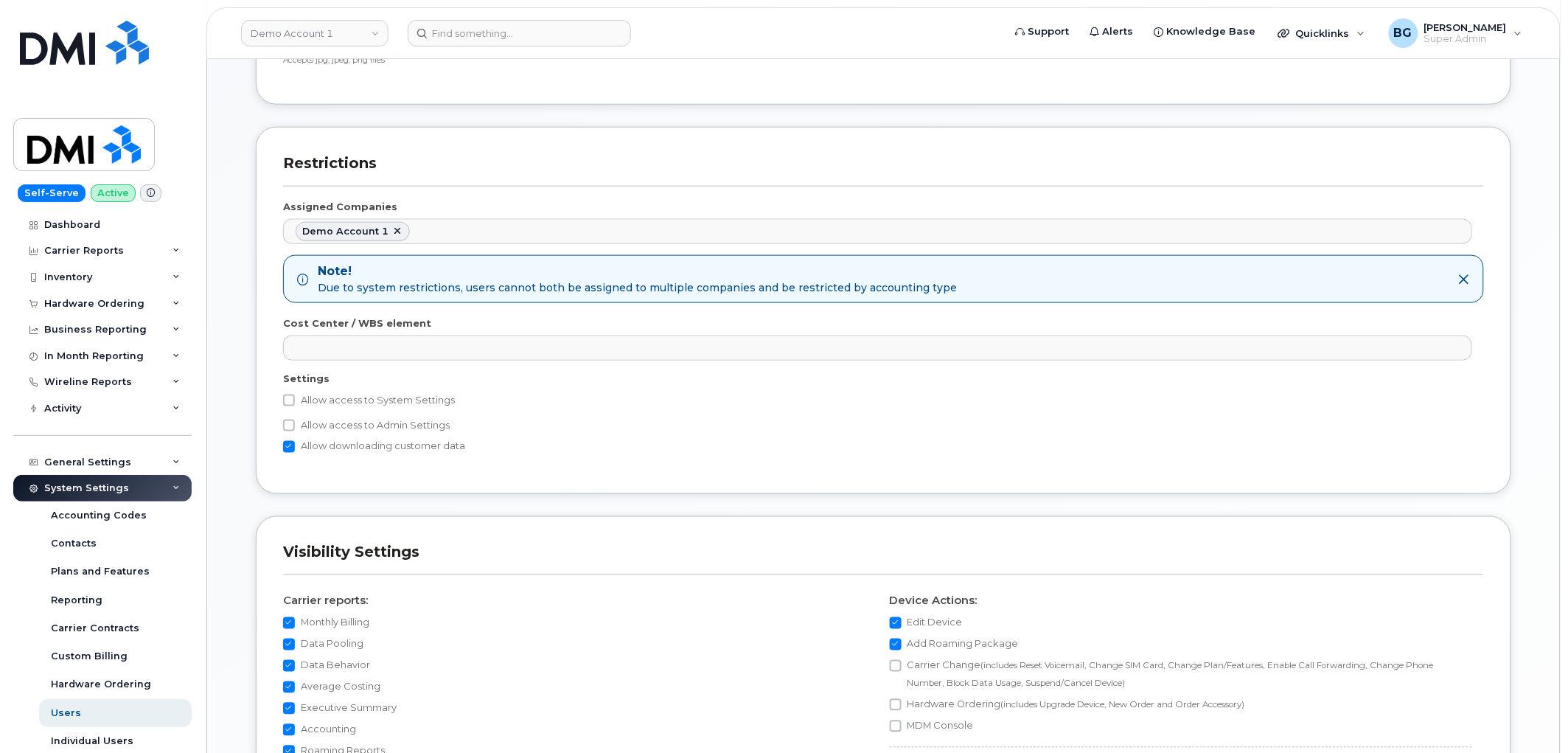
scroll to position [600, 0]
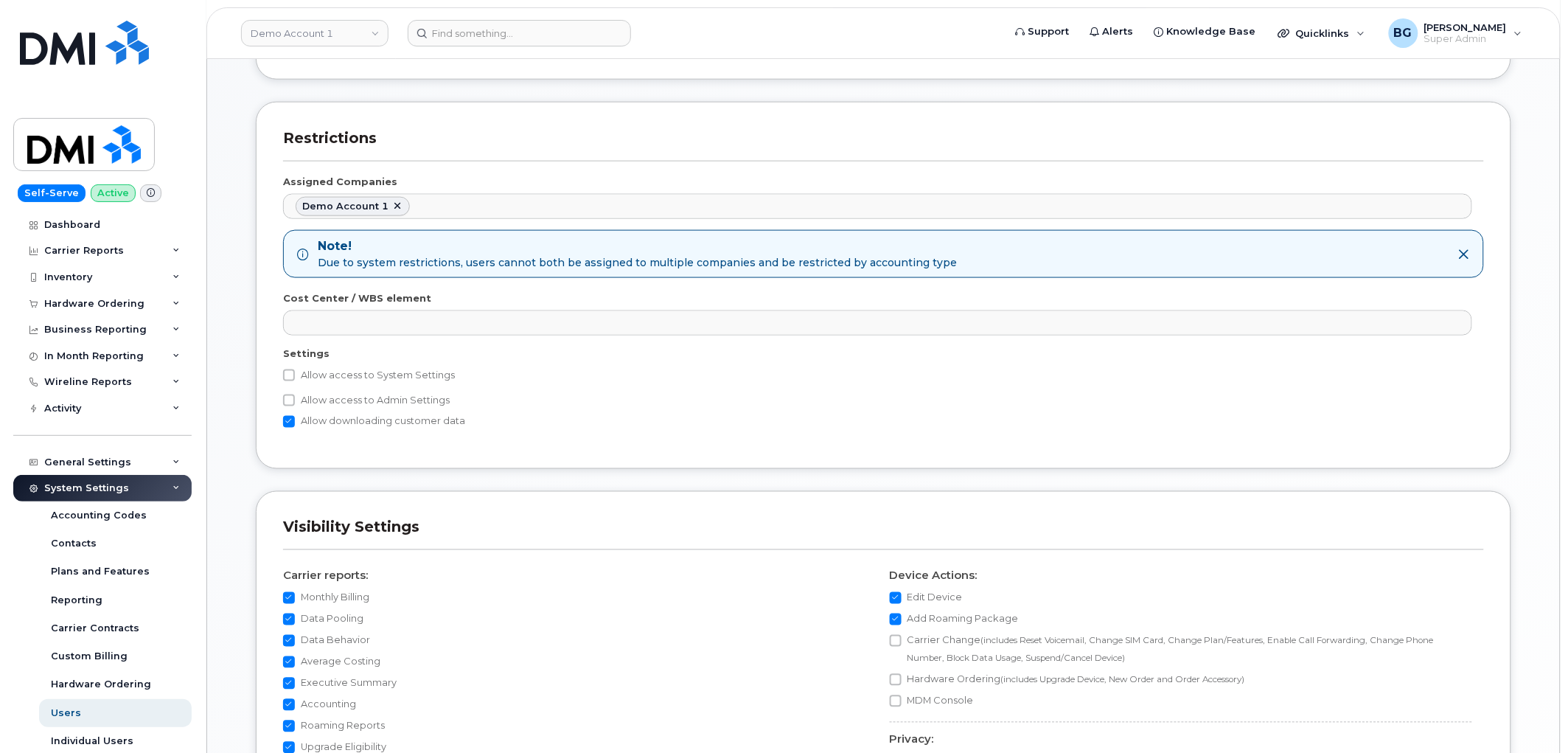
click at [301, 374] on label "Allow access to System Settings" at bounding box center [369, 376] width 171 height 17
click at [295, 374] on input "Allow access to System Settings" at bounding box center [289, 376] width 12 height 12
checkbox input "true"
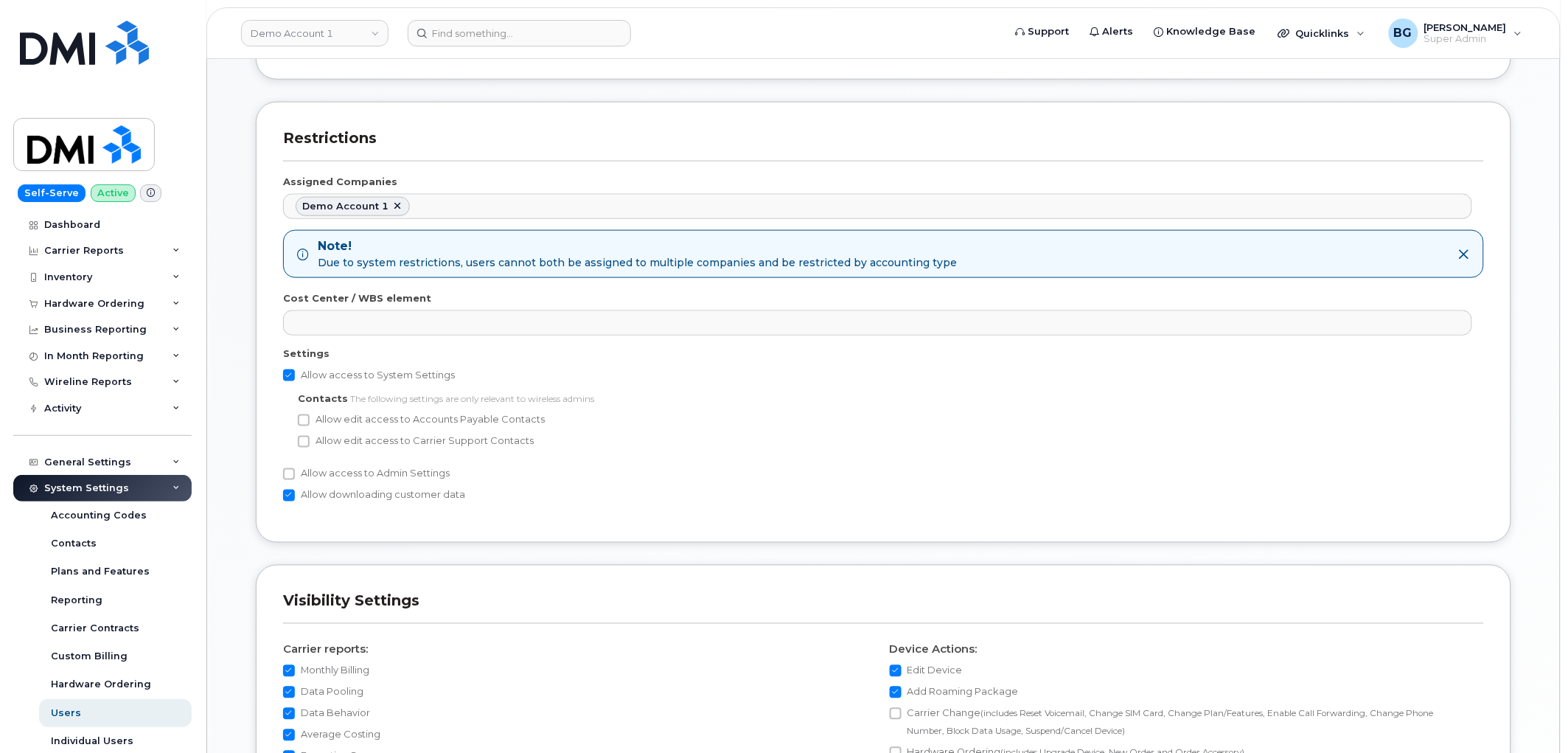
click at [310, 473] on label "Allow access to Admin Settings" at bounding box center [367, 474] width 166 height 17
click at [295, 473] on input "Allow access to Admin Settings" at bounding box center [289, 474] width 12 height 12
checkbox input "true"
click at [342, 430] on div "Contacts The following settings are only relevant to wireless admins Allow edit…" at bounding box center [885, 420] width 1174 height 59
click at [348, 421] on label "Allow edit access to Accounts Payable Contacts" at bounding box center [421, 420] width 247 height 17
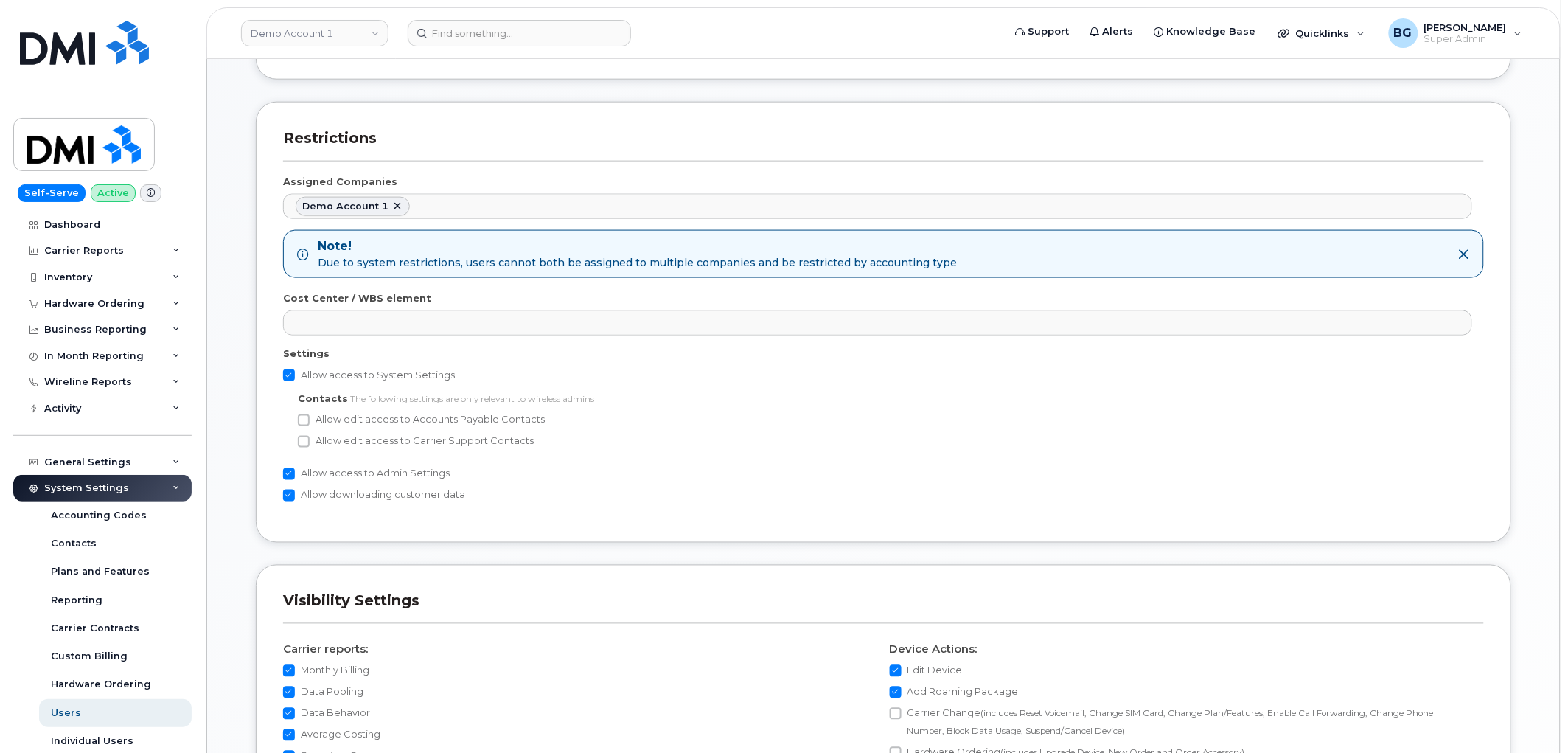
click at [310, 421] on input "Allow edit access to Accounts Payable Contacts" at bounding box center [304, 420] width 12 height 12
checkbox input "true"
click at [347, 438] on label "Allow edit access to Carrier Support Contacts" at bounding box center [416, 441] width 236 height 17
click at [310, 438] on input "Allow edit access to Carrier Support Contacts" at bounding box center [304, 441] width 12 height 12
checkbox input "true"
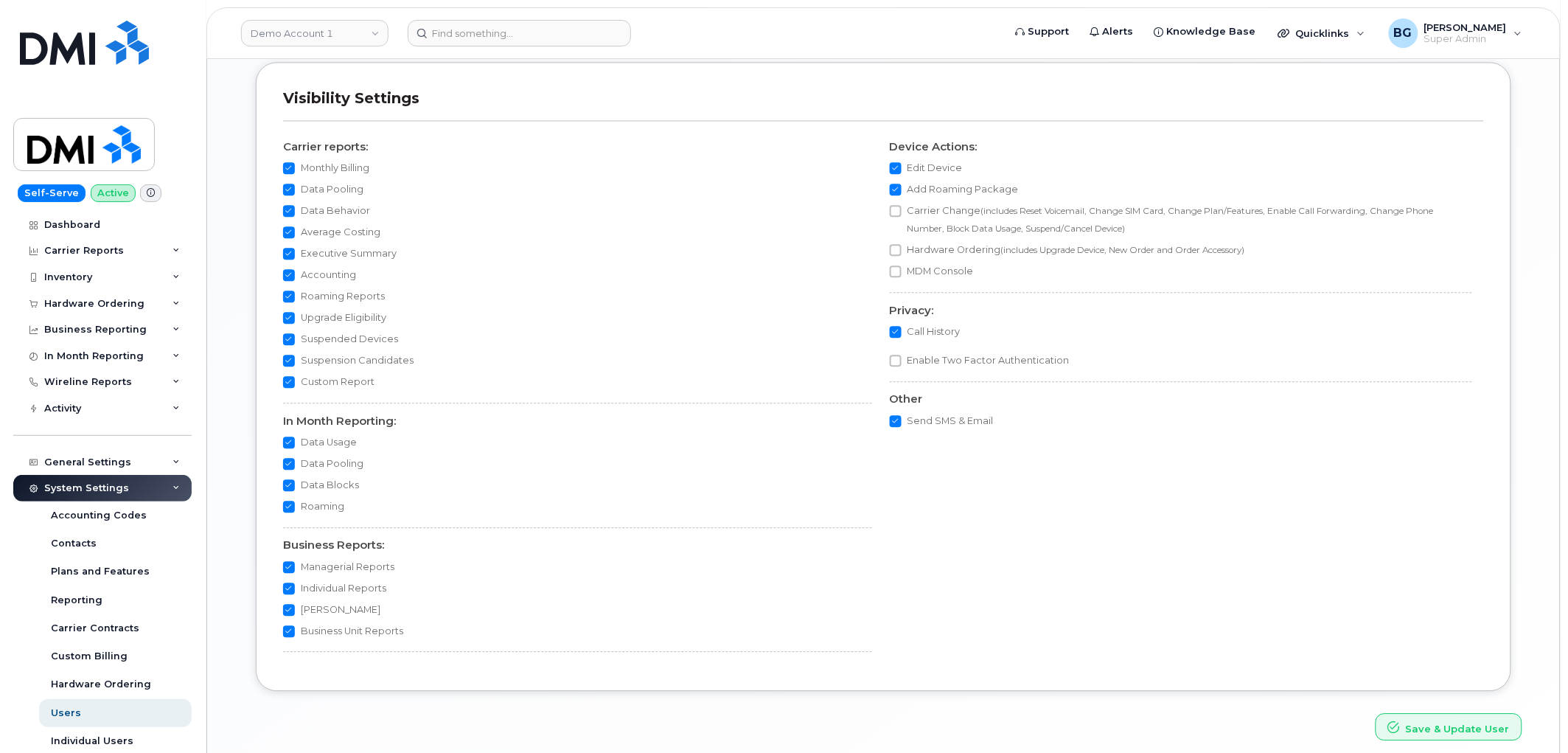
scroll to position [1165, 0]
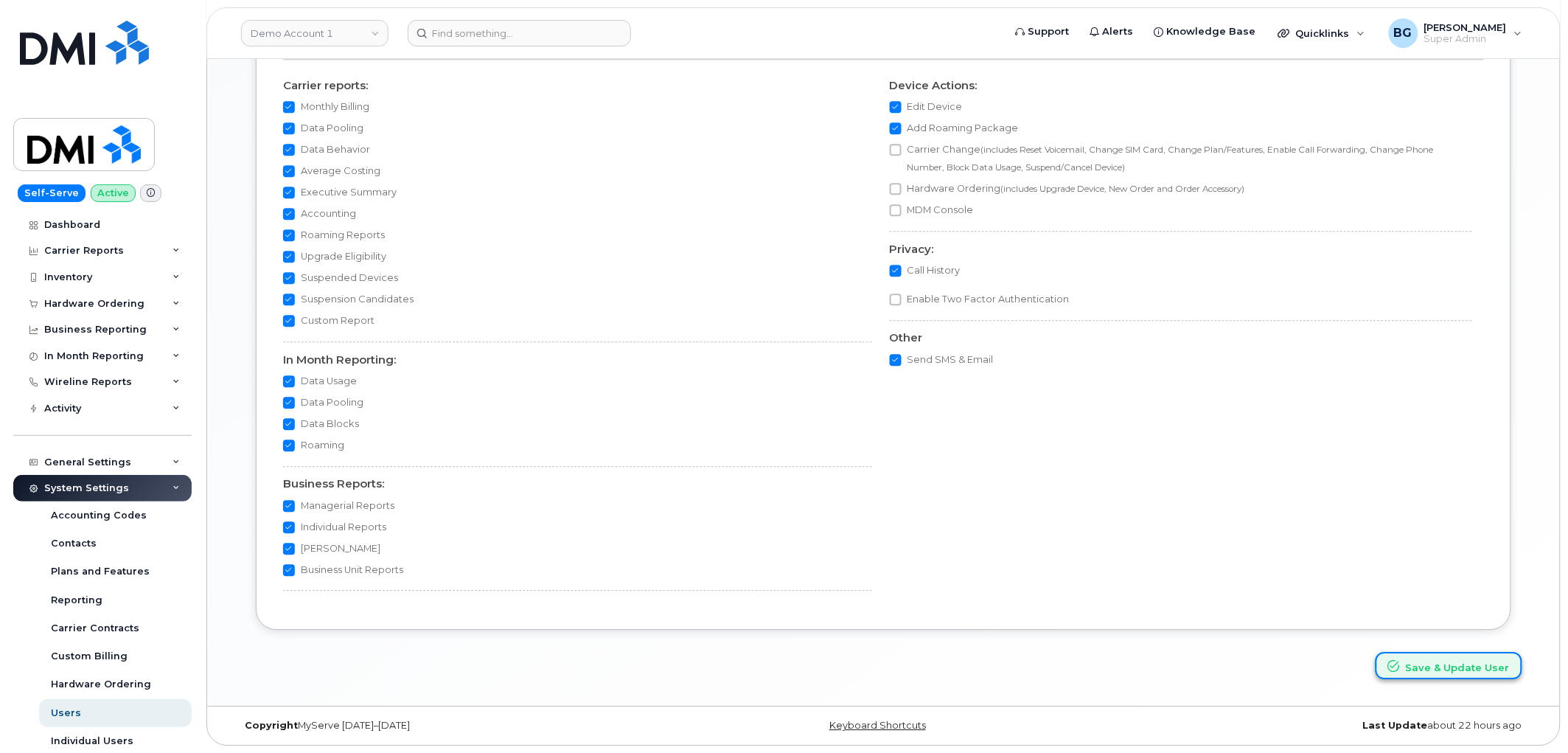
click at [1447, 661] on button "Save & Update User" at bounding box center [1449, 665] width 147 height 27
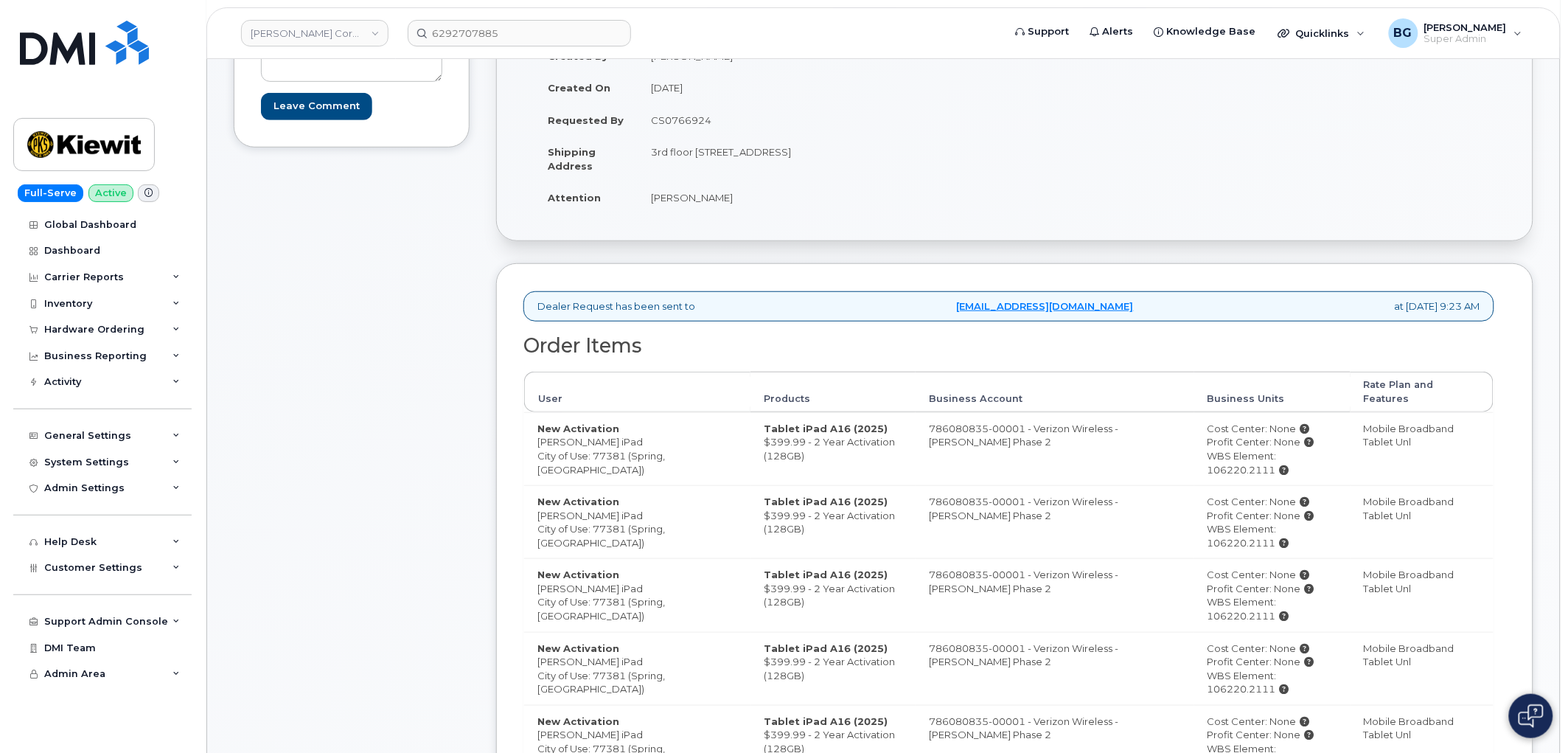
scroll to position [218, 0]
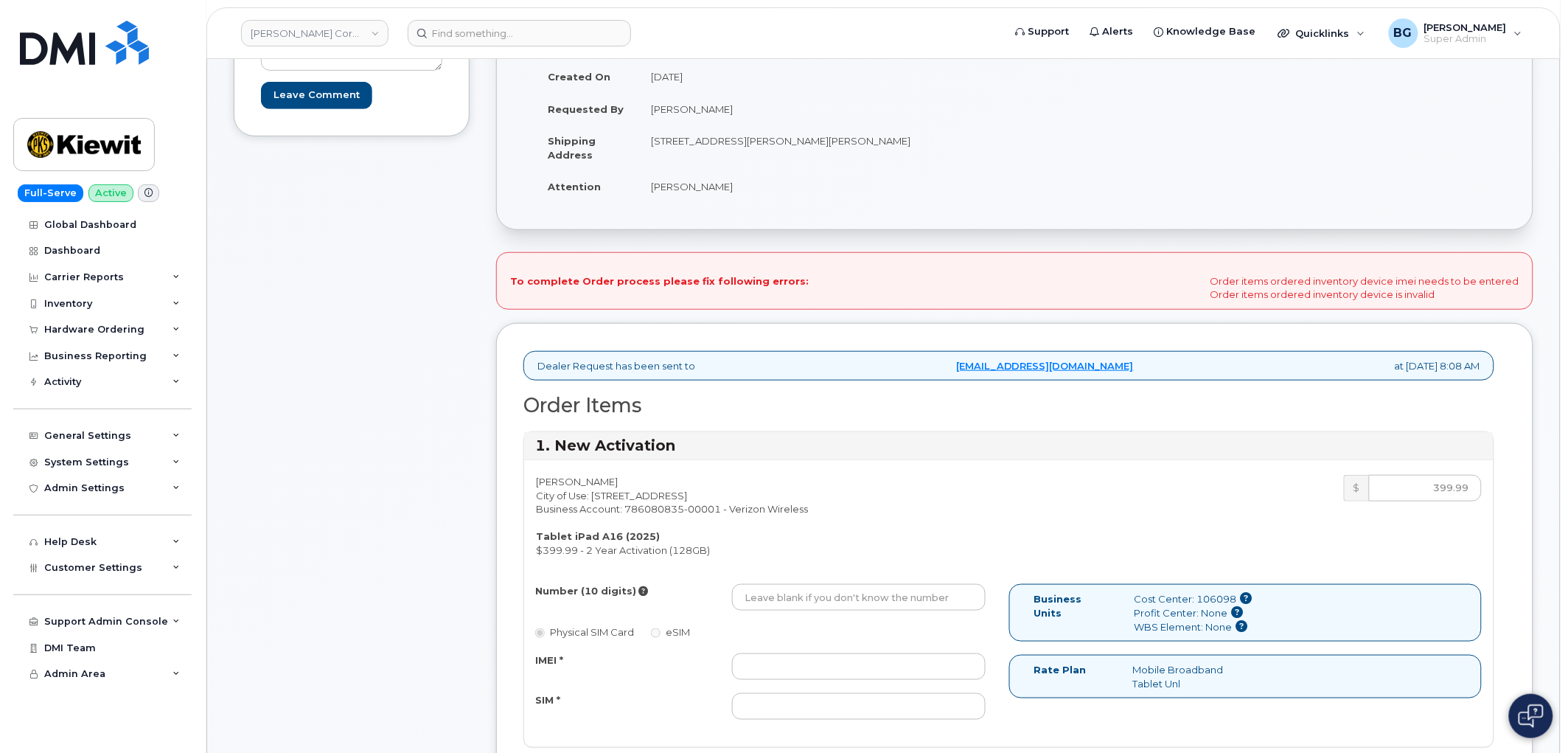
scroll to position [218, 0]
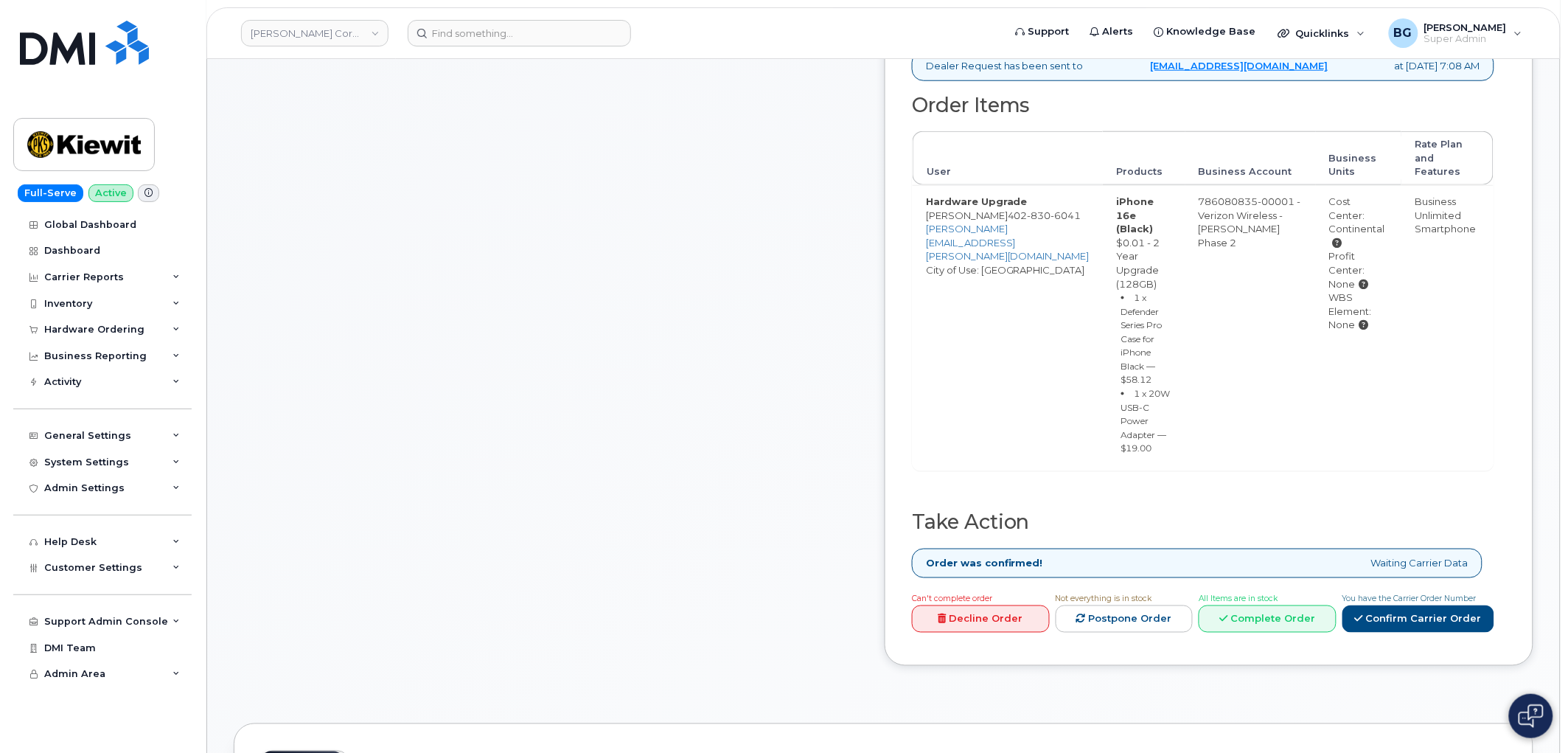
scroll to position [491, 0]
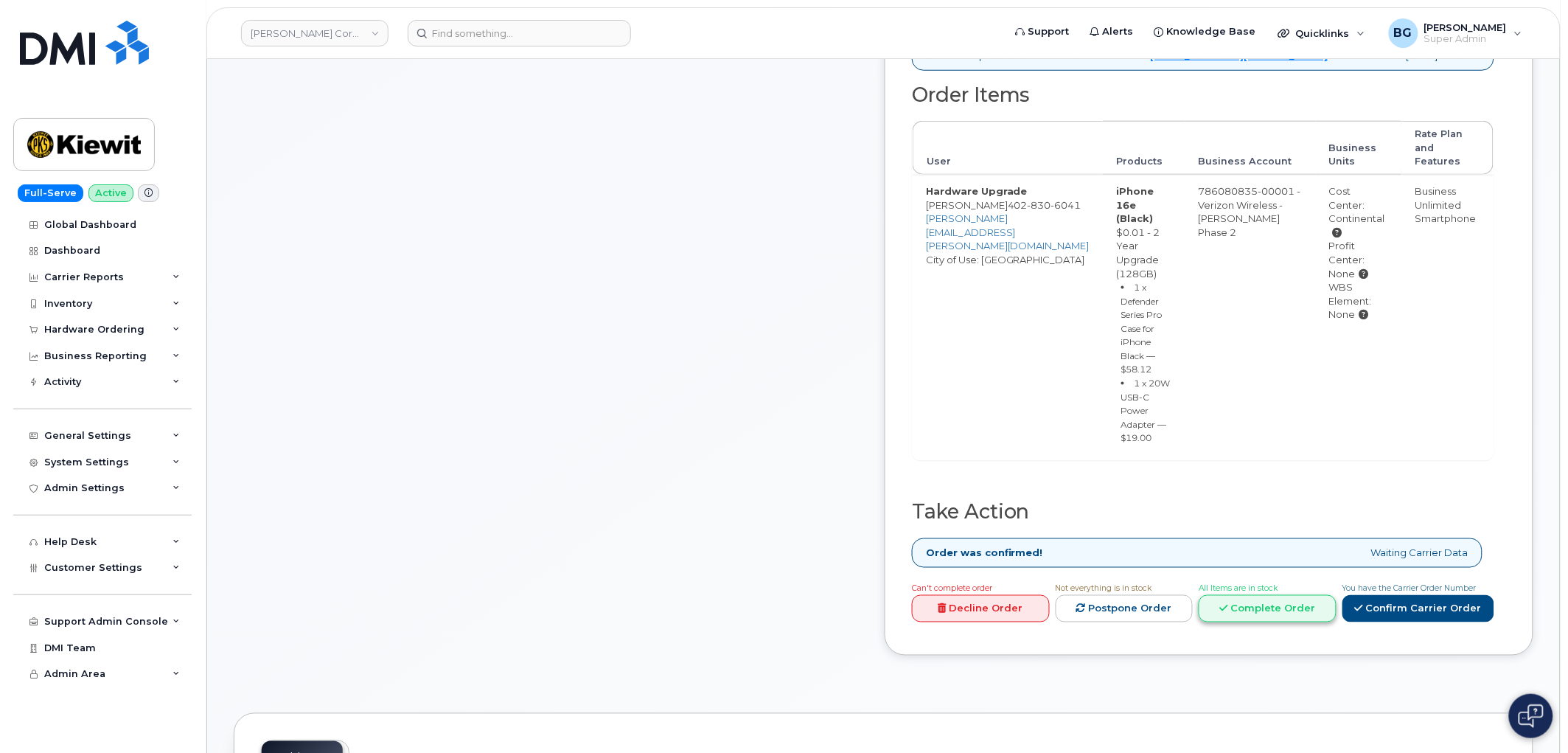
click at [1295, 622] on link "Complete Order" at bounding box center [1268, 609] width 137 height 27
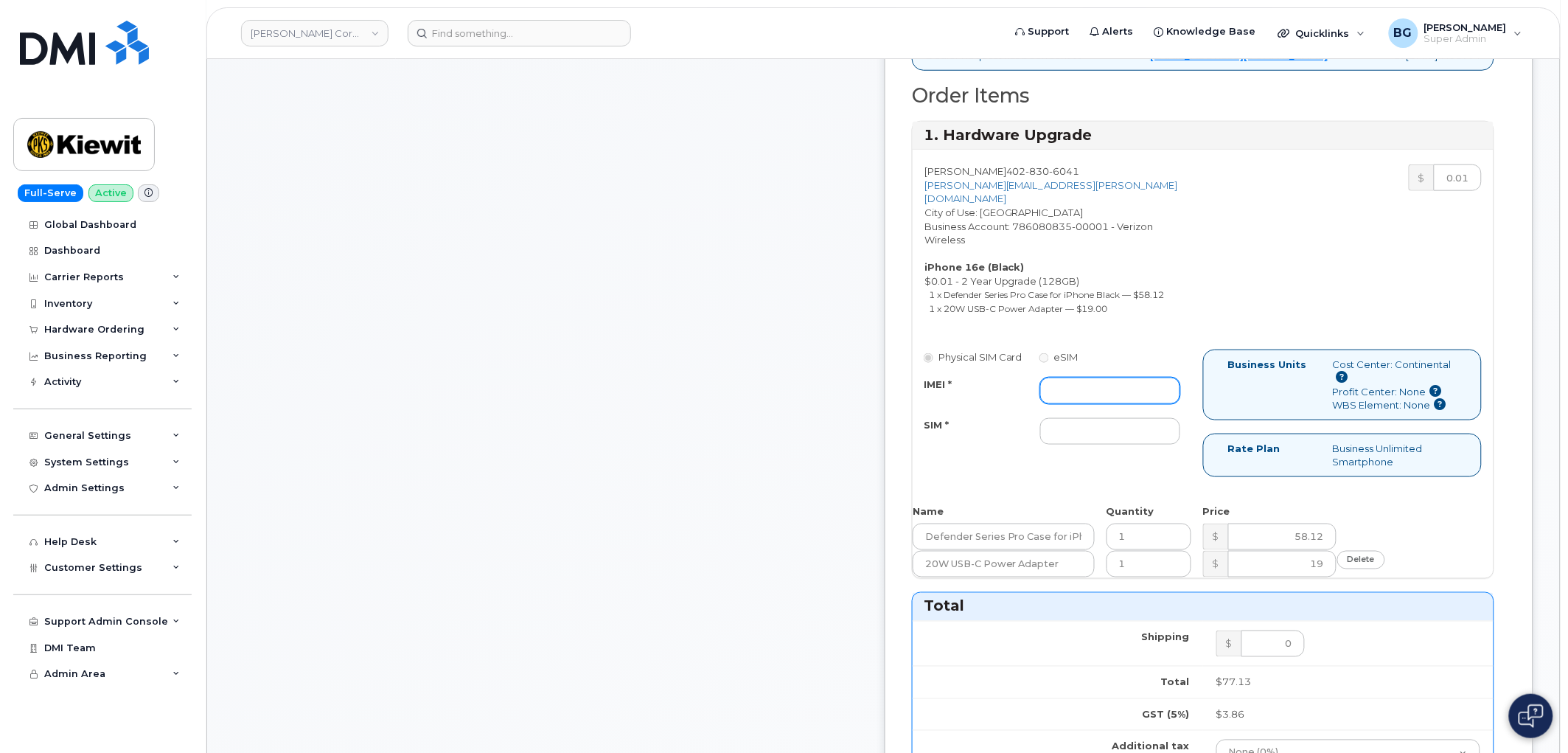
click at [1122, 404] on input "IMEI *" at bounding box center [1110, 390] width 140 height 26
paste input "355613399285171"
type input "355613399285171"
click at [1155, 440] on input "SIM *" at bounding box center [1110, 431] width 140 height 26
paste input "89043052010008889625002006043828"
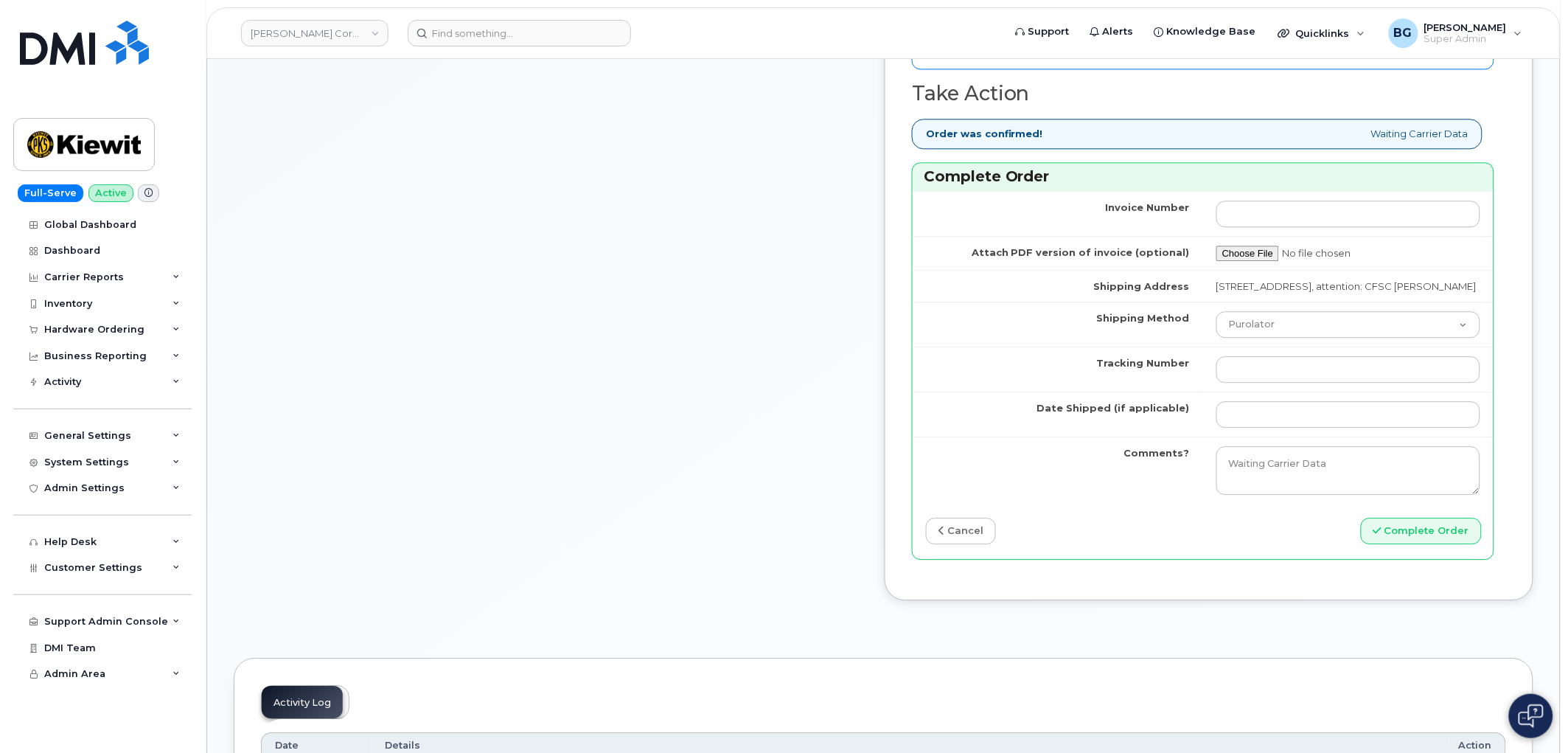
scroll to position [1255, 0]
type input "89043052010008889625002006043828"
click at [1274, 382] on input "Tracking Number" at bounding box center [1348, 368] width 264 height 26
paste input "454266920084"
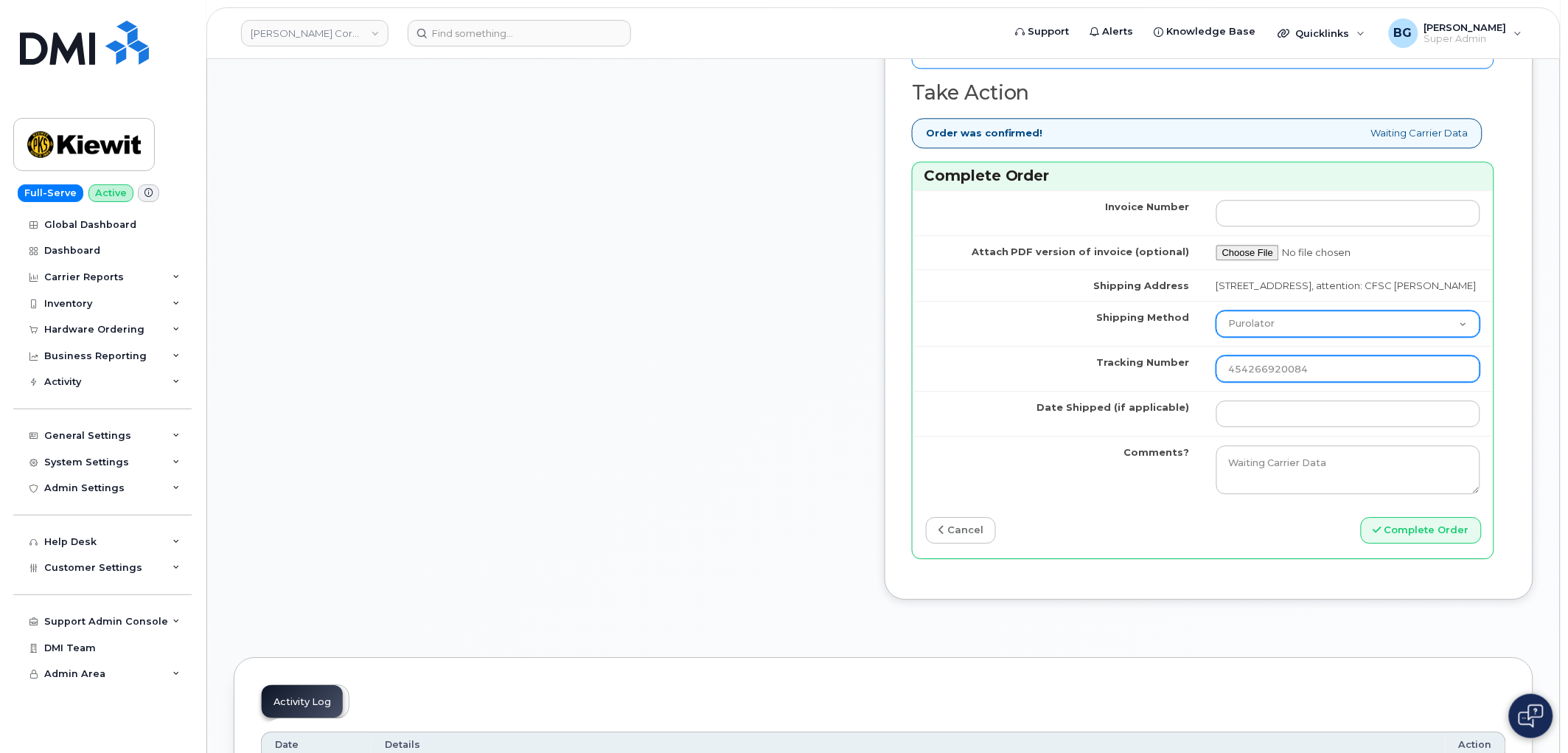
type input "454266920084"
click at [1294, 337] on select "Purolator UPS FedEx Canada Post Courier Other Drop Off Pick Up" at bounding box center [1348, 323] width 264 height 26
select select "FedEx"
click at [1243, 337] on select "Purolator UPS FedEx Canada Post Courier Other Drop Off Pick Up" at bounding box center [1348, 323] width 264 height 26
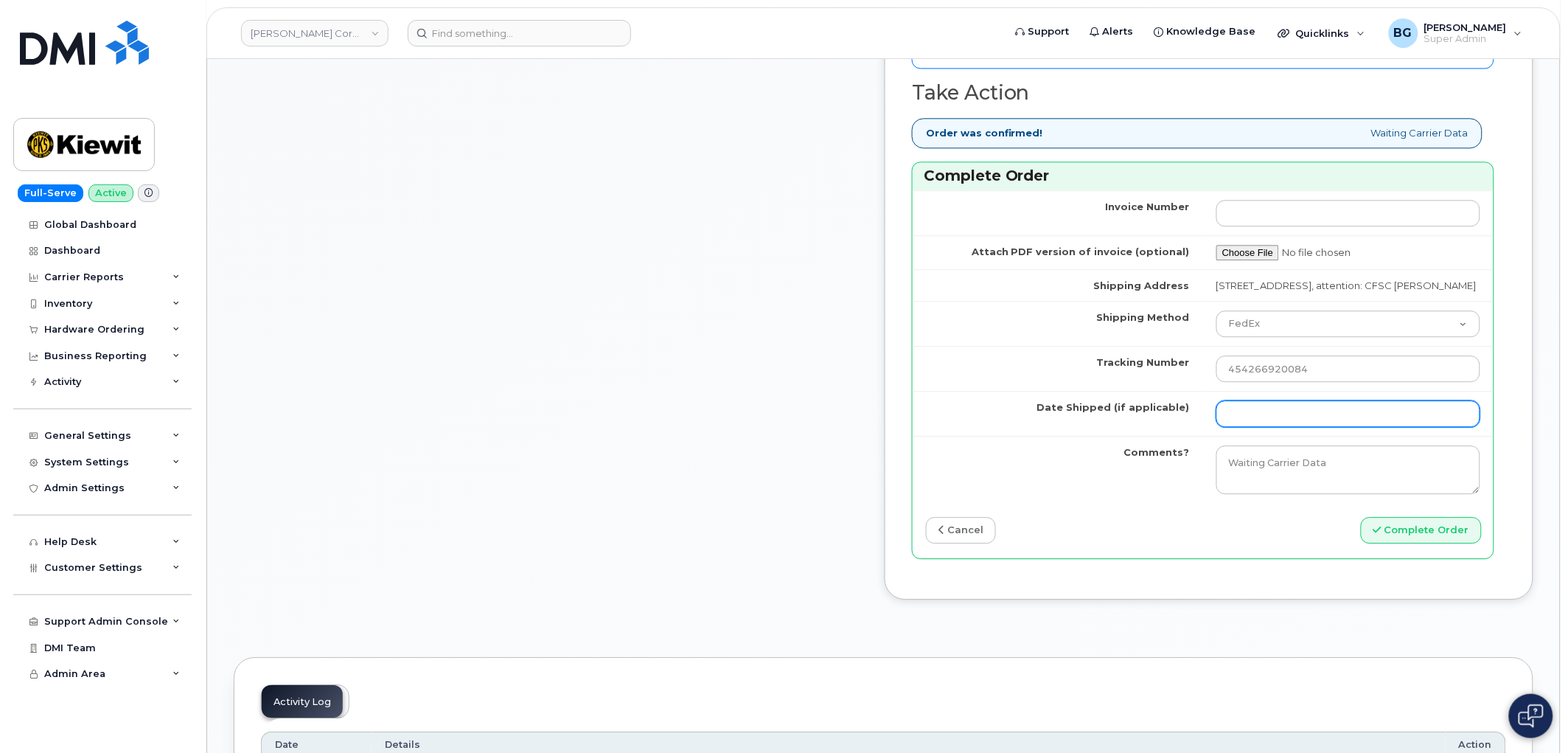
click at [1278, 427] on input "Date Shipped (if applicable)" at bounding box center [1348, 413] width 264 height 26
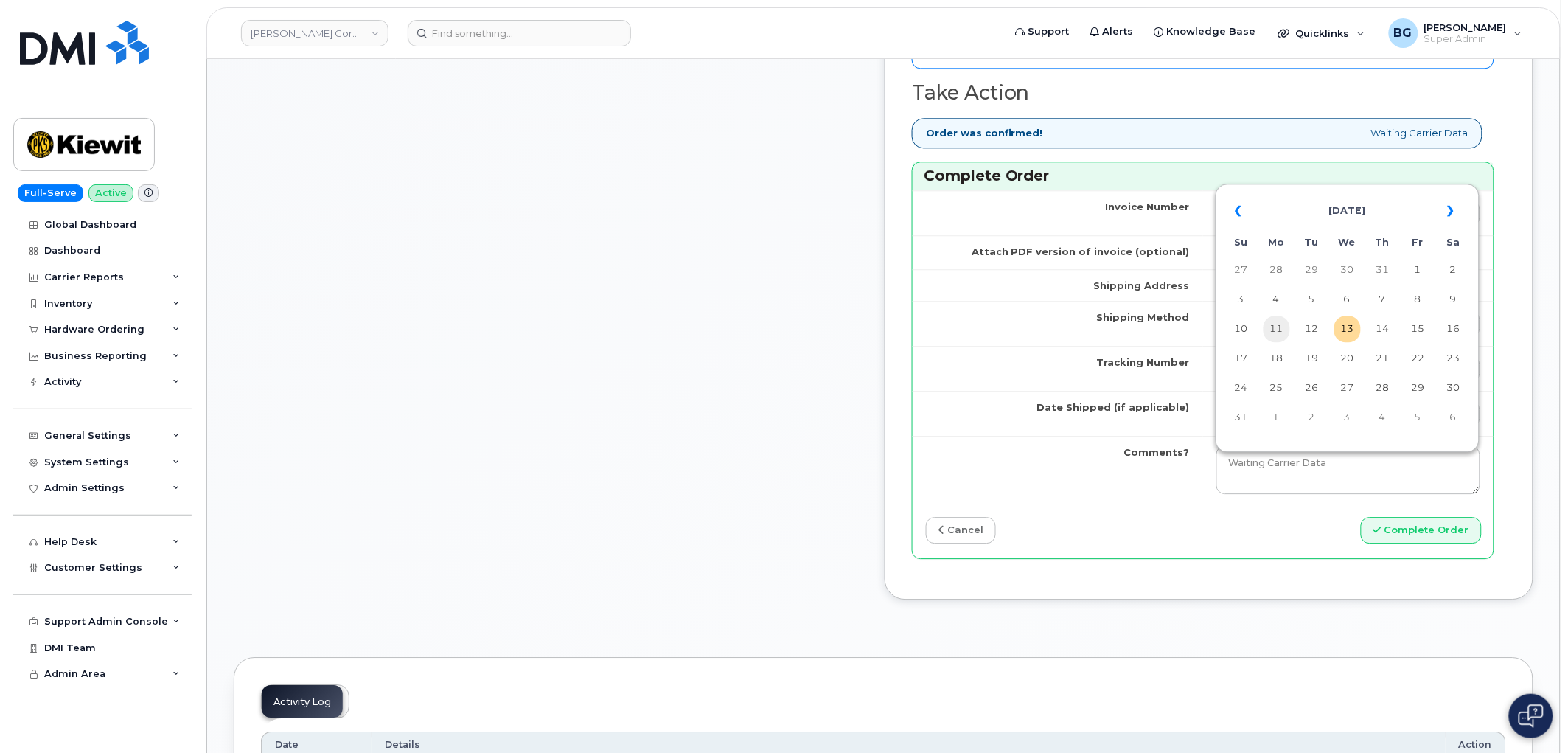
click at [1281, 329] on td "11" at bounding box center [1277, 328] width 26 height 26
type input "2025-08-11"
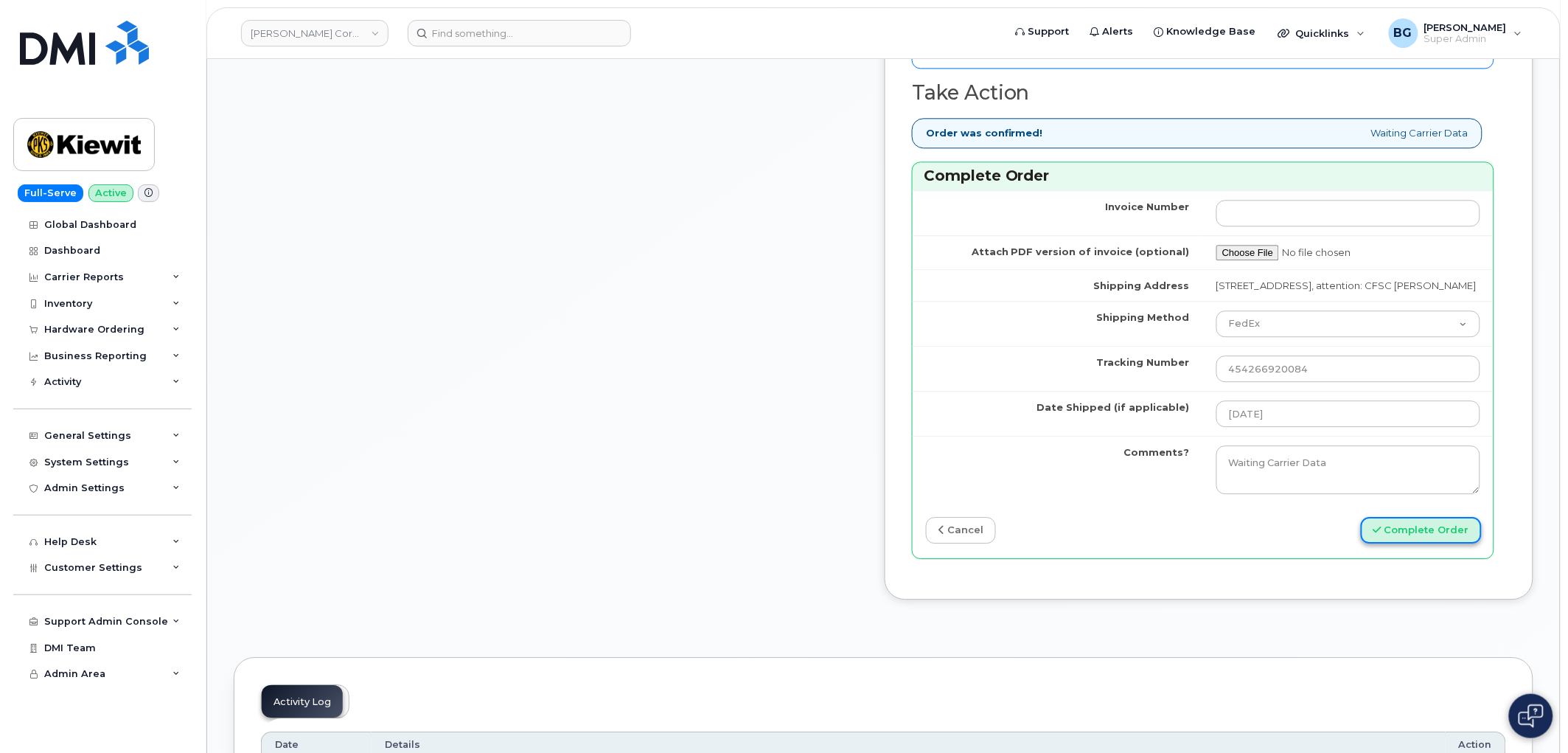
click at [1422, 544] on button "Complete Order" at bounding box center [1421, 530] width 121 height 27
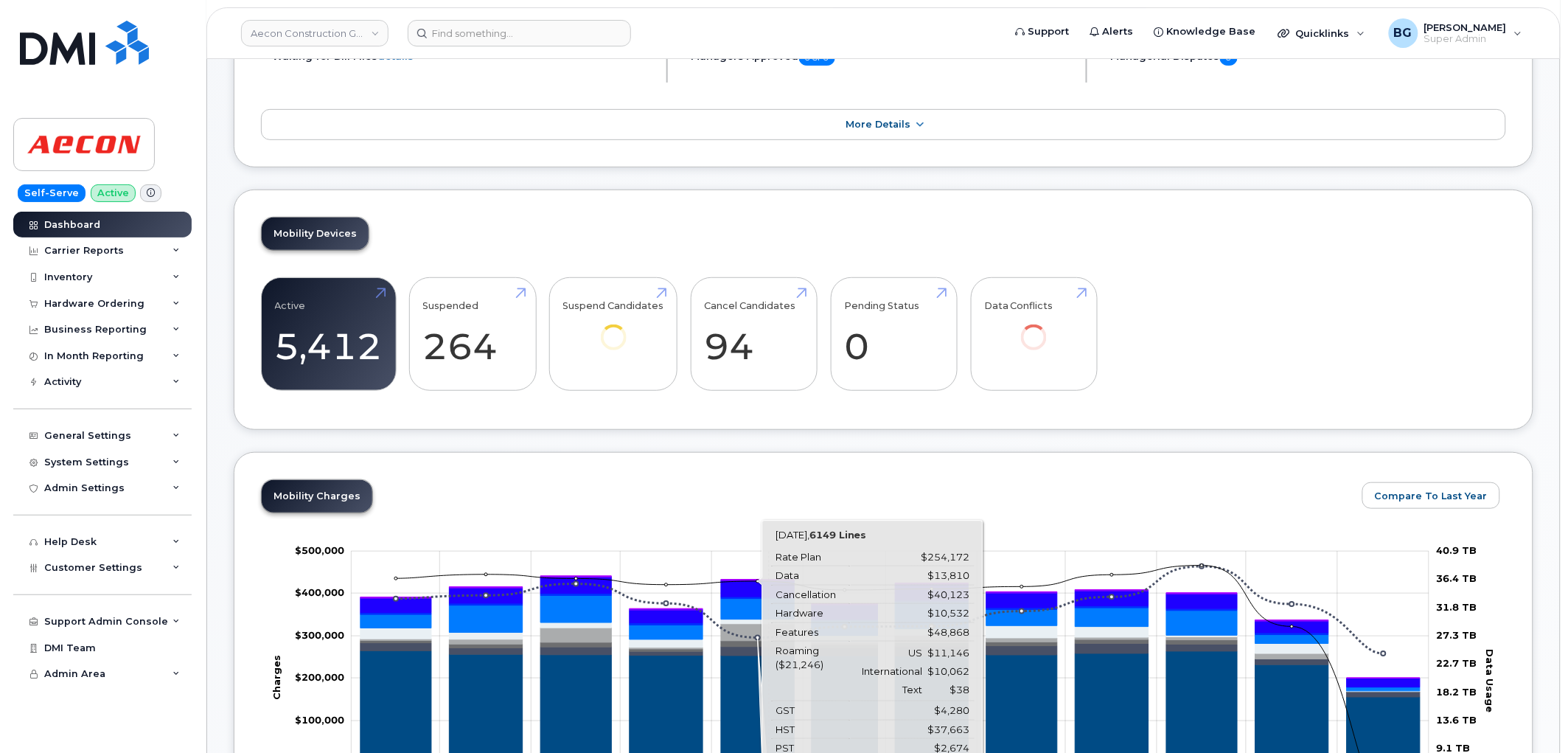
scroll to position [273, 0]
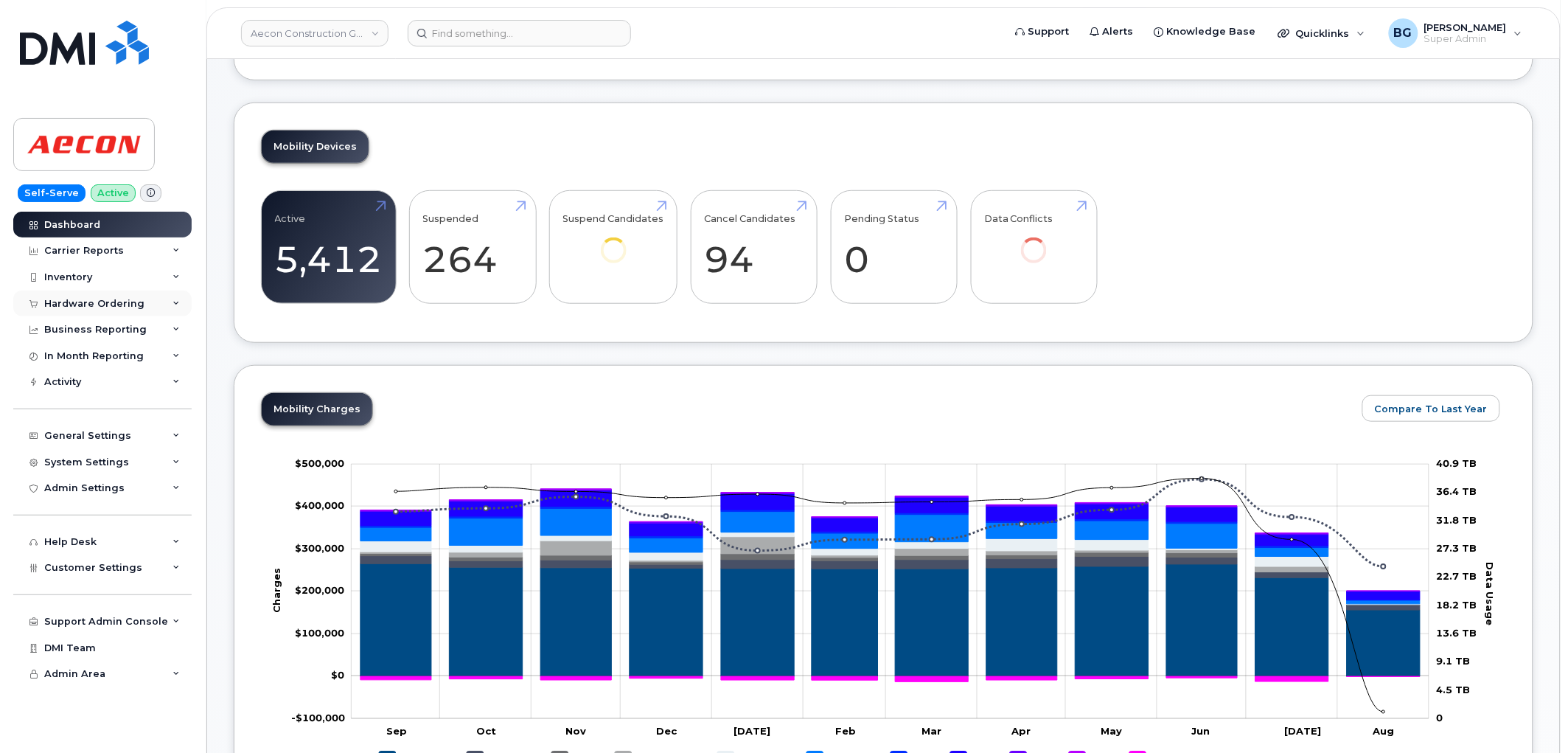
click at [83, 300] on div "Hardware Ordering" at bounding box center [95, 304] width 101 height 12
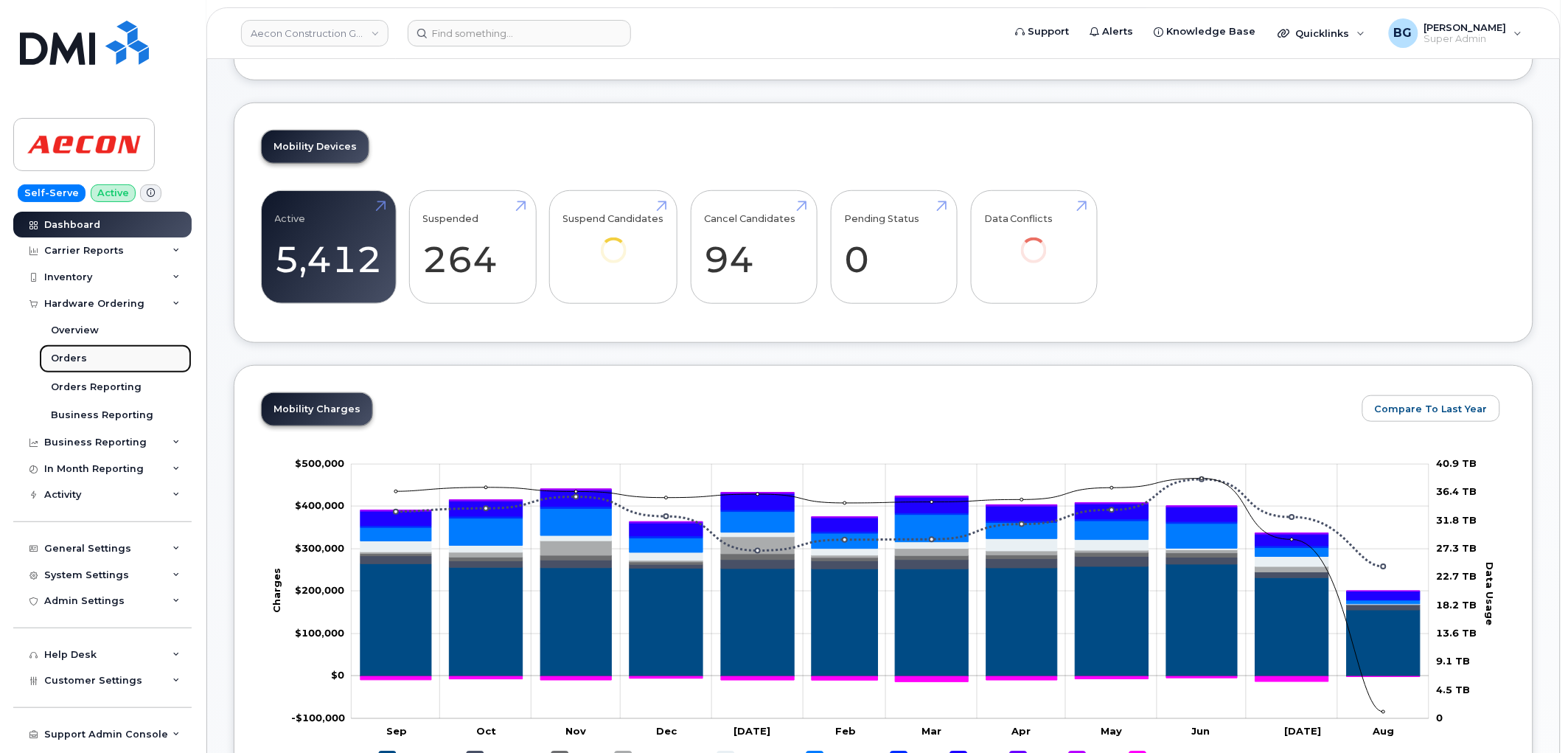
click at [59, 357] on div "Orders" at bounding box center [69, 358] width 36 height 14
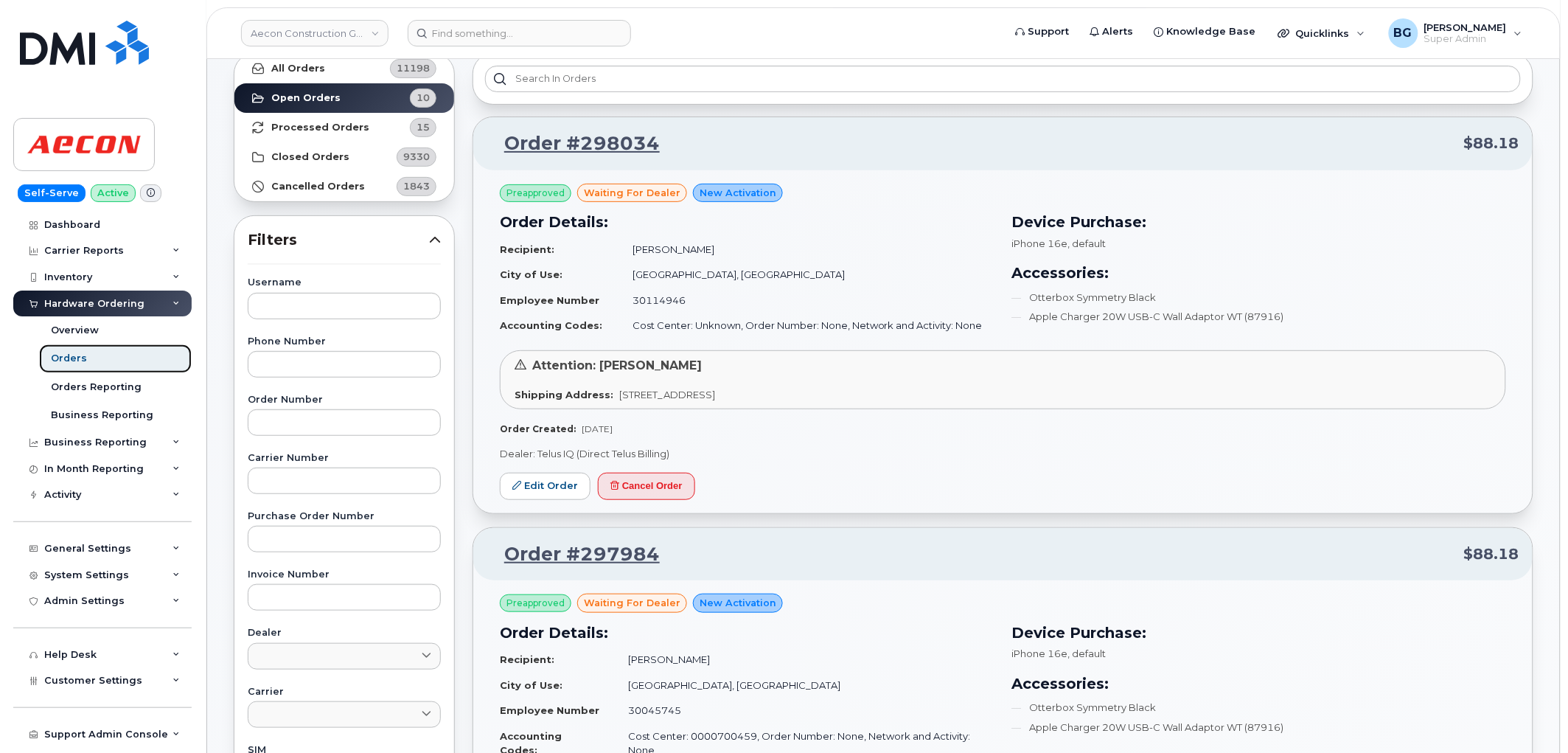
scroll to position [54, 0]
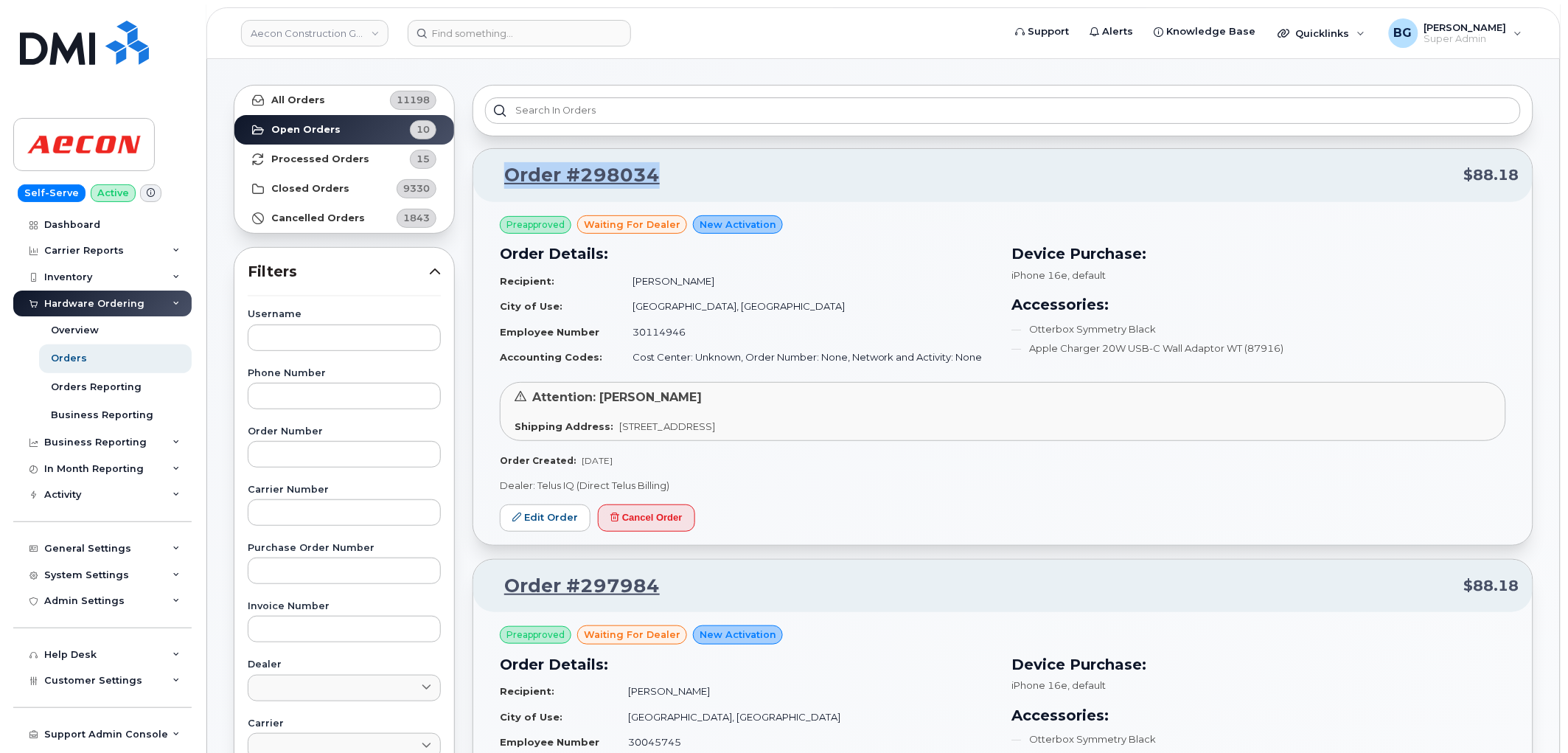
drag, startPoint x: 660, startPoint y: 166, endPoint x: 503, endPoint y: 179, distance: 157.5
click at [503, 179] on p "Order #298034 $88.18" at bounding box center [1003, 175] width 1033 height 26
copy link "Order #298034"
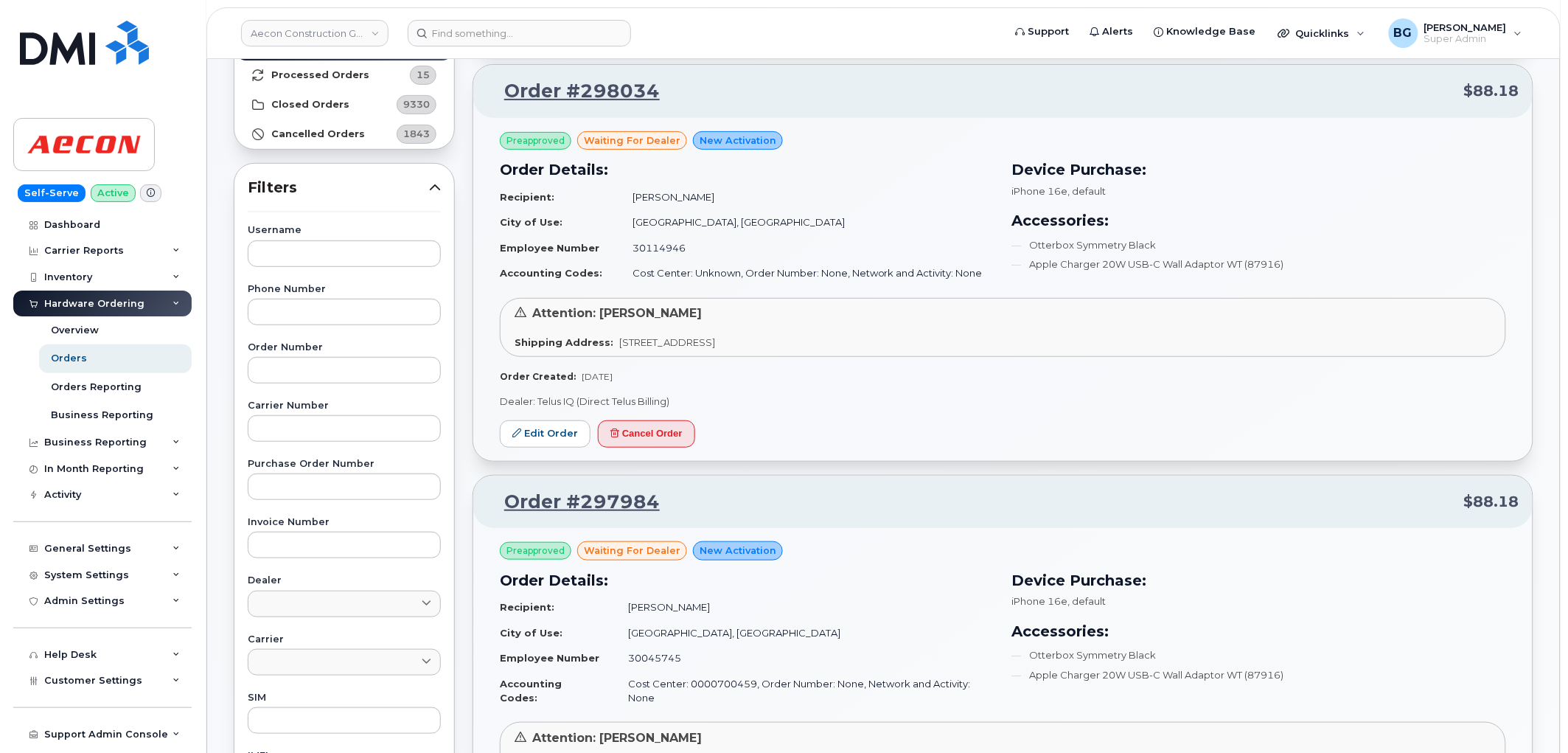
scroll to position [2870, 0]
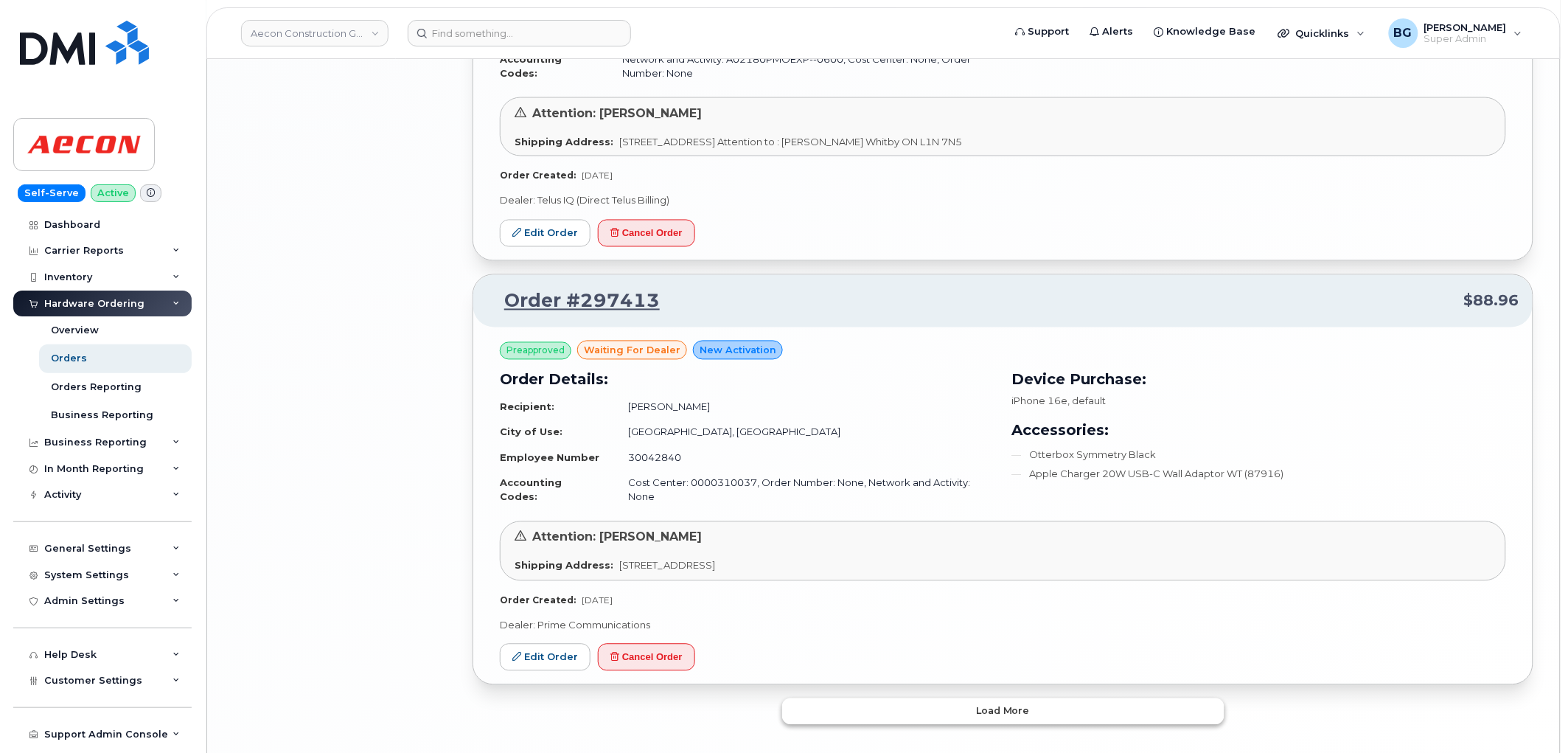
click at [982, 704] on span "Load more" at bounding box center [1004, 710] width 54 height 14
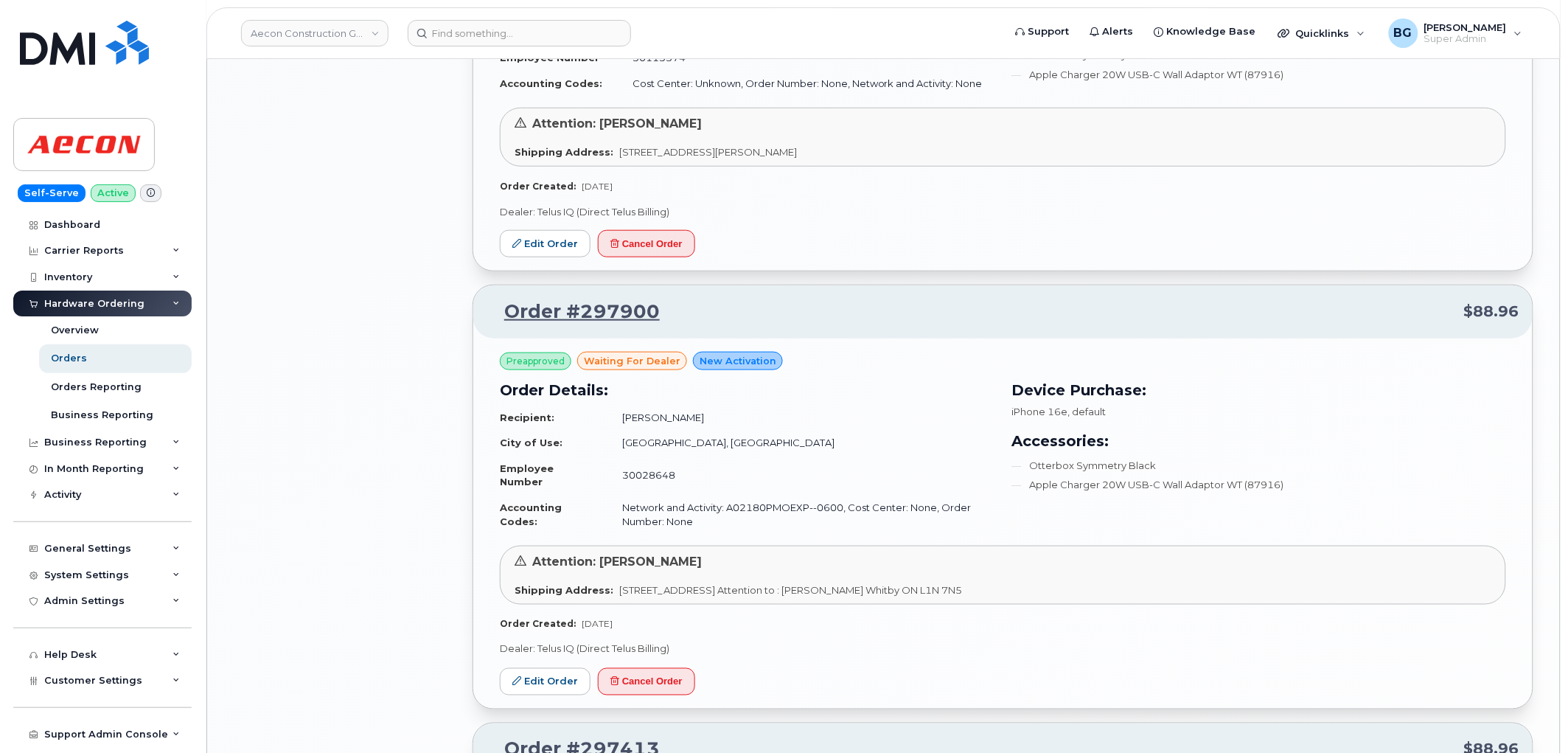
scroll to position [2403, 0]
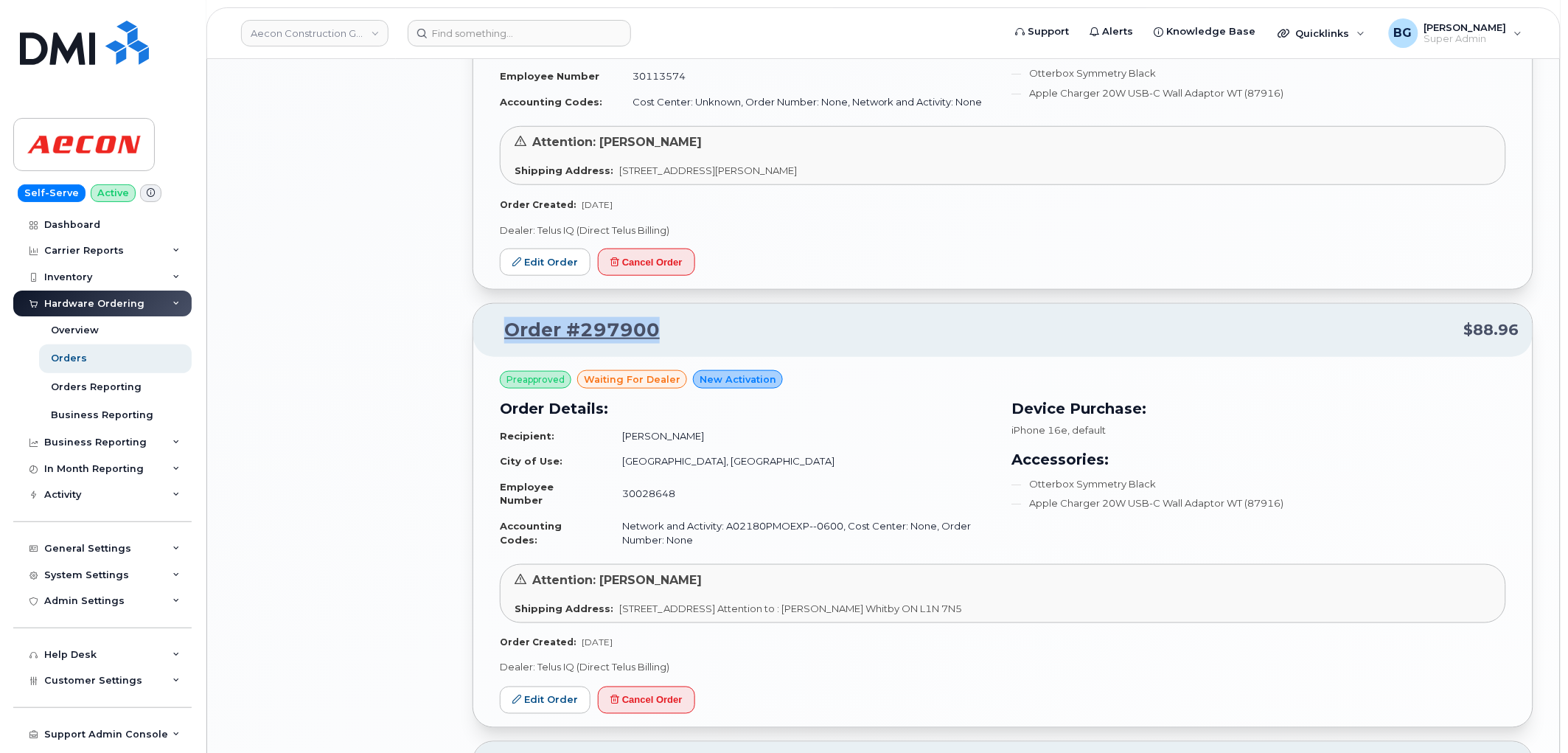
drag, startPoint x: 672, startPoint y: 288, endPoint x: 509, endPoint y: 289, distance: 163.0
click at [509, 317] on p "Order #297900 $88.96" at bounding box center [1003, 330] width 1033 height 26
copy link "Order #297900"
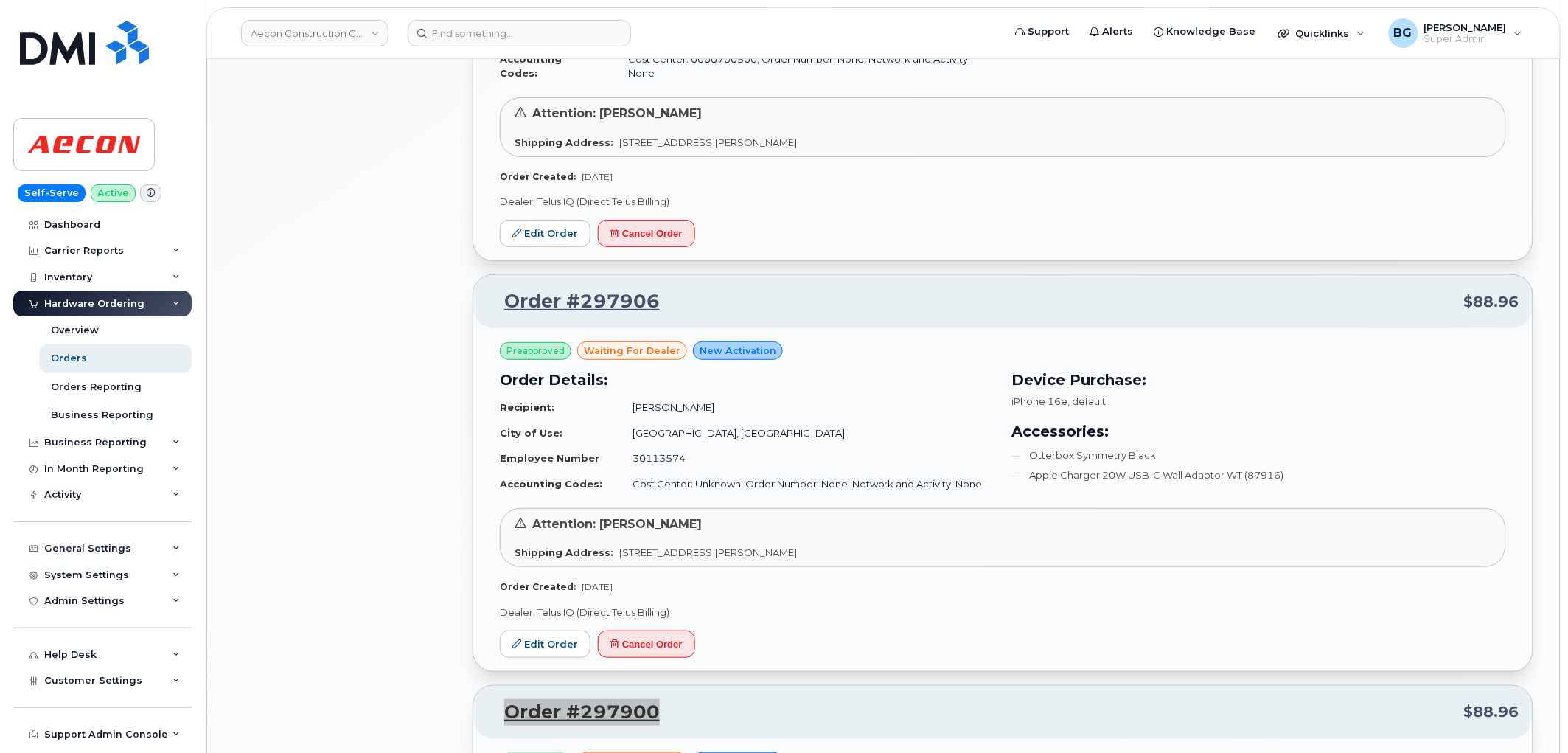
scroll to position [2021, 0]
drag, startPoint x: 665, startPoint y: 263, endPoint x: 504, endPoint y: 269, distance: 161.1
click at [504, 289] on p "Order #297906 $88.96" at bounding box center [1003, 302] width 1033 height 26
copy link "Order #297906"
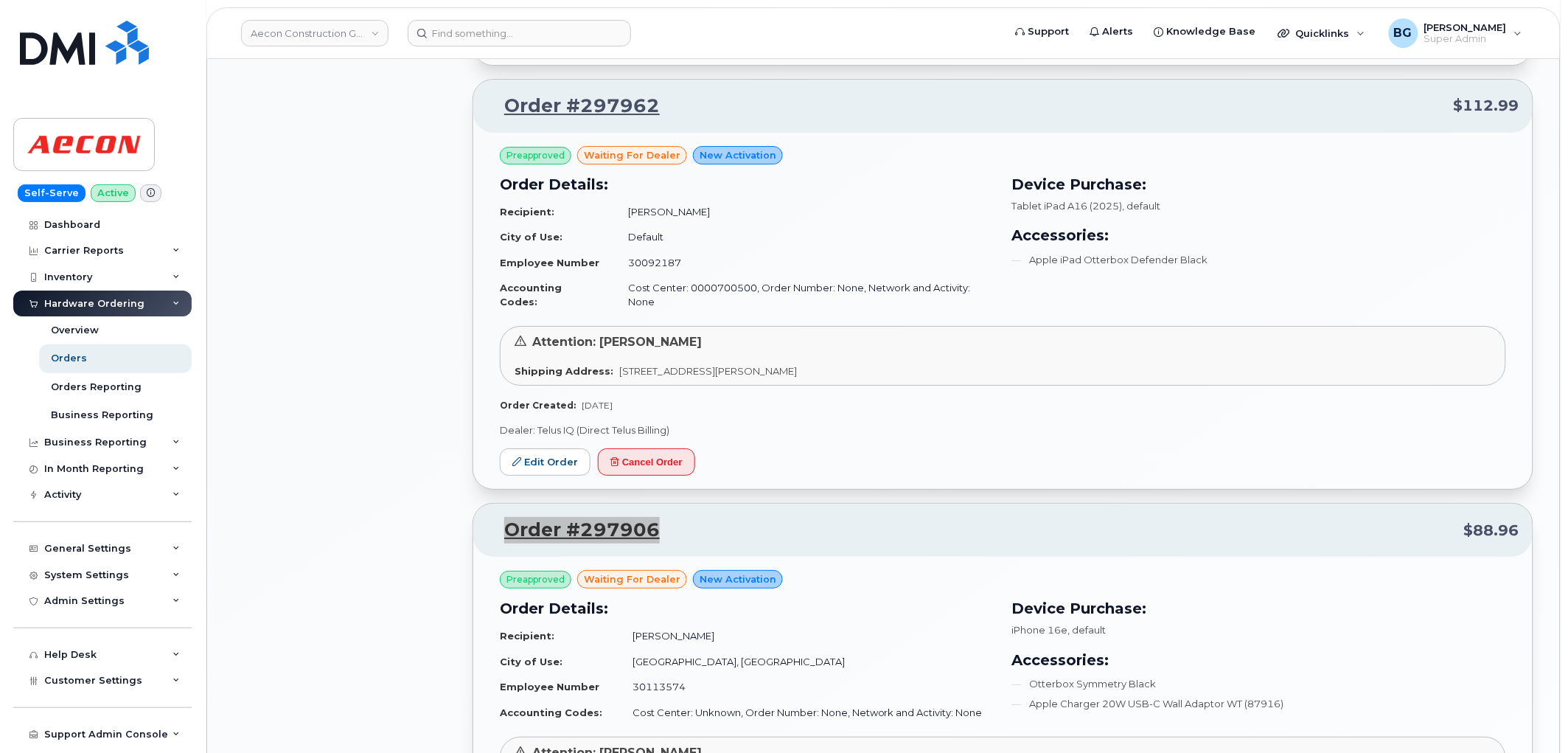
scroll to position [1639, 0]
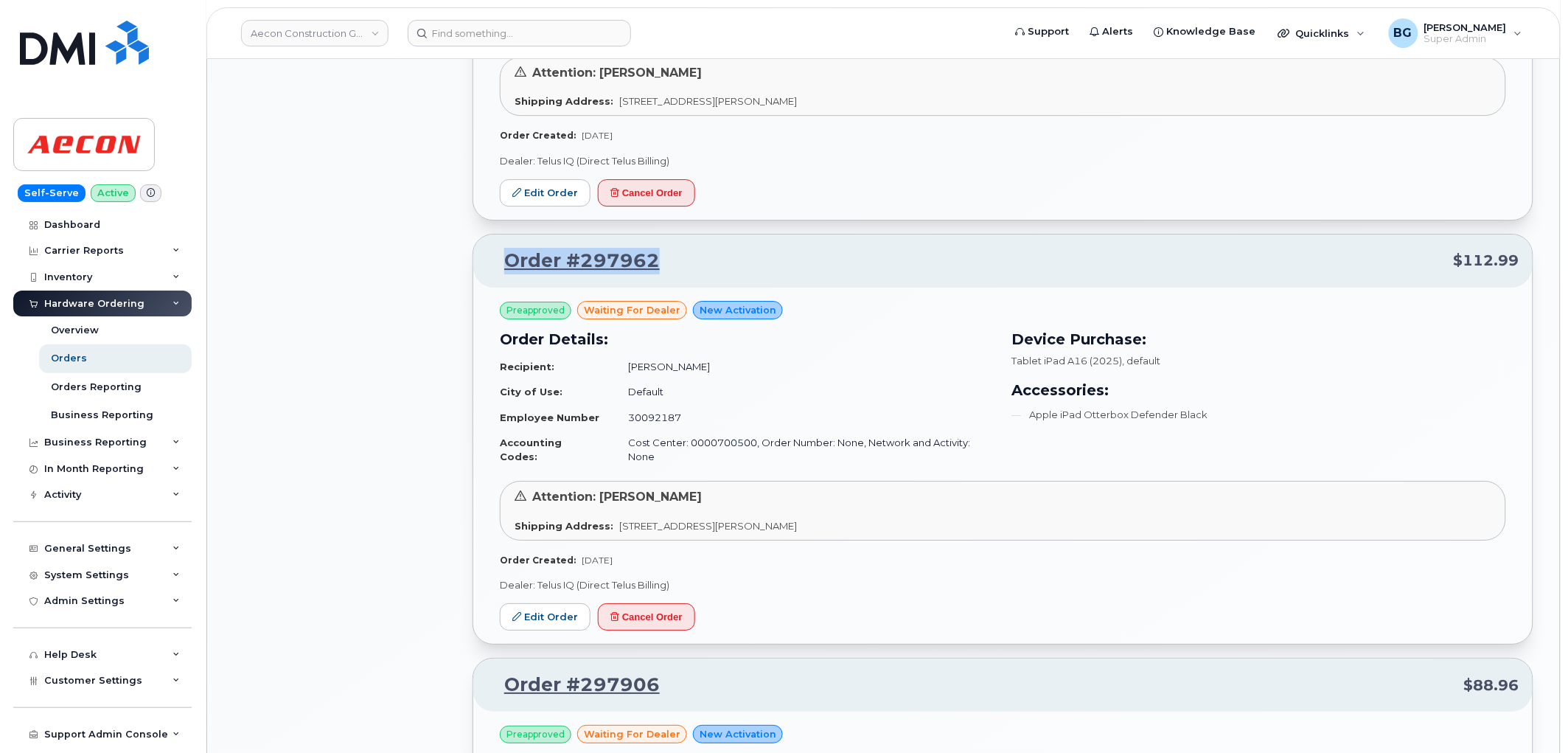
drag, startPoint x: 673, startPoint y: 236, endPoint x: 504, endPoint y: 238, distance: 169.0
click at [504, 248] on p "Order #297962 $112.99" at bounding box center [1003, 260] width 1033 height 26
copy link "Order #297962"
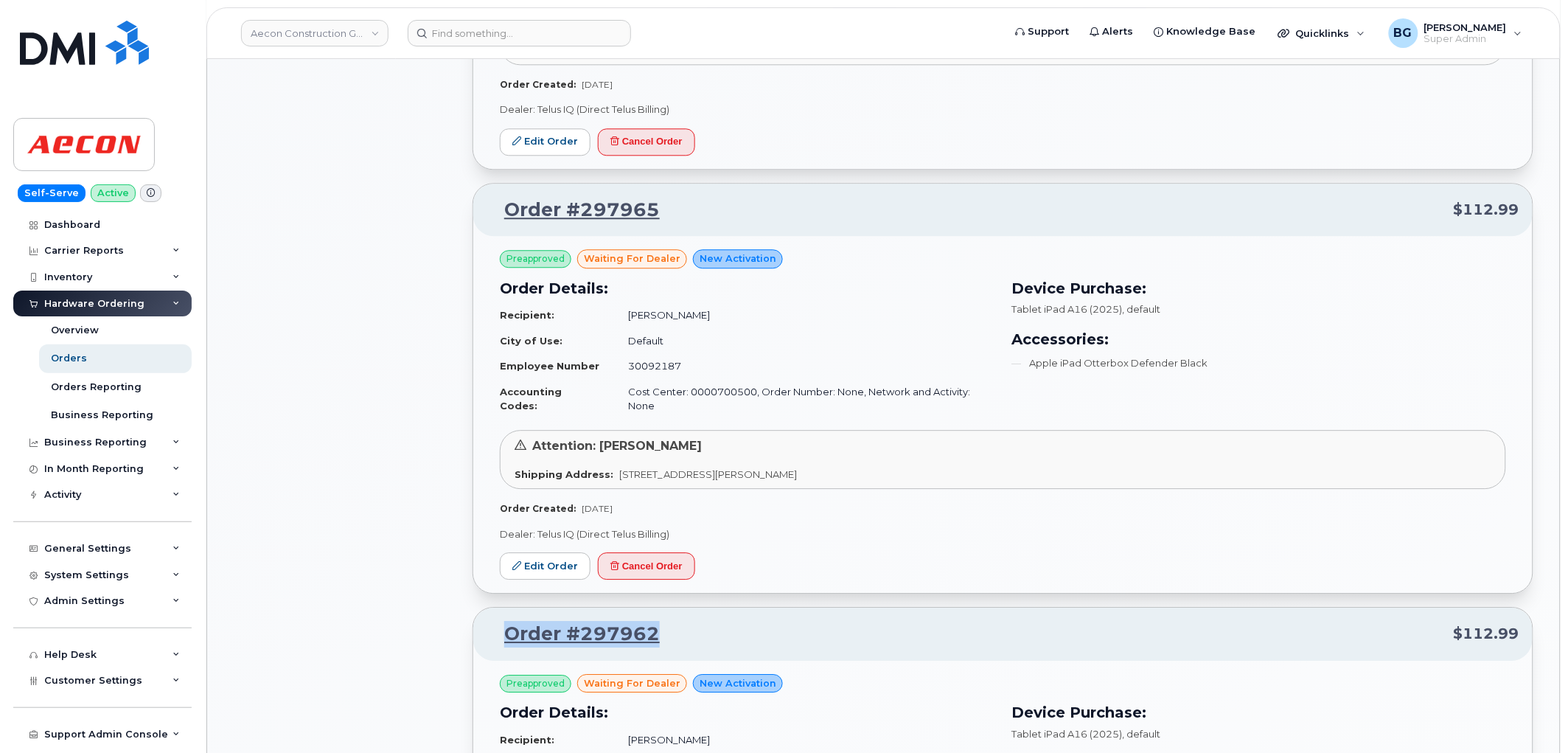
scroll to position [1256, 0]
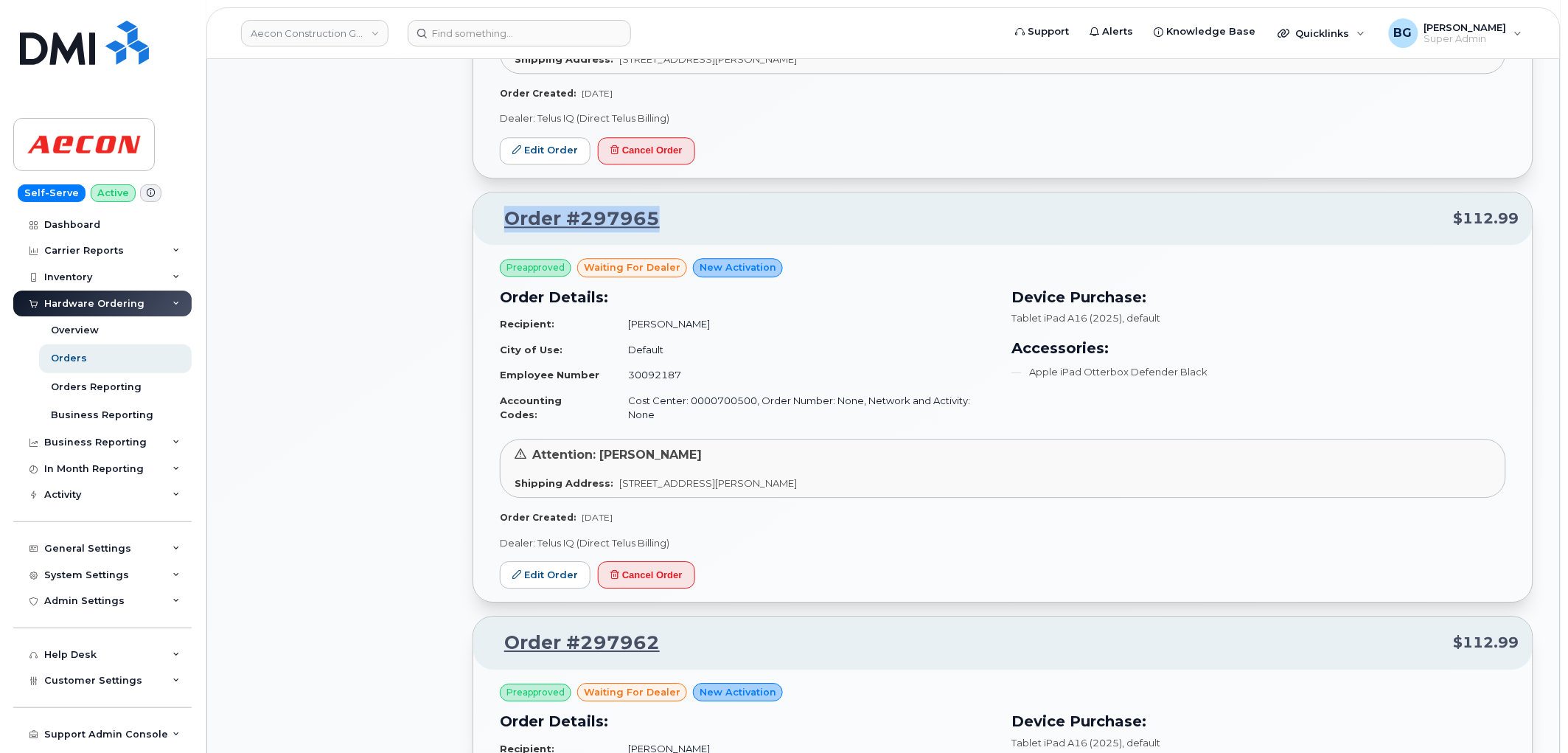
drag, startPoint x: 676, startPoint y: 205, endPoint x: 502, endPoint y: 205, distance: 174.0
click at [502, 206] on p "Order #297965 $112.99" at bounding box center [1003, 219] width 1033 height 26
copy link "Order #297965"
drag, startPoint x: 538, startPoint y: 551, endPoint x: 561, endPoint y: 533, distance: 29.2
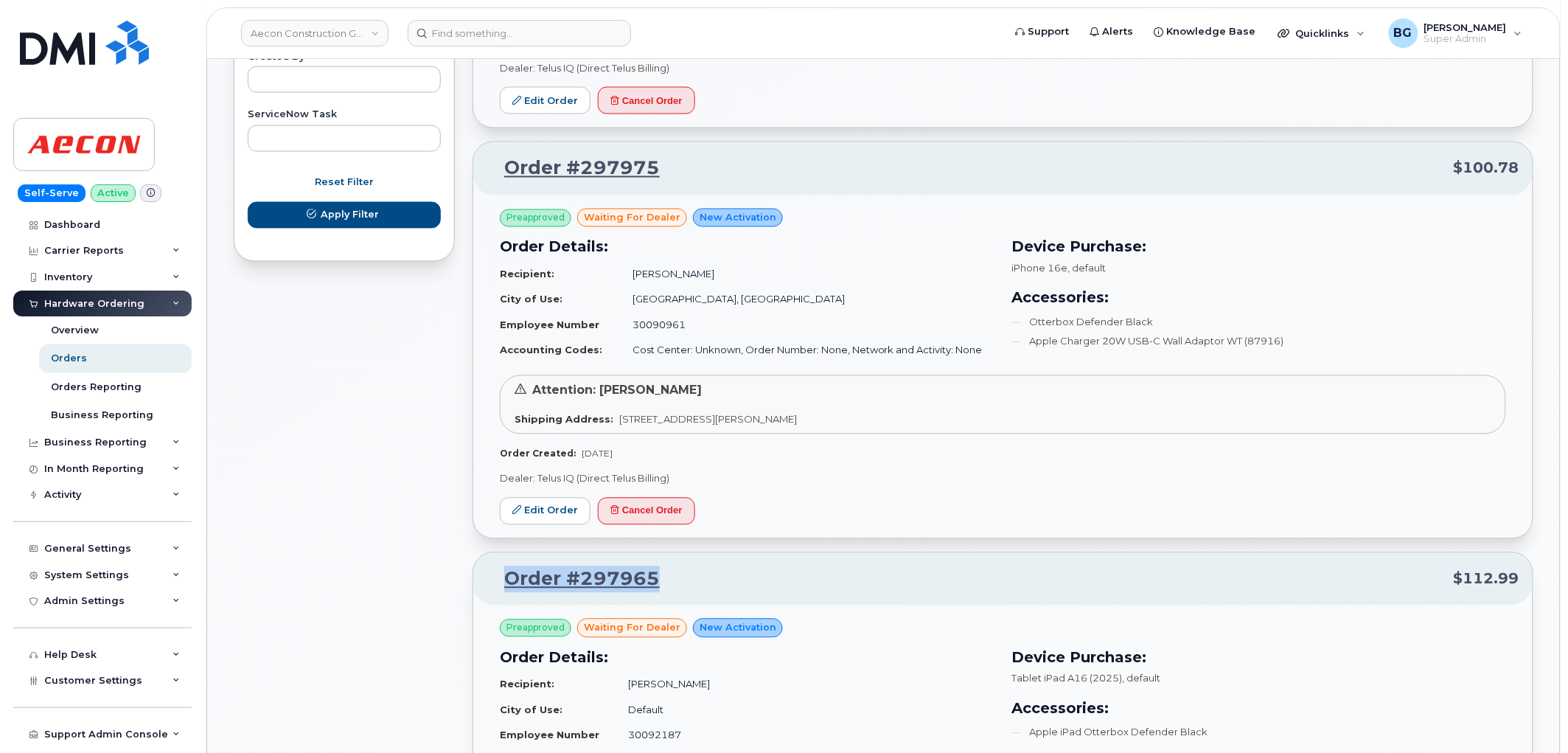
scroll to position [874, 0]
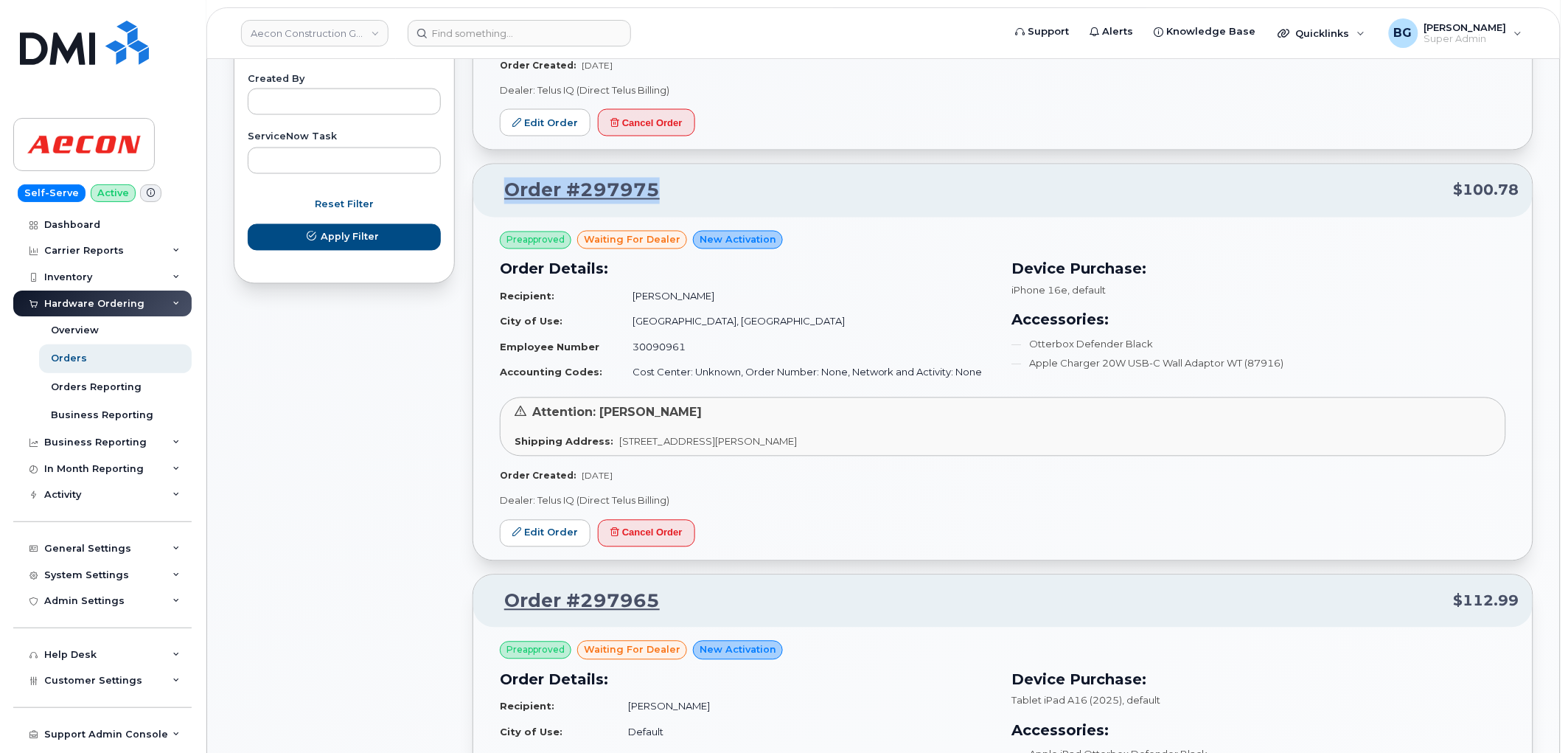
drag, startPoint x: 668, startPoint y: 178, endPoint x: 502, endPoint y: 187, distance: 166.2
click at [502, 187] on p "Order #297975 $100.78" at bounding box center [1003, 191] width 1033 height 26
copy link "Order #297975"
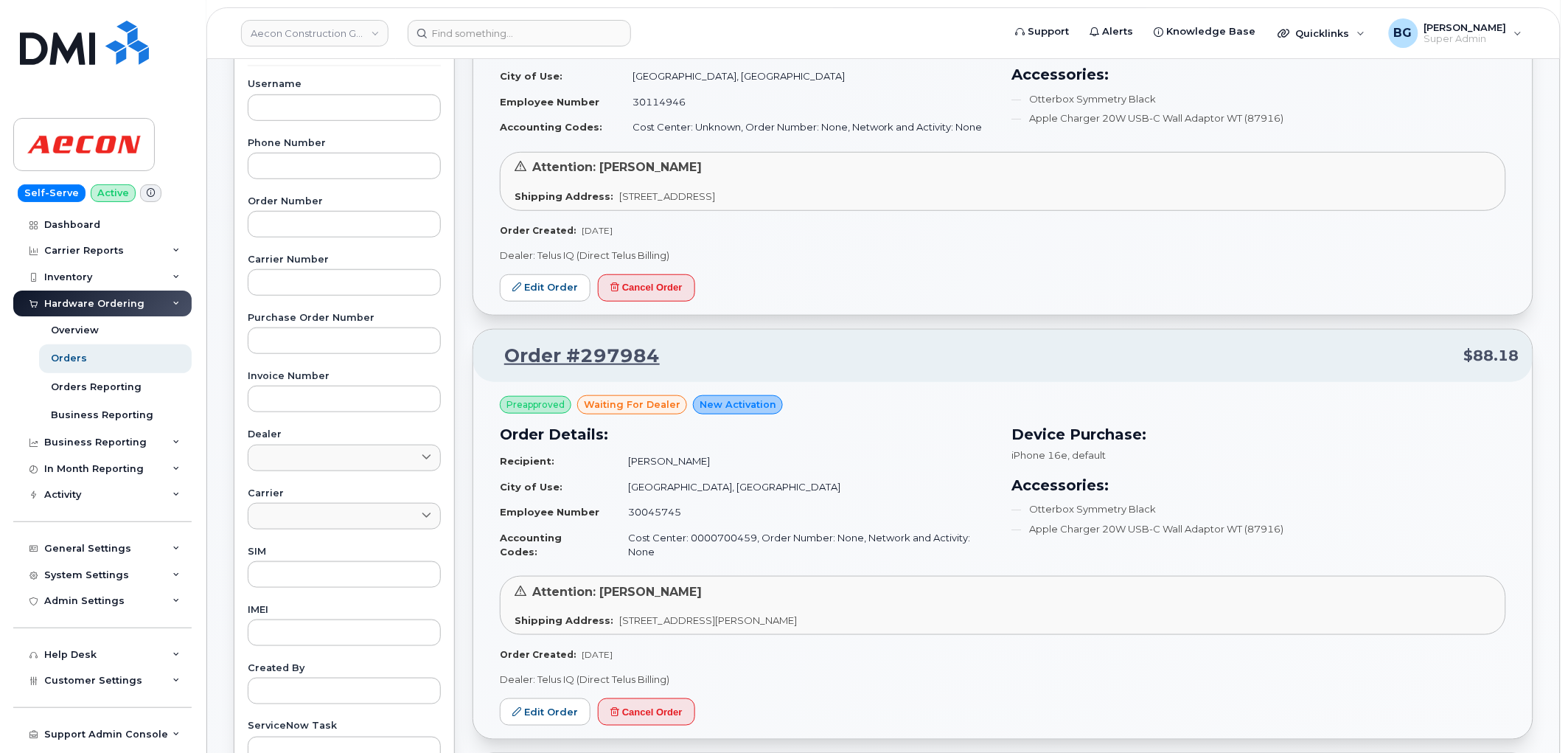
scroll to position [274, 0]
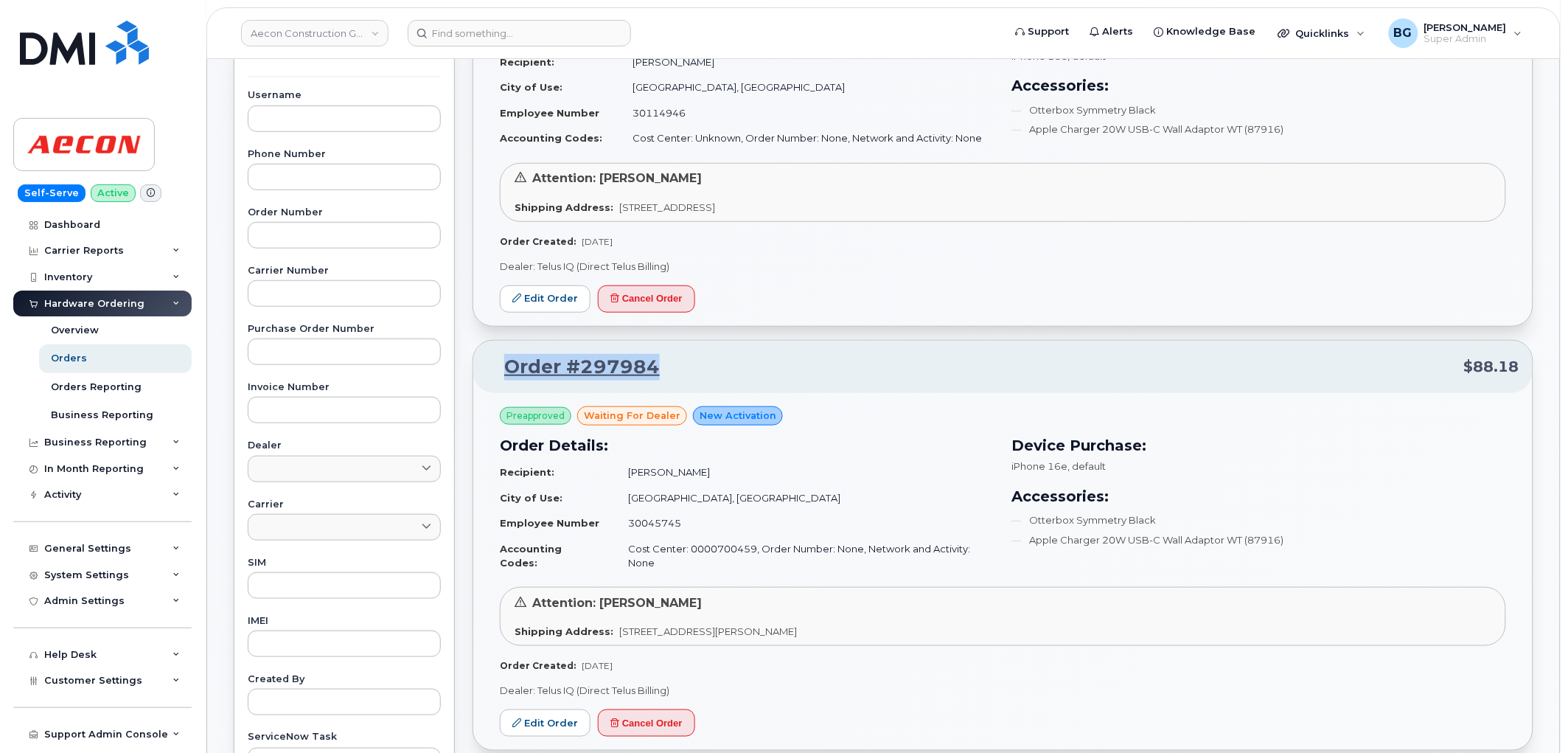
drag, startPoint x: 671, startPoint y: 365, endPoint x: 506, endPoint y: 351, distance: 165.6
click at [506, 351] on div "Order #297984 $88.18" at bounding box center [1003, 367] width 1060 height 53
copy link "Order #297984"
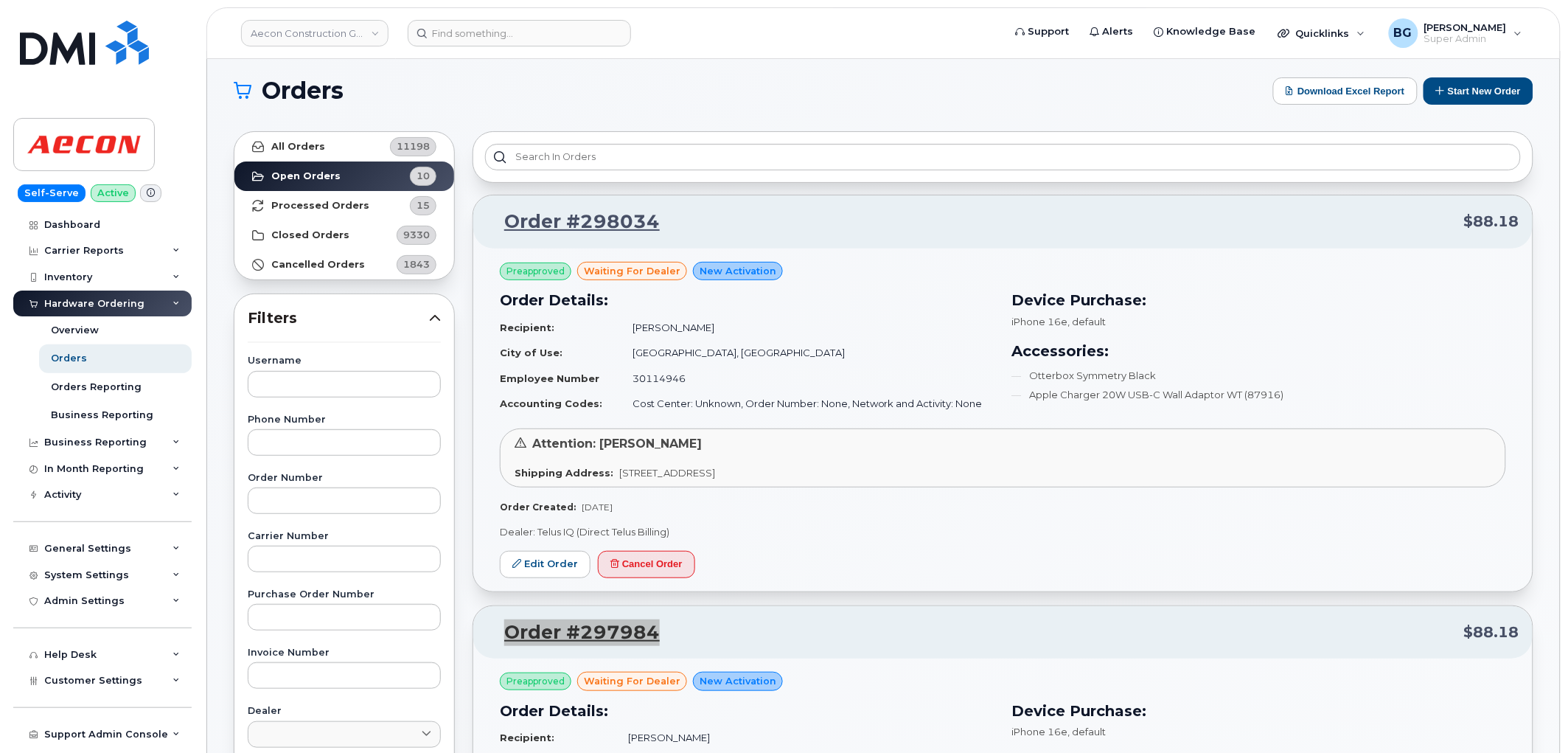
scroll to position [0, 0]
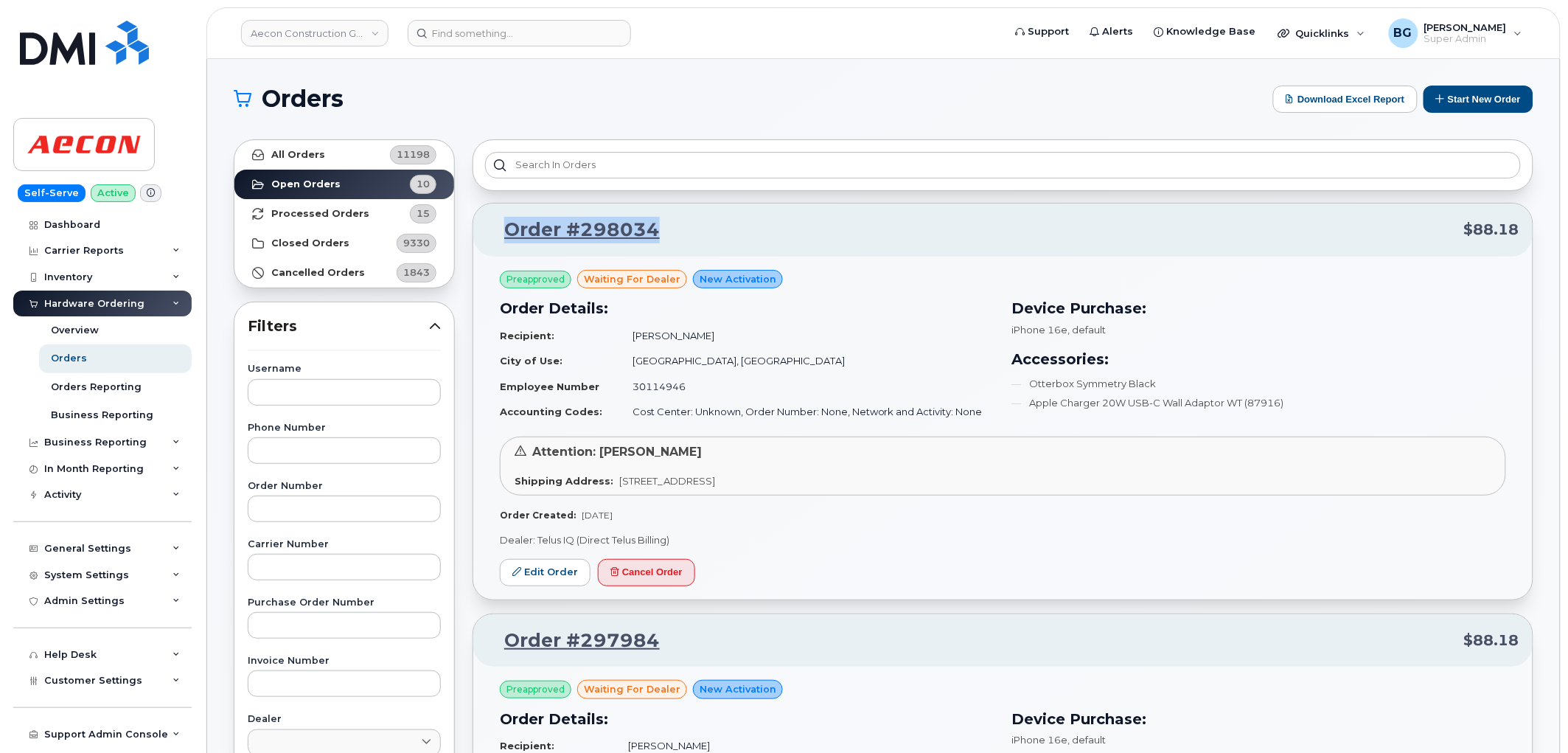
drag, startPoint x: 673, startPoint y: 233, endPoint x: 504, endPoint y: 229, distance: 169.0
click at [504, 229] on p "Order #298034 $88.18" at bounding box center [1003, 229] width 1033 height 26
copy link "Order #298034"
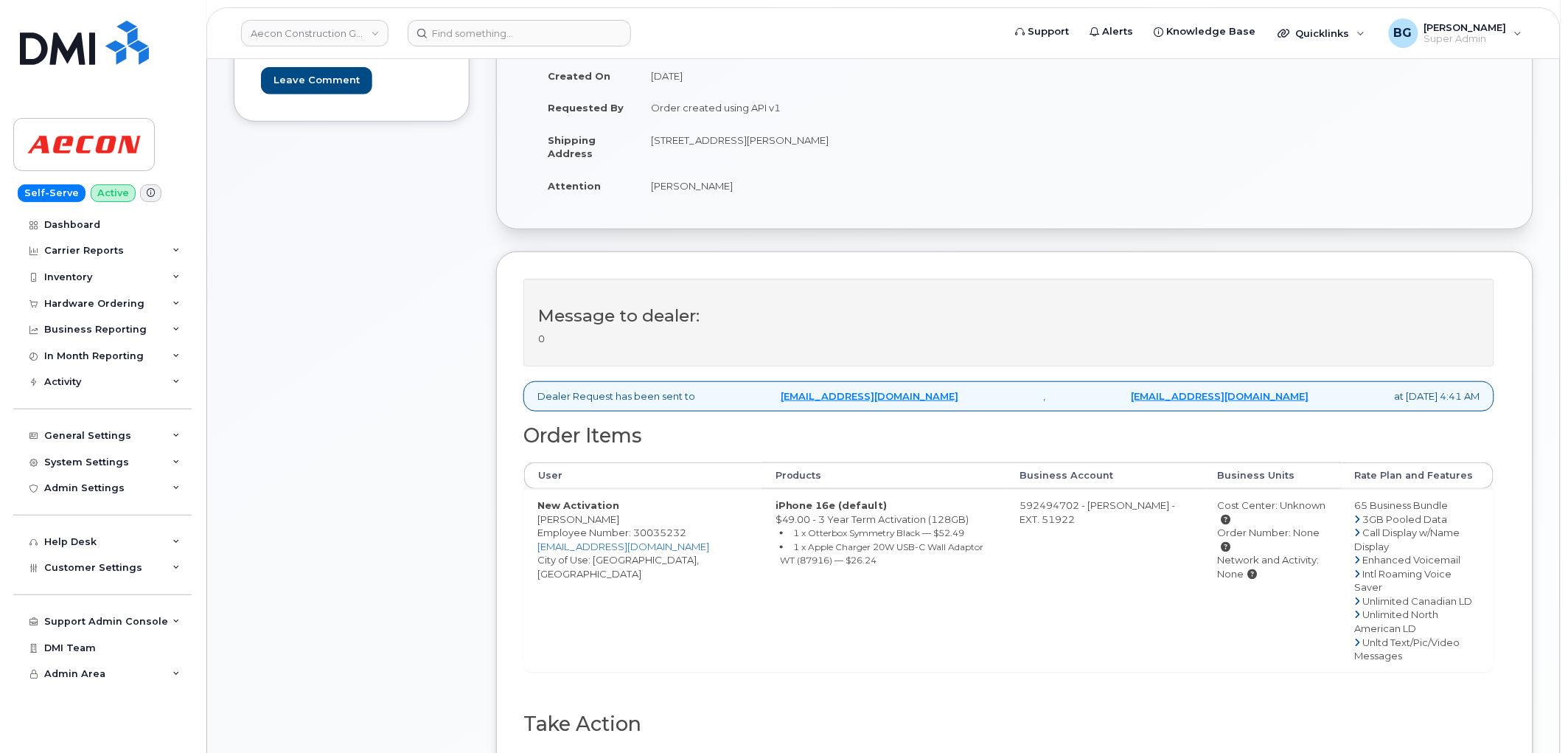
scroll to position [327, 0]
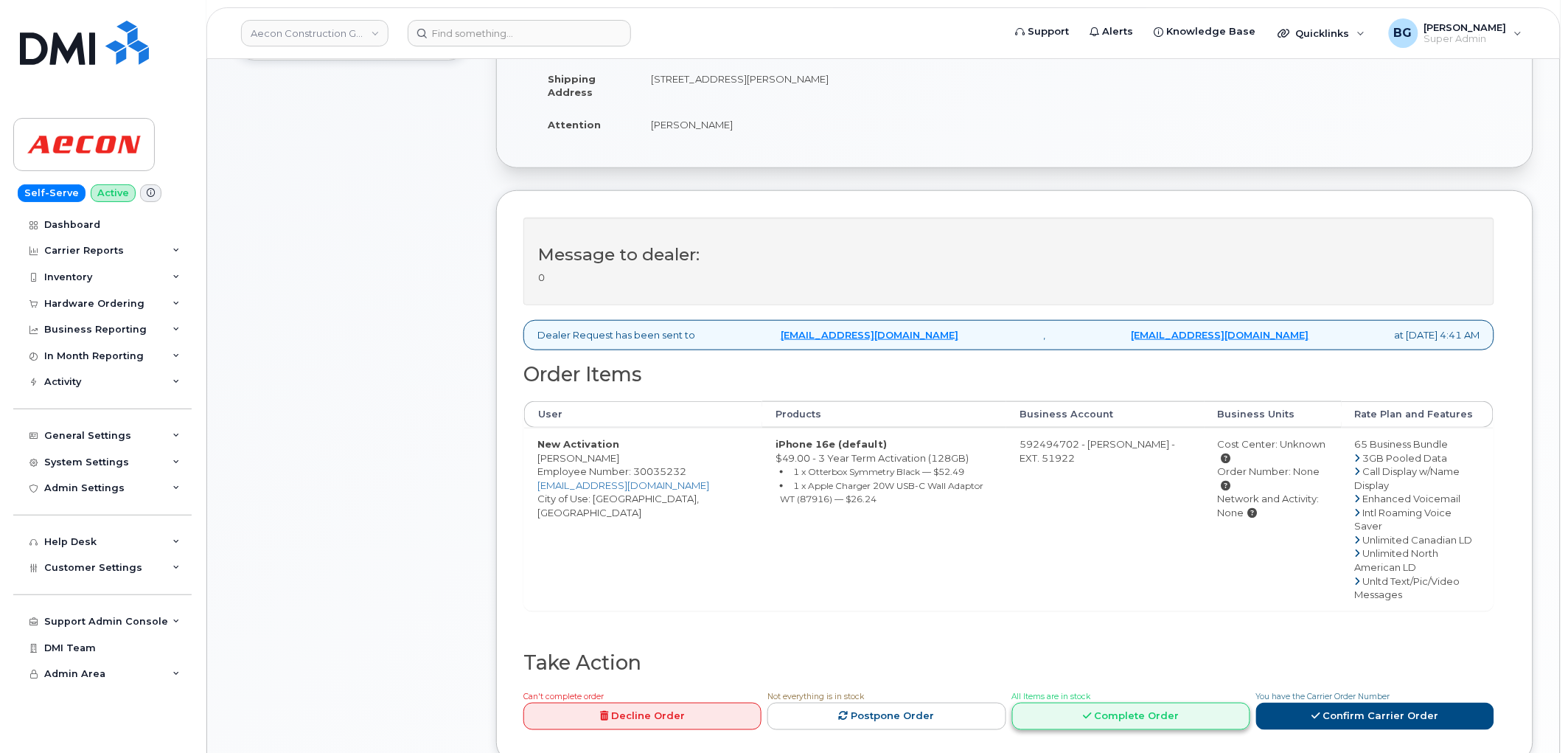
click at [1106, 703] on link "Complete Order" at bounding box center [1131, 716] width 238 height 27
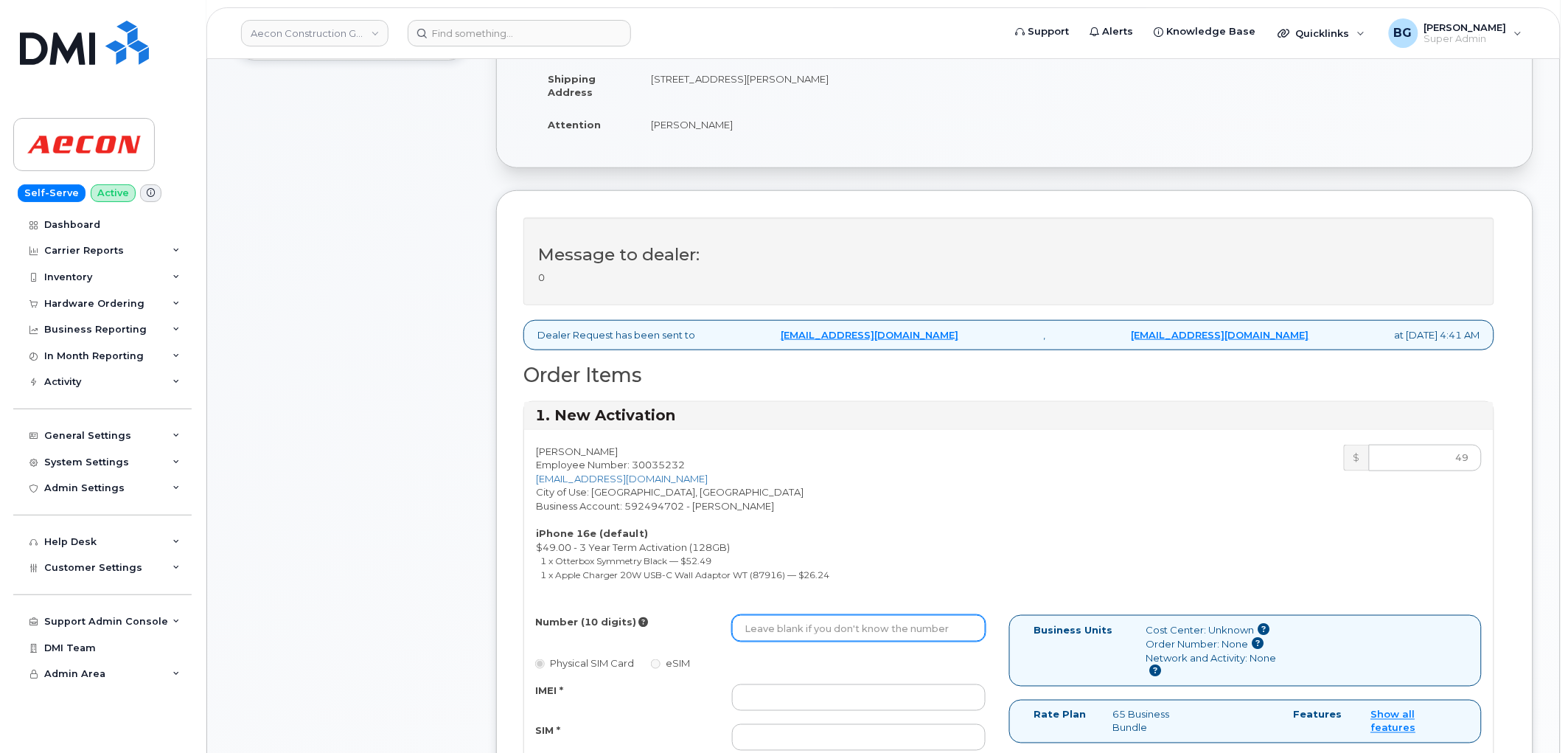
click at [839, 619] on input "Number (10 digits)" at bounding box center [859, 627] width 254 height 26
paste input "[PHONE_NUMBER]"
type input "2269742529"
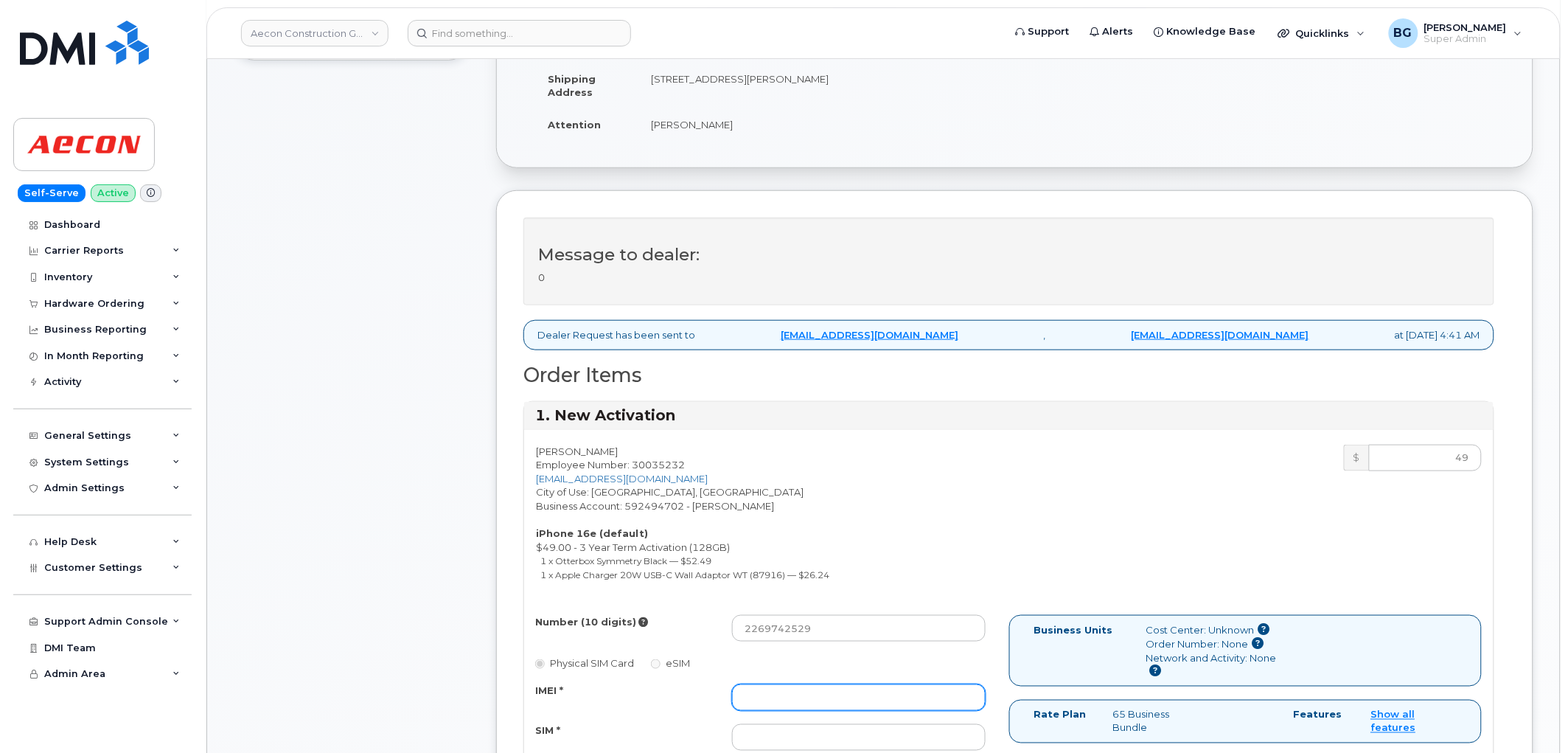
click at [794, 688] on input "IMEI *" at bounding box center [859, 697] width 254 height 26
paste input "350515301278092"
type input "350515301278092"
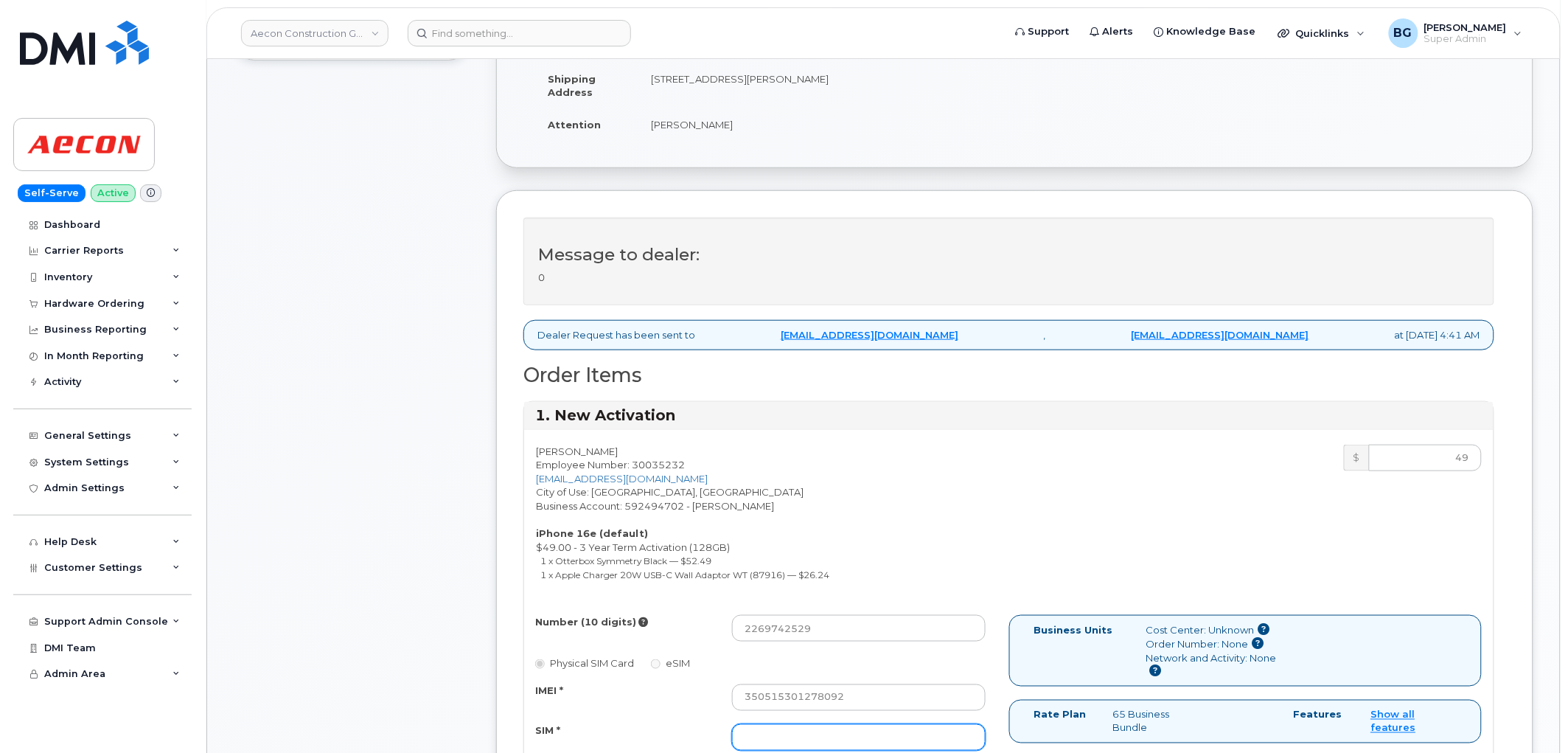
click at [812, 724] on input "SIM *" at bounding box center [859, 737] width 254 height 26
paste input "89302720554120944433"
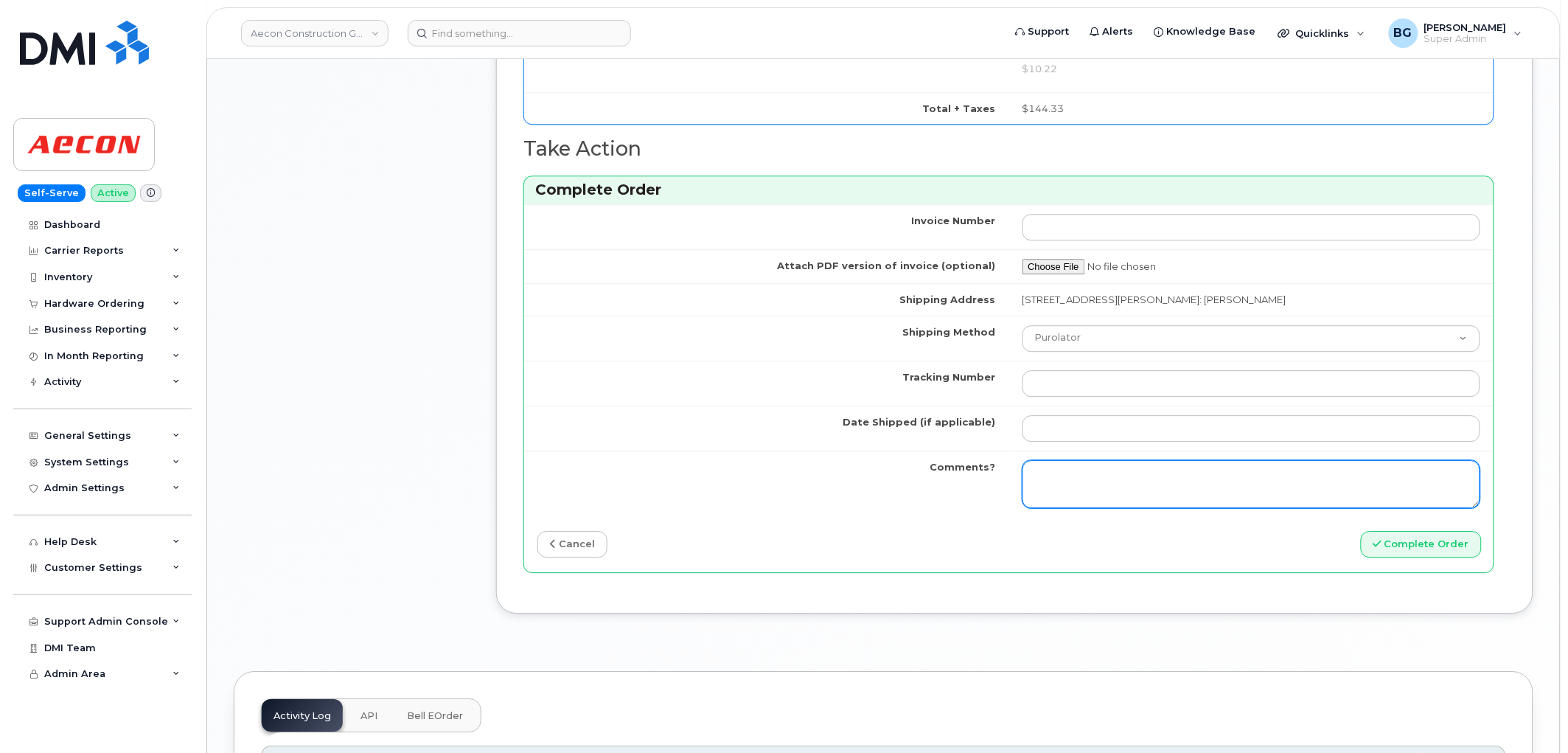
scroll to position [1310, 0]
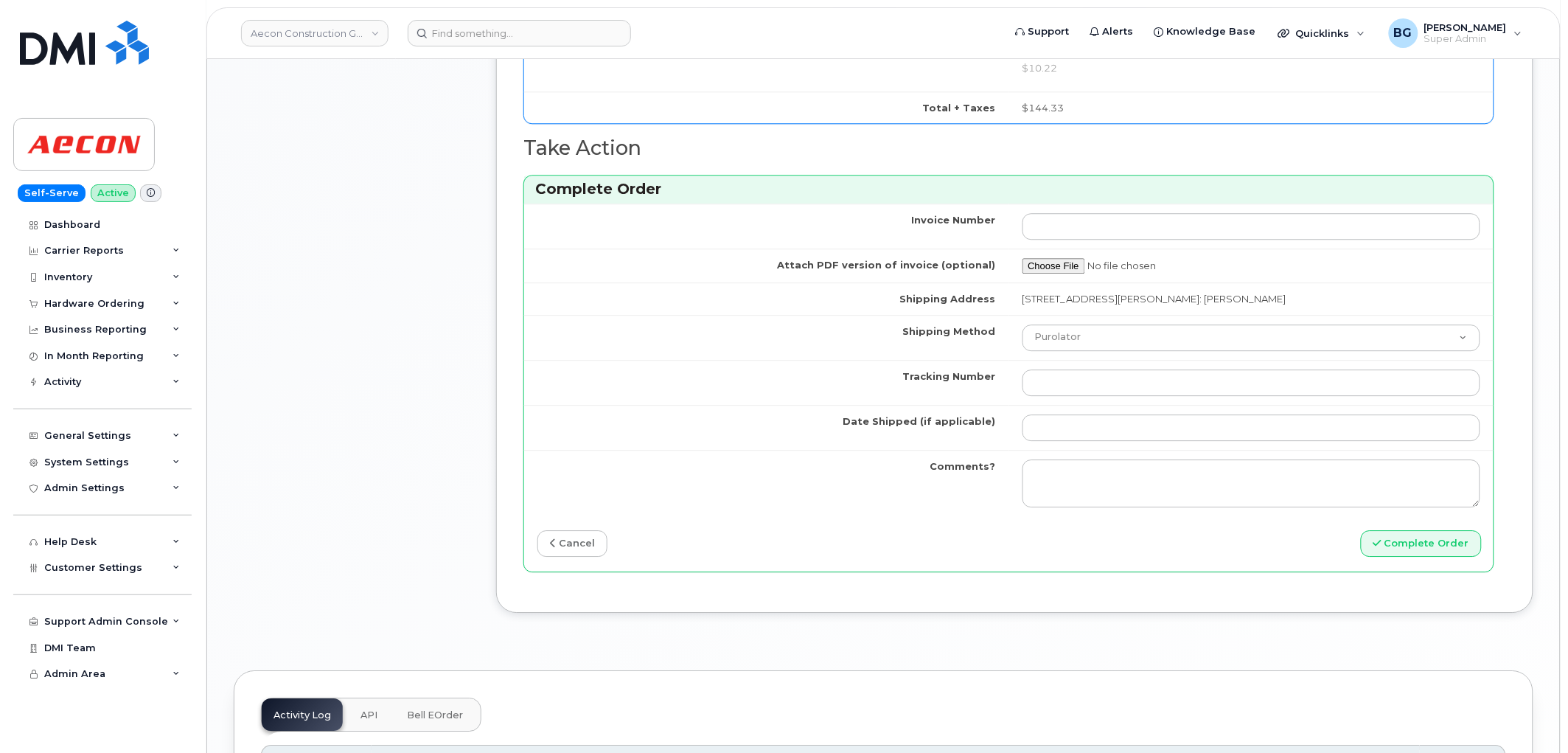
type input "89302720554120944433"
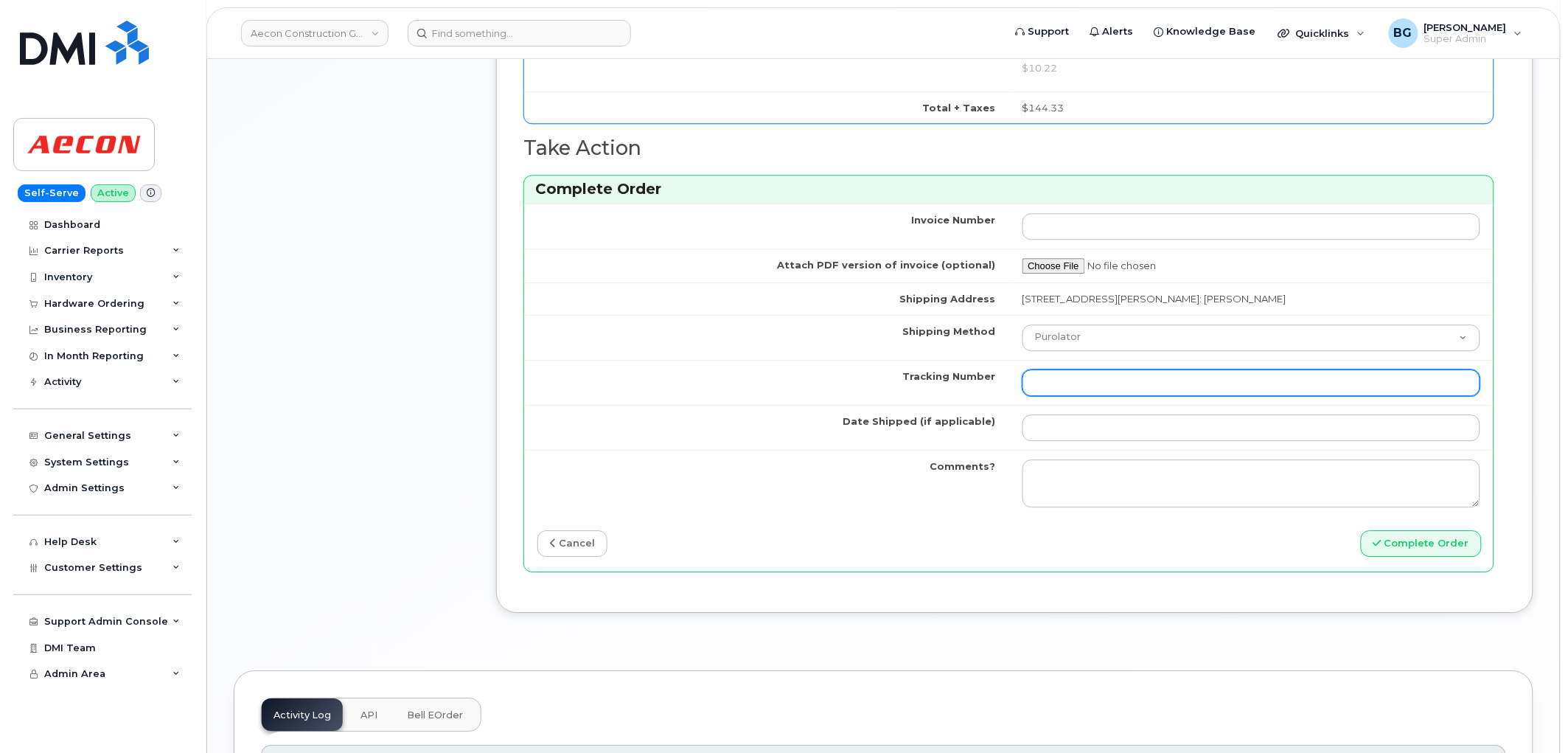
click at [1078, 370] on input "Tracking Number" at bounding box center [1252, 382] width 459 height 26
paste input "335628401853"
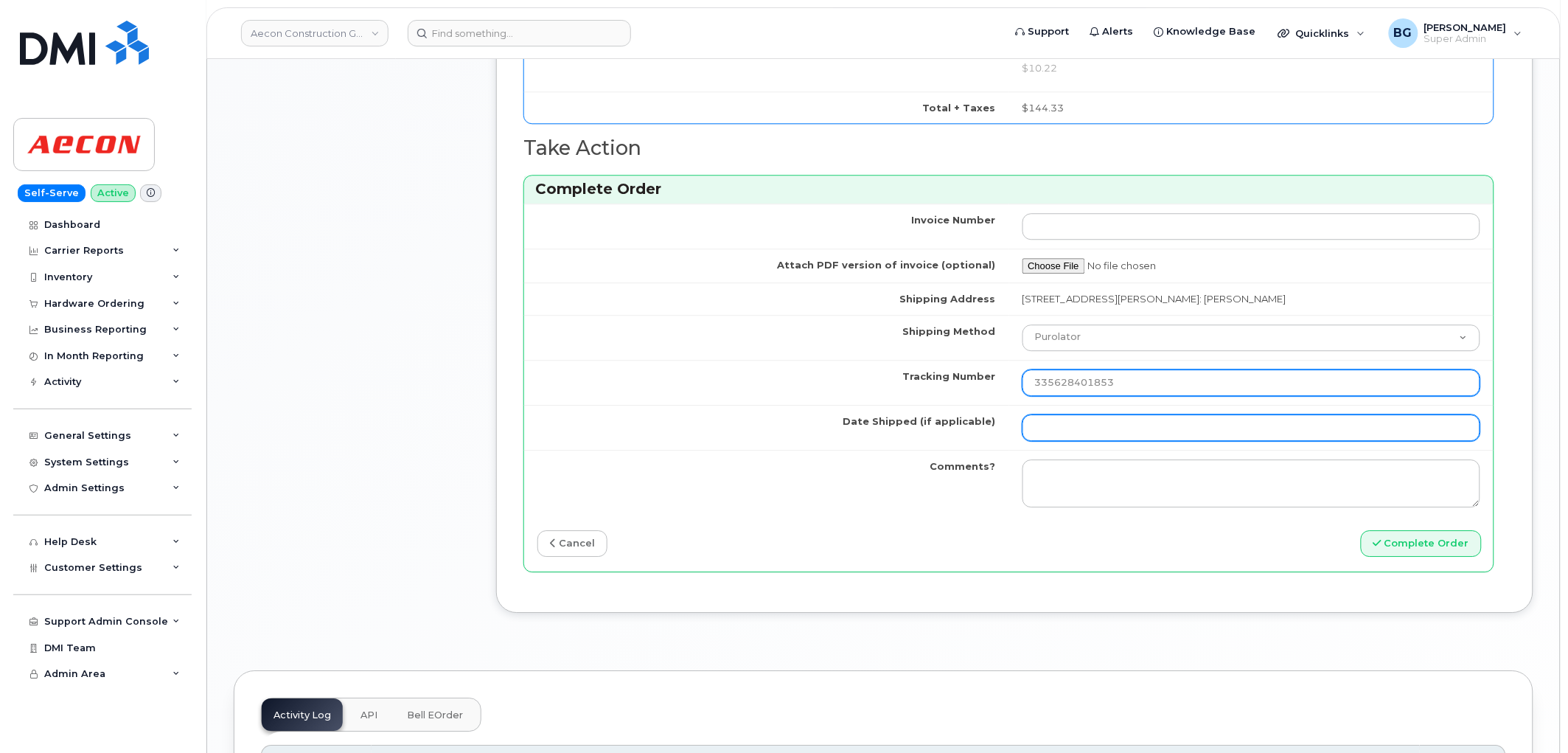
type input "335628401853"
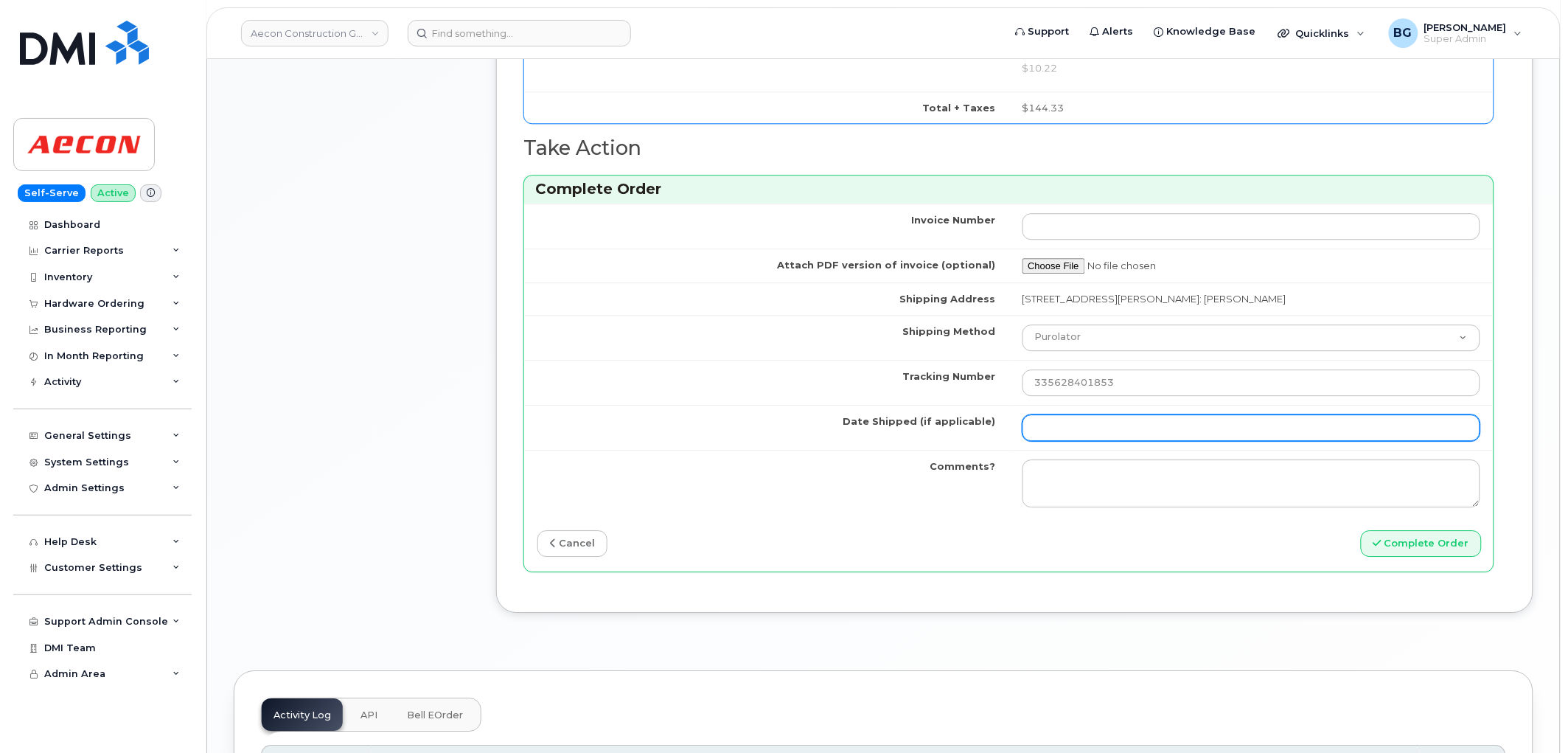
click at [1131, 420] on input "Date Shipped (if applicable)" at bounding box center [1252, 427] width 459 height 26
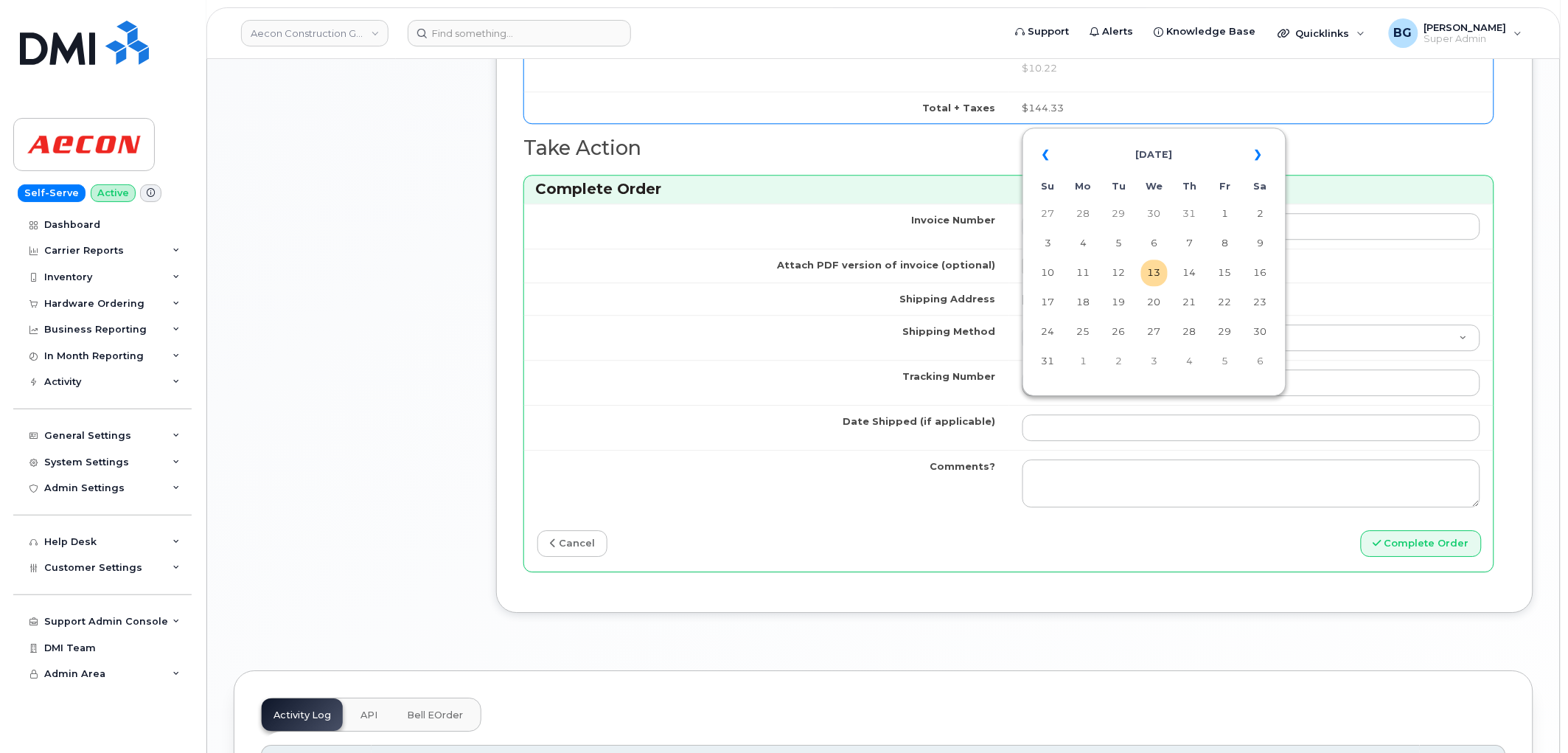
click at [1126, 258] on table "« August 2025 » Su Mo Tu We Th Fr Sa 27 28 29 30 31 1 2 3 4 5 6 7 8 9 10 11 12 …" at bounding box center [1154, 257] width 256 height 253
click at [1126, 270] on td "12" at bounding box center [1119, 272] width 26 height 26
type input "[DATE]"
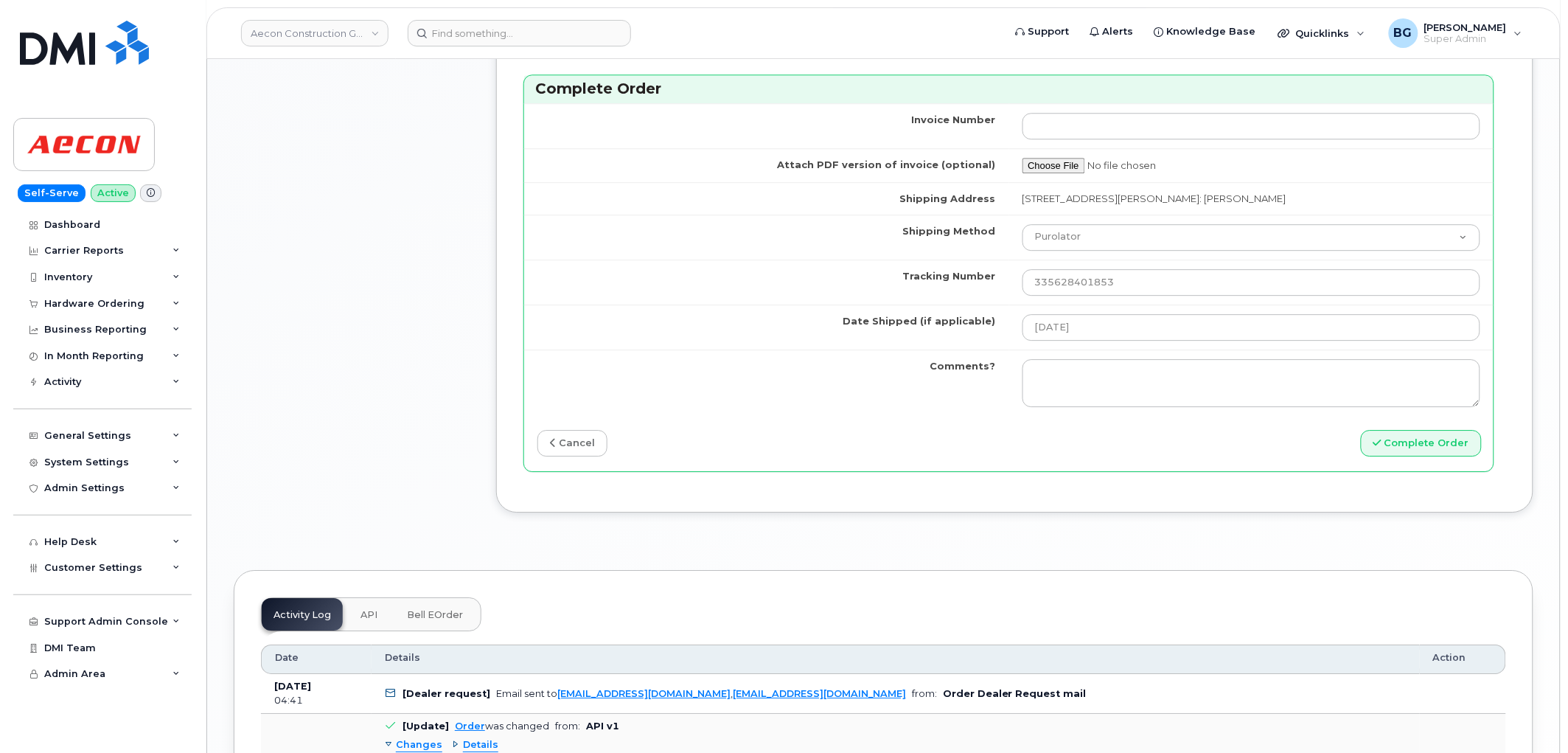
scroll to position [1639, 0]
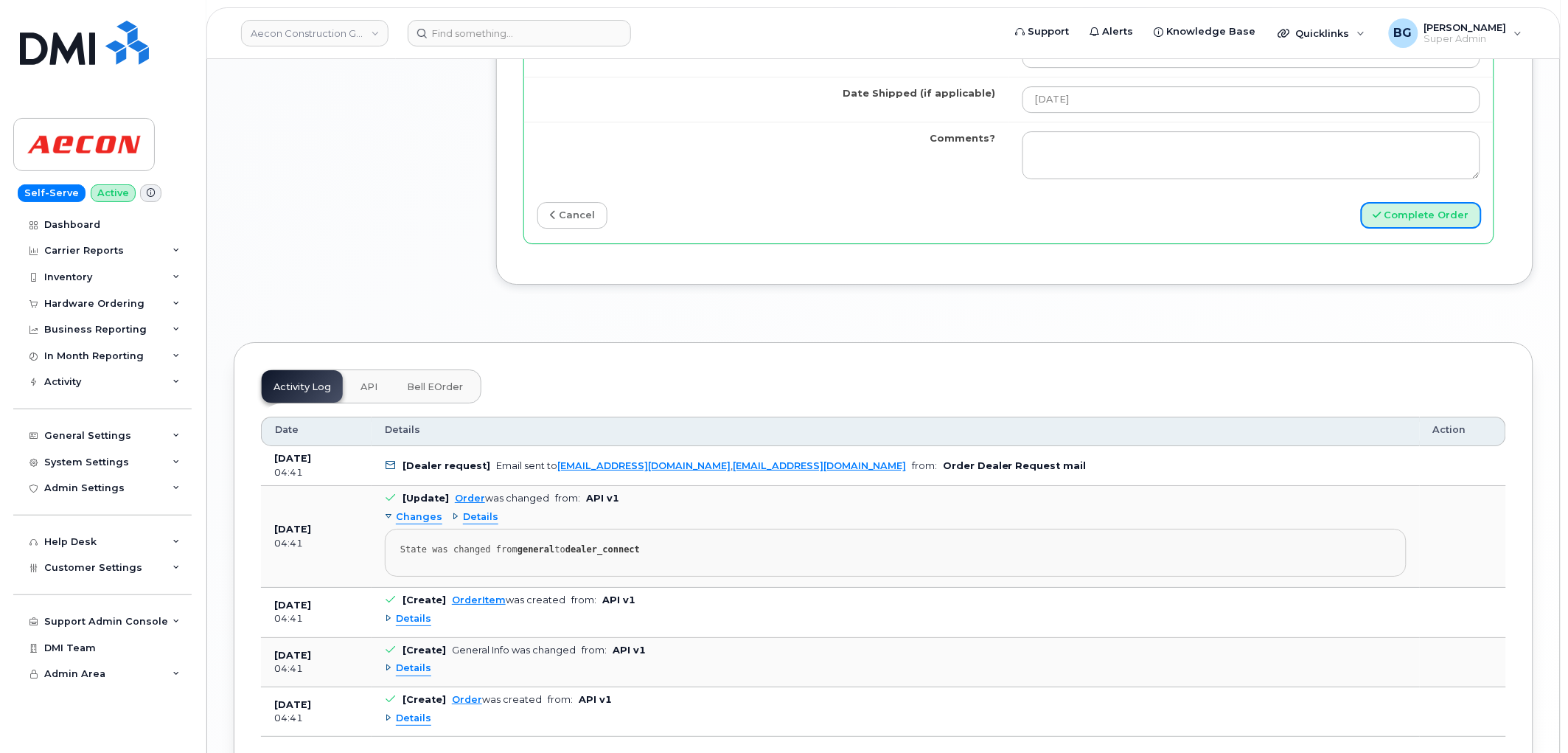
click at [1399, 202] on button "Complete Order" at bounding box center [1421, 216] width 121 height 27
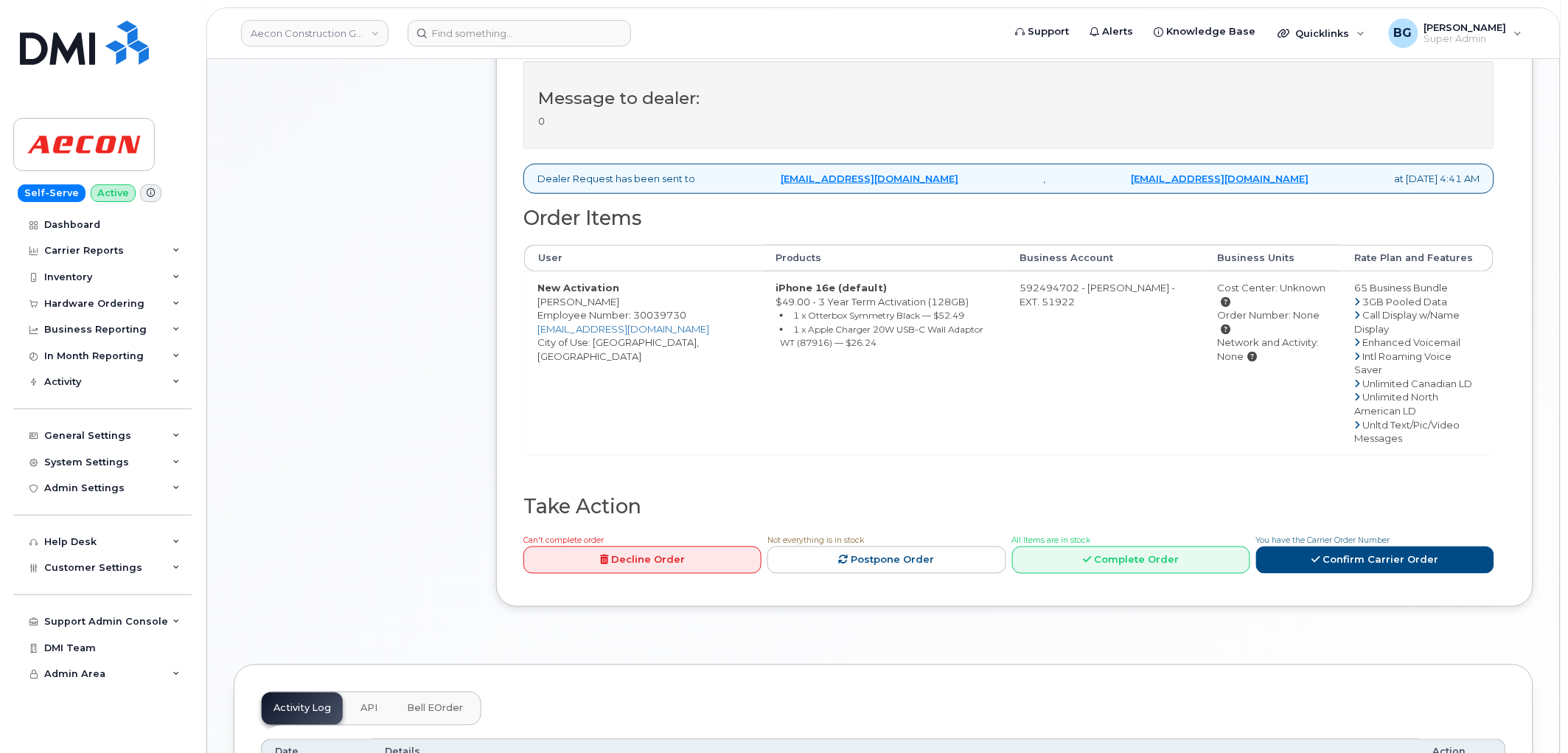
scroll to position [491, 0]
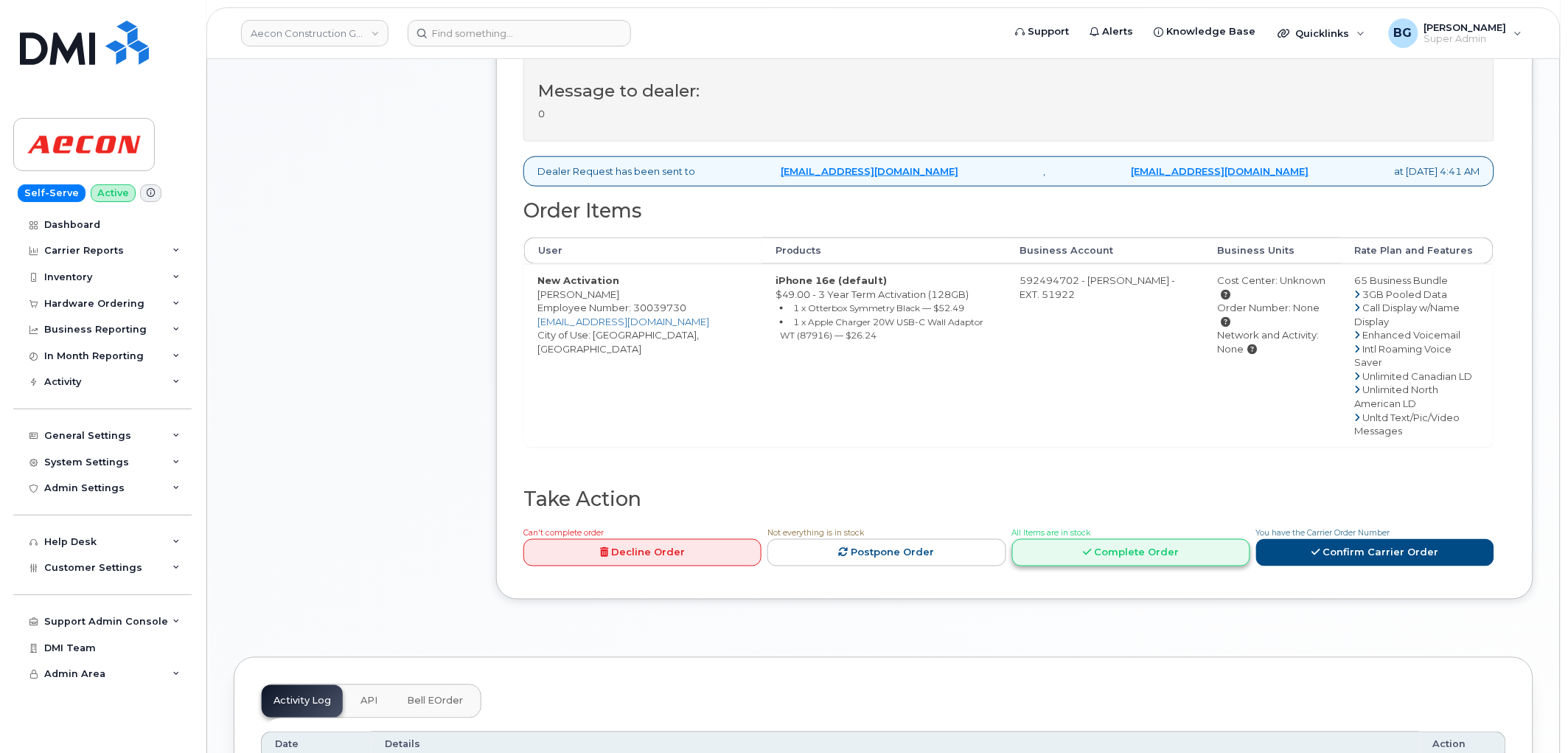
click at [1150, 539] on link "Complete Order" at bounding box center [1131, 553] width 238 height 27
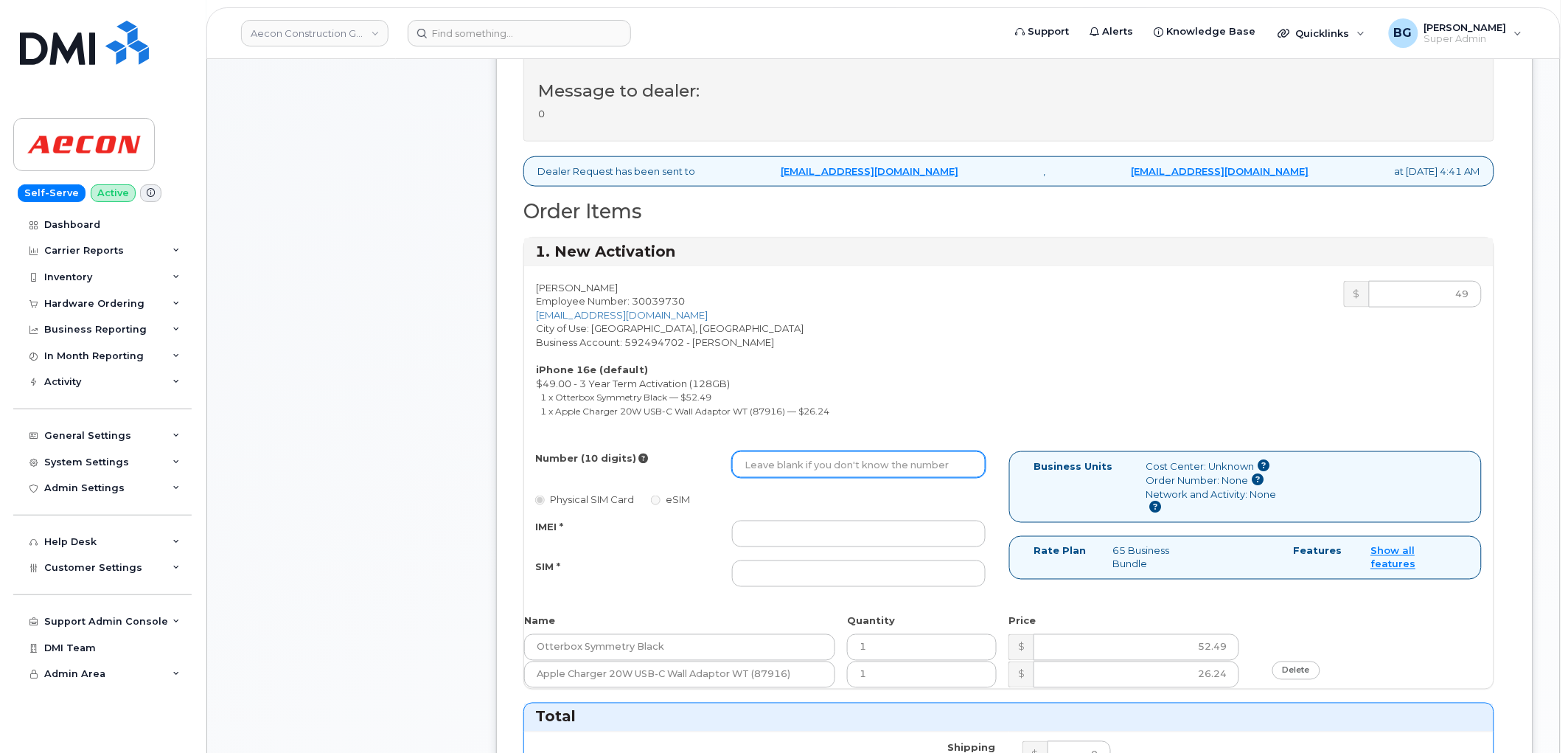
click at [837, 451] on input "Number (10 digits)" at bounding box center [859, 464] width 254 height 26
paste input "[PHONE_NUMBER]"
type input "2269742635"
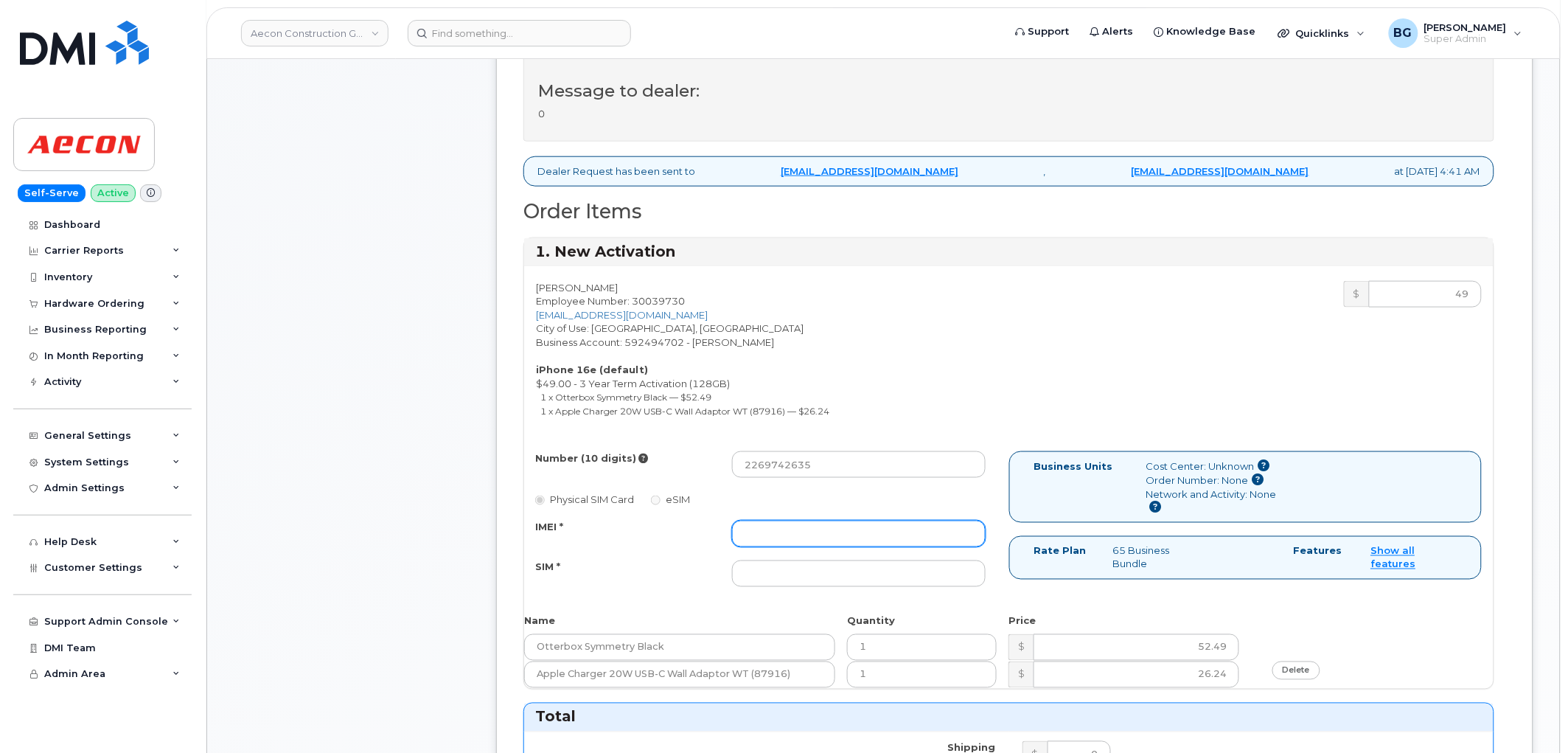
drag, startPoint x: 809, startPoint y: 527, endPoint x: 822, endPoint y: 525, distance: 13.2
click at [809, 527] on input "IMEI *" at bounding box center [859, 533] width 254 height 26
paste input "350515301279686"
type input "350515301279686"
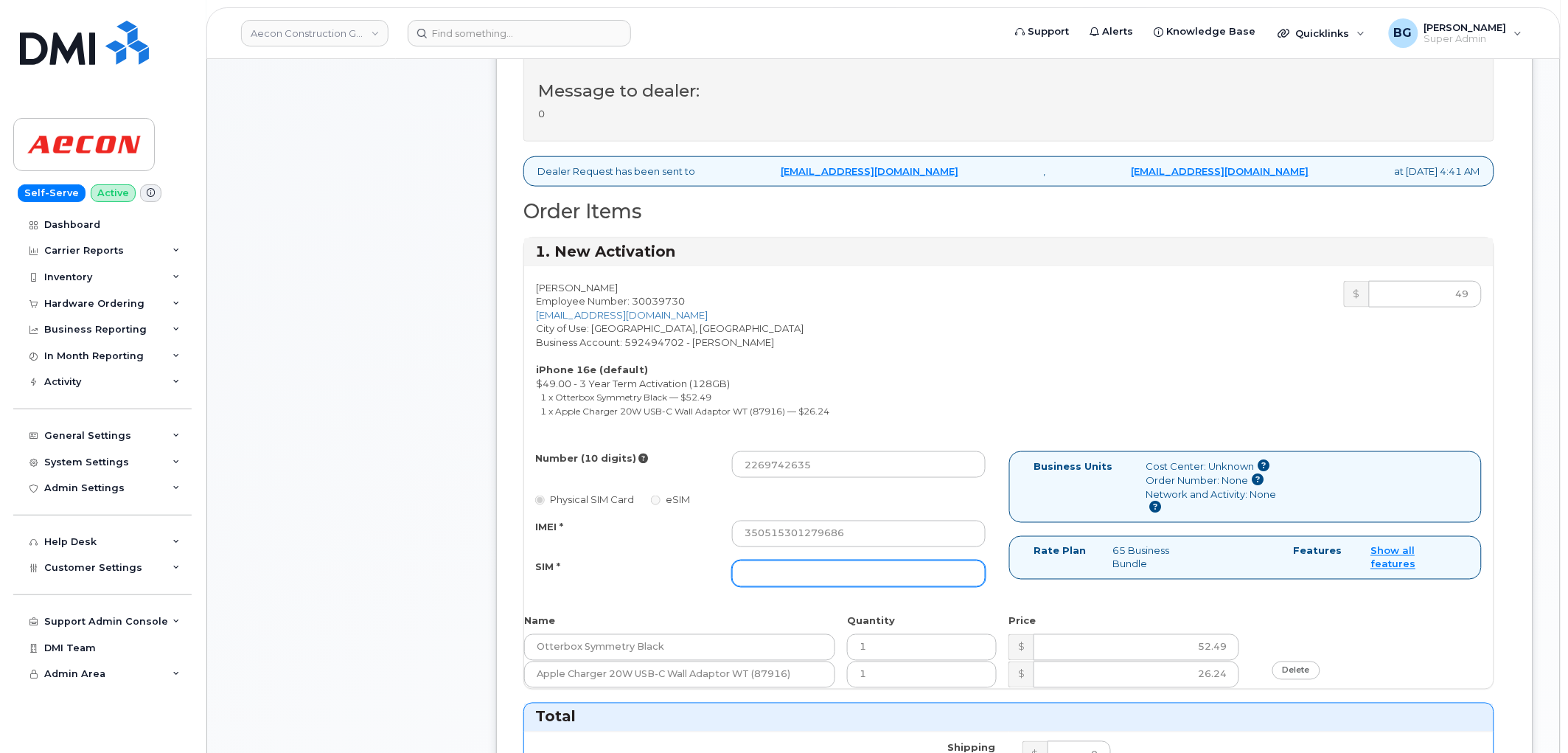
click at [825, 560] on input "SIM *" at bounding box center [859, 573] width 254 height 26
paste input "89302720554120944441"
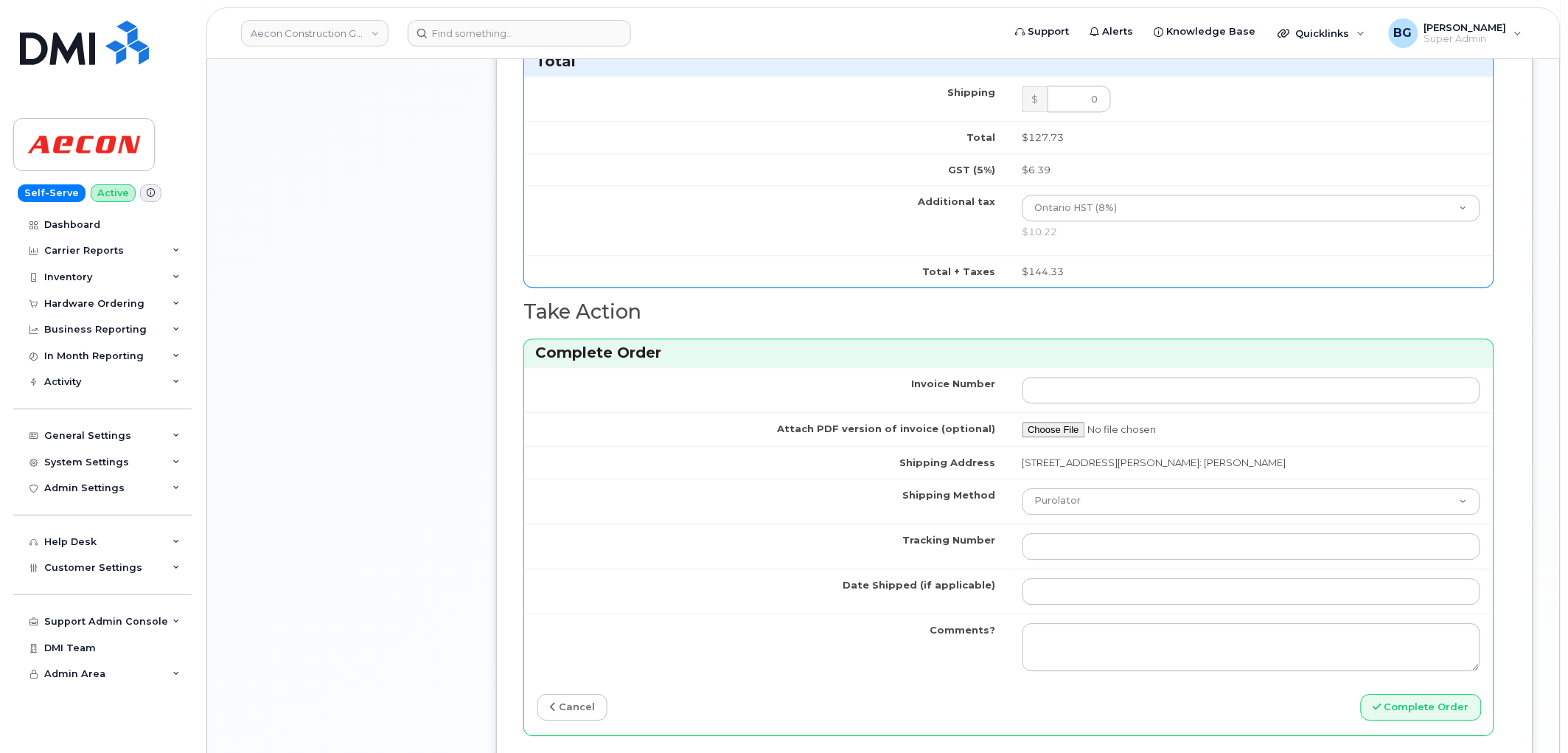
scroll to position [1202, 0]
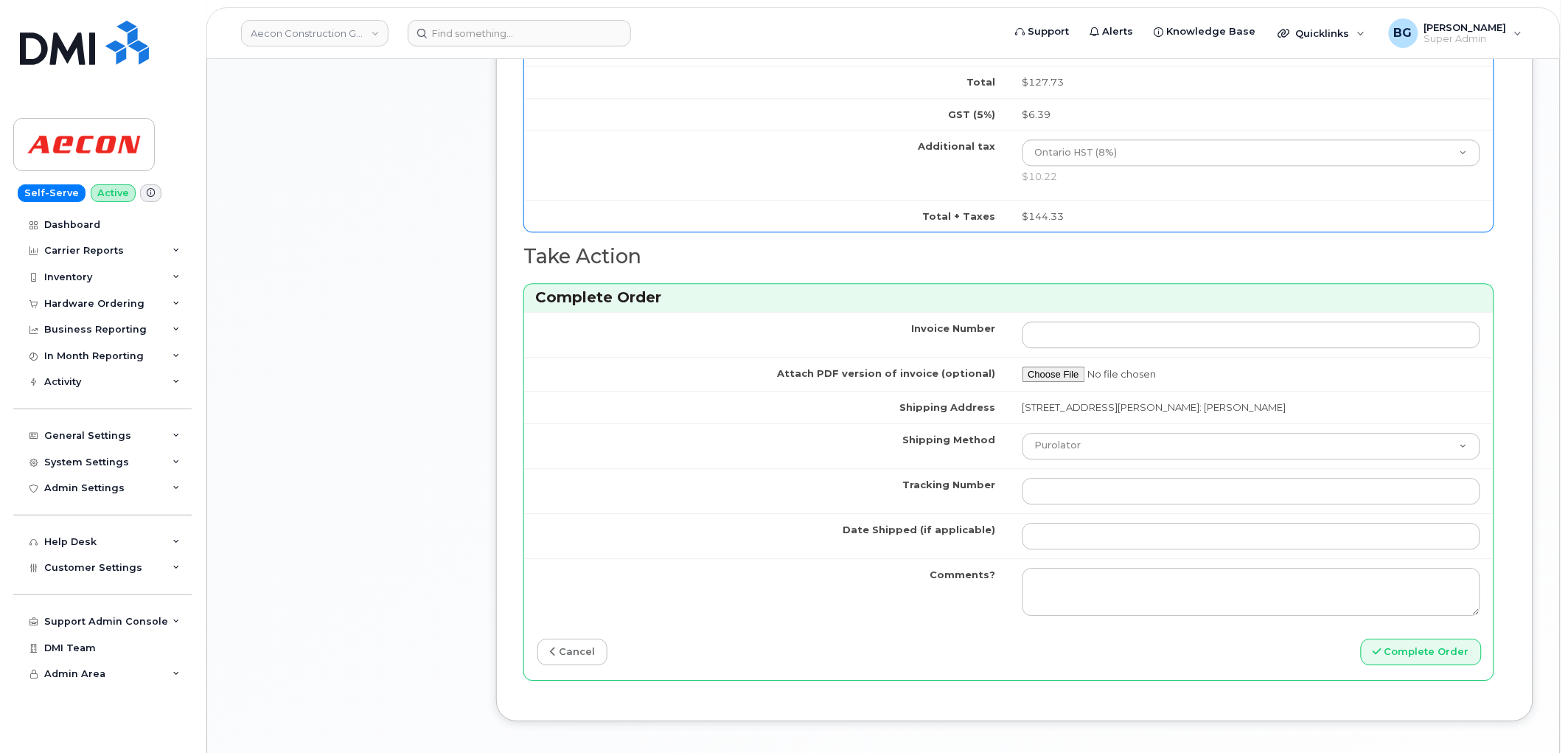
type input "89302720554120944441"
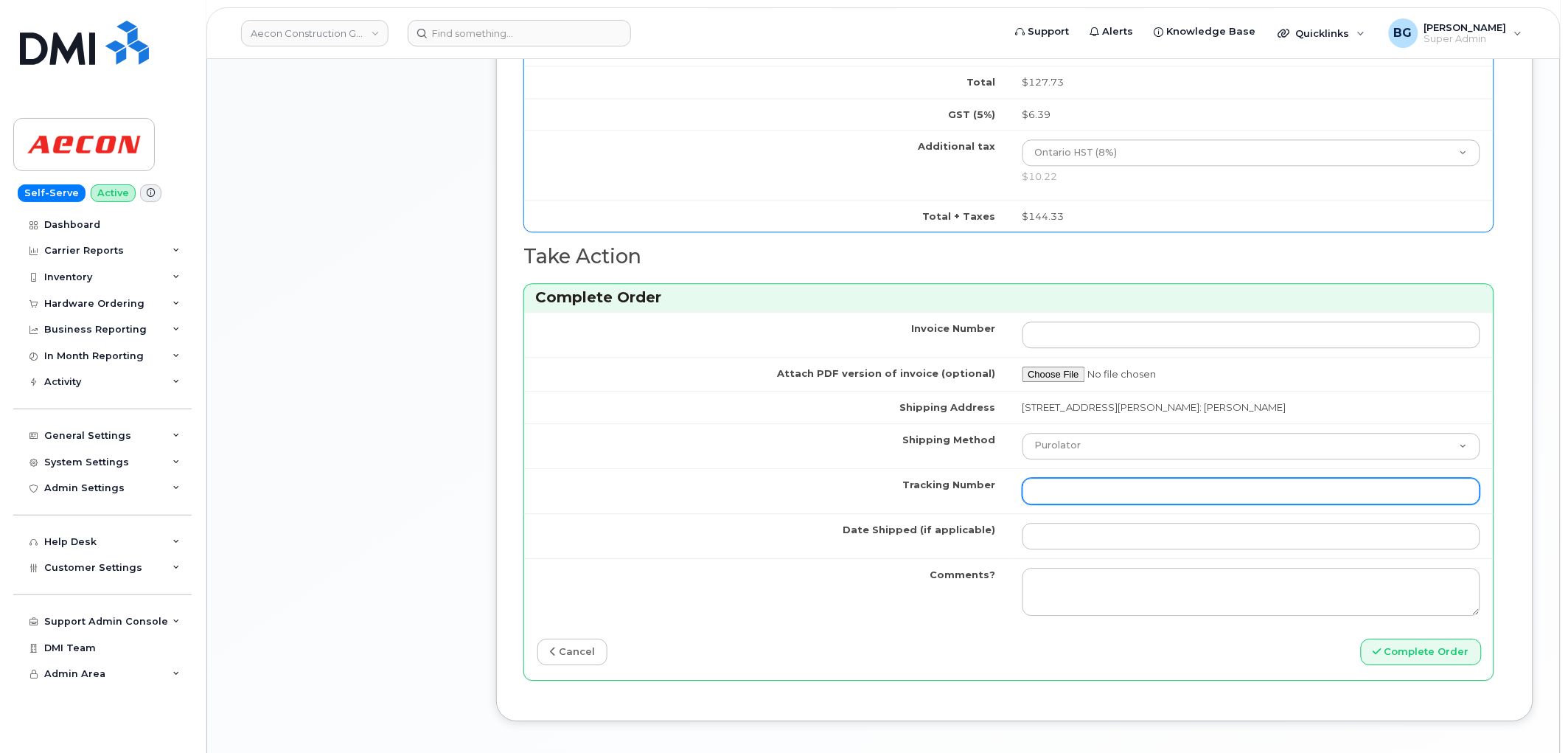
click at [1049, 478] on input "Tracking Number" at bounding box center [1252, 491] width 459 height 26
paste input "335628401853"
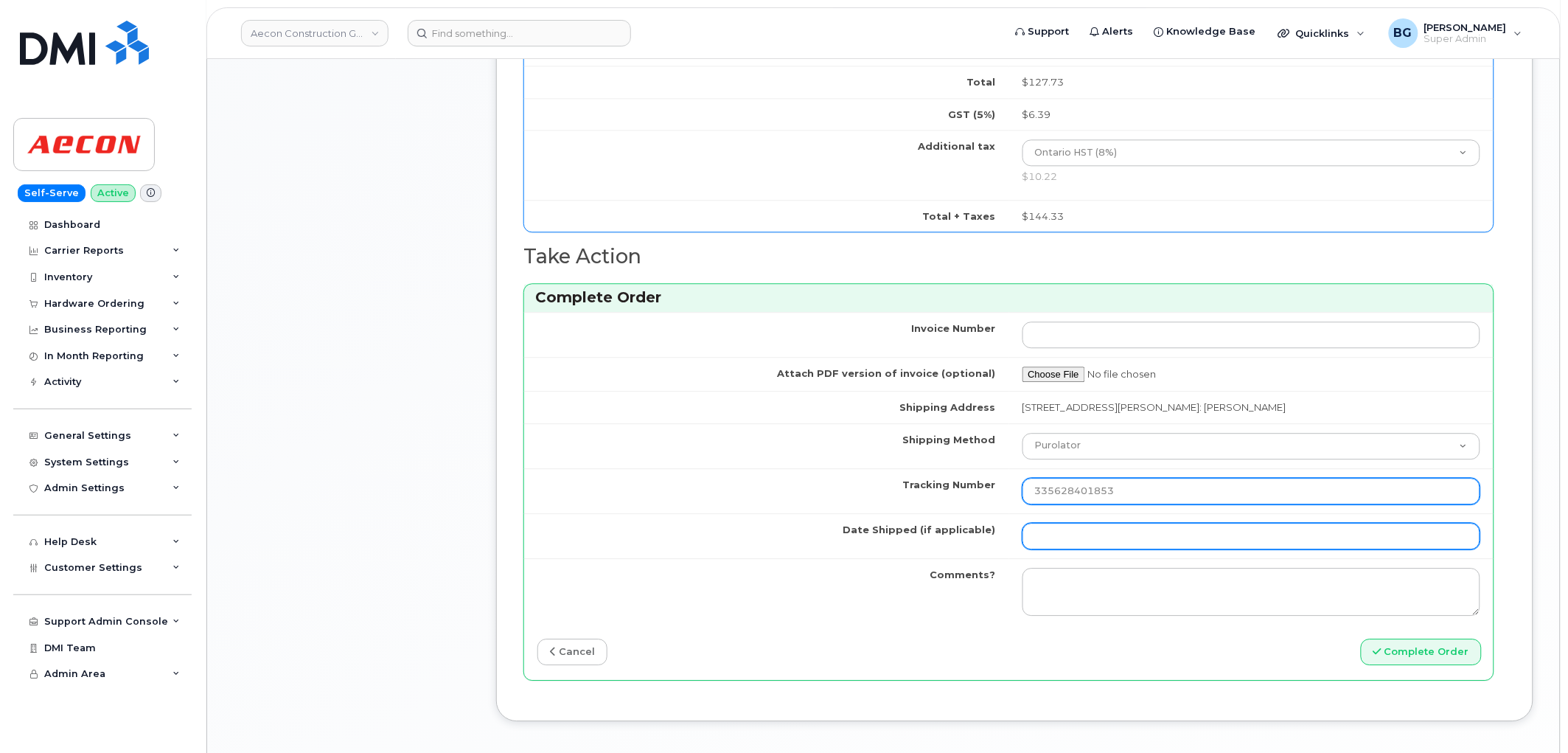
type input "335628401853"
click at [1060, 525] on input "Date Shipped (if applicable)" at bounding box center [1252, 535] width 459 height 26
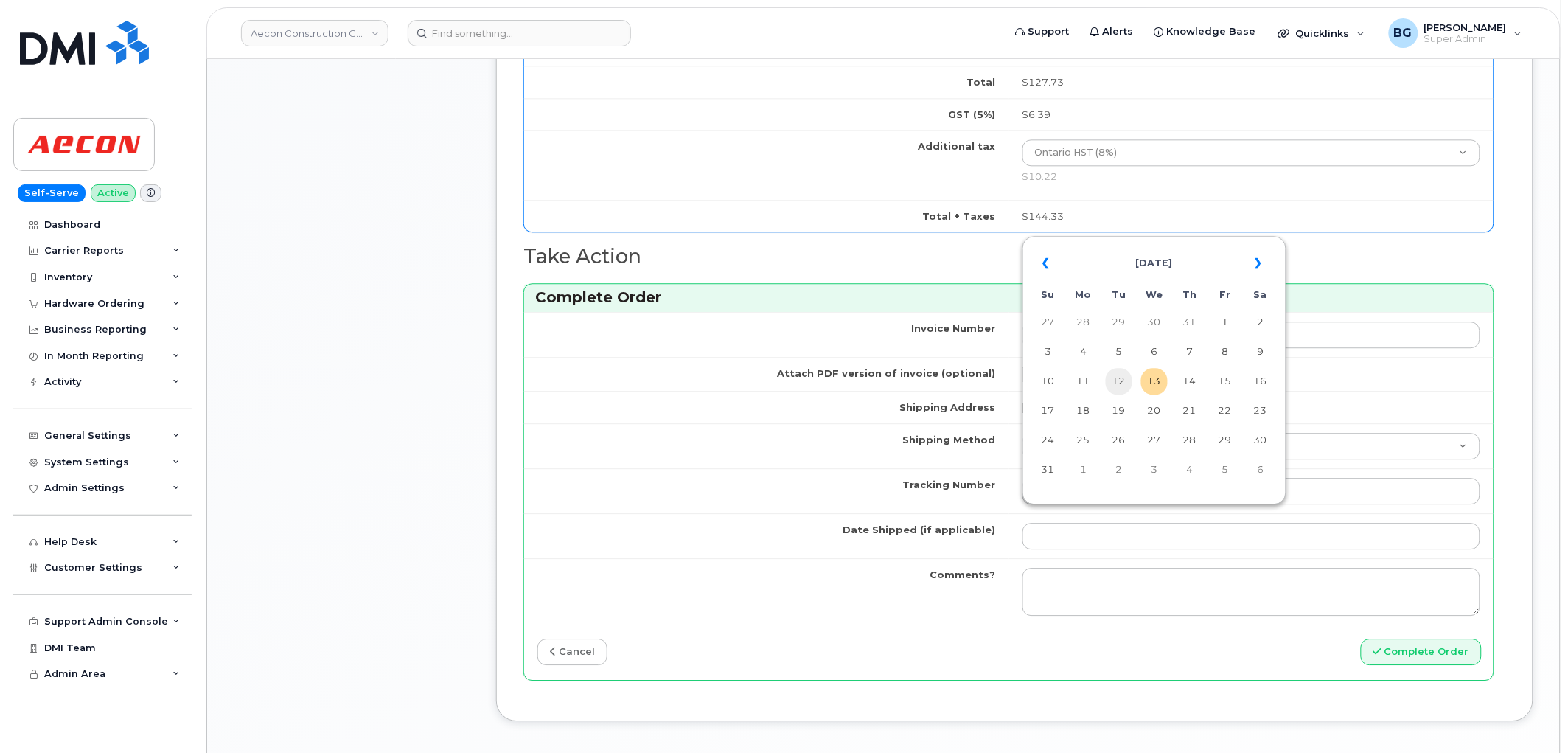
click at [1125, 379] on td "12" at bounding box center [1119, 380] width 26 height 26
type input "[DATE]"
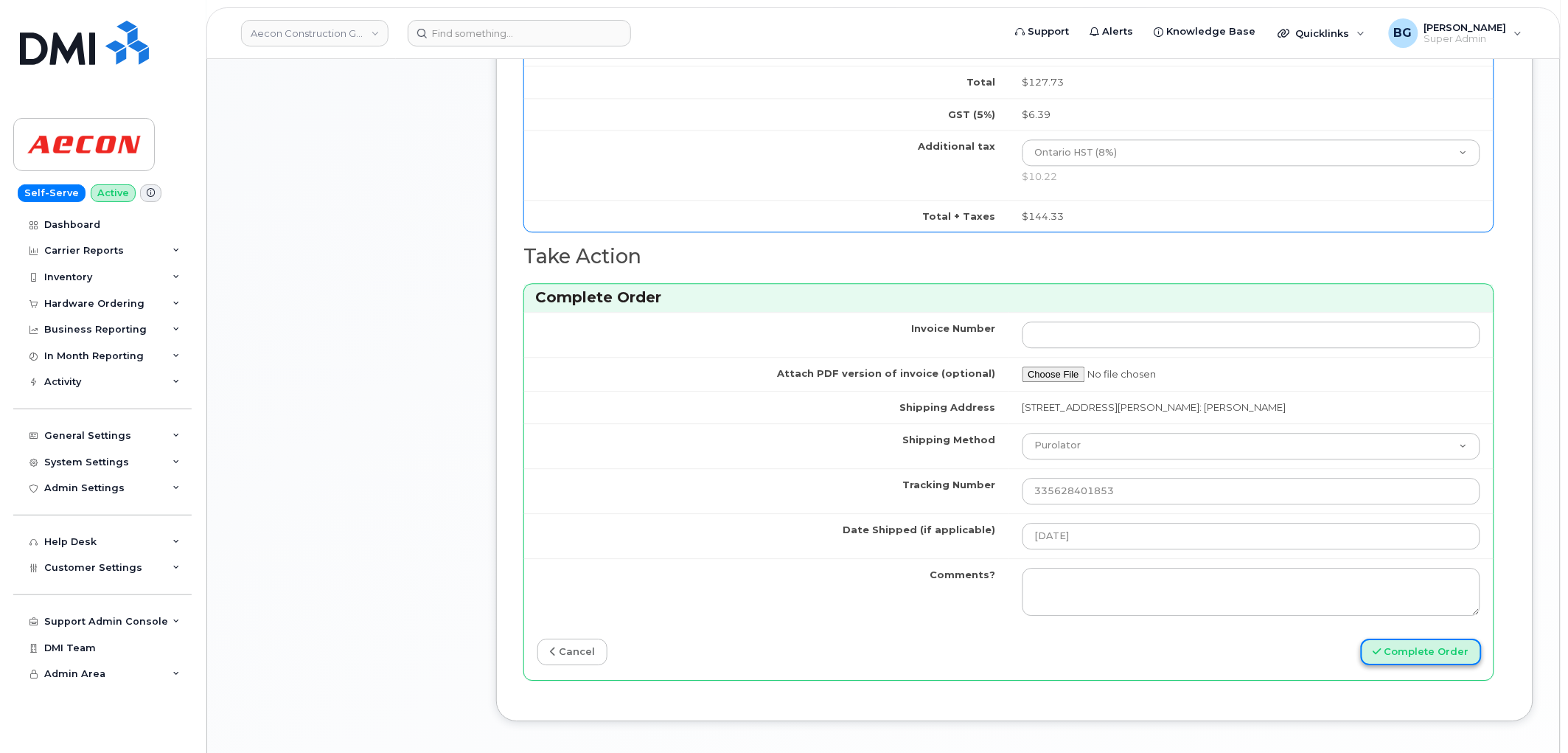
click at [1461, 642] on button "Complete Order" at bounding box center [1421, 652] width 121 height 27
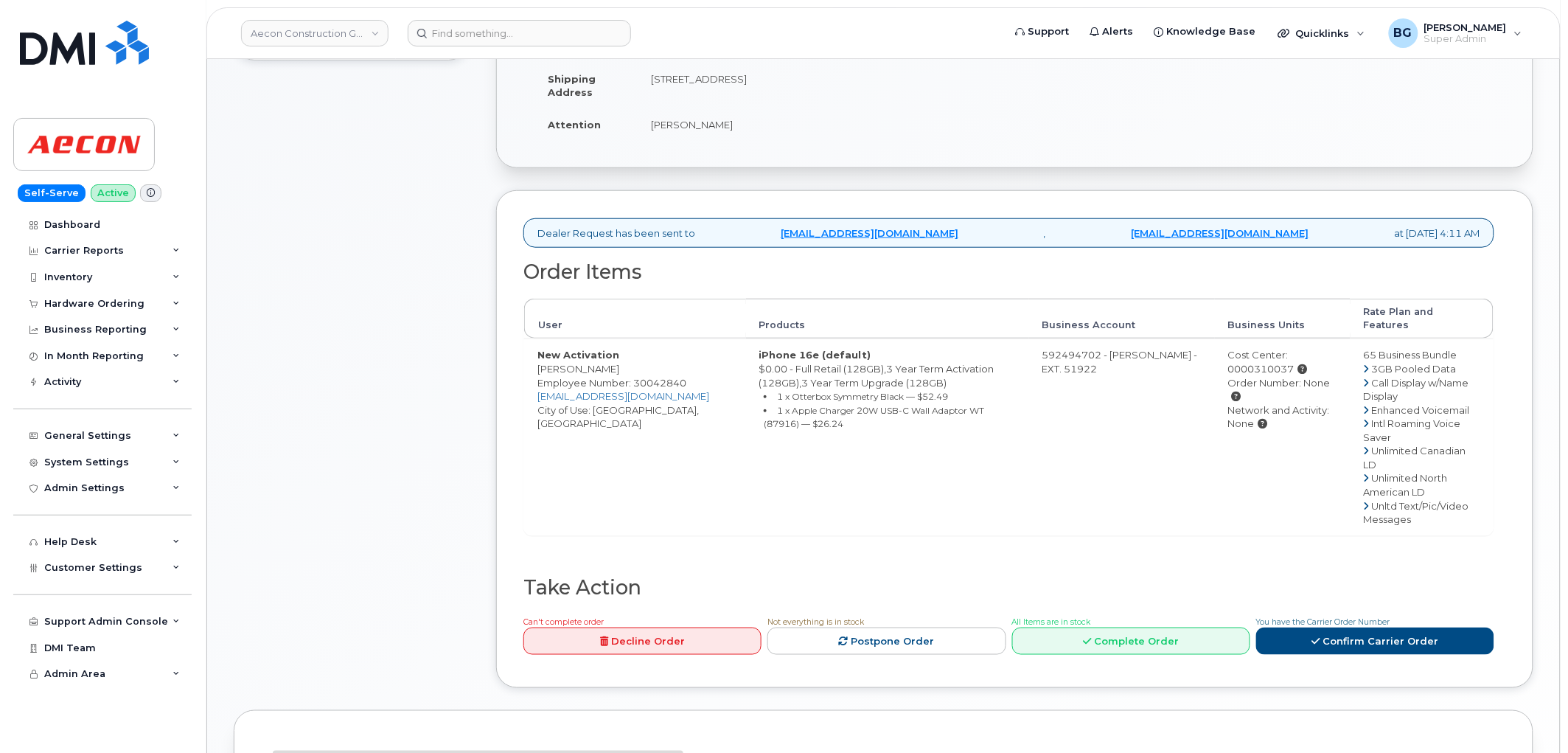
scroll to position [327, 0]
click at [1149, 627] on link "Complete Order" at bounding box center [1131, 641] width 238 height 27
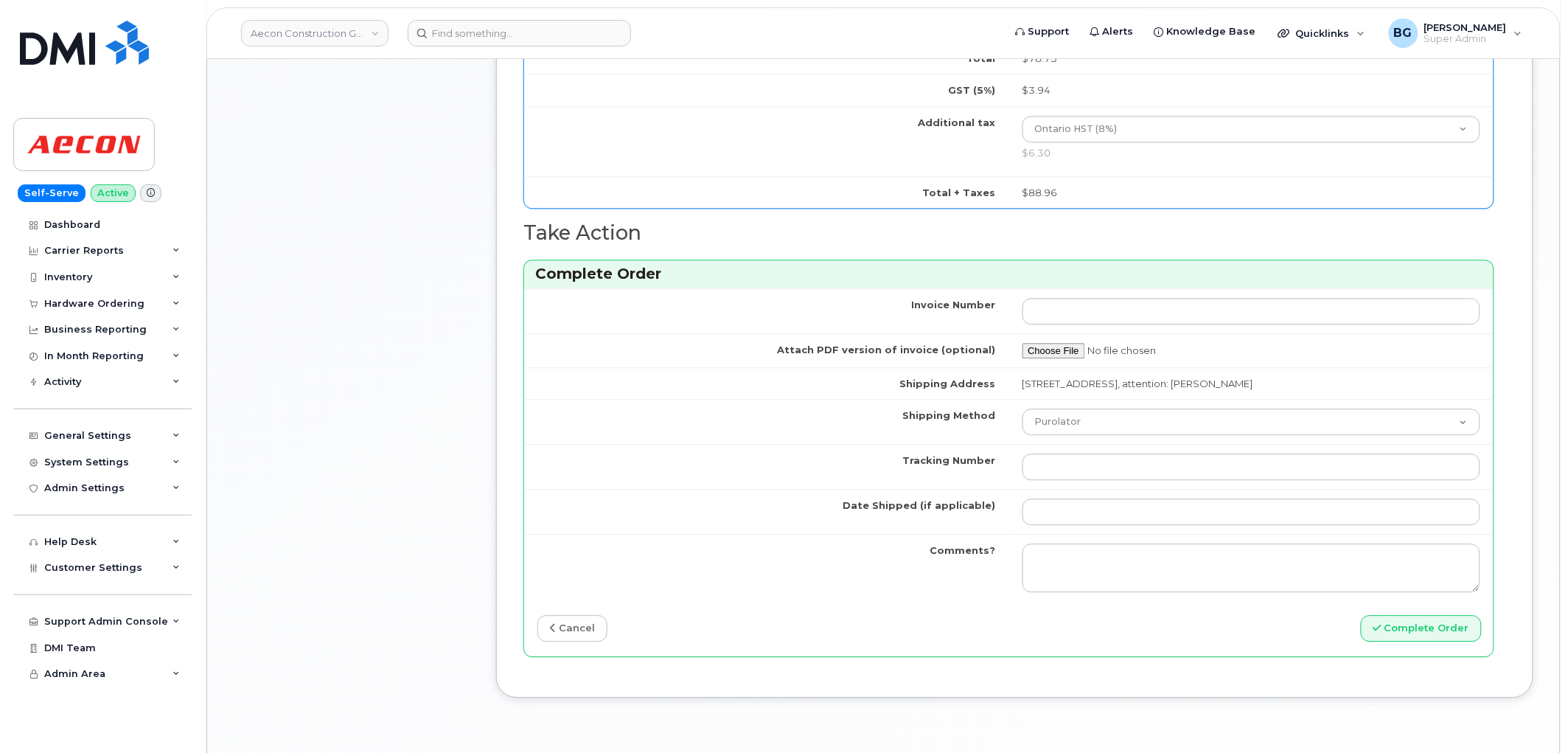
scroll to position [1146, 0]
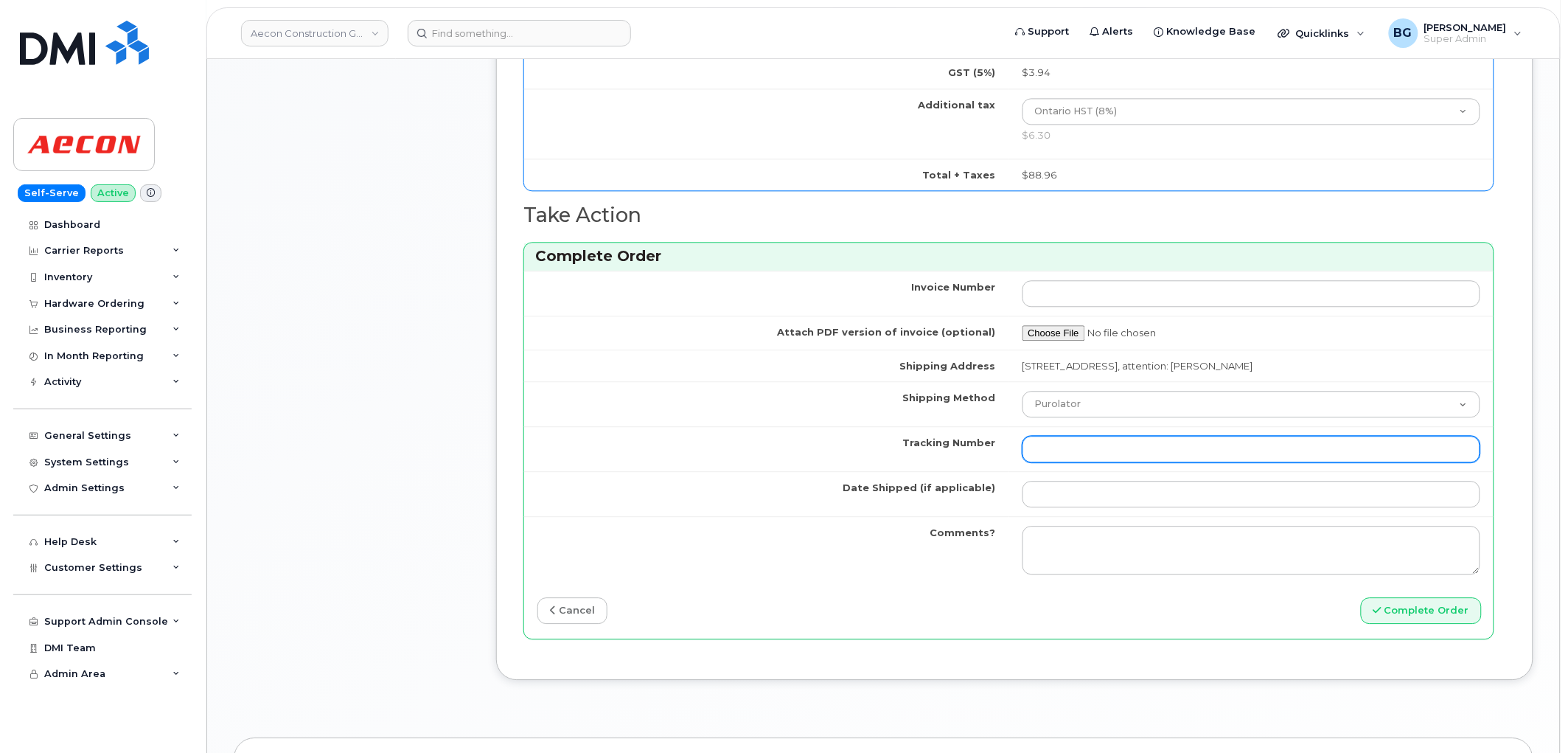
click at [1037, 436] on input "Tracking Number" at bounding box center [1252, 448] width 459 height 26
paste input "335628401853"
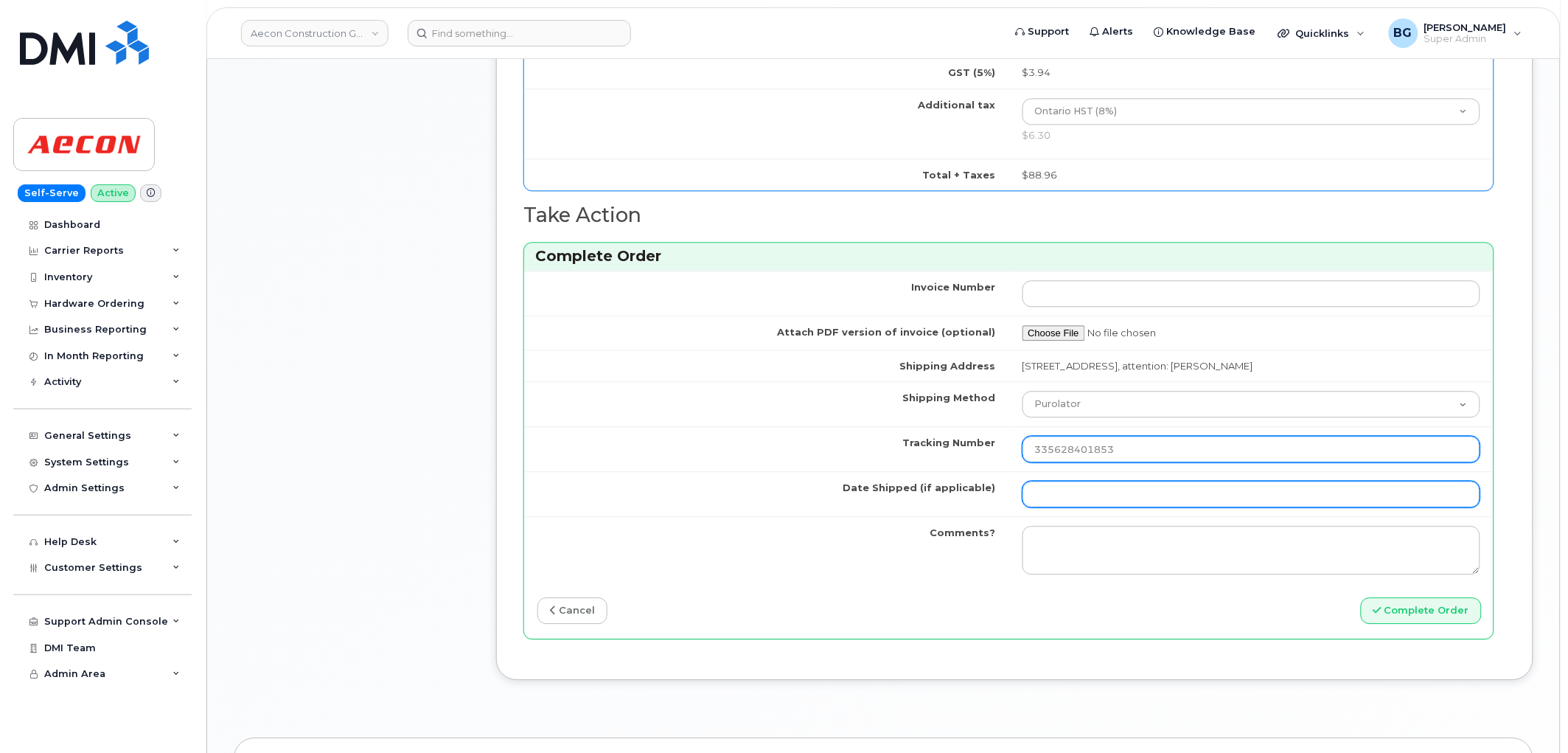
type input "335628401853"
click at [1094, 481] on input "Date Shipped (if applicable)" at bounding box center [1252, 494] width 459 height 26
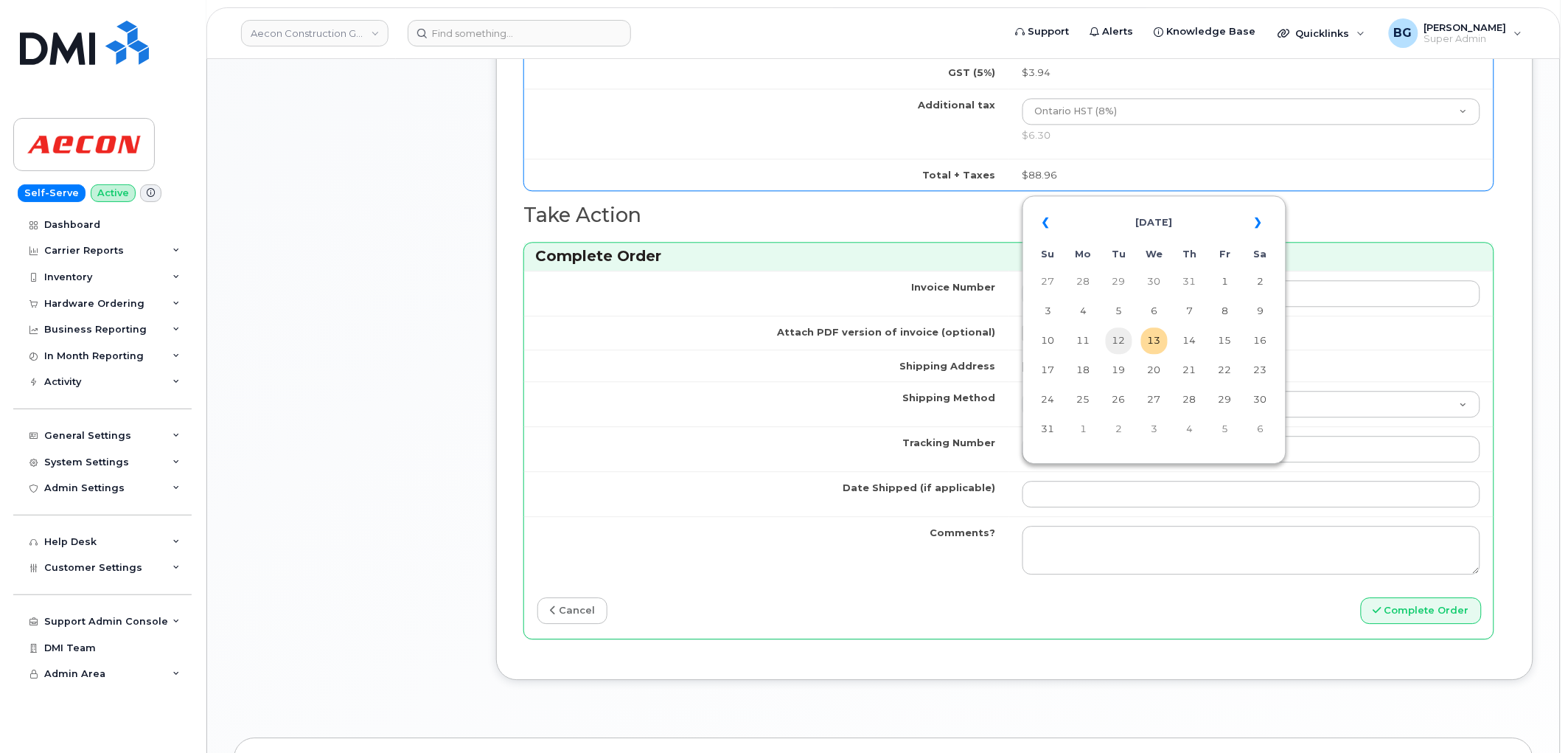
click at [1112, 340] on td "12" at bounding box center [1119, 340] width 26 height 26
type input "[DATE]"
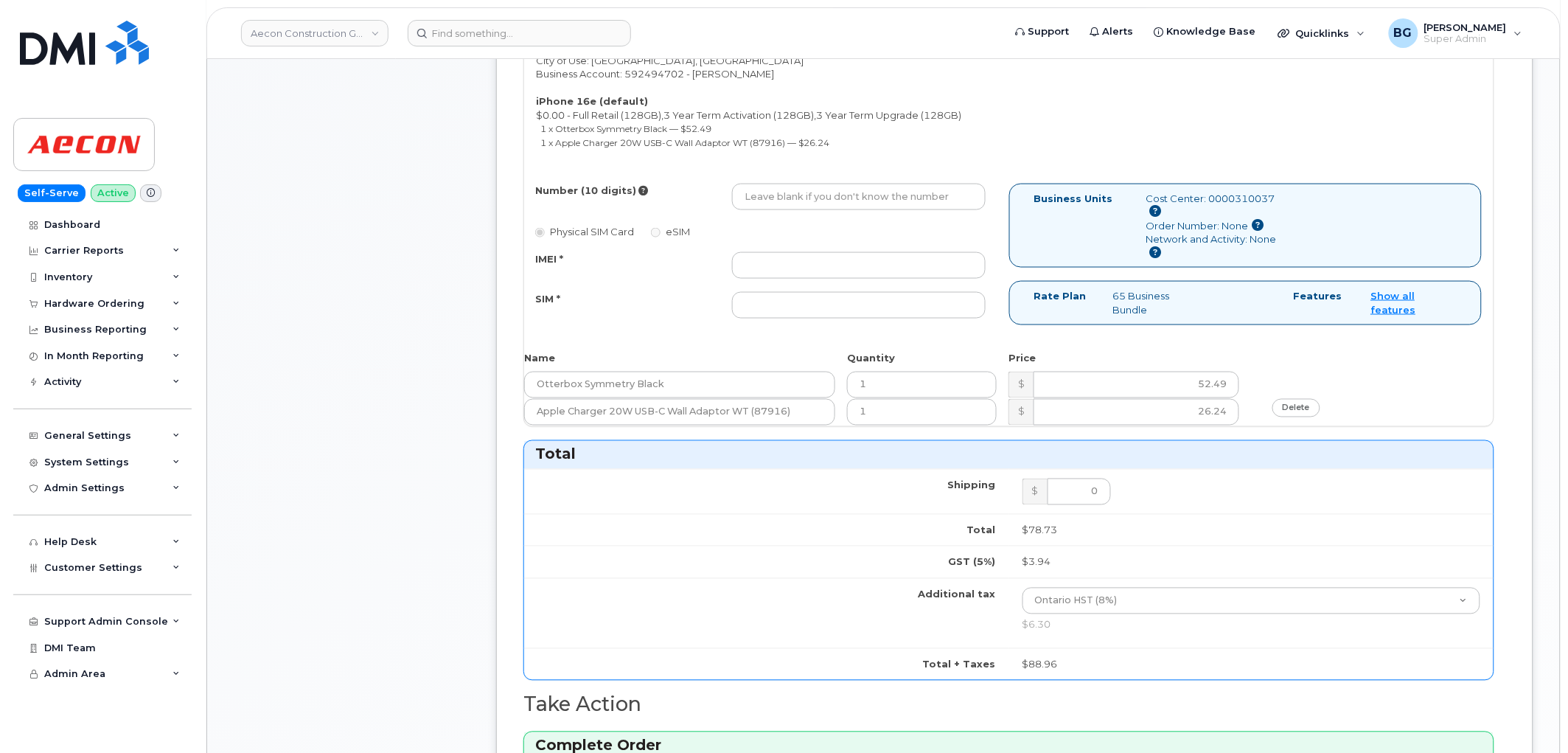
scroll to position [654, 0]
click at [799, 186] on input "Number (10 digits)" at bounding box center [859, 198] width 254 height 26
paste input "[PHONE_NUMBER]"
type input "2269742691"
click at [900, 255] on input "IMEI *" at bounding box center [859, 267] width 254 height 26
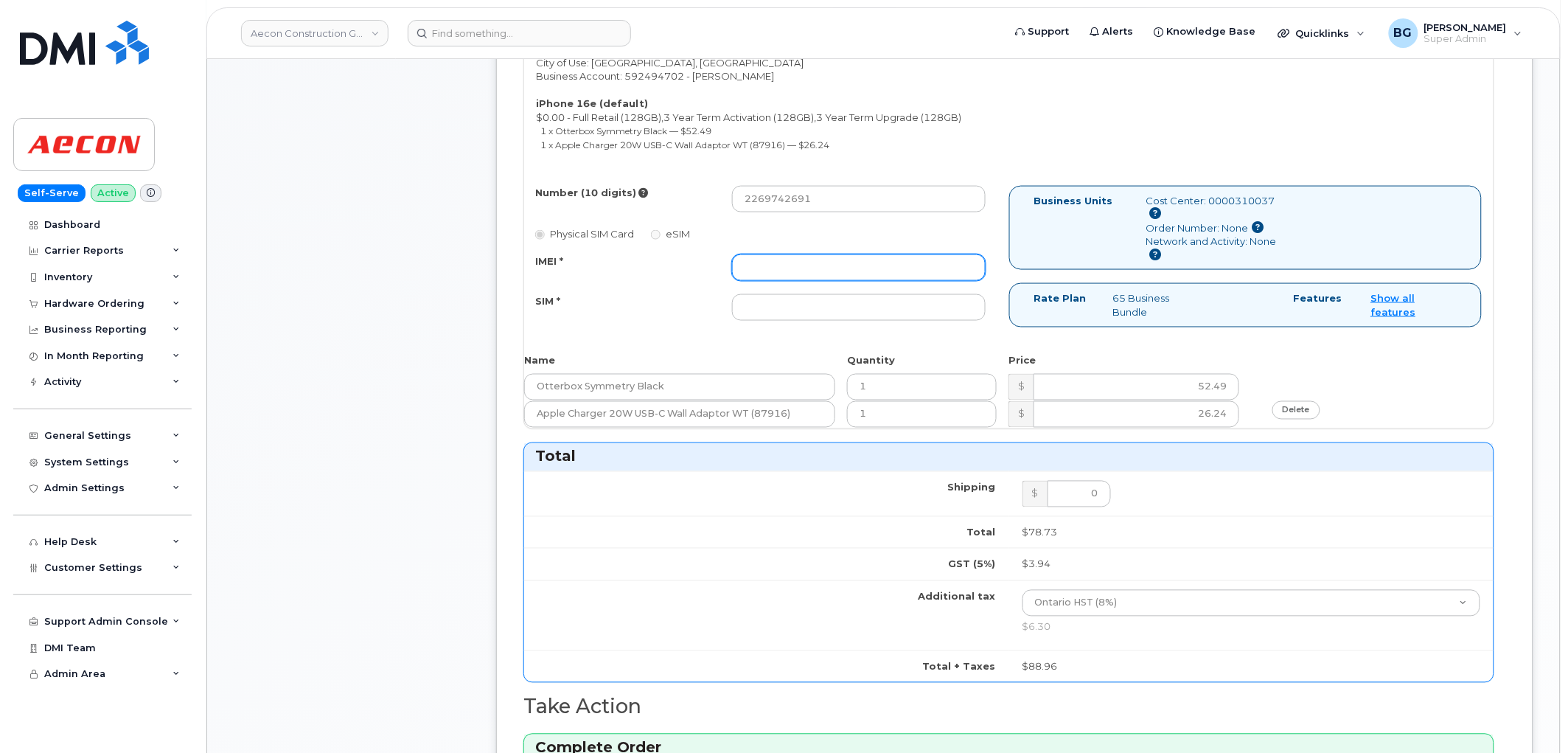
paste input "350515301664135"
type input "350515301664135"
click at [907, 294] on input "SIM *" at bounding box center [859, 307] width 254 height 26
paste input "89302720554120944458"
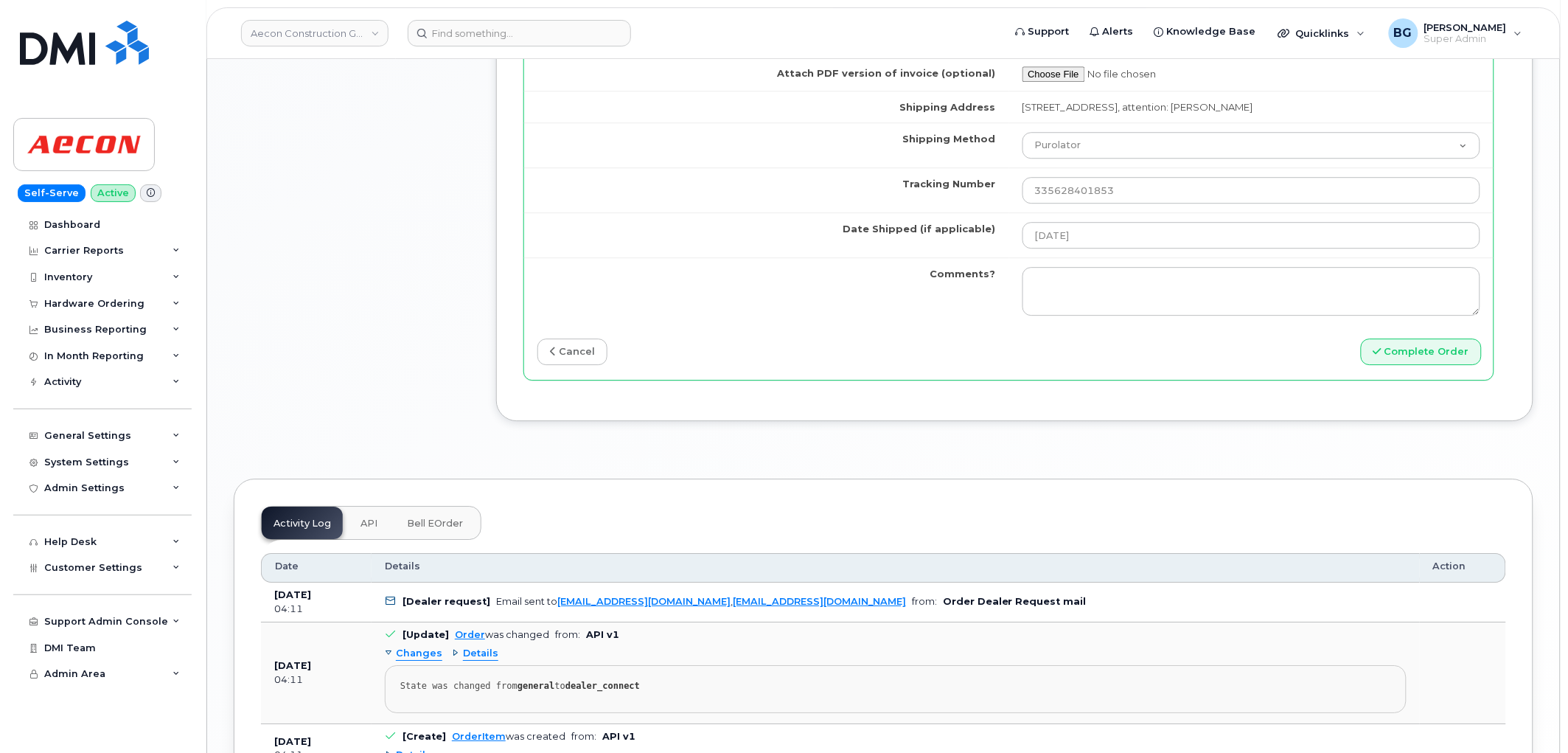
scroll to position [1529, 0]
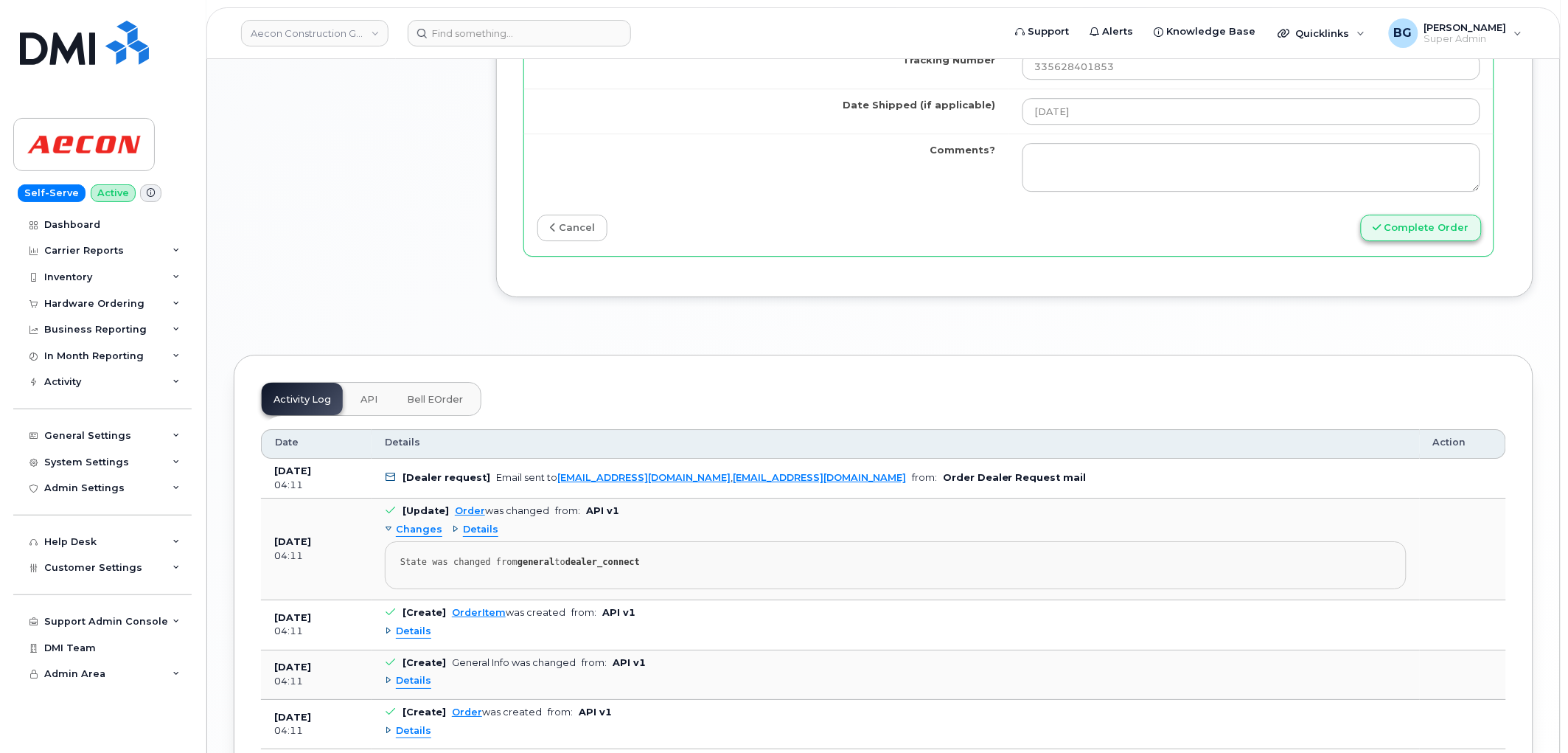
type input "89302720554120944458"
click at [1406, 222] on button "Complete Order" at bounding box center [1421, 228] width 121 height 27
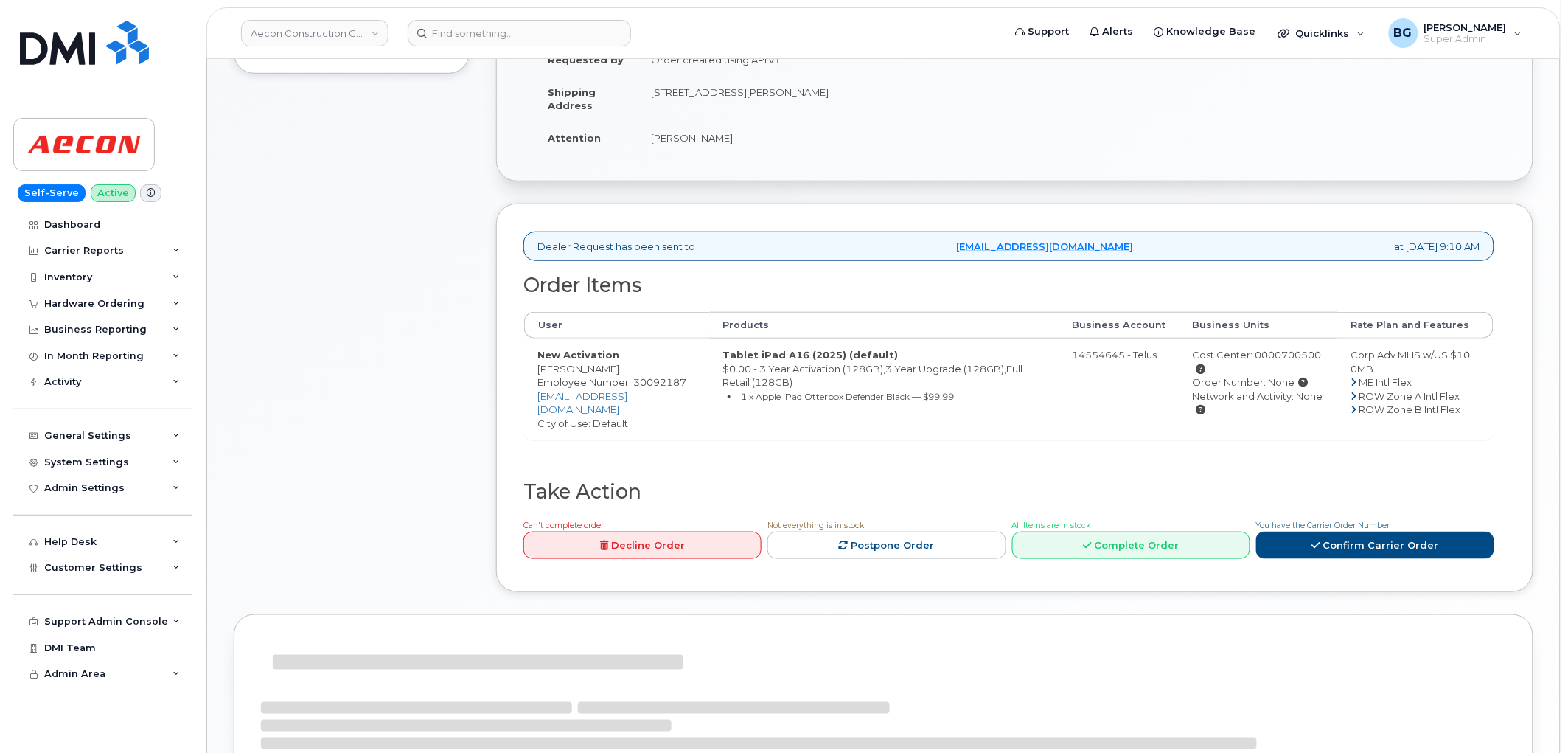
scroll to position [327, 0]
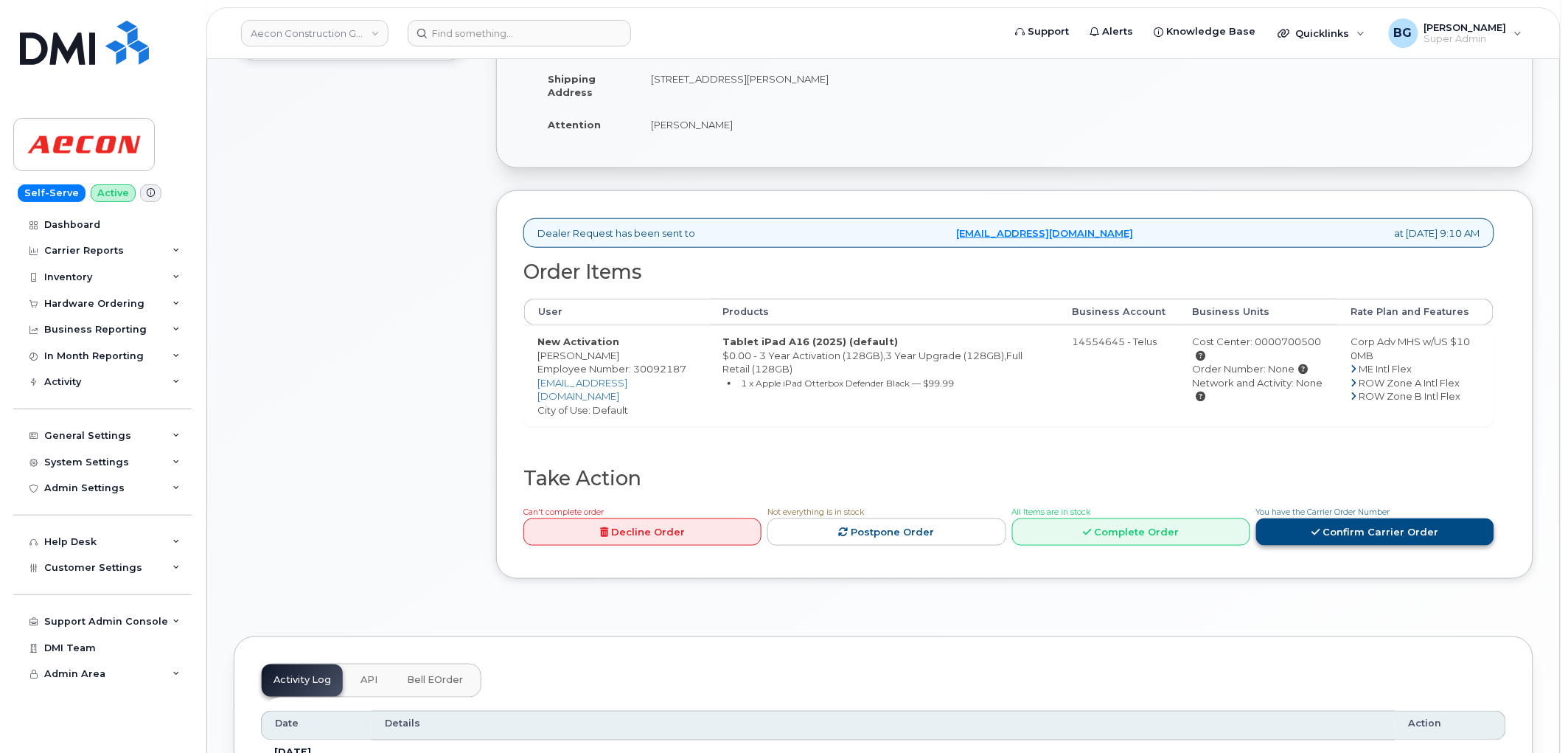
click at [1337, 518] on link "Confirm Carrier Order" at bounding box center [1375, 531] width 238 height 27
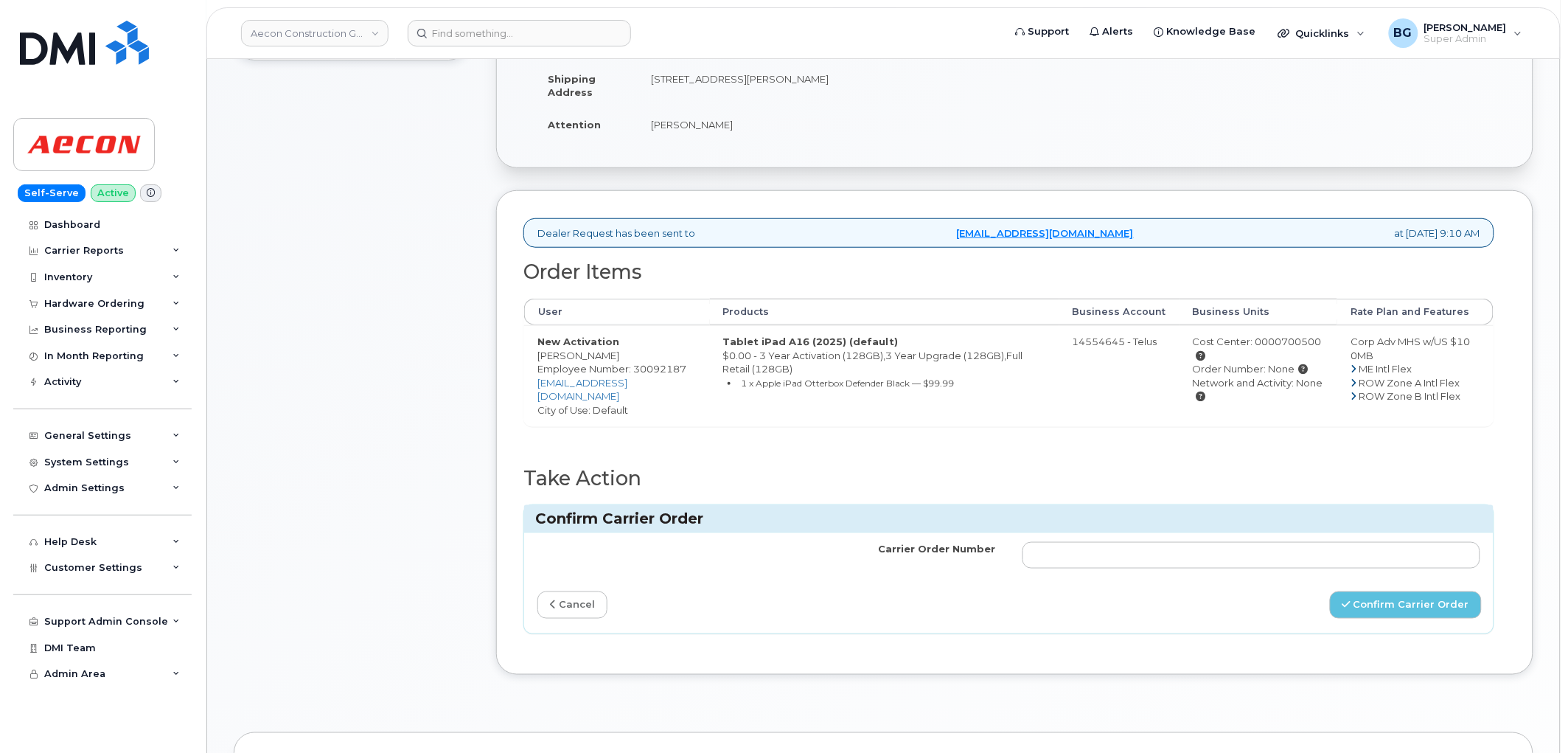
click at [1320, 533] on td at bounding box center [1251, 556] width 485 height 45
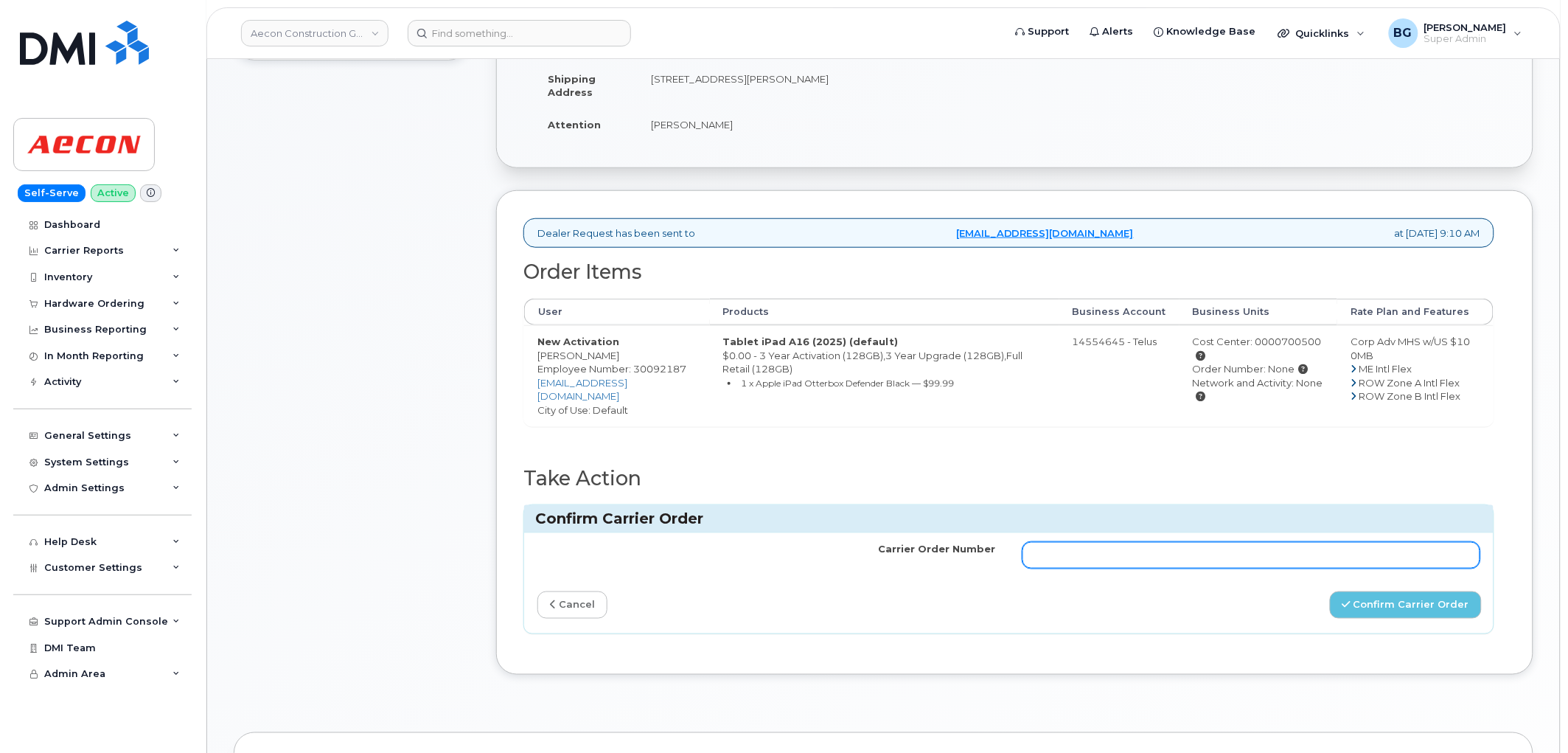
click at [1316, 543] on input "Carrier Order Number" at bounding box center [1252, 555] width 459 height 26
paste input "TL60018927"
type input "TL60018927"
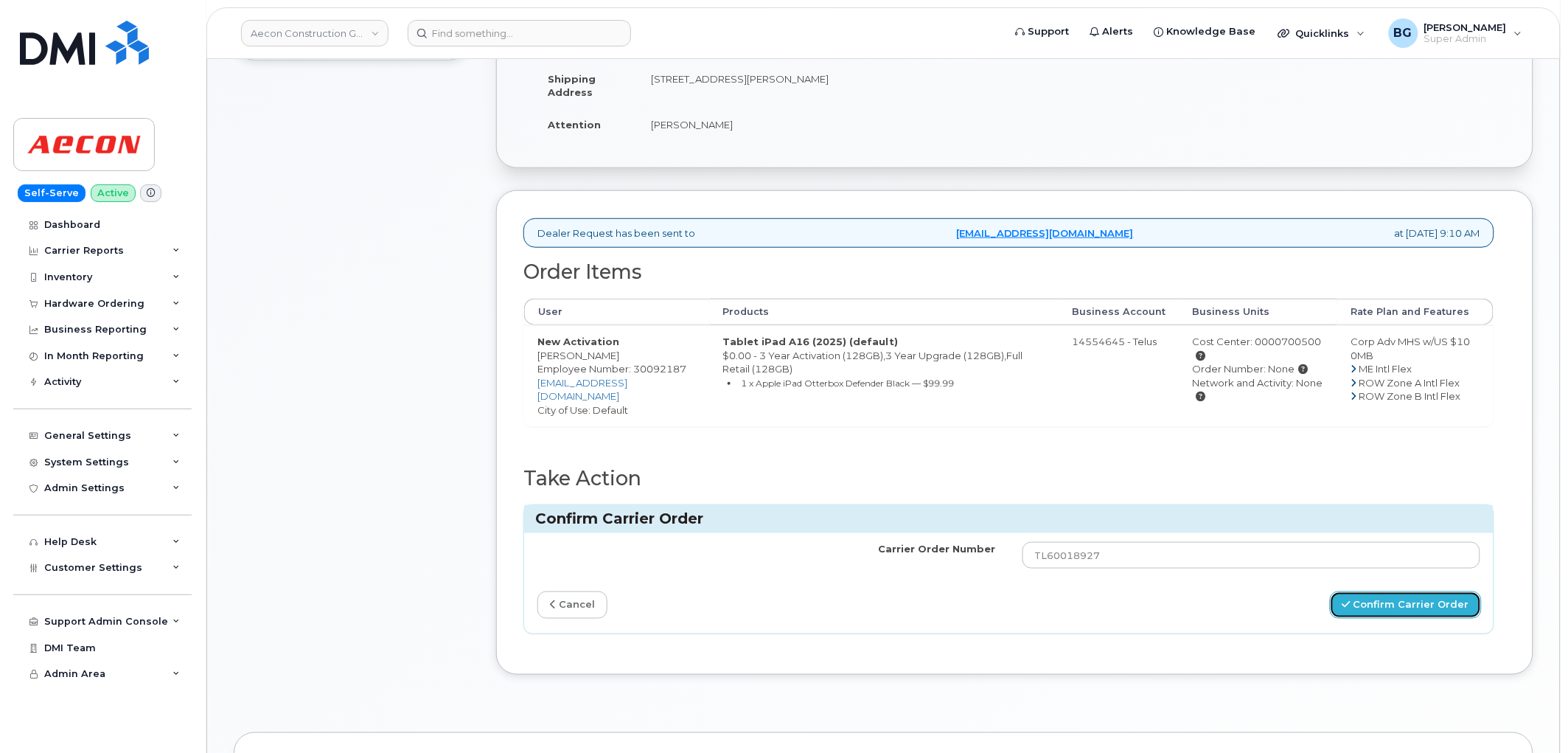
click at [1387, 591] on button "Confirm Carrier Order" at bounding box center [1405, 605] width 152 height 27
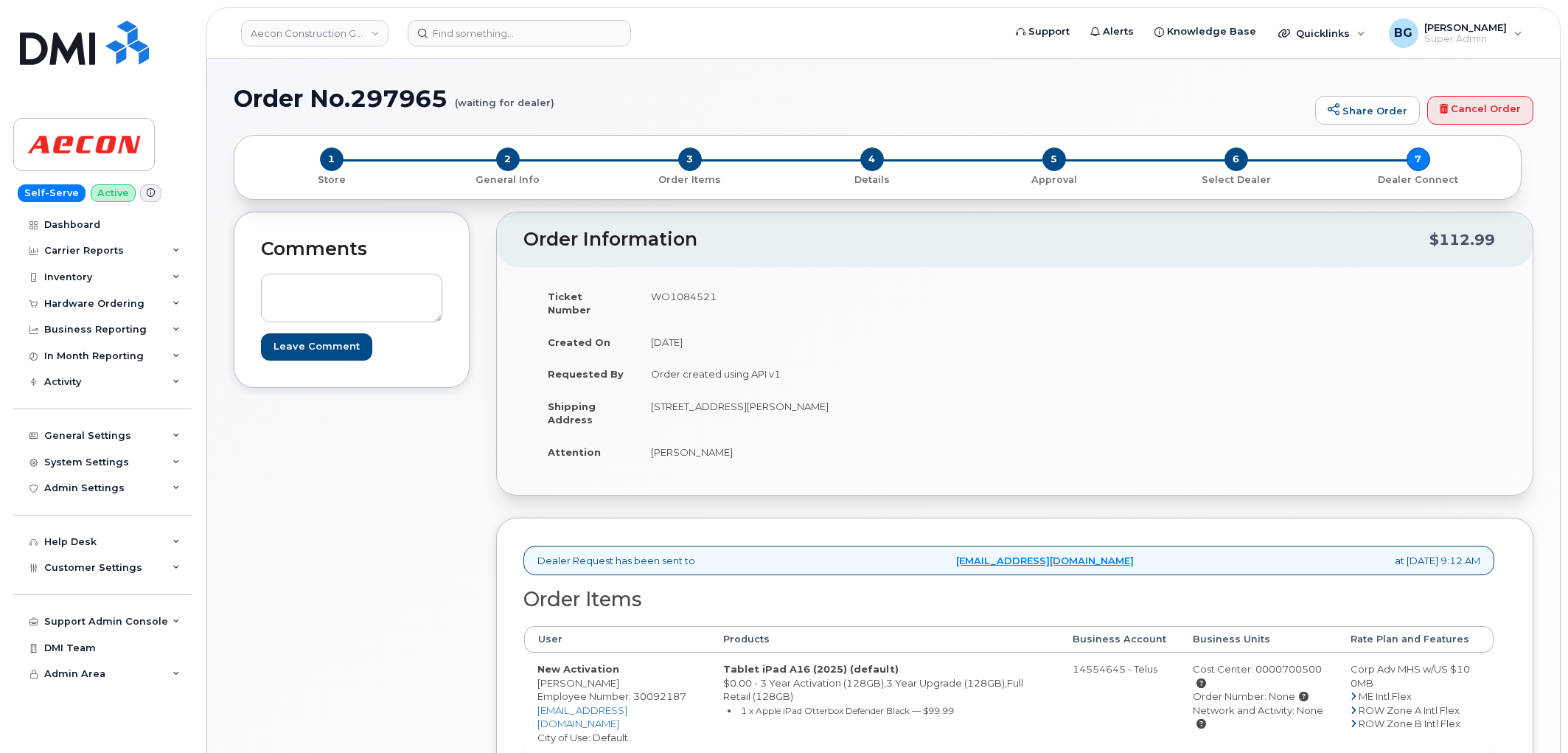
scroll to position [382, 0]
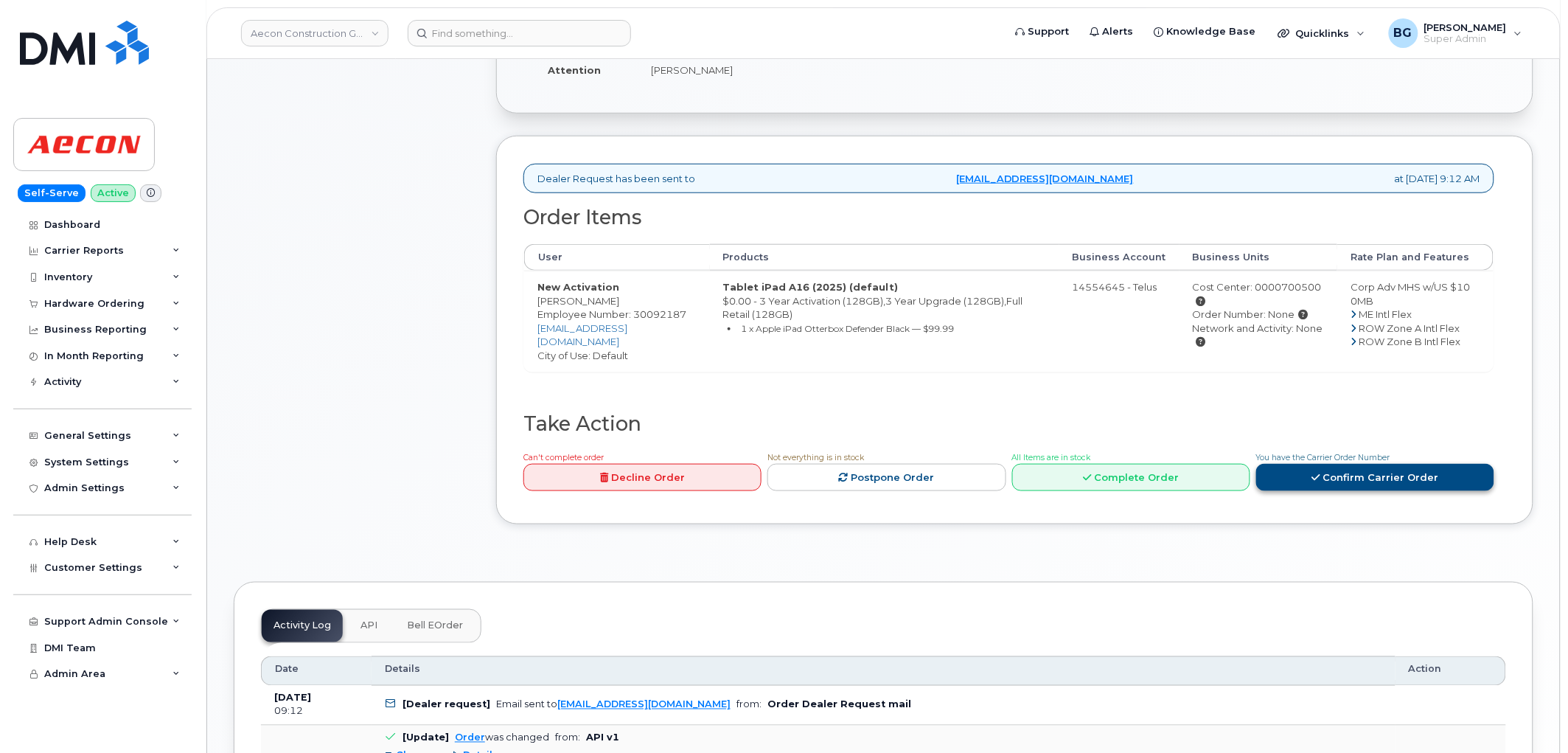
click at [1418, 464] on link "Confirm Carrier Order" at bounding box center [1375, 477] width 238 height 27
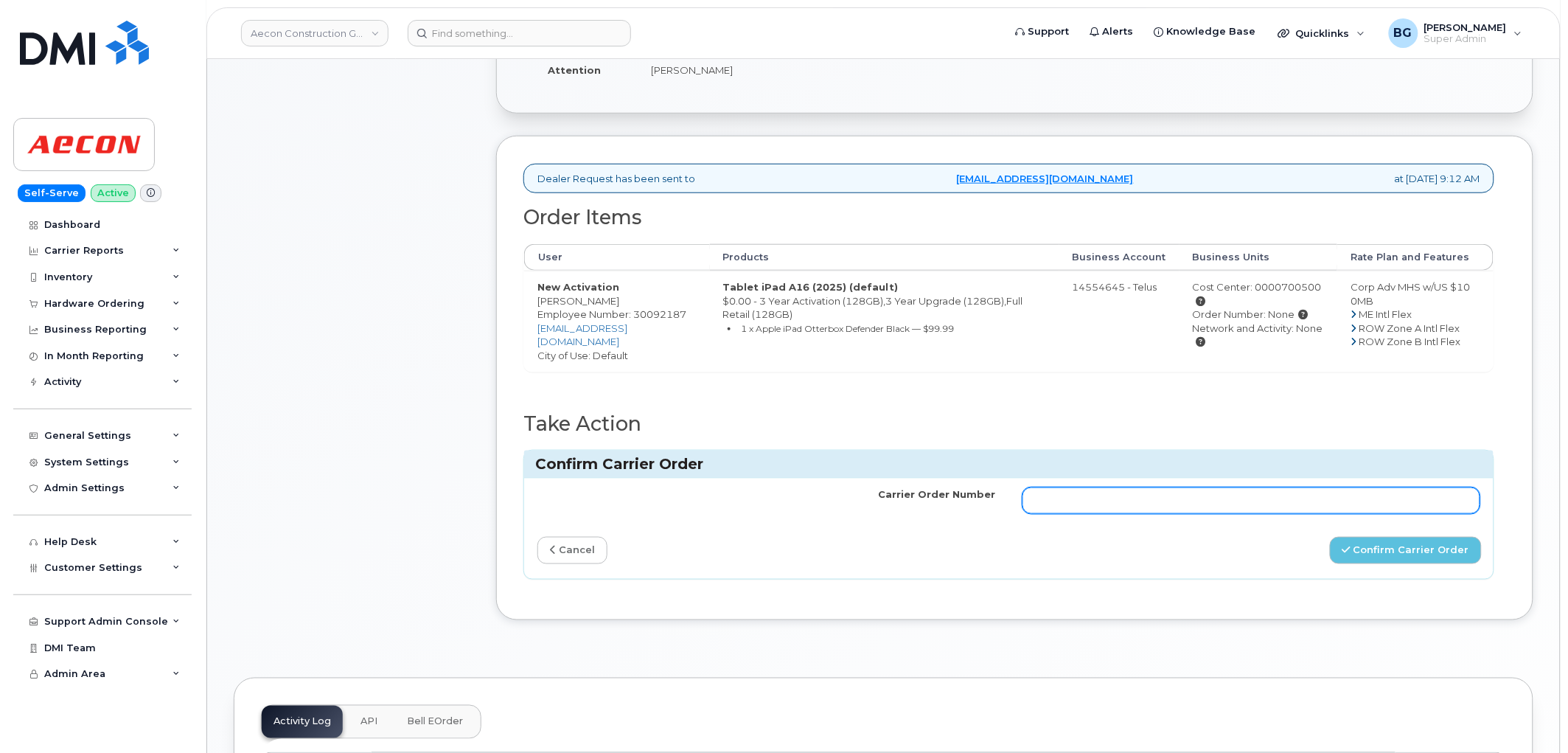
click at [1161, 487] on input "Carrier Order Number" at bounding box center [1252, 499] width 459 height 26
paste input "TL60018823"
type input "TL60018823"
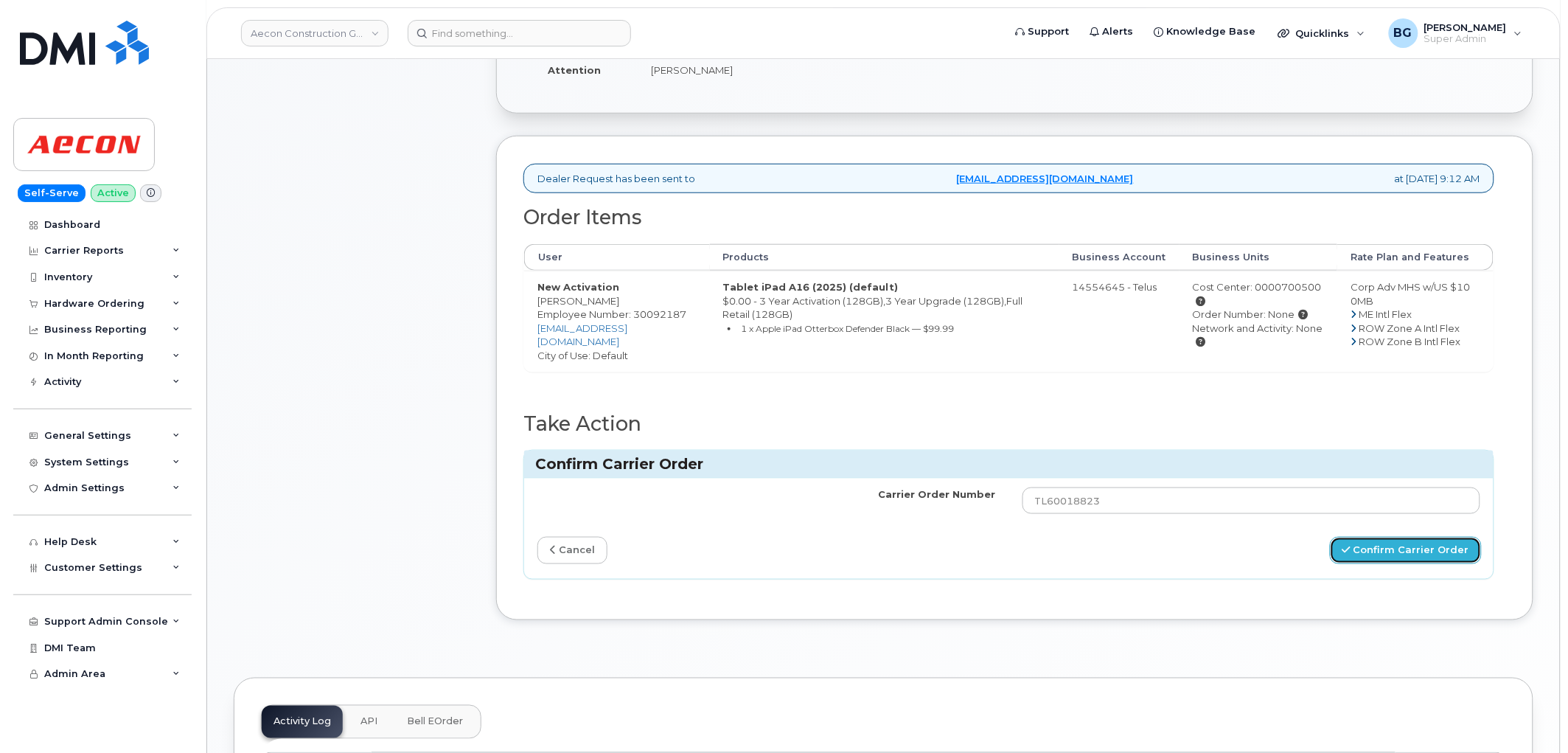
click at [1440, 543] on button "Confirm Carrier Order" at bounding box center [1405, 551] width 152 height 27
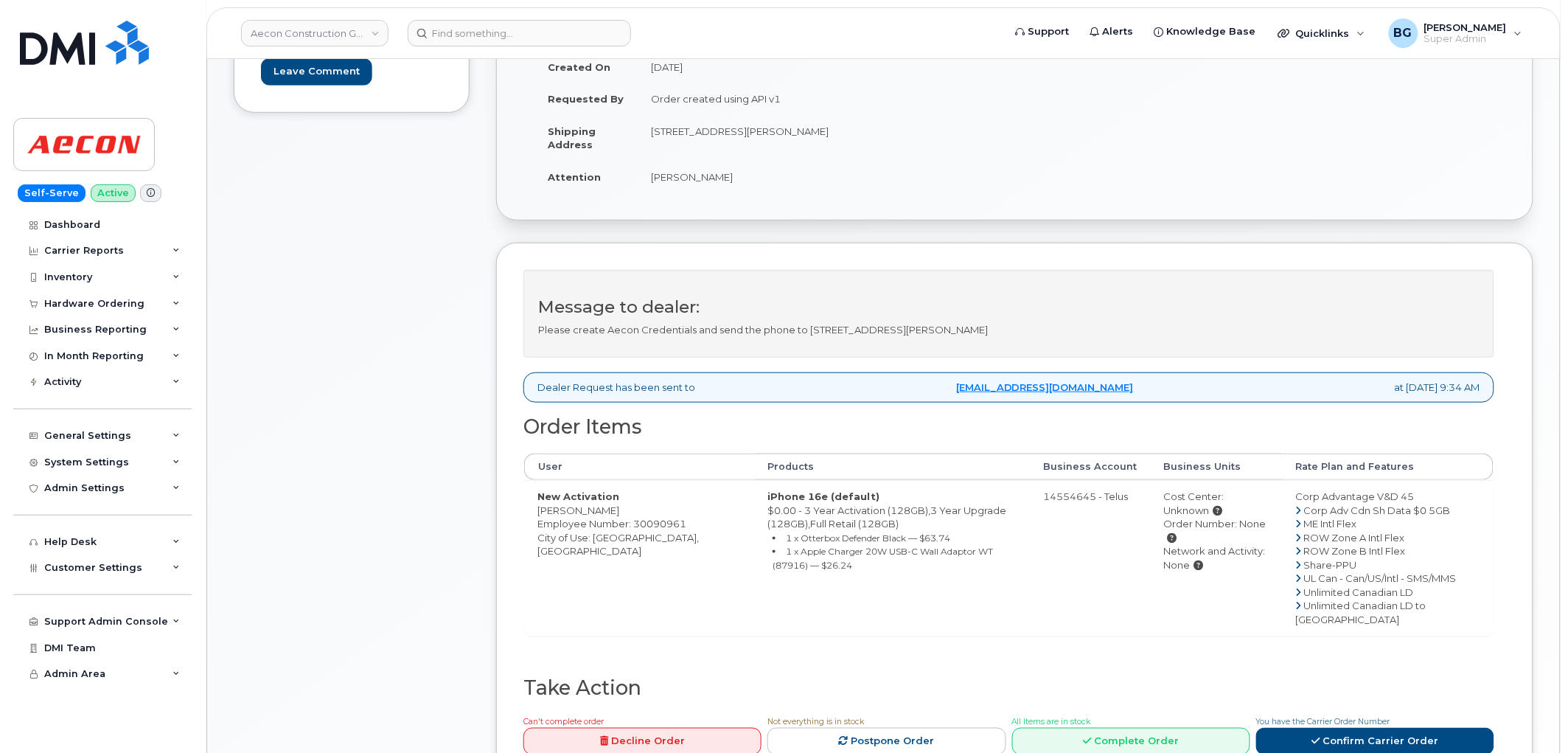
scroll to position [382, 0]
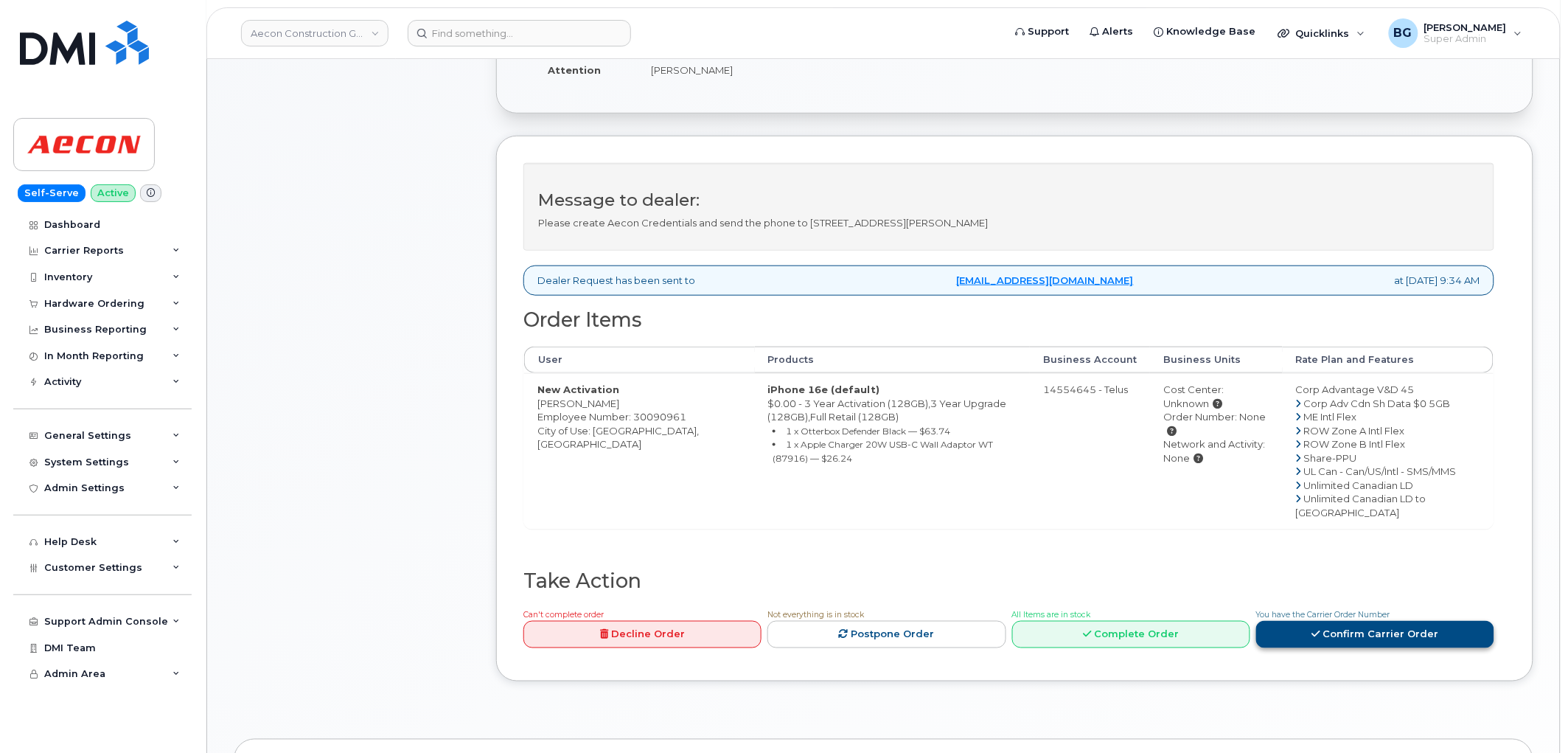
click at [1337, 648] on link "Confirm Carrier Order" at bounding box center [1375, 634] width 238 height 27
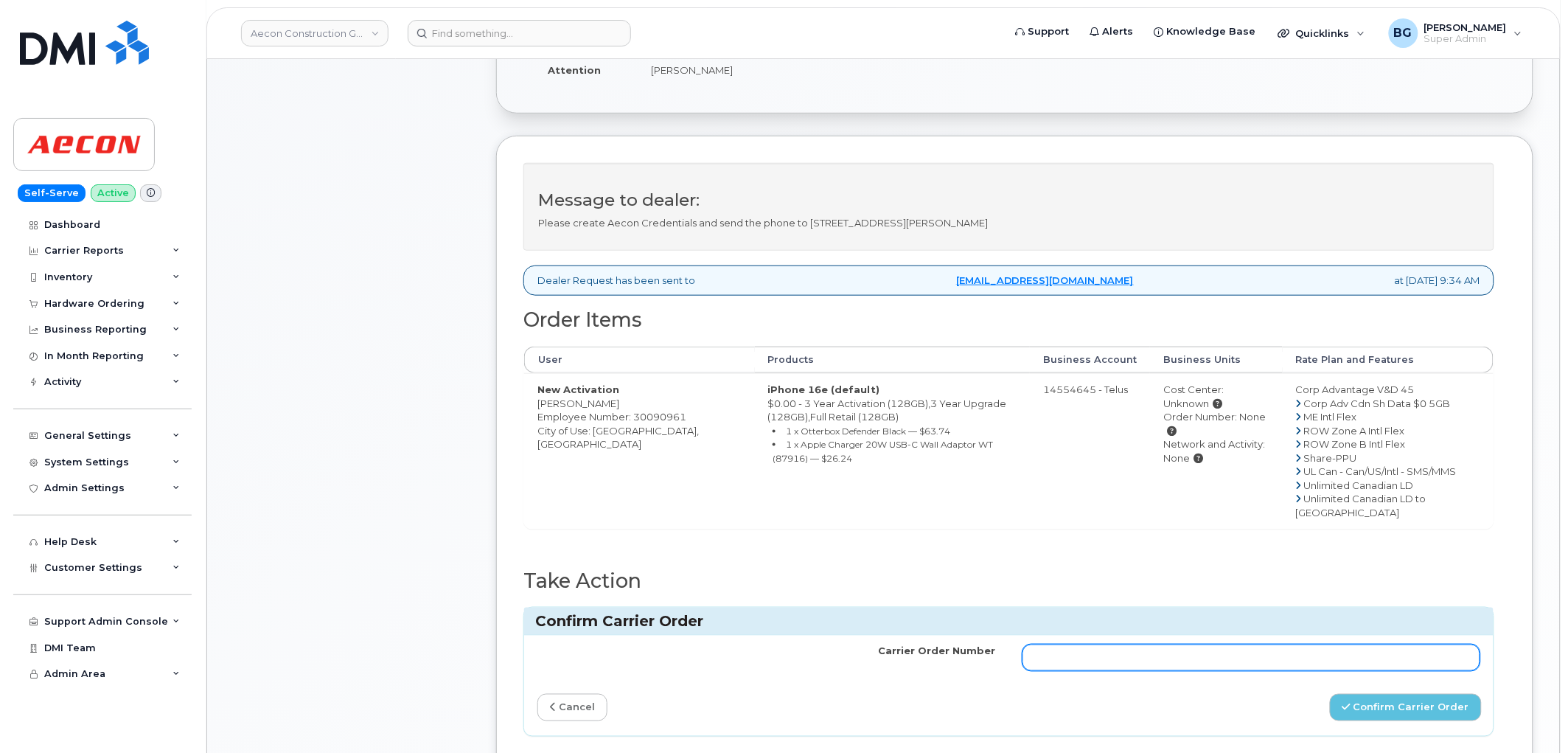
click at [1222, 671] on input "Carrier Order Number" at bounding box center [1252, 657] width 459 height 26
paste input "TL60018831"
type input "TL60018831"
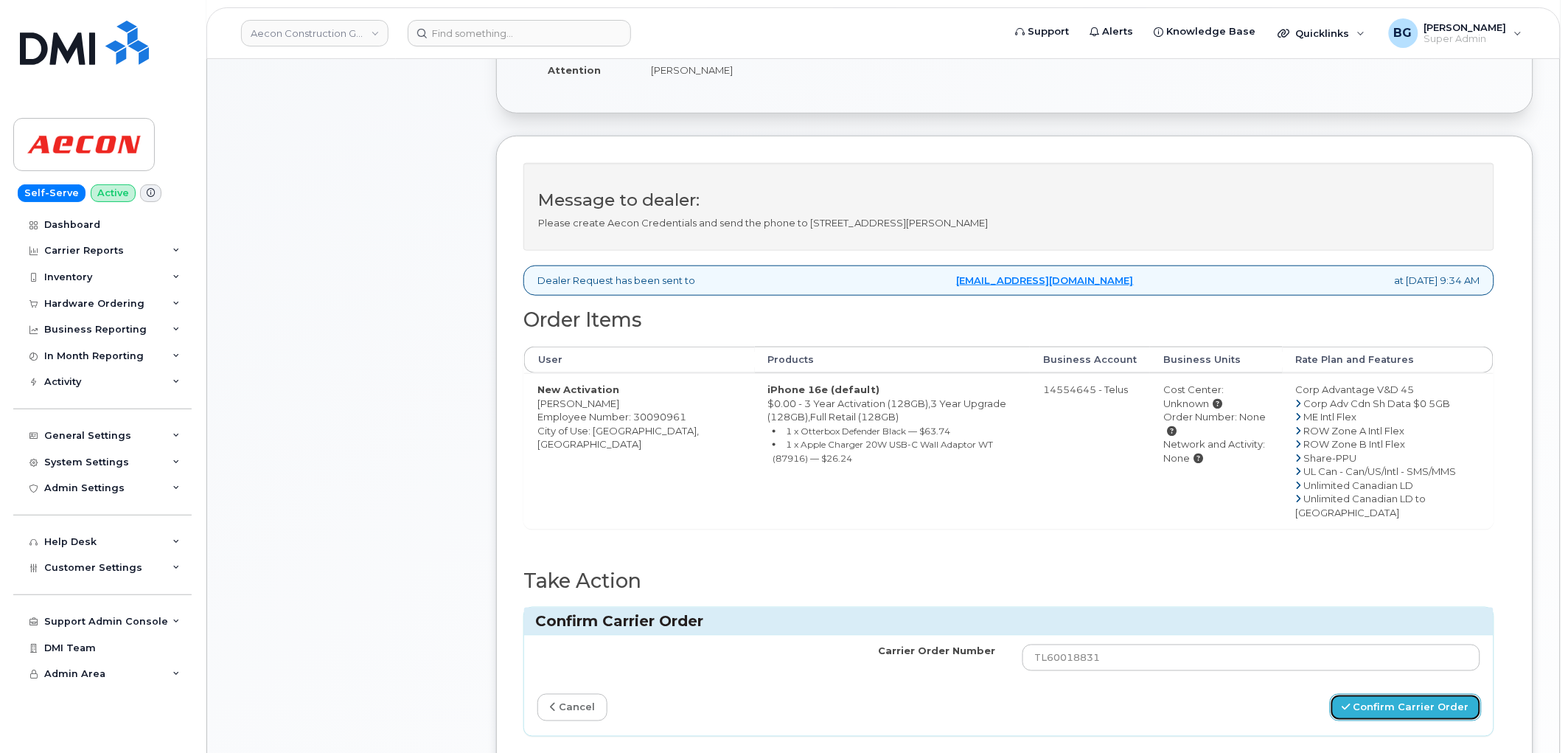
click at [1368, 715] on button "Confirm Carrier Order" at bounding box center [1405, 708] width 152 height 27
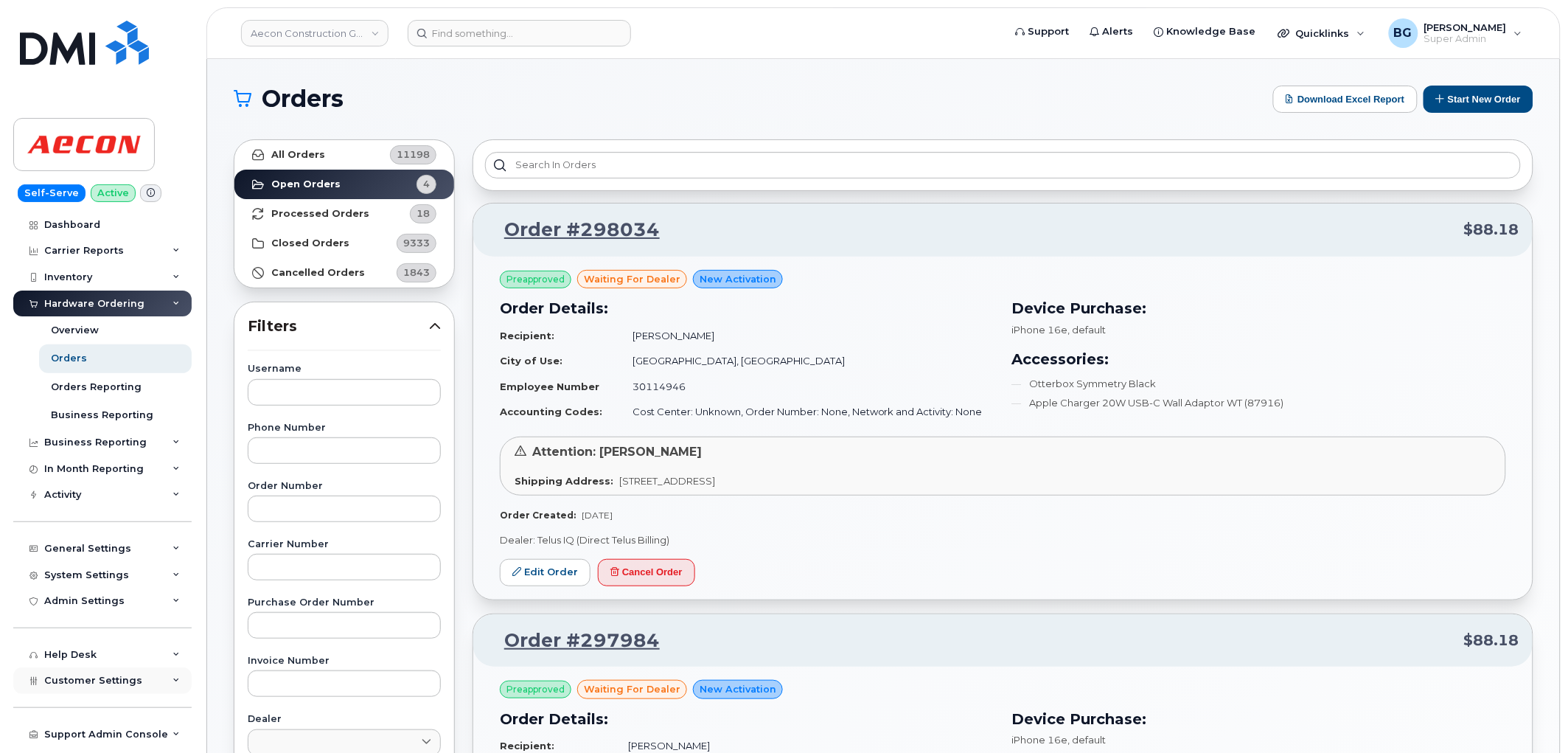
click at [108, 679] on span "Customer Settings" at bounding box center [93, 679] width 98 height 11
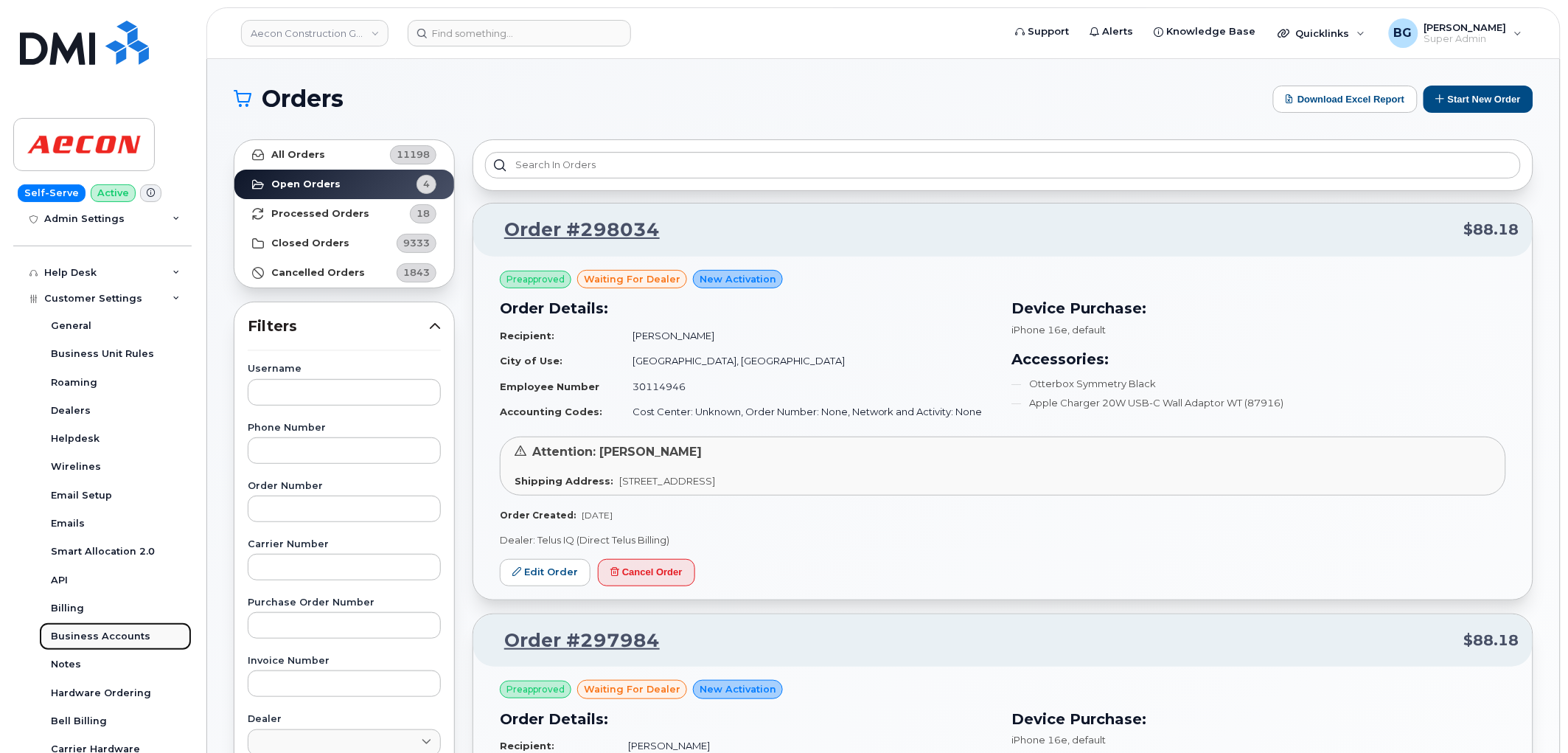
click at [91, 636] on div "Business Accounts" at bounding box center [101, 637] width 100 height 14
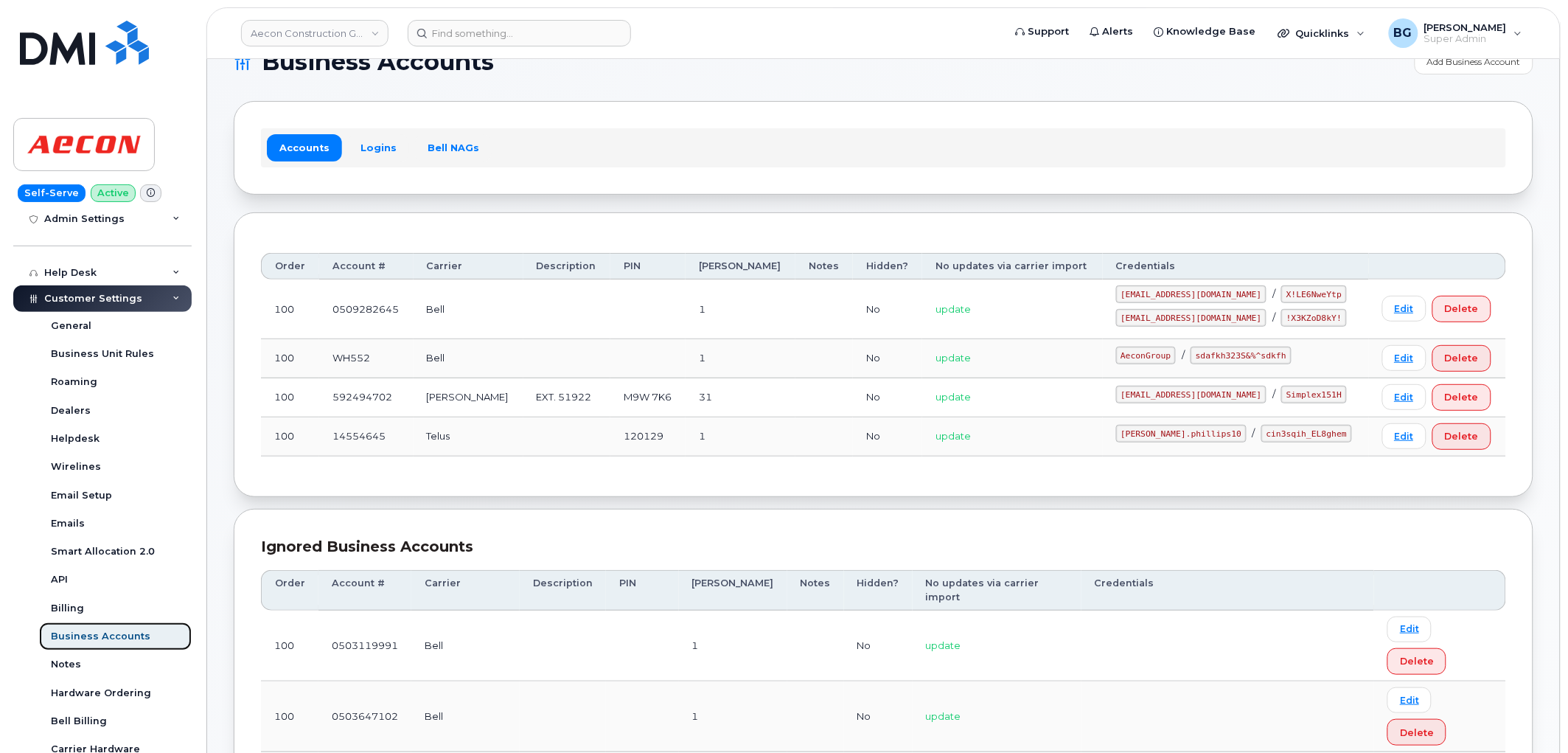
scroll to position [54, 0]
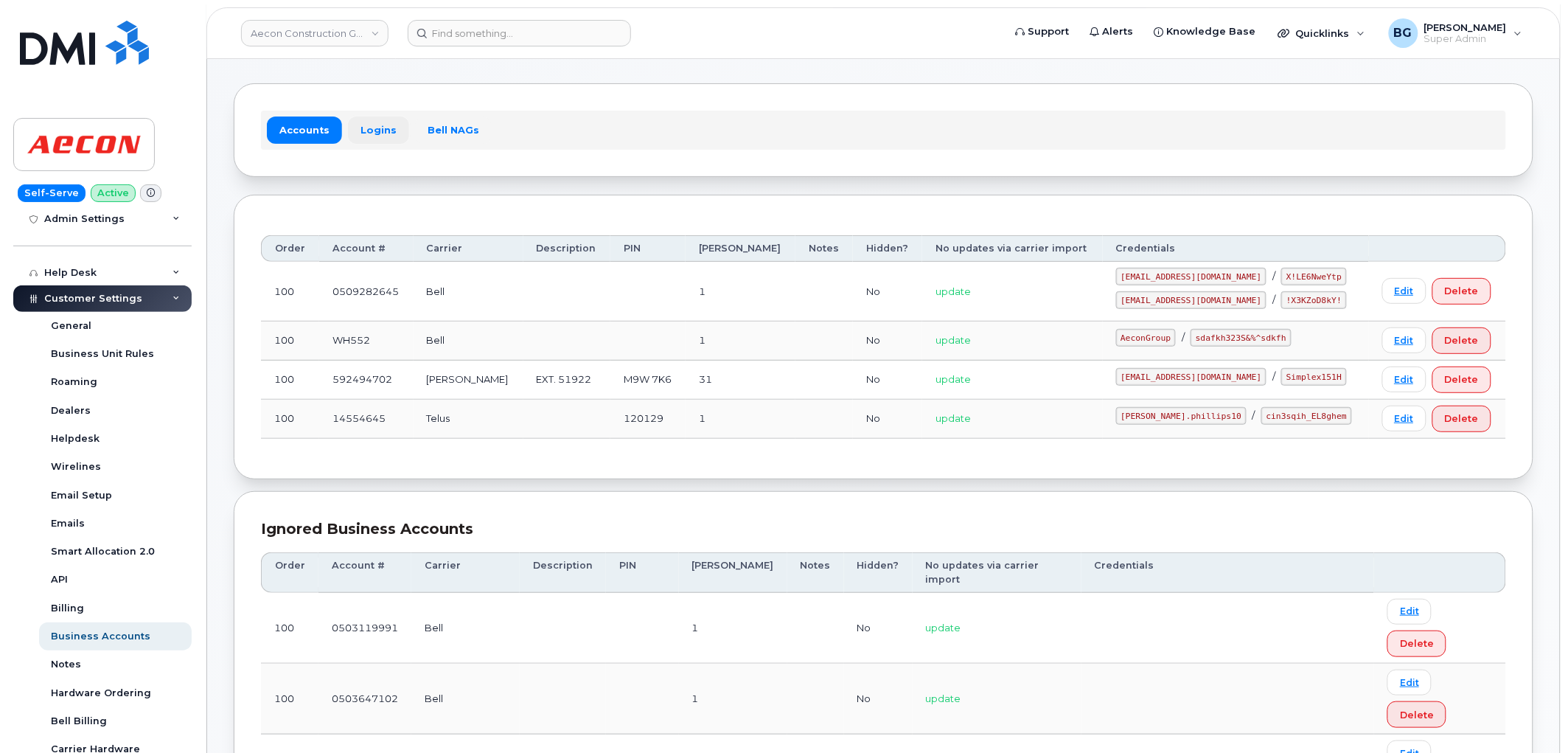
click at [370, 121] on link "Logins" at bounding box center [378, 129] width 61 height 26
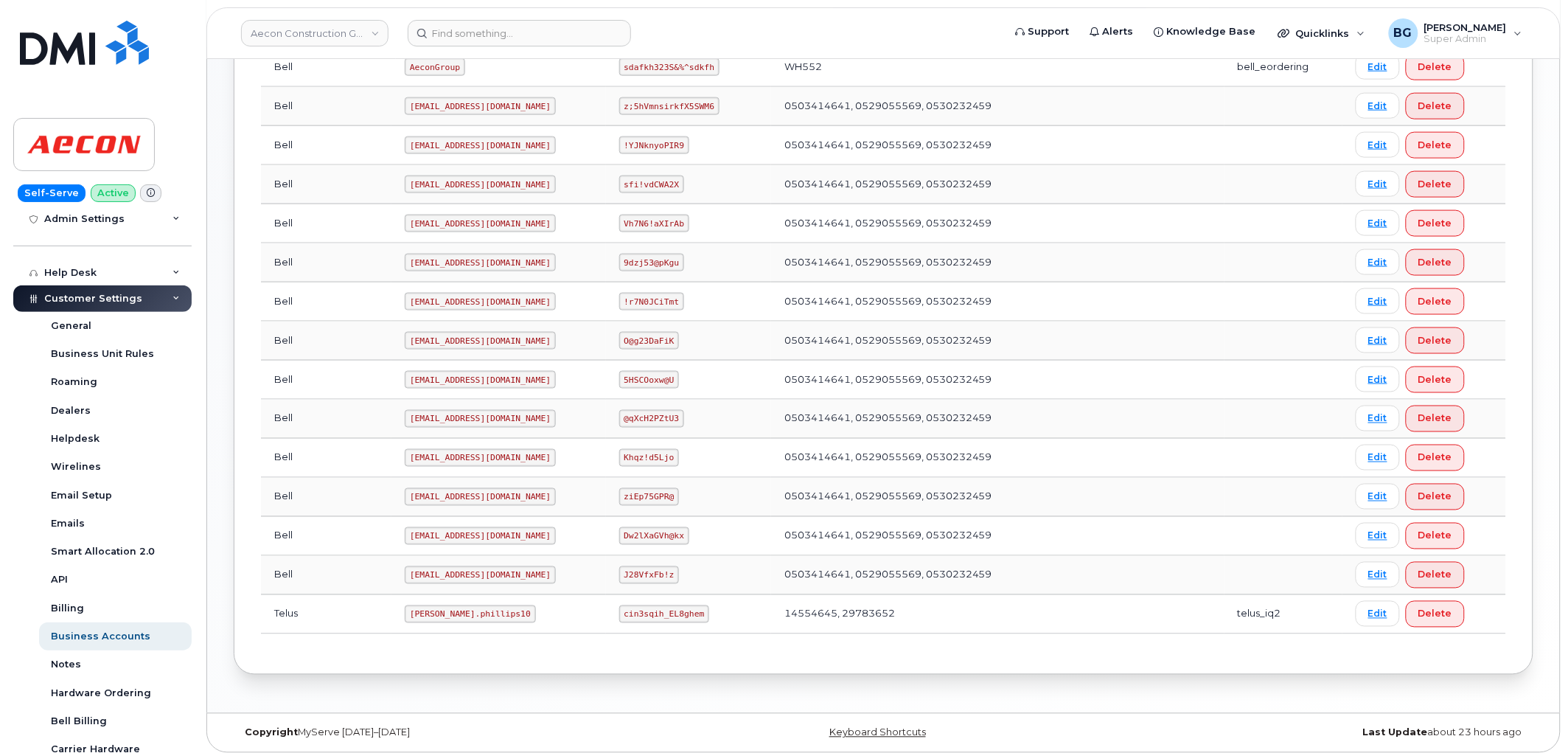
scroll to position [614, 0]
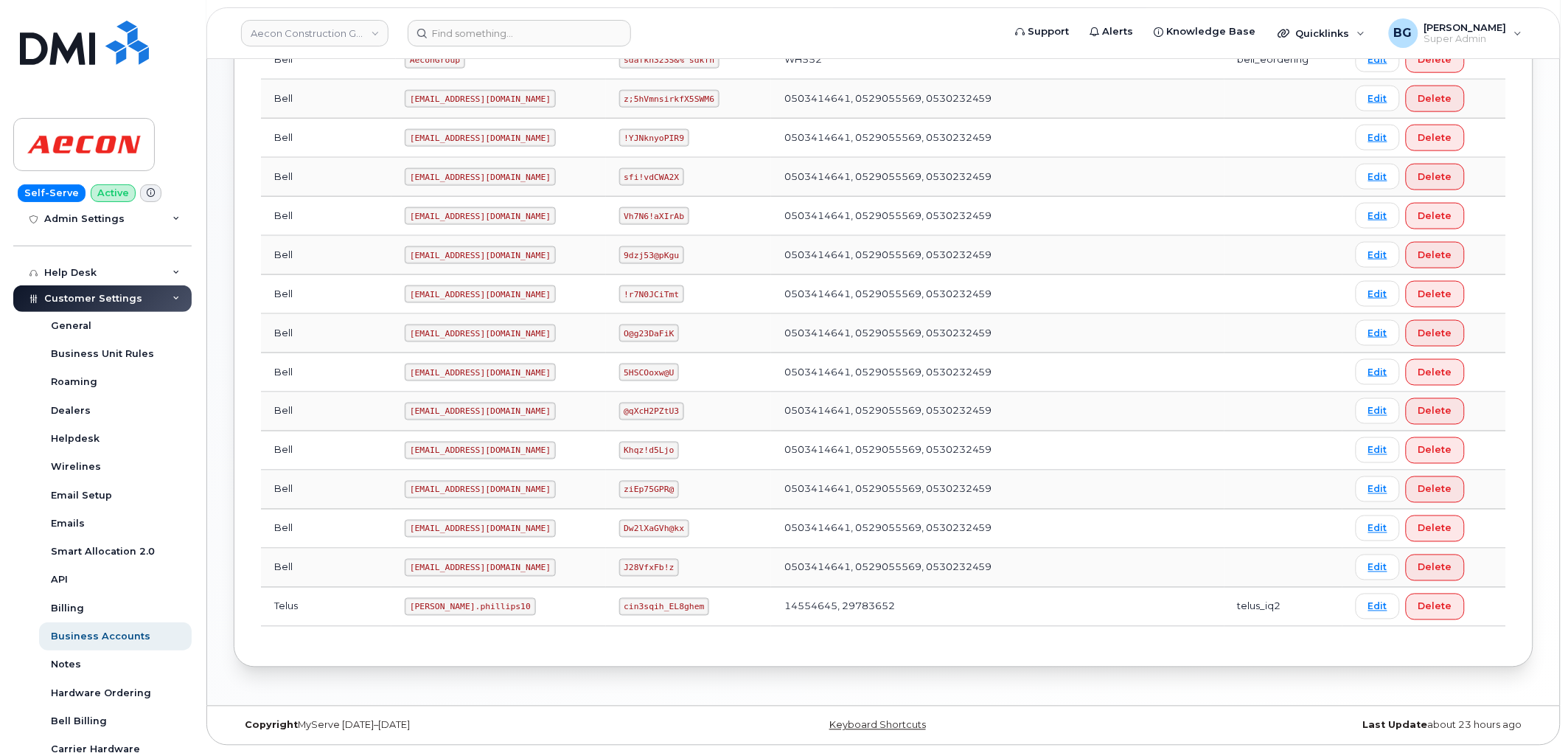
click at [405, 608] on code "Taylor.phillips10" at bounding box center [470, 607] width 132 height 17
drag, startPoint x: 365, startPoint y: 608, endPoint x: 437, endPoint y: 607, distance: 72.0
click at [437, 607] on code "Taylor.phillips10" at bounding box center [470, 607] width 132 height 17
copy code "Taylor.phillips10"
click at [626, 606] on code "cin3sqih_EL8ghem" at bounding box center [665, 607] width 91 height 17
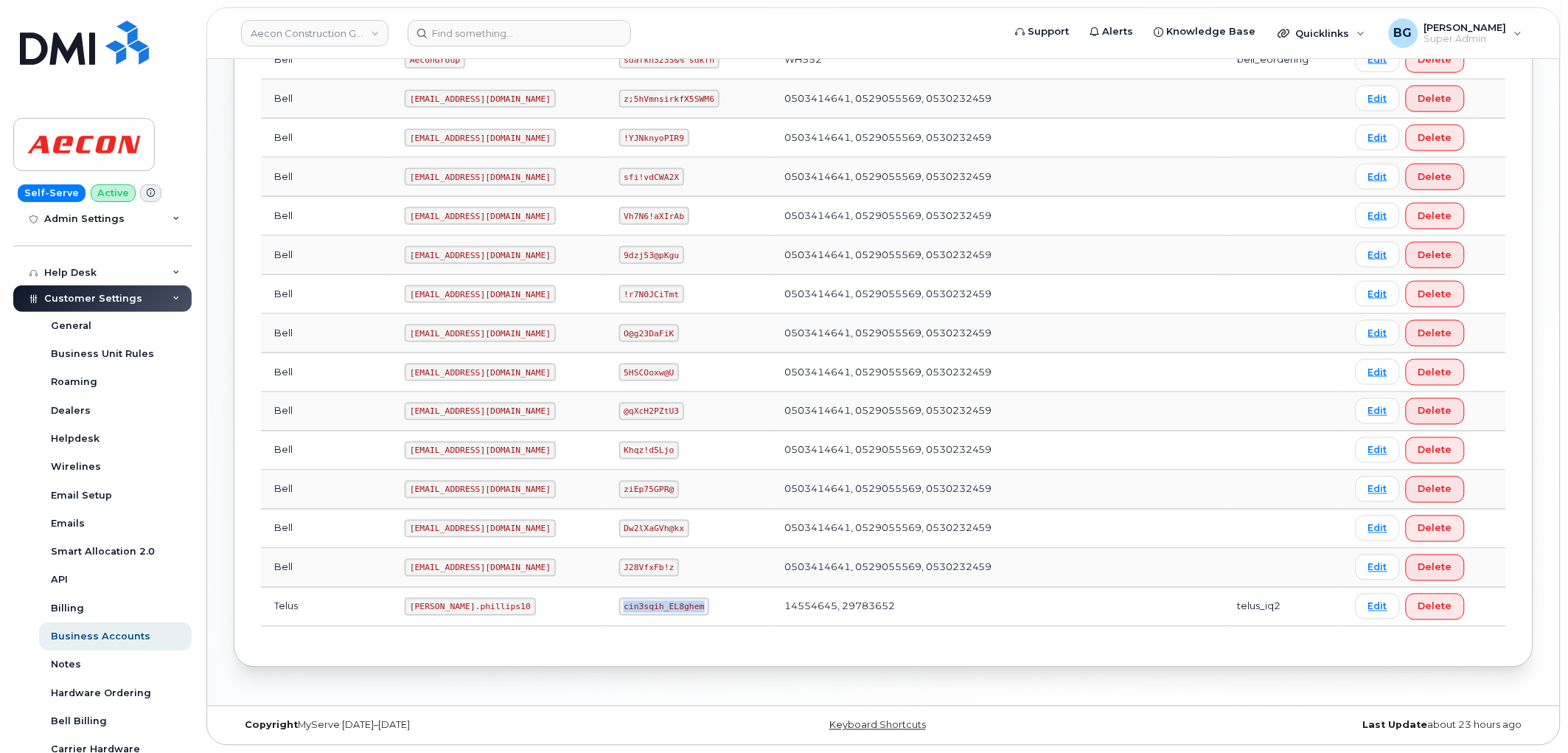
drag, startPoint x: 626, startPoint y: 606, endPoint x: 667, endPoint y: 607, distance: 41.0
click at [667, 607] on code "cin3sqih_EL8ghem" at bounding box center [665, 607] width 91 height 17
copy code "cin3sqih_EL8ghem"
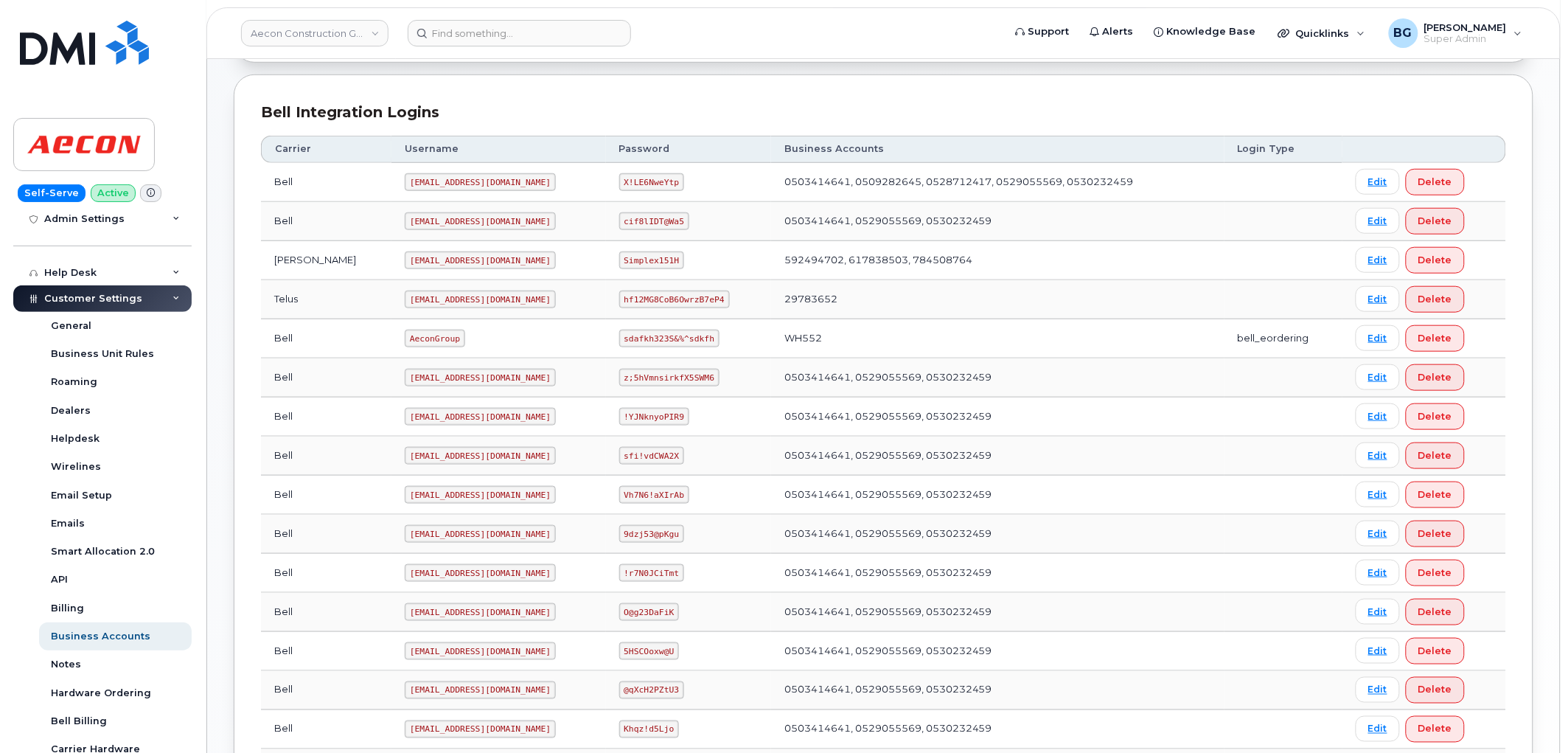
scroll to position [286, 0]
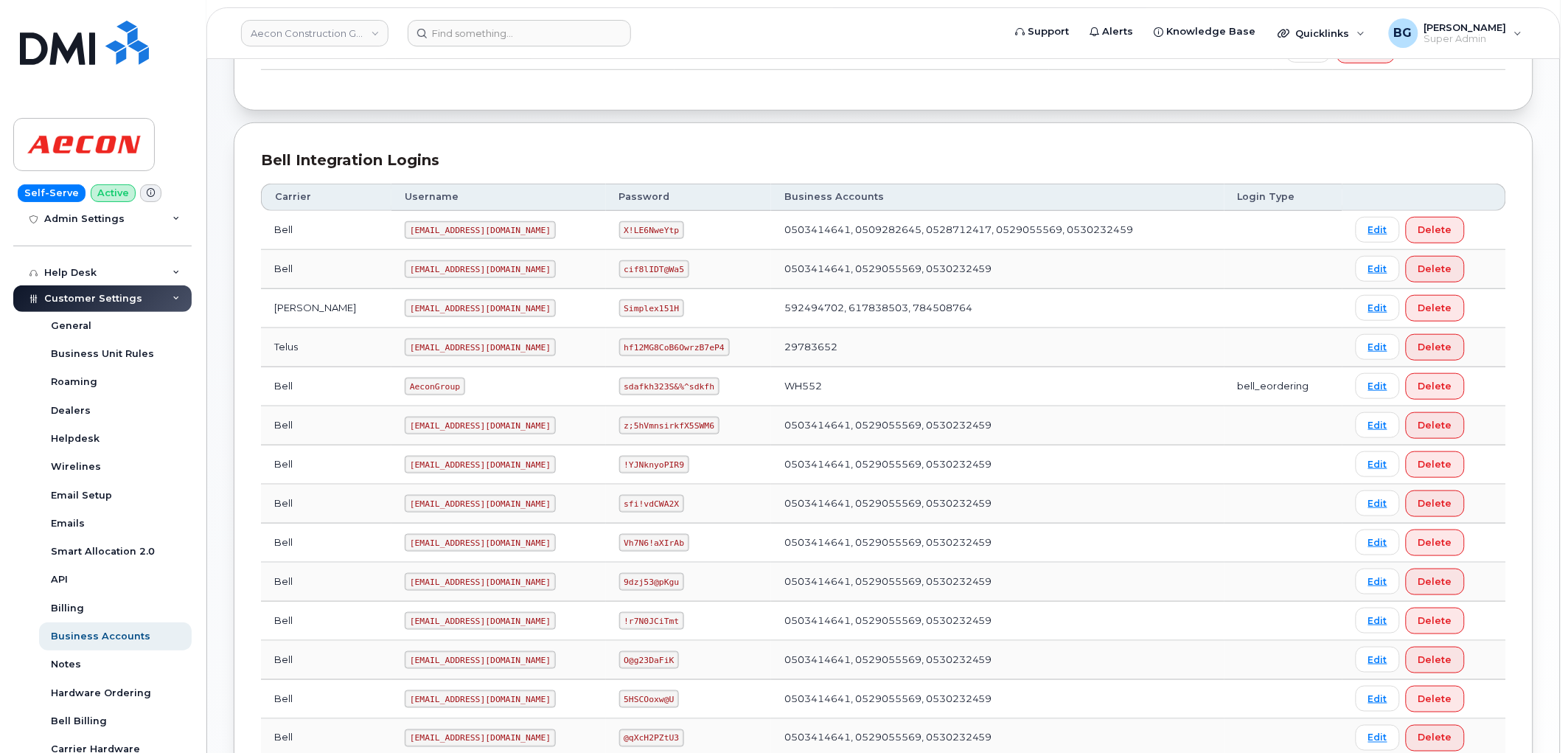
click at [405, 386] on code "AeconGroup" at bounding box center [435, 386] width 60 height 17
copy code "AeconGroup"
click at [619, 388] on code "sdafkh323S&%^sdkfh" at bounding box center [670, 386] width 101 height 17
drag, startPoint x: 609, startPoint y: 388, endPoint x: 671, endPoint y: 388, distance: 62.0
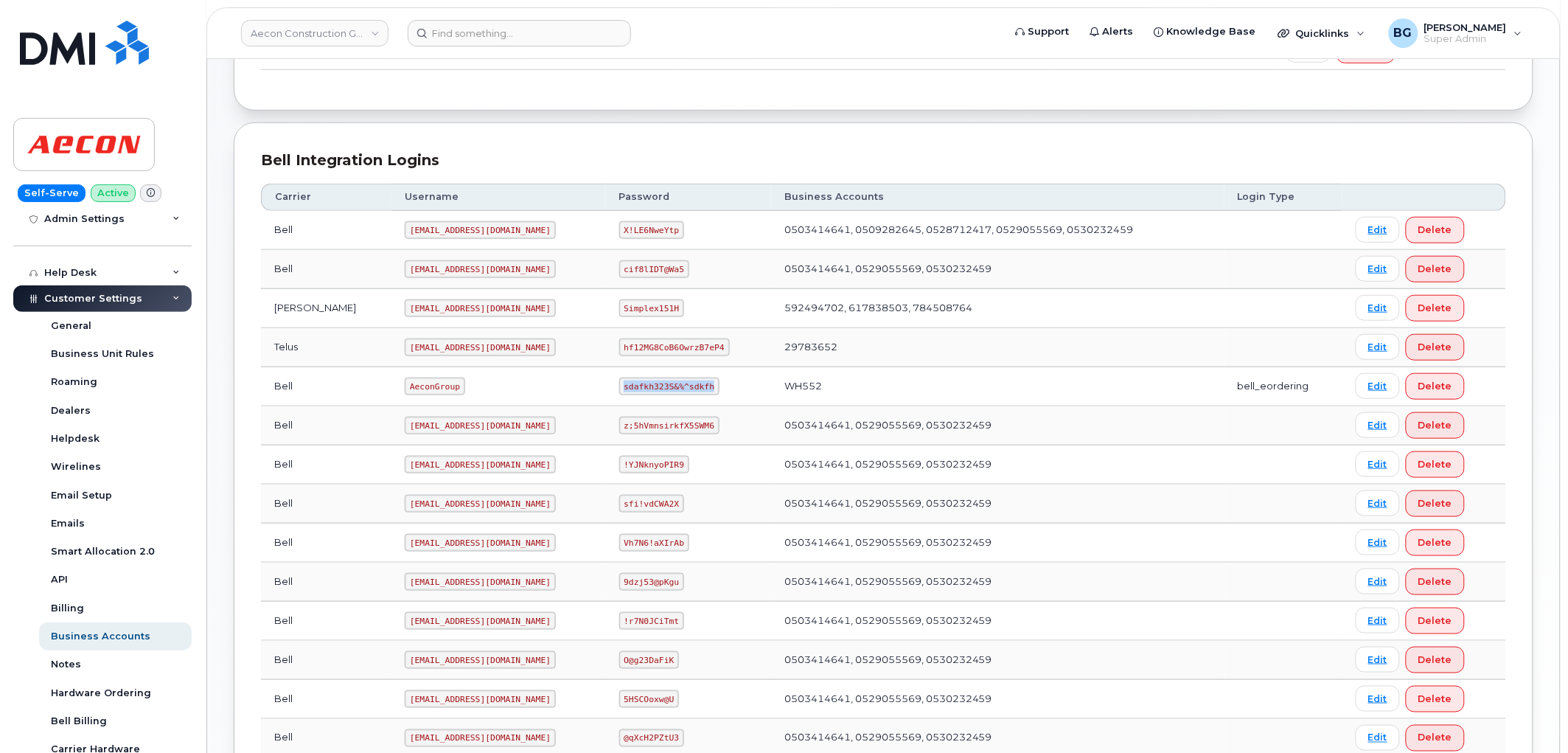
click at [671, 388] on code "sdafkh323S&%^sdkfh" at bounding box center [670, 386] width 101 height 17
copy code "sdafkh323S&%^sdkfh"
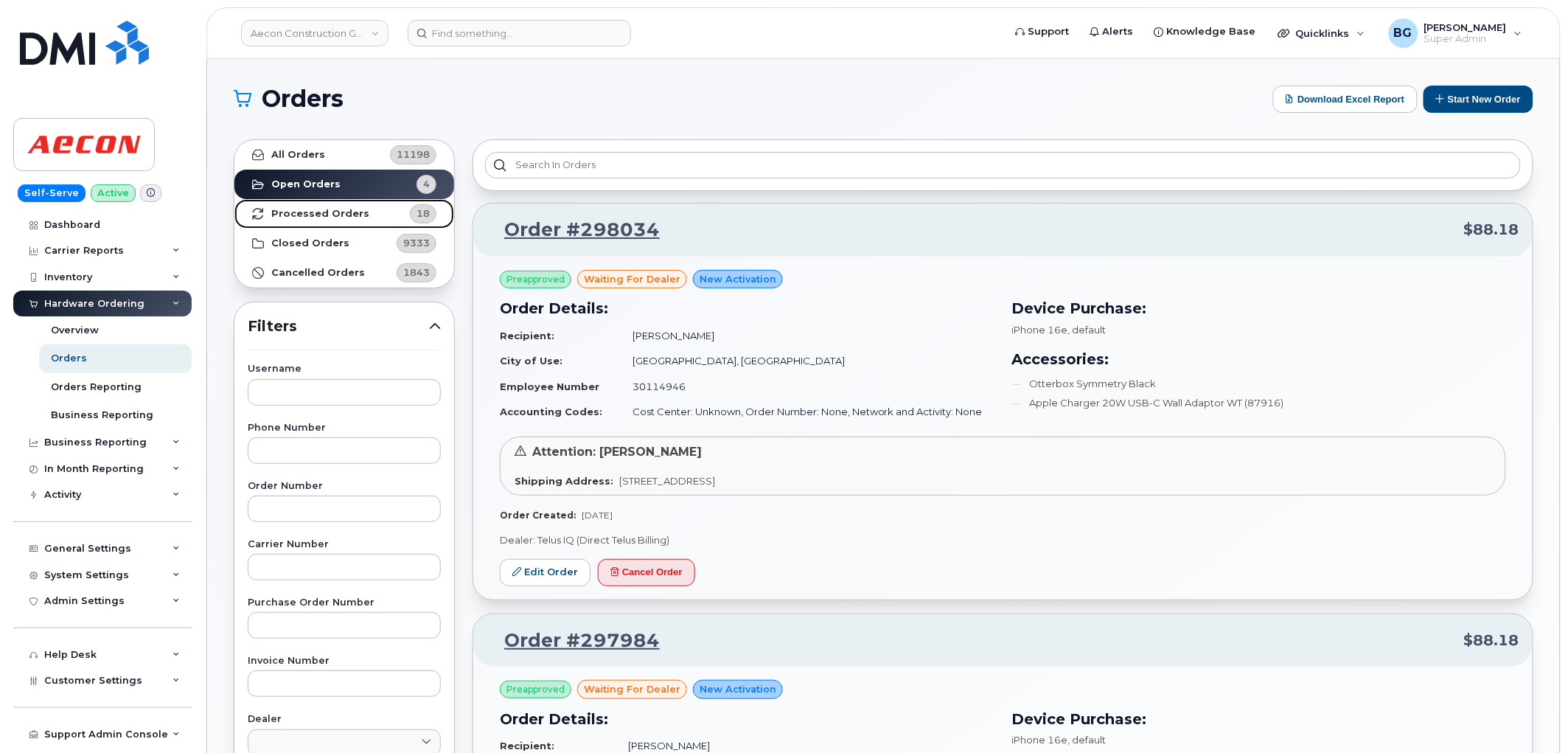
click at [296, 212] on strong "Processed Orders" at bounding box center [319, 214] width 98 height 12
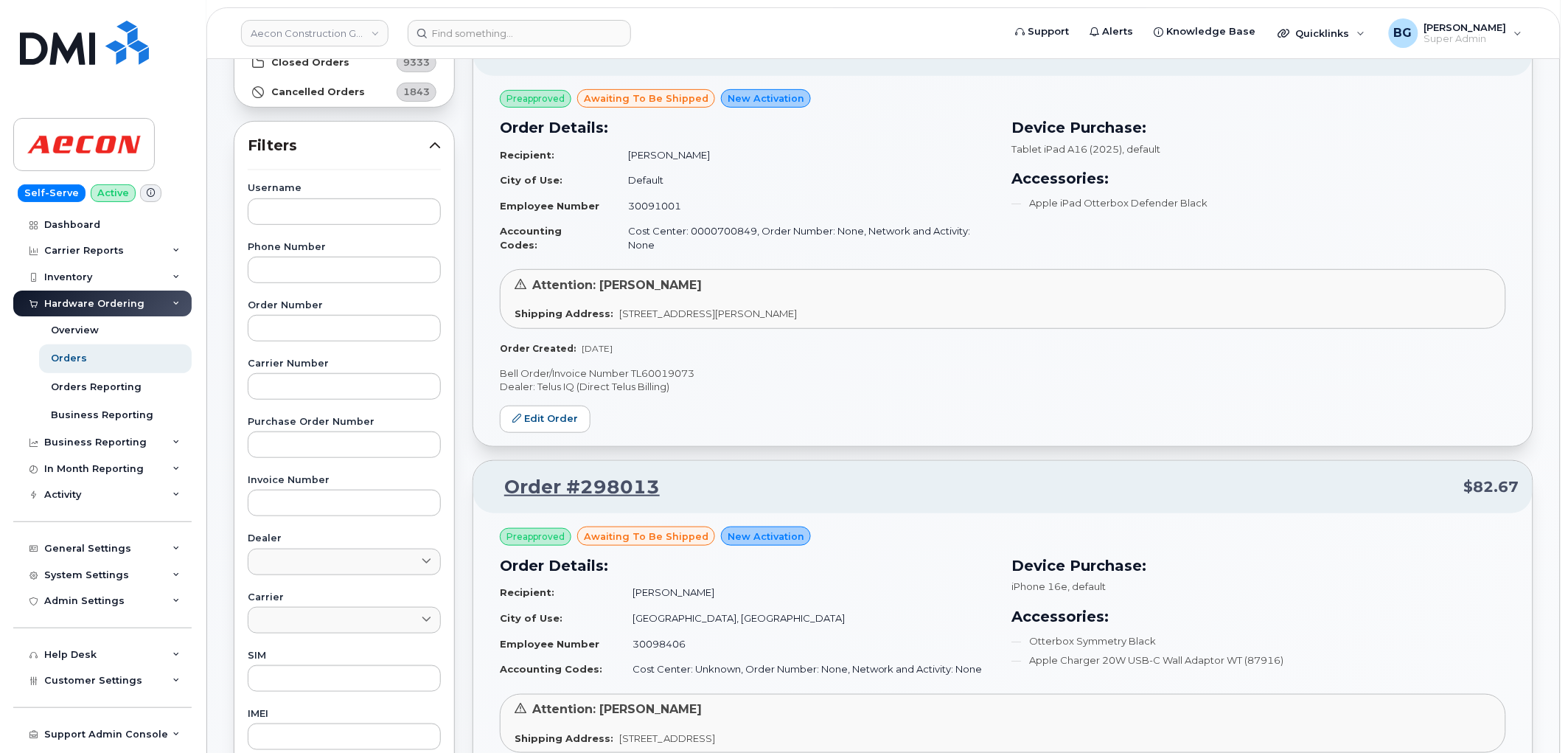
scroll to position [2952, 0]
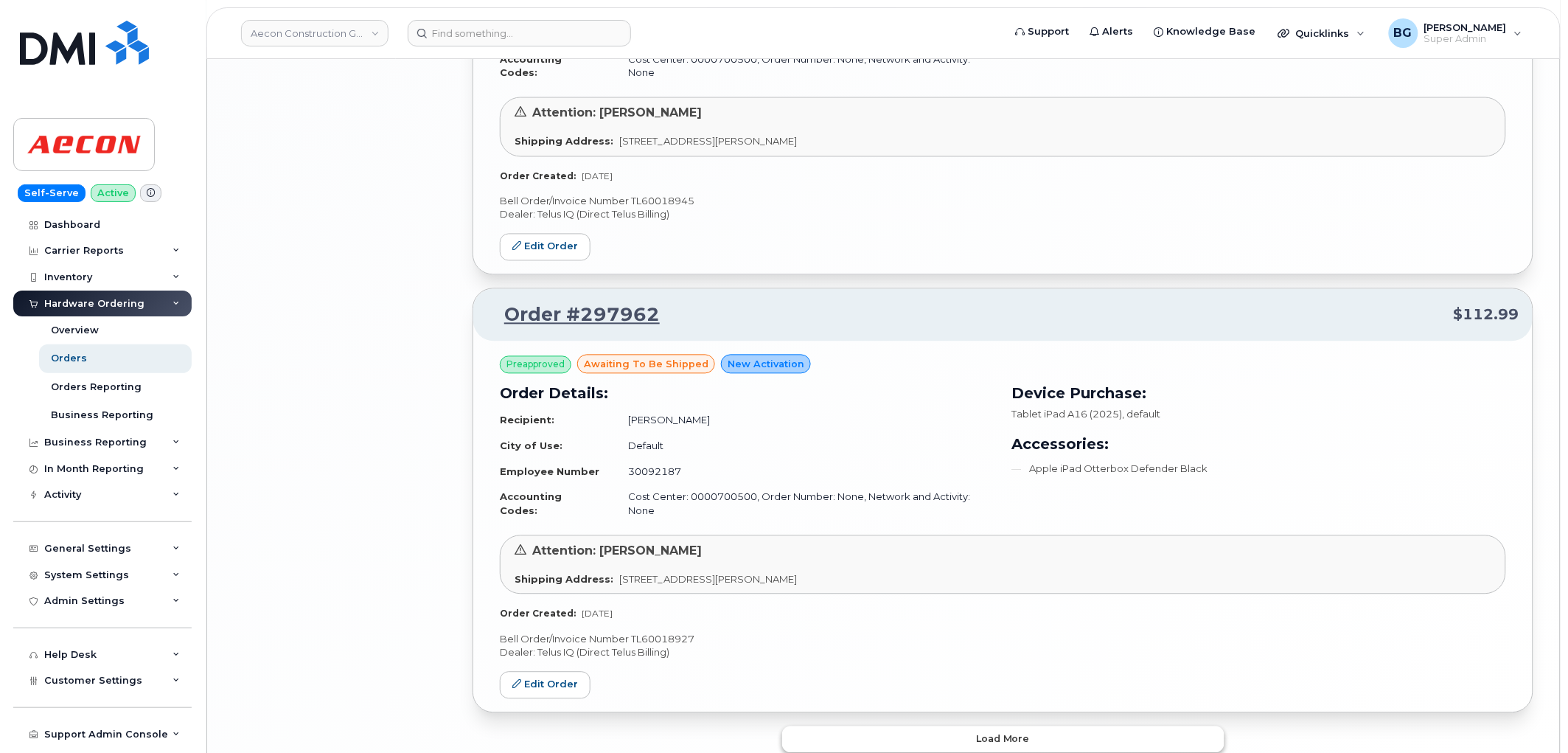
click at [992, 732] on span "Load more" at bounding box center [1004, 738] width 54 height 14
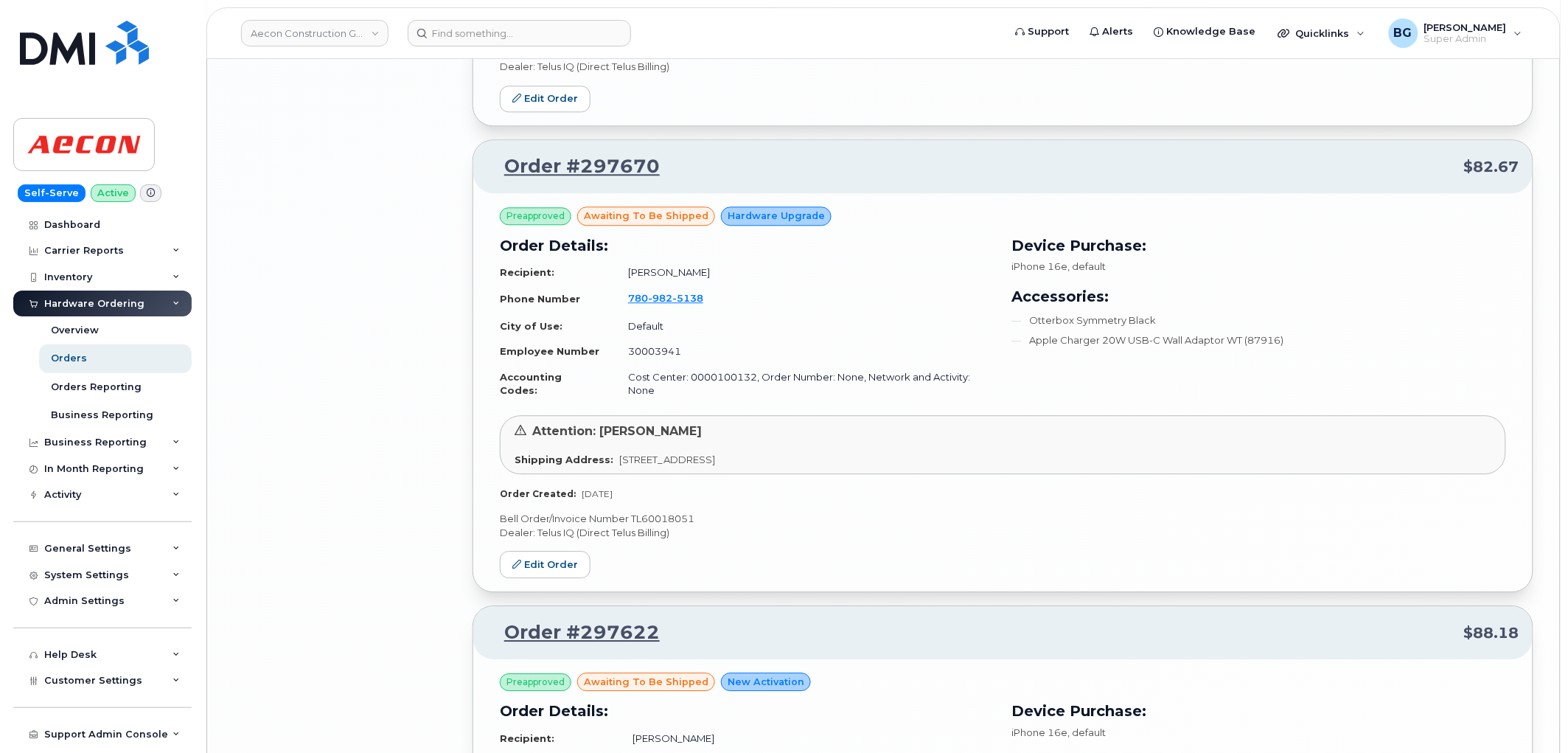
scroll to position [6431, 0]
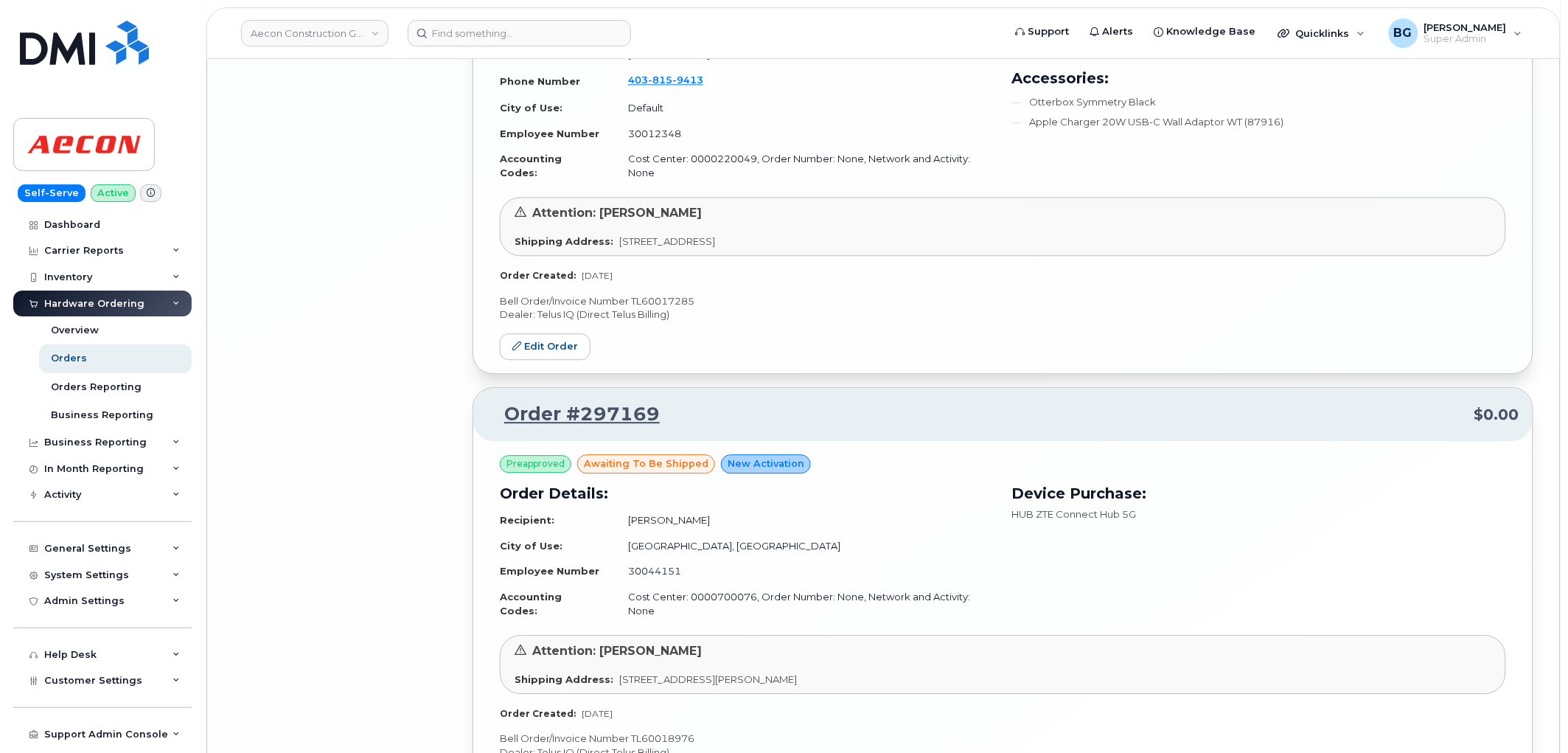
click at [668, 732] on p "Bell Order/Invoice Number TL60018976" at bounding box center [1003, 738] width 1007 height 14
copy p "TL60018976"
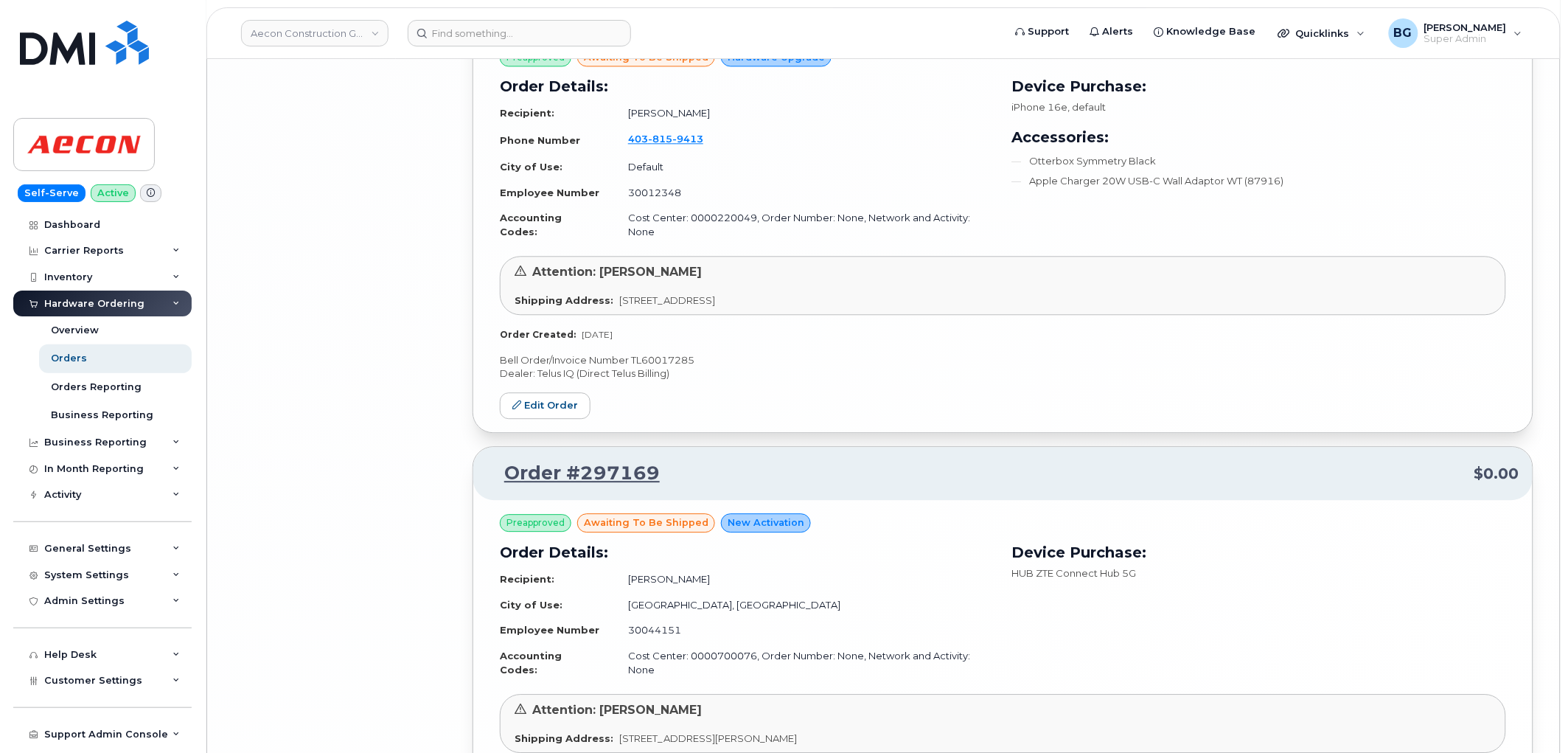
scroll to position [6947, 0]
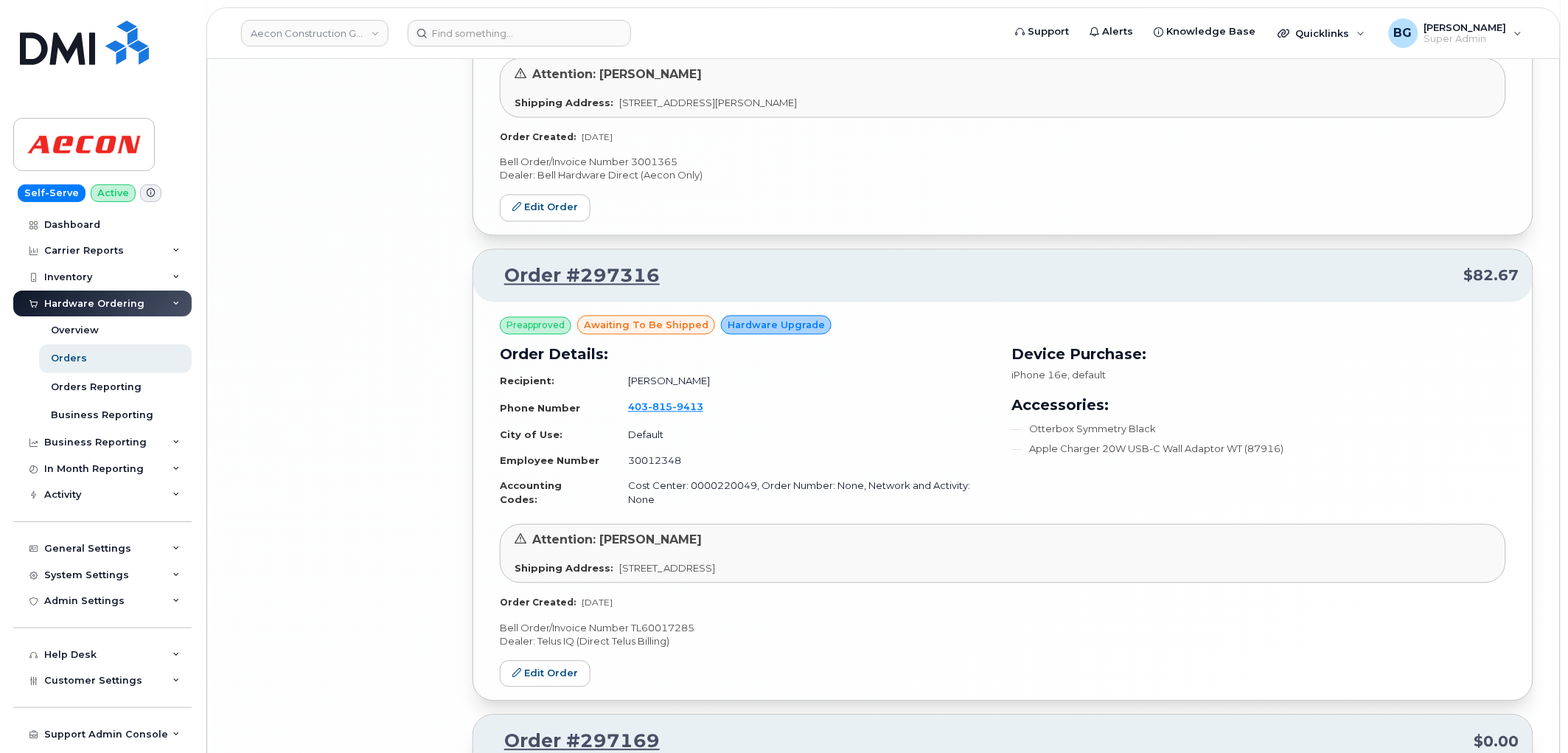
click at [662, 621] on p "Bell Order/Invoice Number TL60017285" at bounding box center [1003, 628] width 1007 height 14
copy p "TL60017285"
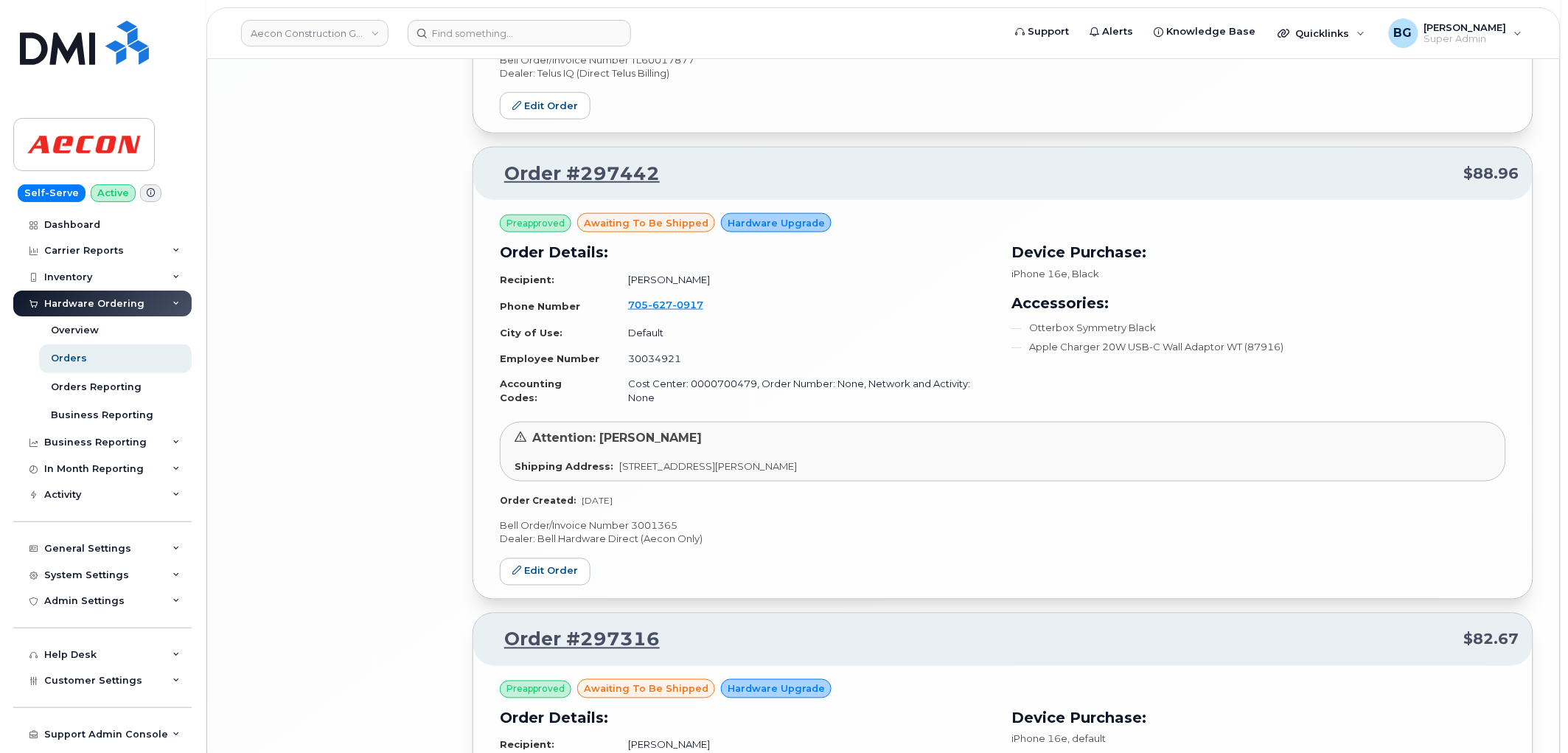
scroll to position [6564, 0]
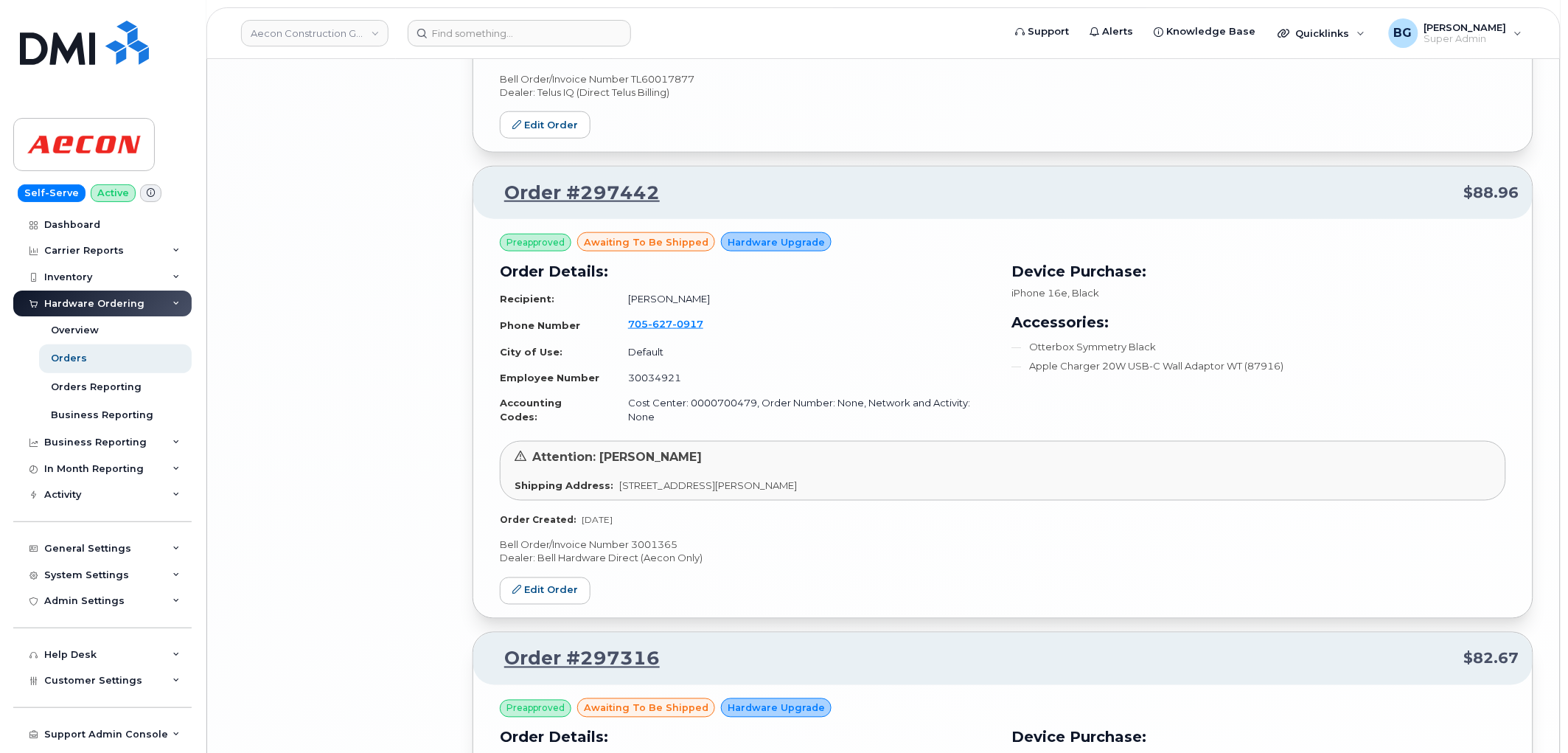
click at [647, 538] on p "Bell Order/Invoice Number 3001365" at bounding box center [1003, 545] width 1007 height 14
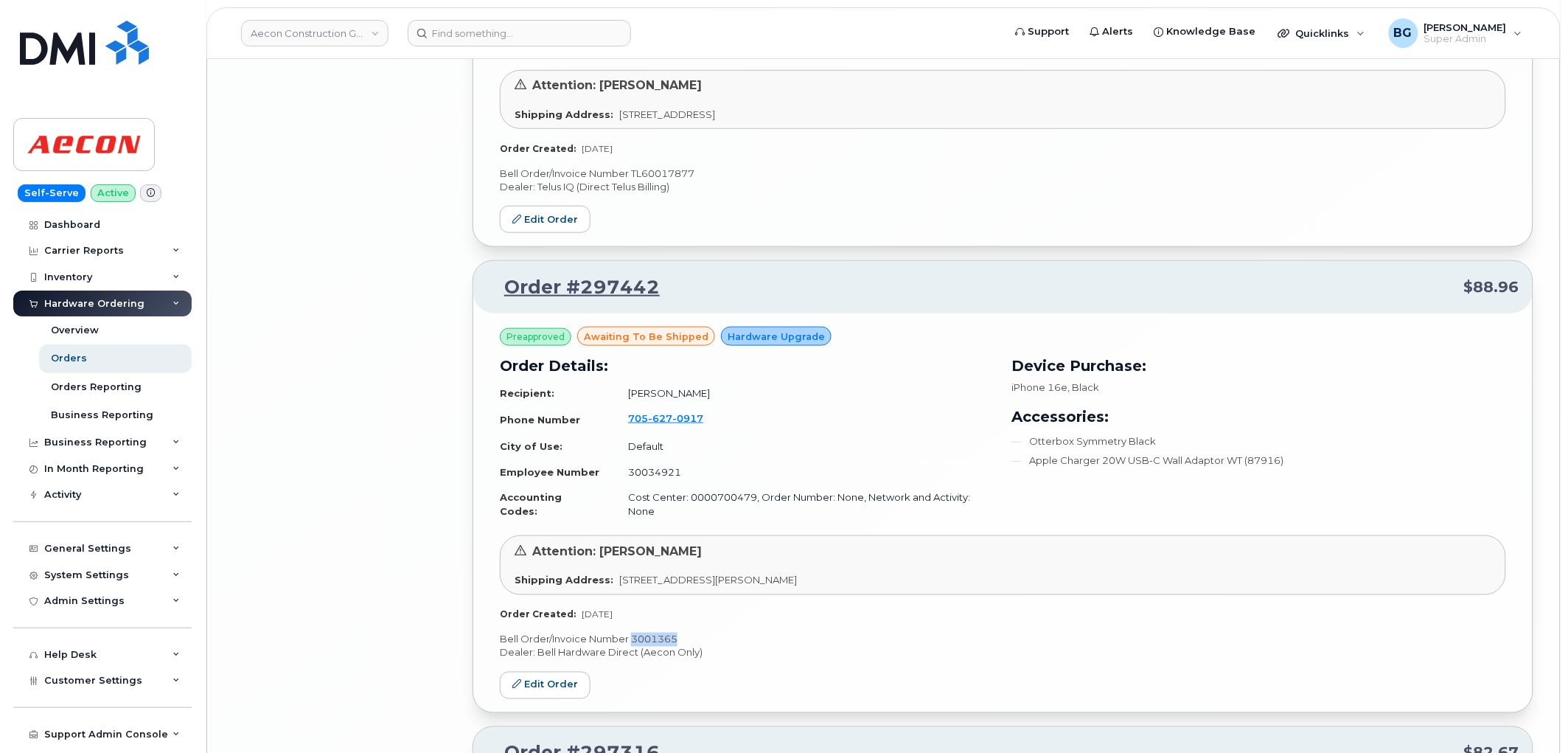
scroll to position [6237, 0]
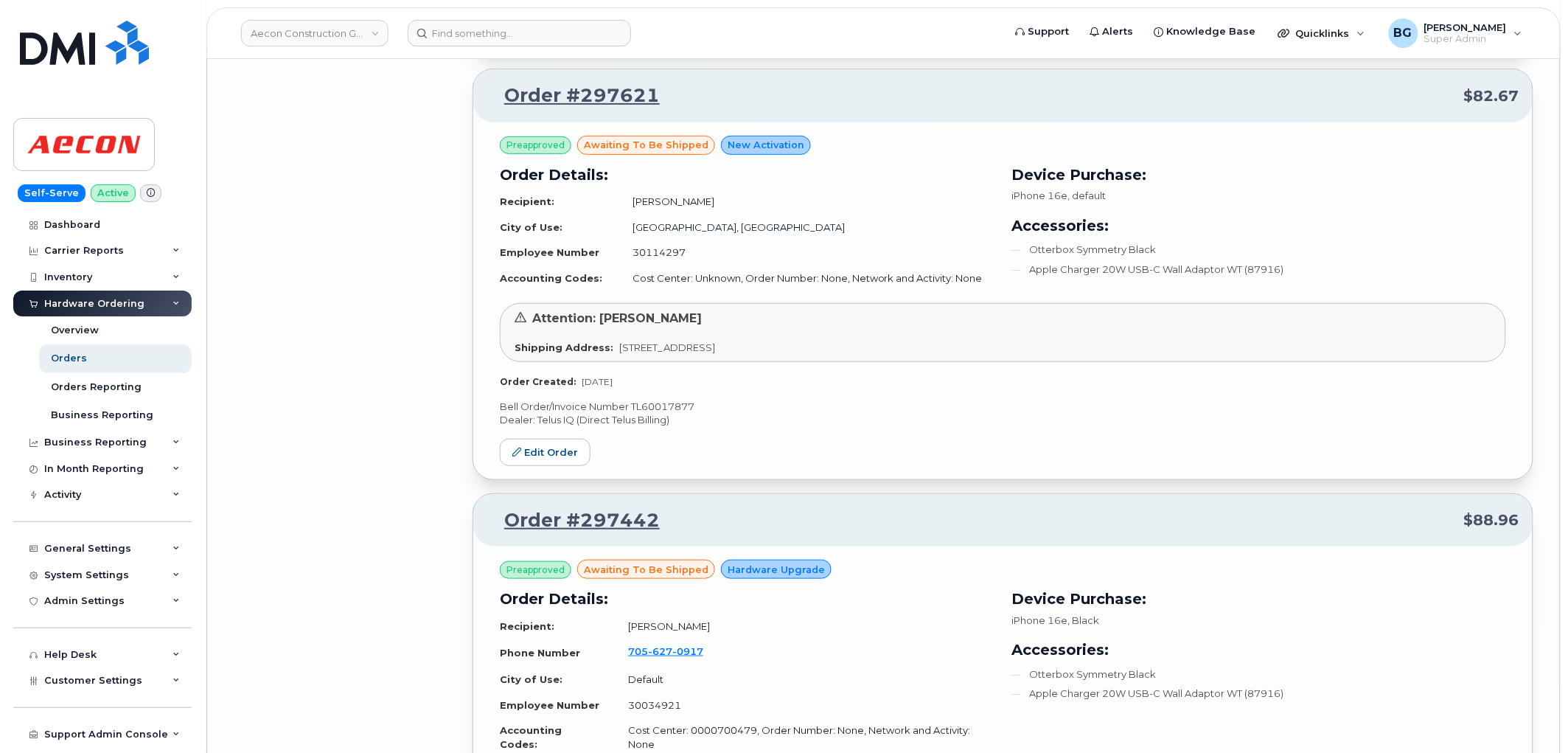
click at [662, 400] on p "Bell Order/Invoice Number TL60017877" at bounding box center [1003, 407] width 1007 height 14
copy p "TL60017877"
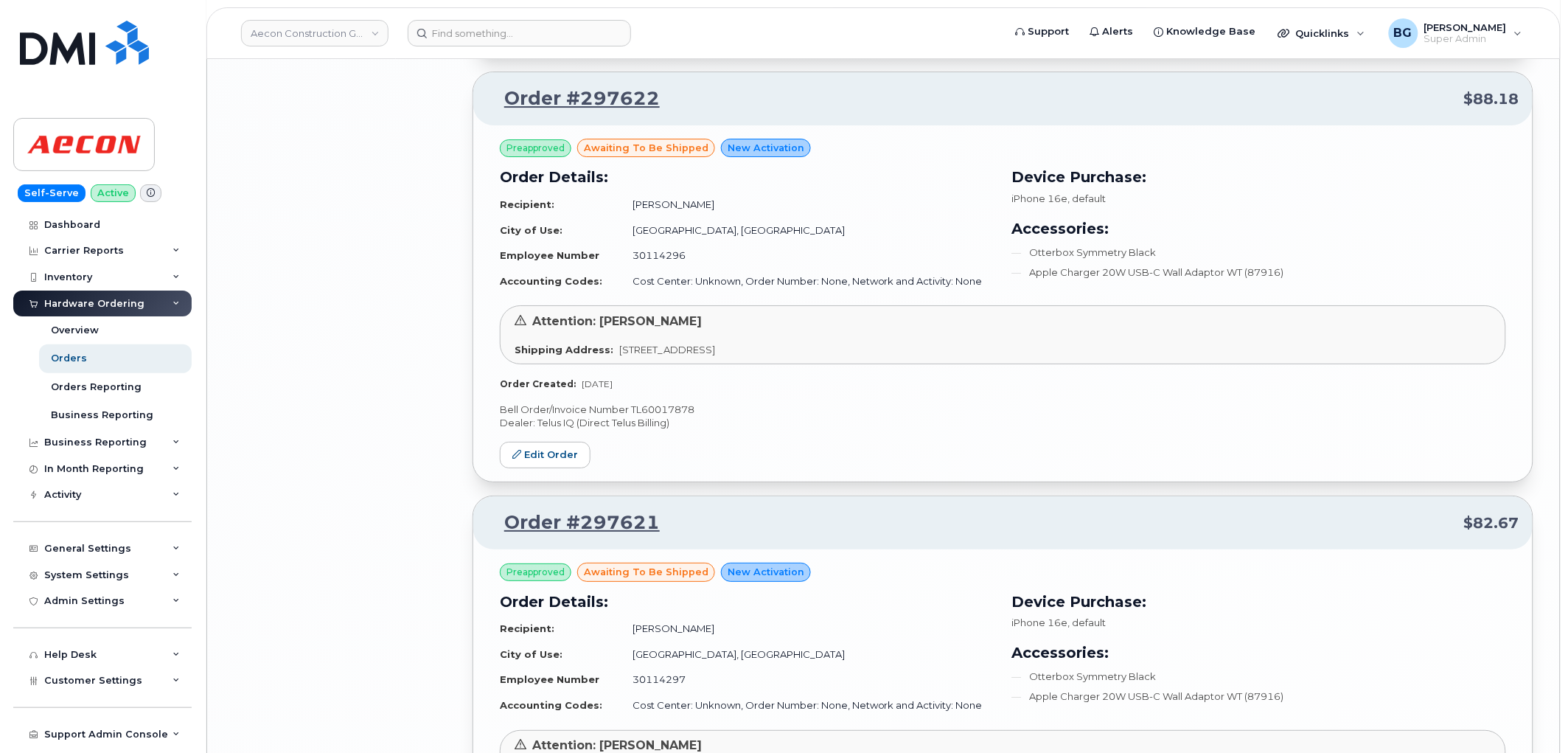
scroll to position [5799, 0]
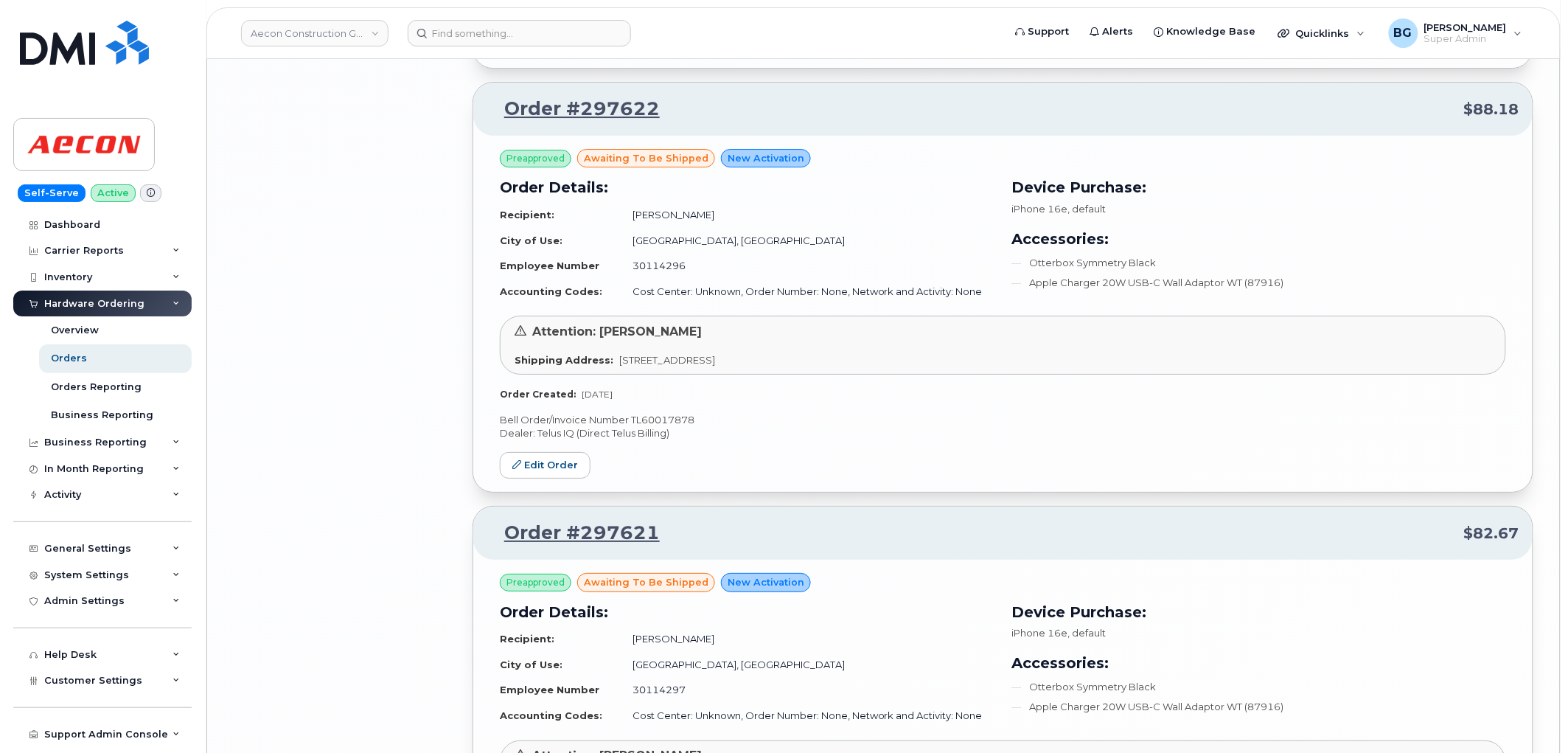
click at [665, 413] on p "Bell Order/Invoice Number TL60017878" at bounding box center [1003, 420] width 1007 height 14
copy p "TL60017878"
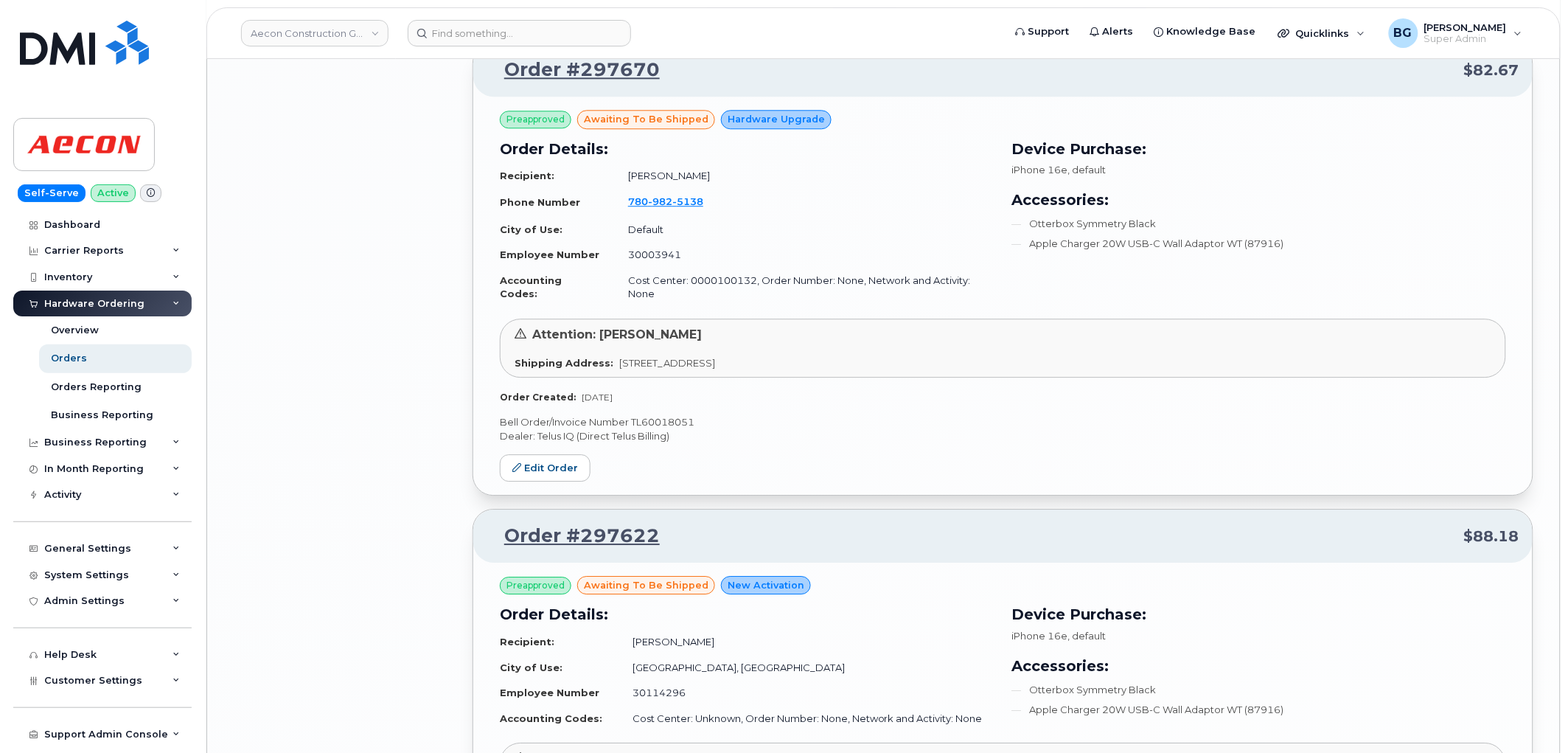
scroll to position [5364, 0]
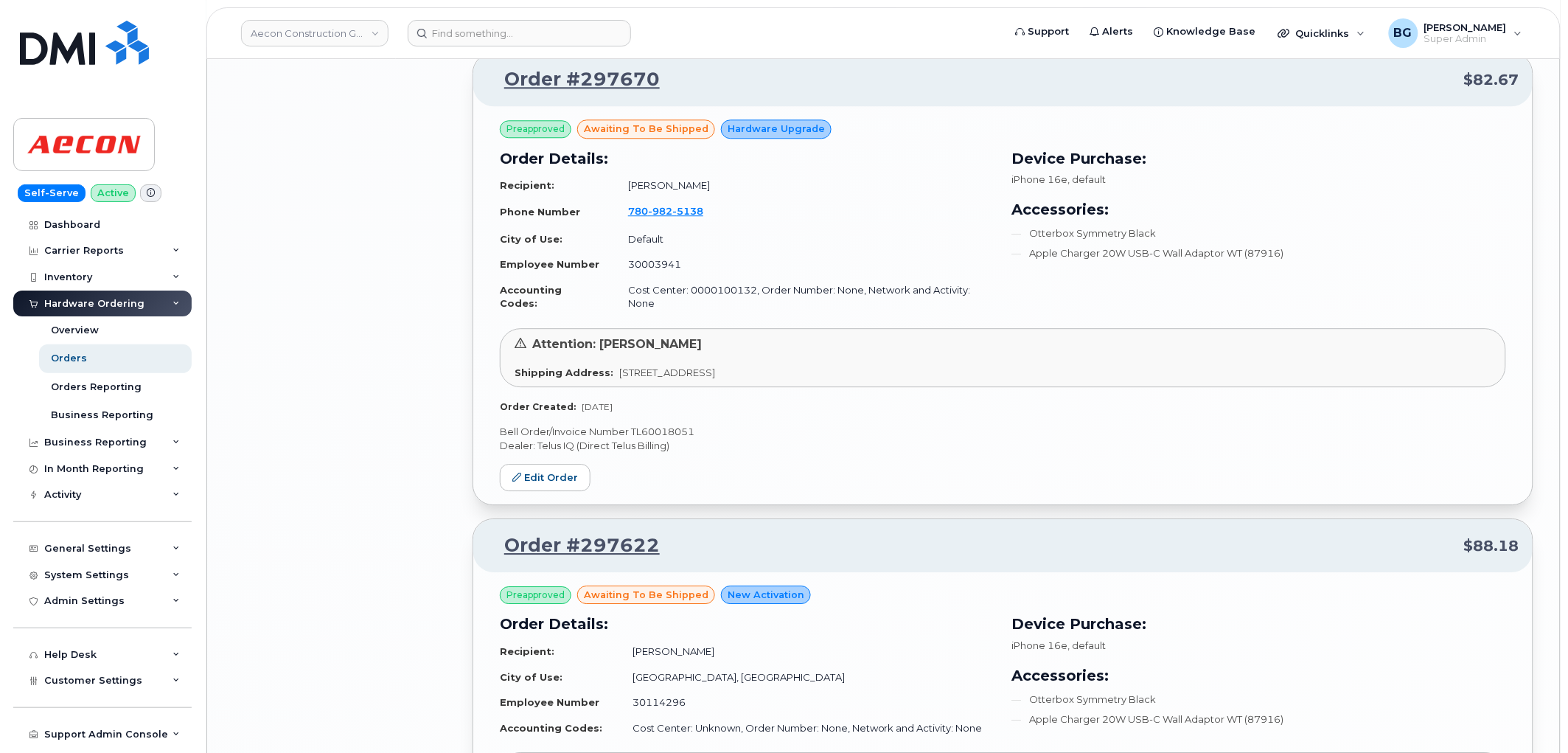
click at [664, 425] on p "Bell Order/Invoice Number TL60018051" at bounding box center [1003, 432] width 1007 height 14
copy p "TL60018051"
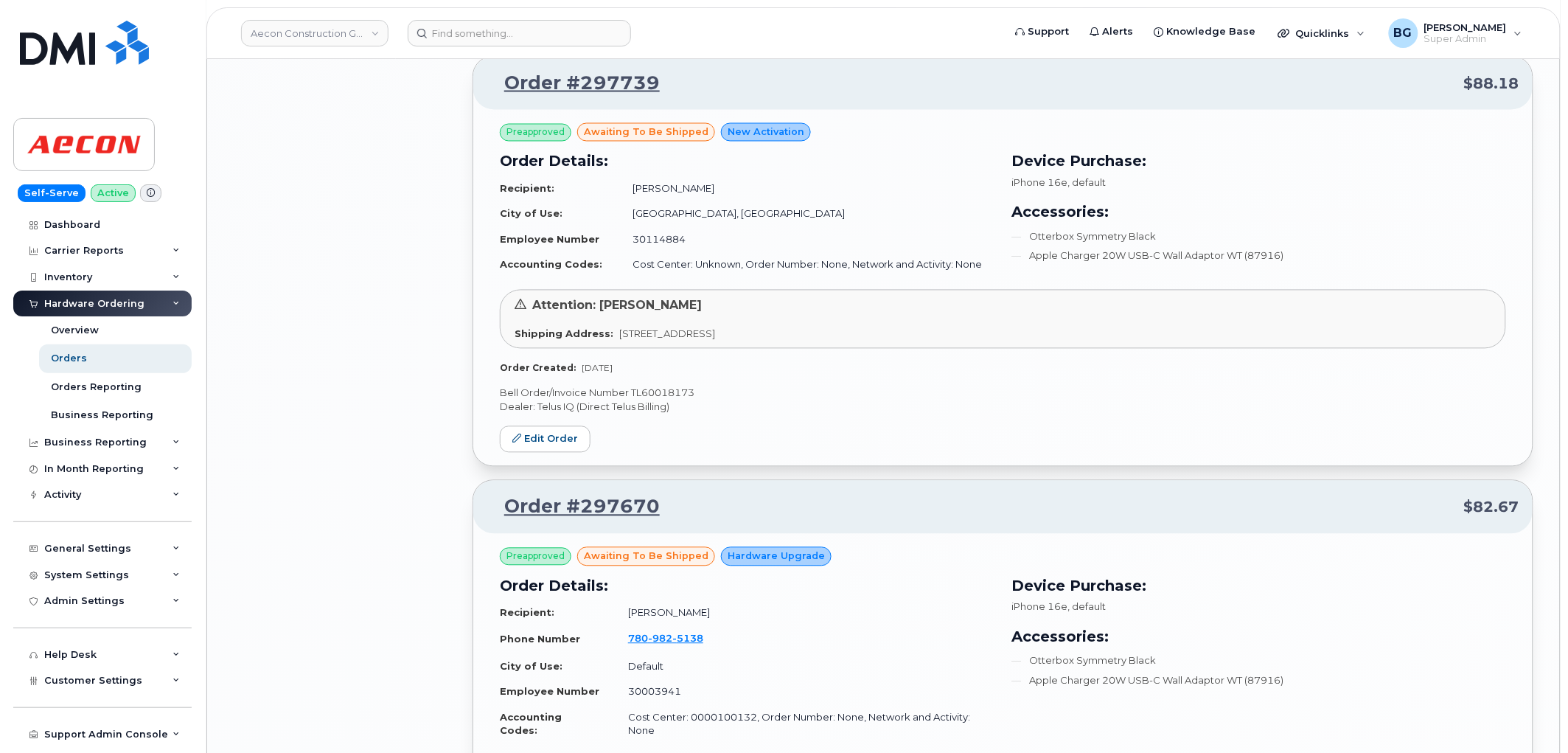
scroll to position [4926, 0]
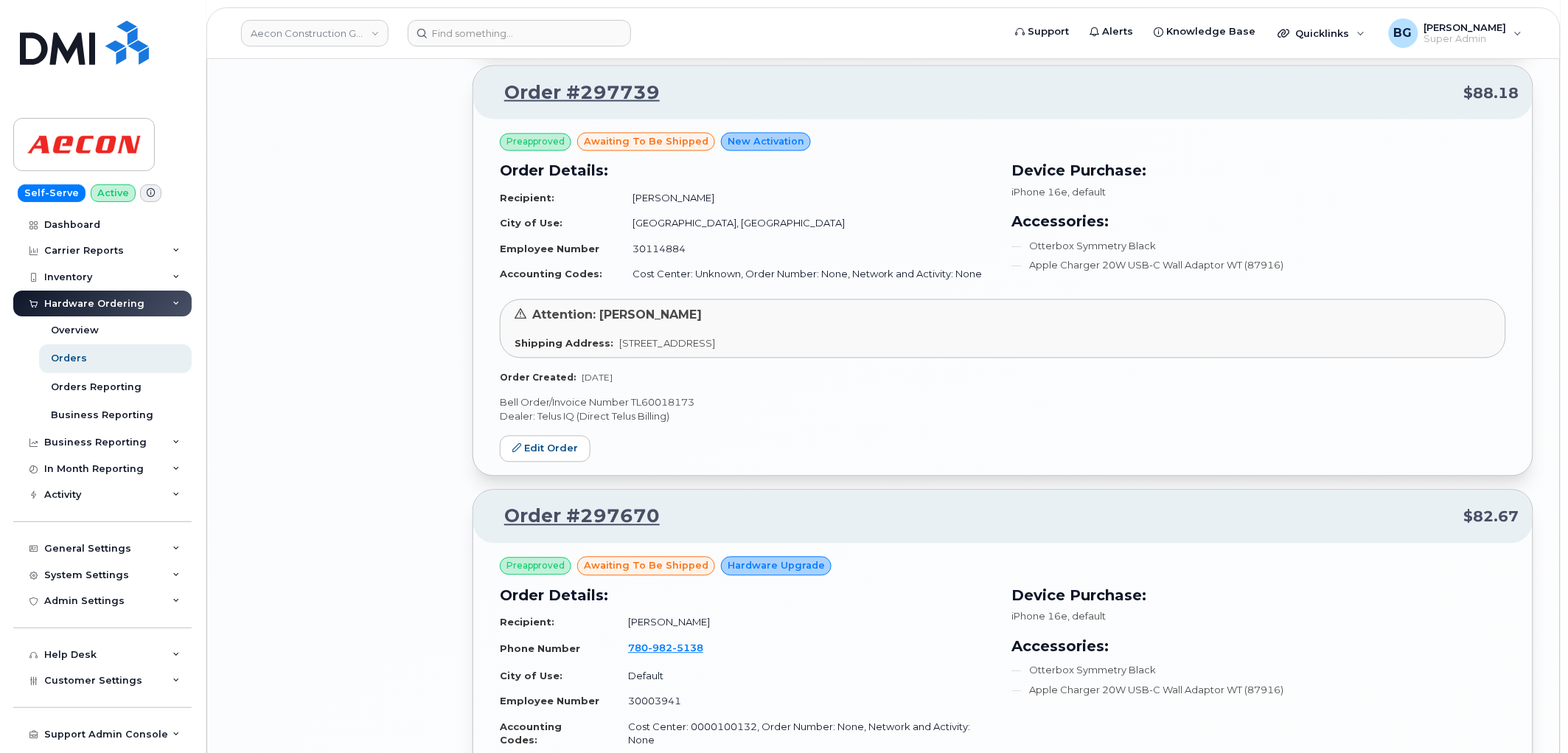
click at [653, 396] on p "Bell Order/Invoice Number TL60018173" at bounding box center [1003, 403] width 1007 height 14
copy p "TL60018173"
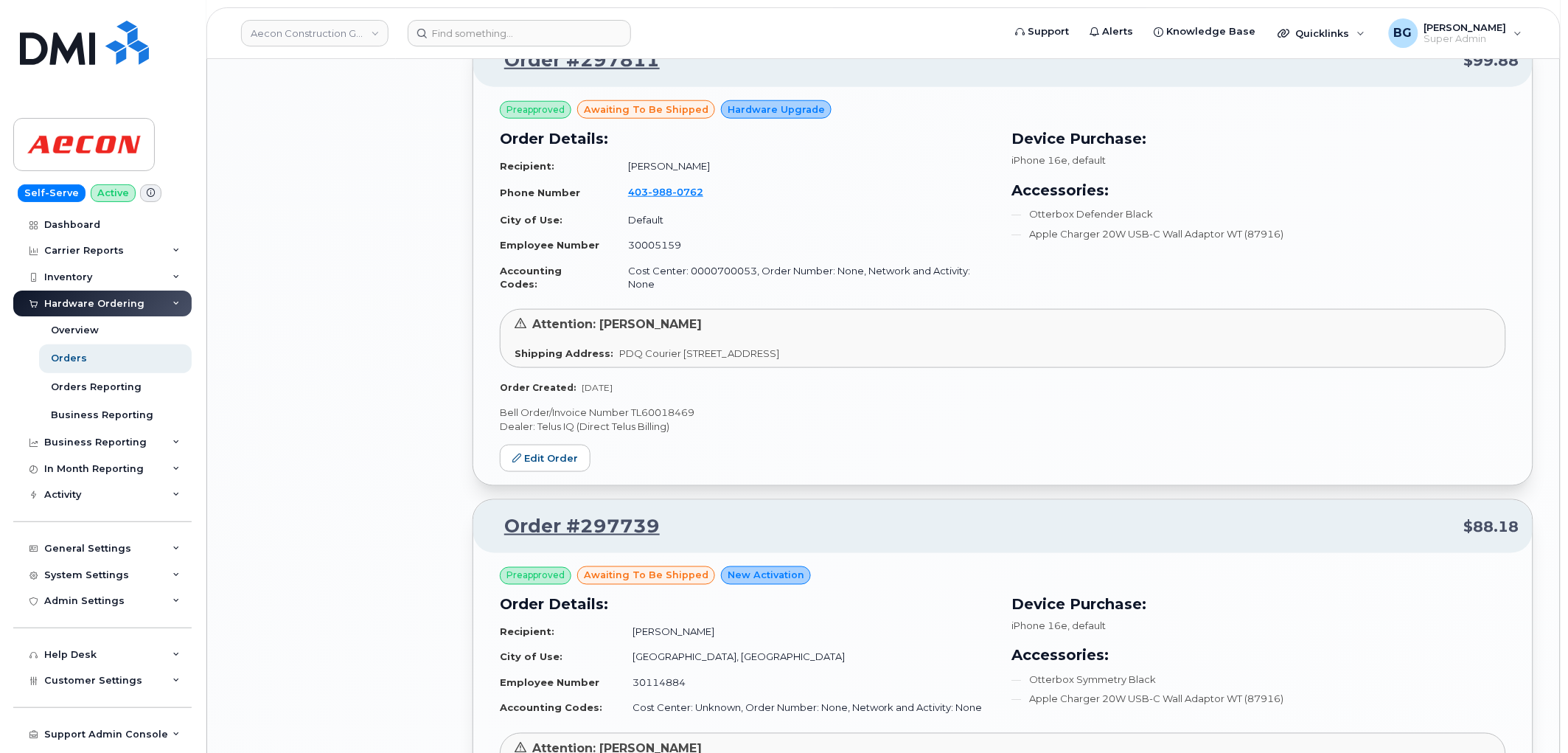
scroll to position [4325, 0]
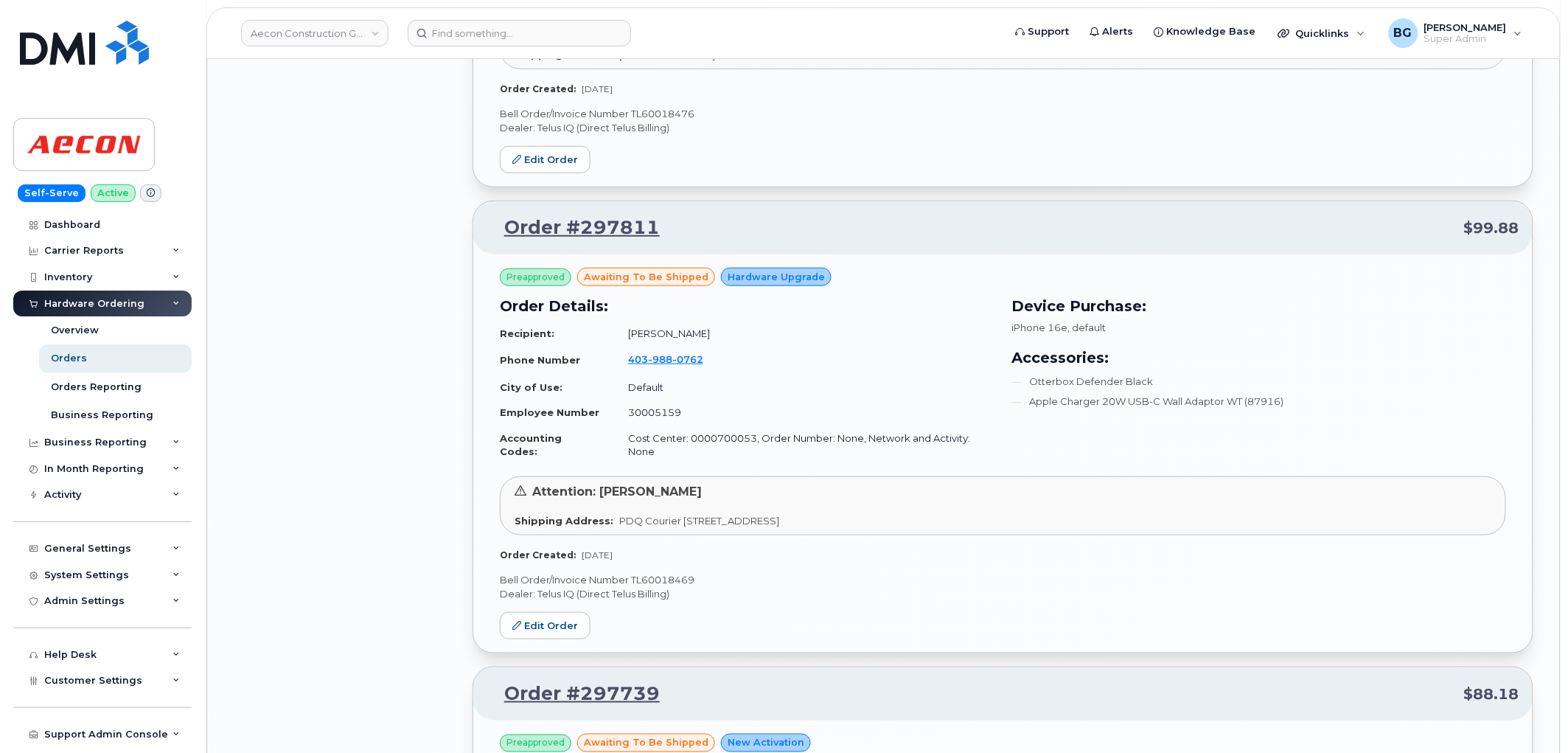
click at [668, 573] on p "Bell Order/Invoice Number TL60018469" at bounding box center [1003, 580] width 1007 height 14
copy p "TL60018469"
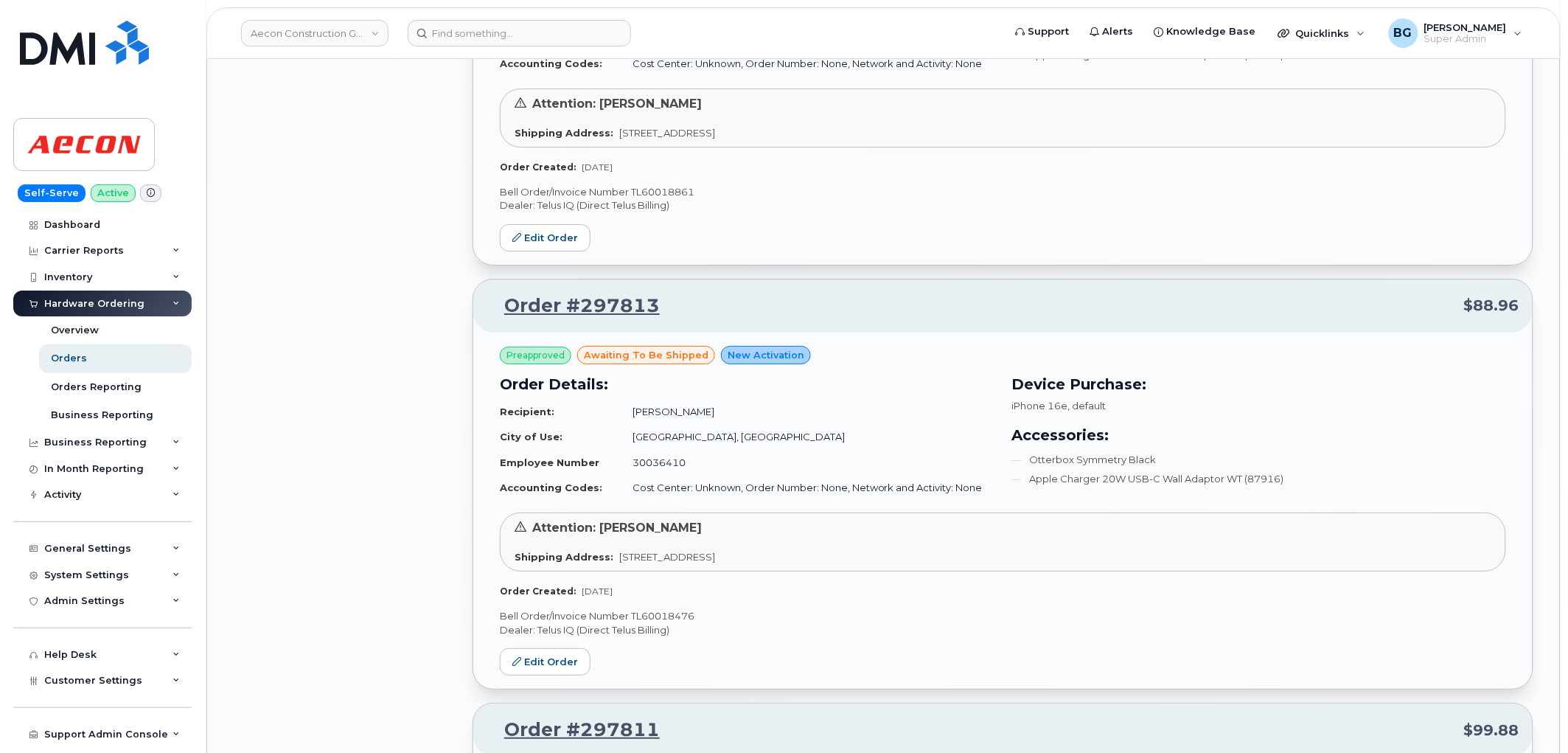
scroll to position [3780, 0]
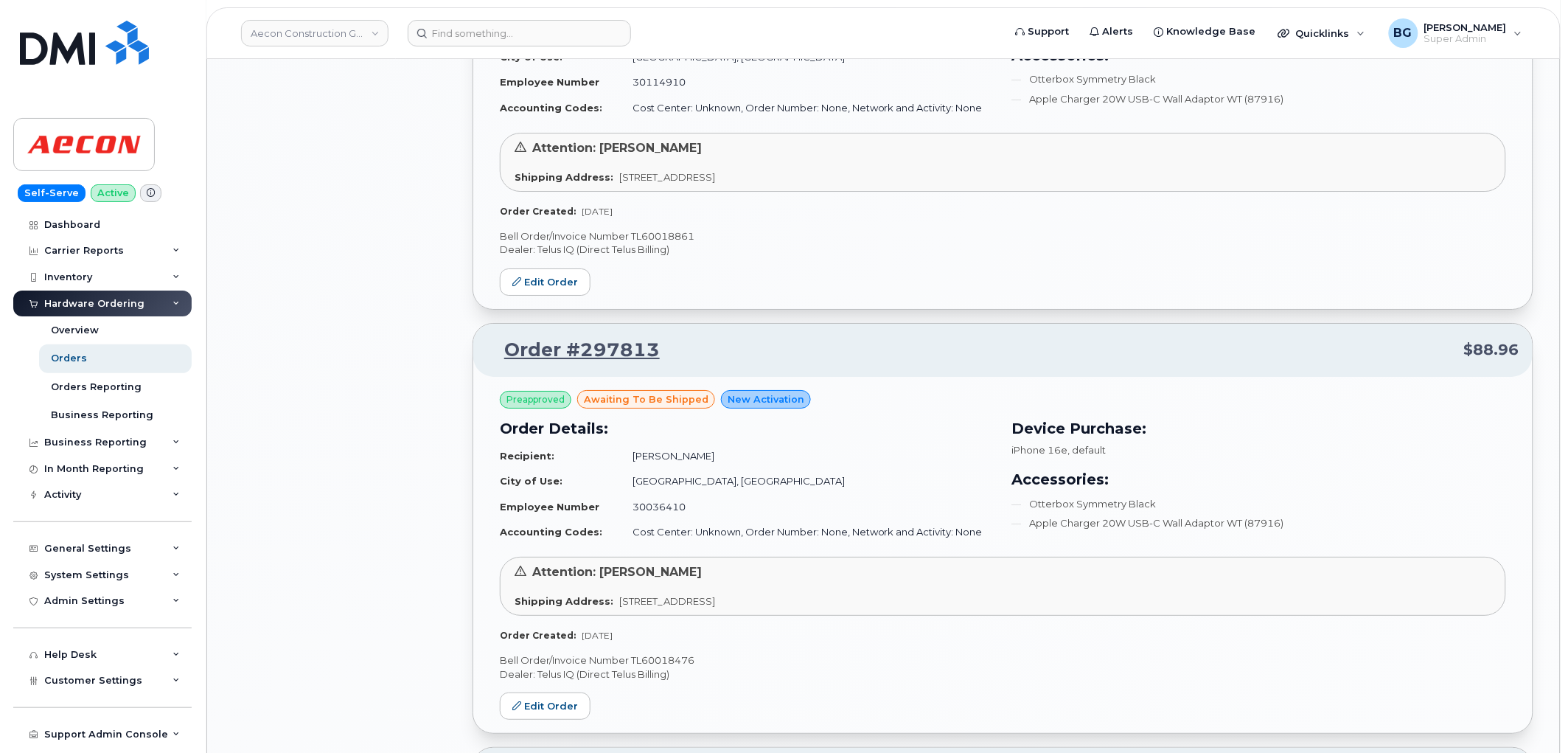
click at [668, 653] on p "Bell Order/Invoice Number TL60018476" at bounding box center [1003, 660] width 1007 height 14
copy p "TL60018476"
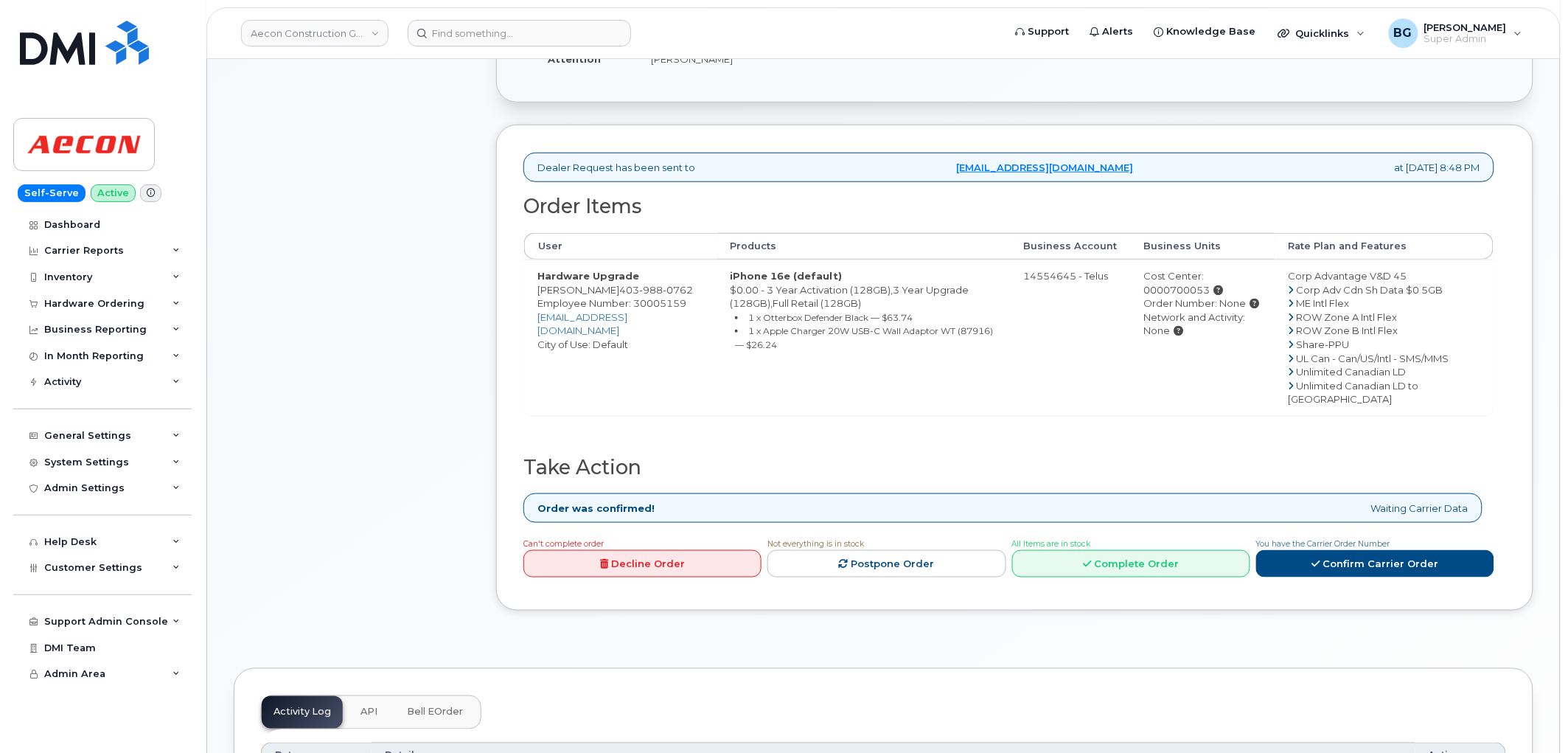
scroll to position [437, 0]
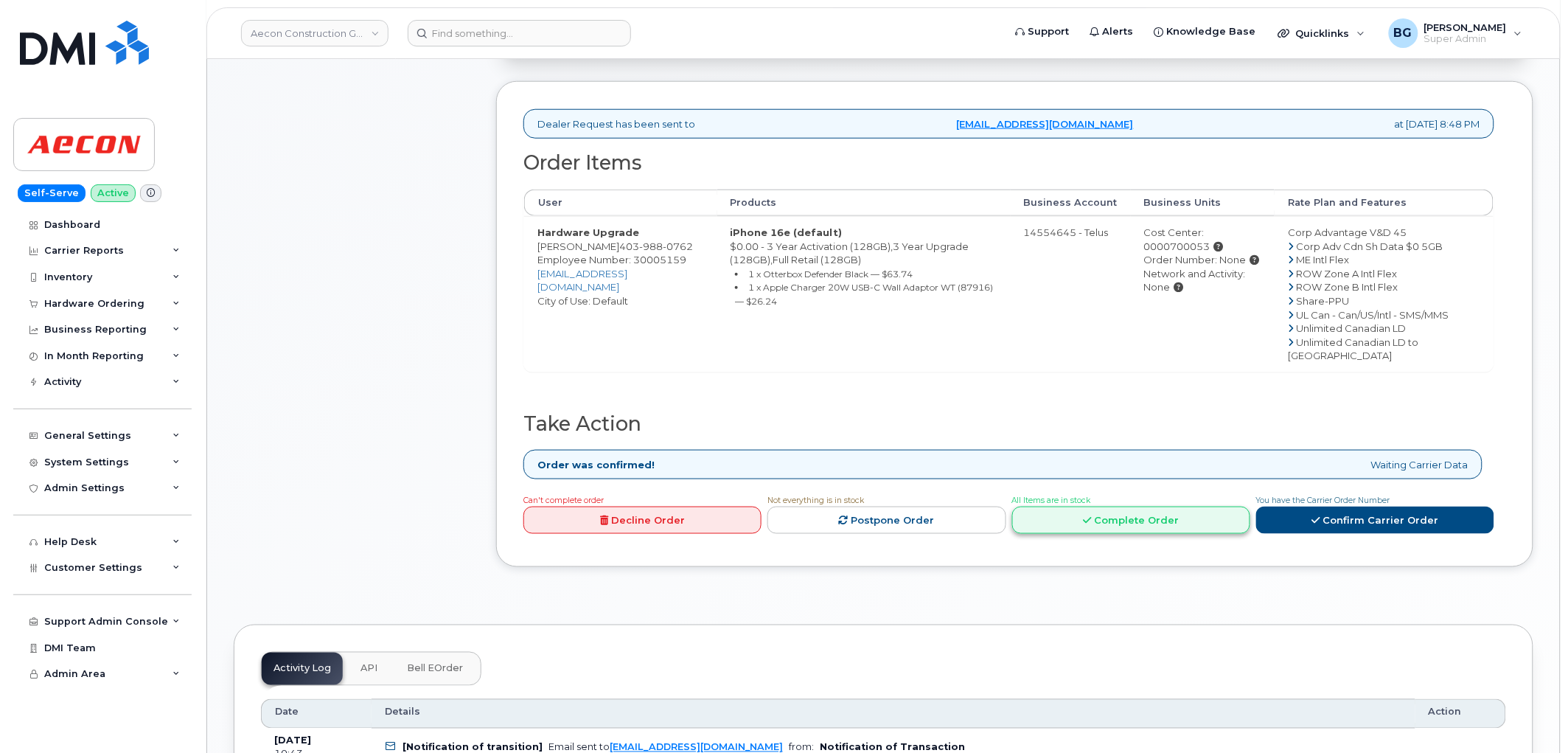
click at [1143, 533] on link "Complete Order" at bounding box center [1131, 520] width 238 height 27
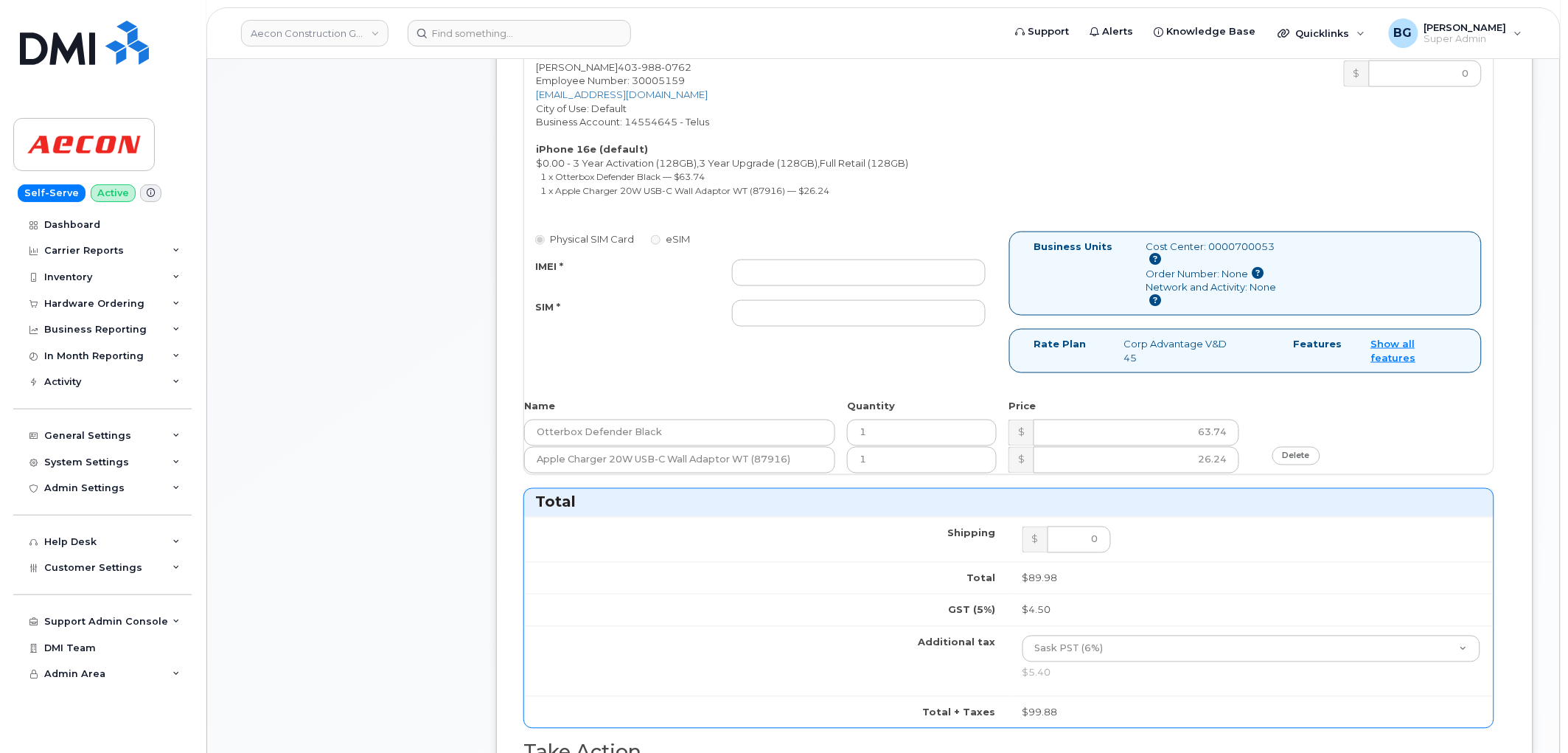
scroll to position [654, 0]
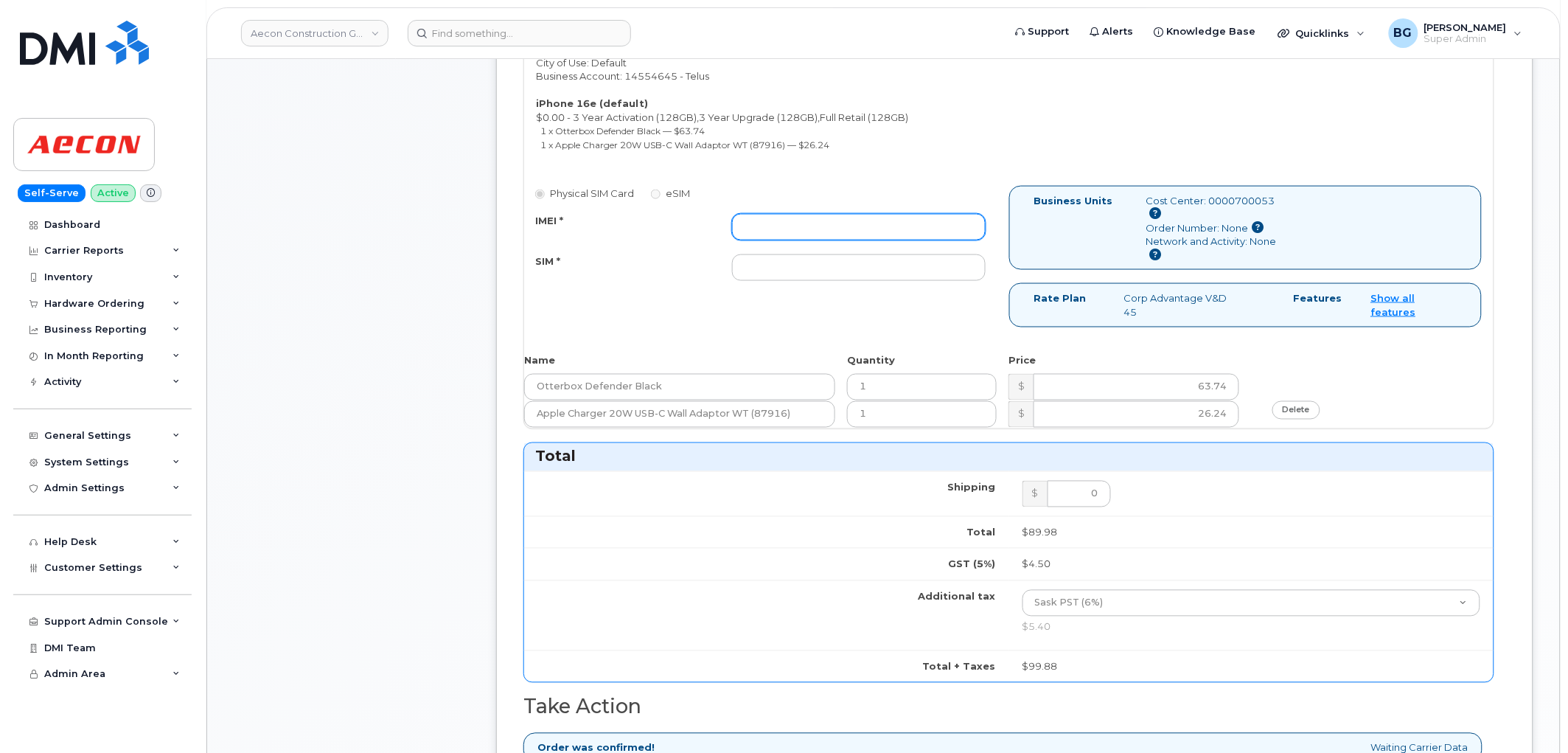
click at [799, 214] on input "IMEI *" at bounding box center [859, 226] width 254 height 26
paste input "353927601361378"
type input "353927601361378"
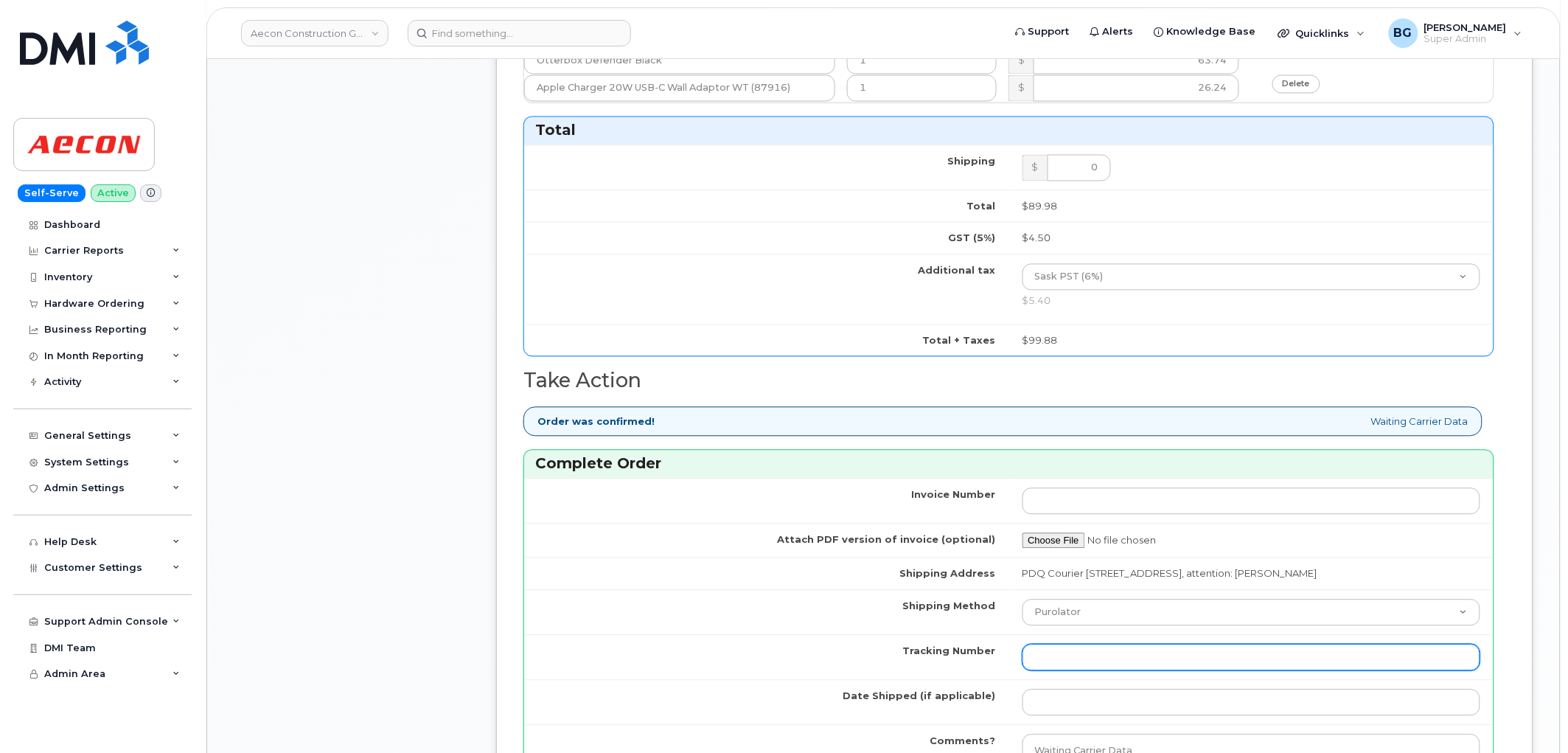
scroll to position [982, 0]
click at [1099, 642] on input "Tracking Number" at bounding box center [1252, 654] width 459 height 26
paste input "520009500494"
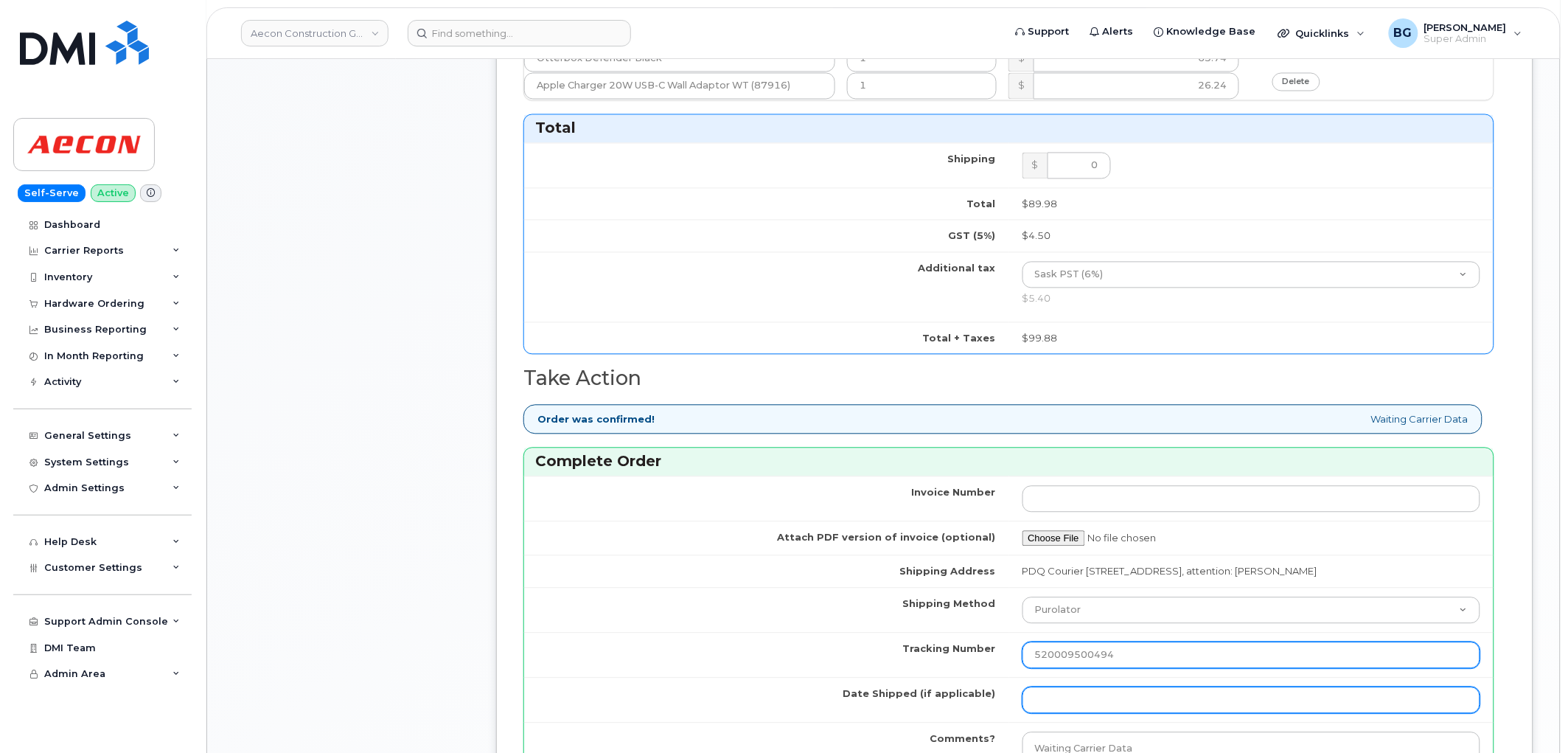
type input "520009500494"
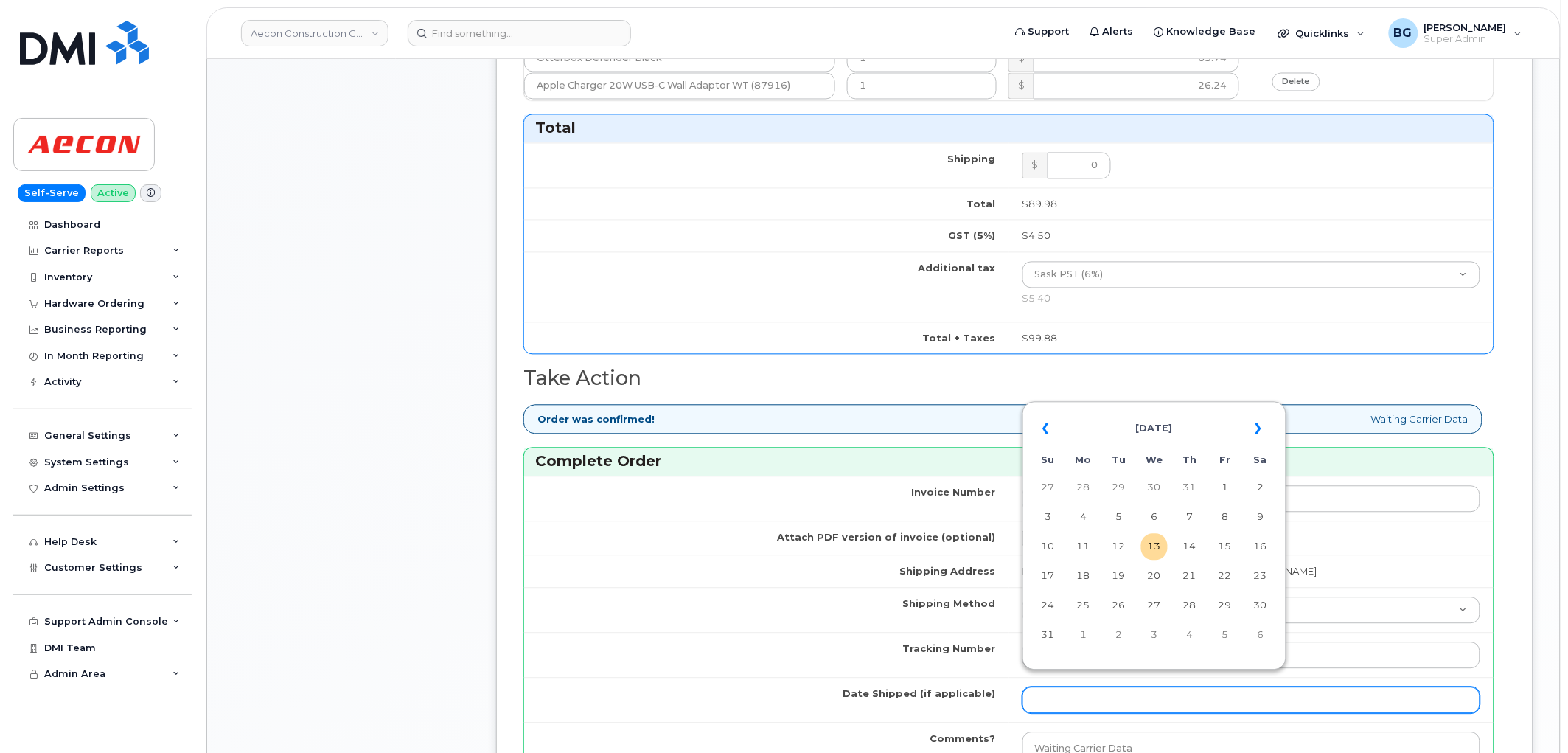
click at [1072, 688] on input "Date Shipped (if applicable)" at bounding box center [1252, 700] width 459 height 26
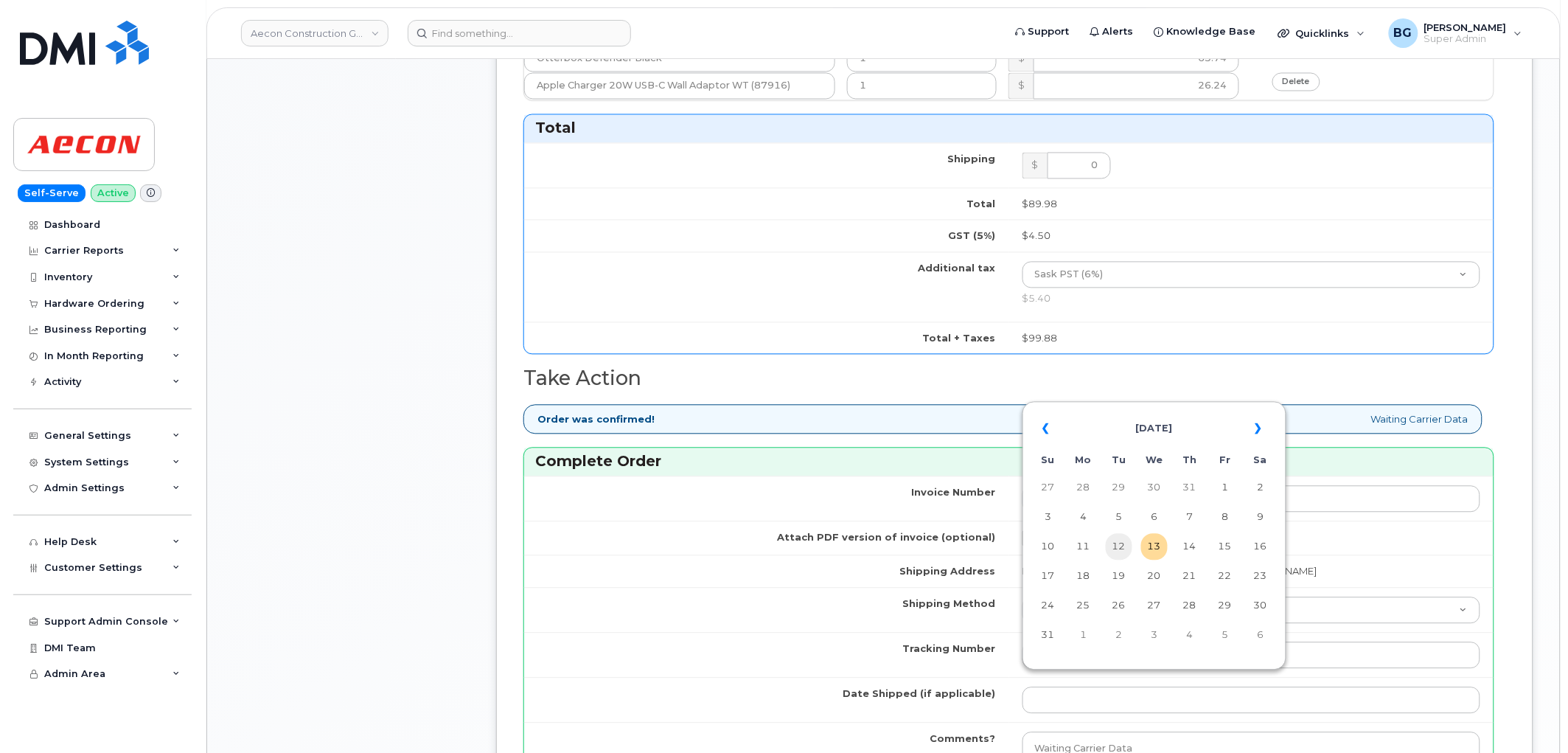
click at [1123, 549] on td "12" at bounding box center [1119, 546] width 26 height 26
type input "[DATE]"
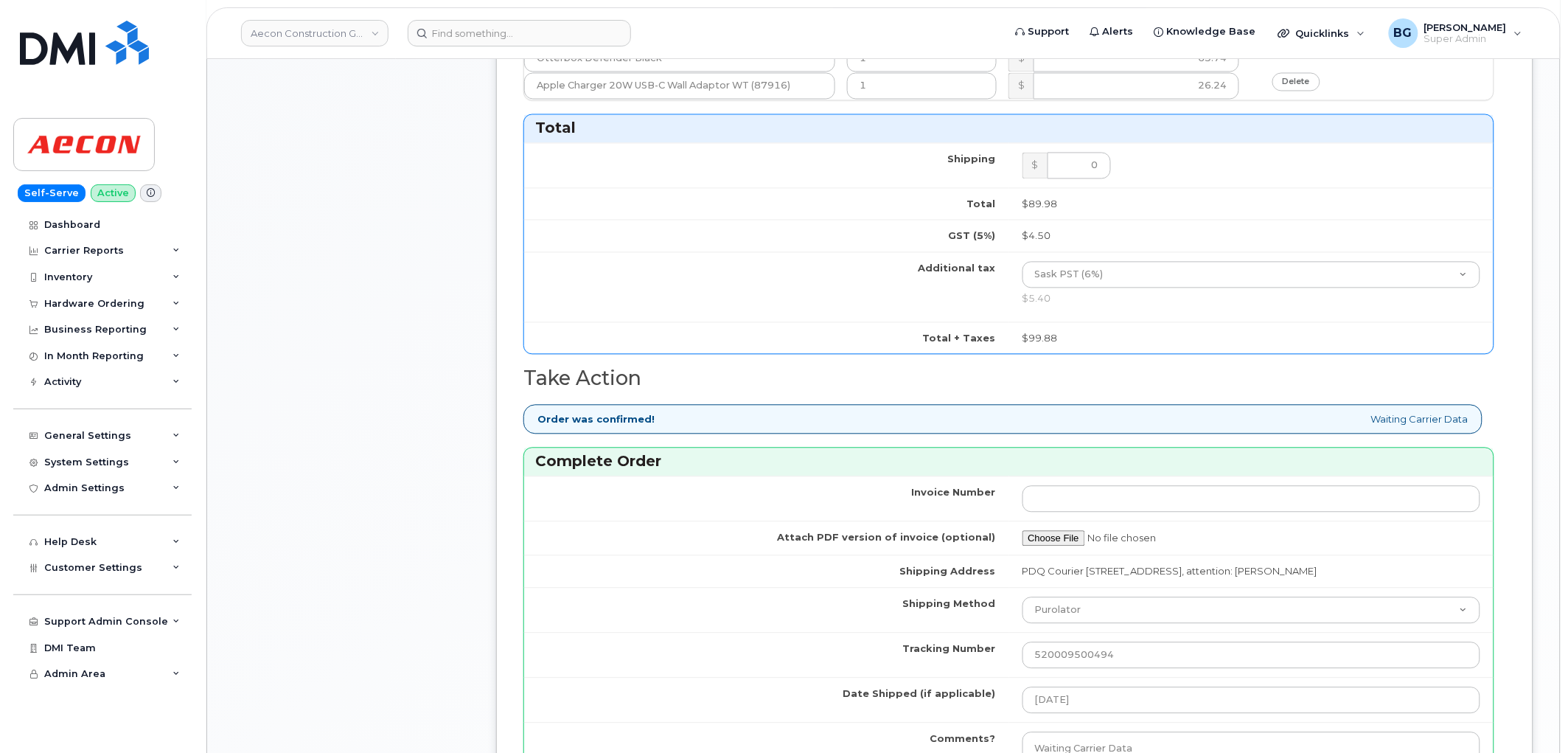
scroll to position [1366, 0]
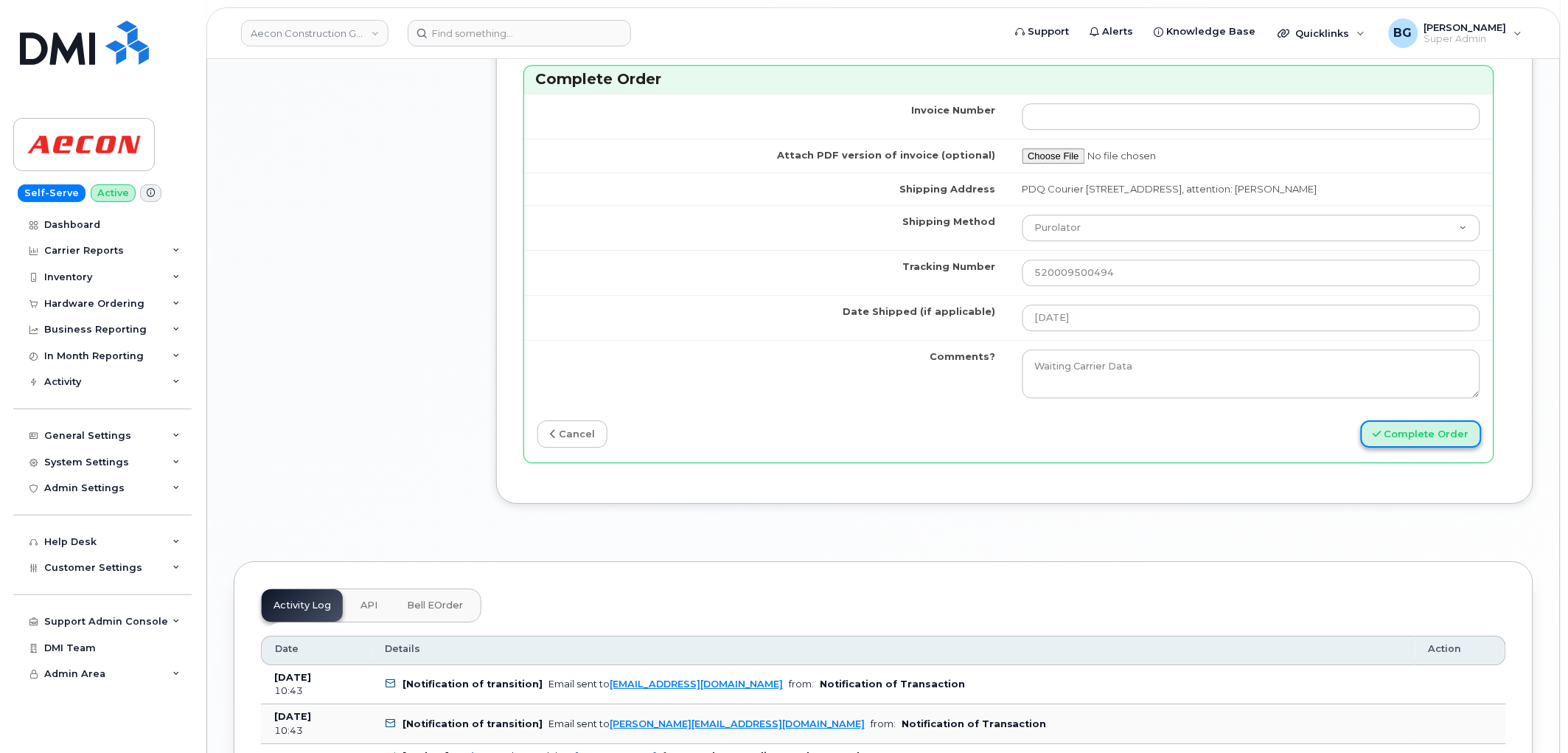
click at [1396, 434] on button "Complete Order" at bounding box center [1421, 434] width 121 height 27
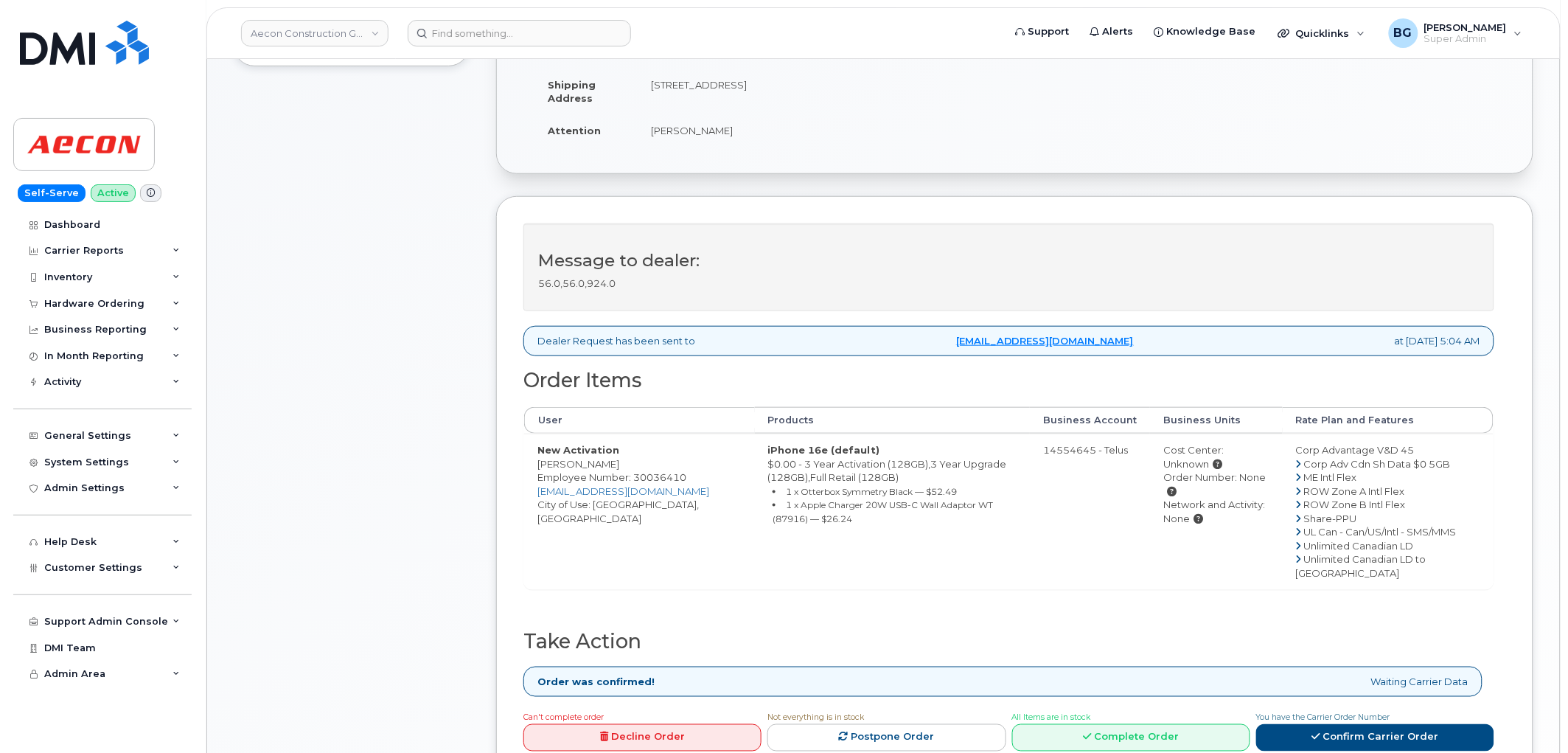
scroll to position [327, 0]
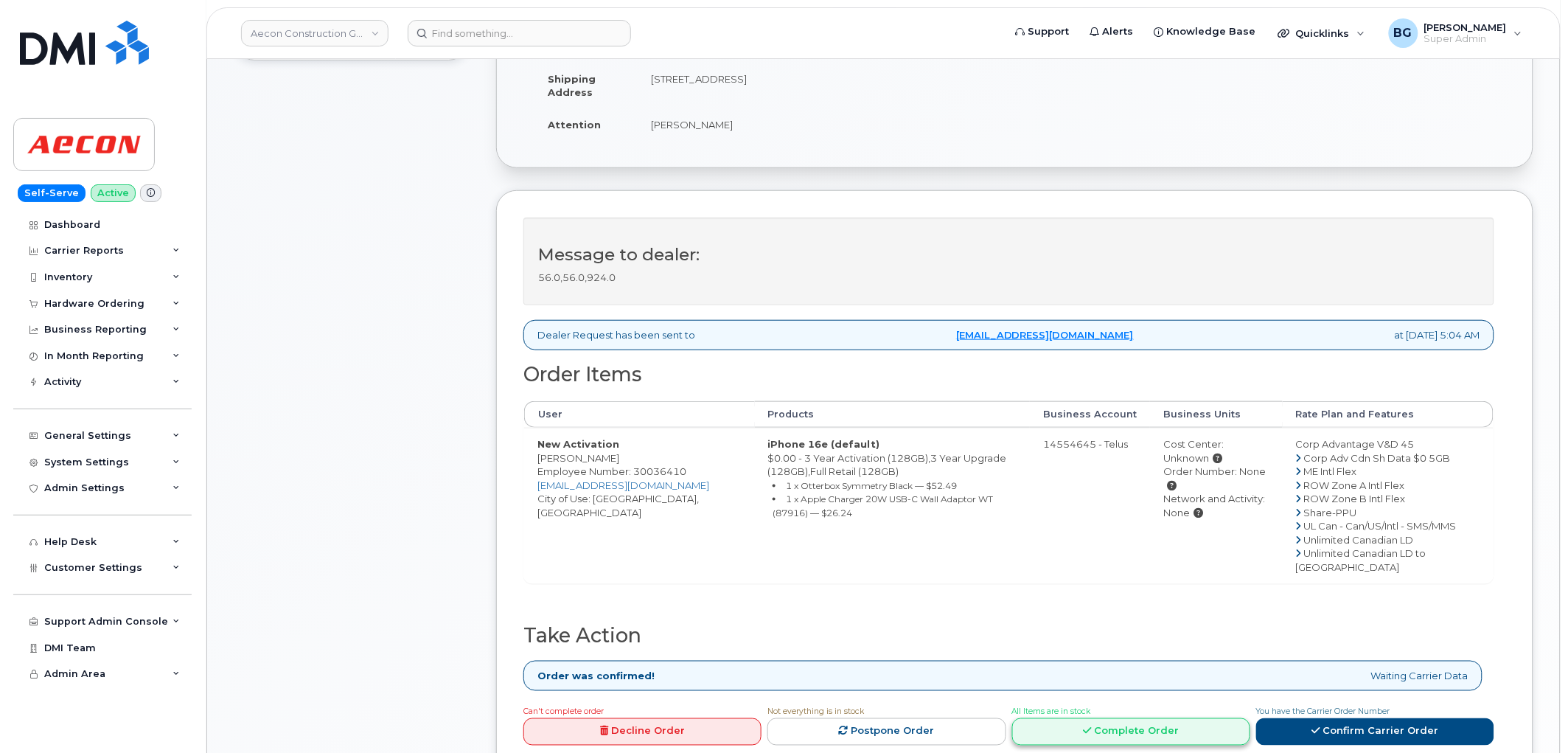
click at [1122, 738] on link "Complete Order" at bounding box center [1131, 732] width 238 height 27
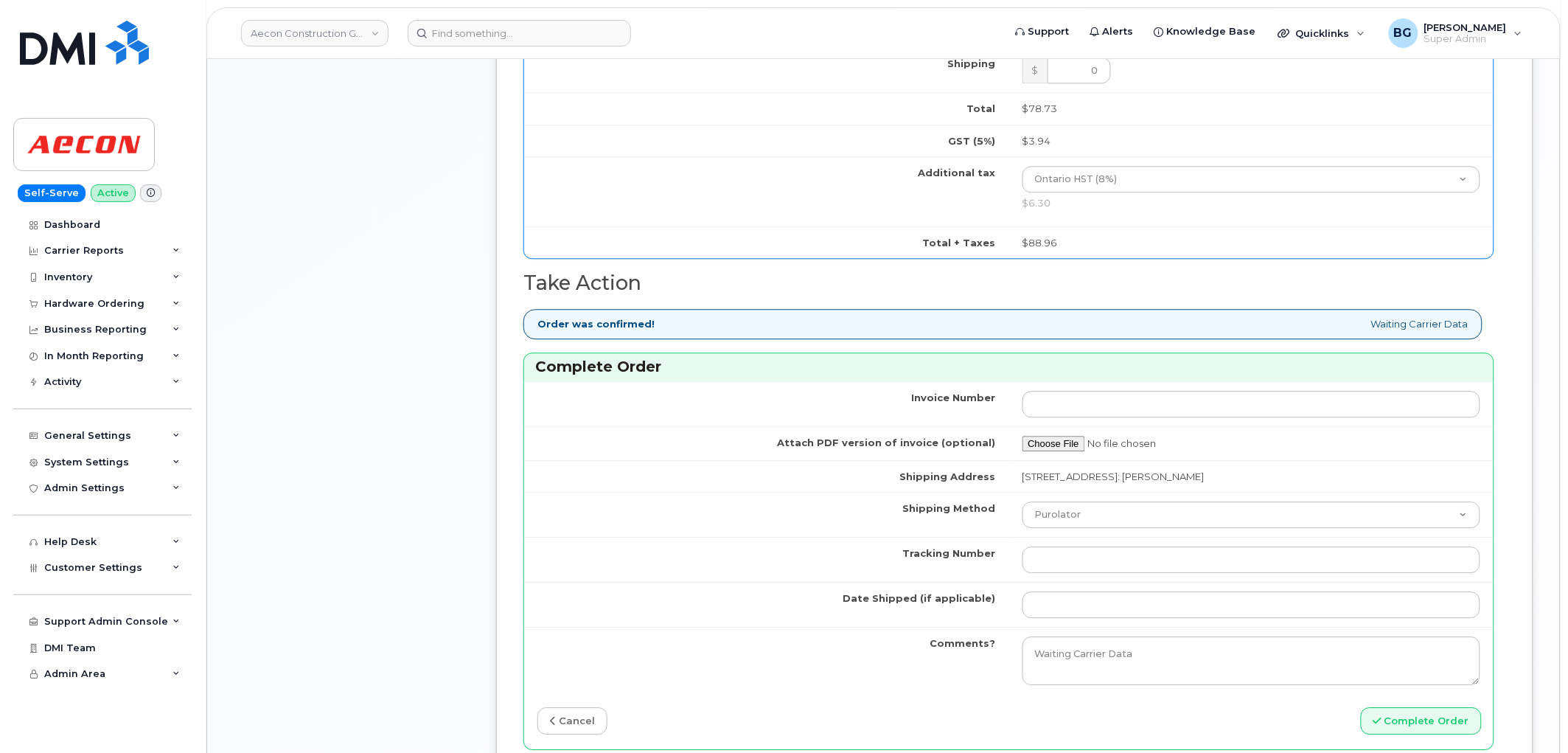
scroll to position [1202, 0]
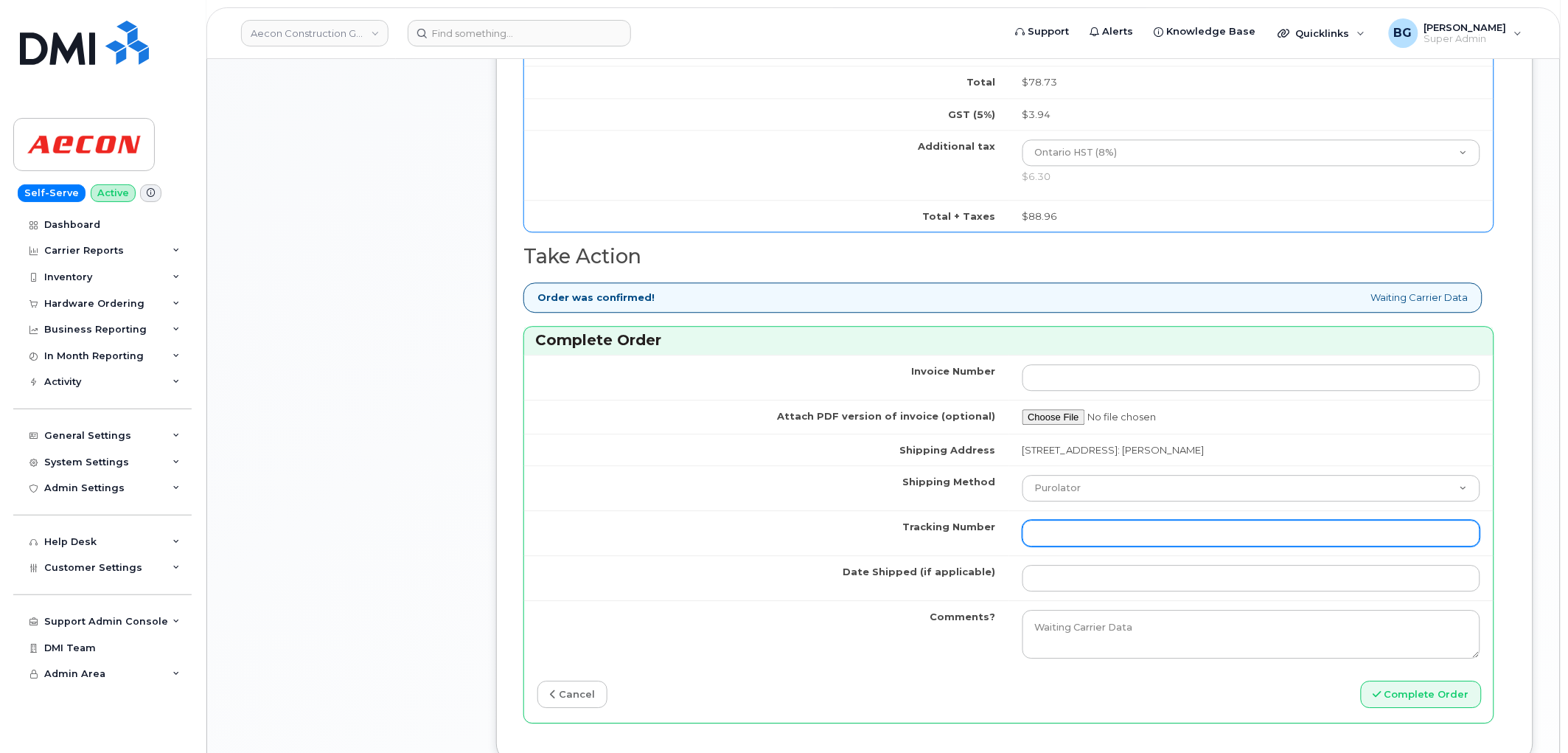
click at [1113, 522] on input "Tracking Number" at bounding box center [1252, 532] width 459 height 26
paste input "335626973887"
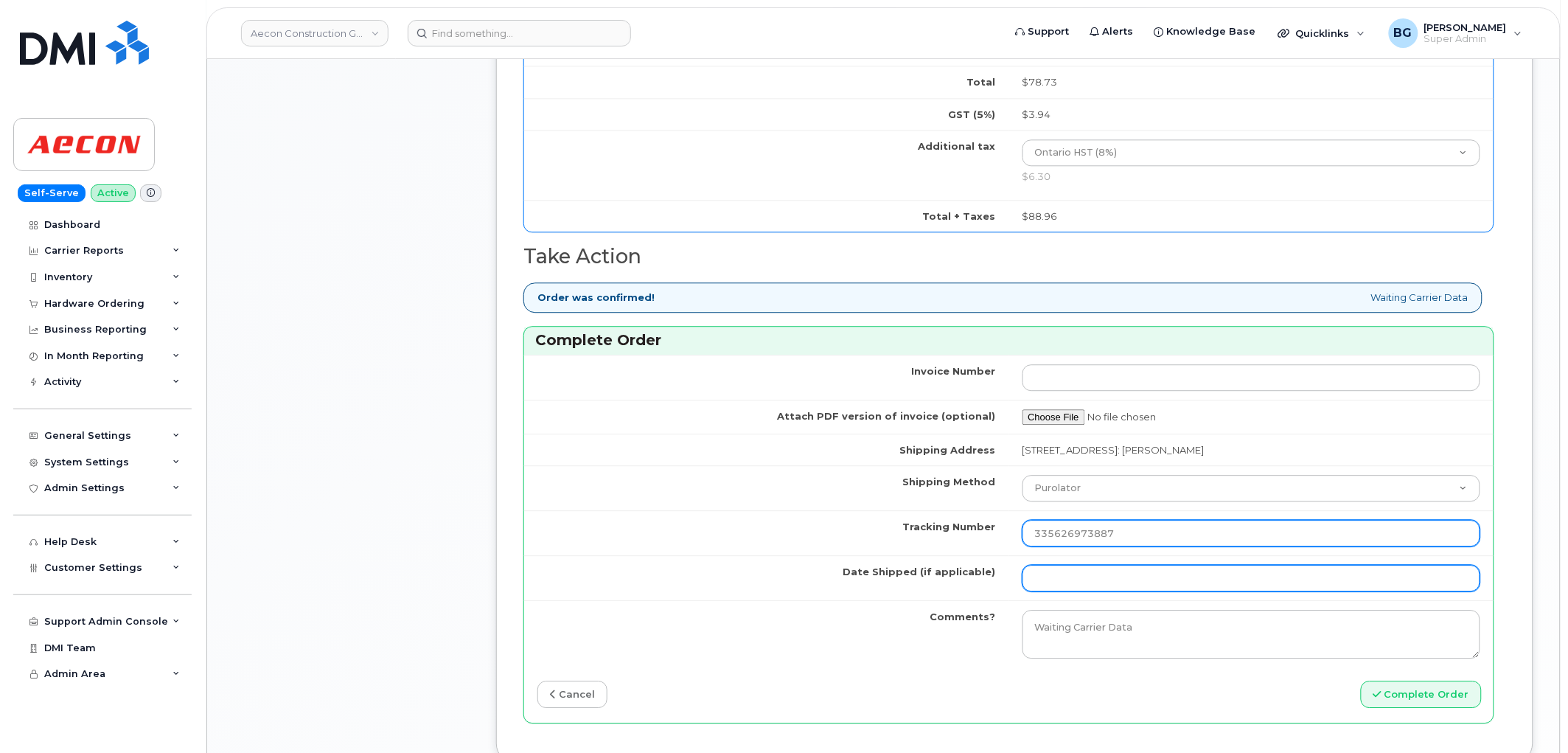
type input "335626973887"
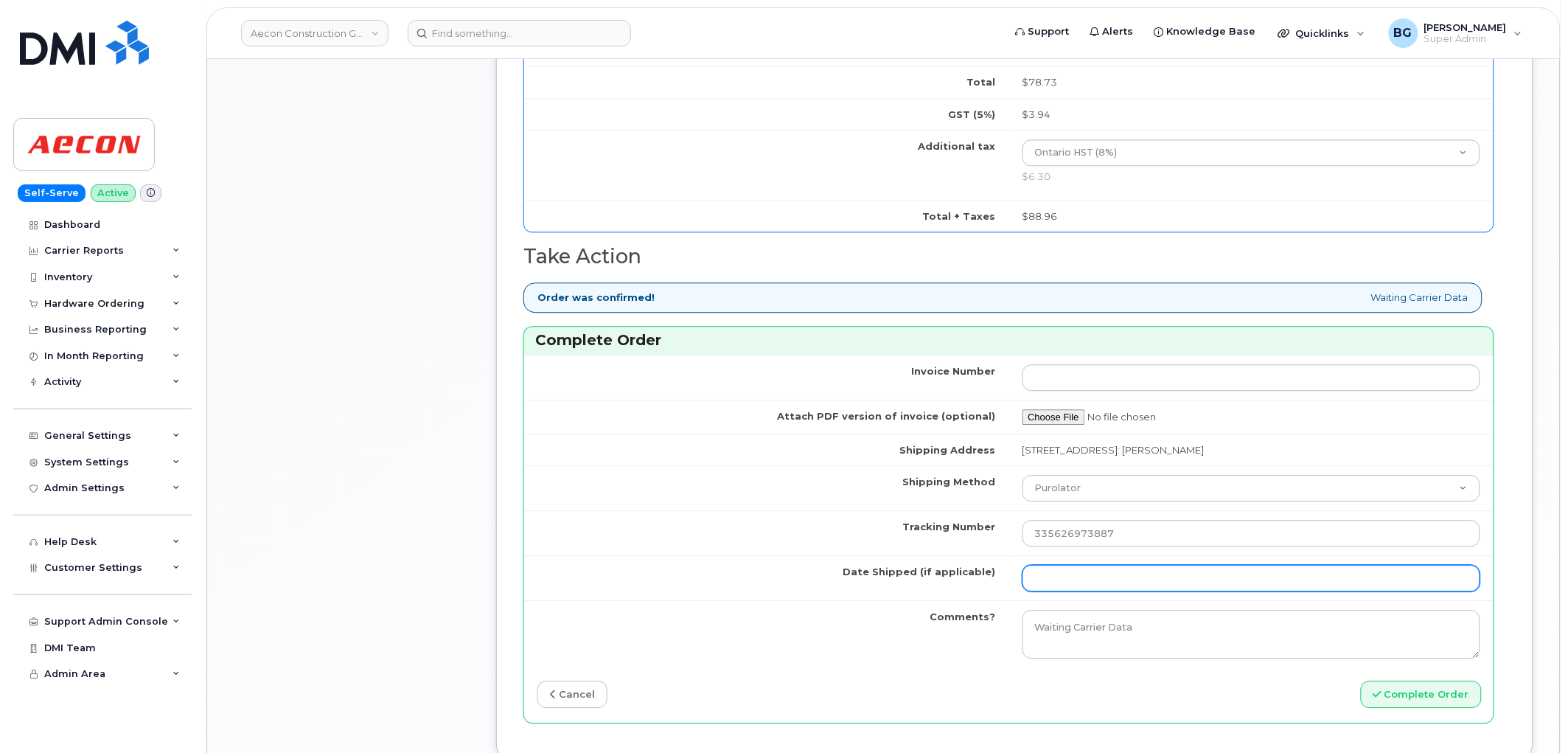
click at [1080, 571] on input "Date Shipped (if applicable)" at bounding box center [1252, 577] width 459 height 26
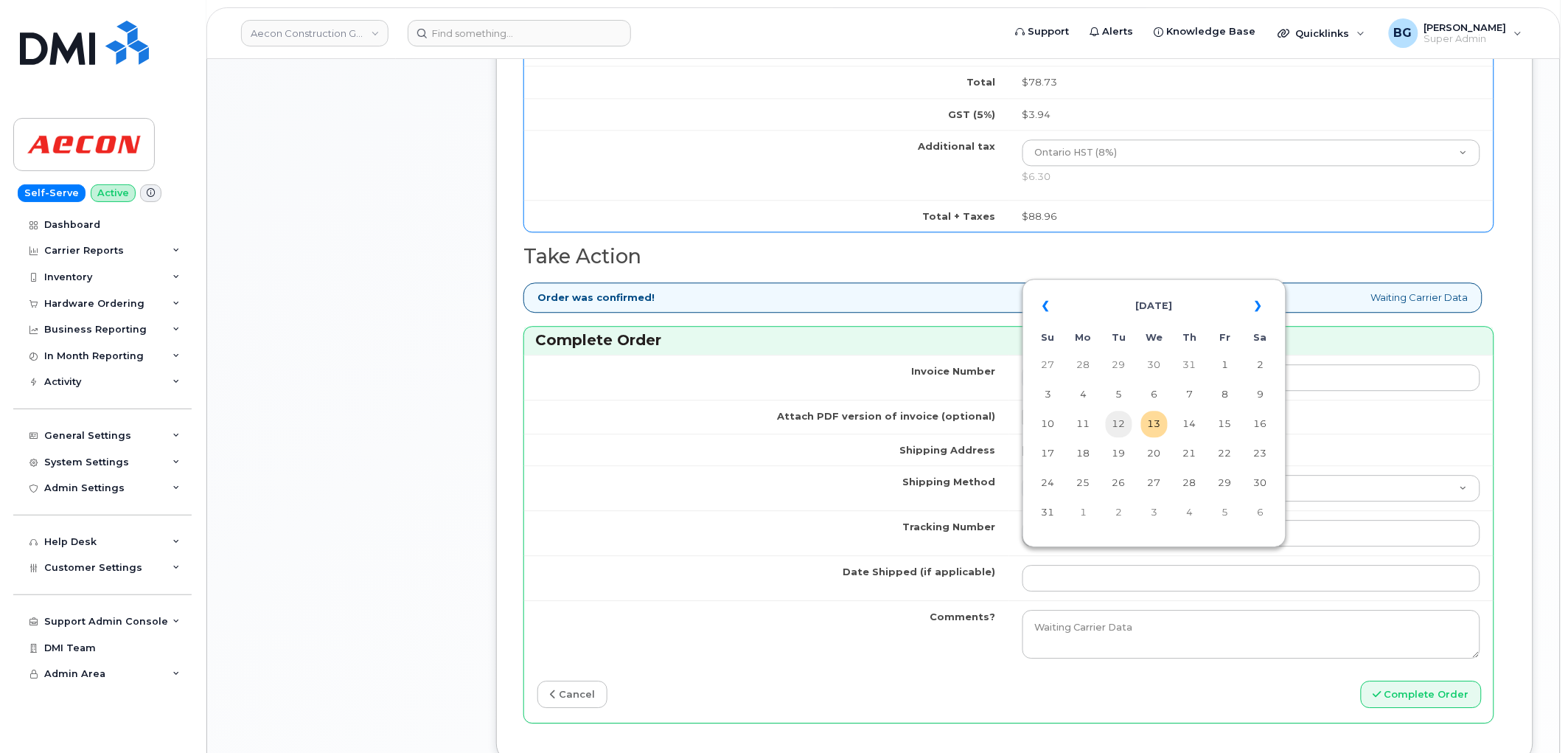
click at [1122, 424] on td "12" at bounding box center [1119, 423] width 26 height 26
type input "[DATE]"
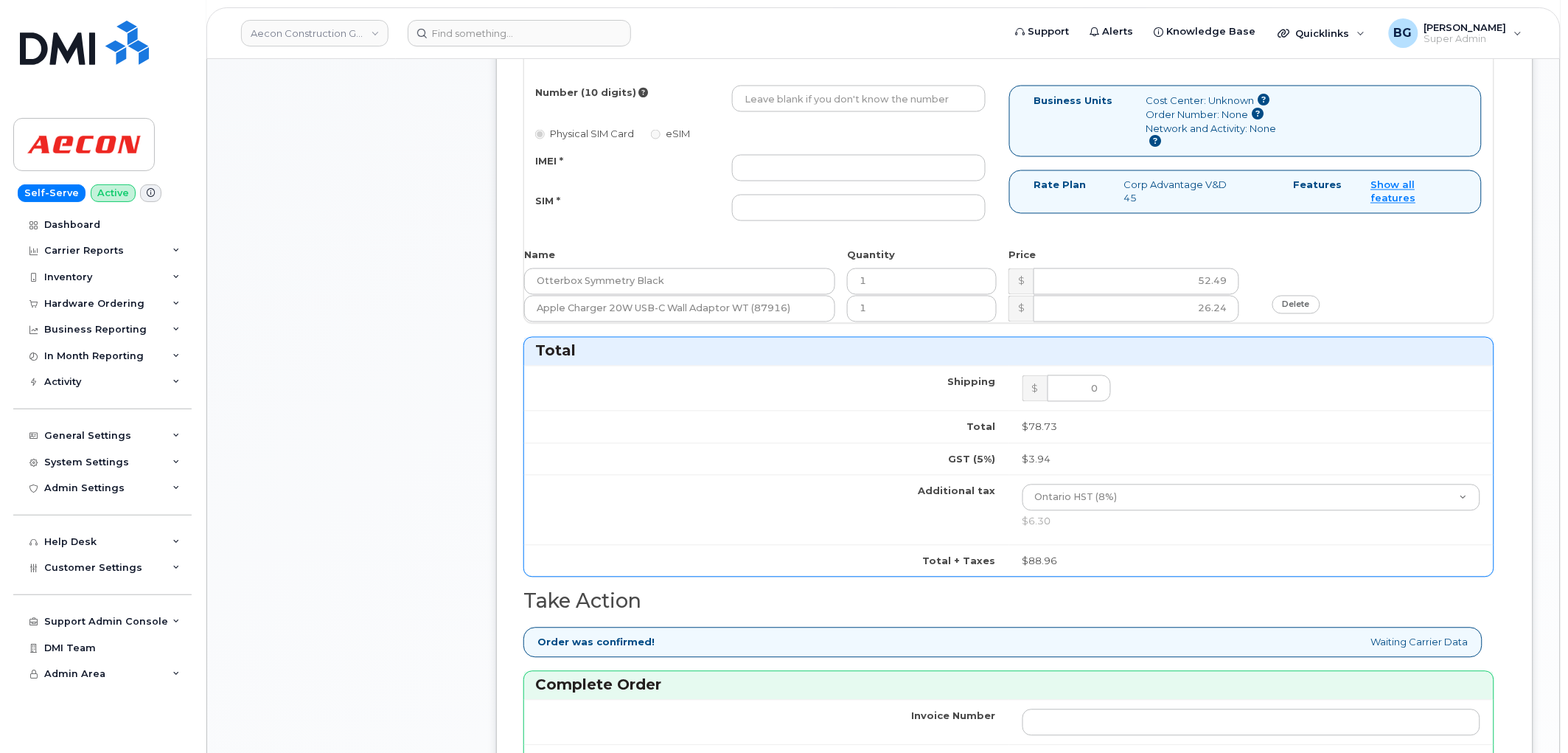
scroll to position [819, 0]
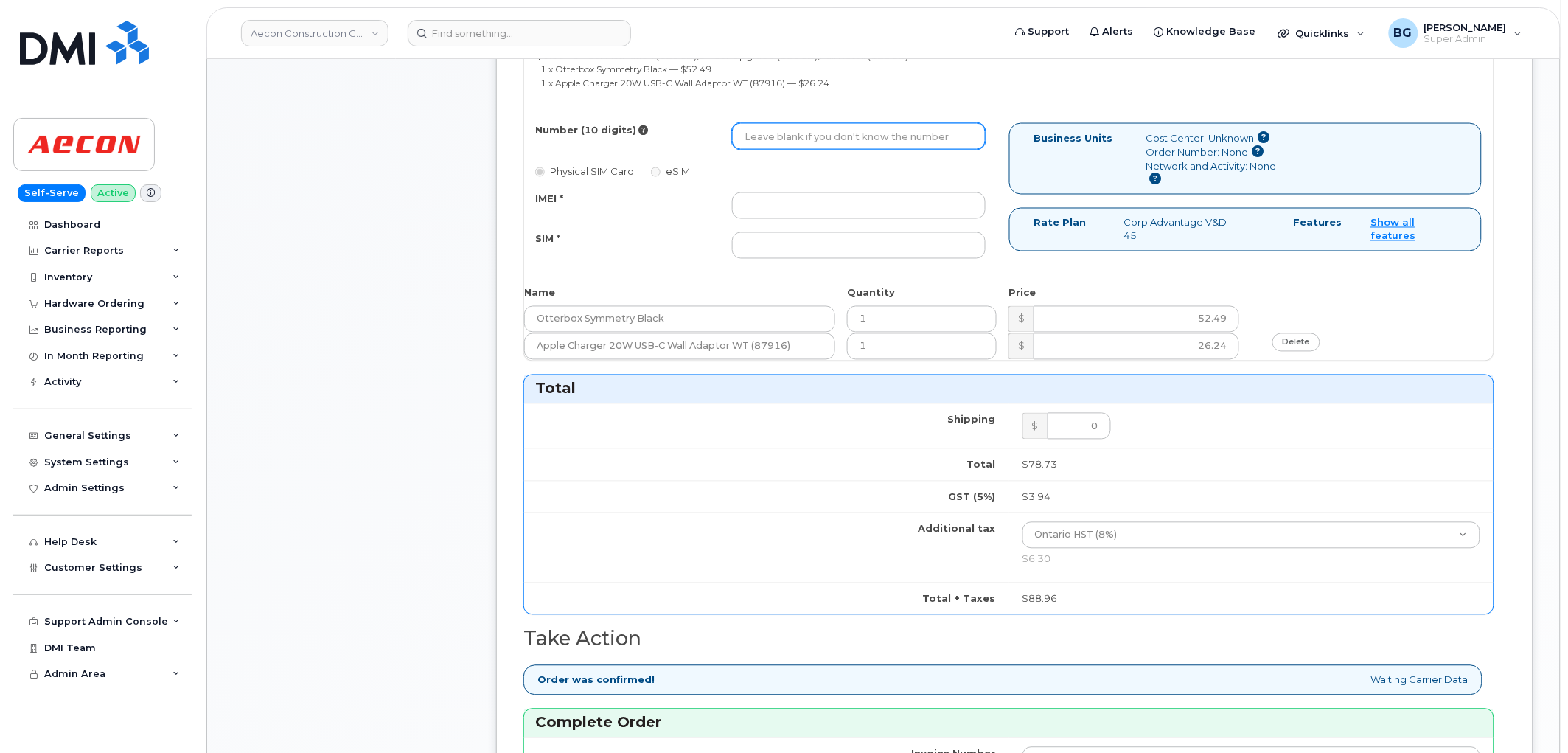
click at [747, 128] on input "Number (10 digits)" at bounding box center [859, 136] width 254 height 26
paste input "416) 389-5968"
type input "4163895968"
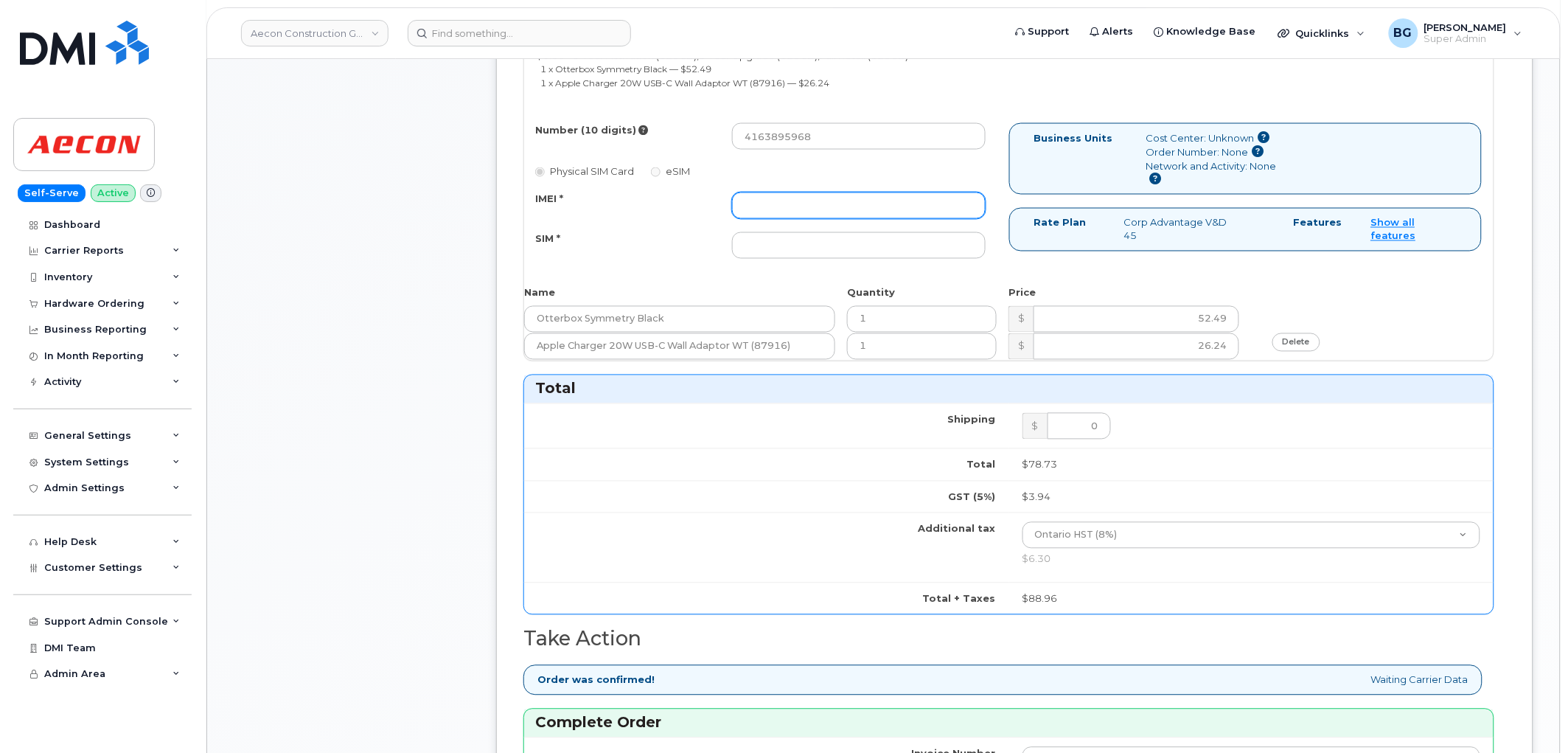
click at [752, 196] on input "IMEI *" at bounding box center [859, 205] width 254 height 26
paste input "353927601172932"
type input "353927601172932"
click at [781, 237] on input "SIM *" at bounding box center [859, 245] width 254 height 26
paste input "89043052010008887025008986355714"
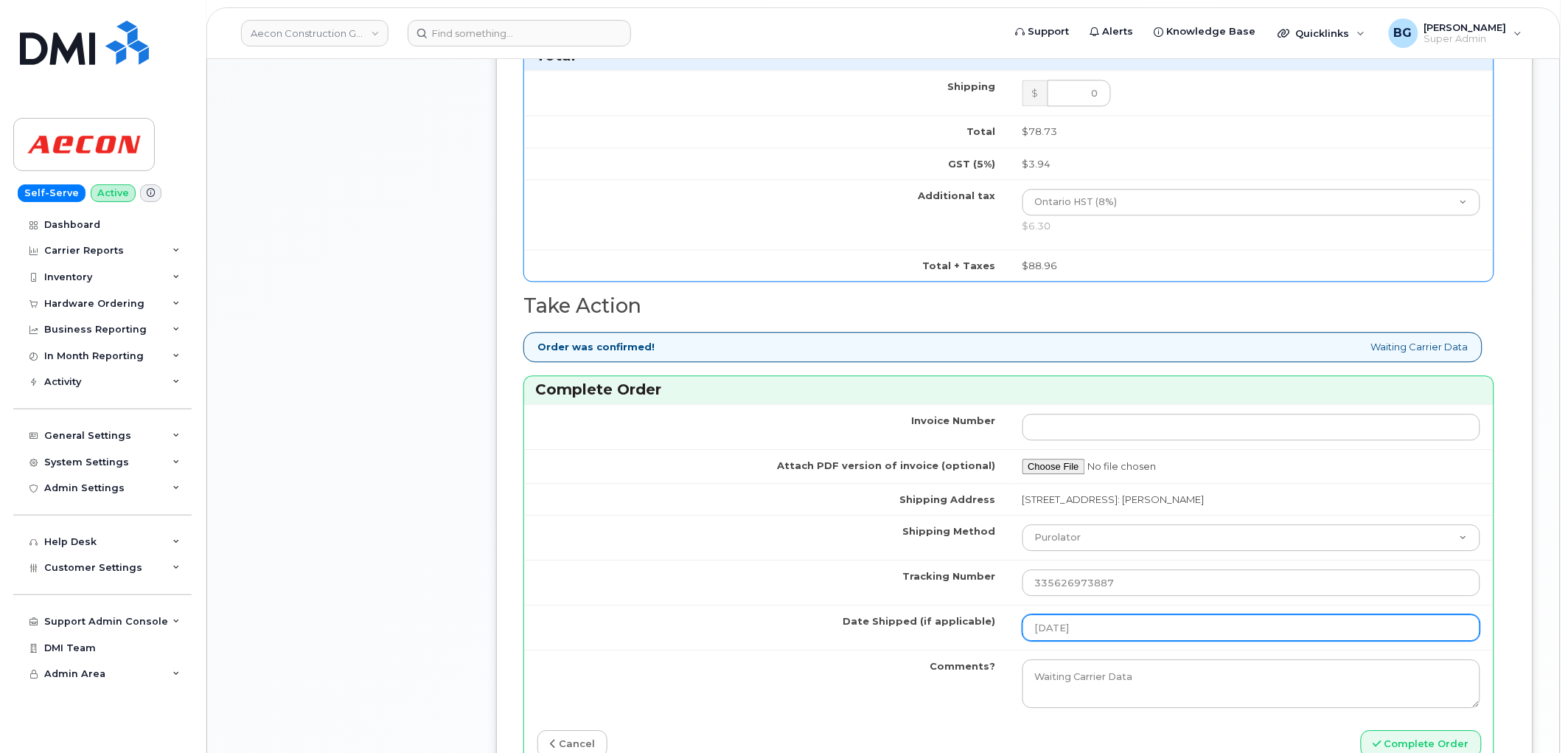
scroll to position [1202, 0]
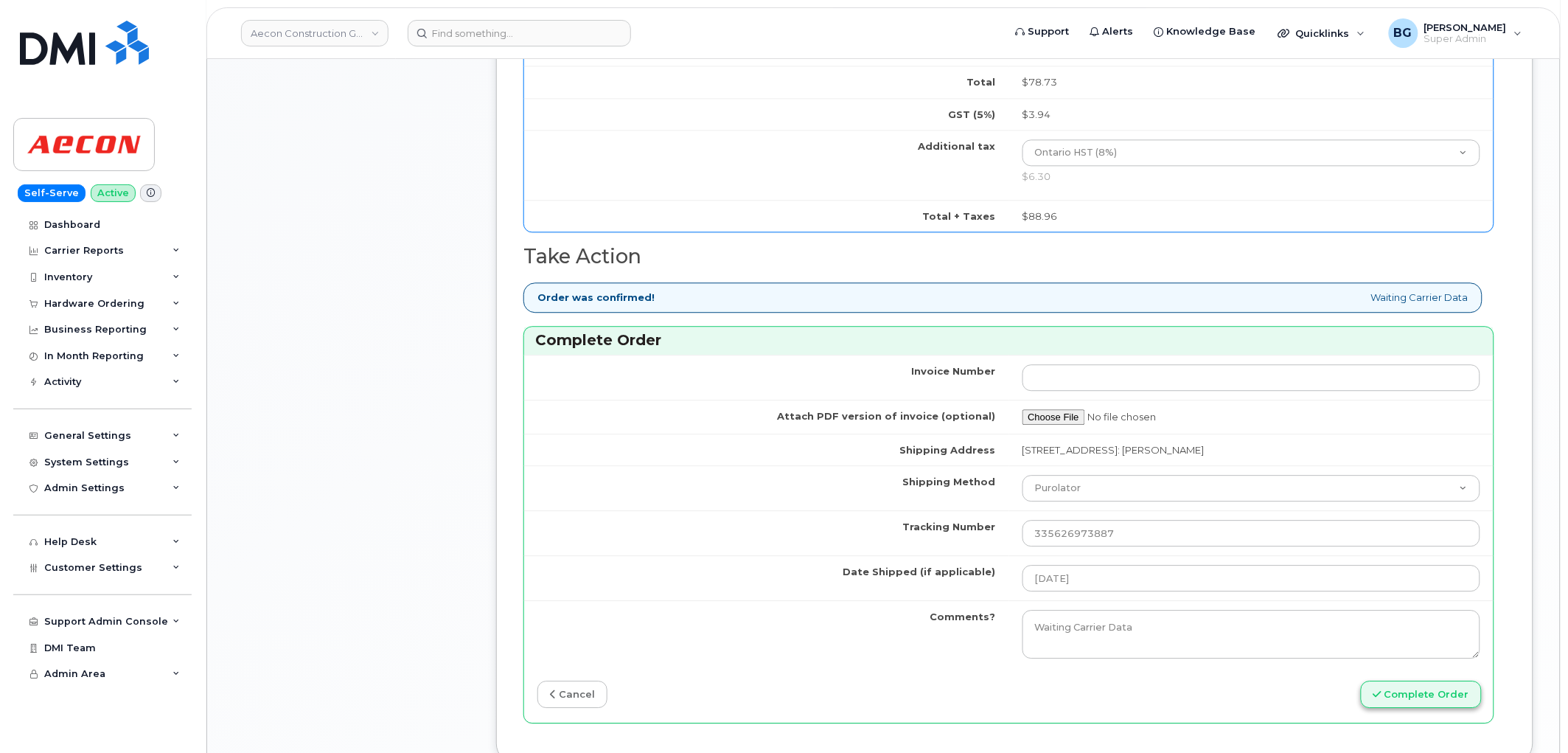
type input "89043052010008887025008986355714"
click at [1417, 680] on button "Complete Order" at bounding box center [1421, 694] width 121 height 27
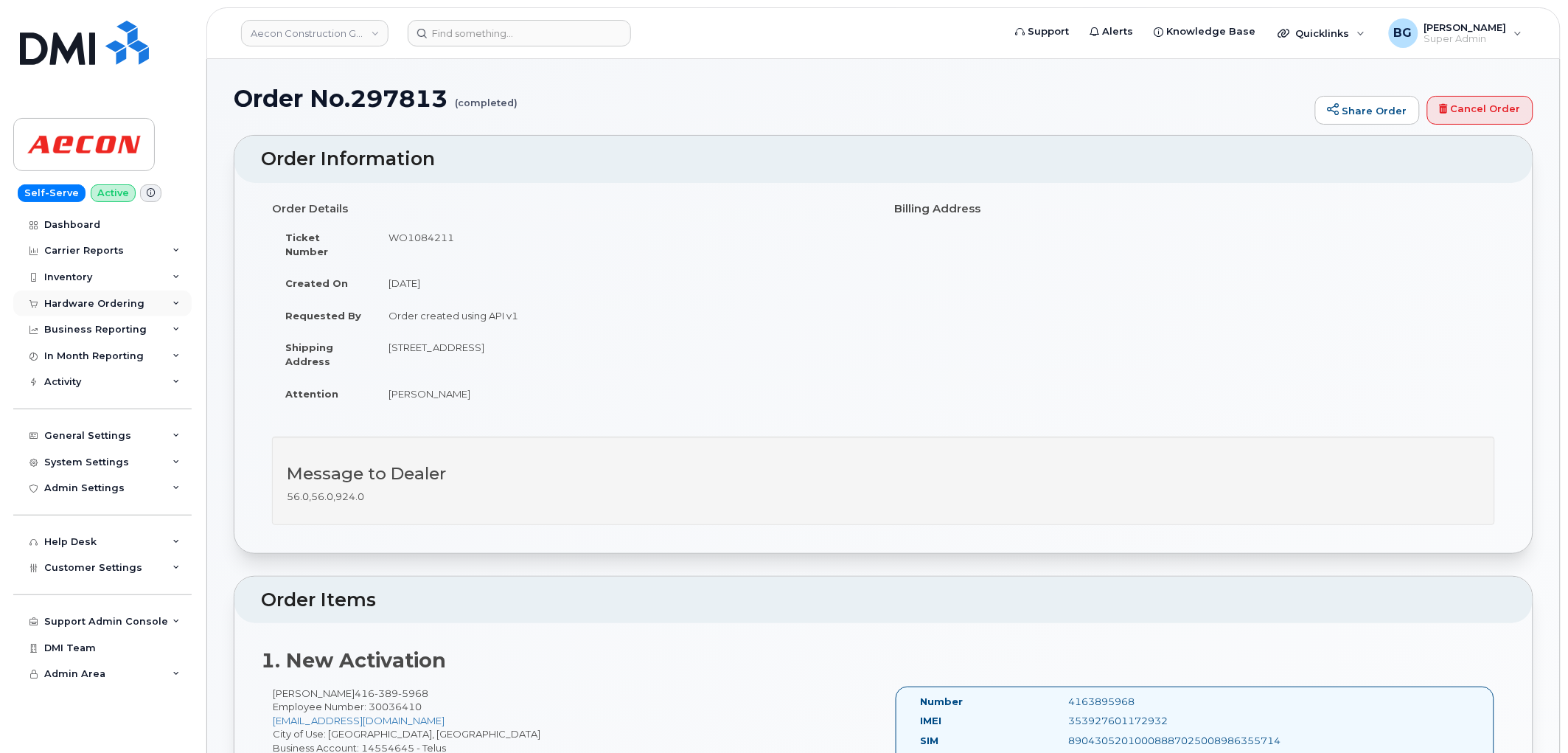
click at [67, 308] on div "Hardware Ordering" at bounding box center [95, 304] width 101 height 12
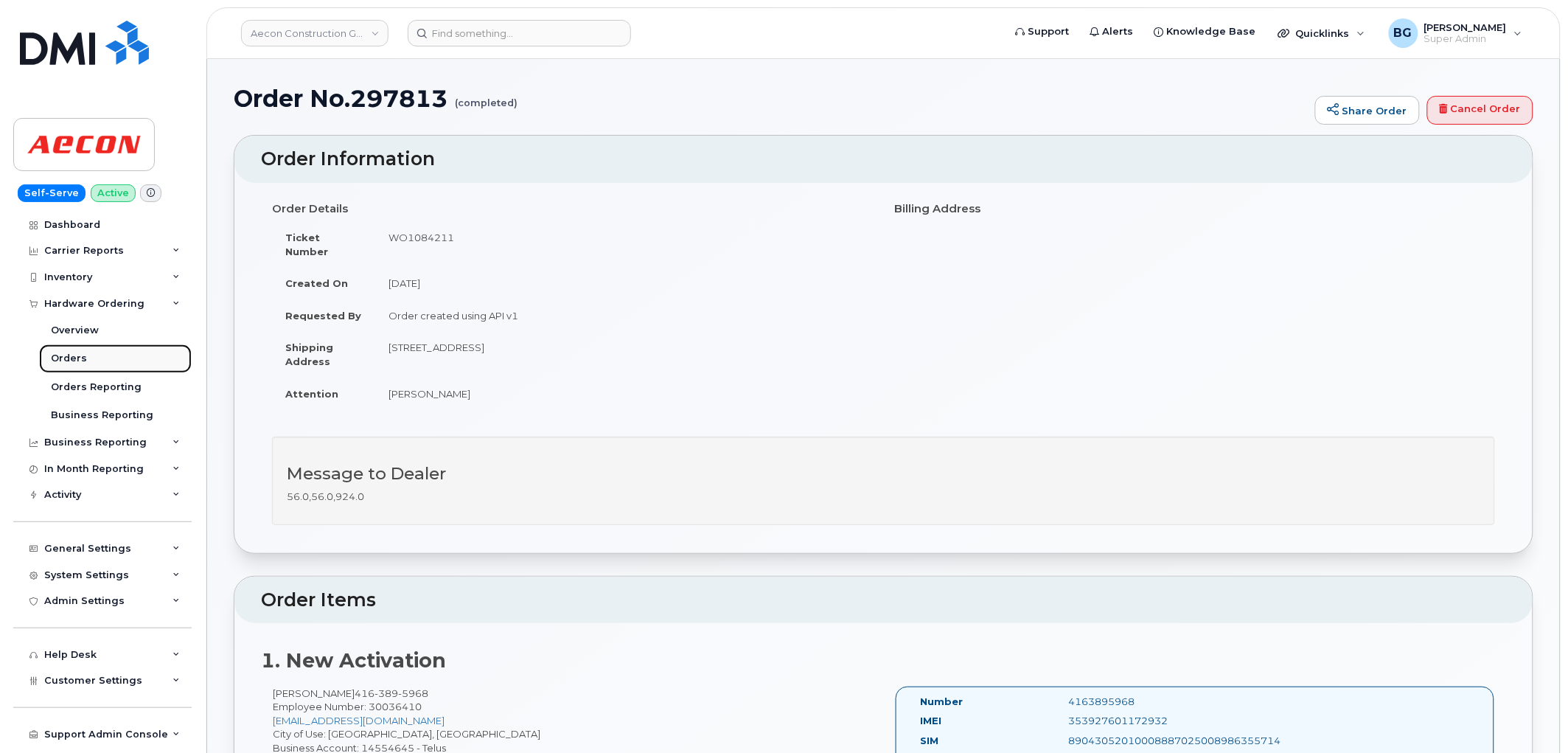
click at [67, 366] on link "Orders" at bounding box center [115, 358] width 153 height 28
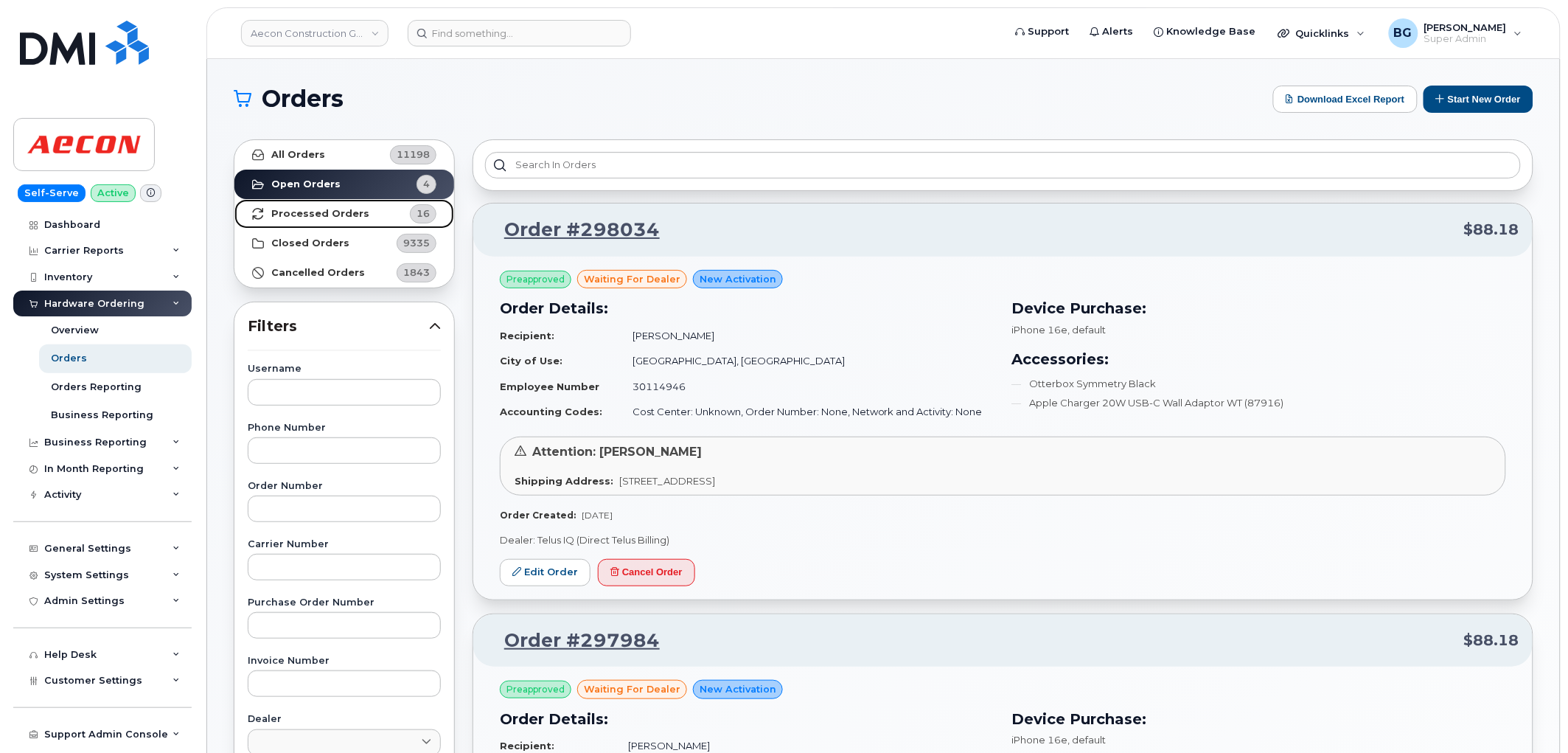
click at [299, 208] on strong "Processed Orders" at bounding box center [319, 214] width 98 height 12
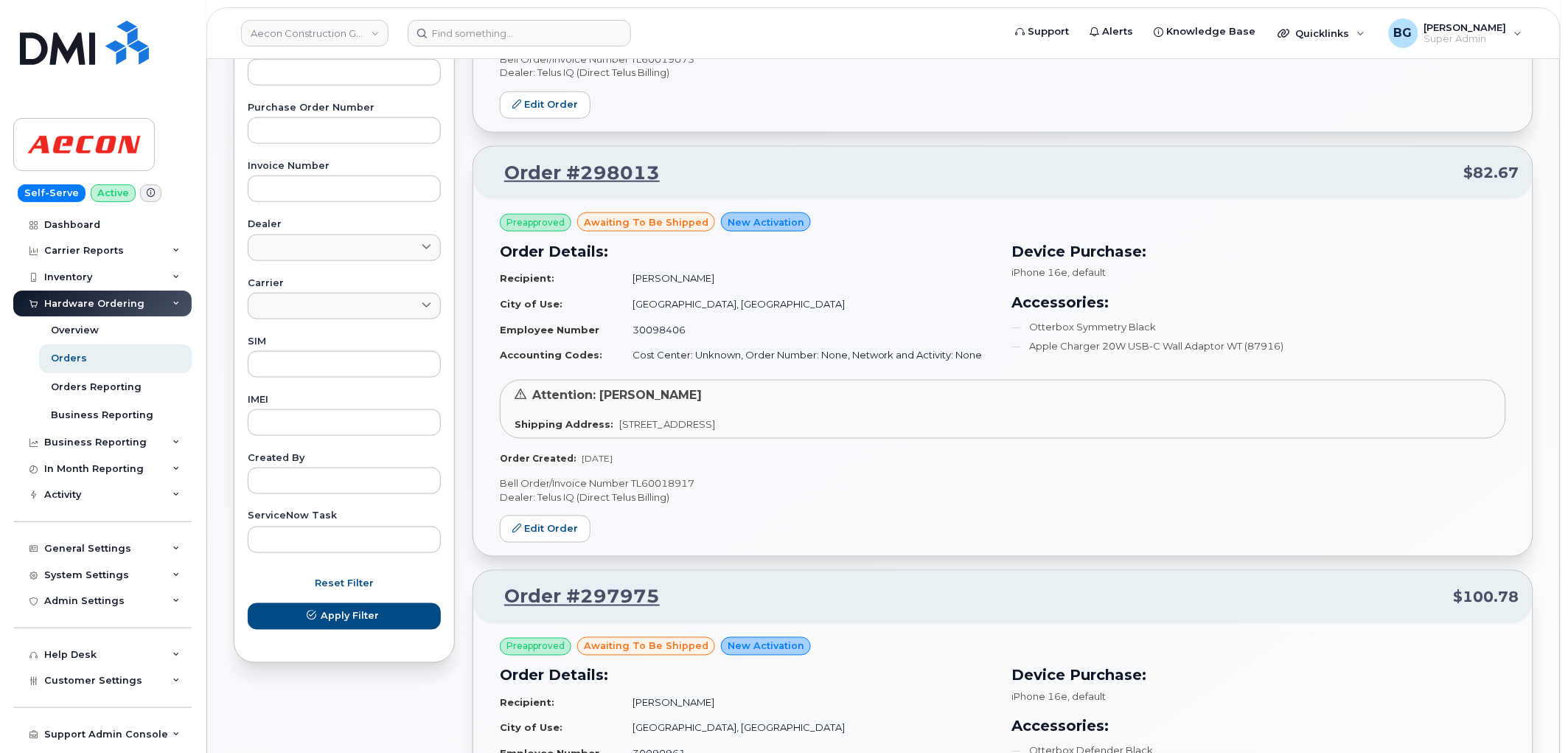
scroll to position [2952, 0]
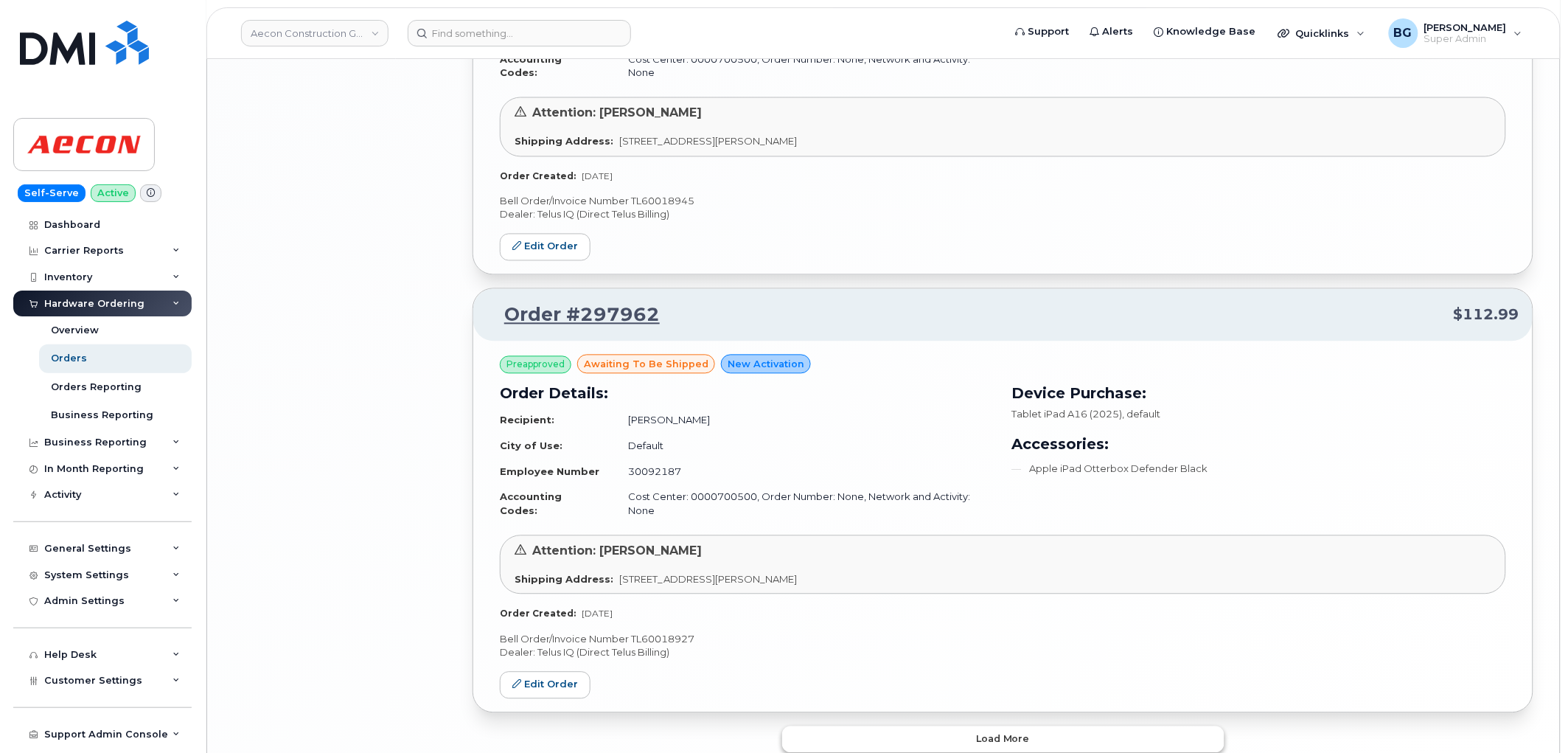
click at [975, 726] on button "Load more" at bounding box center [1003, 738] width 442 height 26
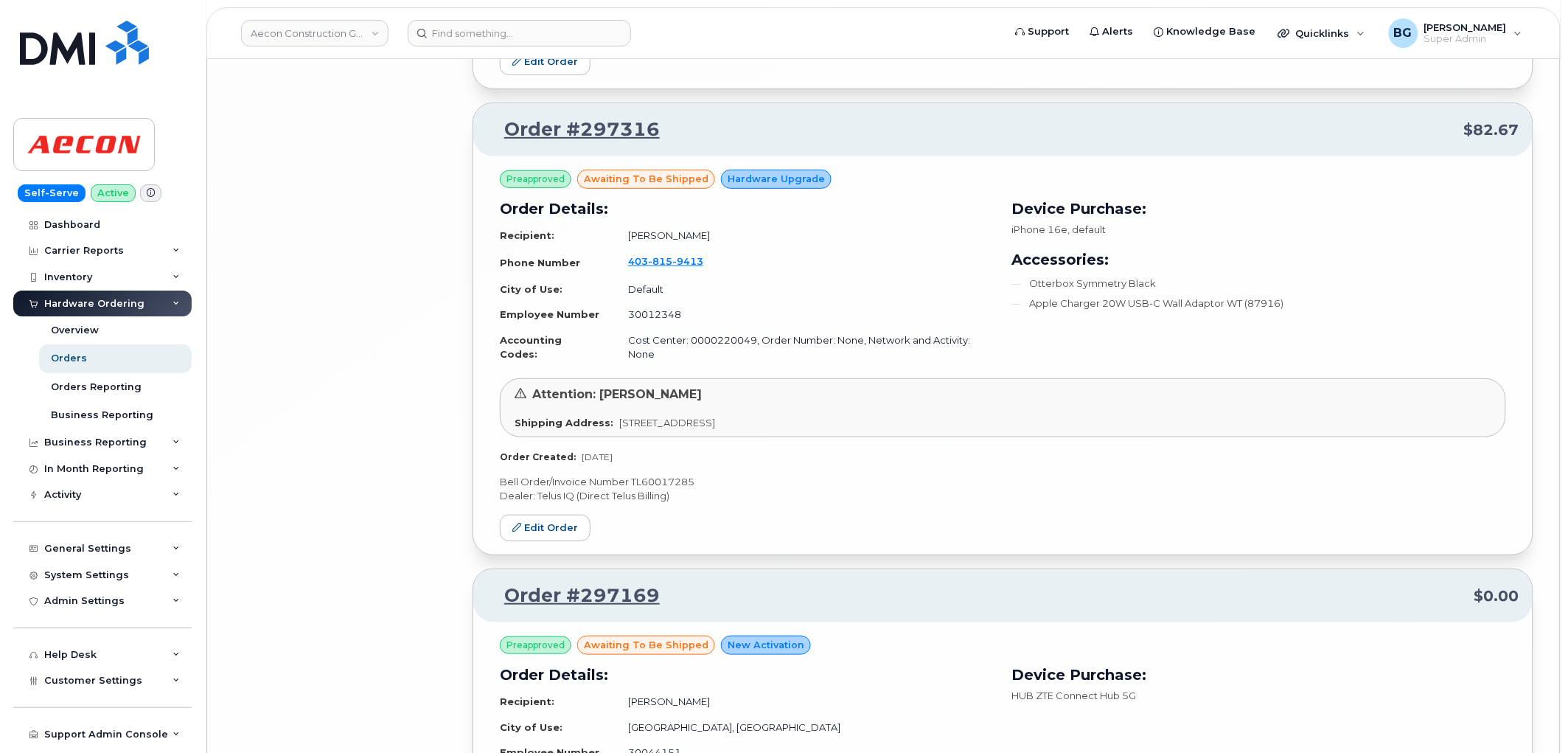
scroll to position [6398, 0]
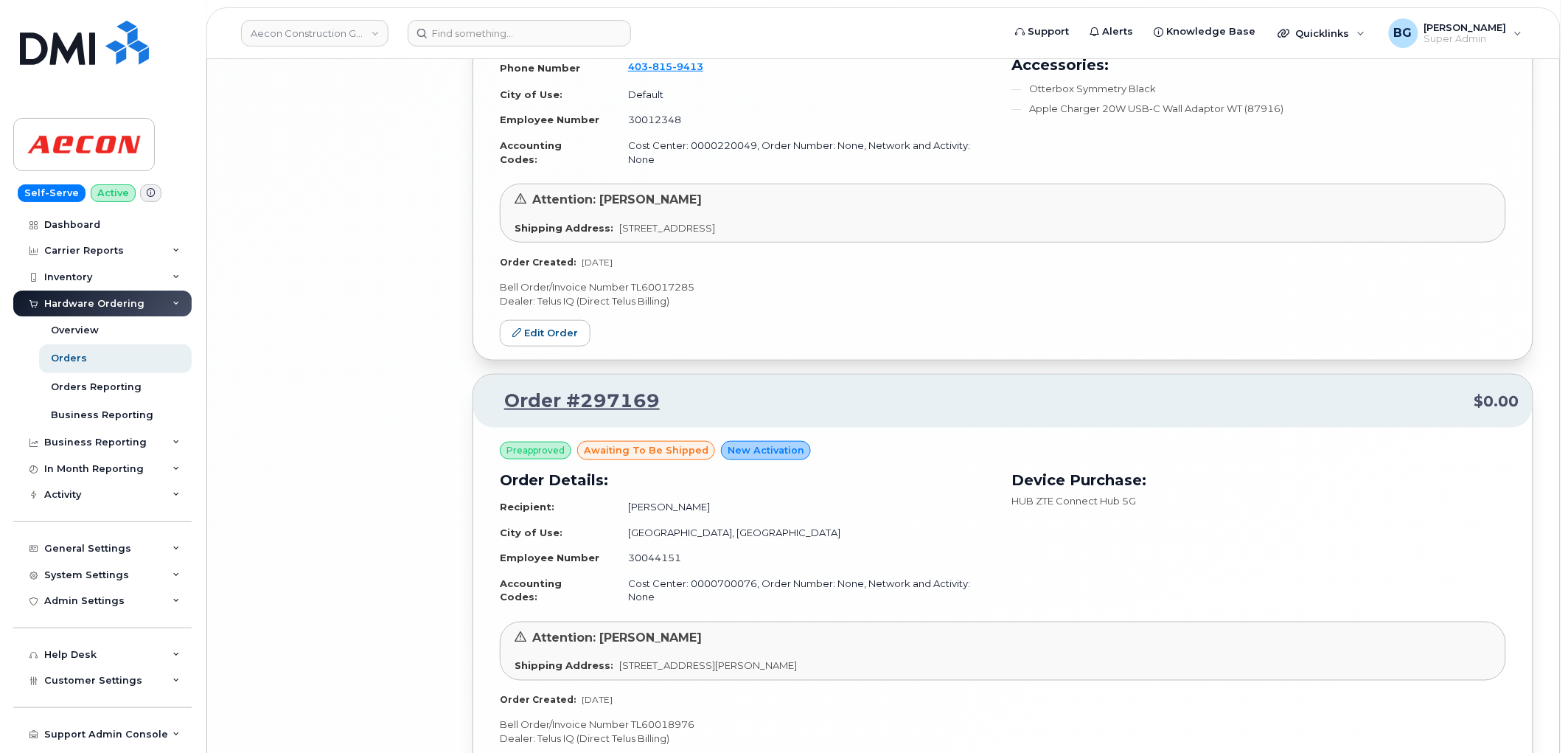
click at [650, 718] on p "Bell Order/Invoice Number TL60018976" at bounding box center [1003, 725] width 1007 height 14
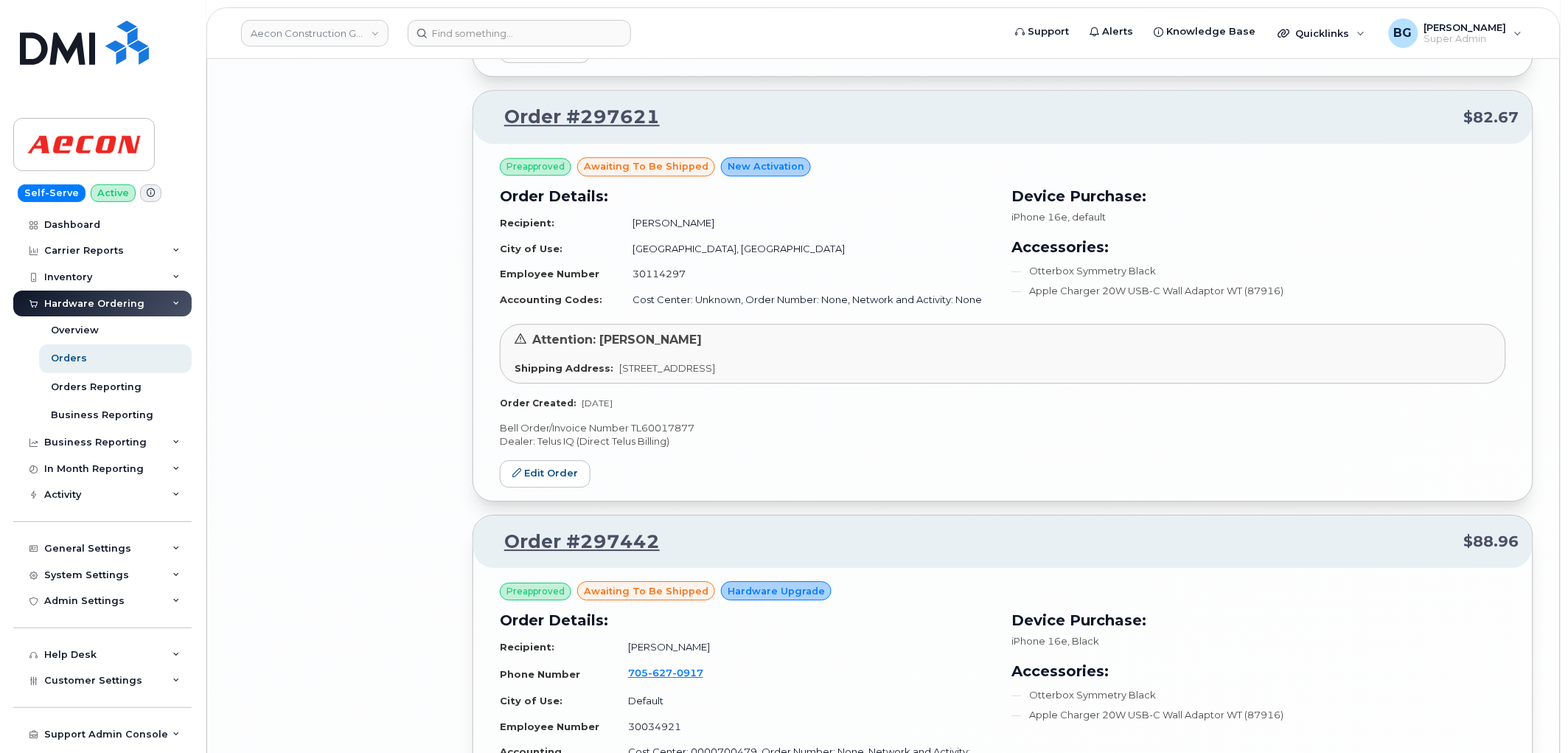
scroll to position [5306, 0]
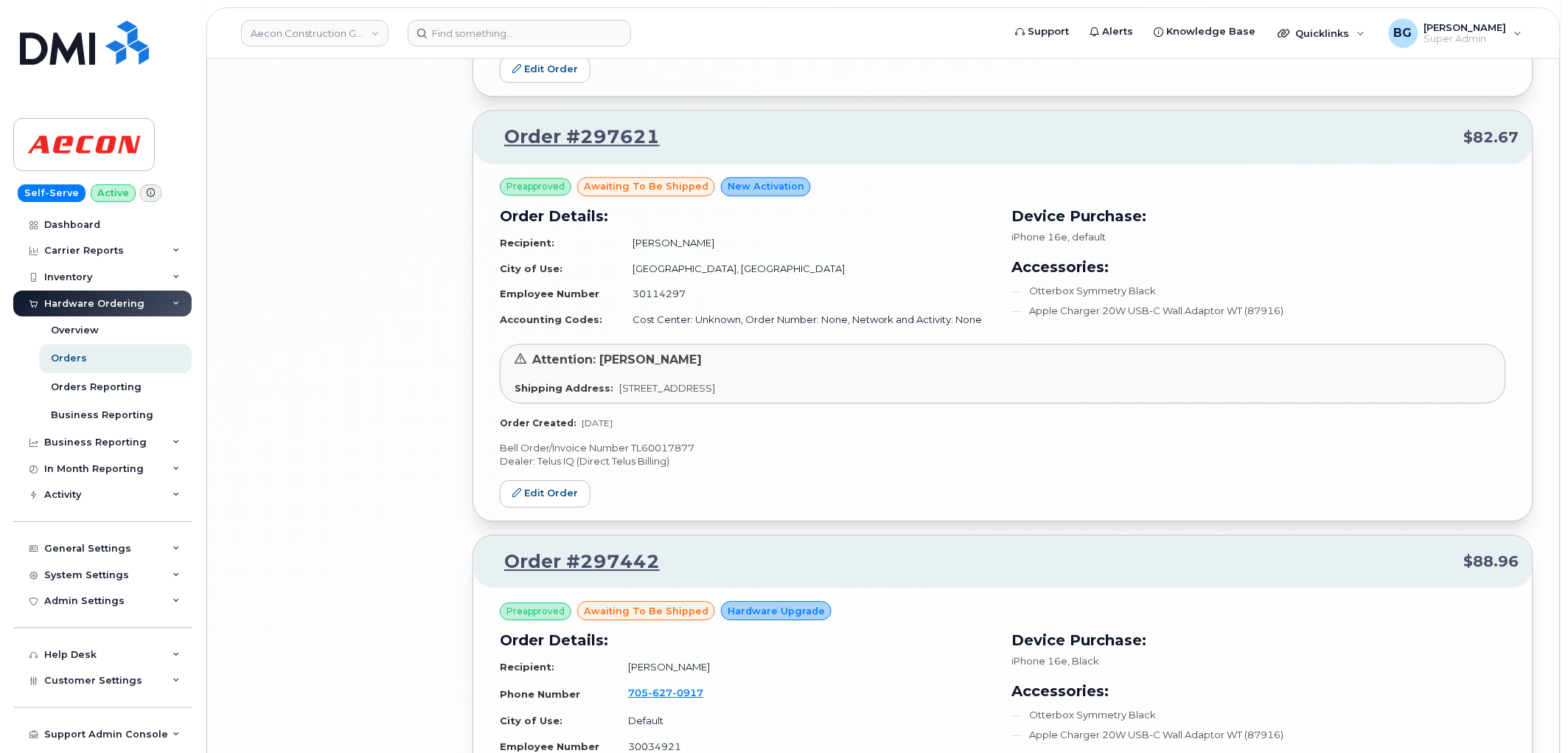
click at [679, 454] on p "Dealer: Telus IQ (Direct Telus Billing)" at bounding box center [1003, 461] width 1007 height 14
click at [674, 441] on p "Bell Order/Invoice Number TL60017877" at bounding box center [1003, 448] width 1007 height 14
copy p "TL60017877"
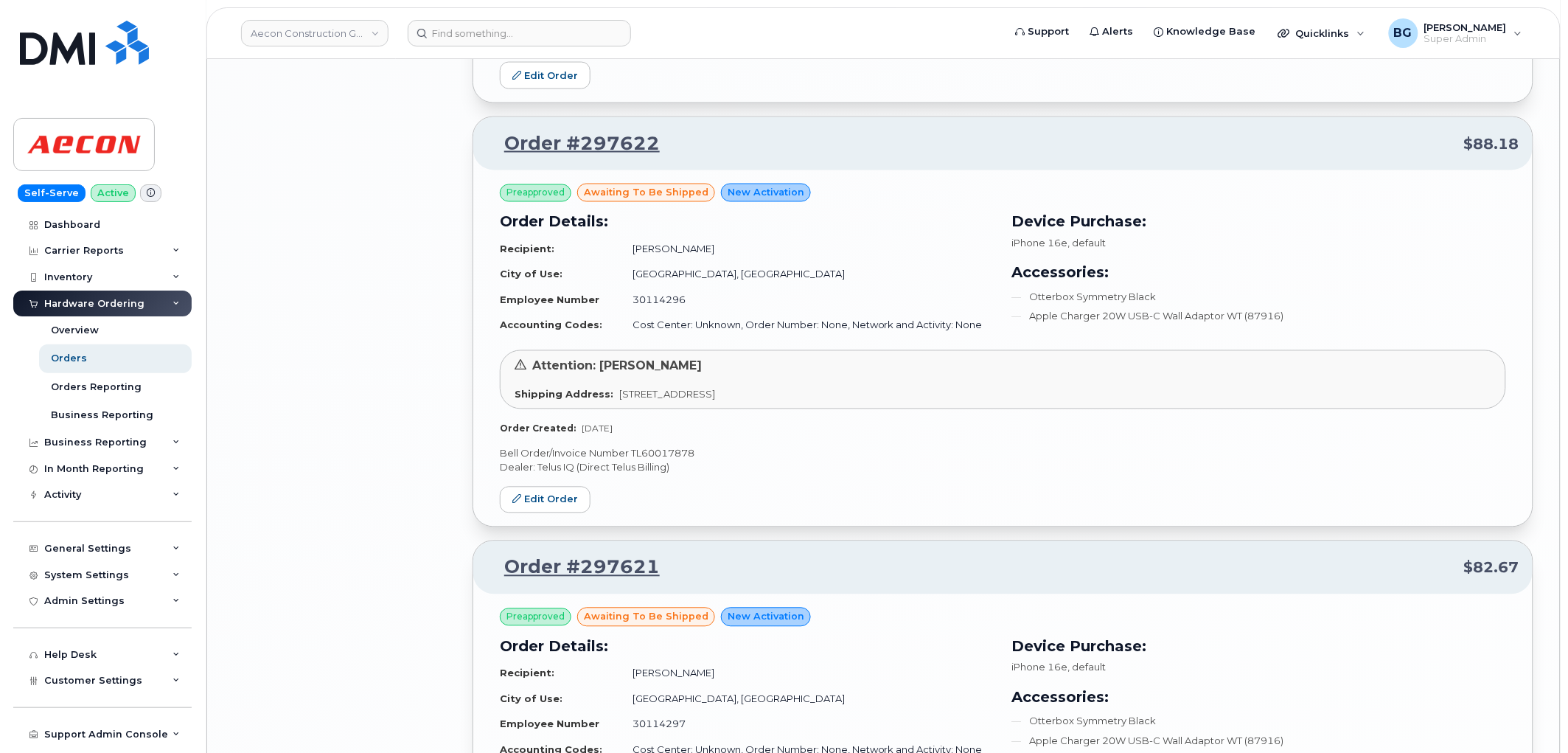
scroll to position [4868, 0]
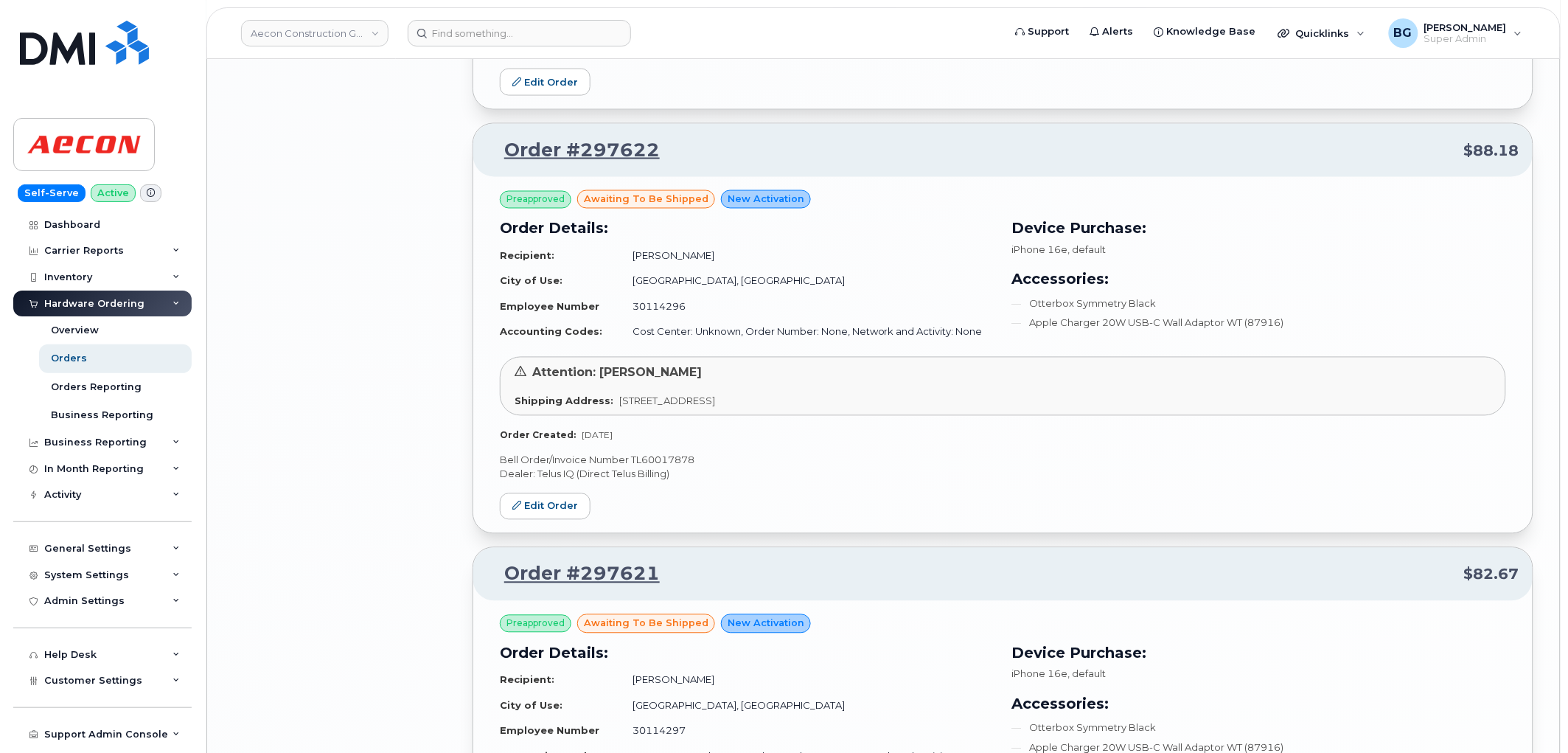
click at [653, 453] on p "Bell Order/Invoice Number TL60017878" at bounding box center [1003, 460] width 1007 height 14
copy p "TL60017878"
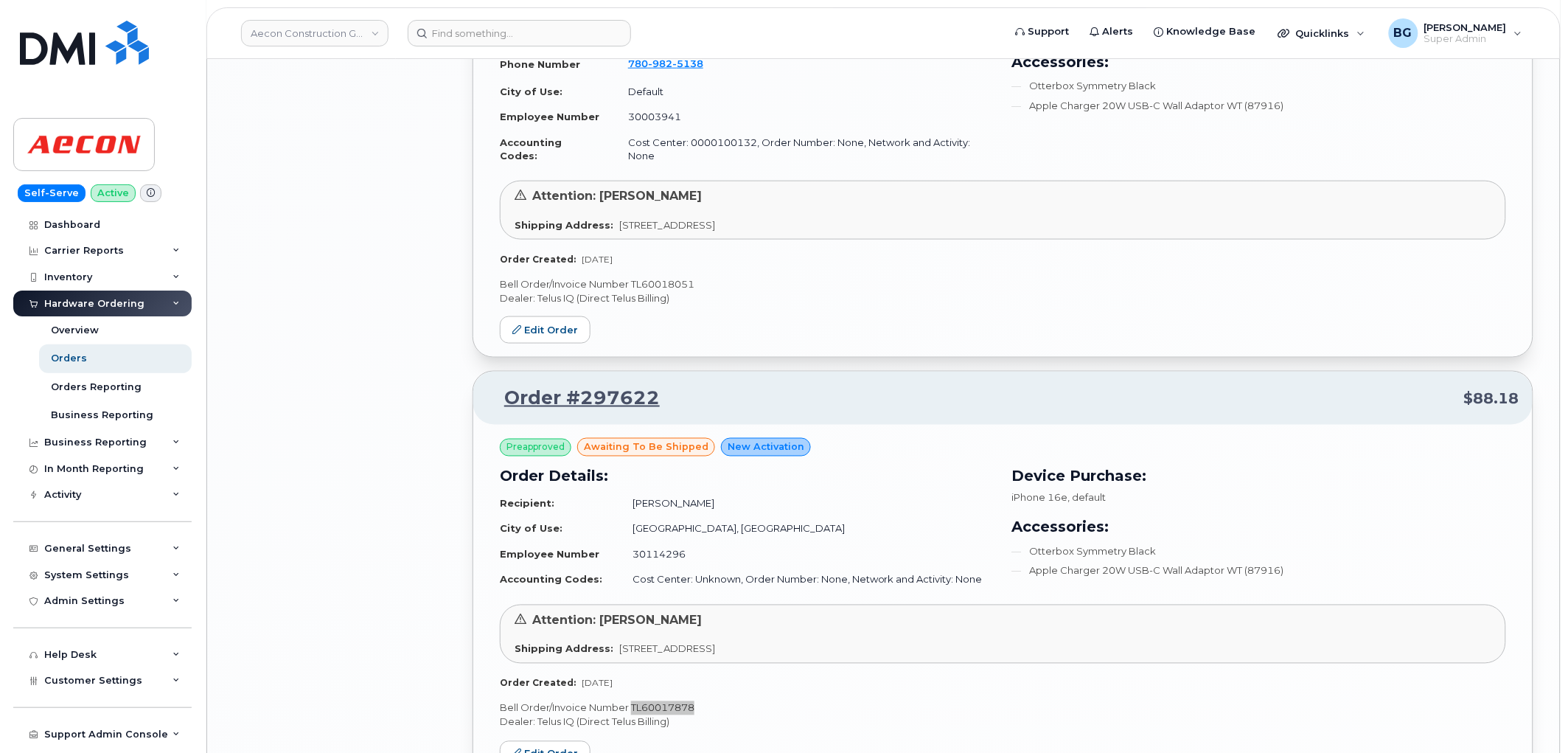
scroll to position [4487, 0]
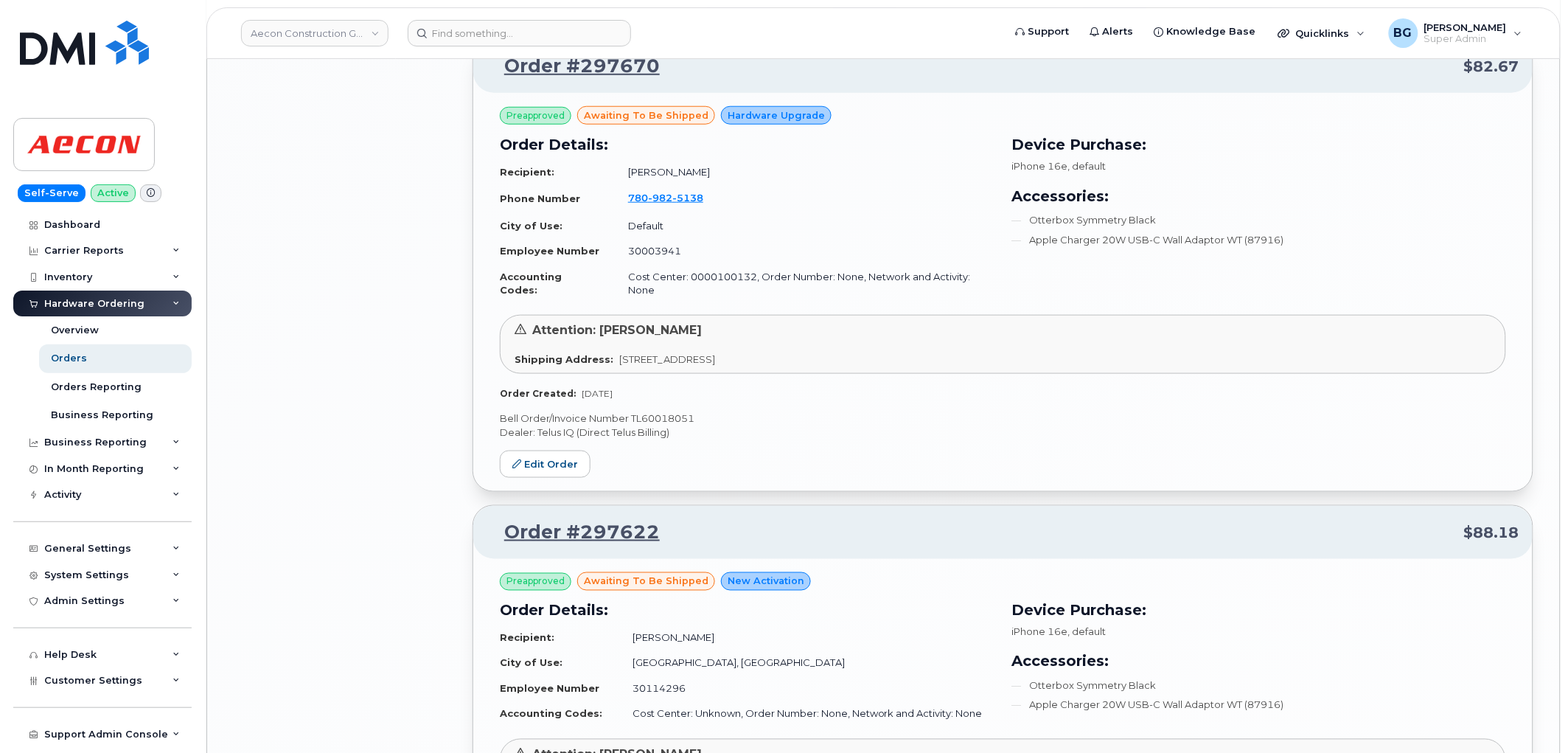
click at [657, 411] on p "Bell Order/Invoice Number TL60018051" at bounding box center [1003, 418] width 1007 height 14
copy p "TL60018051"
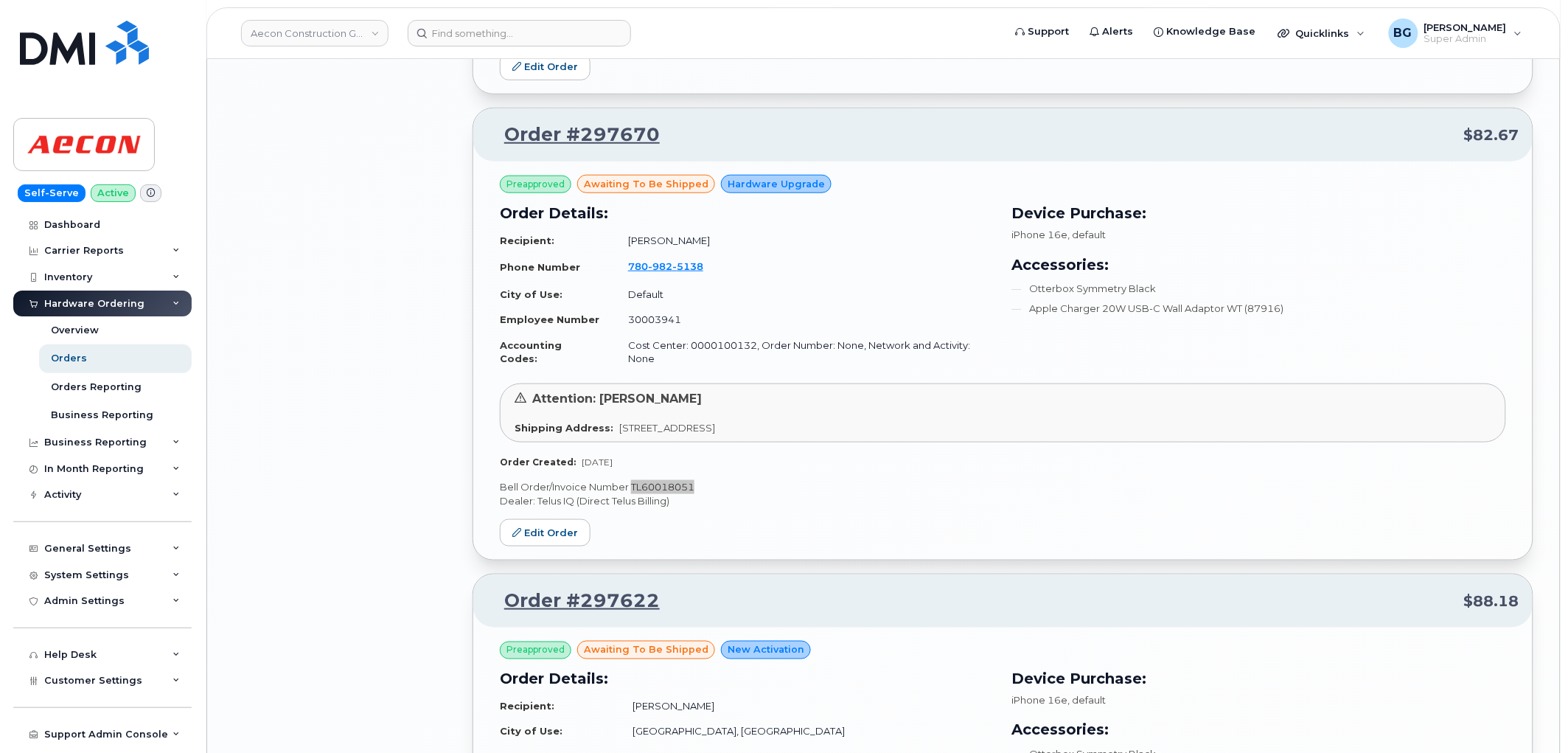
scroll to position [4105, 0]
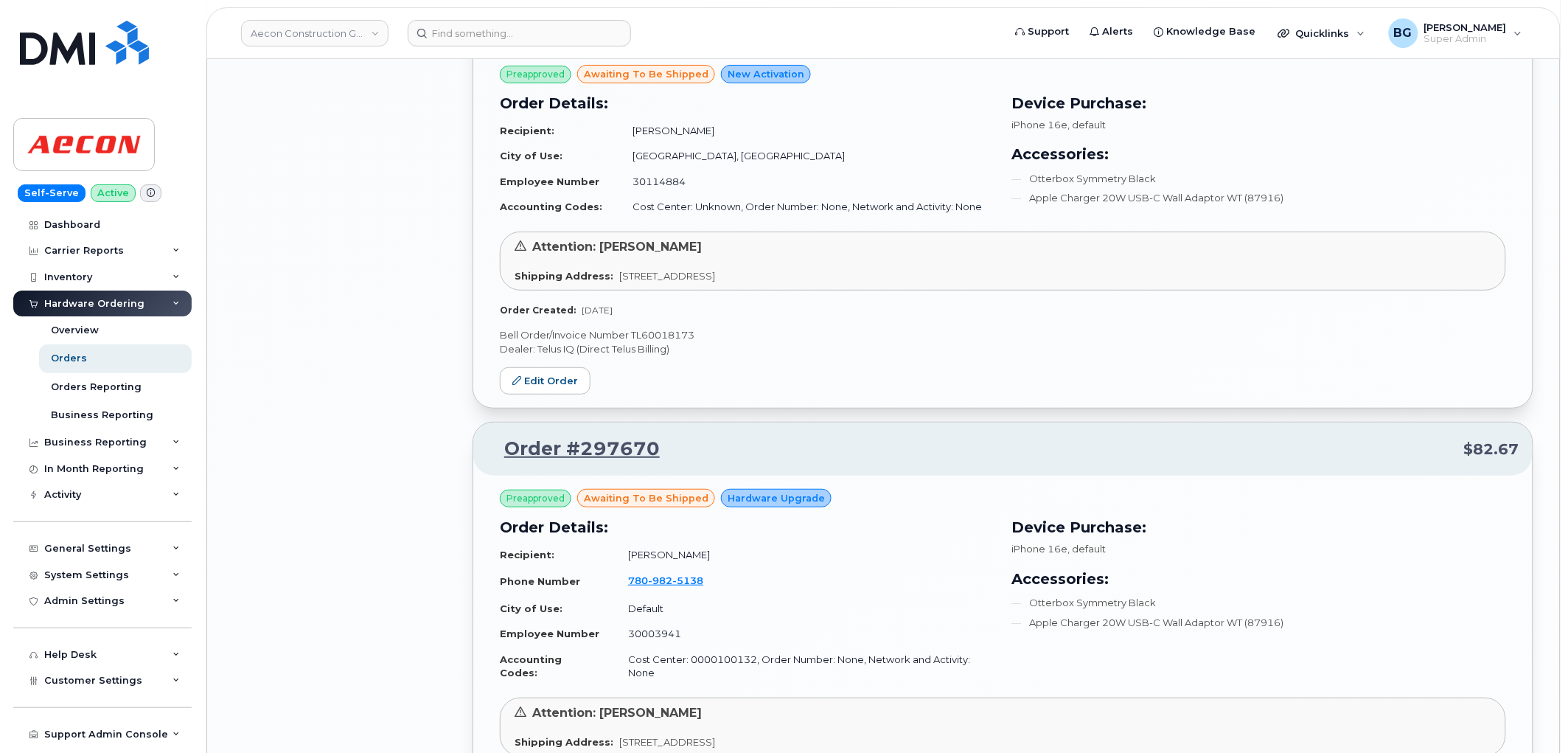
click at [676, 328] on p "Bell Order/Invoice Number TL60018173" at bounding box center [1003, 335] width 1007 height 14
copy p "TL60018173"
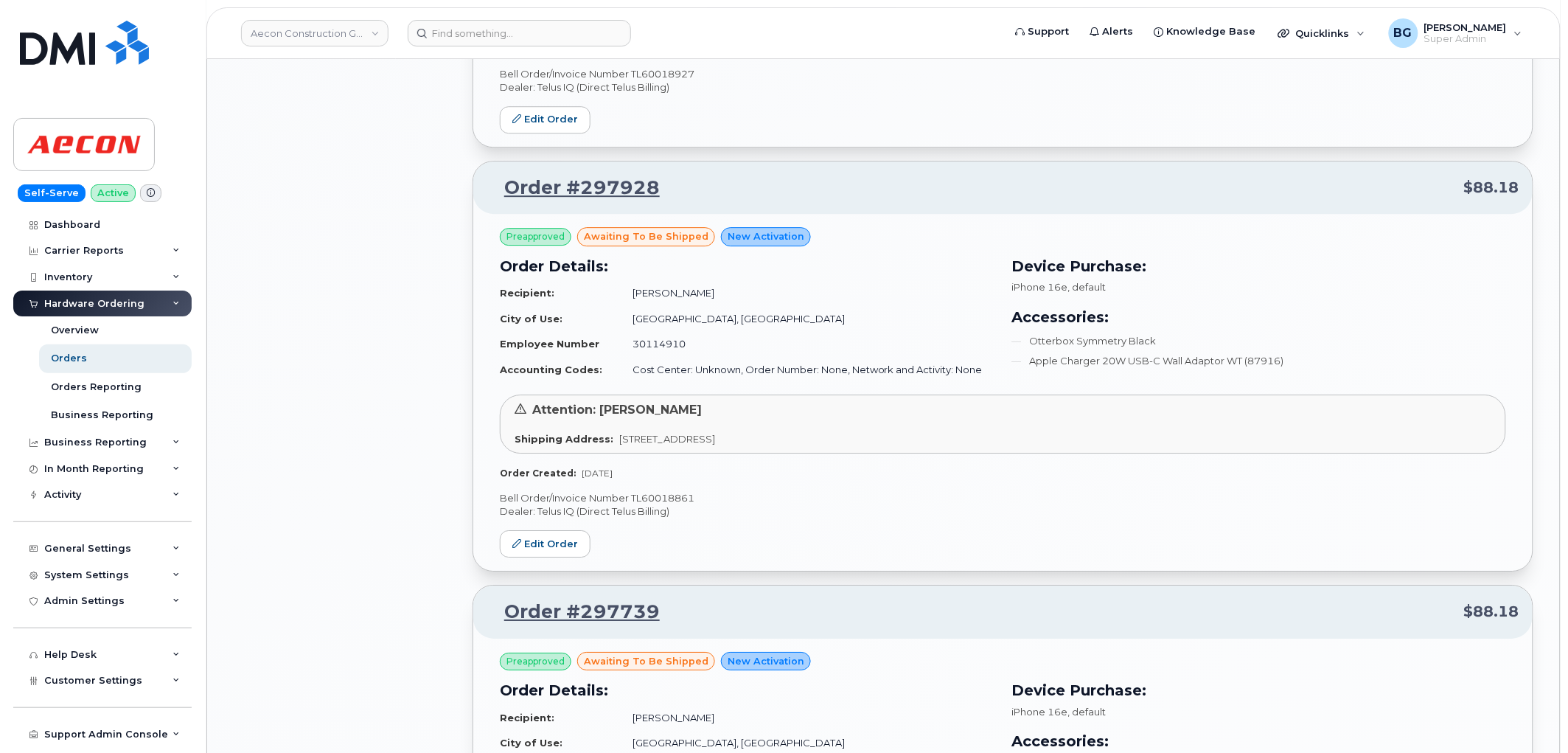
scroll to position [3504, 0]
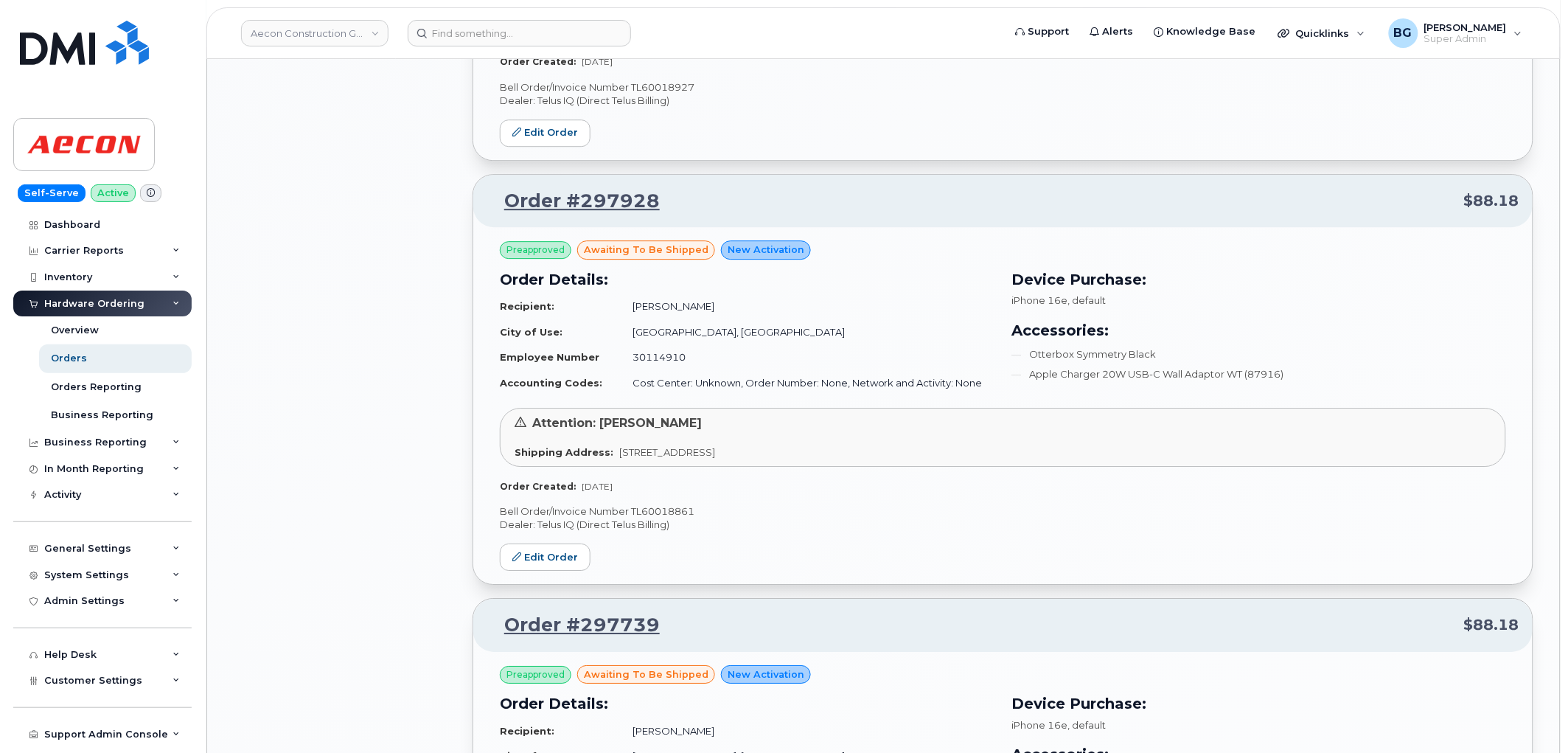
click at [657, 504] on p "Bell Order/Invoice Number TL60018861" at bounding box center [1003, 511] width 1007 height 14
copy p "TL60018861"
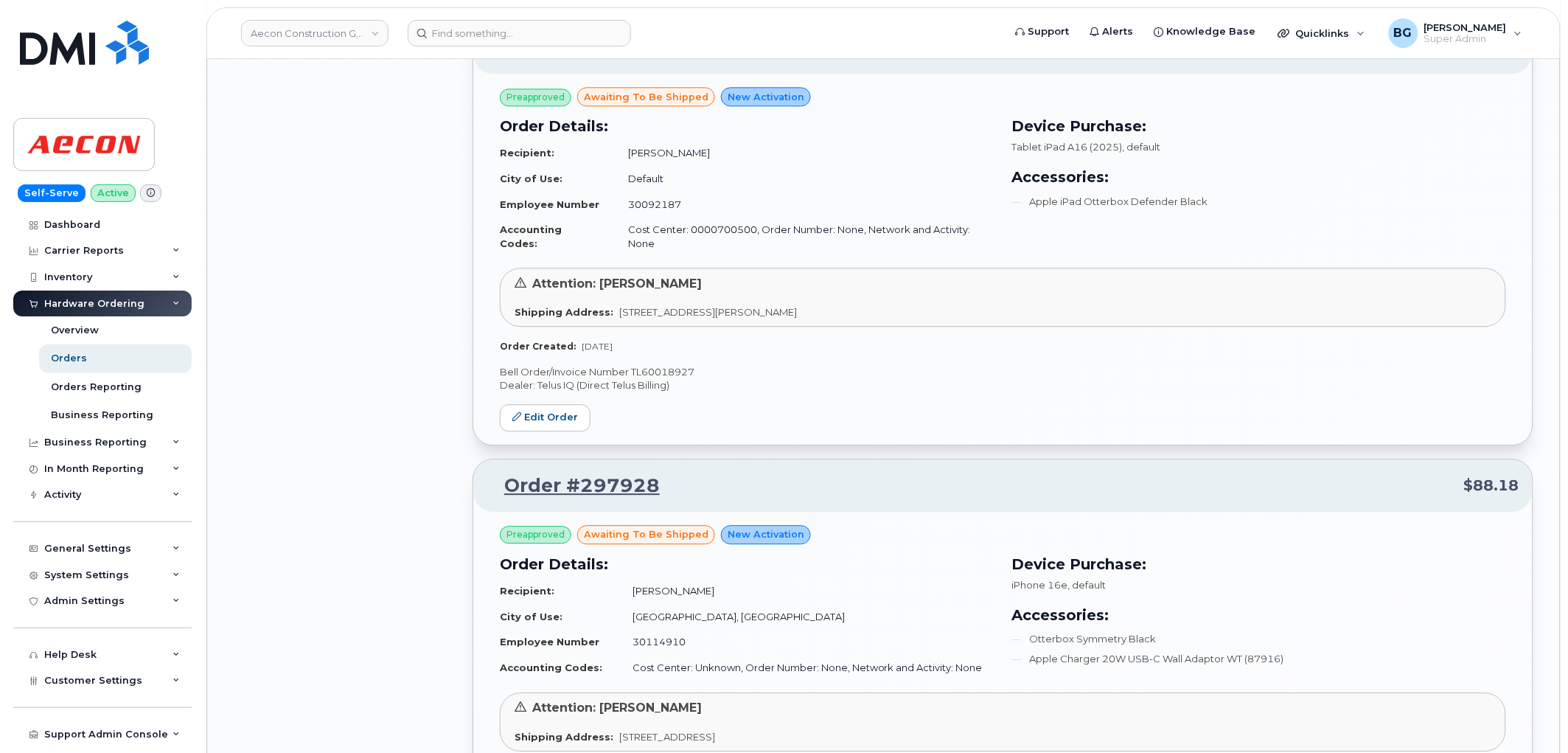
scroll to position [3177, 0]
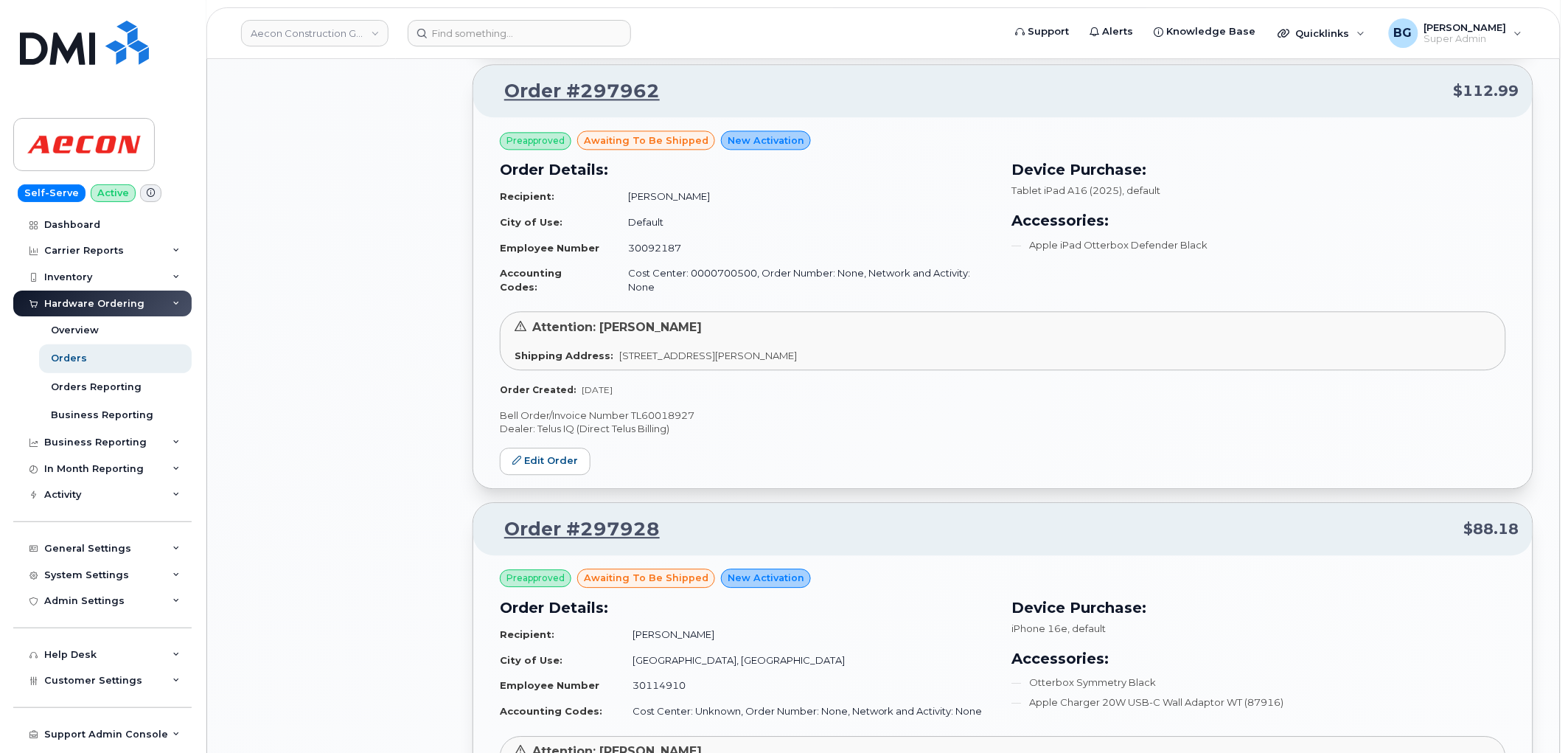
click at [669, 408] on p "Bell Order/Invoice Number TL60018927" at bounding box center [1003, 415] width 1007 height 14
copy p "TL60018927"
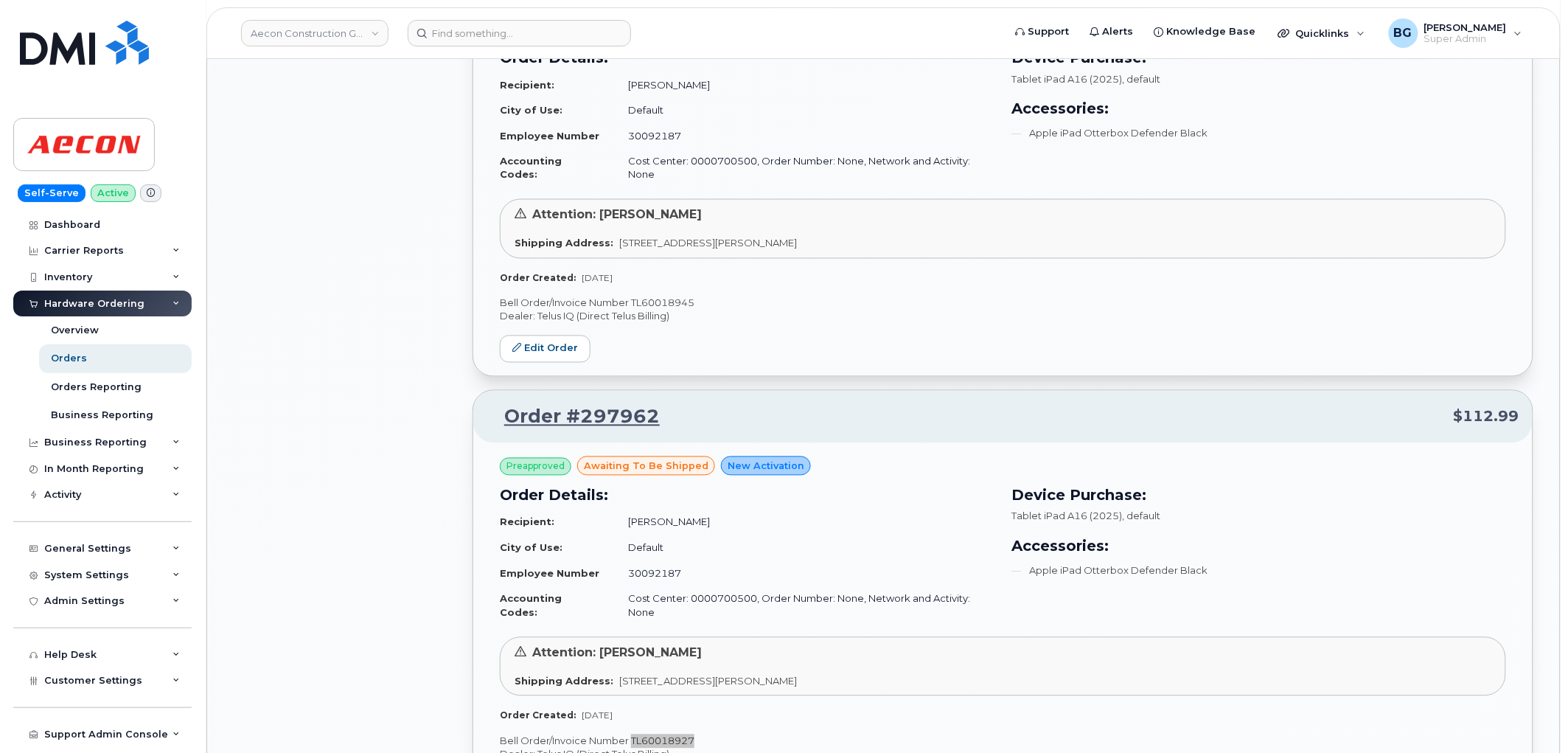
scroll to position [2848, 0]
click at [661, 298] on p "Bell Order/Invoice Number TL60018945" at bounding box center [1003, 305] width 1007 height 14
copy p "TL60018945"
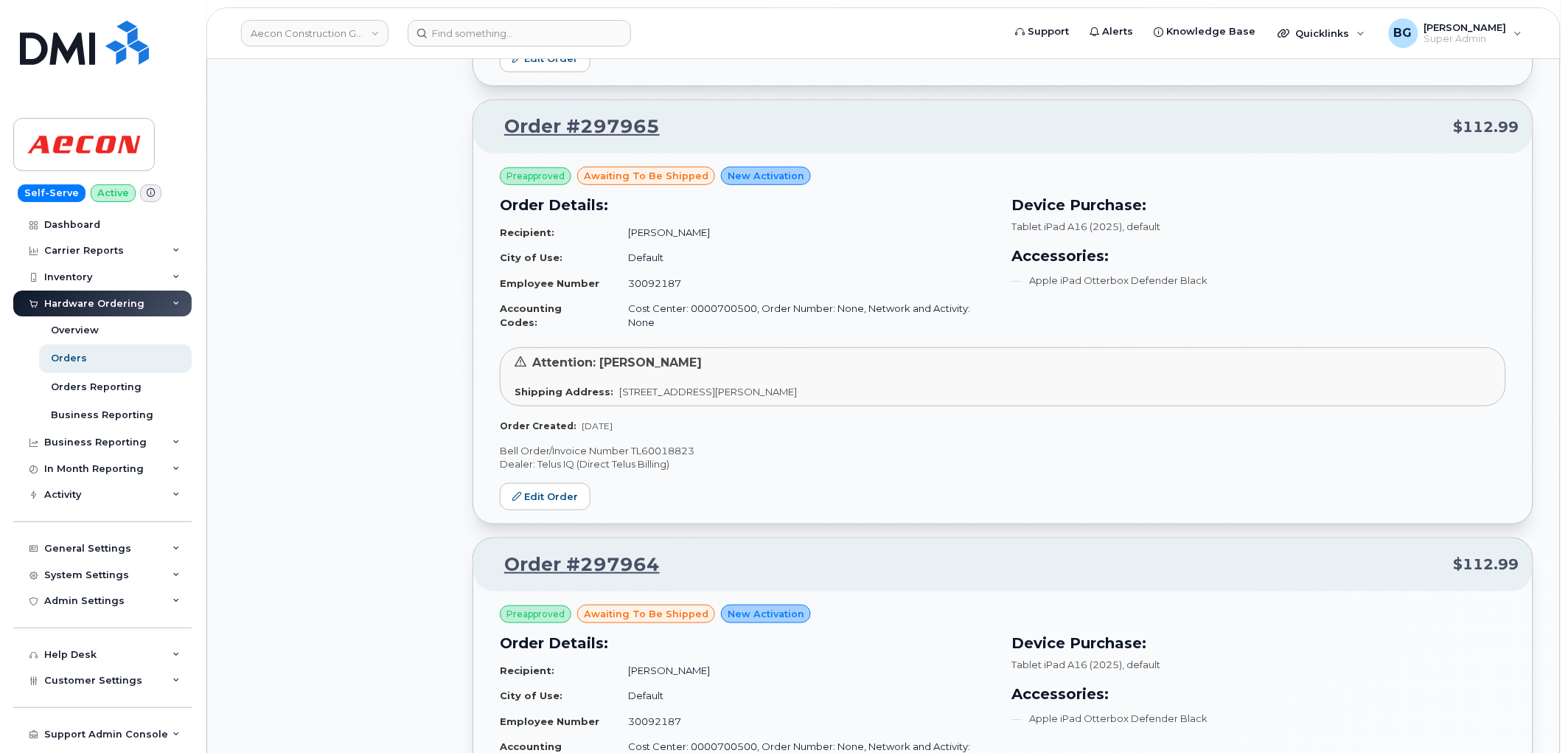
scroll to position [2247, 0]
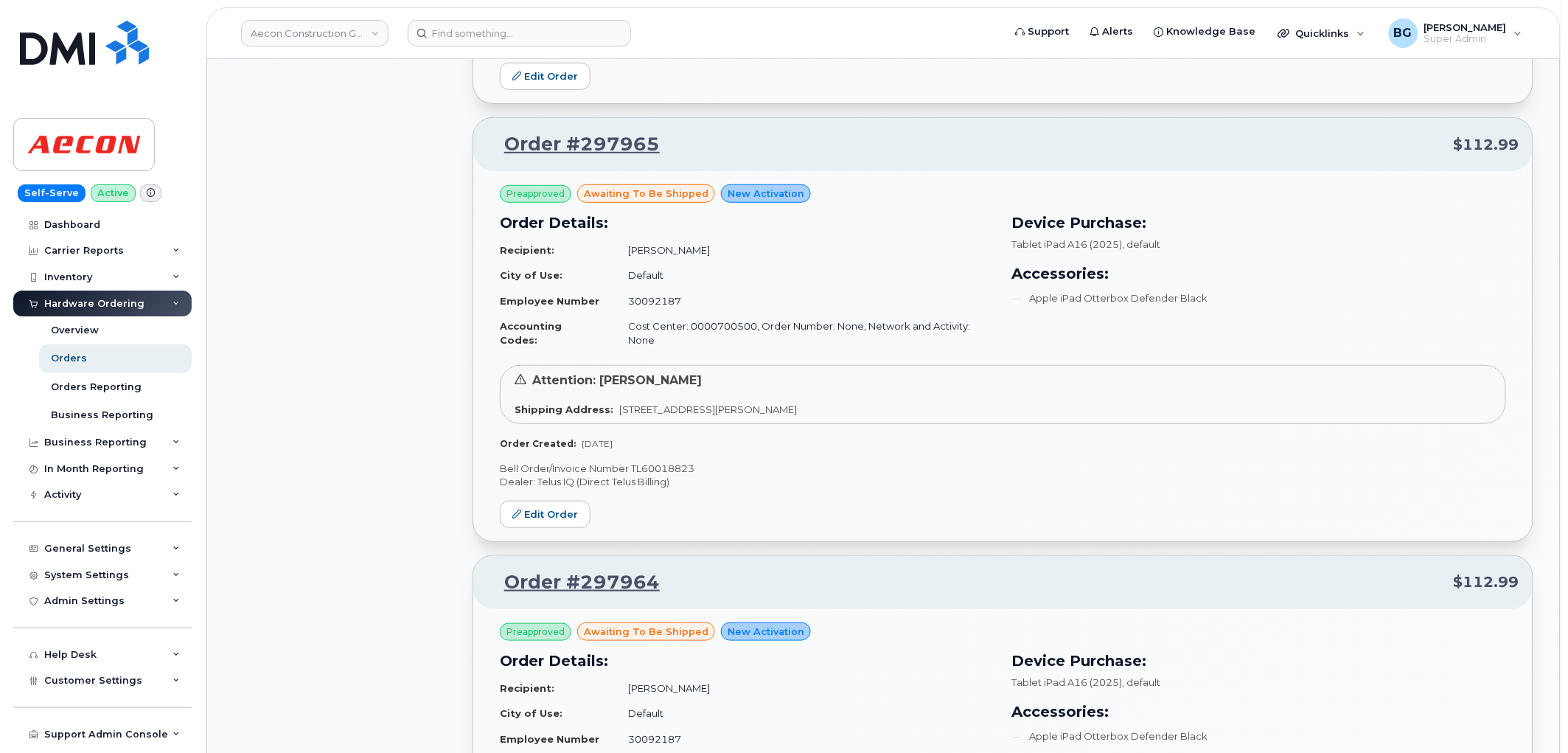
click at [646, 462] on p "Bell Order/Invoice Number TL60018823" at bounding box center [1003, 468] width 1007 height 14
copy p "TL60018823"
drag, startPoint x: 546, startPoint y: 458, endPoint x: 556, endPoint y: 450, distance: 12.8
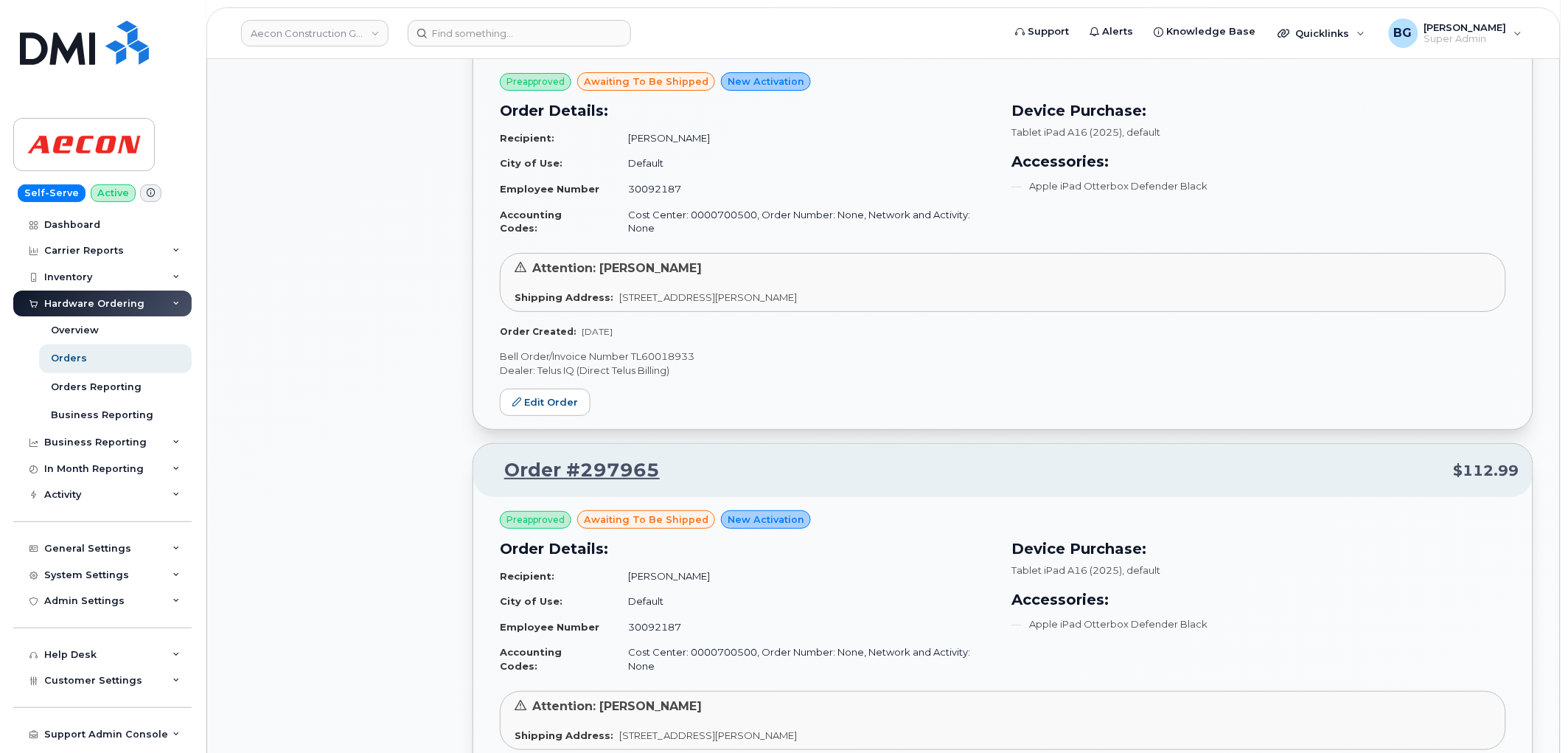
scroll to position [1866, 0]
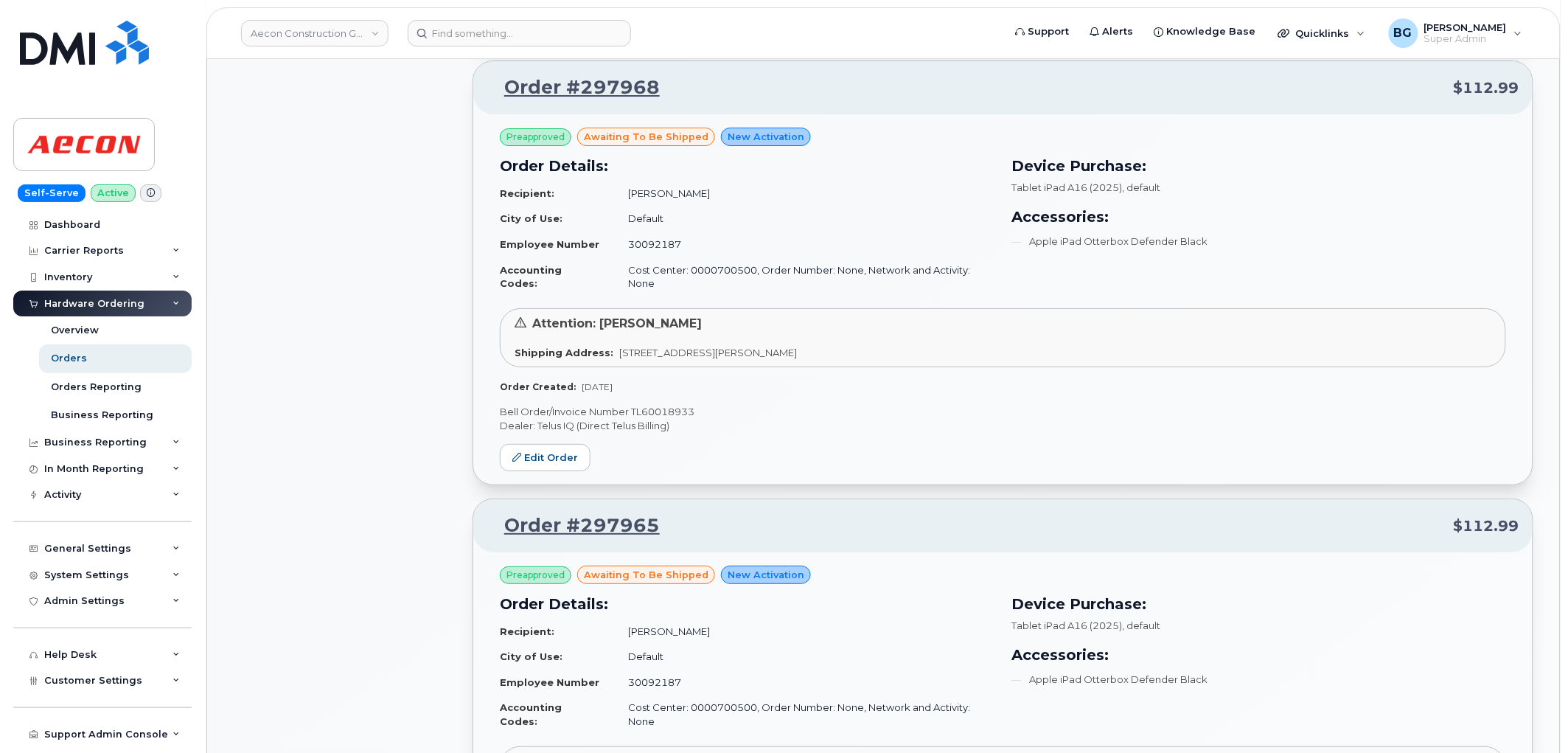
click at [652, 405] on p "Bell Order/Invoice Number TL60018933" at bounding box center [1003, 411] width 1007 height 14
copy p "TL60018933"
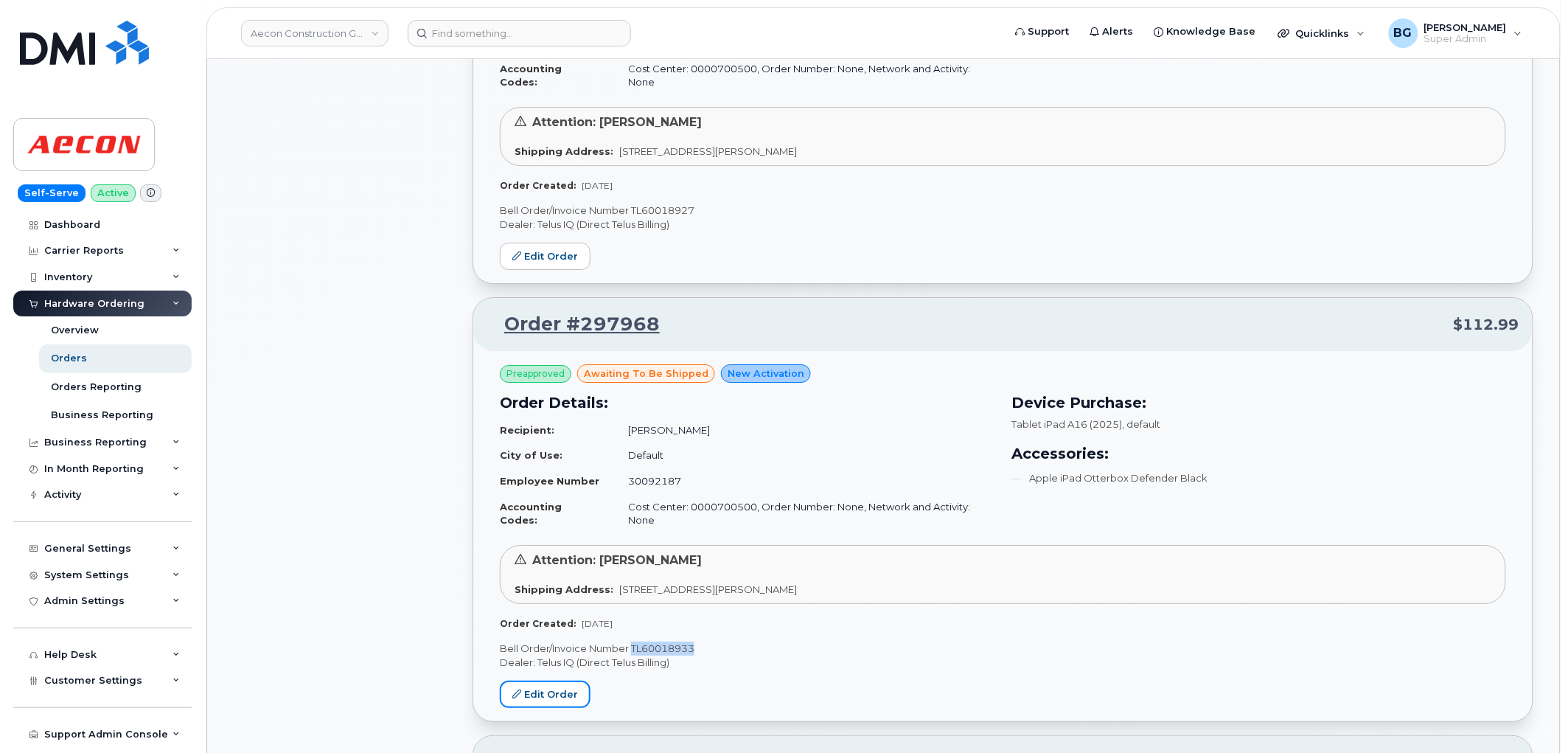
scroll to position [1538, 0]
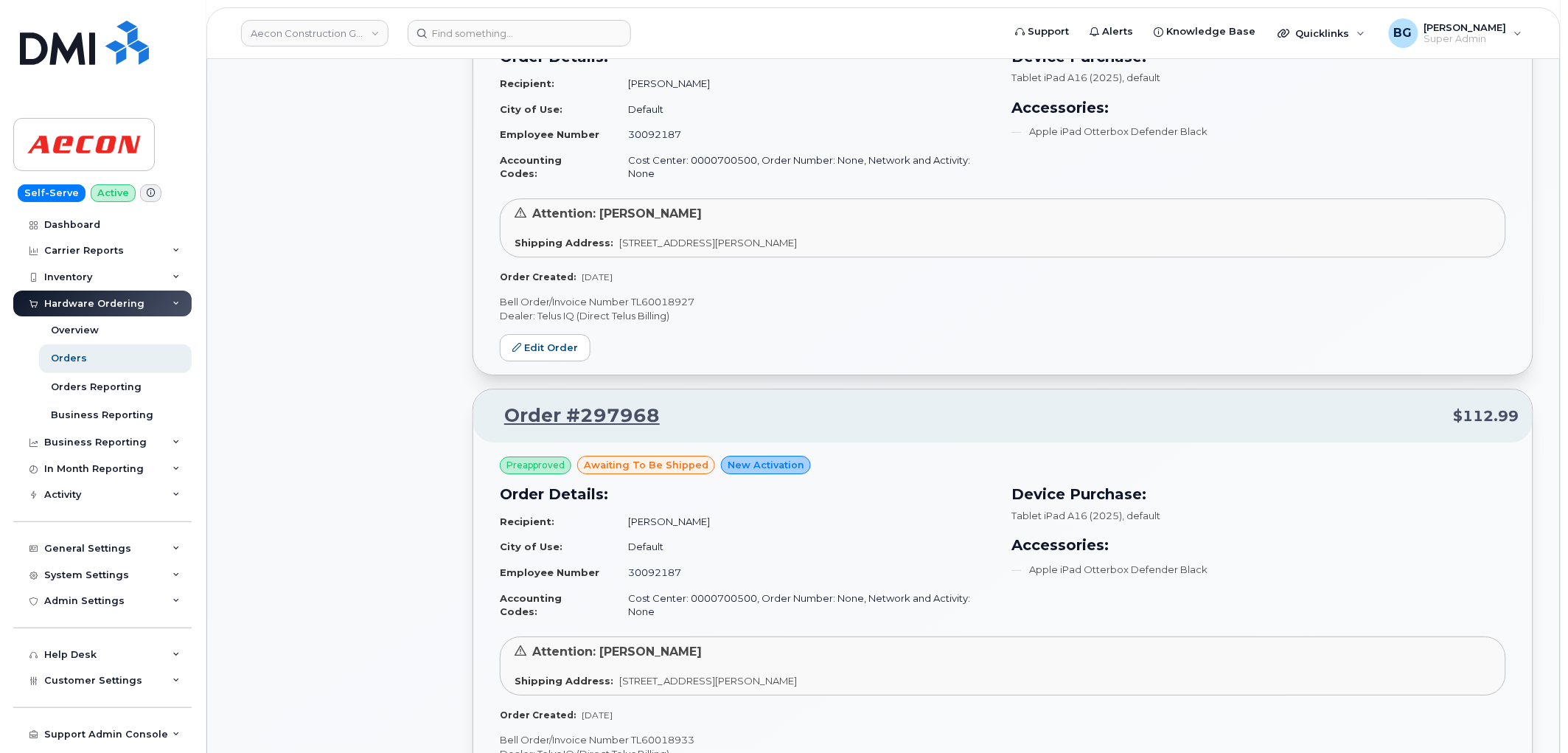
click at [660, 295] on p "Bell Order/Invoice Number TL60018927" at bounding box center [1003, 302] width 1007 height 14
copy p "TL60018927"
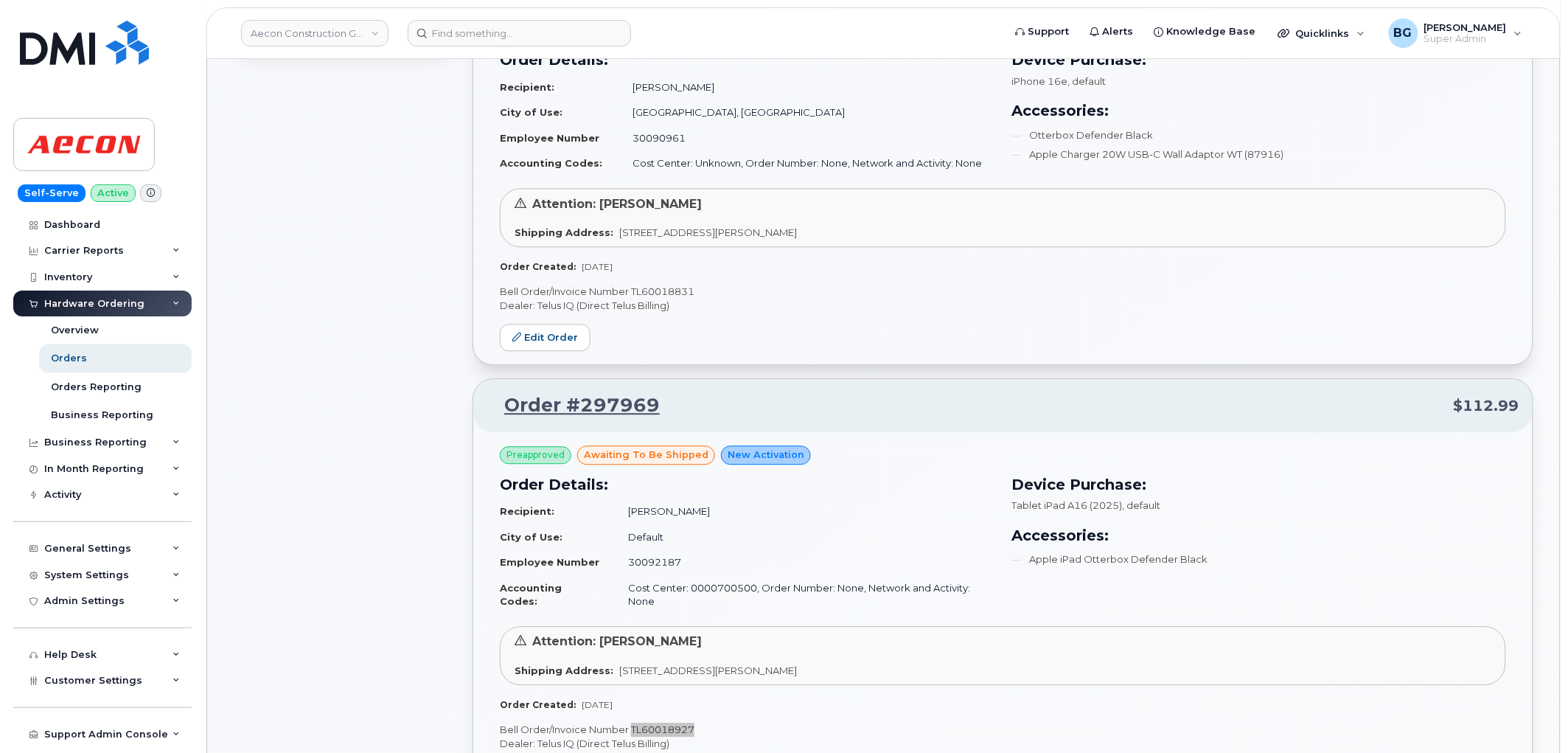
scroll to position [1100, 0]
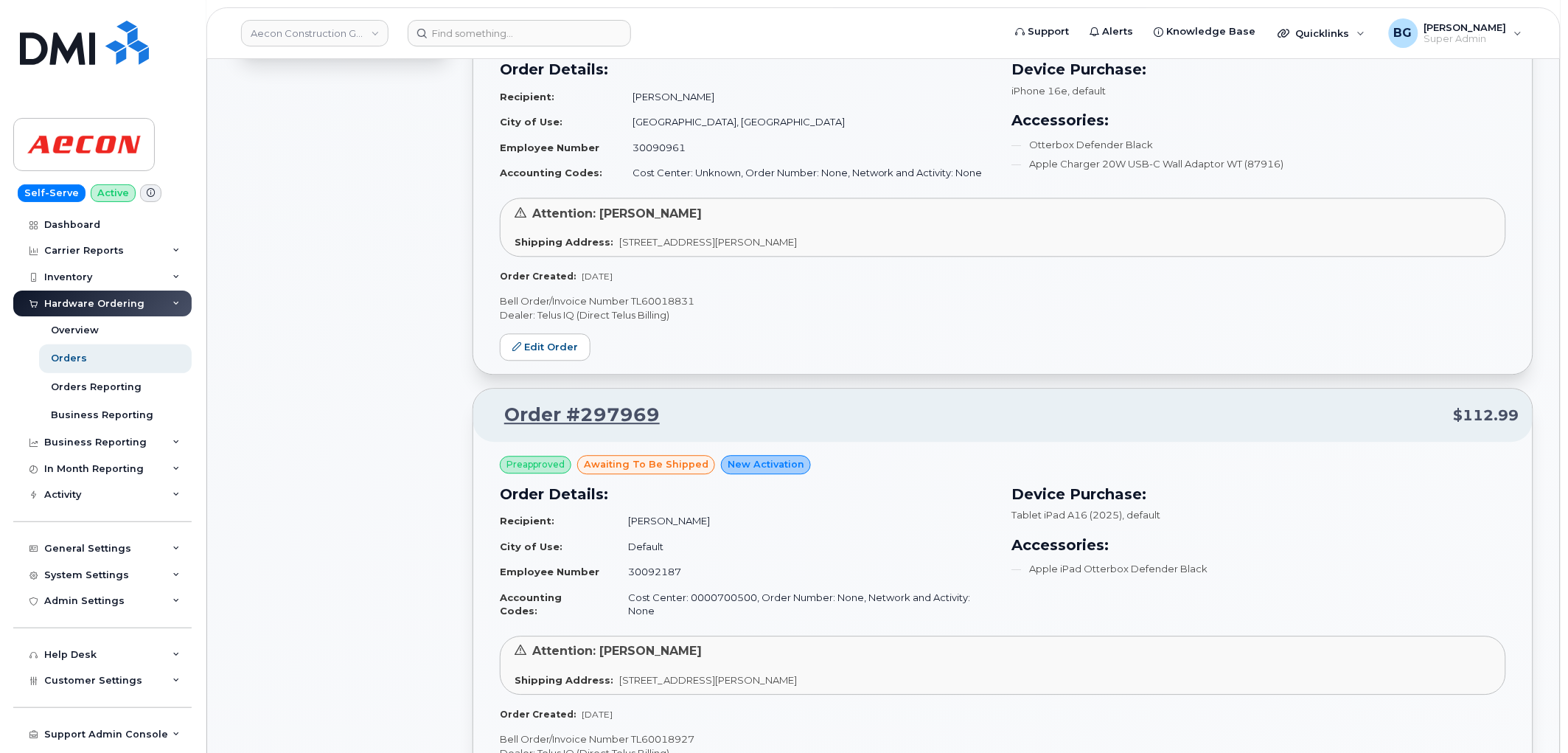
click at [664, 294] on p "Bell Order/Invoice Number TL60018831" at bounding box center [1003, 301] width 1007 height 14
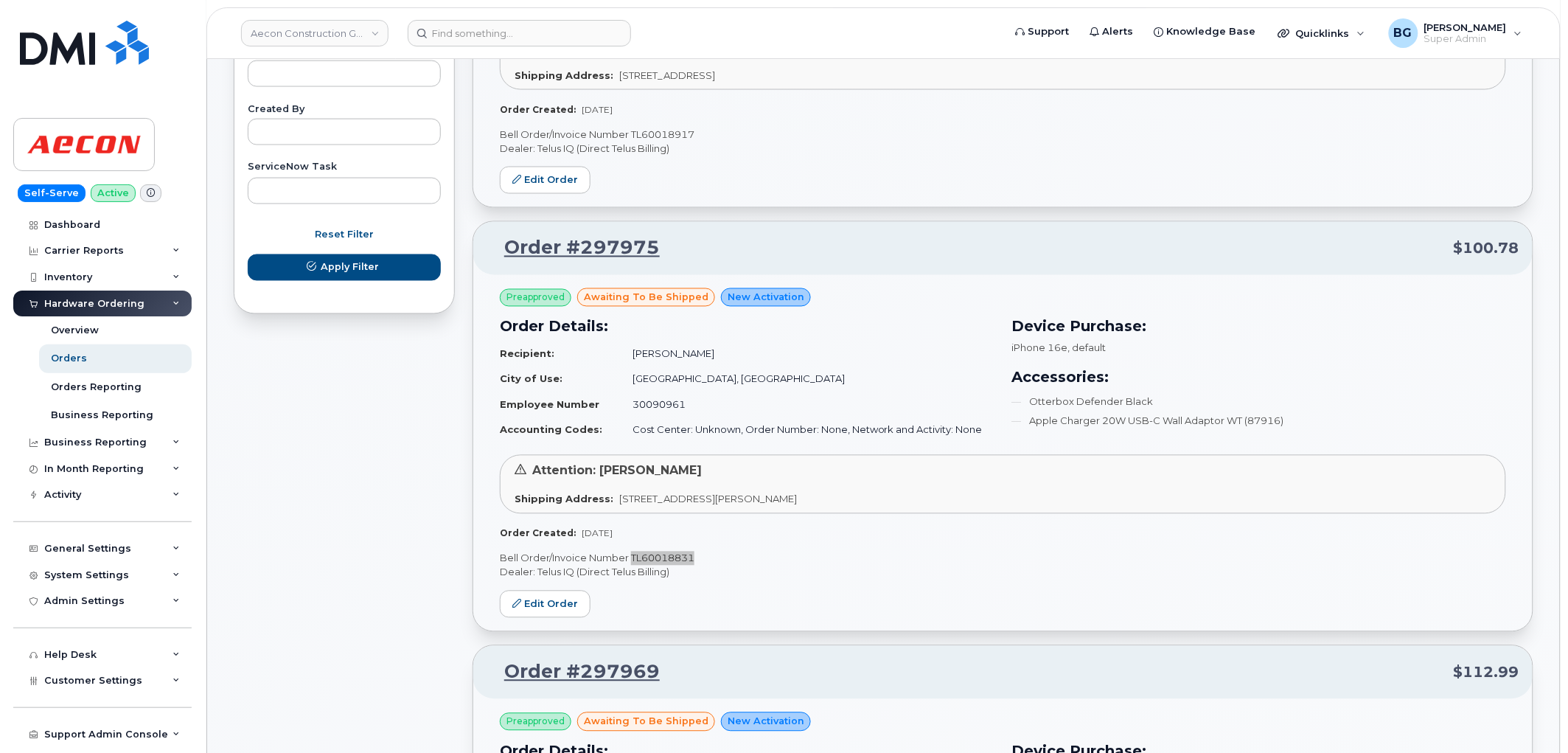
scroll to position [719, 0]
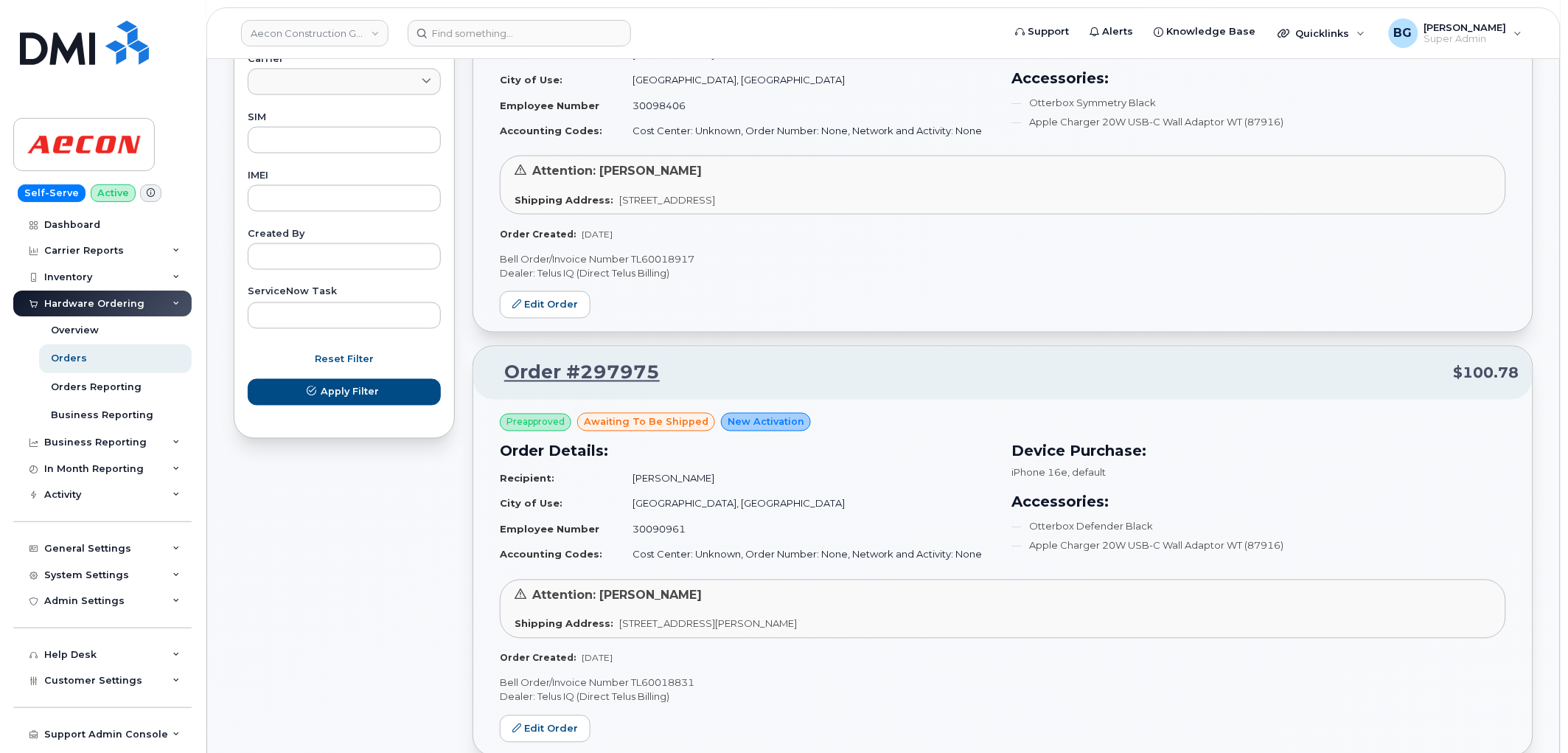
click at [653, 253] on p "Bell Order/Invoice Number TL60018917" at bounding box center [1003, 259] width 1007 height 14
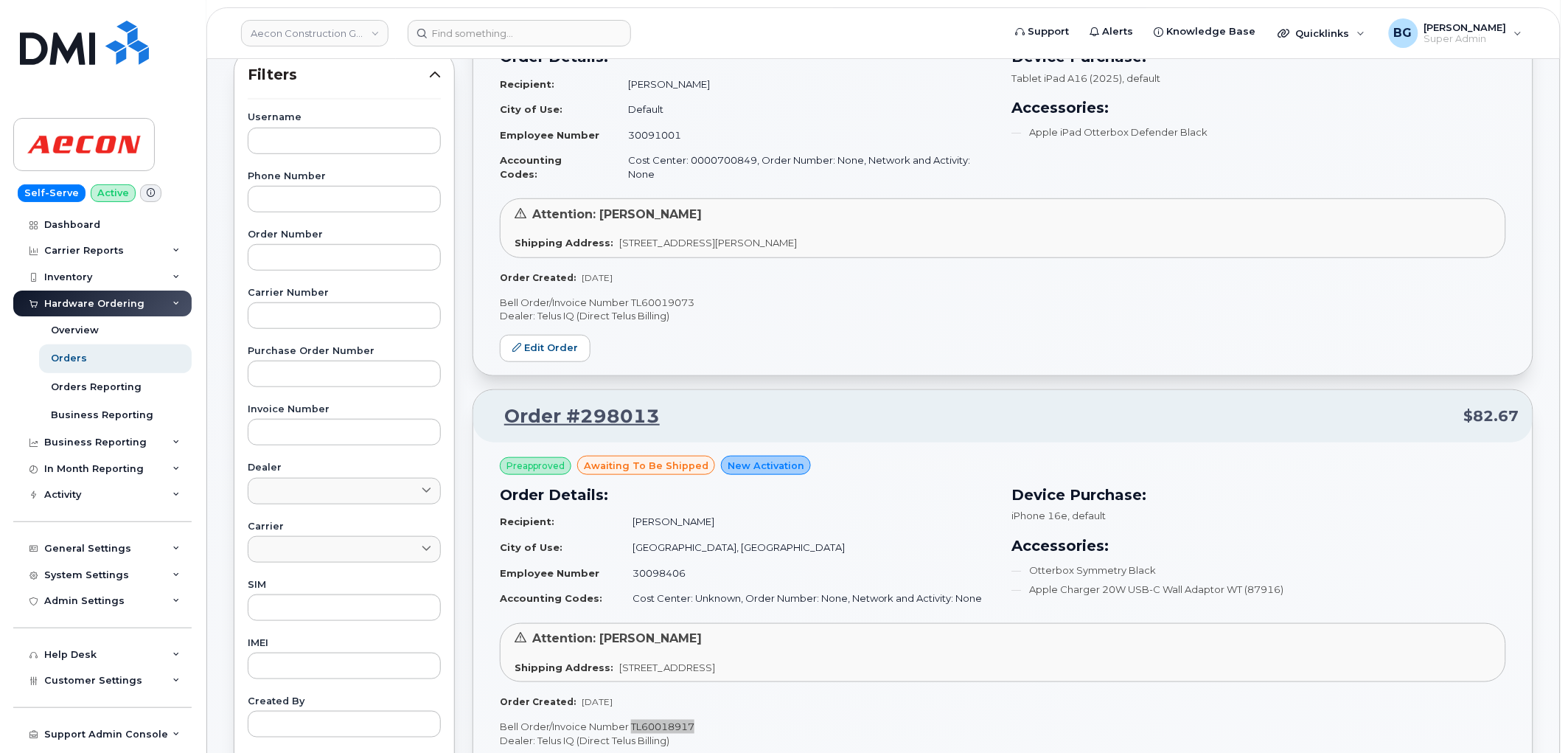
scroll to position [227, 0]
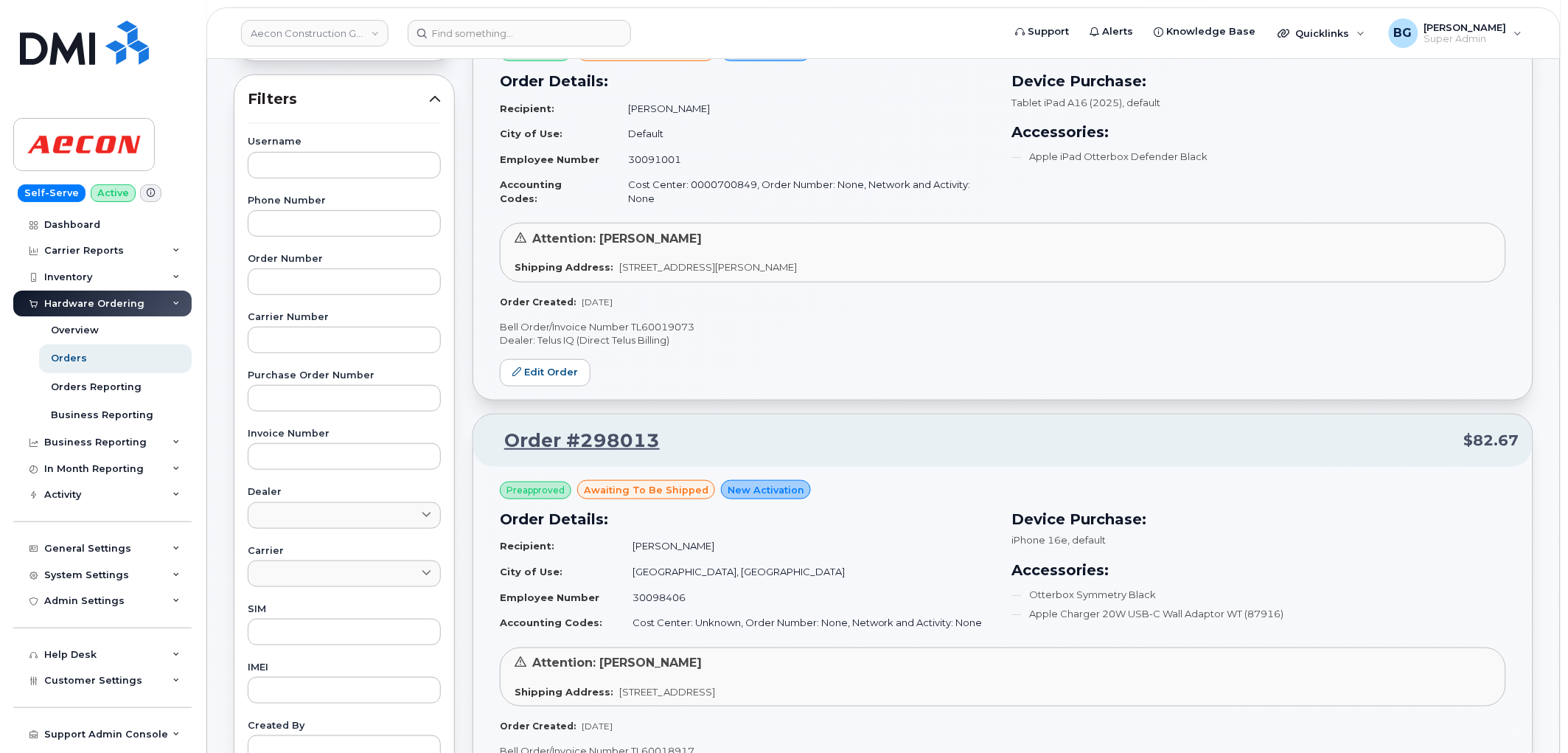
click at [661, 320] on p "Bell Order/Invoice Number TL60019073" at bounding box center [1003, 327] width 1007 height 14
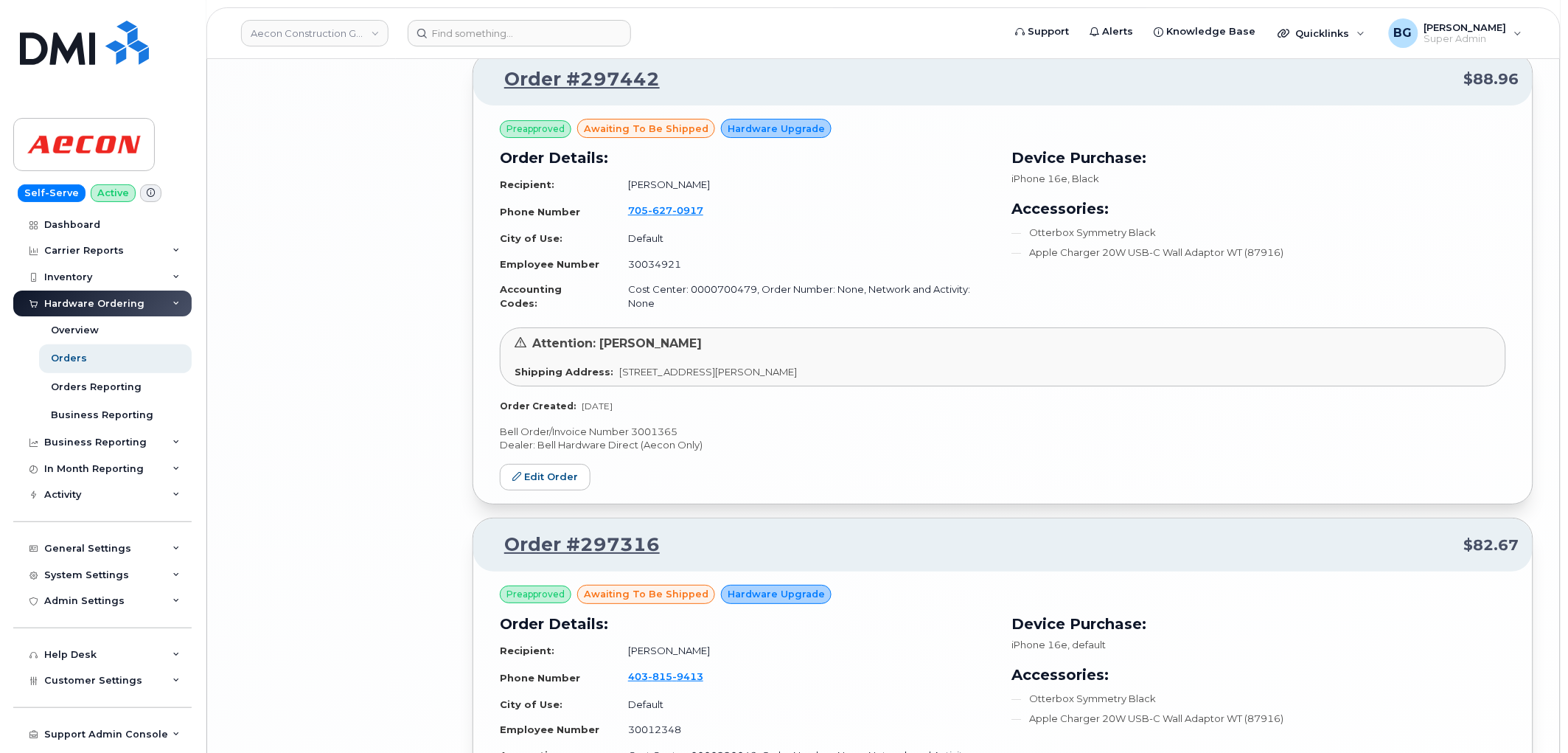
scroll to position [5789, 0]
click at [657, 424] on p "Bell Order/Invoice Number 3001365" at bounding box center [1003, 431] width 1007 height 14
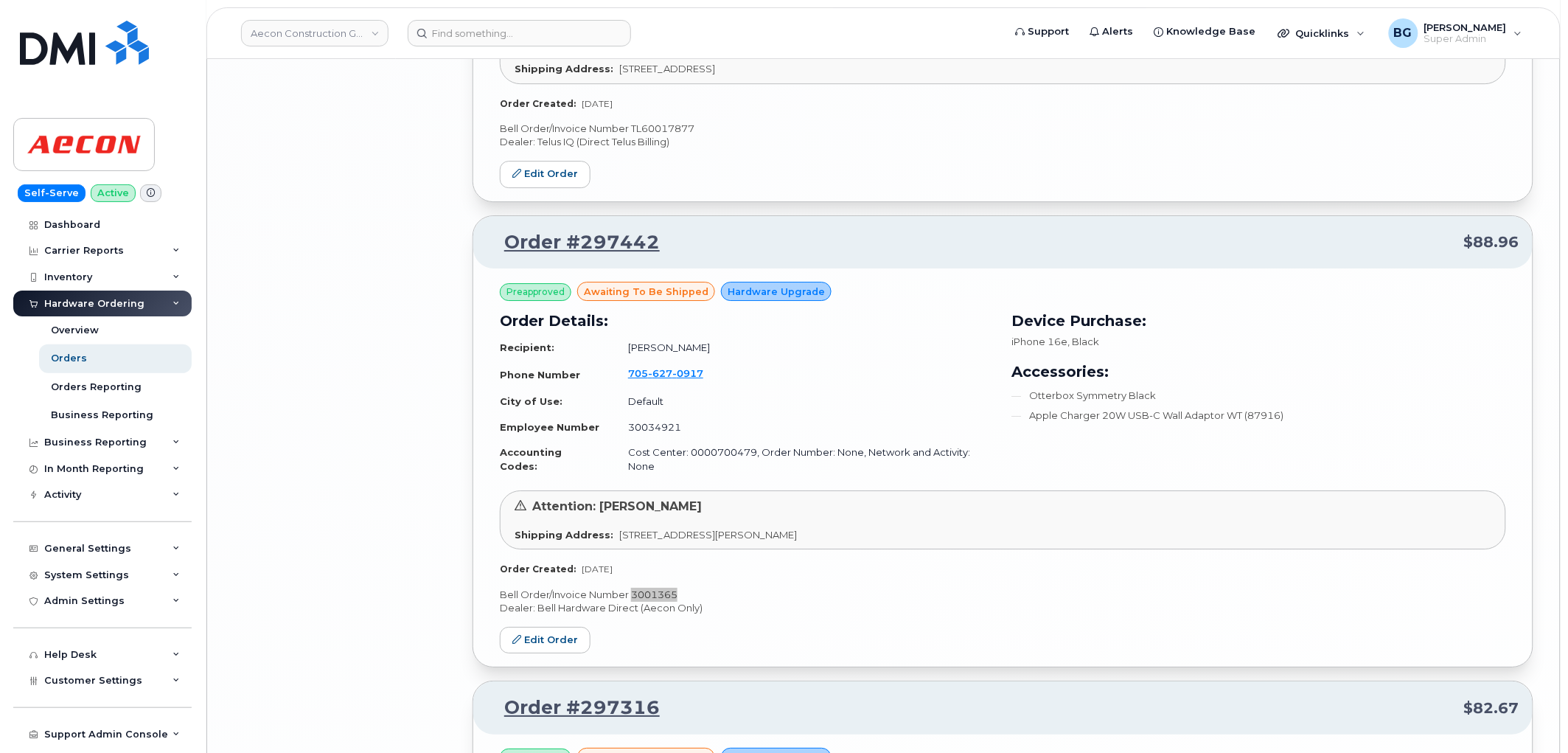
scroll to position [5570, 0]
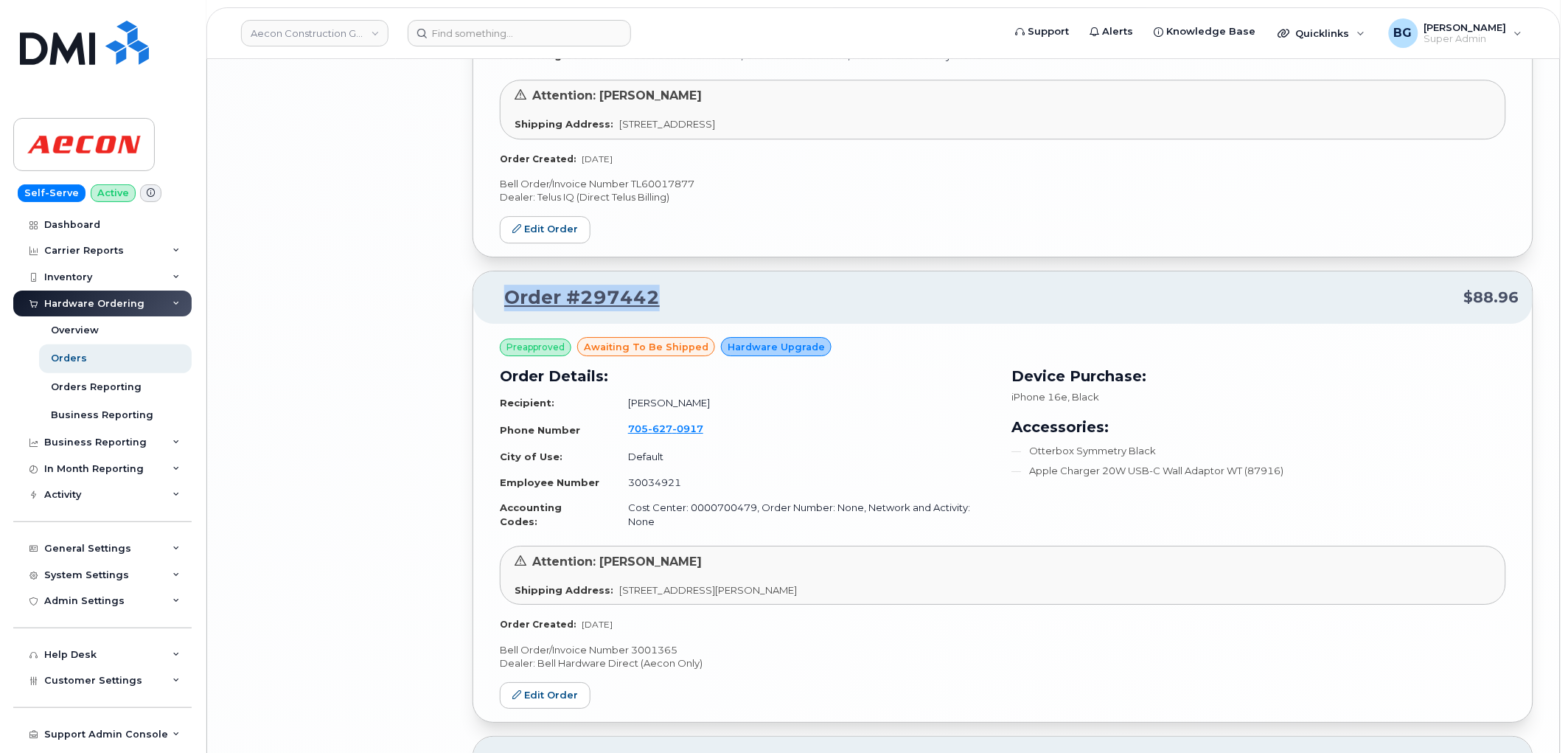
drag, startPoint x: 668, startPoint y: 209, endPoint x: 506, endPoint y: 212, distance: 162.0
click at [506, 285] on p "Order #297442 $88.96" at bounding box center [1003, 297] width 1033 height 26
click at [74, 497] on div "Activity" at bounding box center [63, 495] width 37 height 12
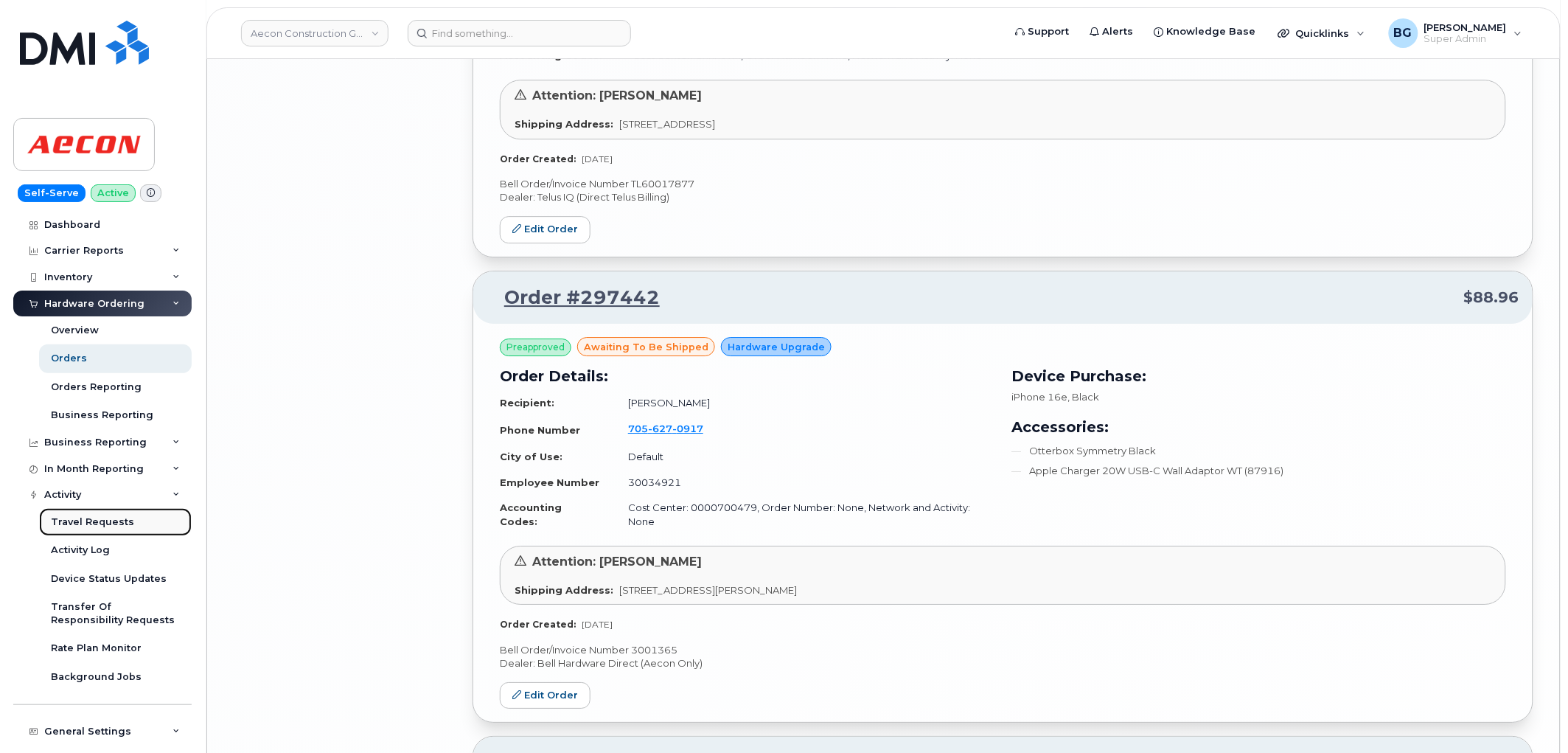
click at [96, 519] on div "Travel Requests" at bounding box center [93, 522] width 83 height 14
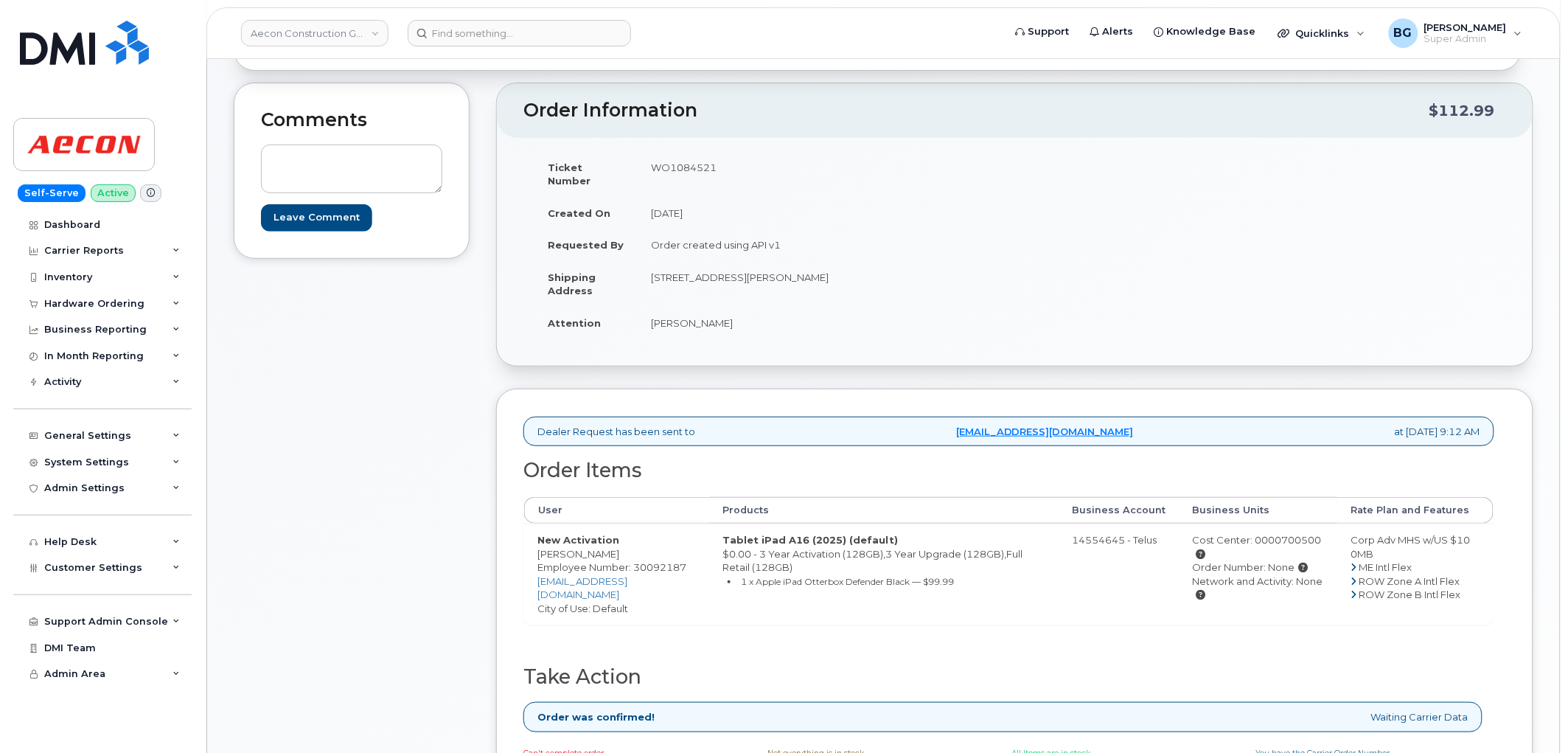
scroll to position [327, 0]
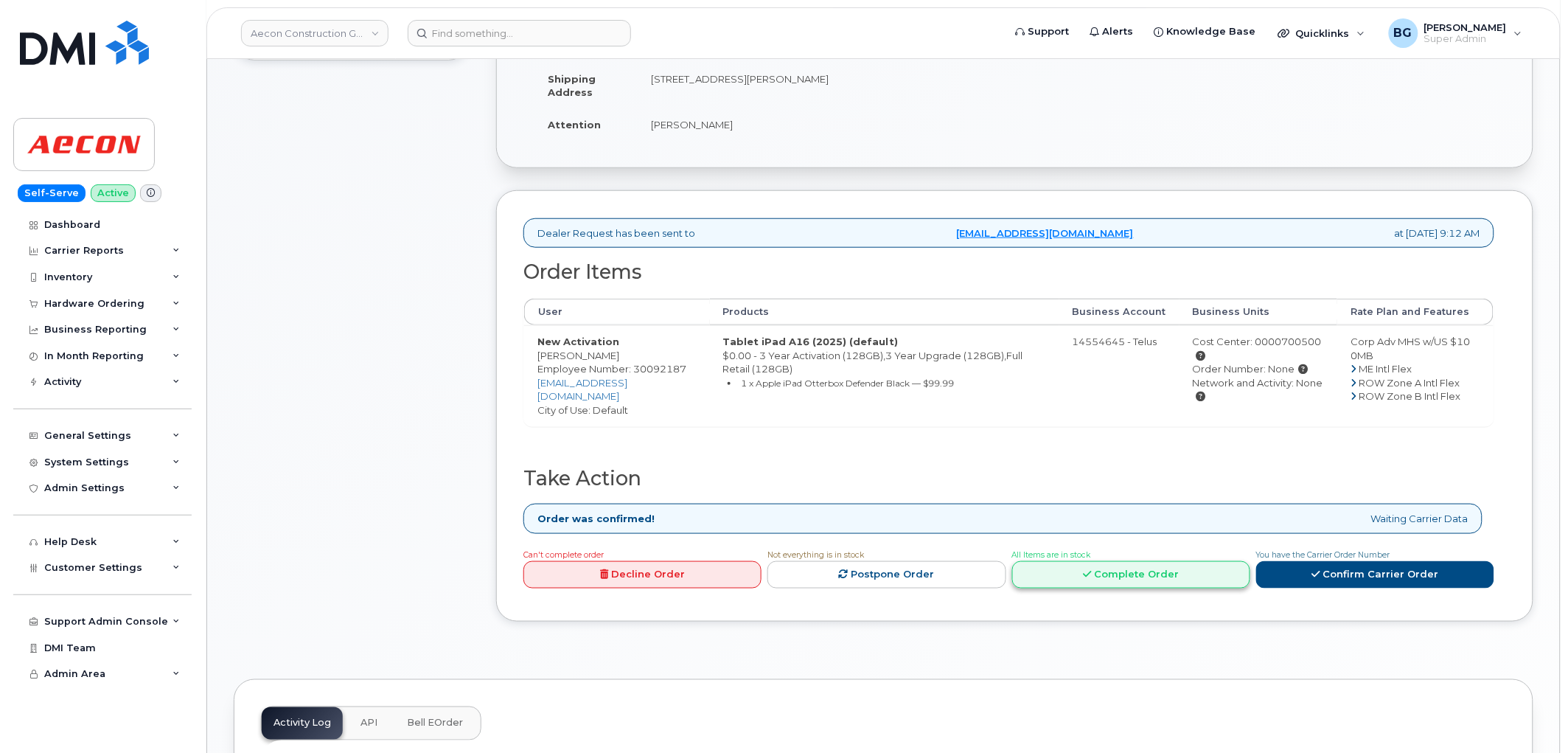
click at [1146, 568] on link "Complete Order" at bounding box center [1131, 575] width 238 height 27
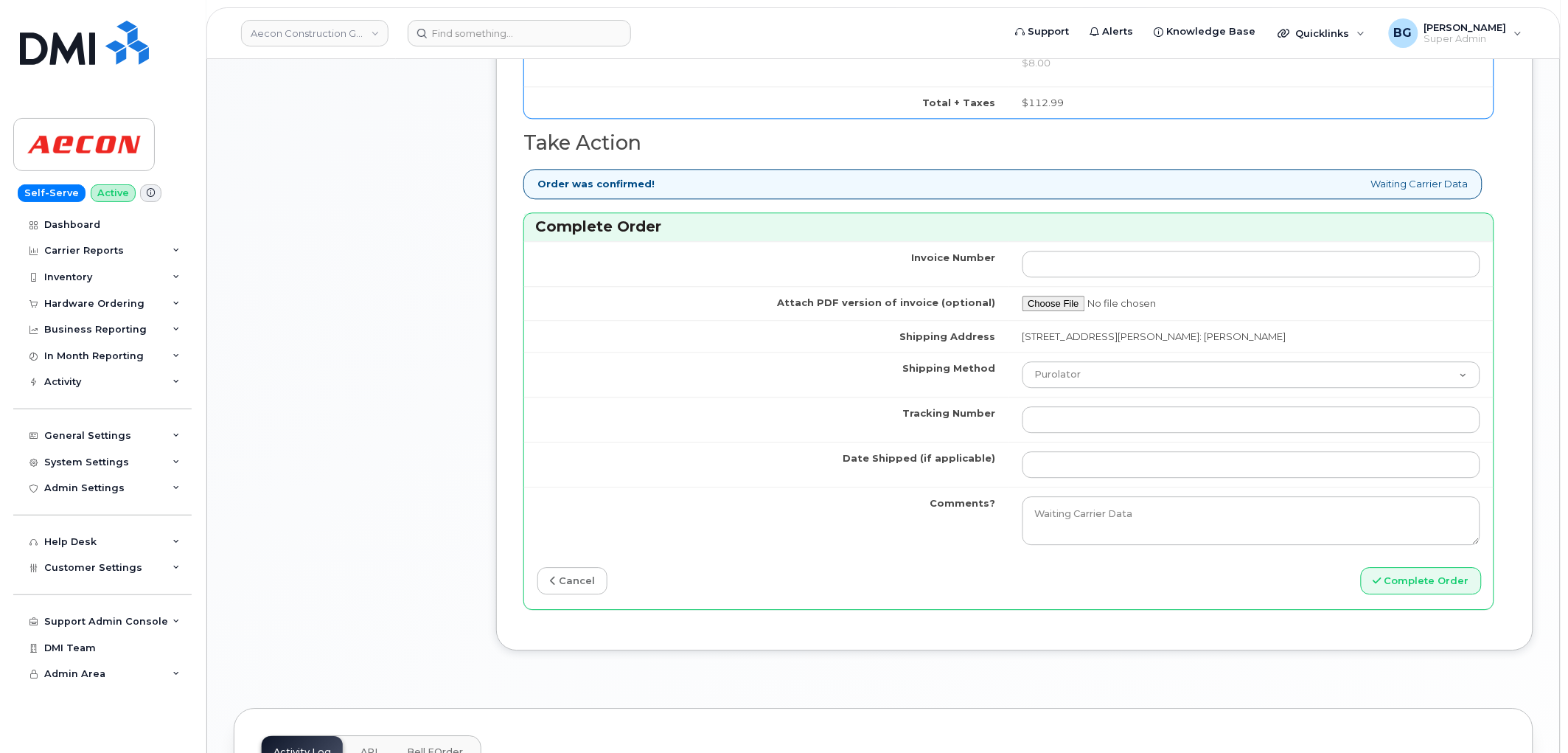
scroll to position [1202, 0]
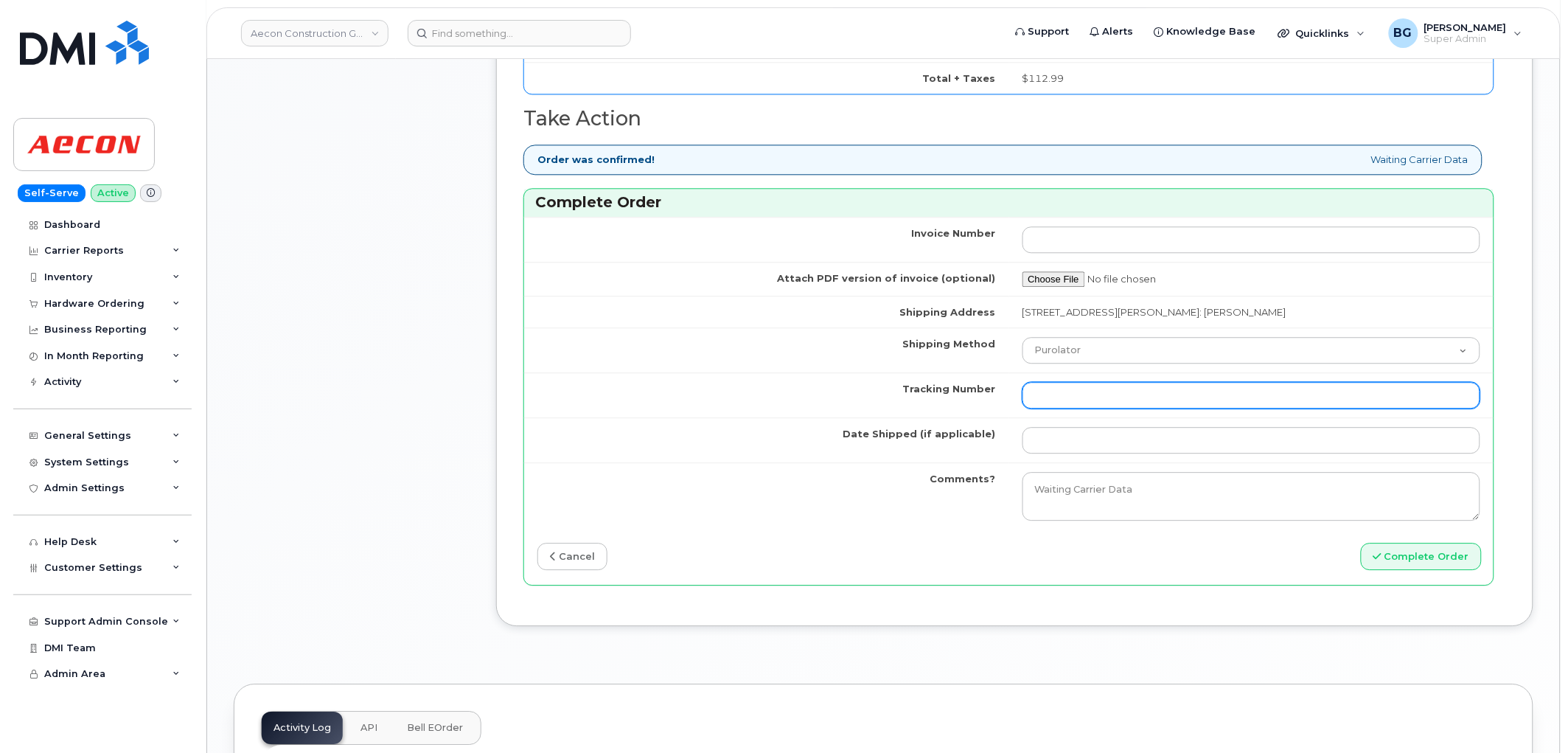
click at [1092, 386] on input "Tracking Number" at bounding box center [1252, 395] width 459 height 26
paste input "335628404204"
type input "335628404204"
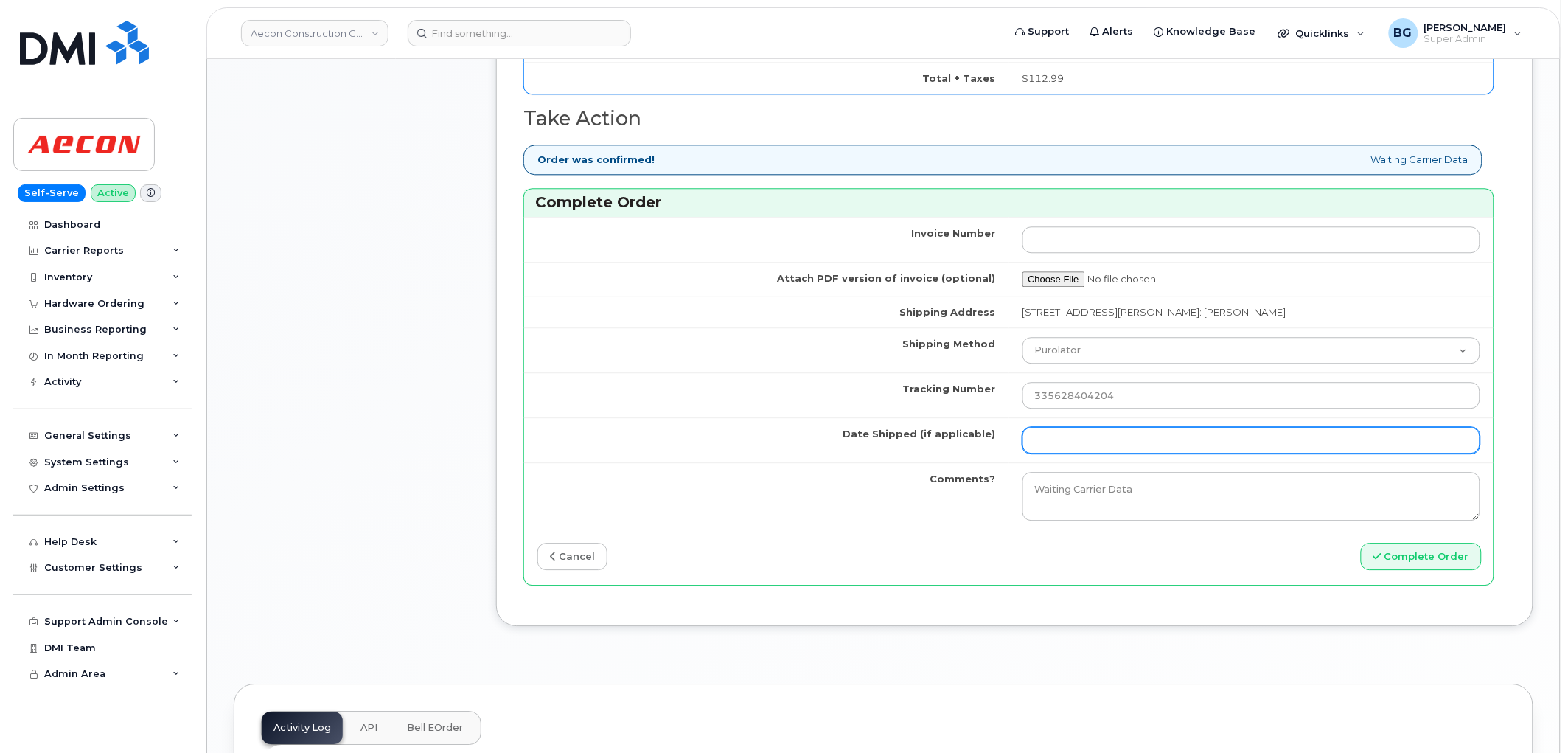
click at [1089, 427] on input "Date Shipped (if applicable)" at bounding box center [1252, 439] width 459 height 26
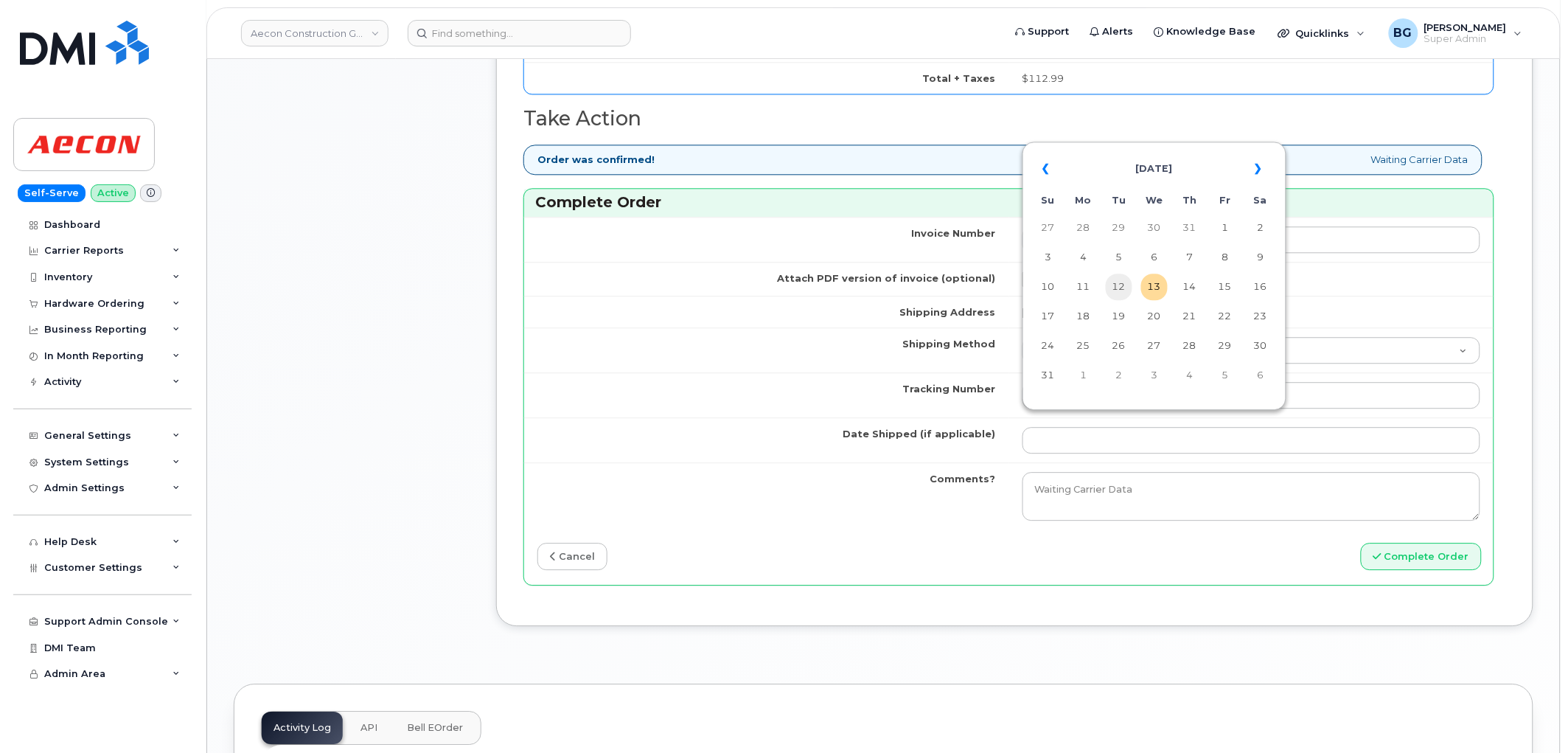
click at [1119, 286] on td "12" at bounding box center [1119, 286] width 26 height 26
type input "[DATE]"
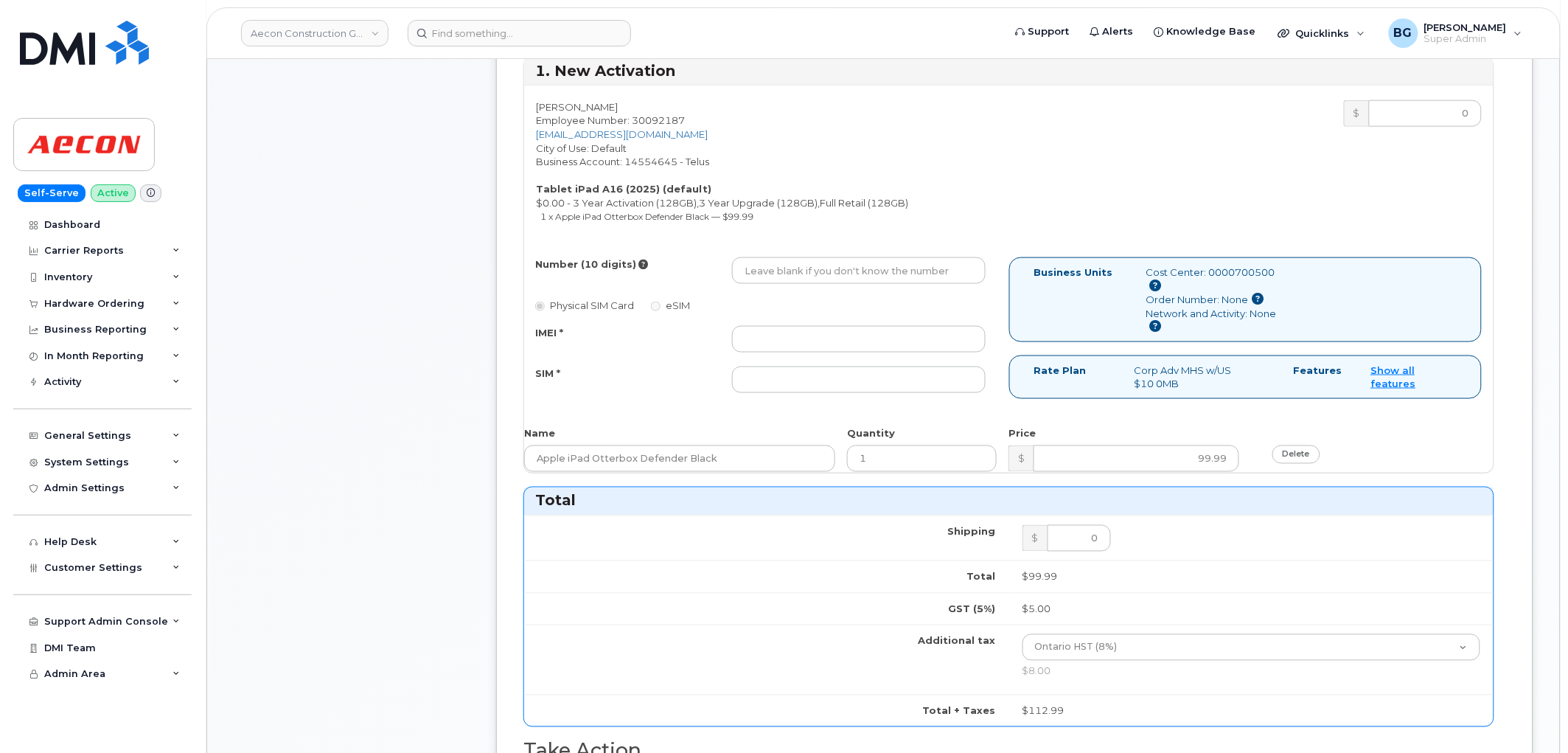
scroll to position [546, 0]
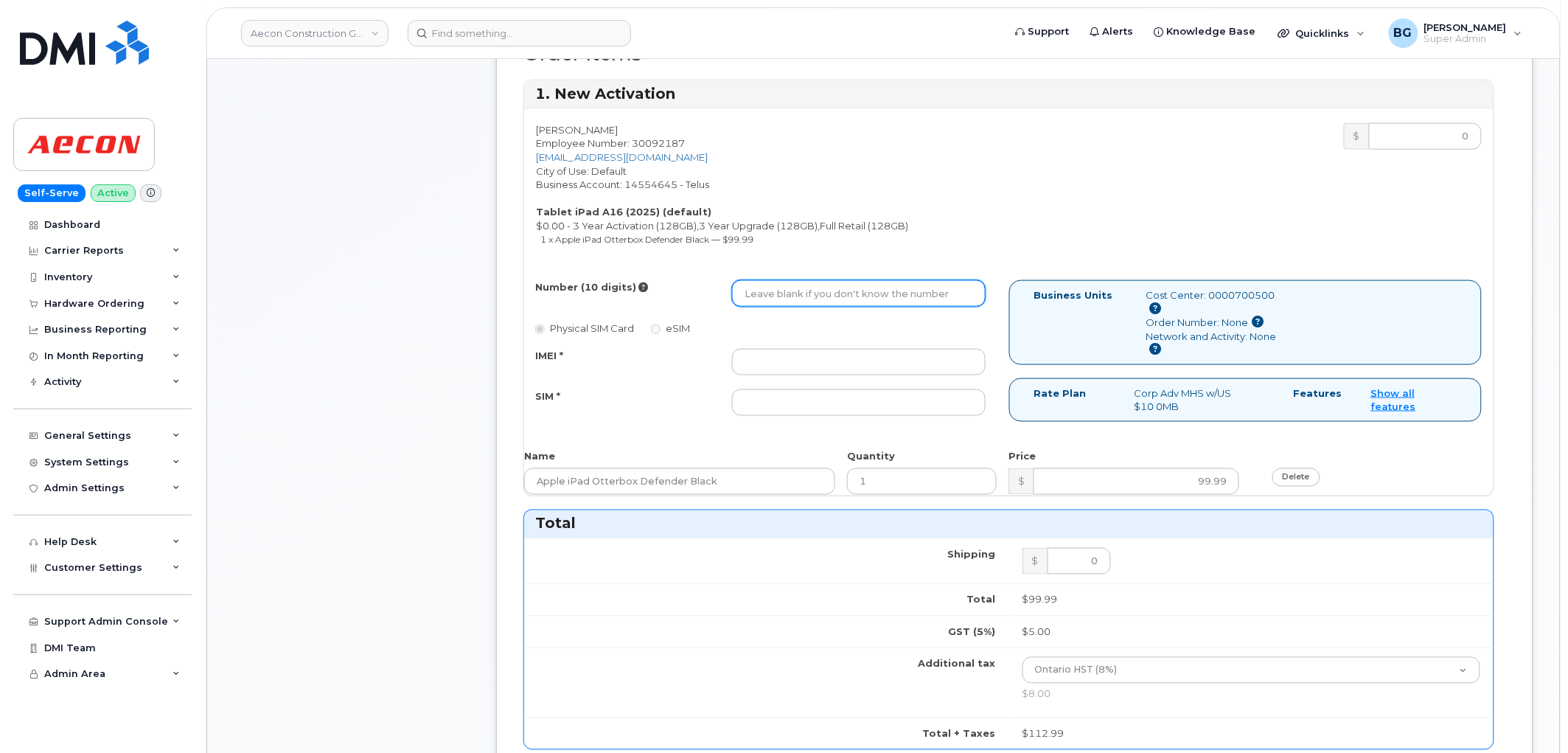
click at [859, 286] on input "Number (10 digits)" at bounding box center [859, 292] width 254 height 26
paste input "416) 316-7363"
type input "4163167363"
click at [817, 348] on input "IMEI *" at bounding box center [859, 361] width 254 height 26
paste input "358382815122395"
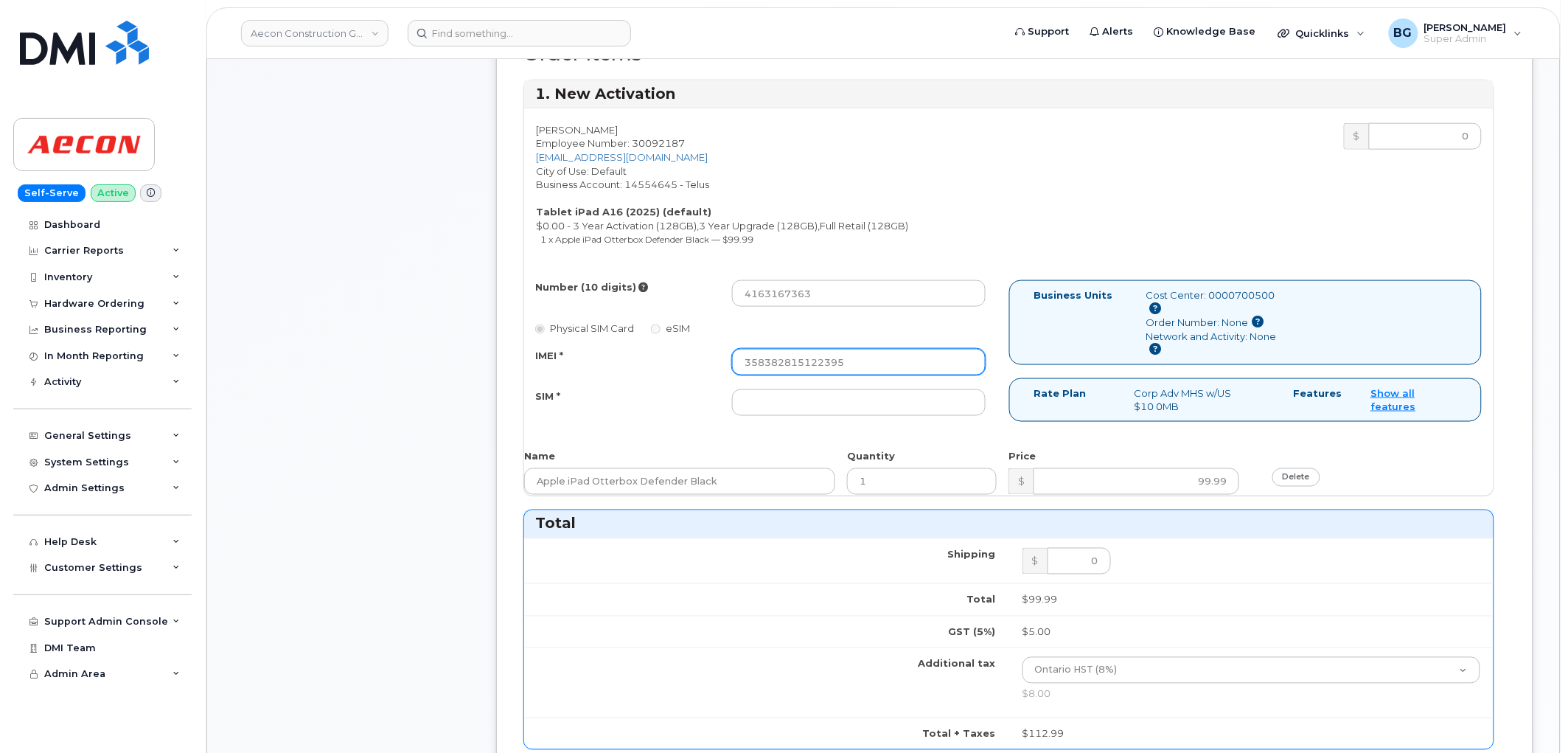
type input "358382815122395"
click at [879, 392] on input "SIM *" at bounding box center [859, 402] width 254 height 26
paste input "89049032007408888700202066288836"
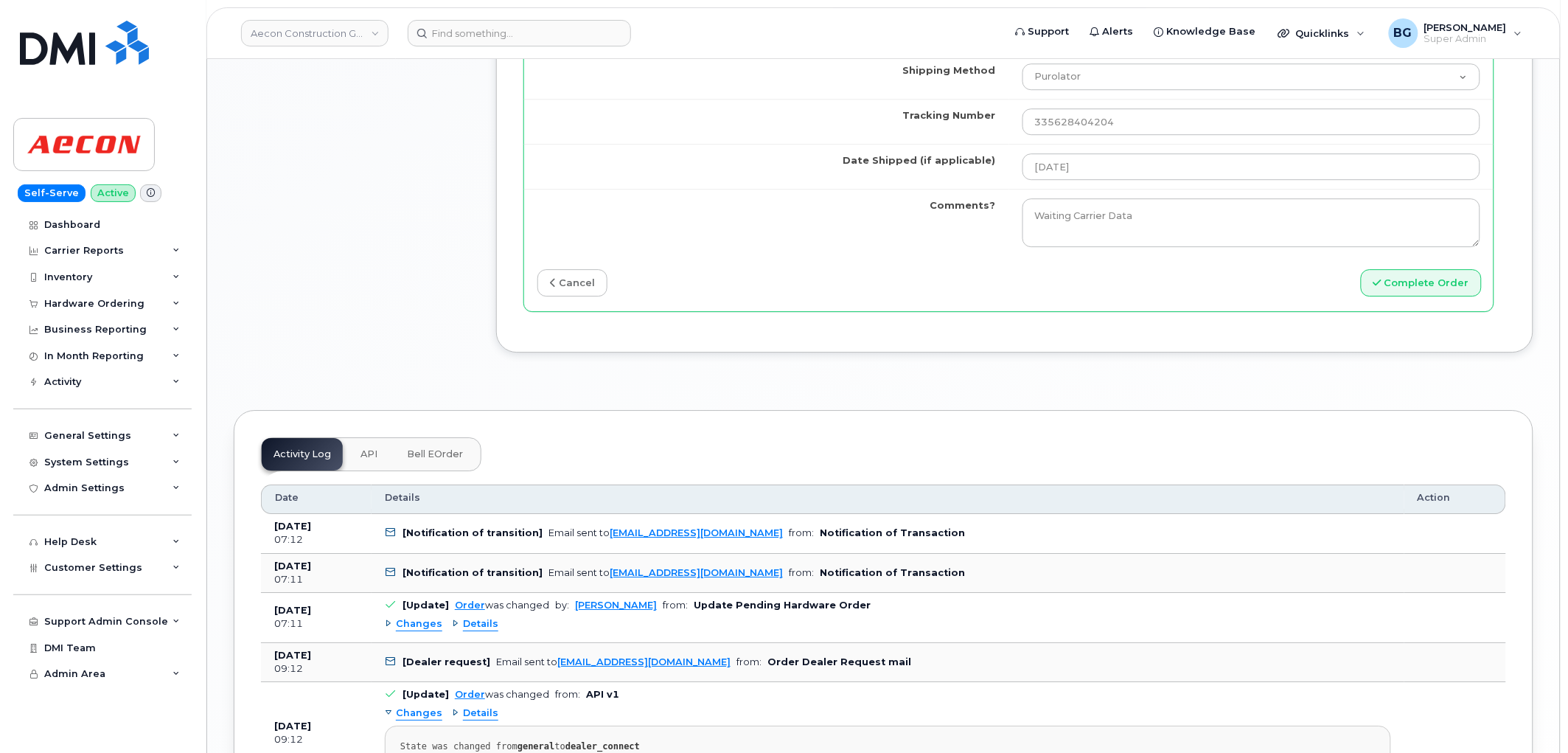
scroll to position [1474, 0]
type input "89049032007408888700202066288836"
click at [1449, 274] on button "Complete Order" at bounding box center [1421, 284] width 121 height 27
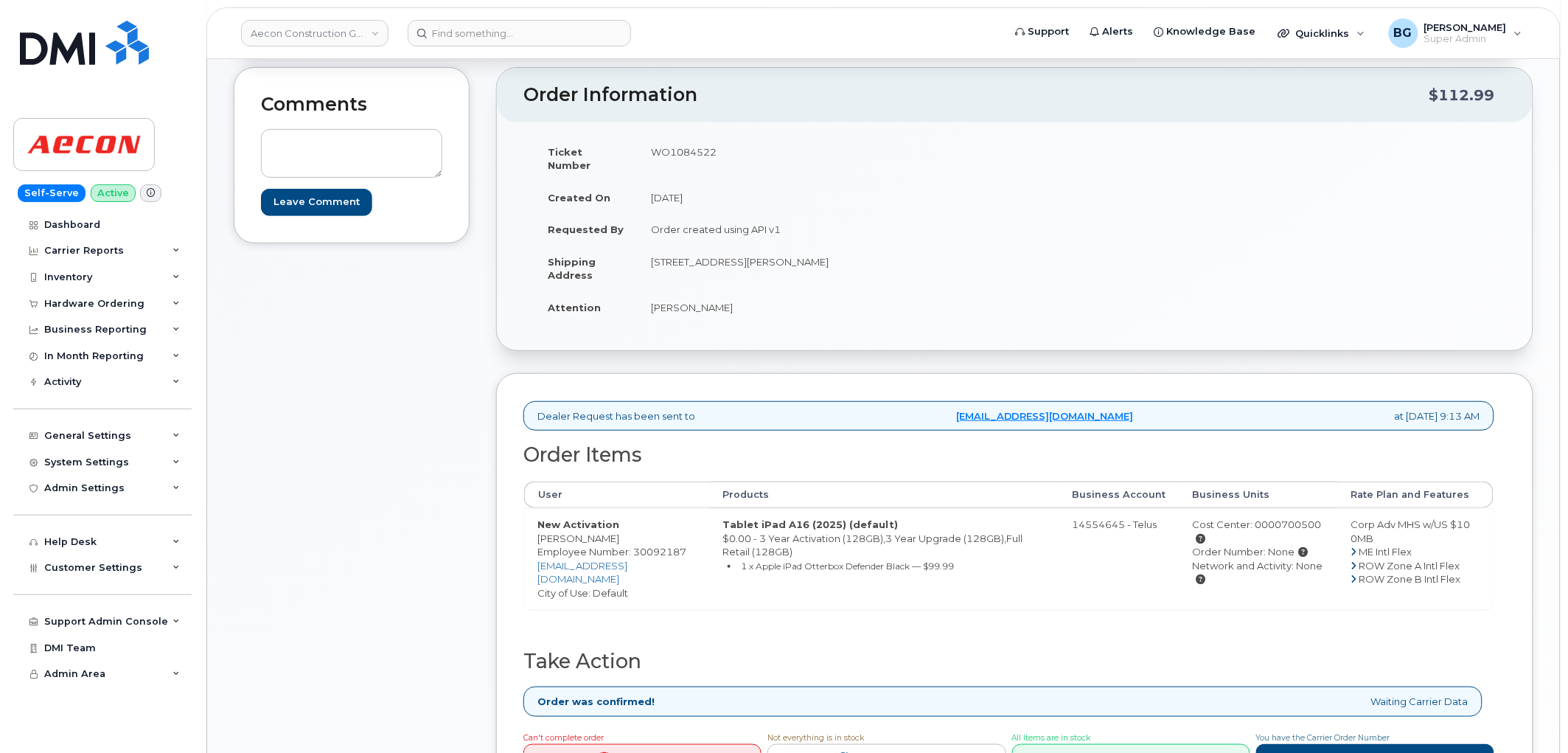
scroll to position [382, 0]
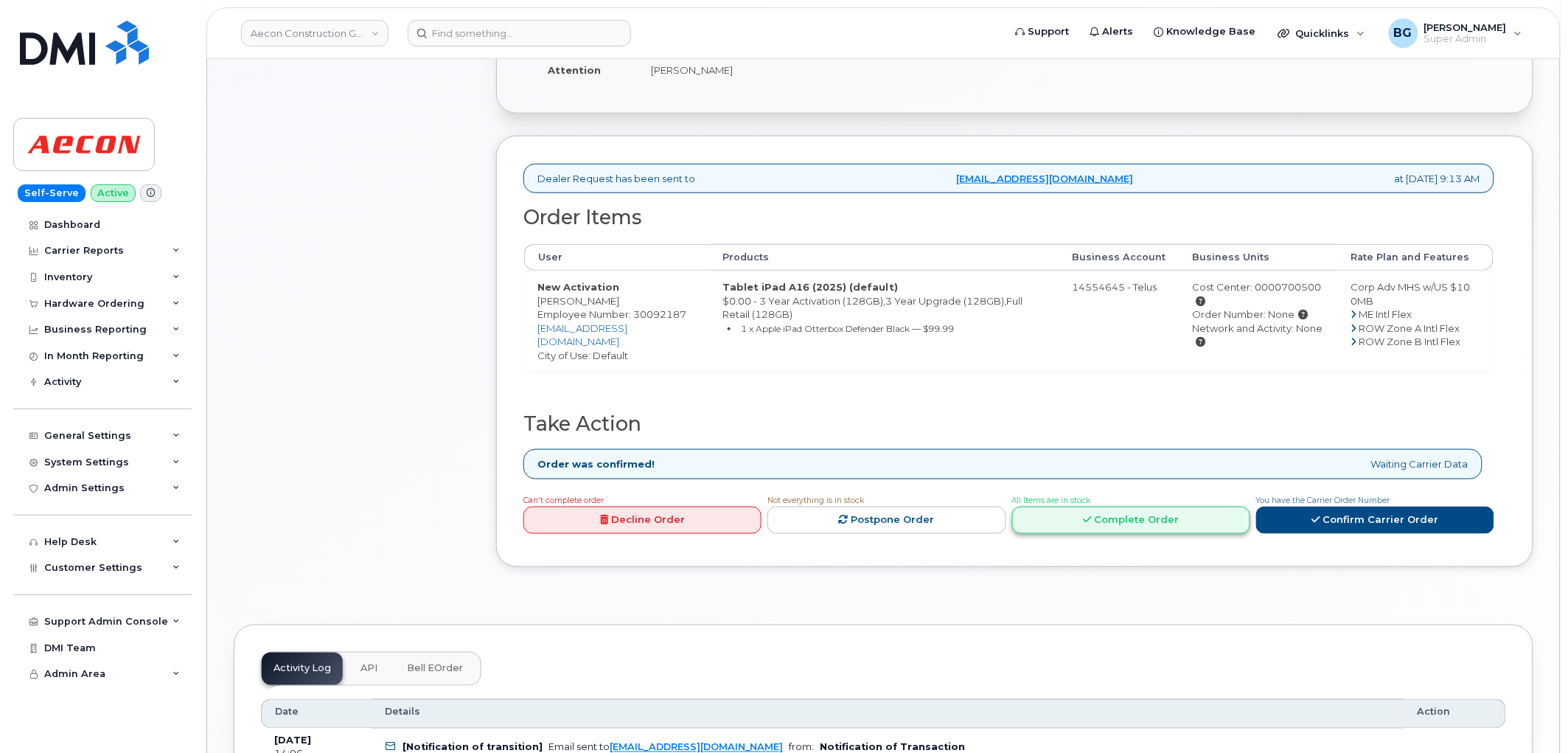
click at [1151, 506] on link "Complete Order" at bounding box center [1131, 520] width 238 height 27
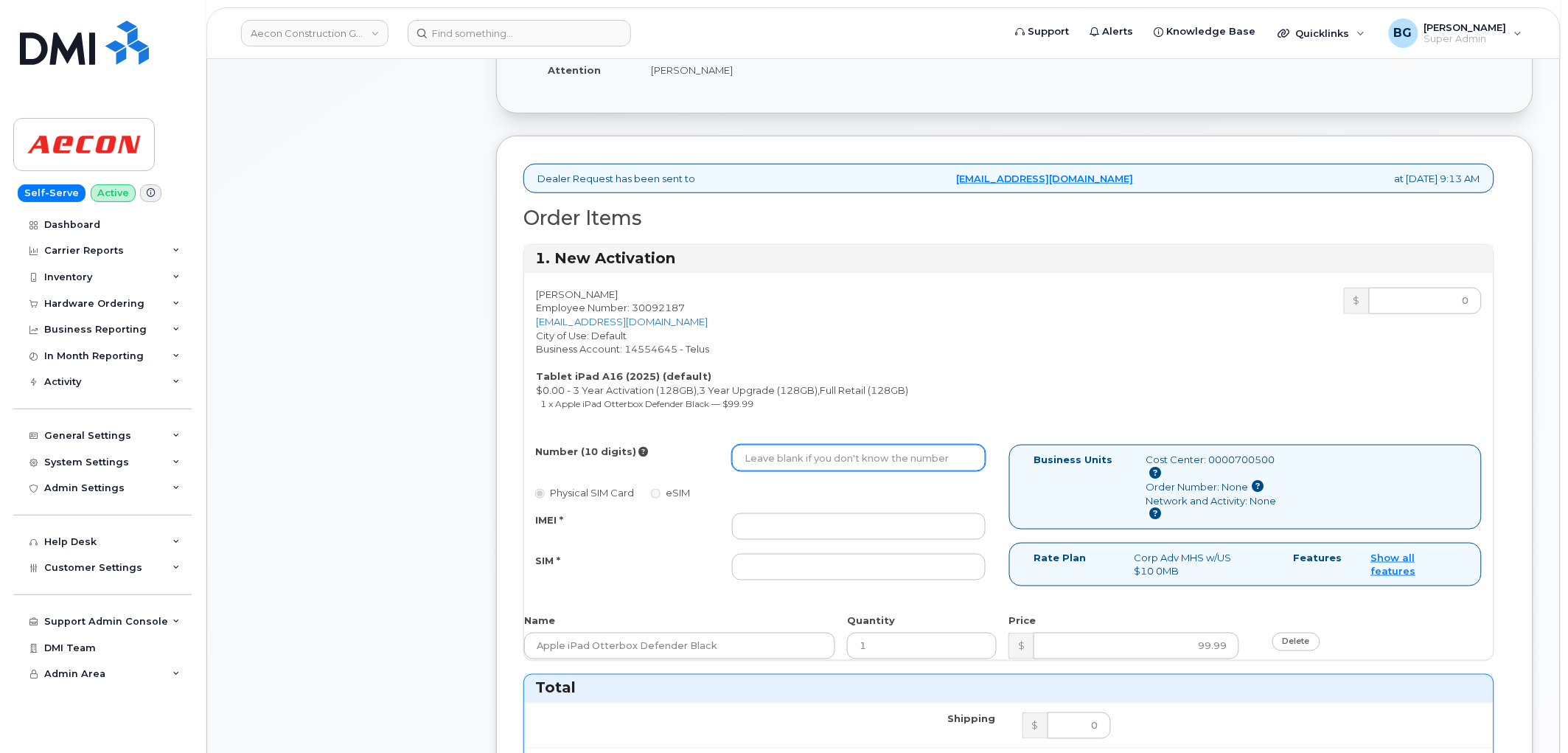
click at [805, 444] on input "Number (10 digits)" at bounding box center [859, 457] width 254 height 26
paste input "335629087701"
type input "335629087701"
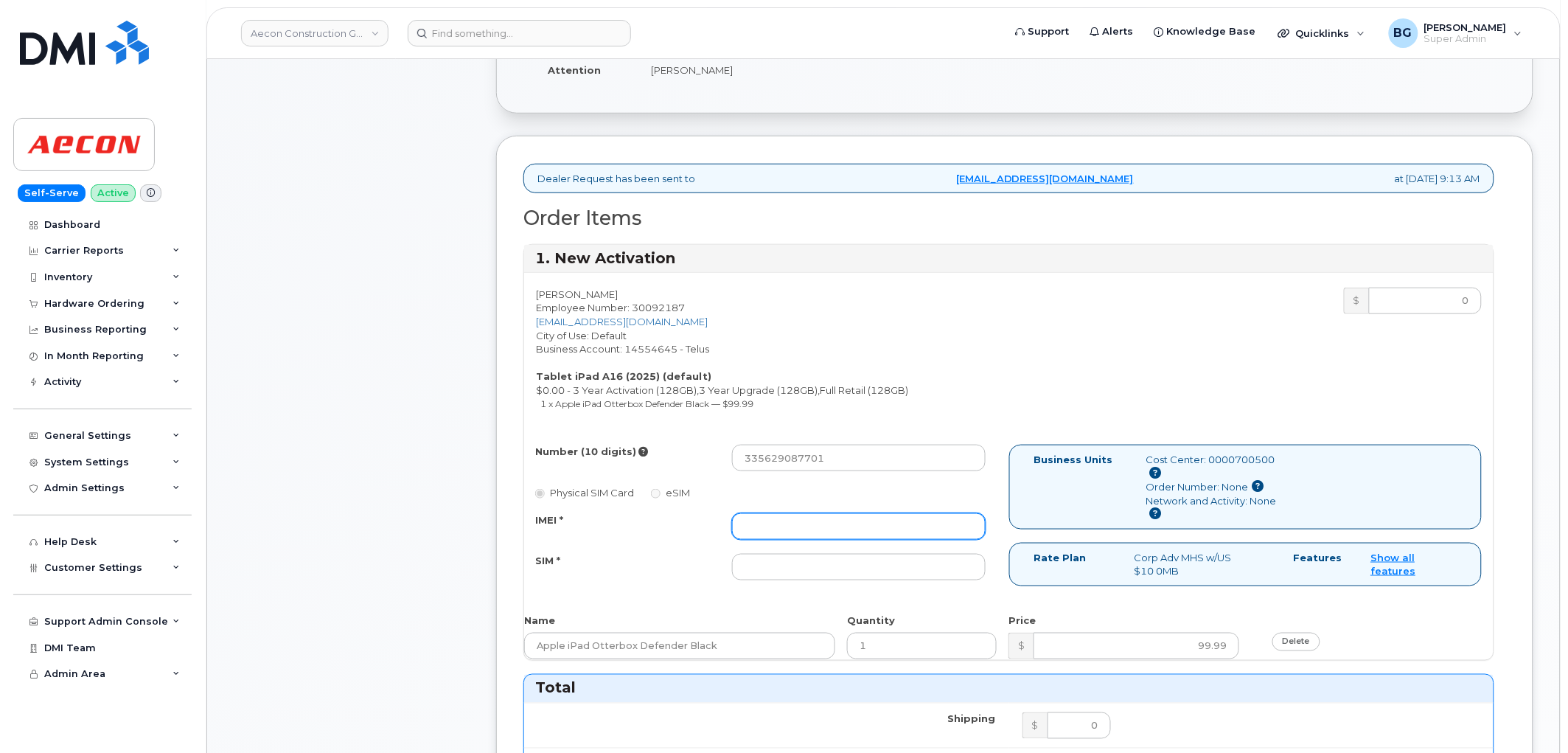
click at [849, 513] on input "IMEI *" at bounding box center [859, 526] width 254 height 26
paste input "335629087701"
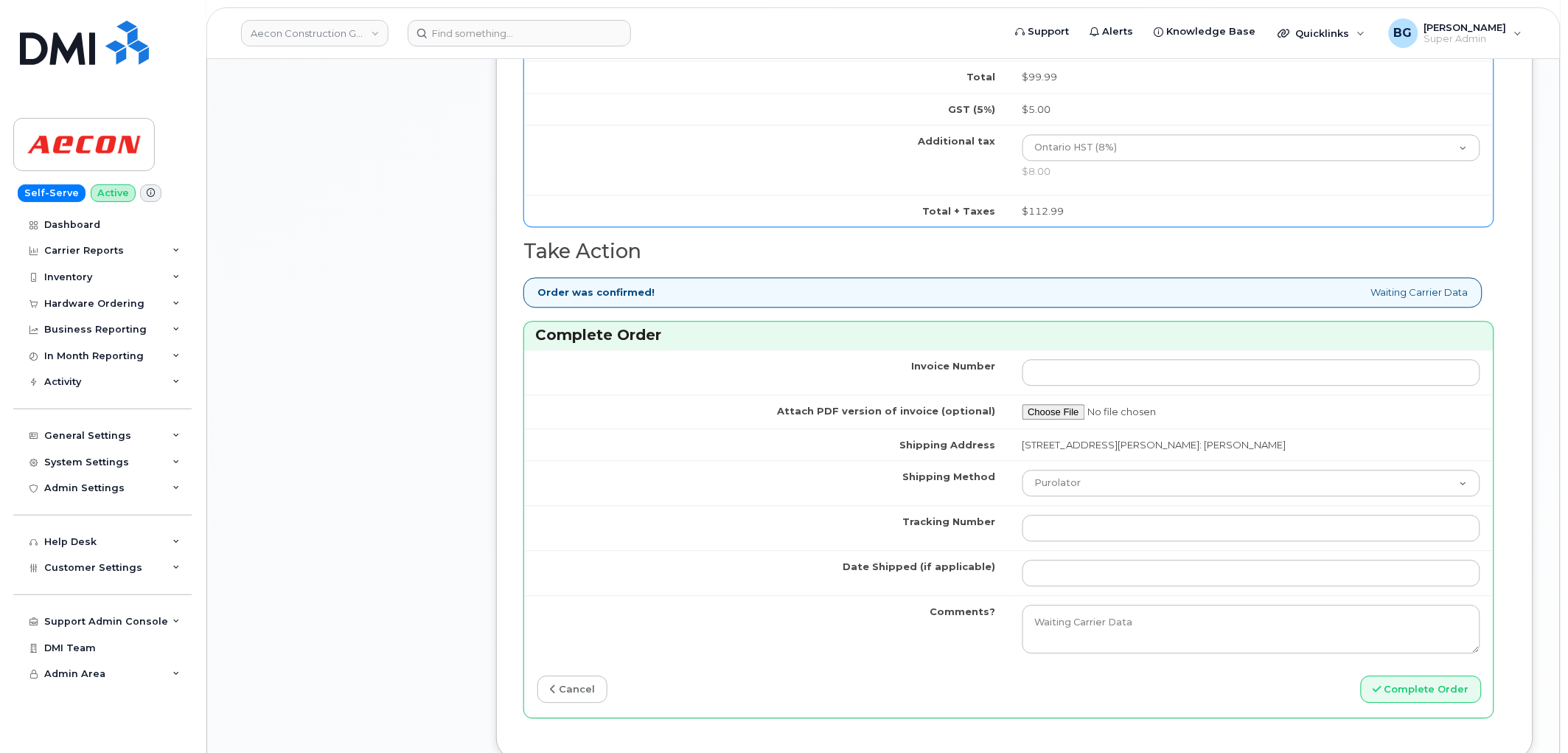
scroll to position [1146, 0]
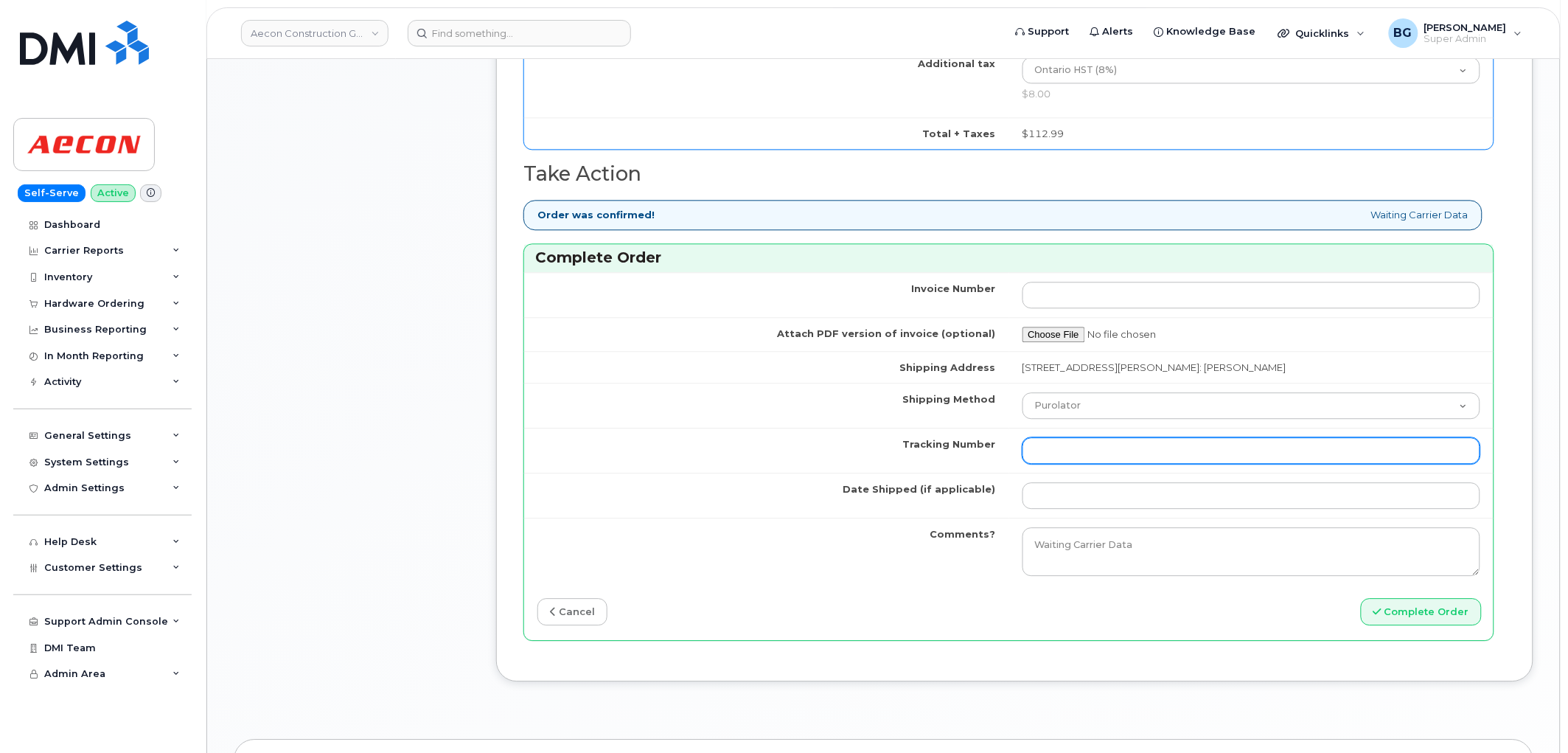
type input "335629087701"
click at [1111, 444] on input "Tracking Number" at bounding box center [1252, 450] width 459 height 26
paste input "335629087701"
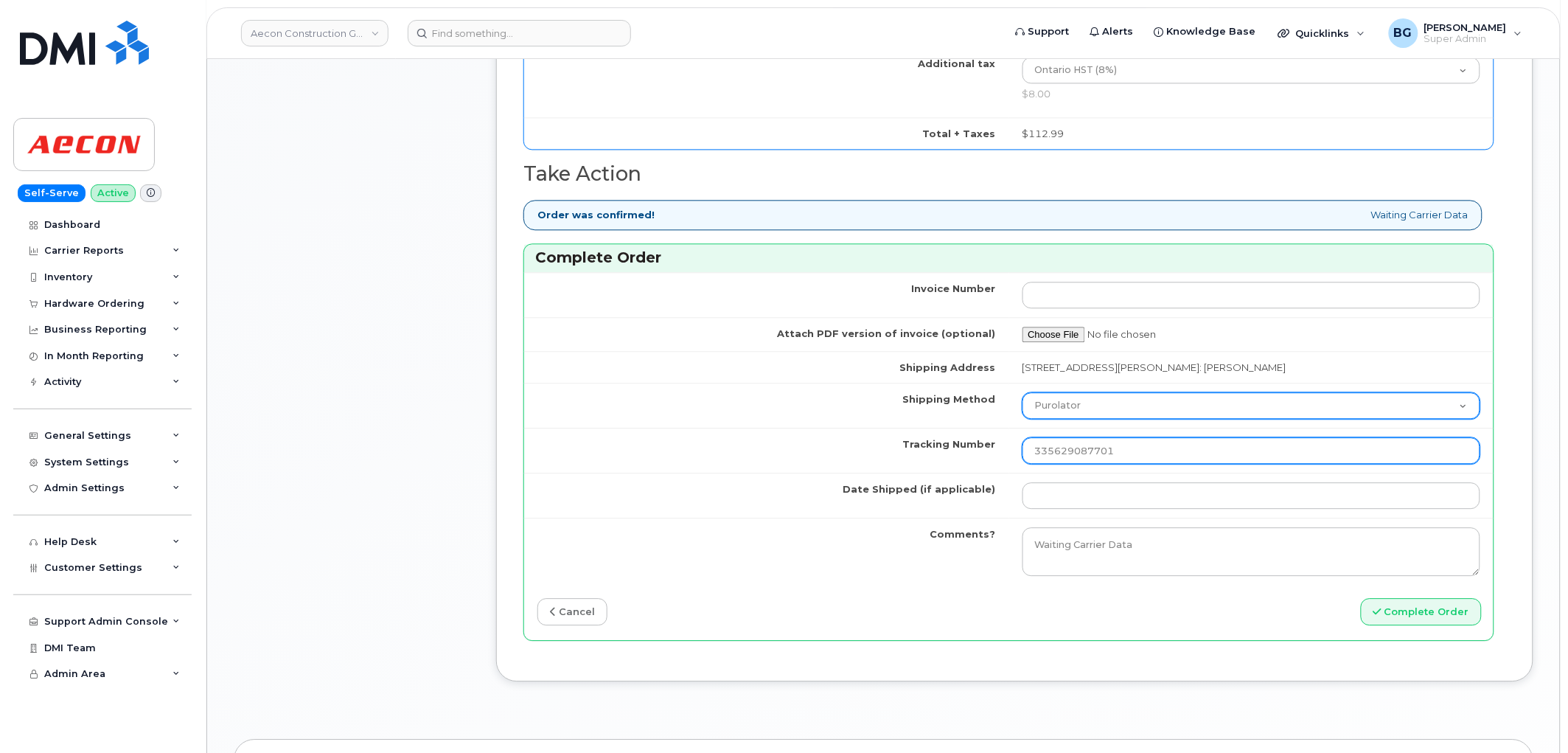
type input "335629087701"
click at [1082, 392] on select "Purolator UPS FedEx Canada Post Courier Other Drop Off Pick Up" at bounding box center [1252, 405] width 459 height 26
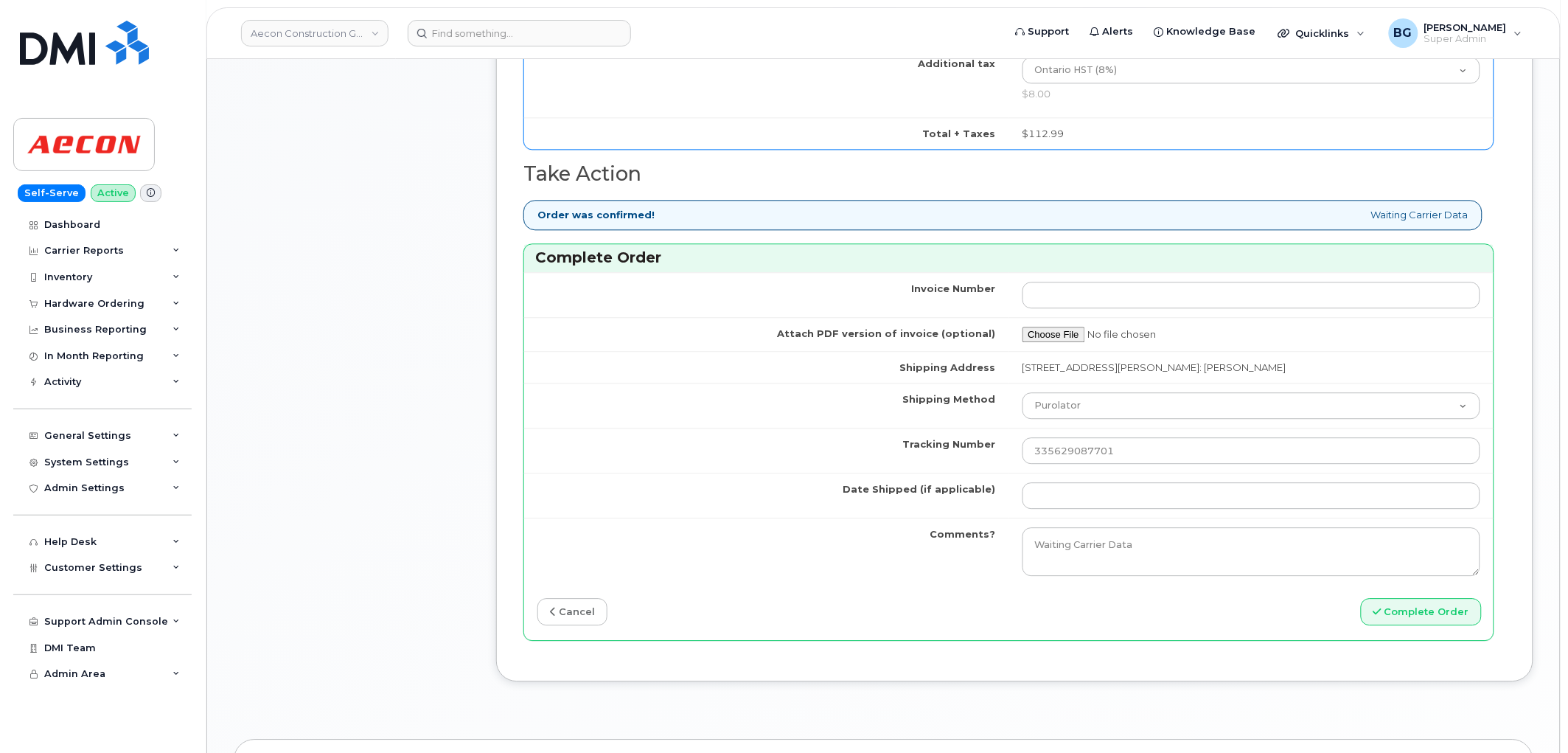
click at [899, 576] on div "Invoice Number Attach PDF version of invoice (optional) Shipping Address 1 Holt…" at bounding box center [1010, 456] width 970 height 368
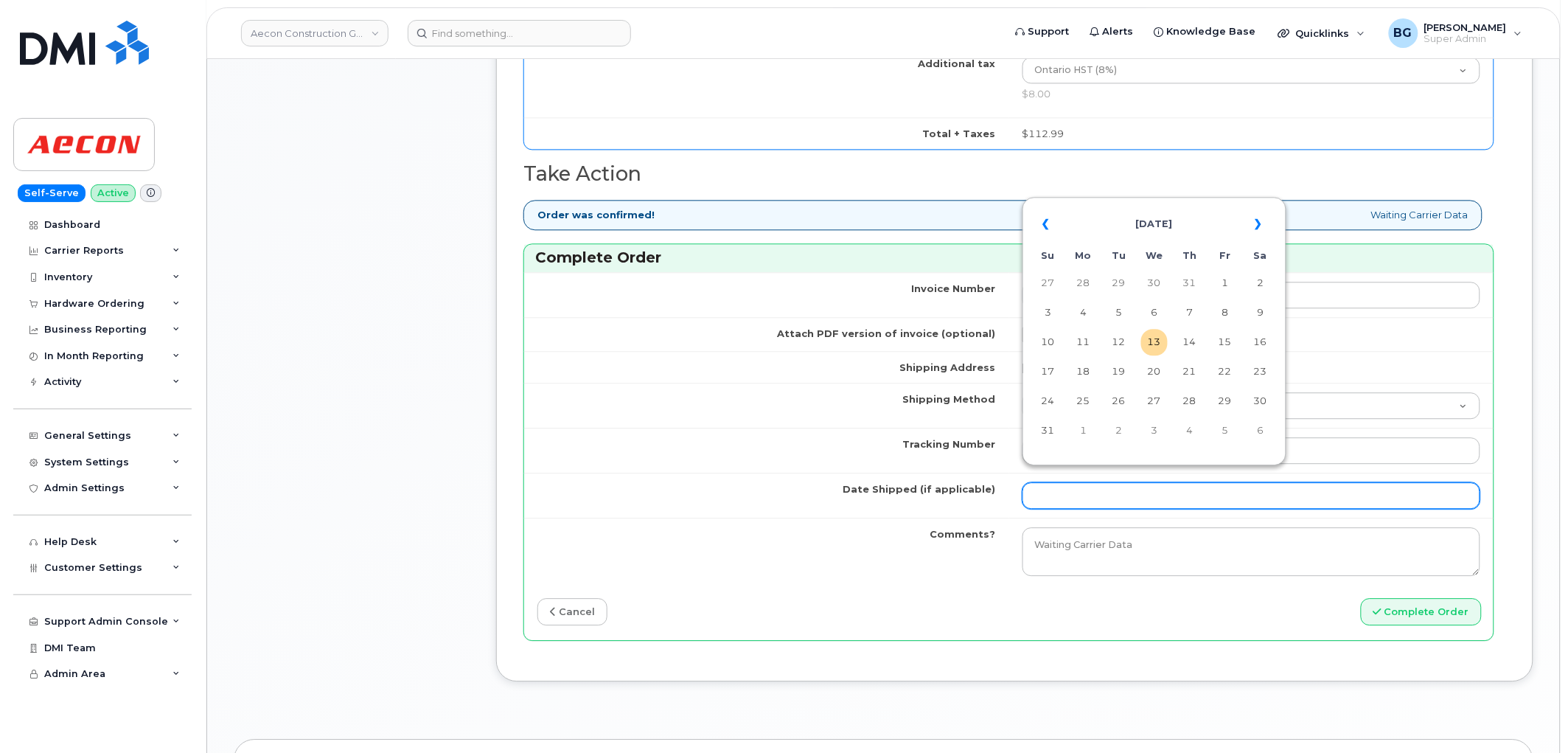
click at [1113, 488] on input "Date Shipped (if applicable)" at bounding box center [1252, 495] width 459 height 26
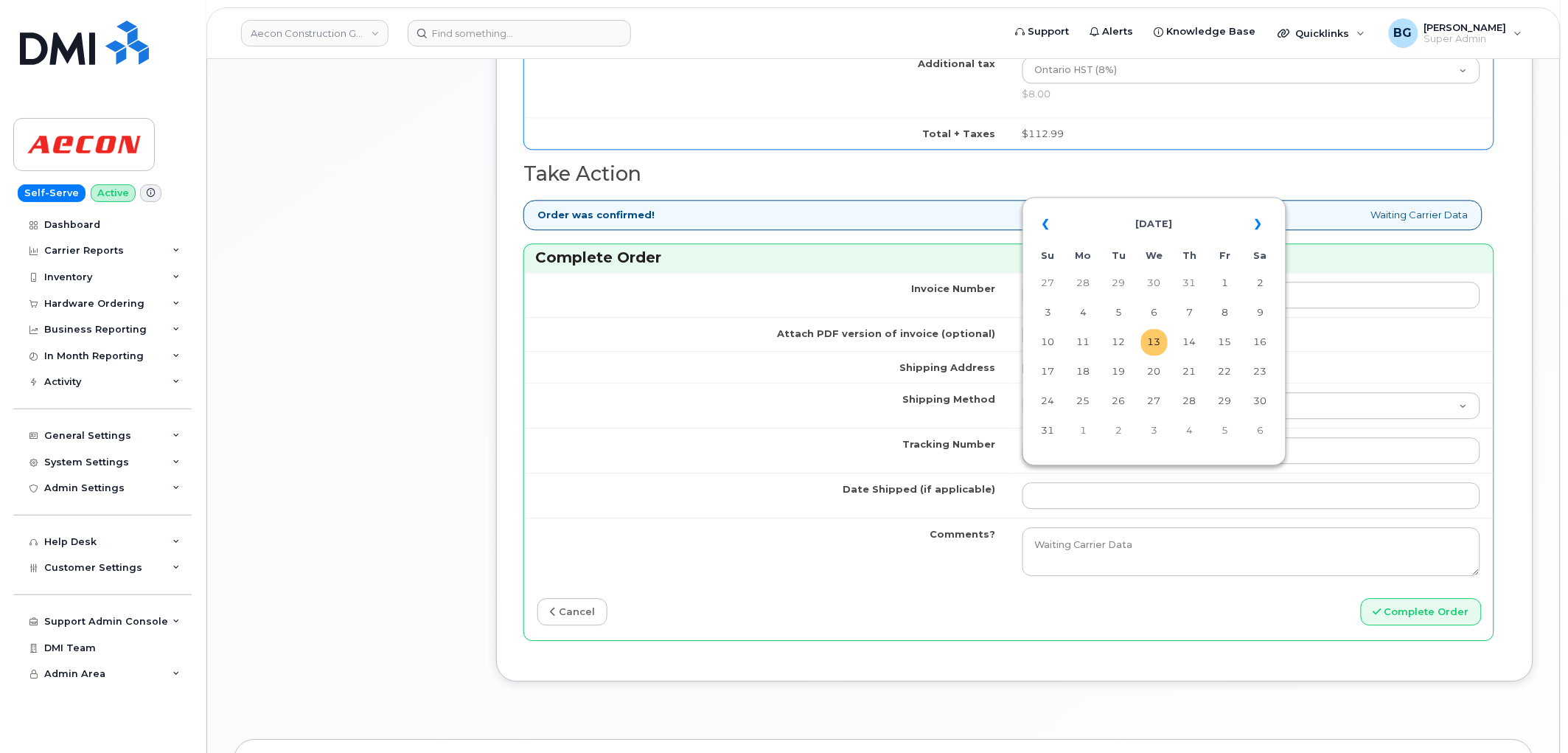
click at [1161, 335] on td "13" at bounding box center [1154, 342] width 26 height 26
type input "2025-08-13"
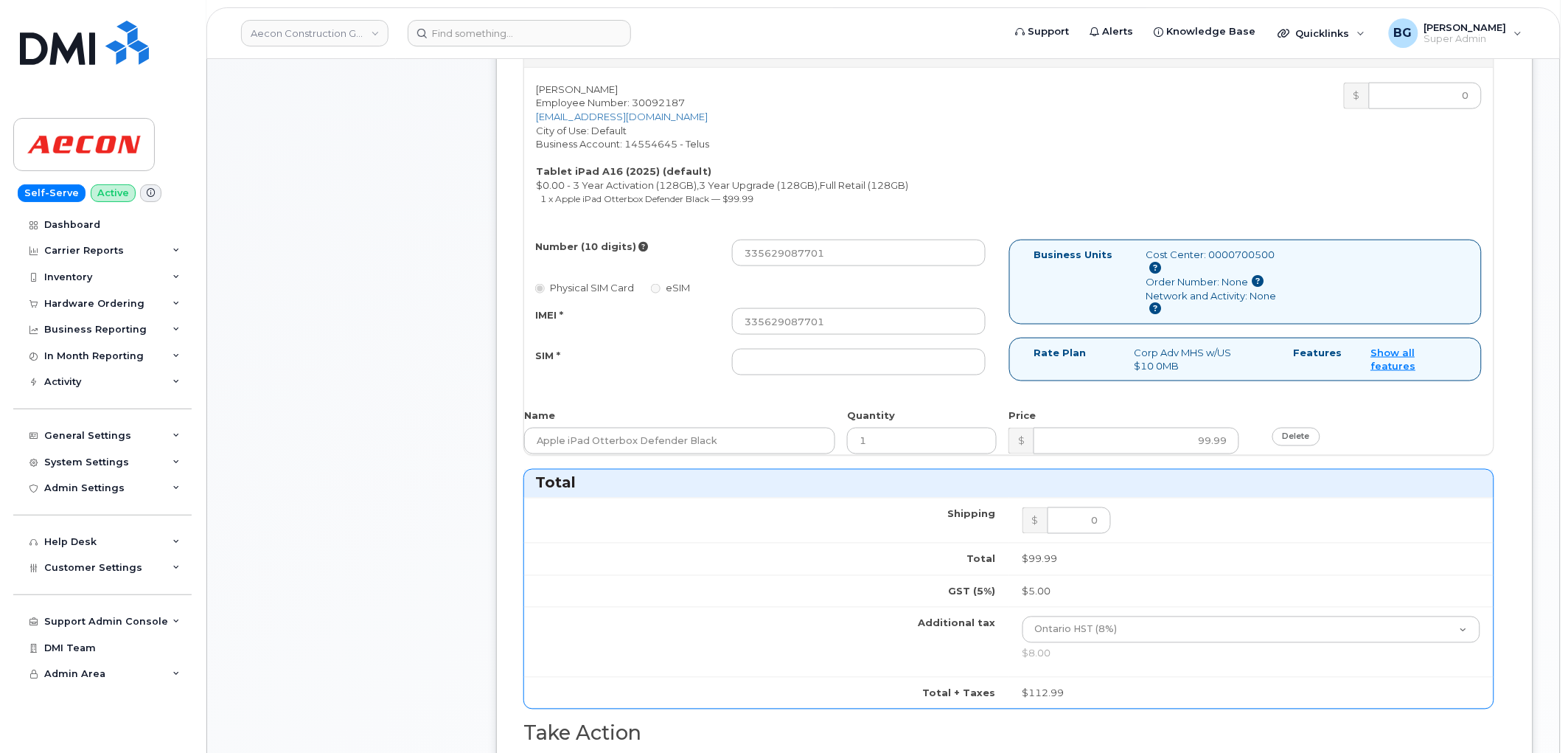
scroll to position [546, 0]
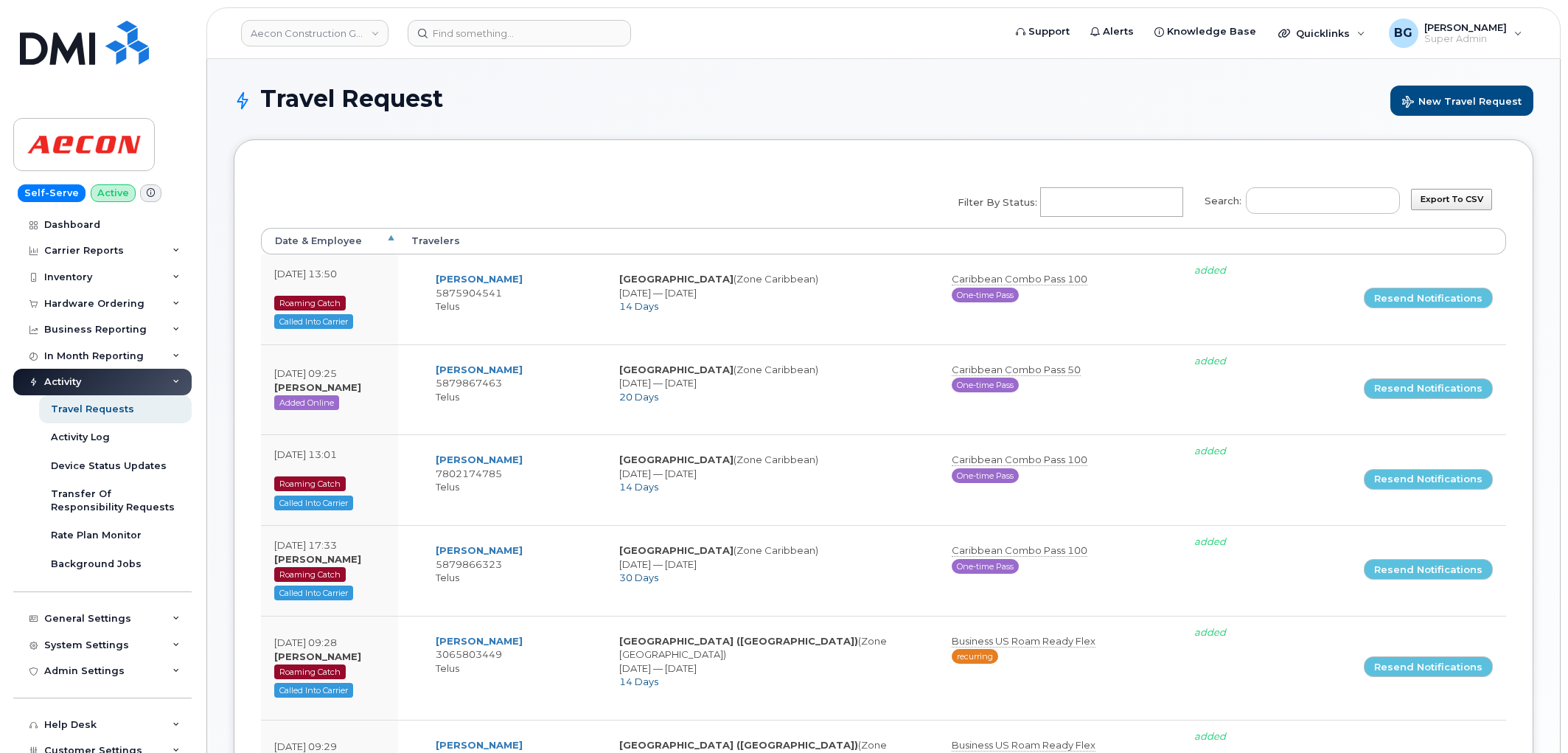
select select
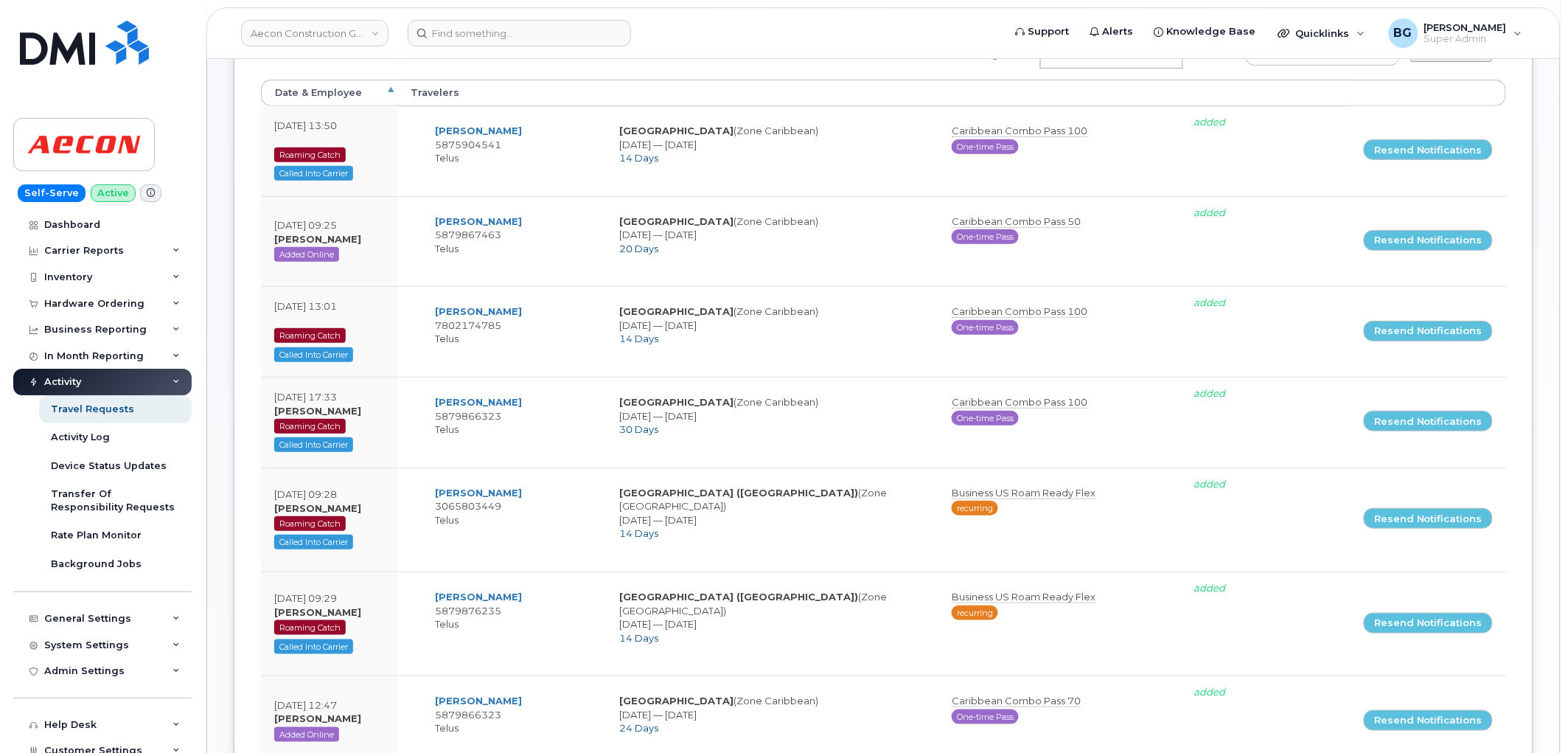
scroll to position [108, 0]
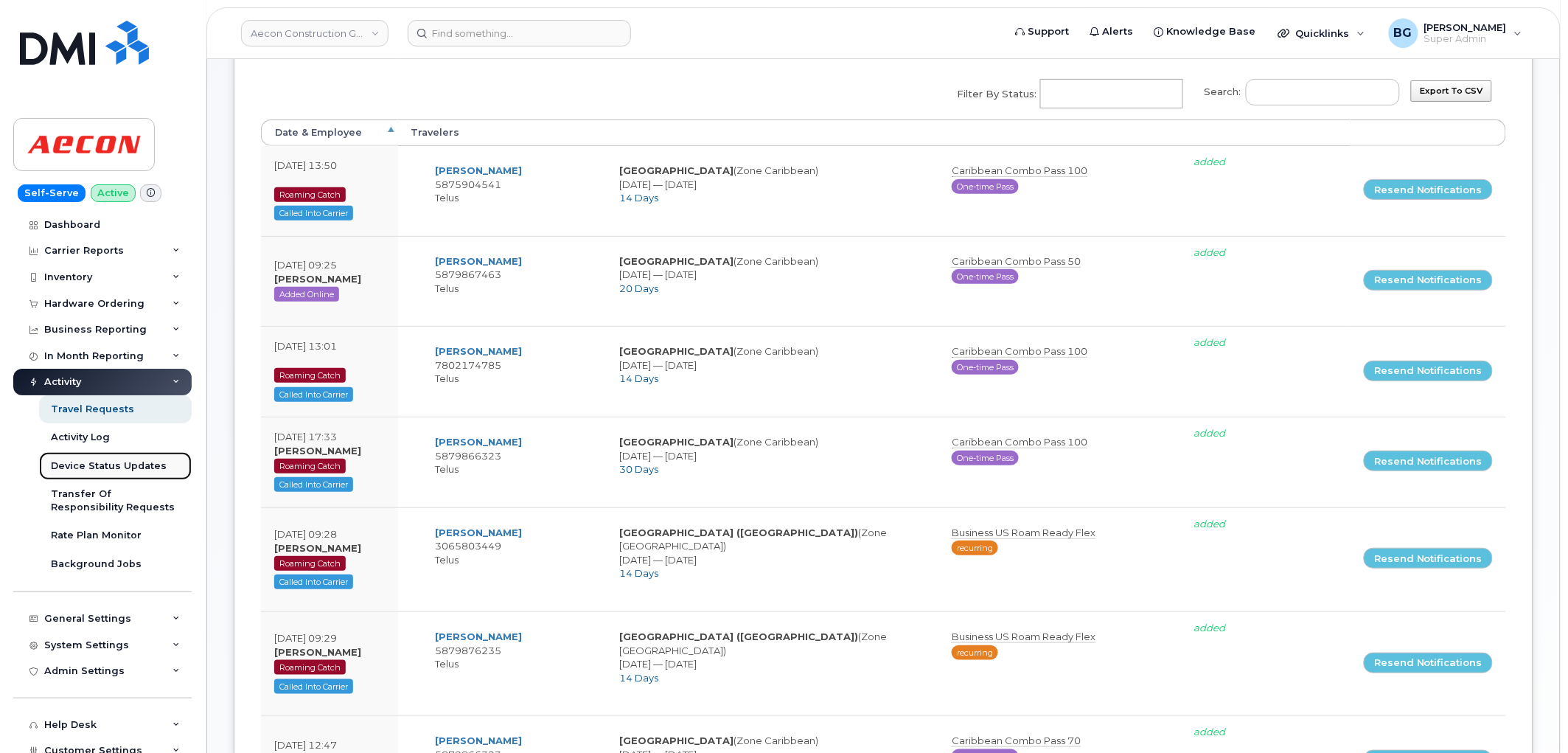
click at [81, 465] on div "Device Status Updates" at bounding box center [109, 467] width 116 height 14
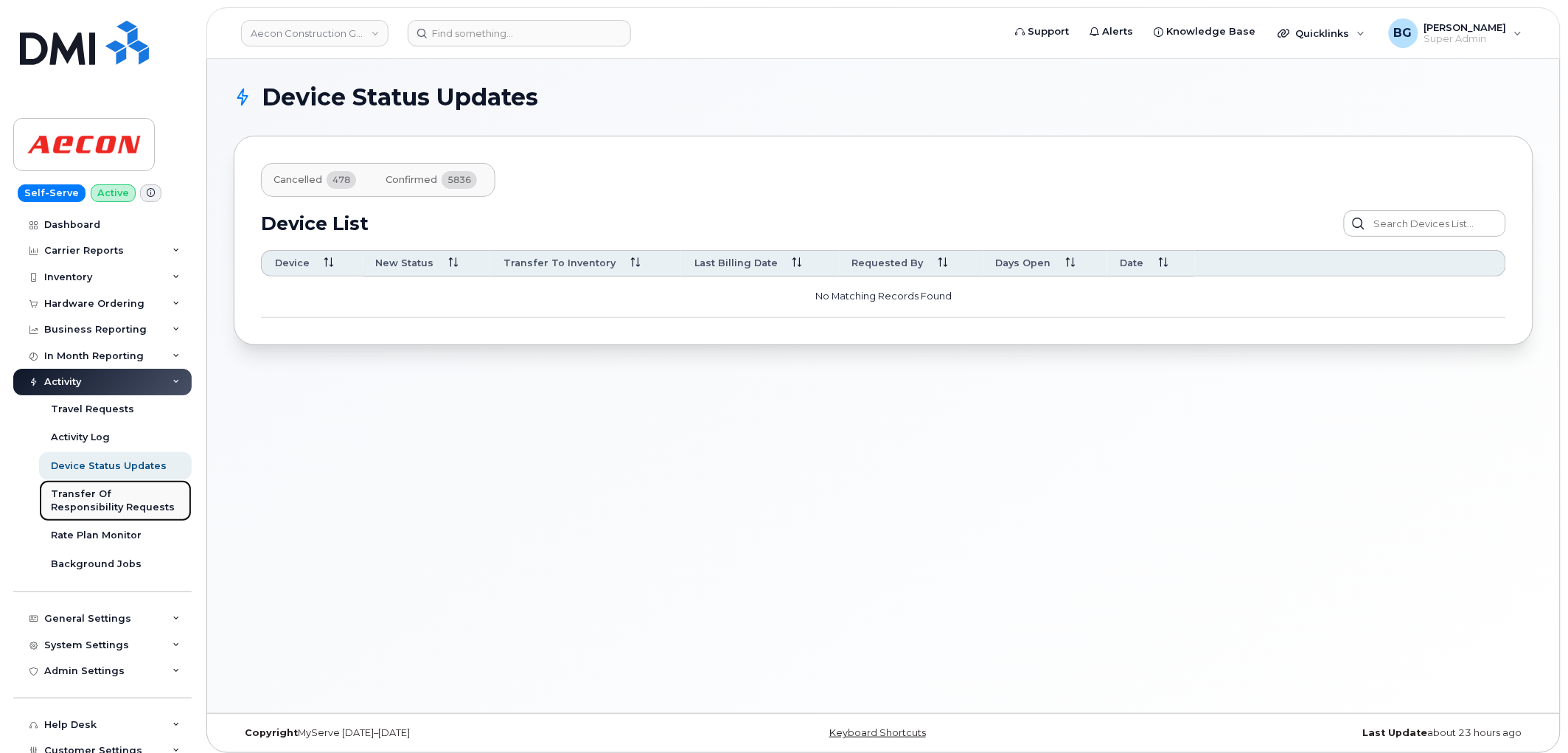
click at [101, 499] on div "Transfer Of Responsibility Requests" at bounding box center [115, 500] width 129 height 27
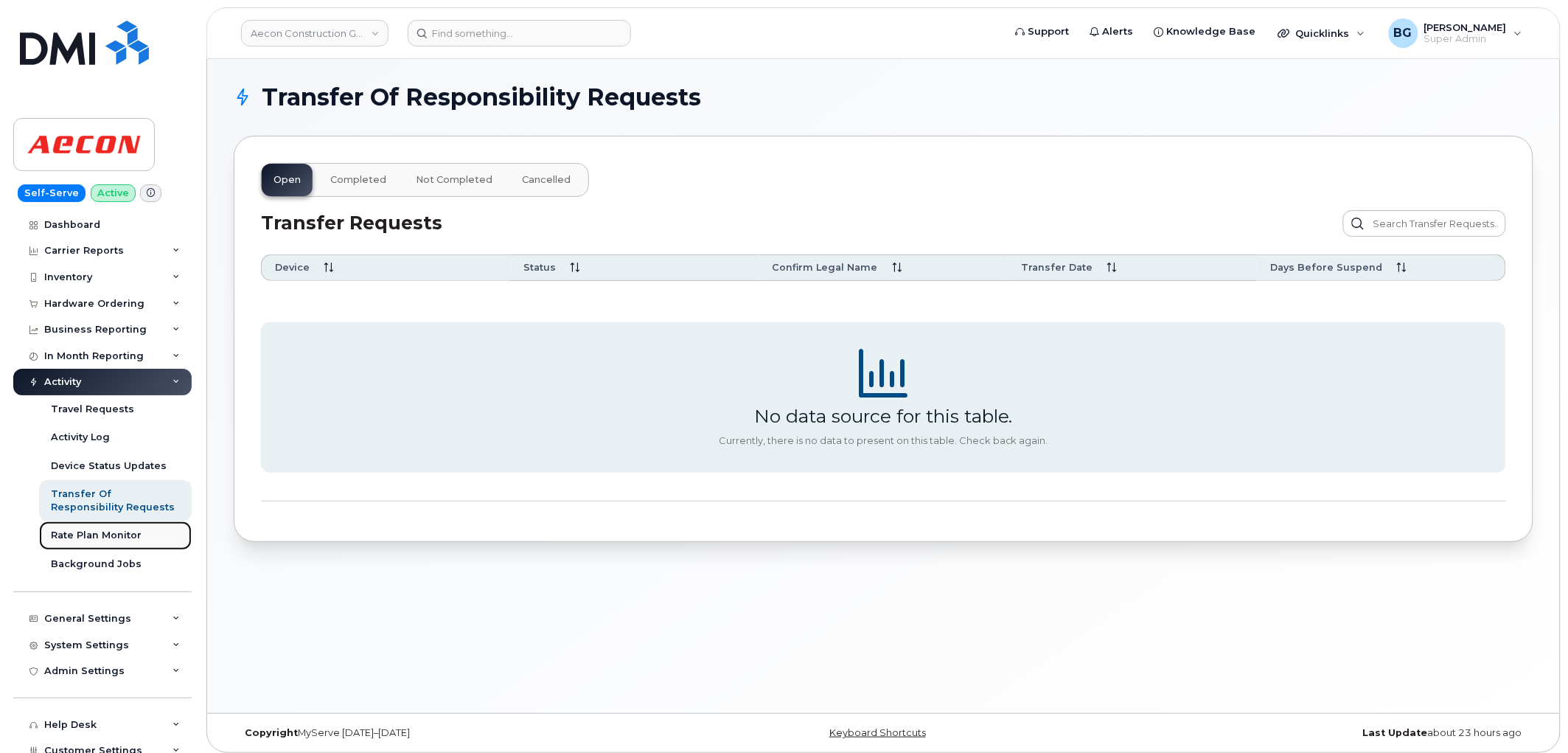
click at [82, 533] on div "Rate Plan Monitor" at bounding box center [97, 535] width 91 height 14
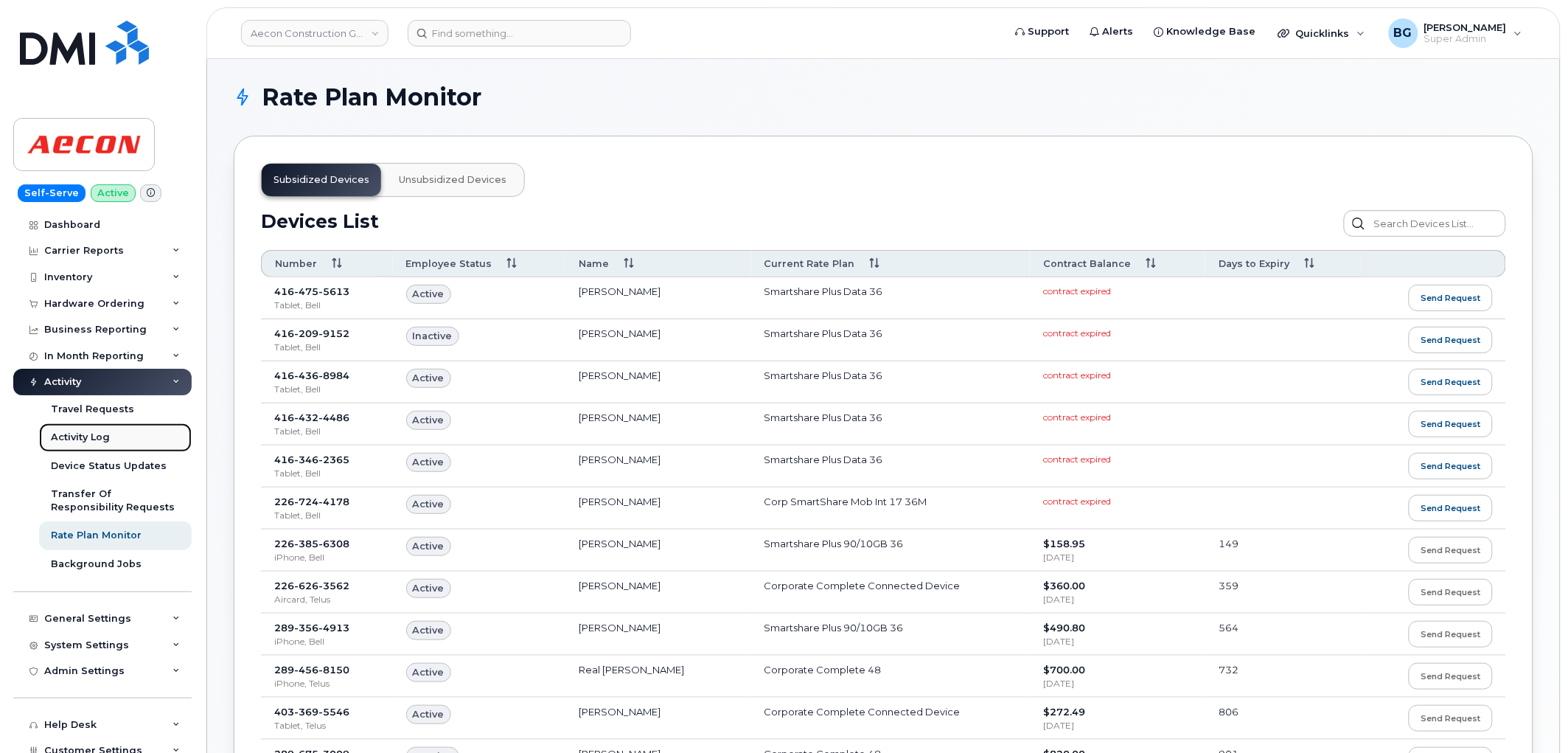
click at [89, 436] on div "Activity Log" at bounding box center [80, 437] width 59 height 14
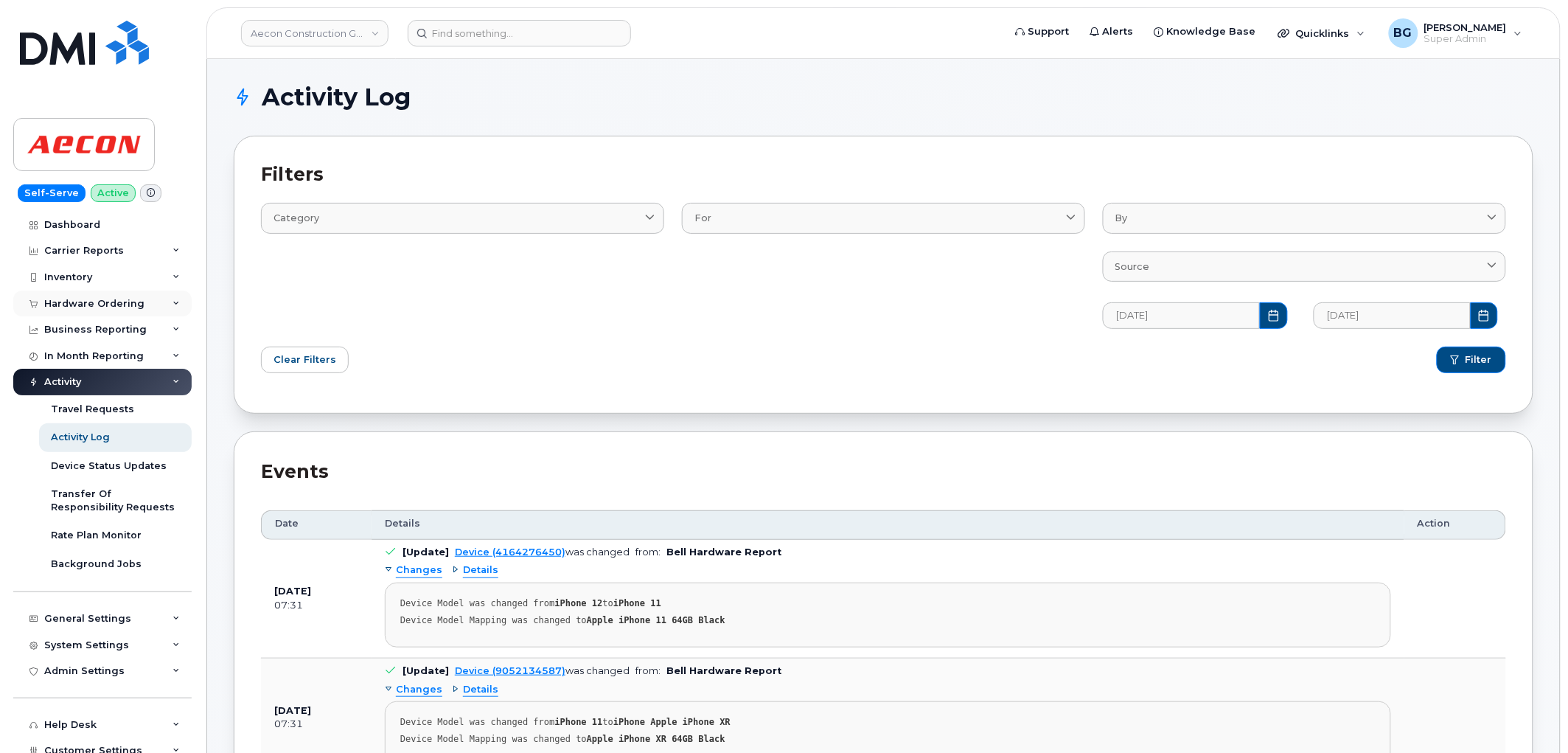
click at [63, 295] on div "Hardware Ordering" at bounding box center [103, 303] width 178 height 26
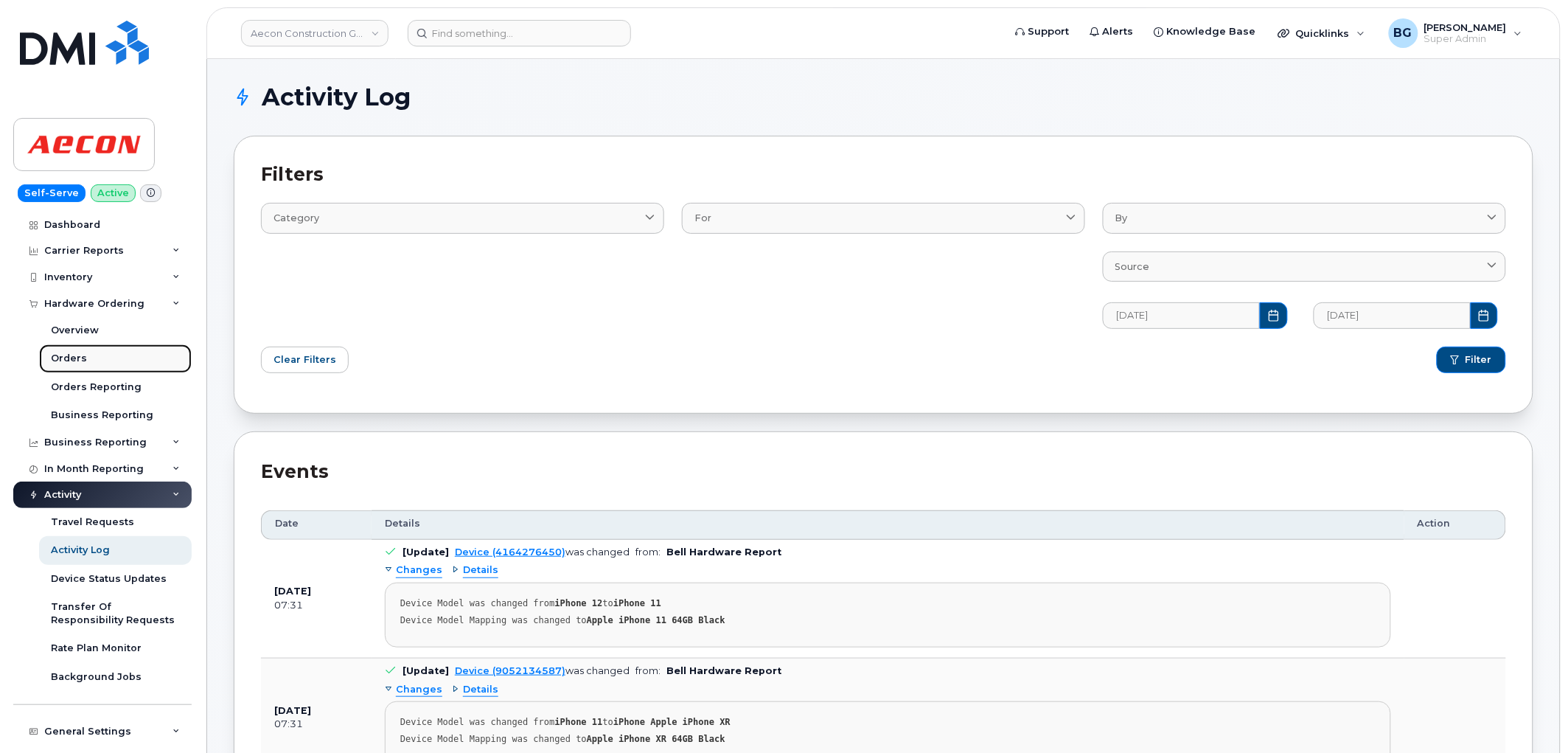
click at [65, 359] on div "Orders" at bounding box center [69, 358] width 36 height 14
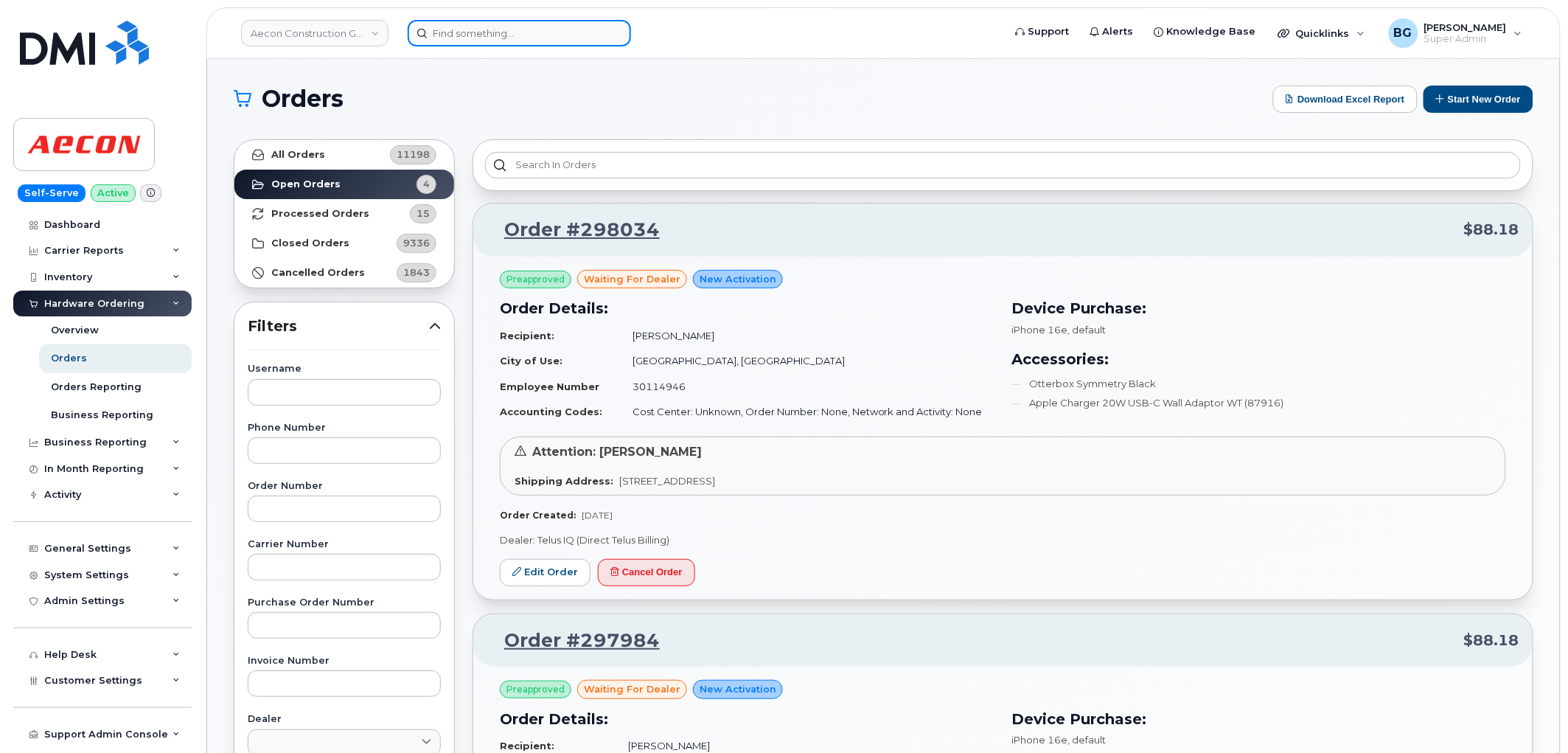
click at [498, 29] on input at bounding box center [519, 33] width 224 height 26
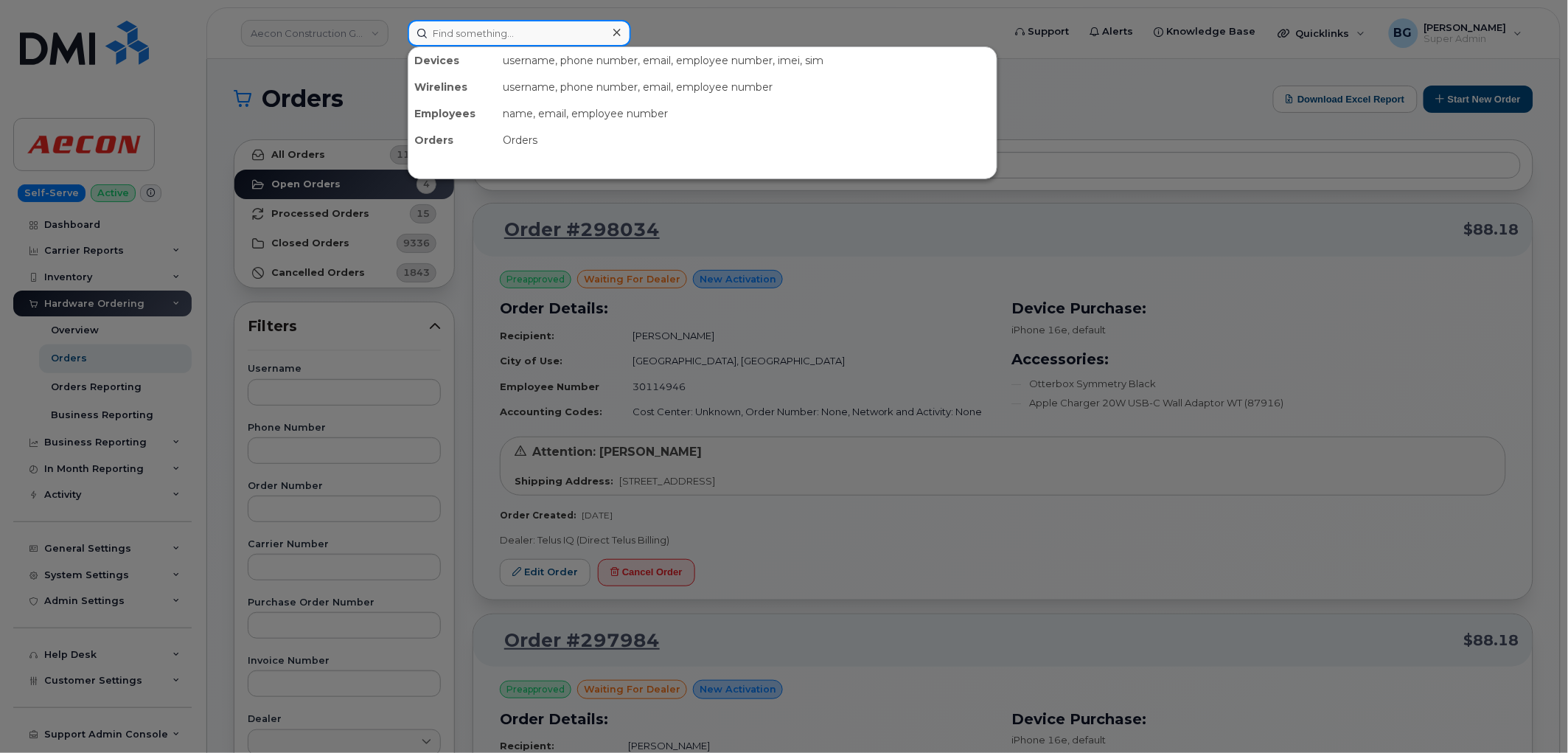
paste input "6474542258"
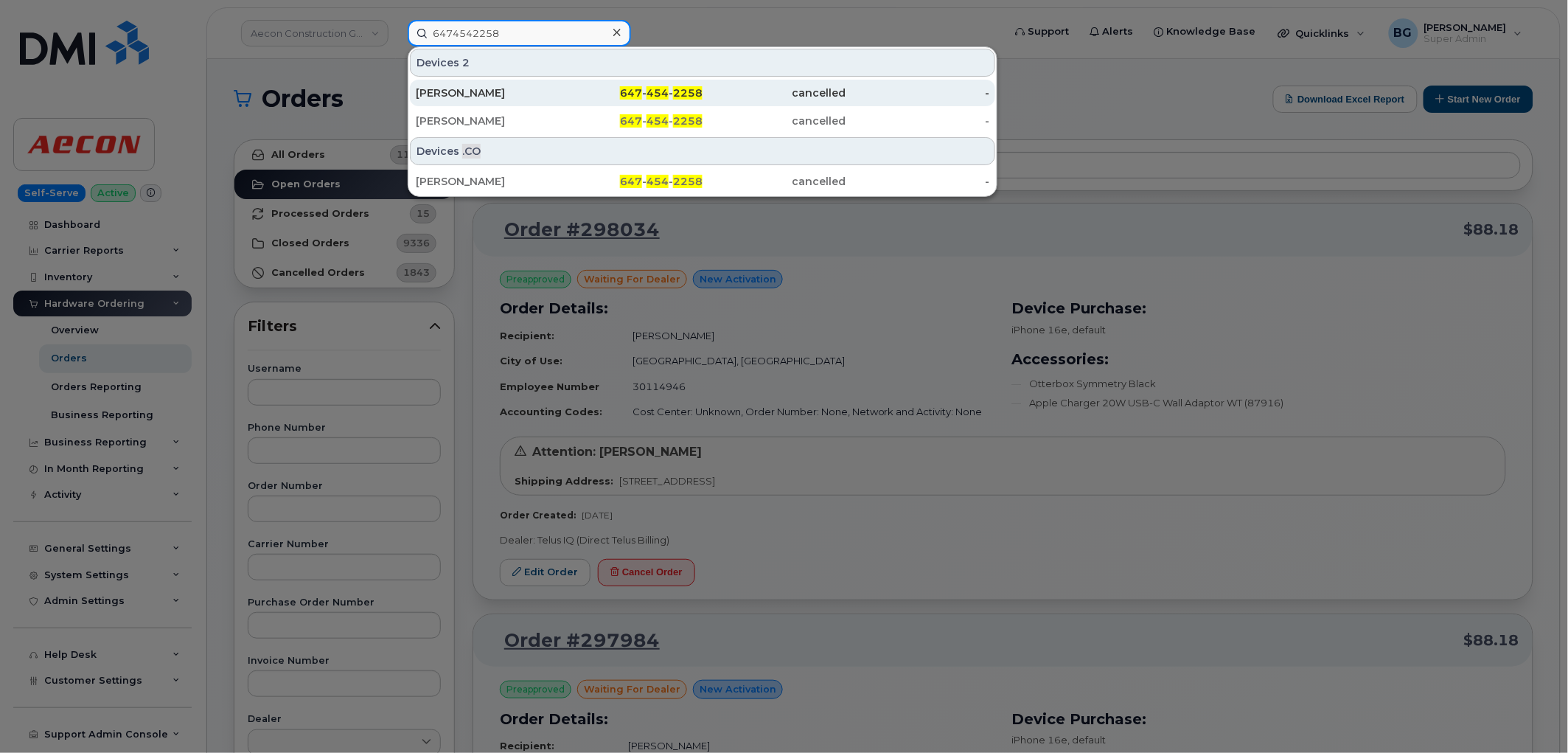
type input "6474542258"
click at [662, 94] on span "454" at bounding box center [657, 93] width 22 height 14
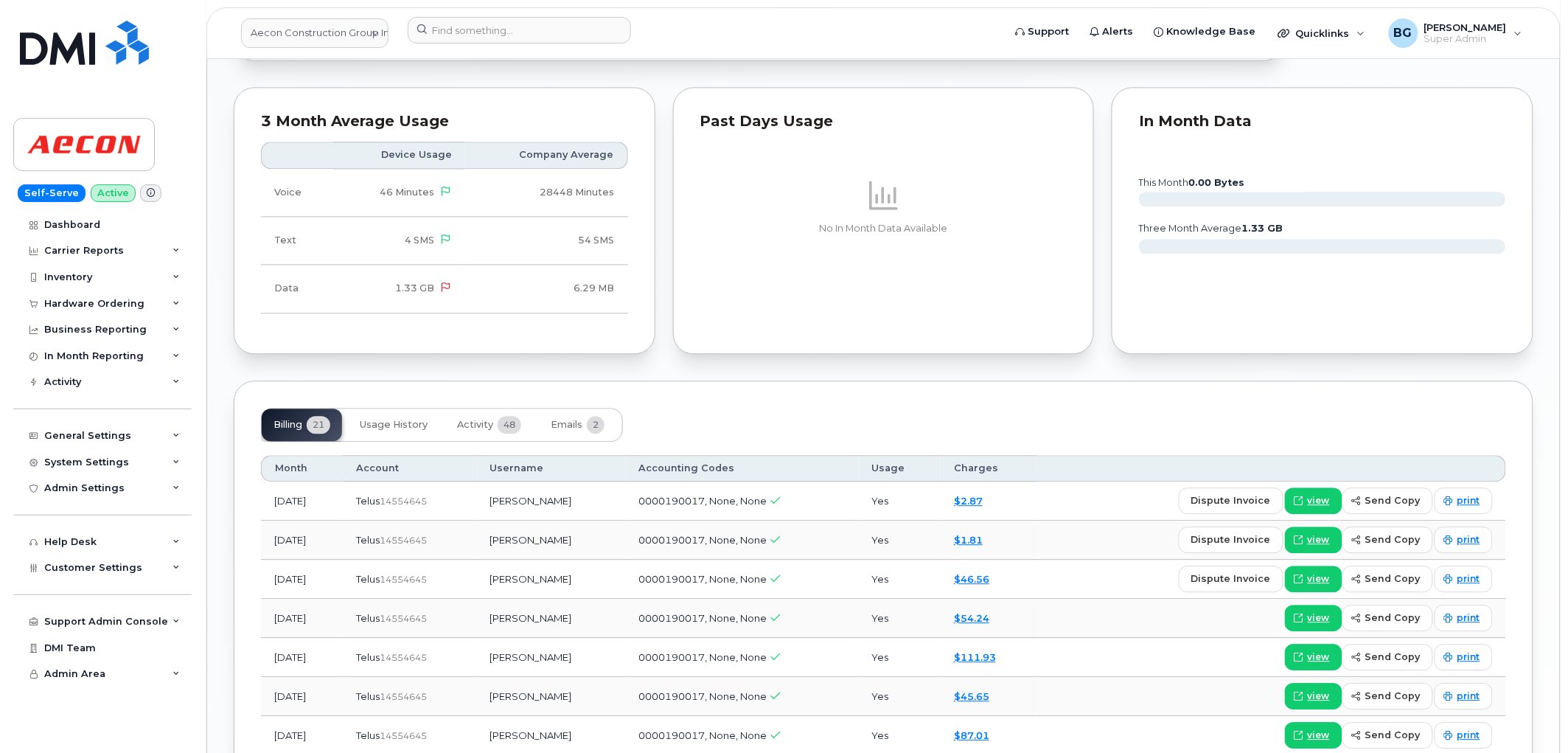
scroll to position [1146, 0]
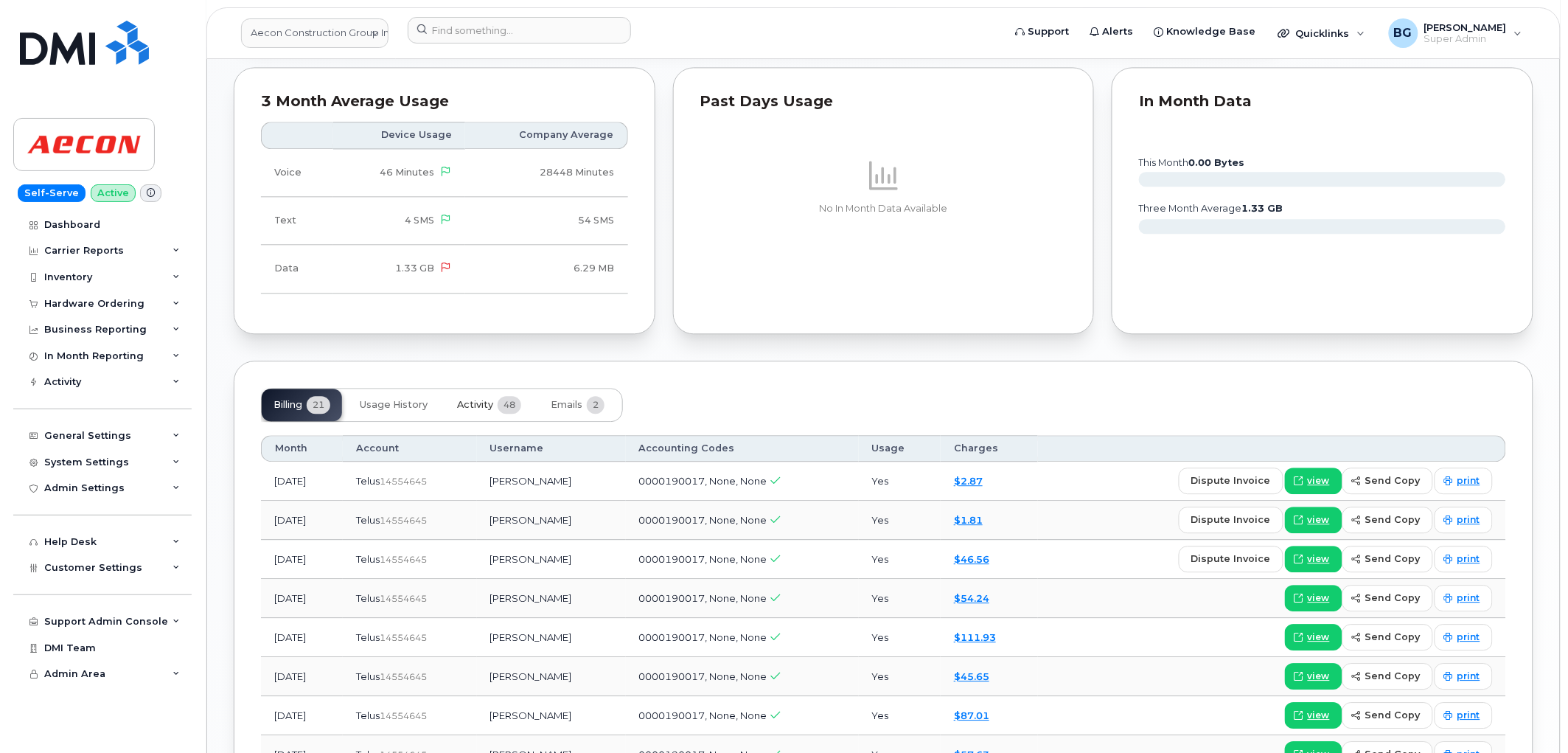
click at [477, 407] on span "Activity" at bounding box center [474, 405] width 36 height 12
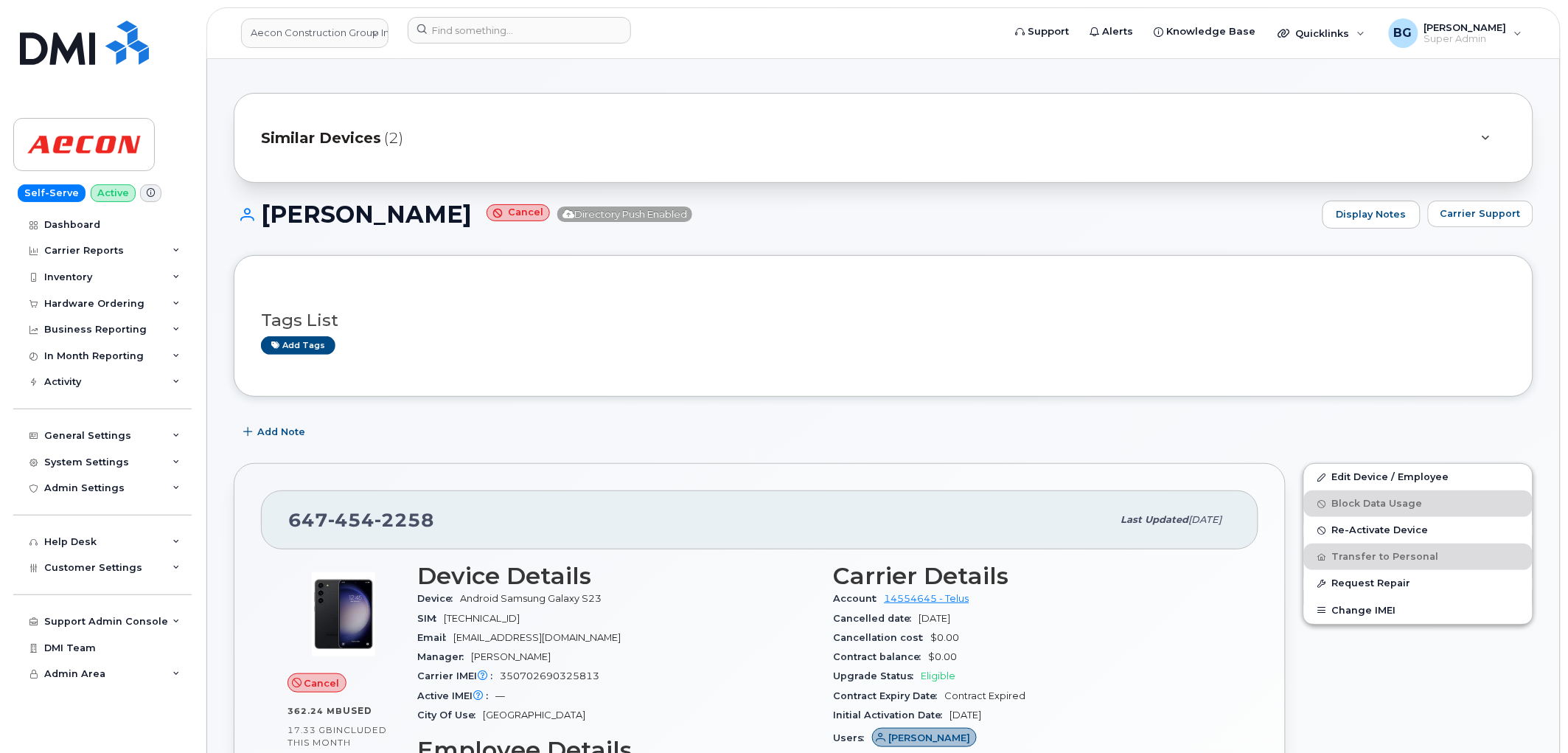
scroll to position [0, 0]
